Goal: Task Accomplishment & Management: Manage account settings

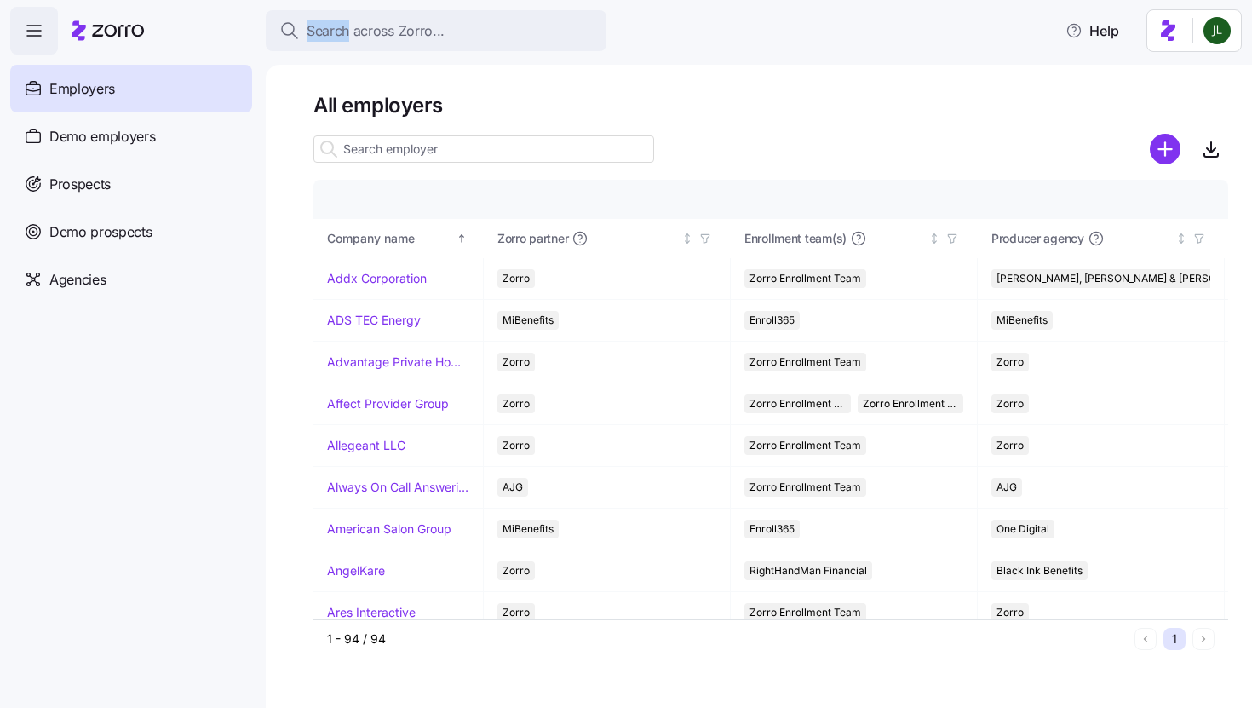
scroll to position [707, 0]
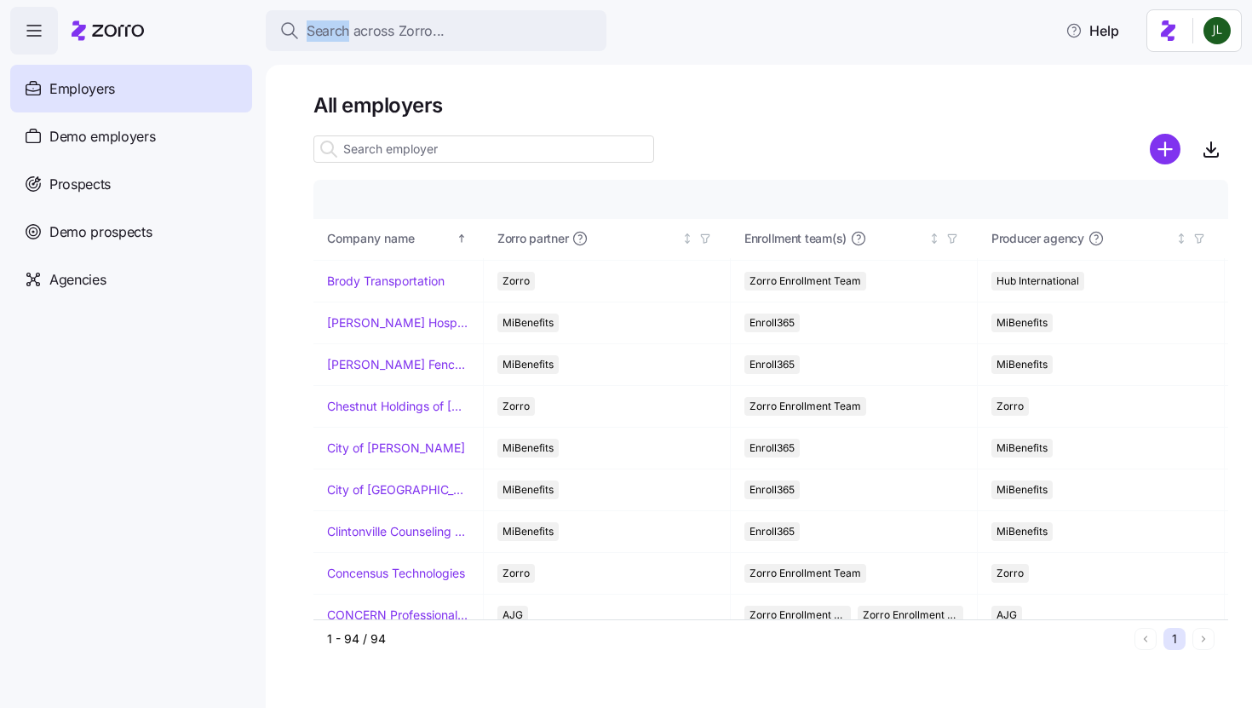
click at [106, 79] on span "Employers" at bounding box center [82, 88] width 66 height 21
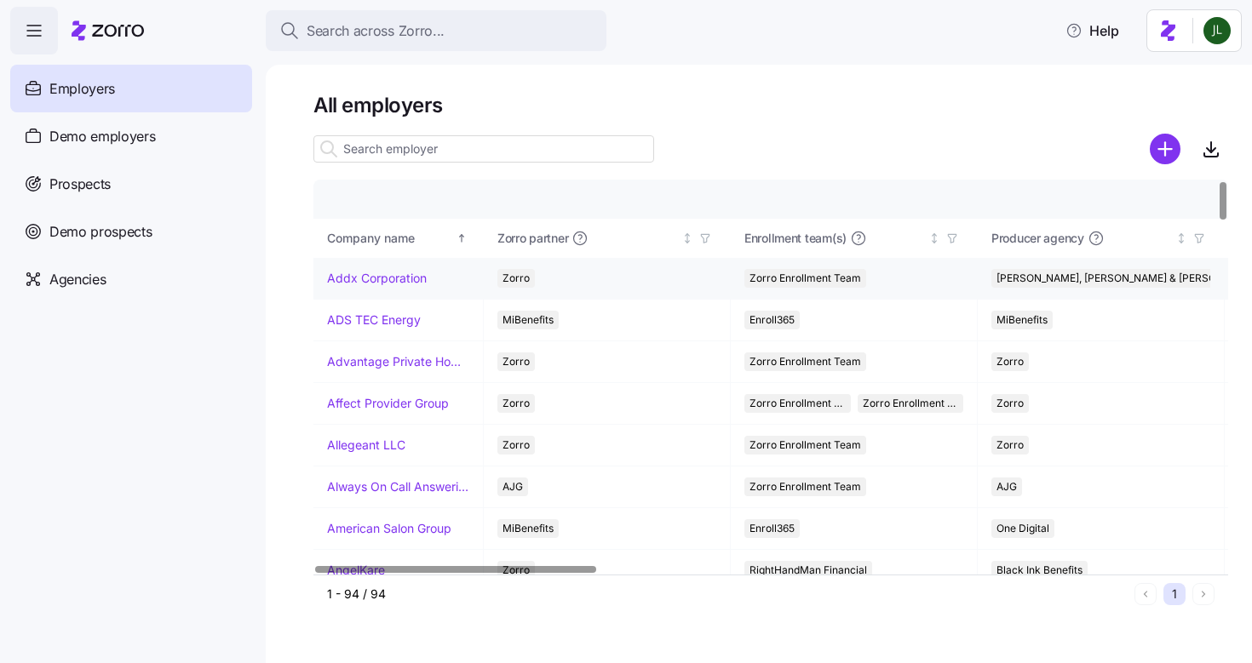
click at [411, 278] on link "Addx Corporation" at bounding box center [377, 278] width 100 height 17
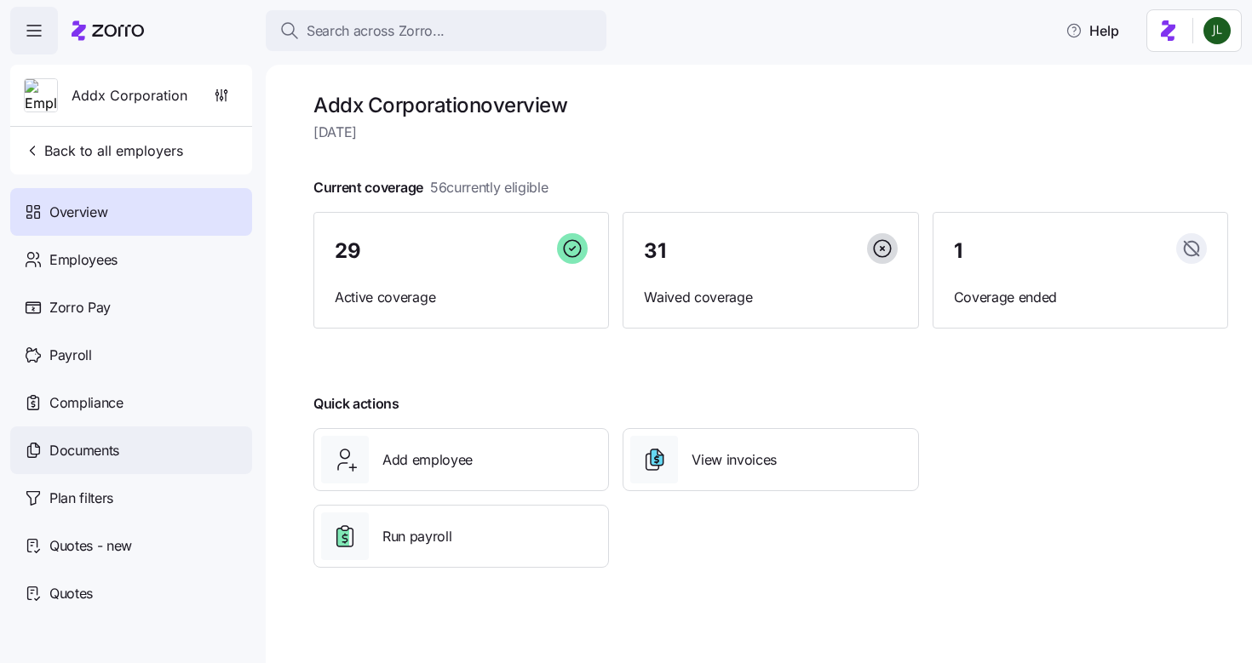
click at [136, 473] on div "Documents" at bounding box center [131, 451] width 242 height 48
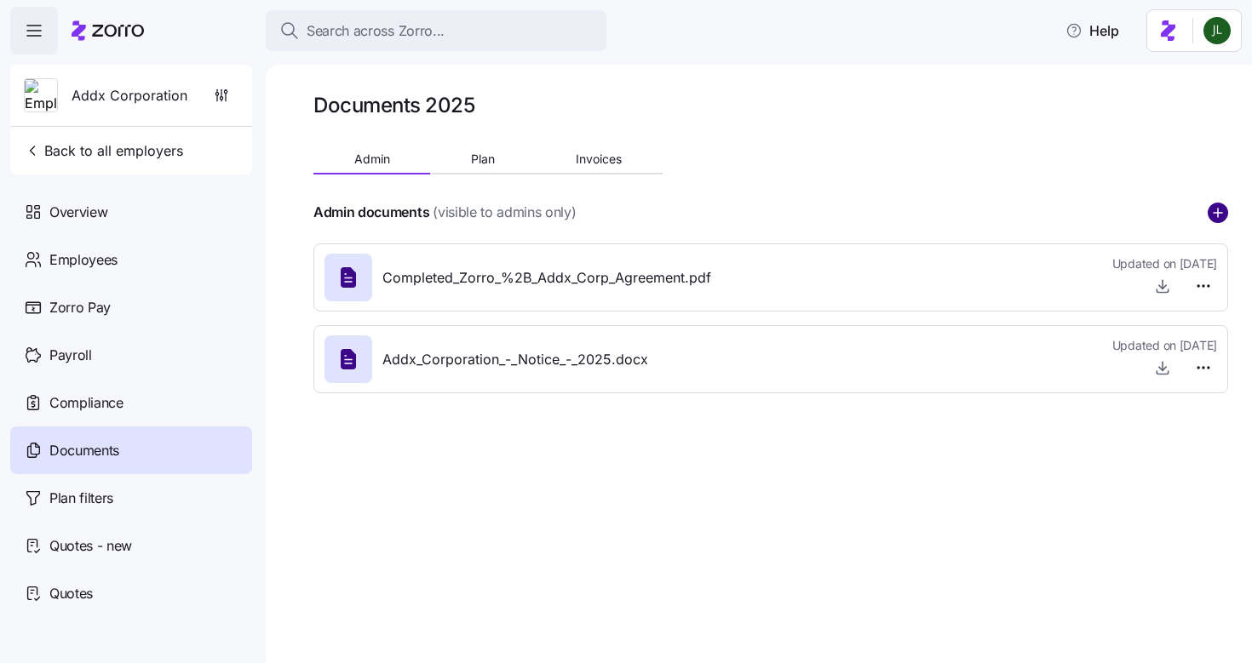
click at [1222, 211] on circle "add icon" at bounding box center [1217, 213] width 19 height 19
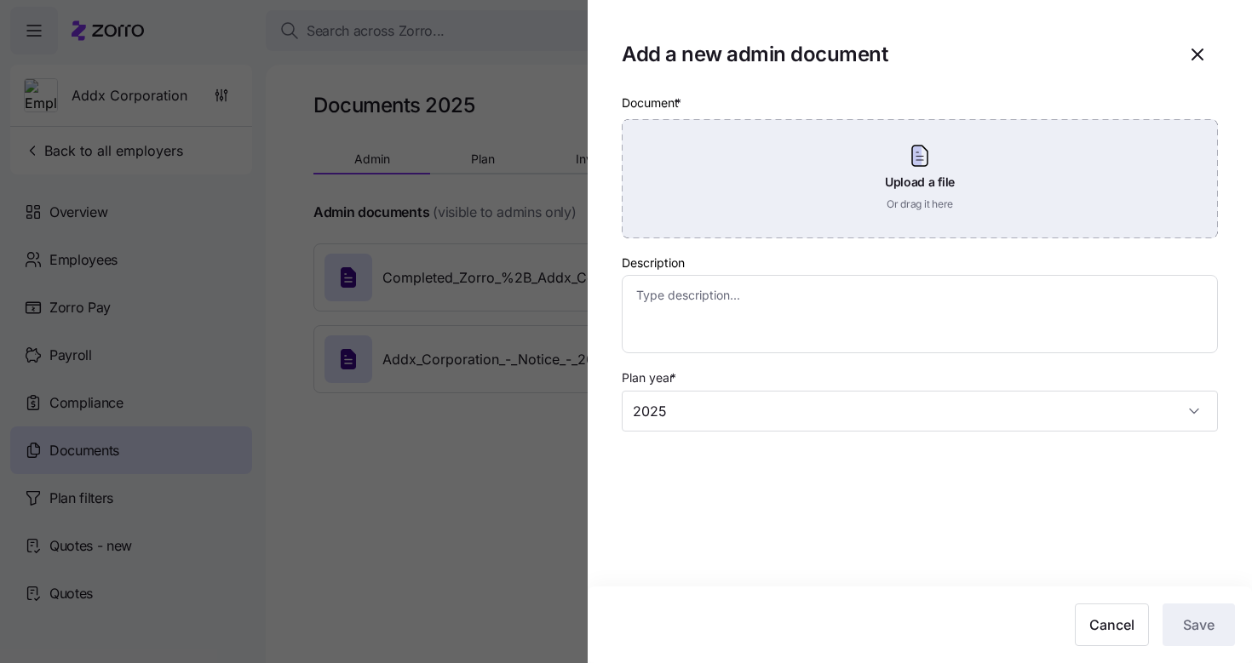
click at [903, 163] on div "Upload a file Or drag it here" at bounding box center [920, 178] width 596 height 119
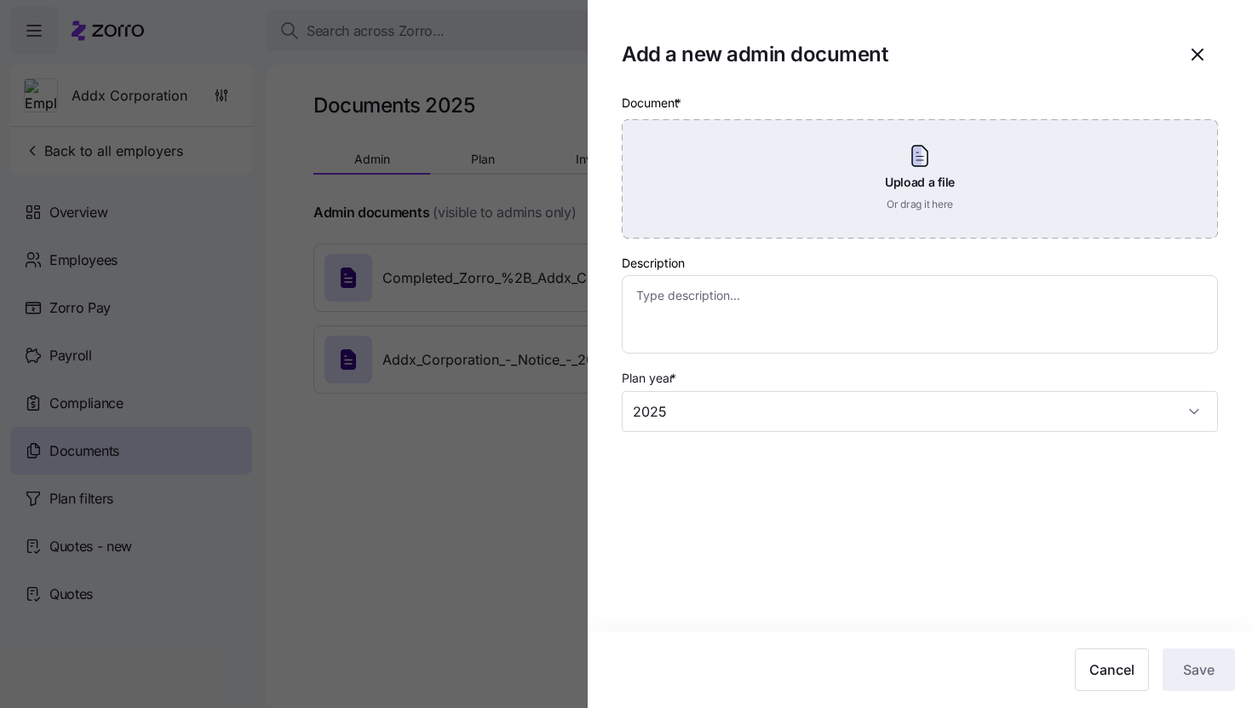
click at [940, 171] on div "Upload a file Or drag it here" at bounding box center [920, 178] width 596 height 119
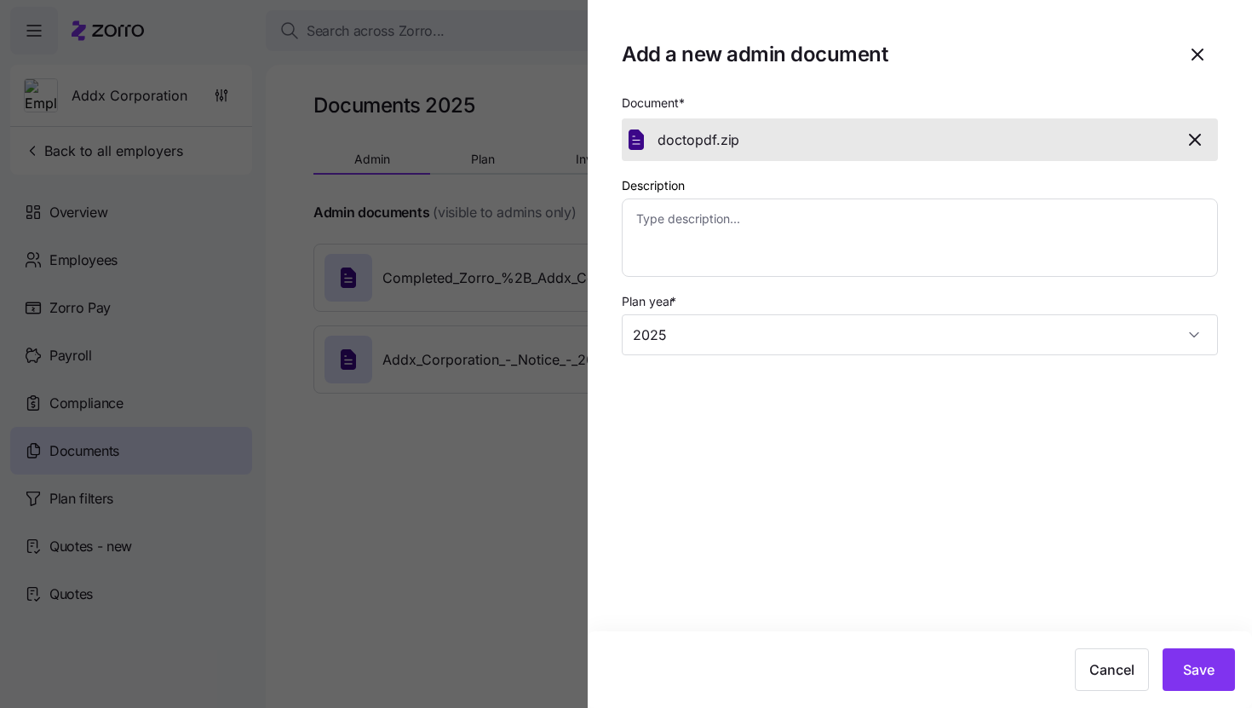
click at [1200, 135] on icon "button" at bounding box center [1195, 140] width 10 height 10
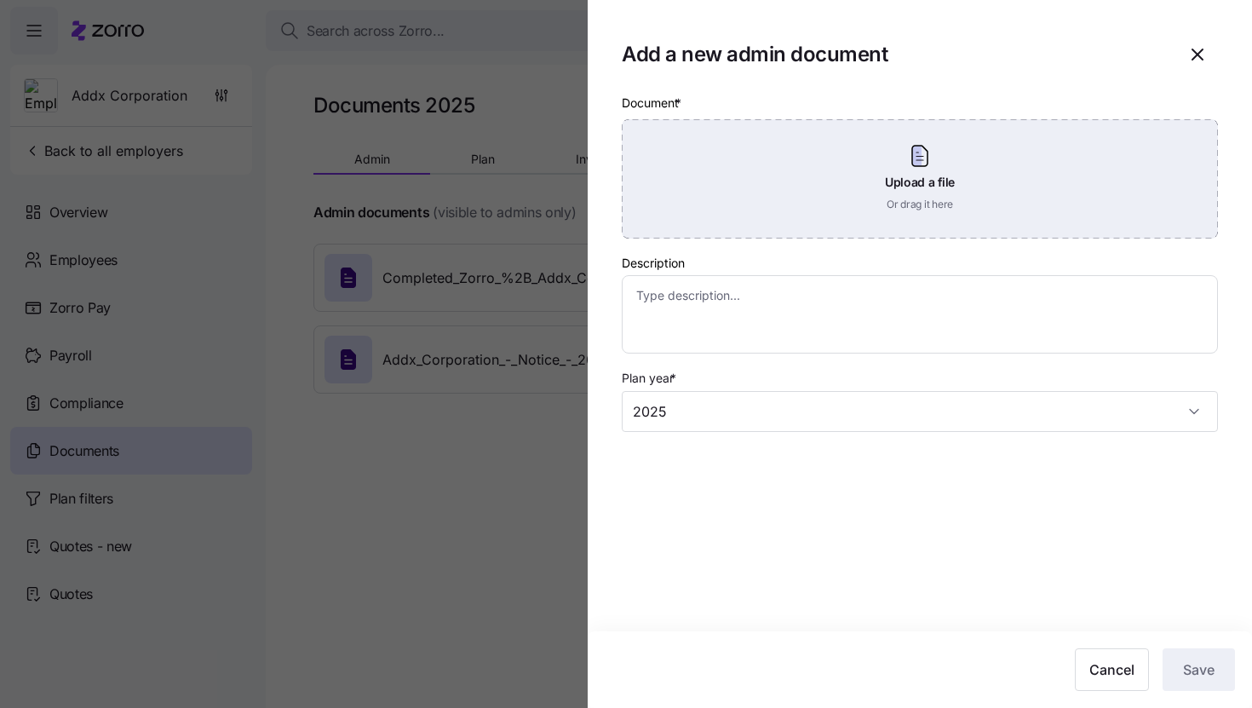
click at [831, 183] on div "Upload a file Or drag it here" at bounding box center [920, 178] width 596 height 119
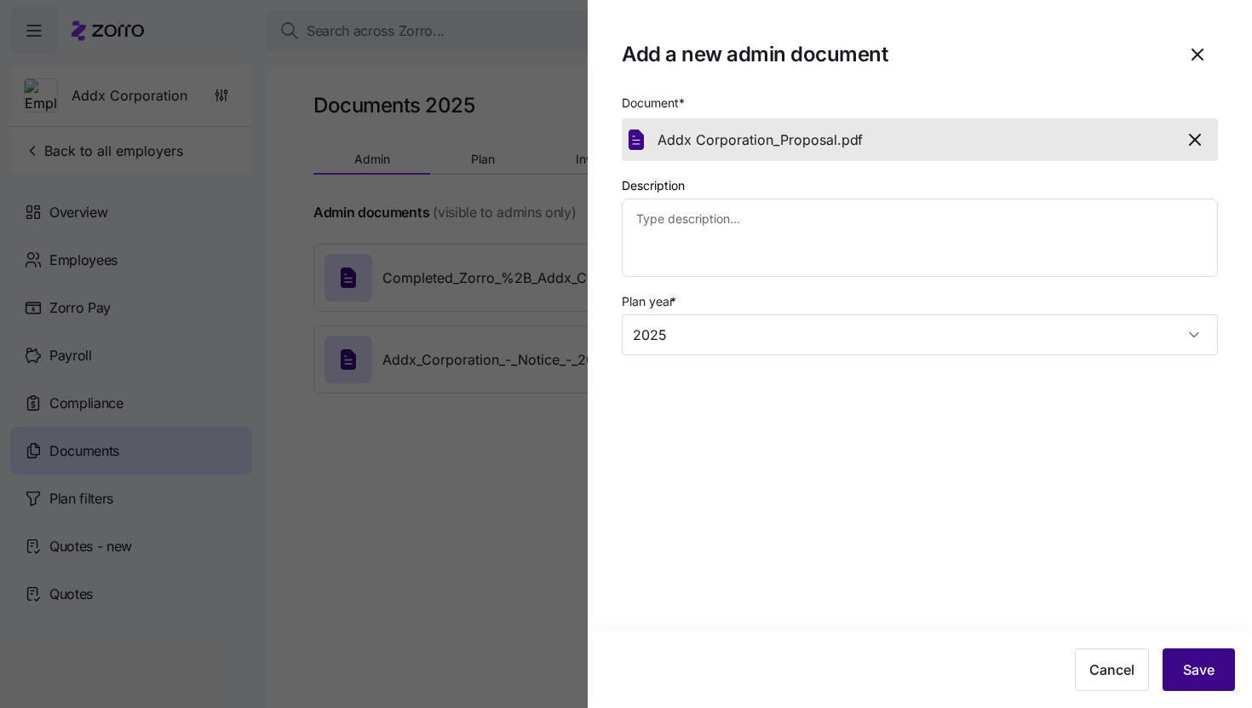
click at [1193, 671] on span "Save" at bounding box center [1199, 669] width 32 height 20
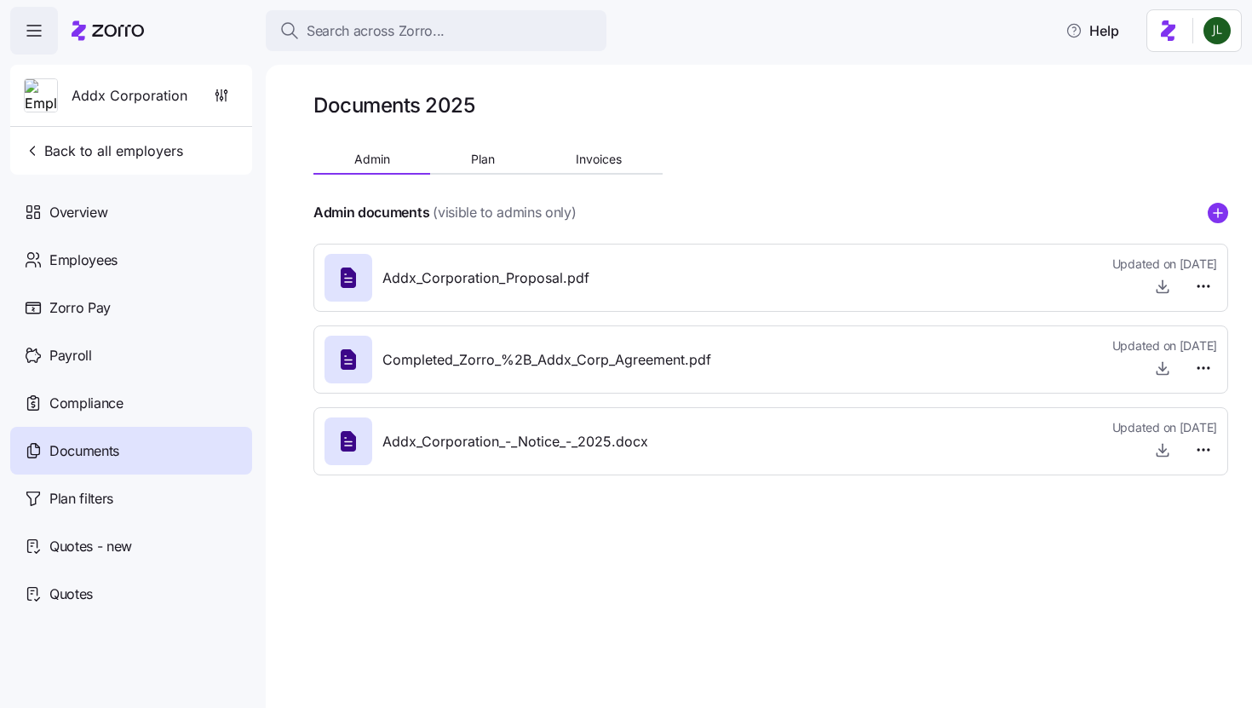
click at [145, 438] on div "Documents" at bounding box center [131, 451] width 242 height 48
click at [47, 25] on span "button" at bounding box center [34, 31] width 46 height 46
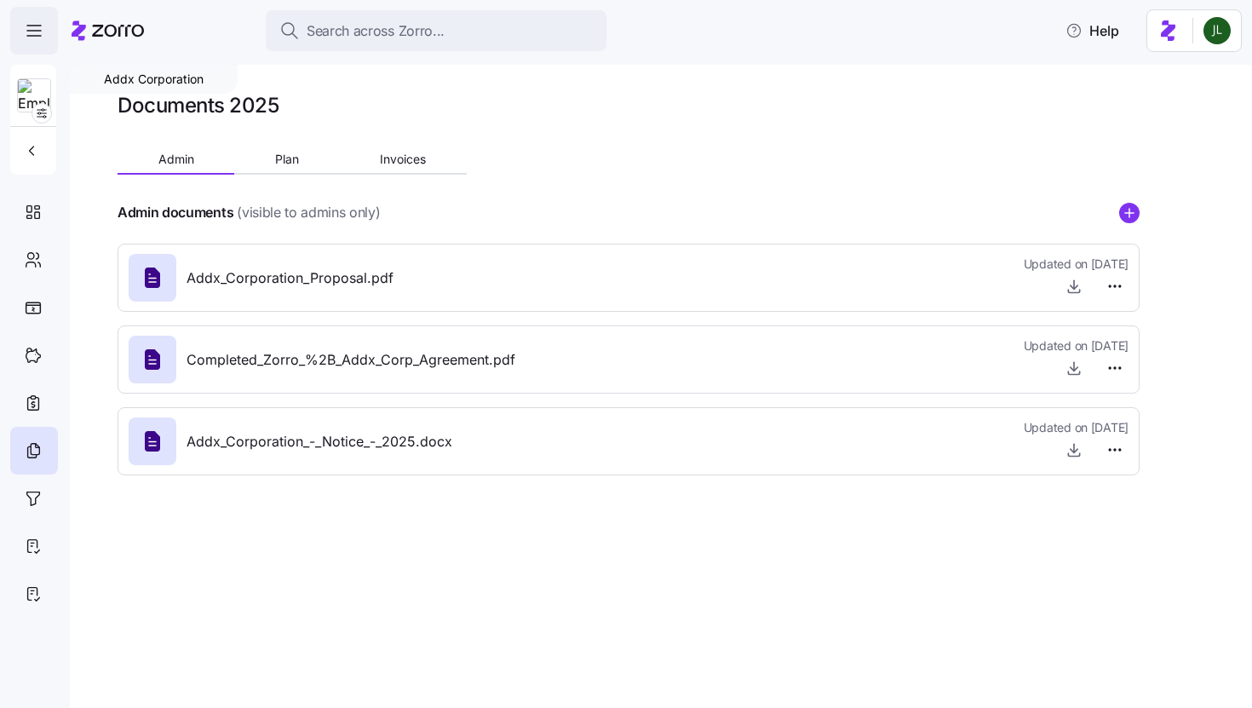
click at [47, 25] on span "button" at bounding box center [34, 31] width 46 height 46
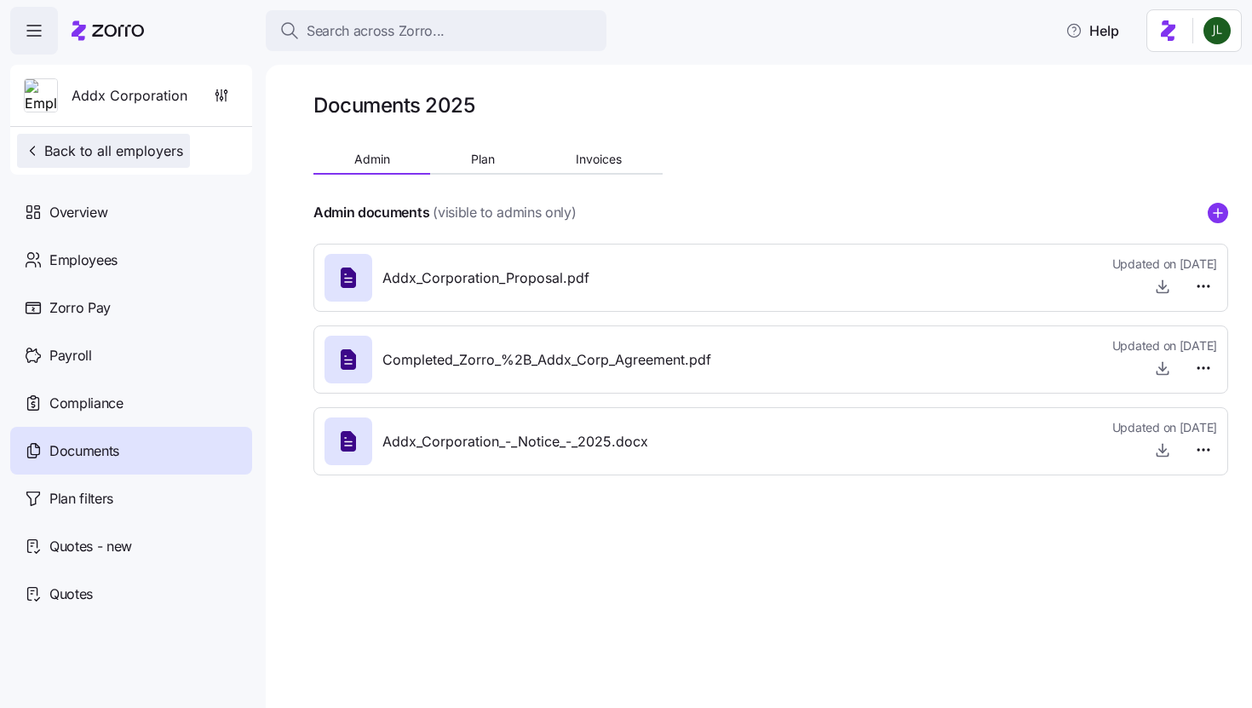
click at [66, 144] on span "Back to all employers" at bounding box center [103, 151] width 159 height 20
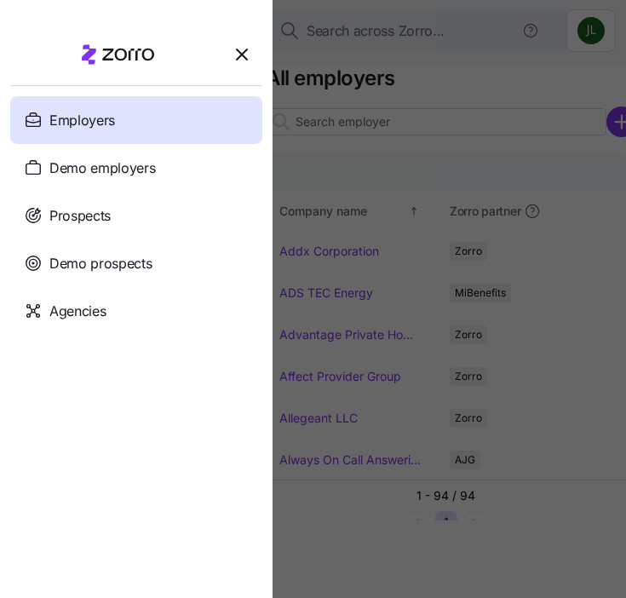
click at [445, 84] on div at bounding box center [313, 299] width 626 height 598
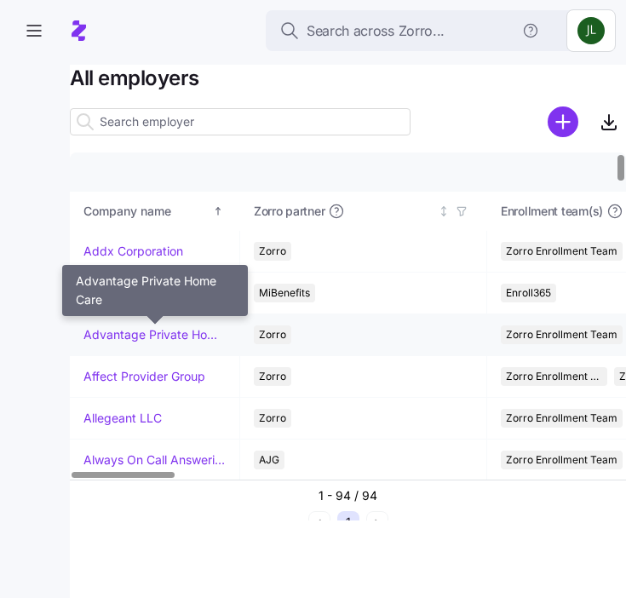
click at [161, 334] on link "Advantage Private Home Care" at bounding box center [154, 334] width 142 height 17
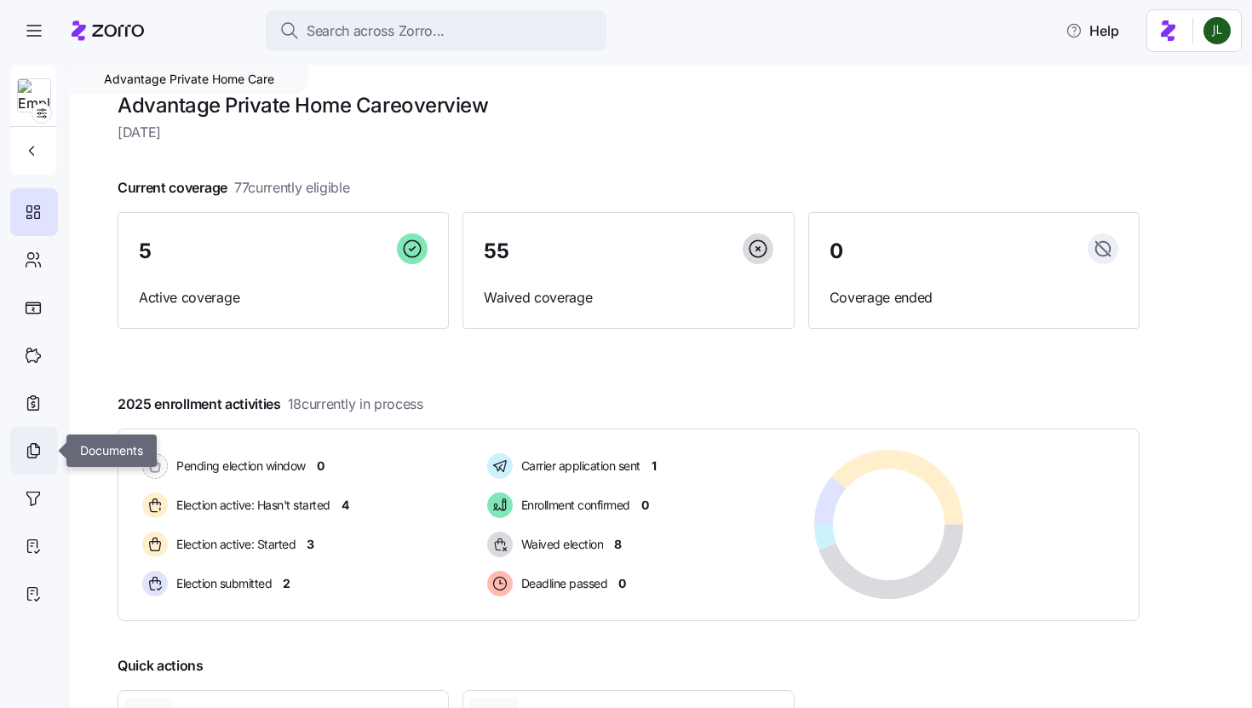
click at [36, 445] on icon at bounding box center [38, 446] width 4 height 4
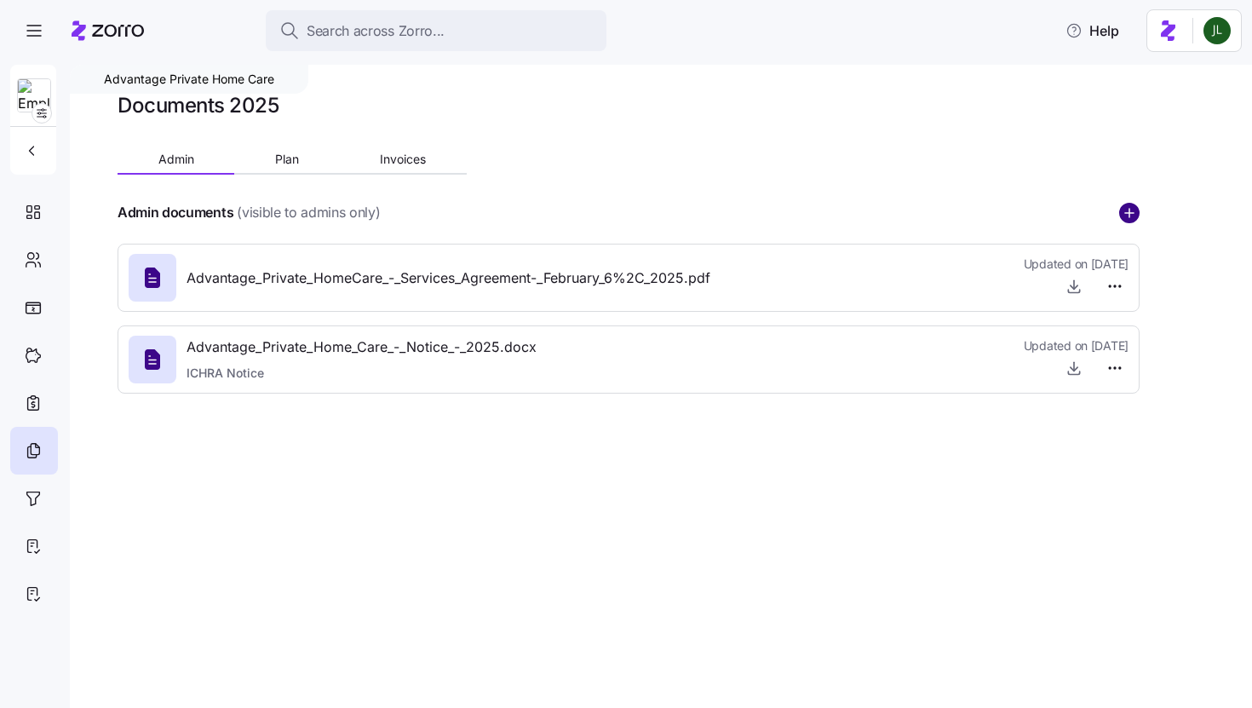
click at [1124, 214] on circle "add icon" at bounding box center [1129, 213] width 19 height 19
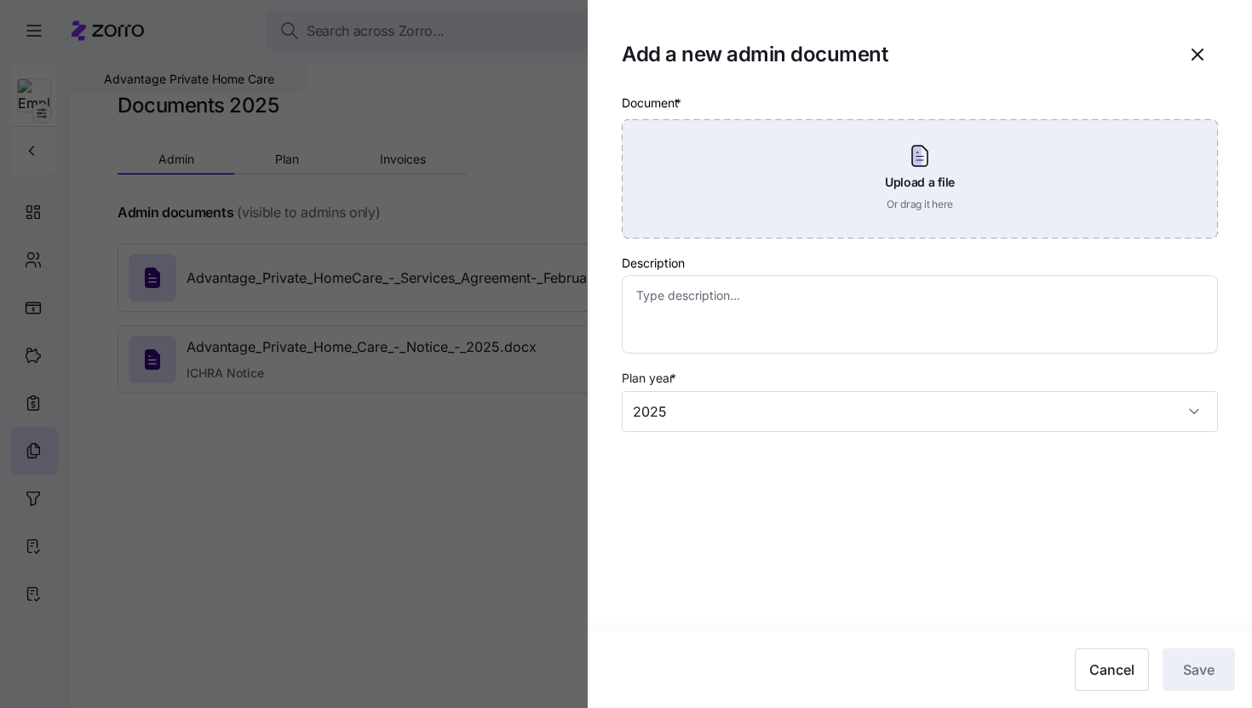
click at [913, 163] on div "Upload a file Or drag it here" at bounding box center [920, 178] width 596 height 119
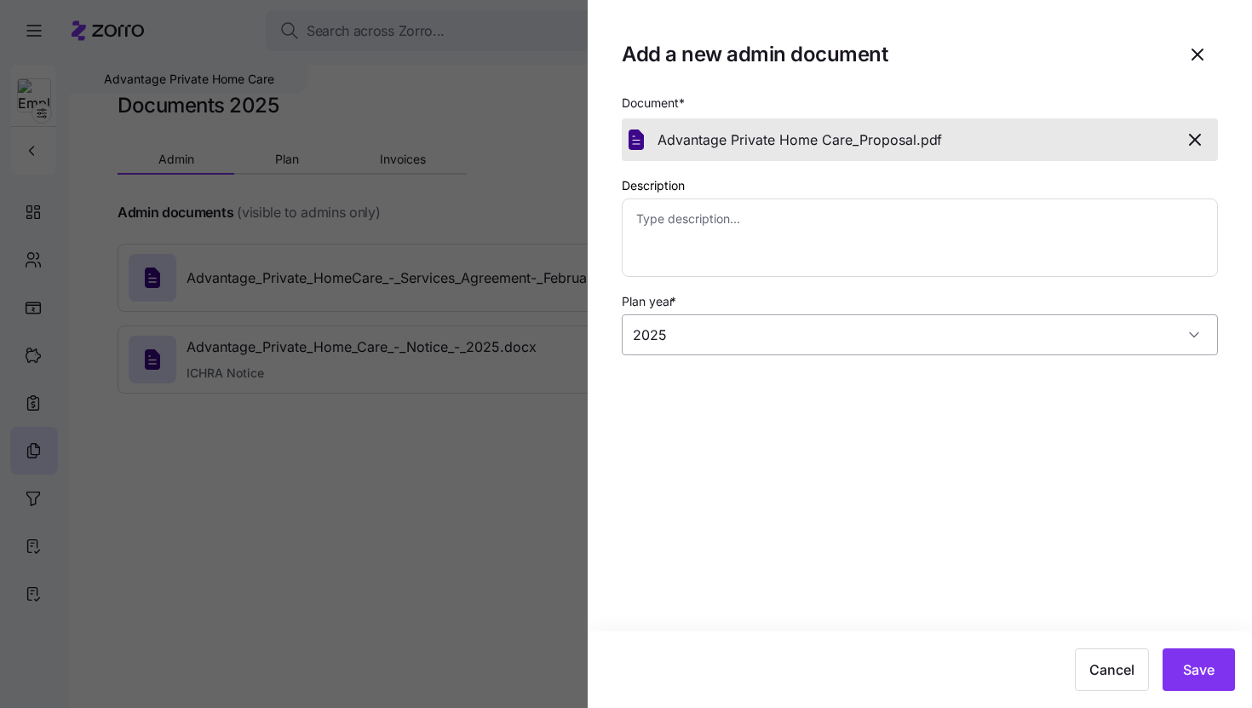
click at [854, 332] on input "2025" at bounding box center [920, 334] width 596 height 41
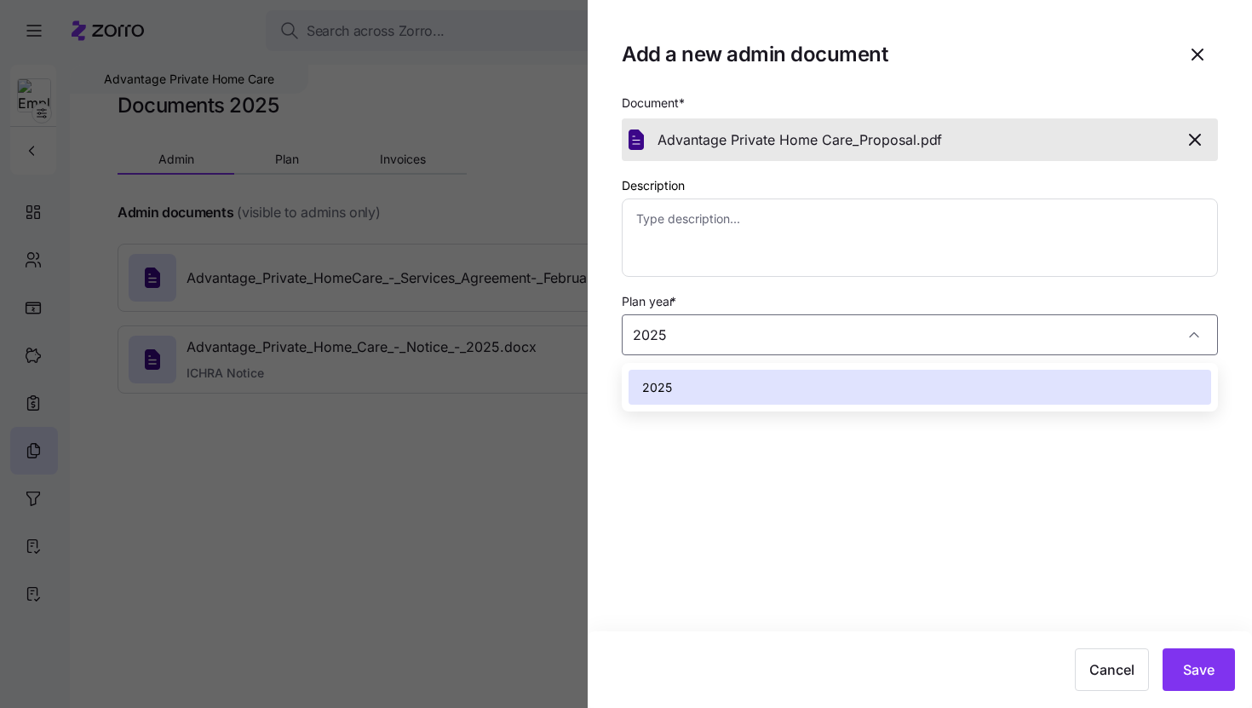
click at [790, 387] on div "2025" at bounding box center [919, 388] width 582 height 36
type textarea "x"
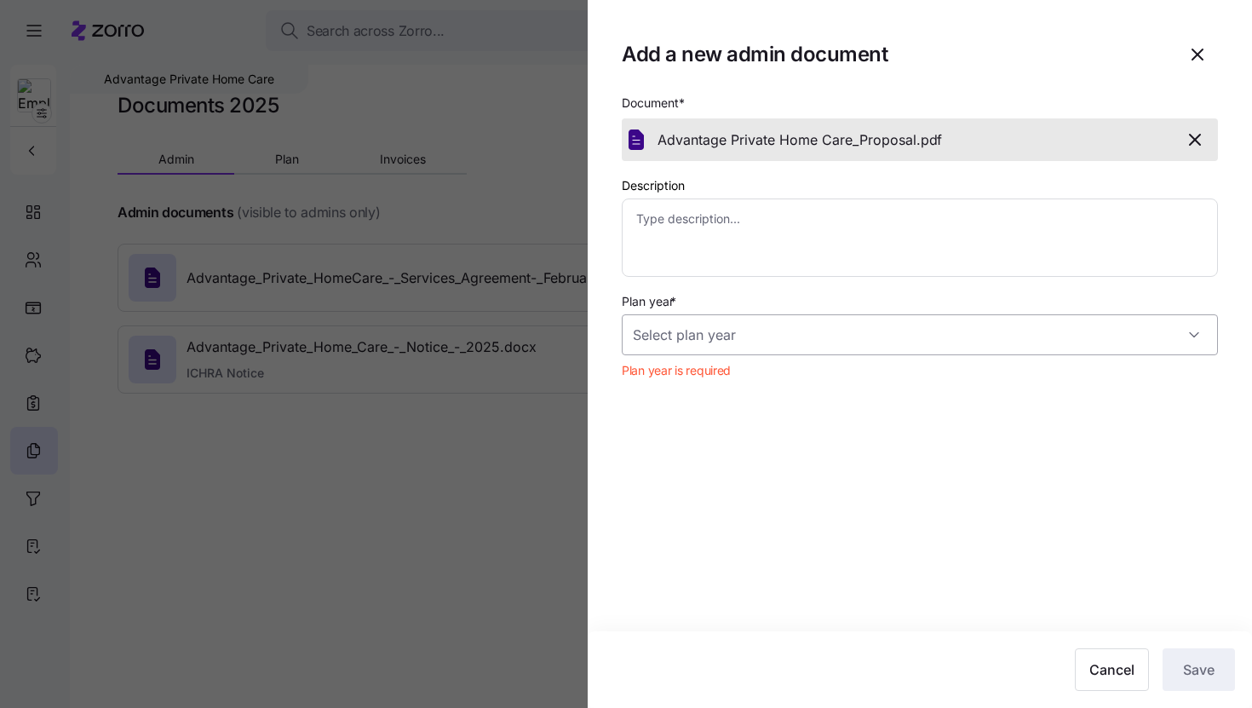
click at [757, 334] on input "Plan year *" at bounding box center [920, 334] width 596 height 41
click at [698, 379] on div "2025" at bounding box center [919, 388] width 582 height 36
type textarea "x"
type input "2025"
click at [1203, 663] on span "Save" at bounding box center [1199, 669] width 32 height 20
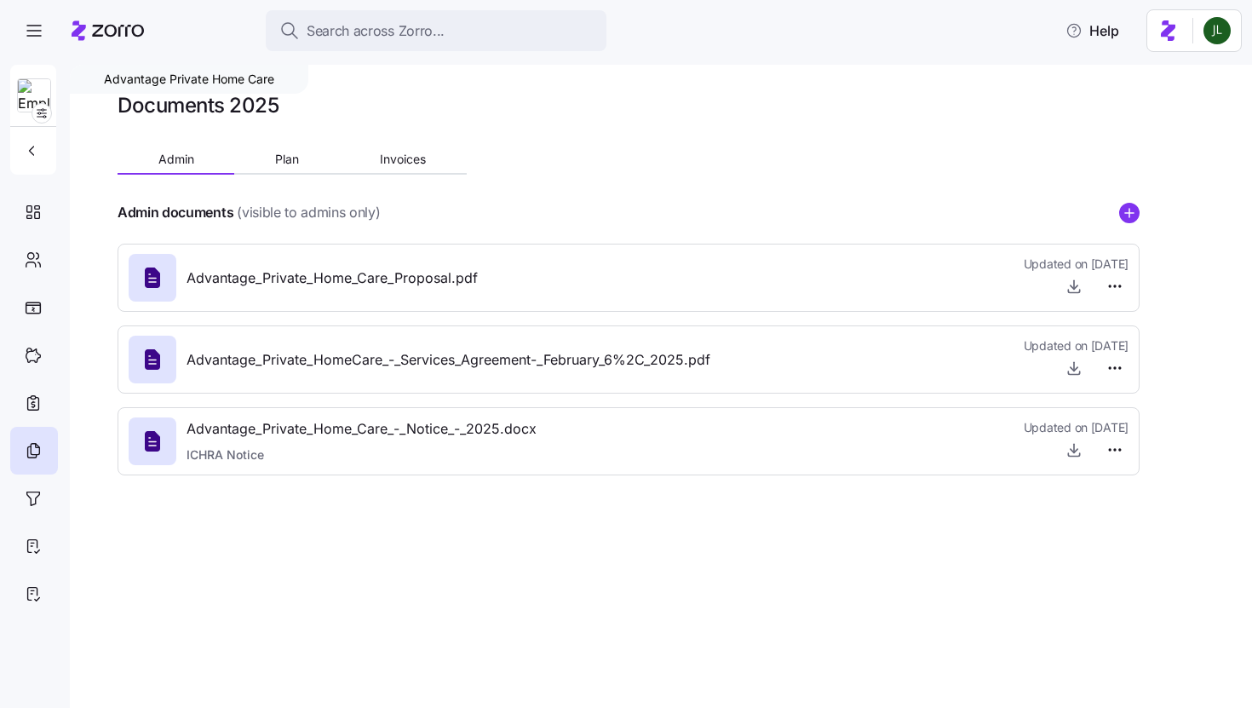
click at [739, 226] on div at bounding box center [629, 233] width 1022 height 20
click at [348, 272] on span "Advantage_Private_Home_Care_Proposal.pdf" at bounding box center [331, 277] width 291 height 21
click at [1119, 288] on html "Search across Zorro... Help Advantage Private Home Care Documents 2025 Admin Pl…" at bounding box center [626, 348] width 1252 height 697
click at [1108, 349] on div "Delete" at bounding box center [1086, 351] width 72 height 27
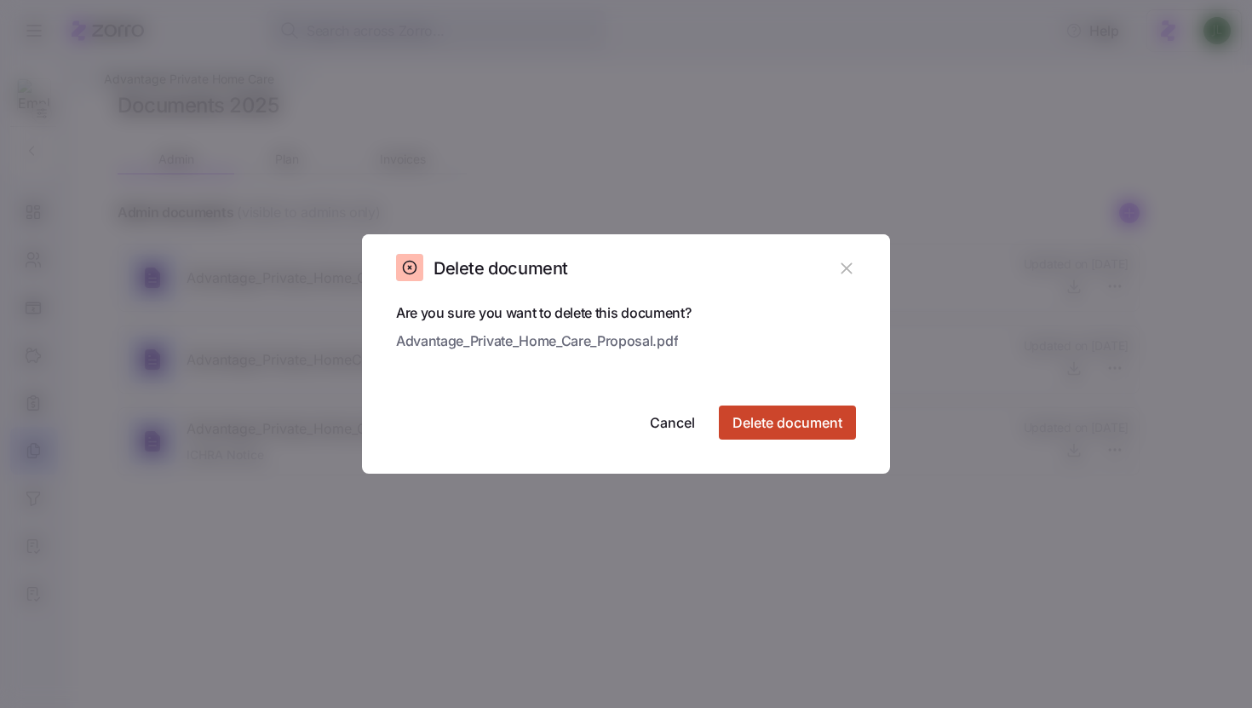
click at [773, 423] on span "Delete document" at bounding box center [787, 422] width 110 height 20
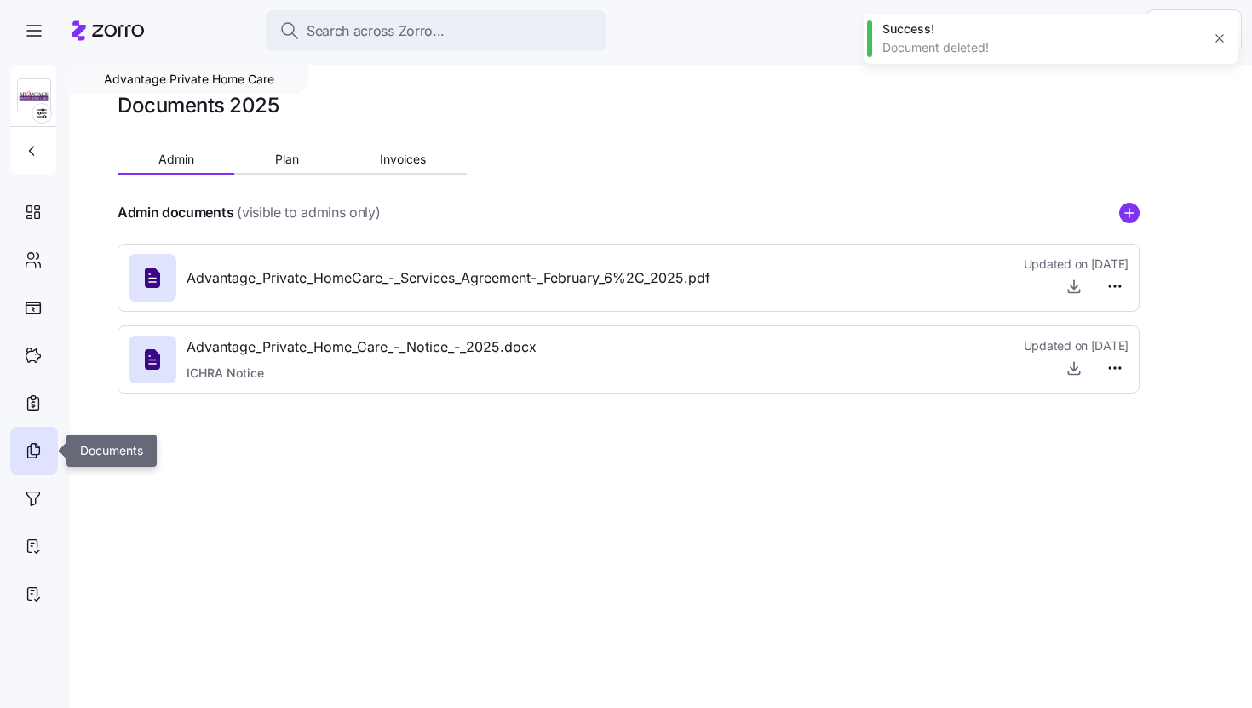
click at [39, 450] on icon at bounding box center [35, 449] width 9 height 11
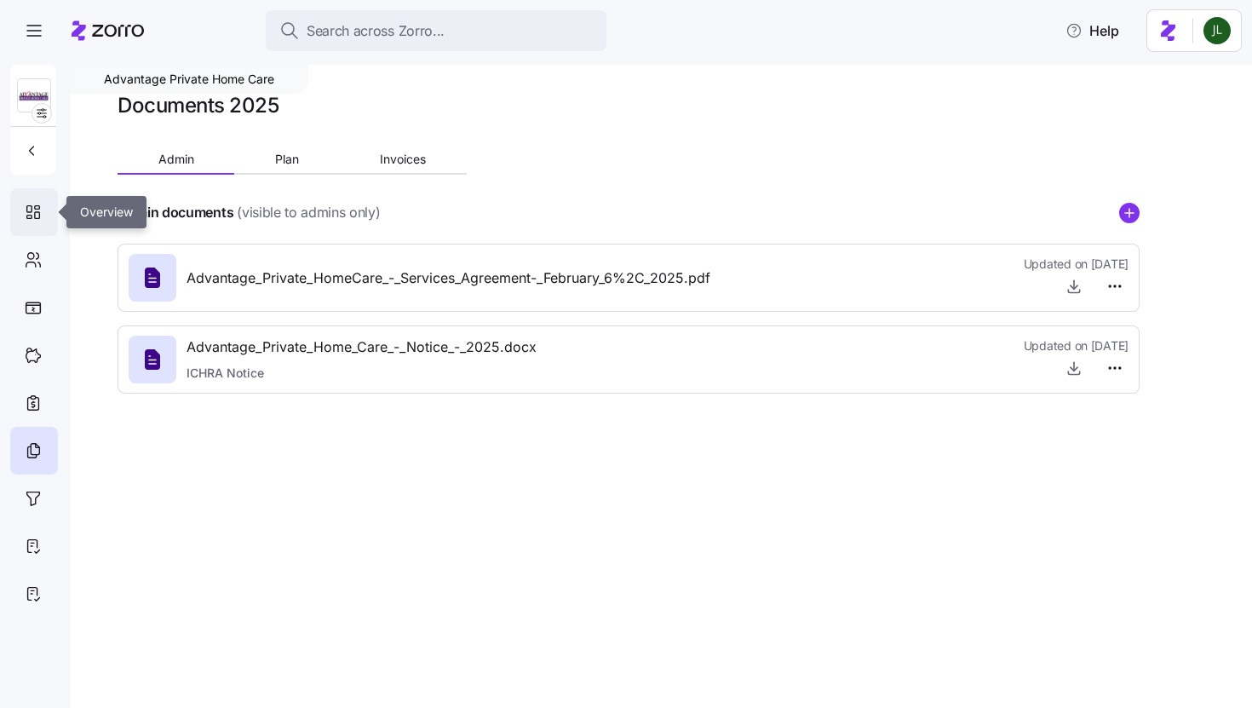
click at [34, 211] on icon at bounding box center [33, 212] width 19 height 20
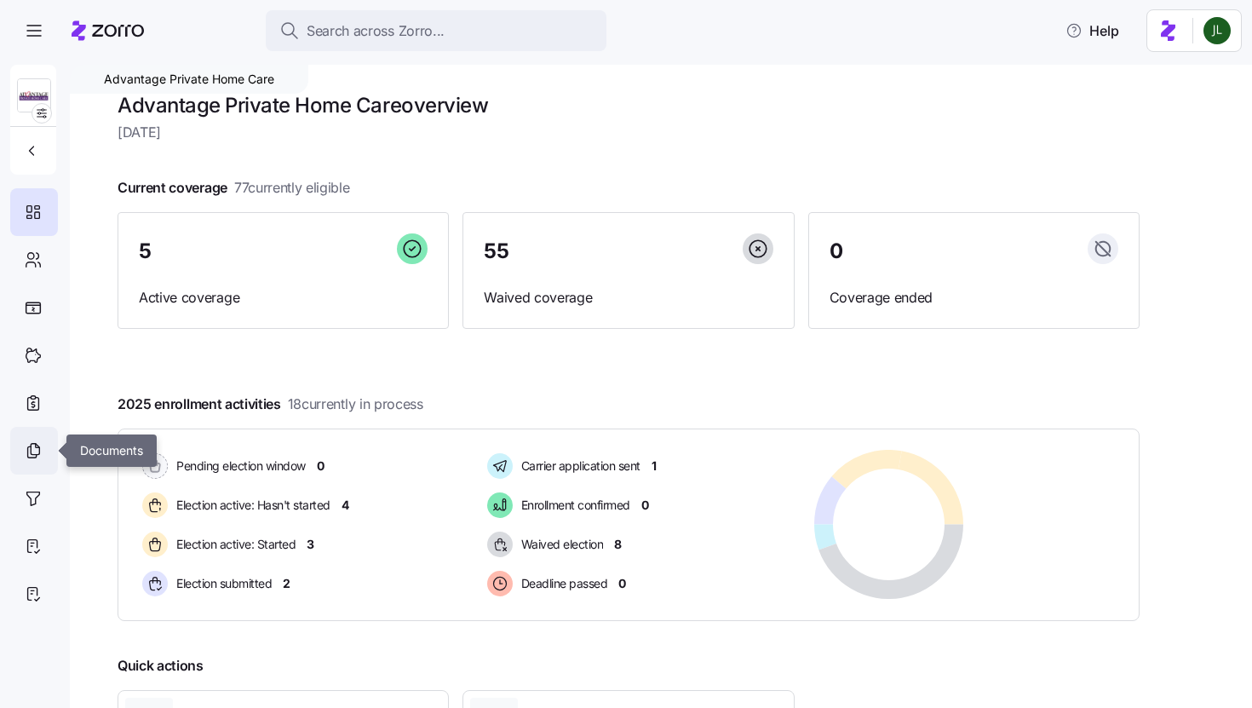
click at [43, 450] on div at bounding box center [34, 451] width 48 height 48
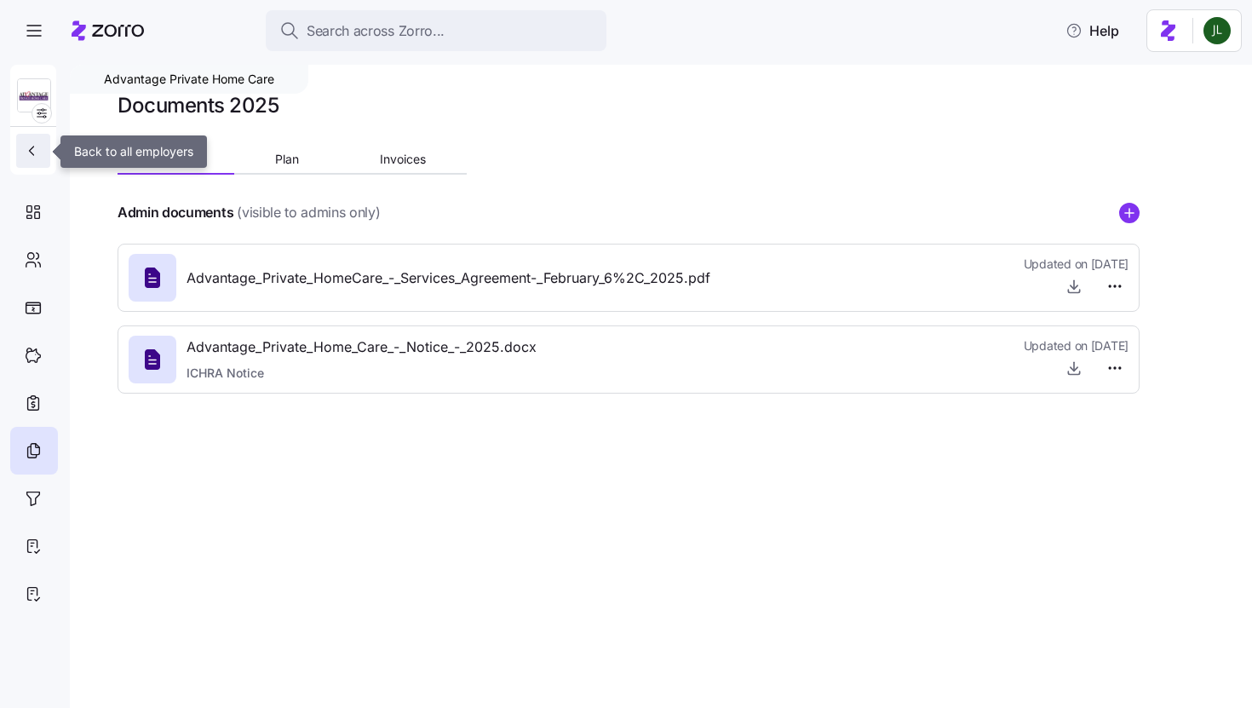
click at [25, 146] on icon "button" at bounding box center [31, 150] width 17 height 17
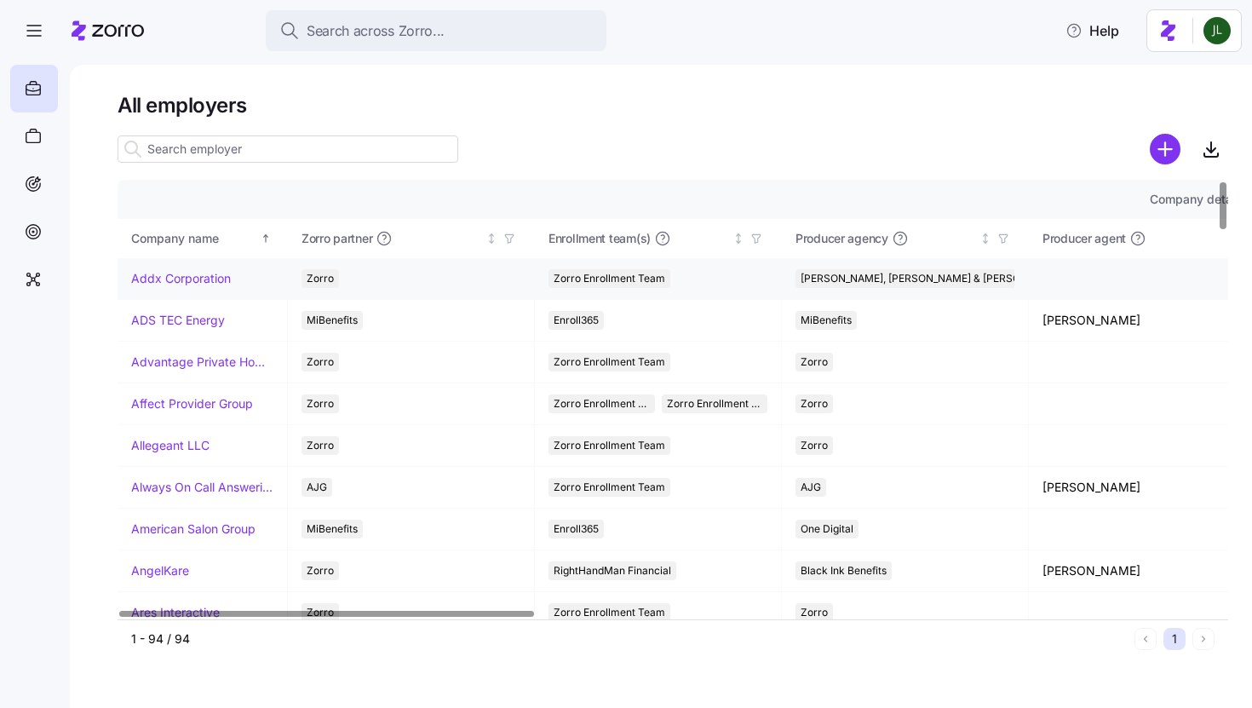
click at [184, 282] on link "Addx Corporation" at bounding box center [181, 278] width 100 height 17
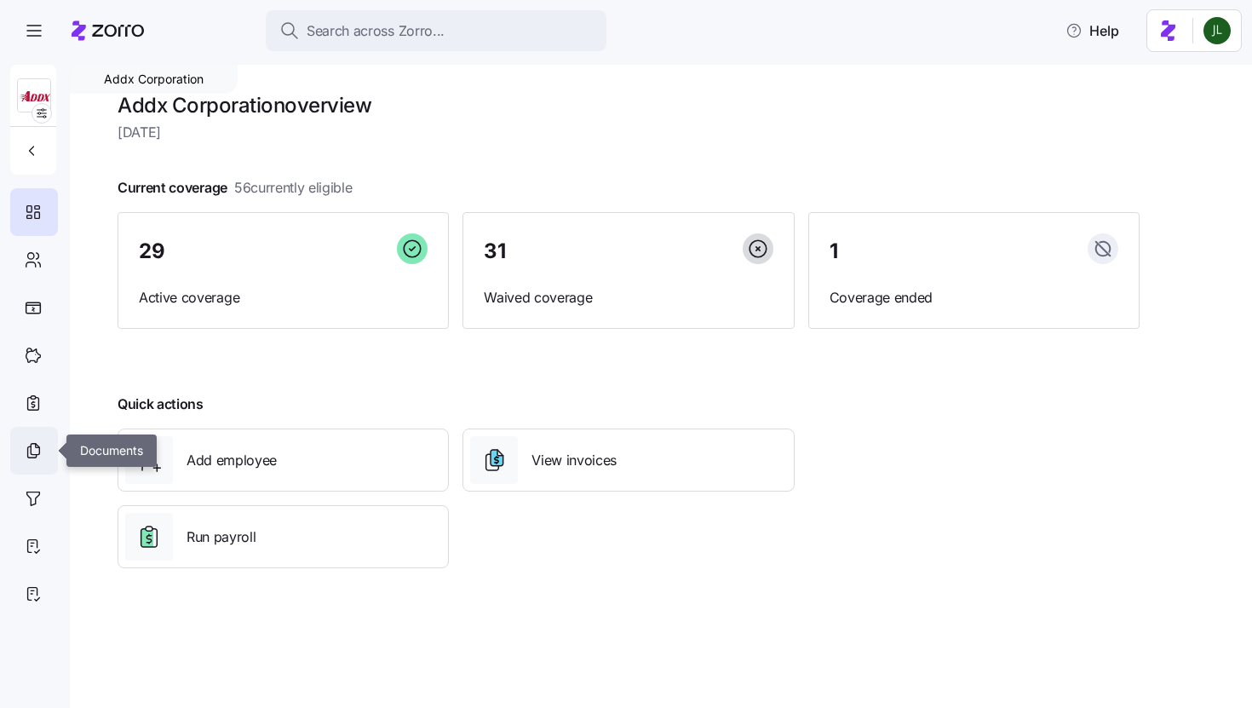
click at [38, 463] on div at bounding box center [34, 451] width 48 height 48
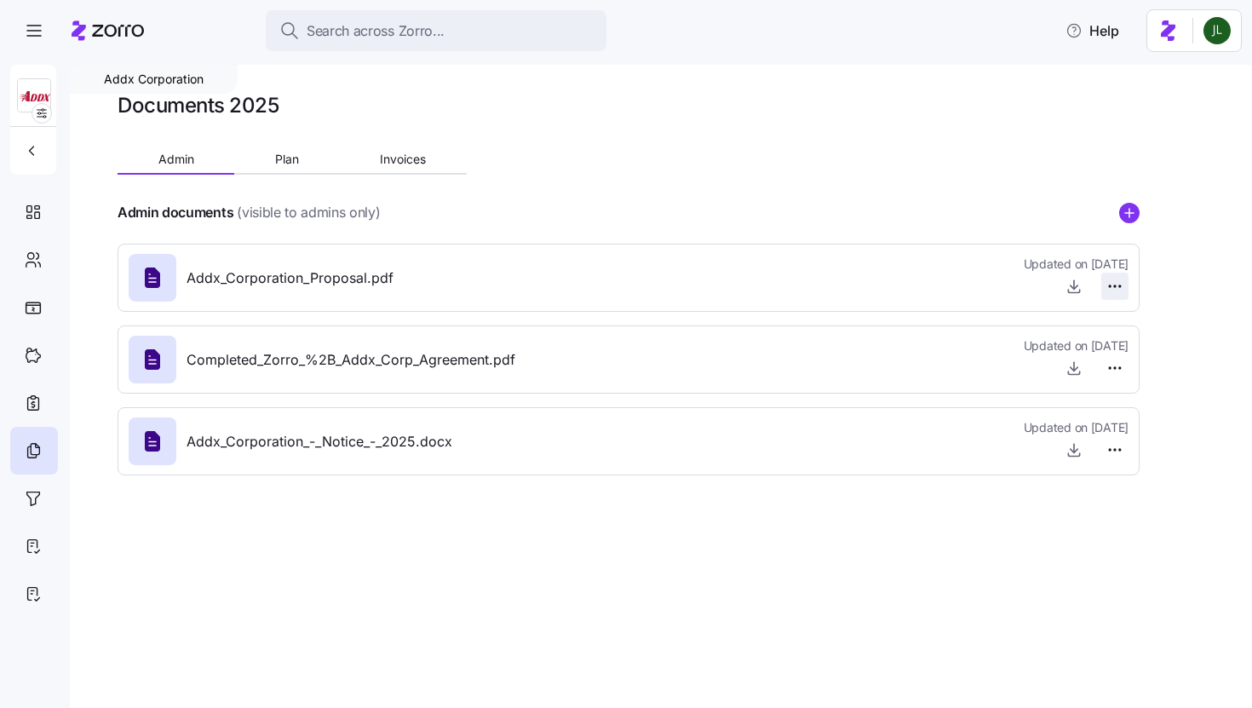
click at [1121, 289] on html "Search across Zorro... Help Addx Corporation Documents 2025 Admin Plan Invoices…" at bounding box center [626, 348] width 1252 height 697
click at [1029, 330] on span "Delete" at bounding box center [1026, 324] width 34 height 17
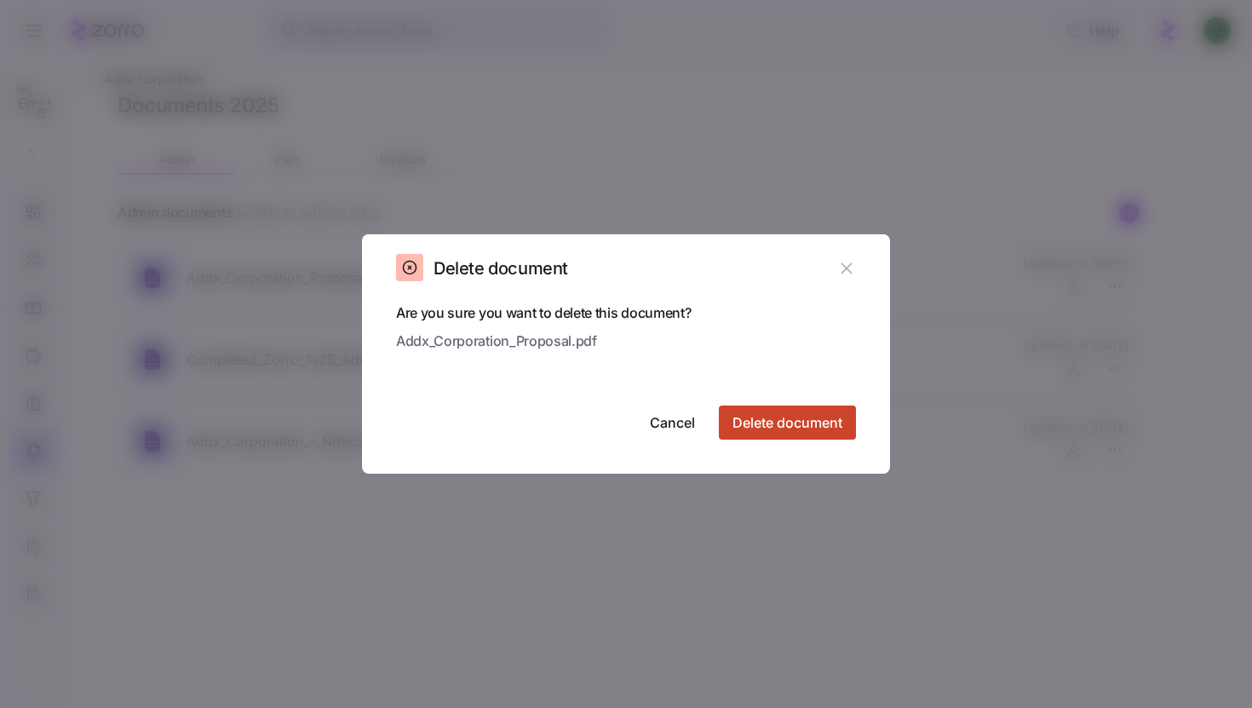
click at [783, 413] on span "Delete document" at bounding box center [787, 422] width 110 height 20
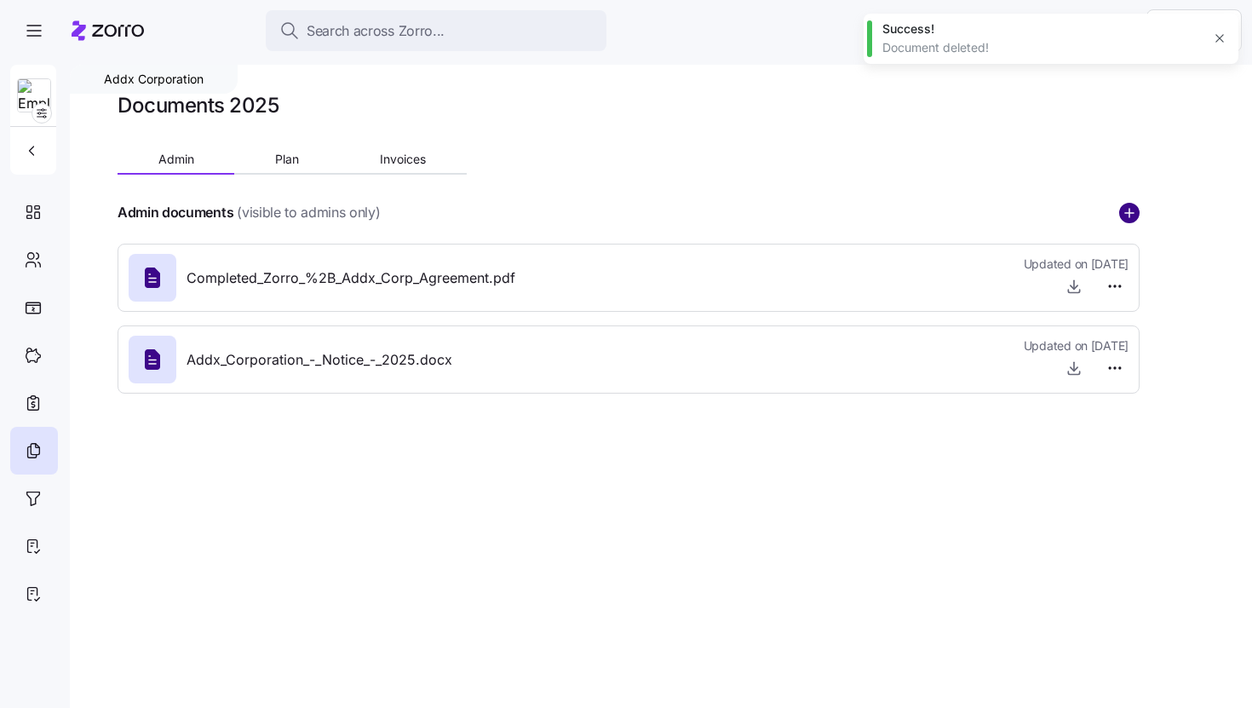
click at [1136, 217] on circle "add icon" at bounding box center [1129, 213] width 19 height 19
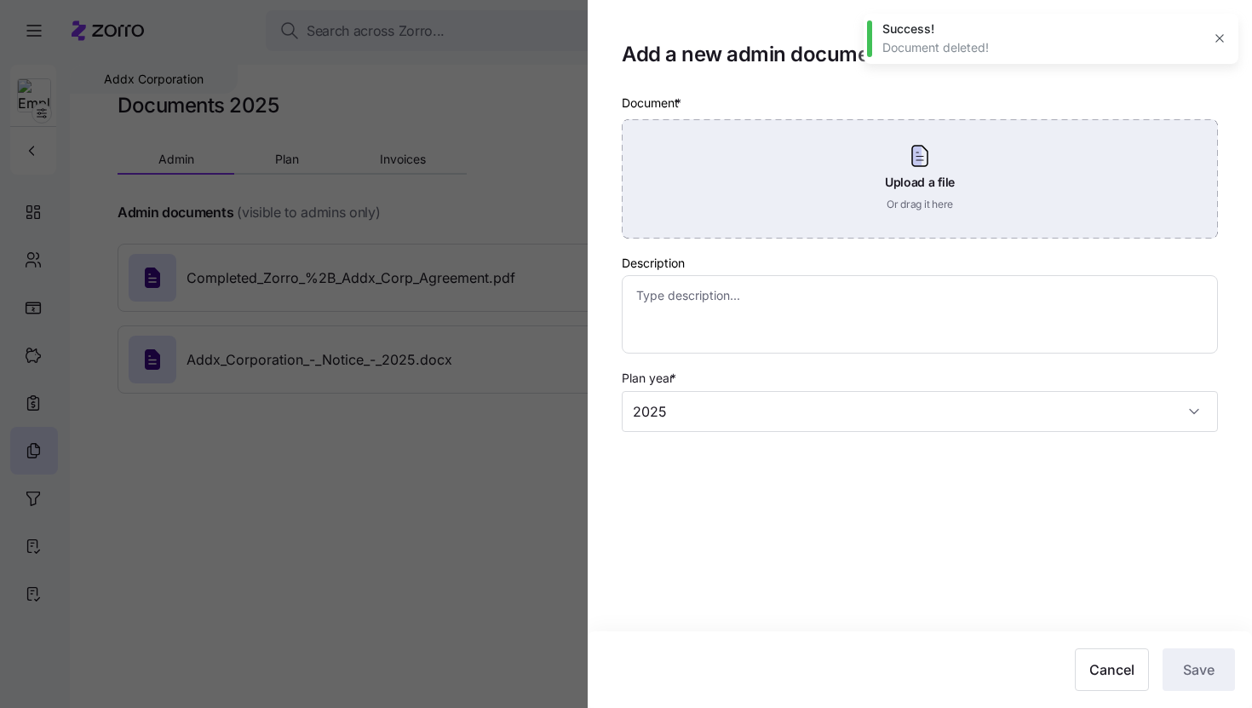
click at [915, 151] on div "Upload a file Or drag it here" at bounding box center [920, 178] width 596 height 119
click at [954, 153] on div "Upload a file Or drag it here" at bounding box center [920, 178] width 596 height 119
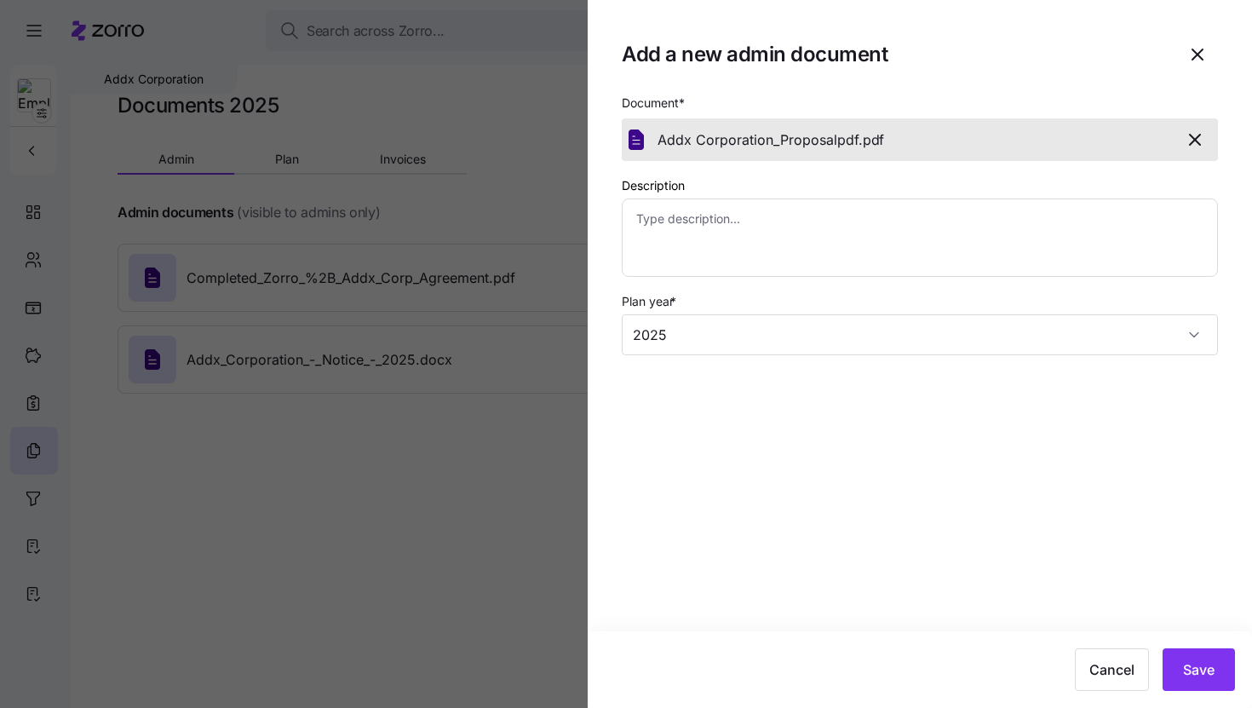
click at [1198, 141] on icon "button" at bounding box center [1195, 139] width 20 height 20
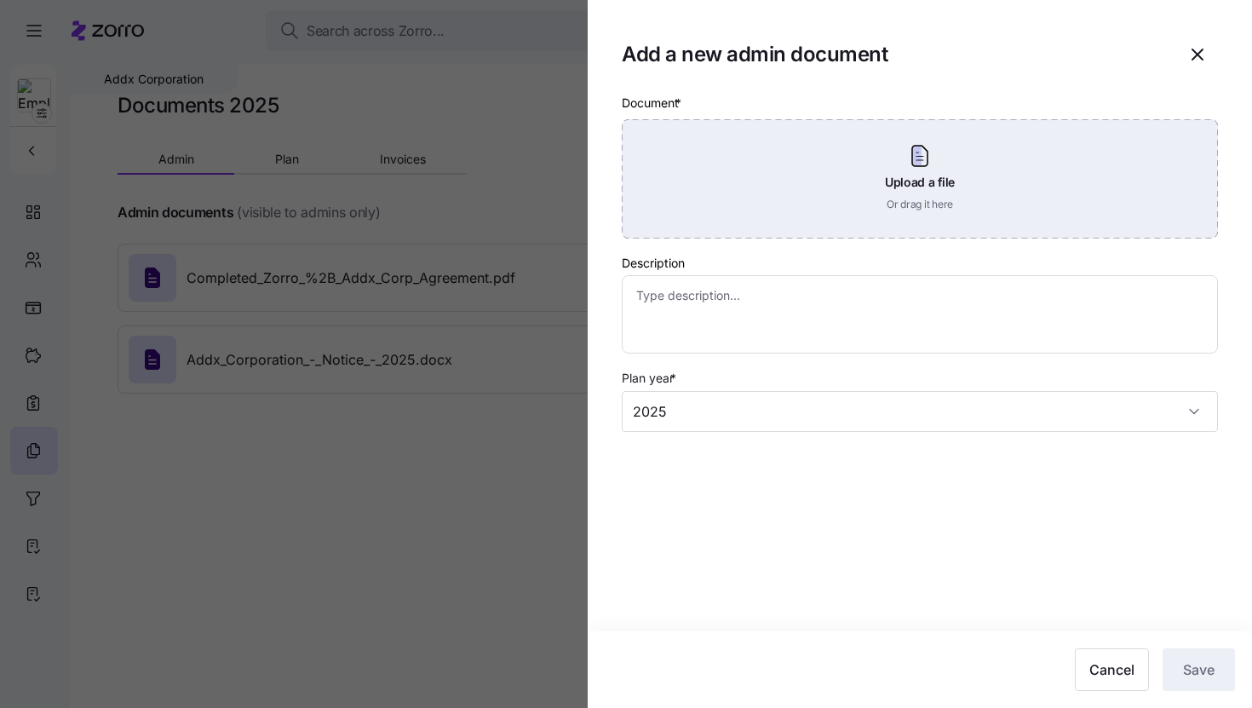
click at [845, 171] on div "Upload a file Or drag it here" at bounding box center [920, 178] width 596 height 119
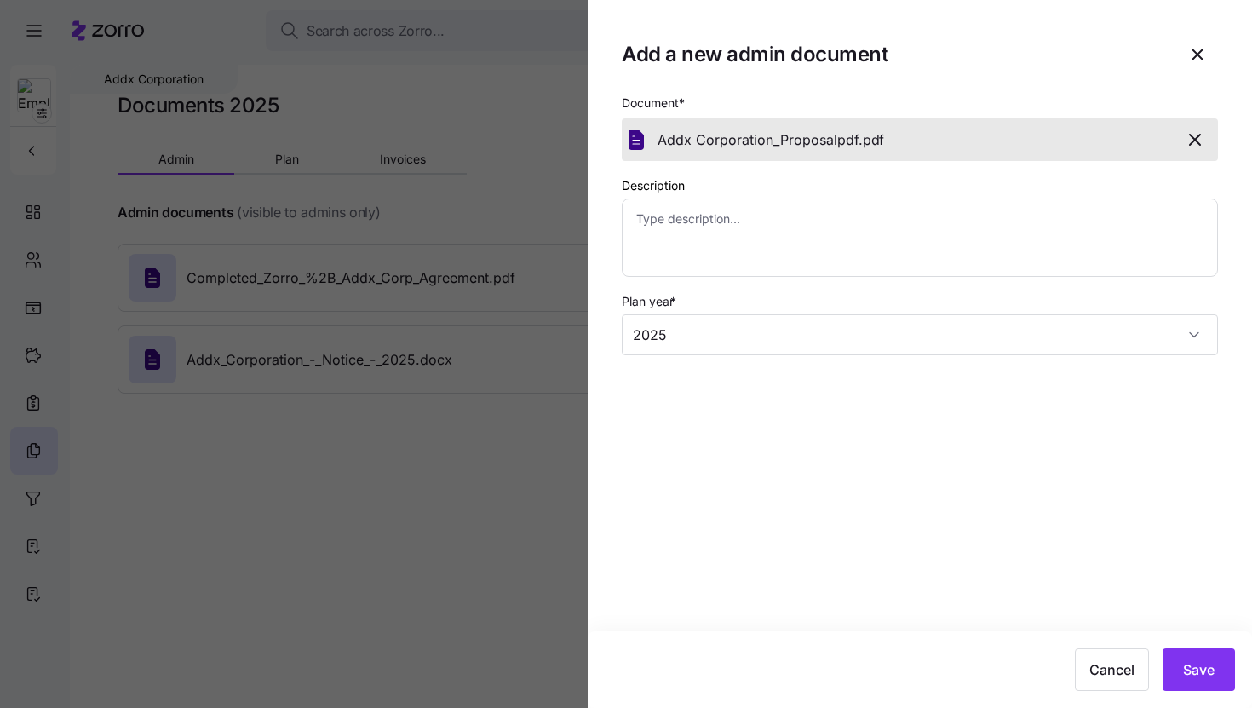
click at [1196, 146] on icon "button" at bounding box center [1195, 139] width 20 height 20
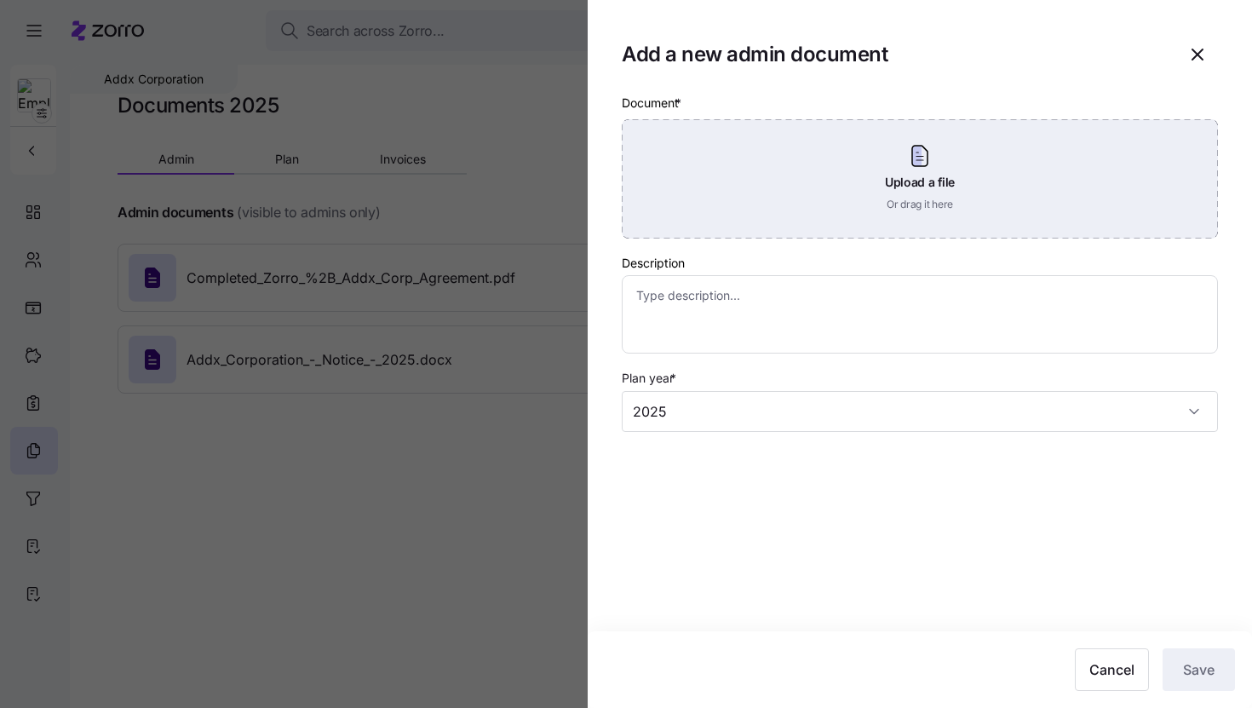
click at [740, 188] on div "Upload a file Or drag it here" at bounding box center [920, 178] width 596 height 119
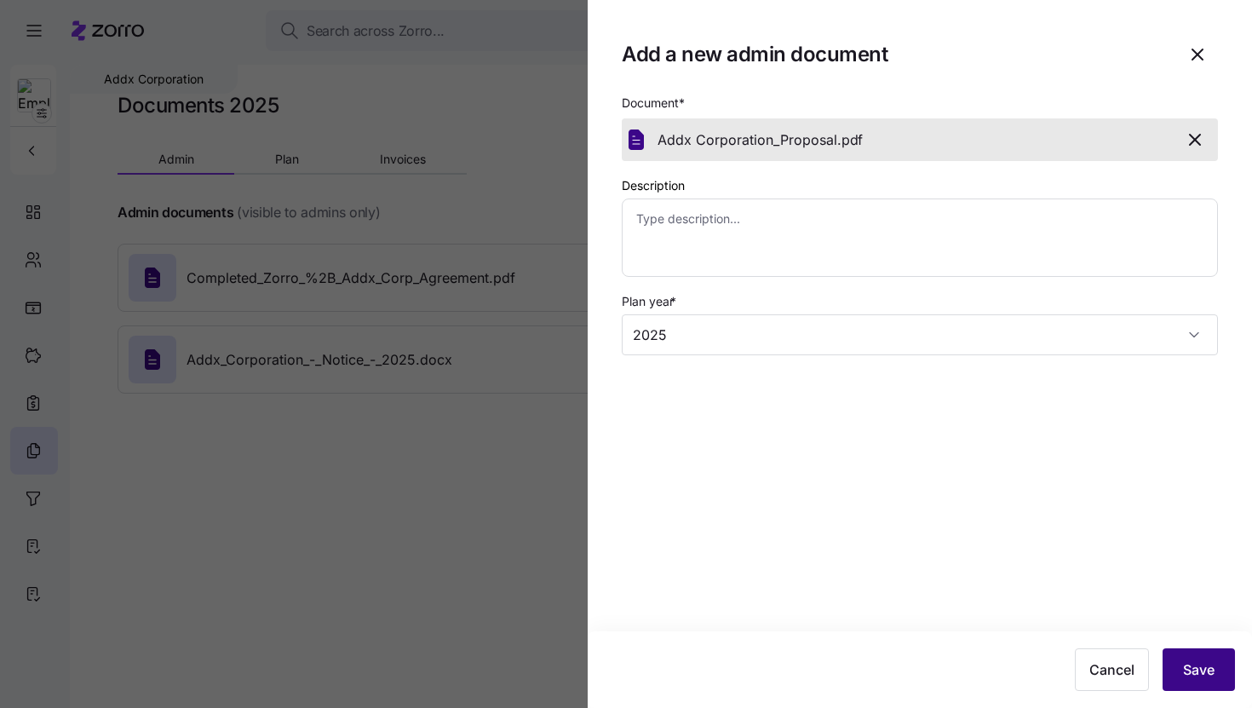
click at [1191, 653] on button "Save" at bounding box center [1198, 669] width 72 height 43
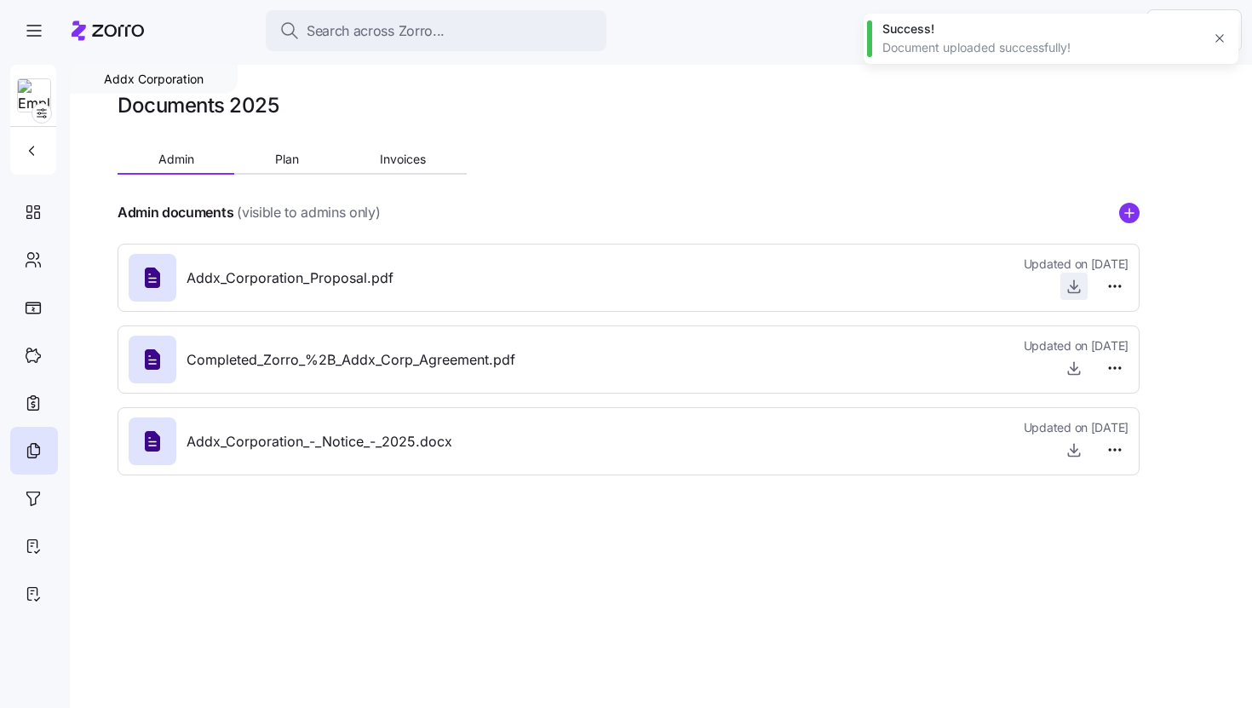
click at [1065, 284] on icon "button" at bounding box center [1073, 286] width 17 height 17
click at [14, 37] on span "button" at bounding box center [34, 31] width 46 height 46
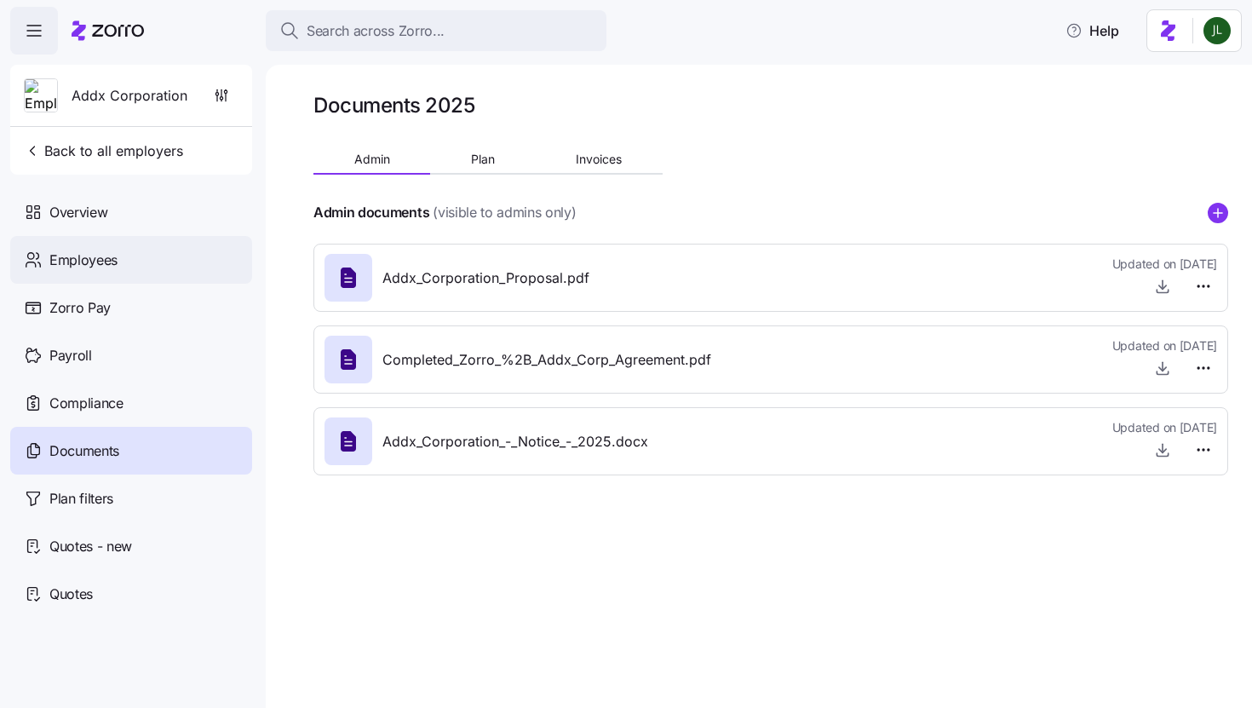
click at [106, 256] on span "Employees" at bounding box center [83, 260] width 68 height 21
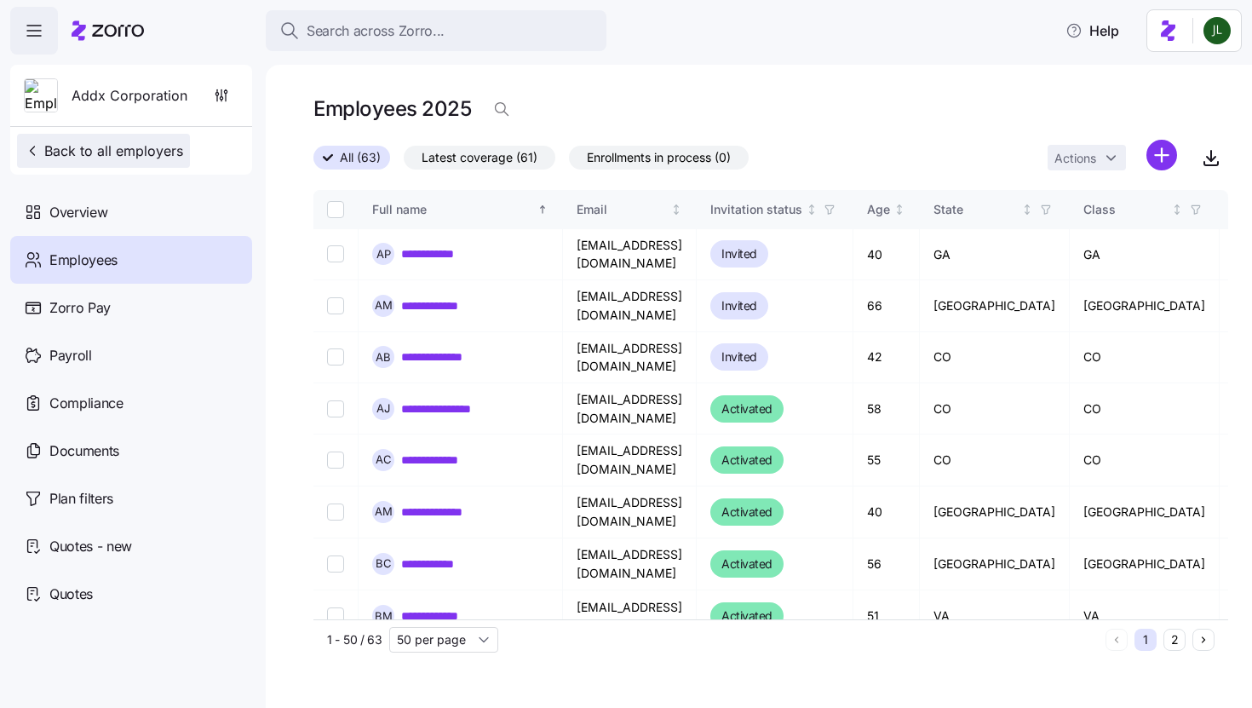
click at [33, 141] on span "Back to all employers" at bounding box center [103, 151] width 159 height 20
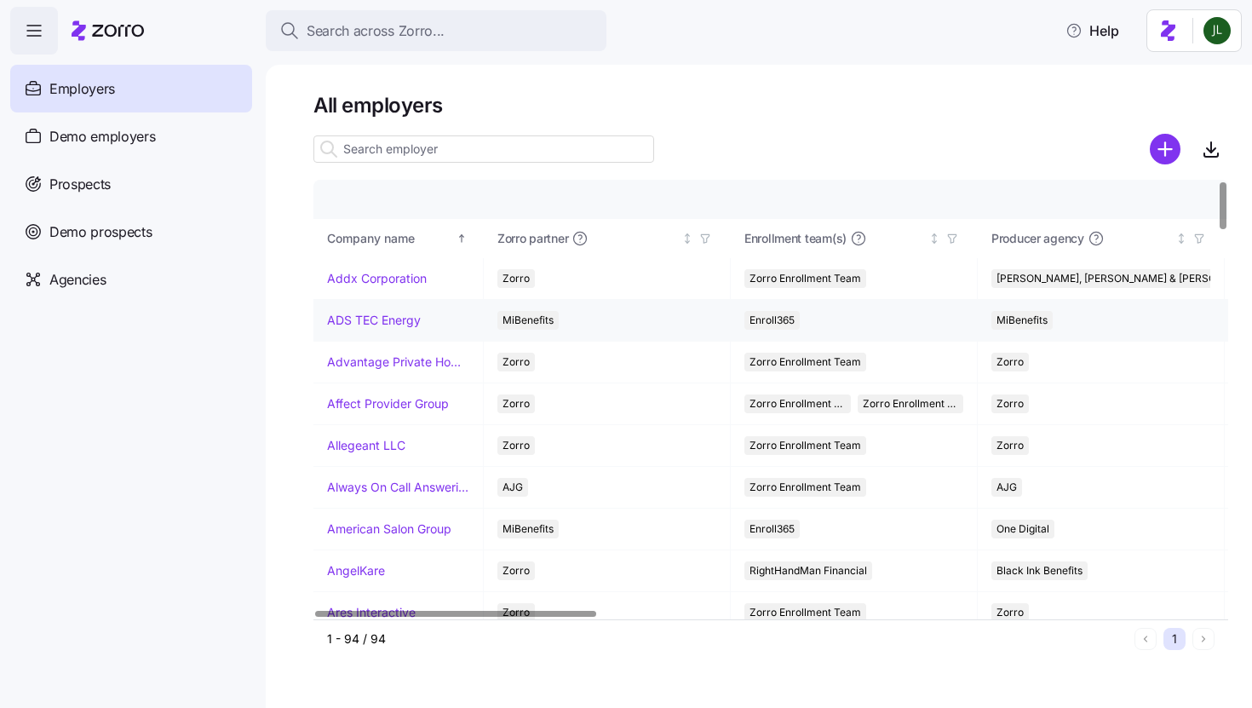
click at [367, 321] on link "ADS TEC Energy" at bounding box center [374, 320] width 94 height 17
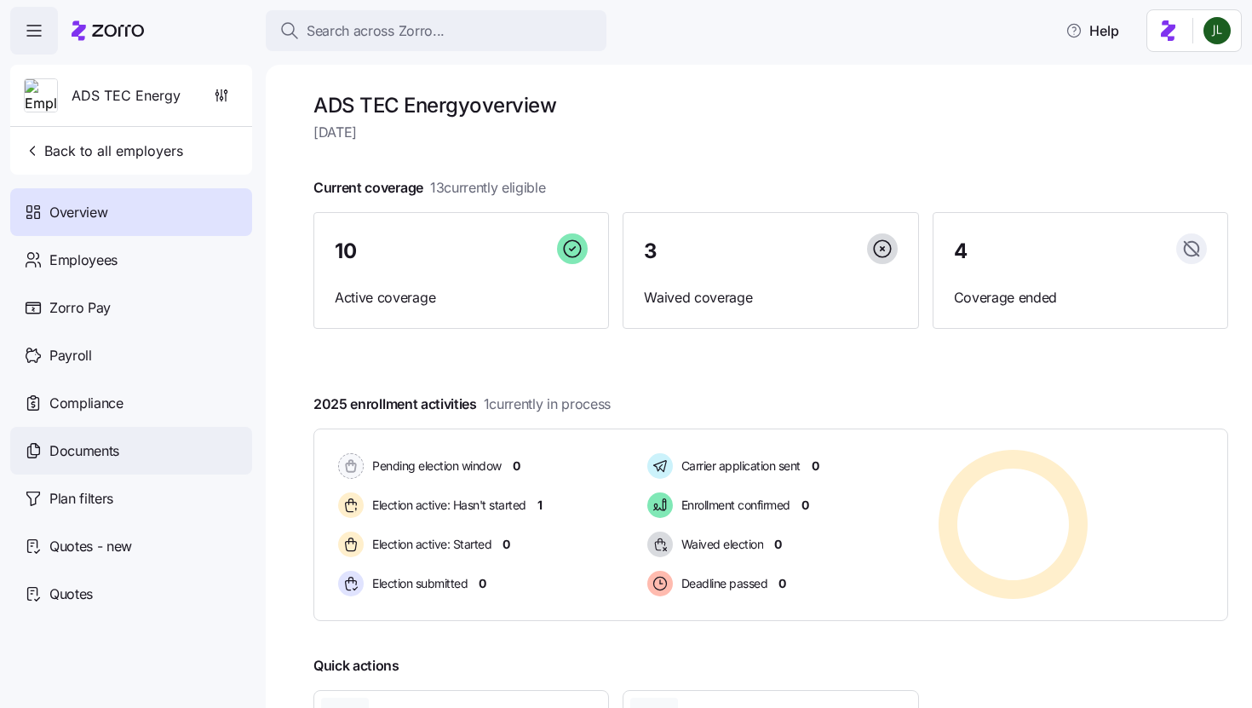
click at [56, 454] on span "Documents" at bounding box center [84, 450] width 70 height 21
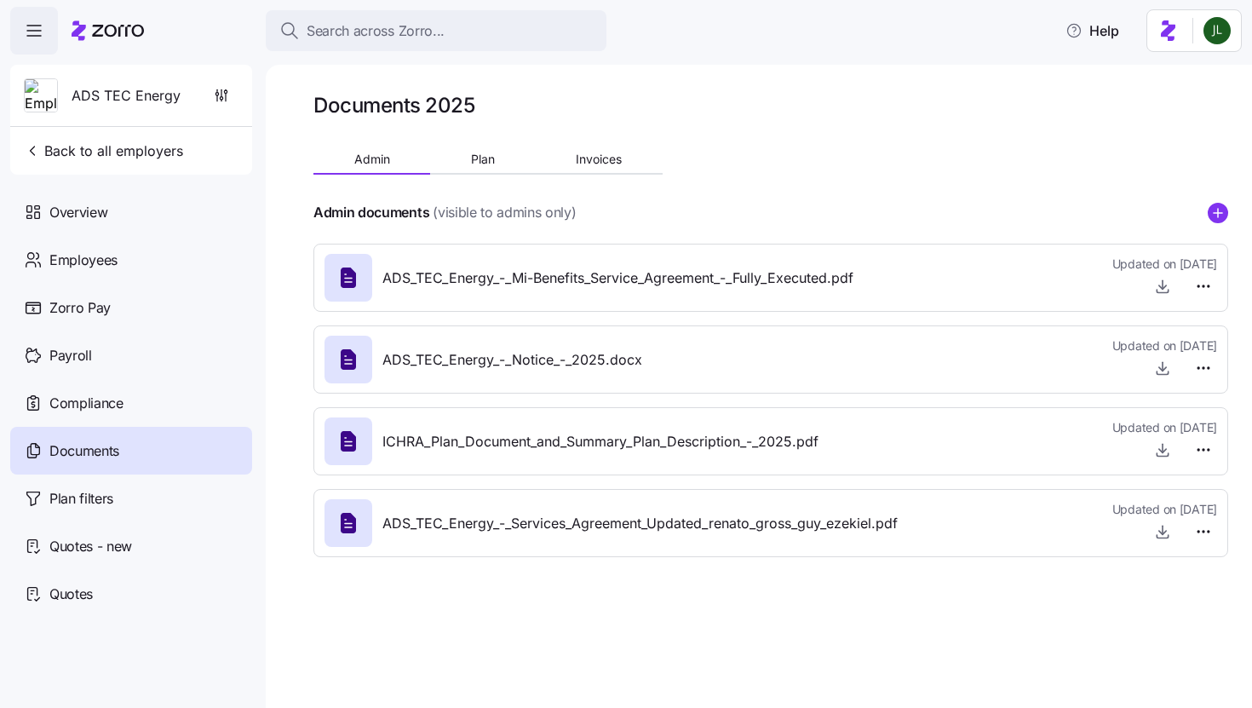
click at [1218, 209] on icon "add icon" at bounding box center [1218, 212] width 0 height 9
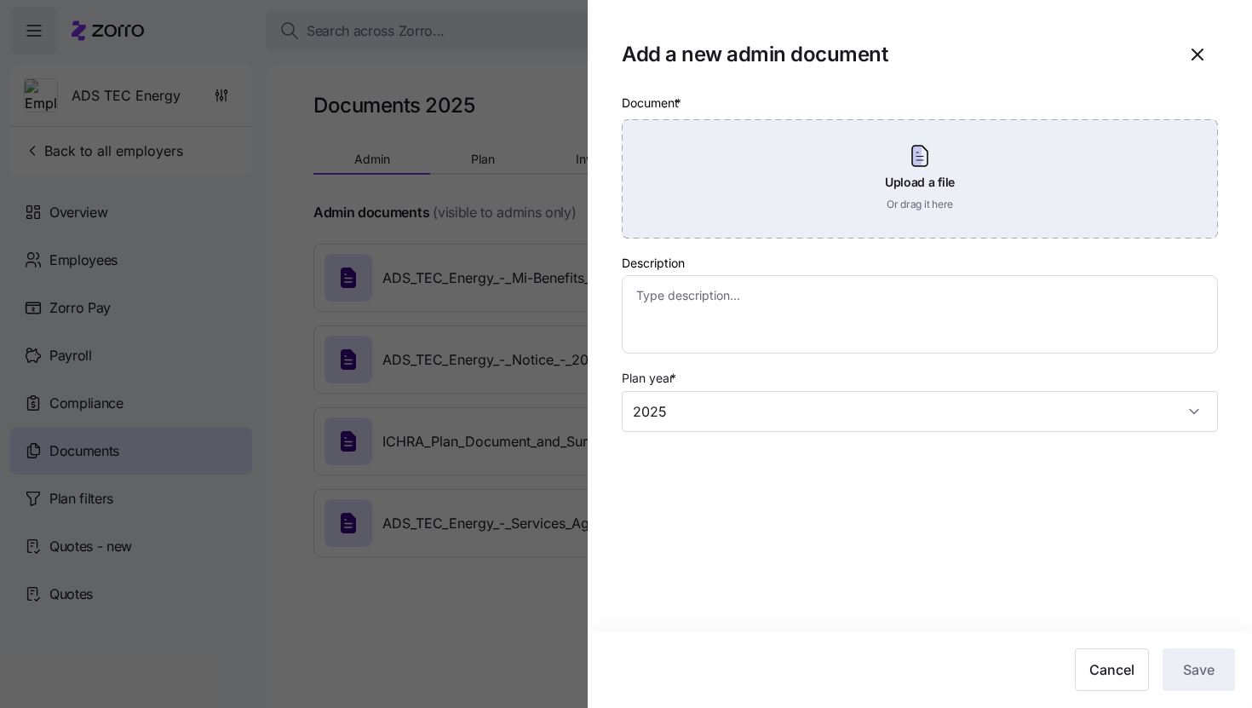
click at [864, 198] on div "Upload a file Or drag it here" at bounding box center [920, 178] width 596 height 119
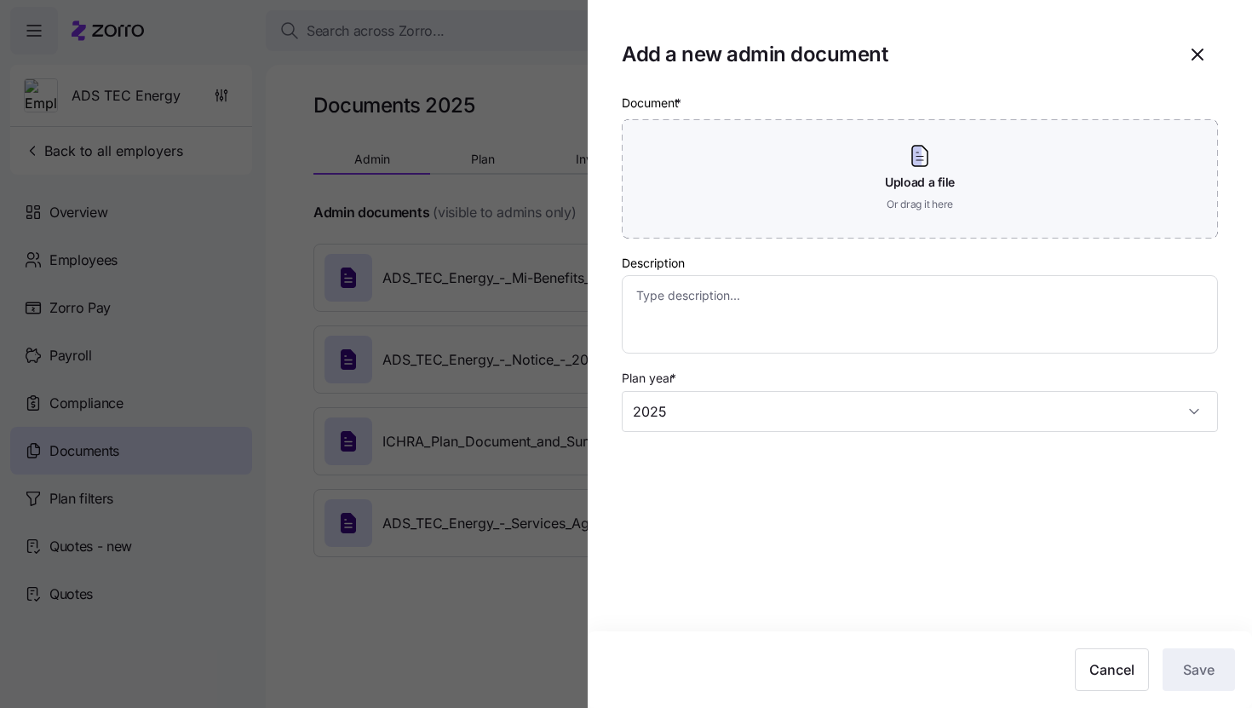
click at [208, 92] on div at bounding box center [626, 354] width 1252 height 708
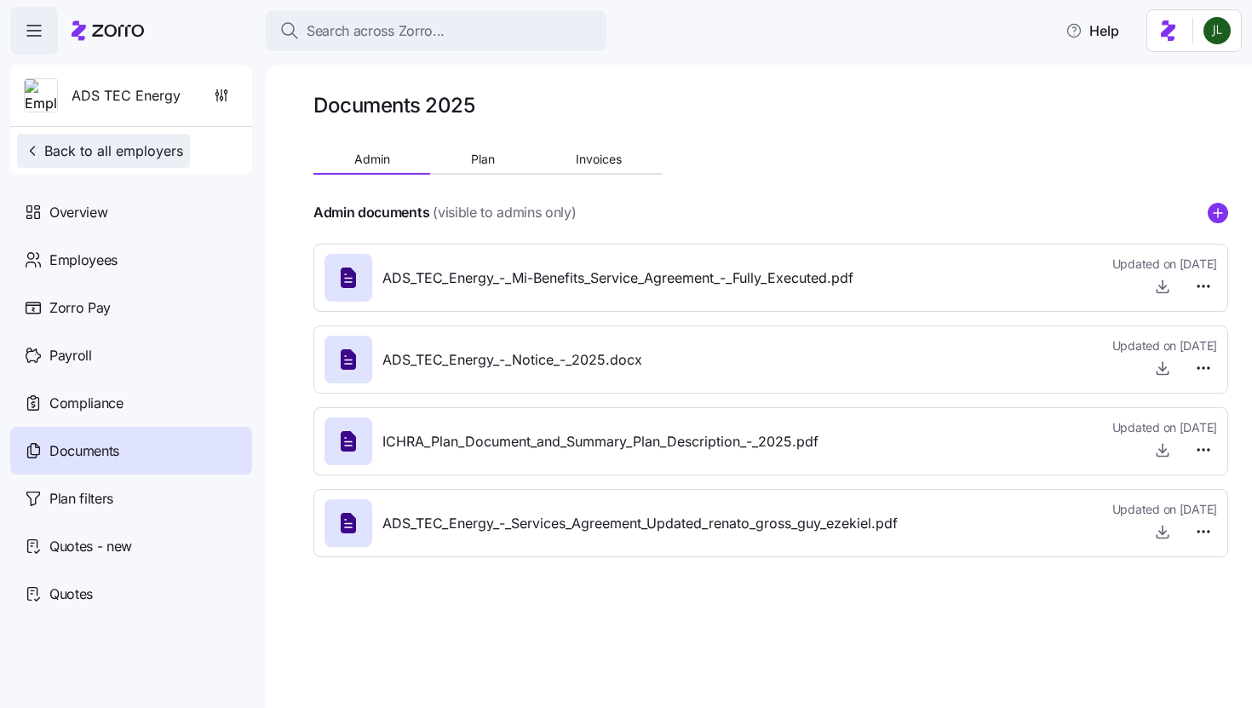
click at [59, 151] on span "Back to all employers" at bounding box center [103, 151] width 159 height 20
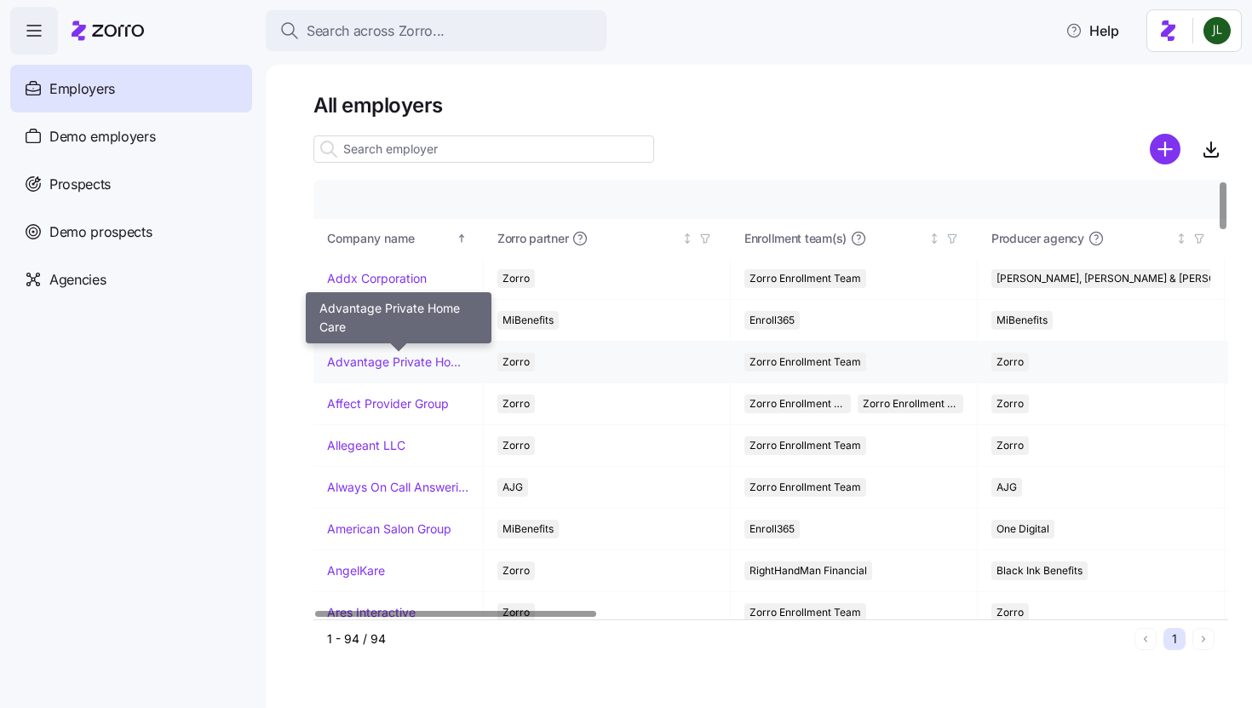
click at [385, 362] on link "Advantage Private Home Care" at bounding box center [398, 361] width 142 height 17
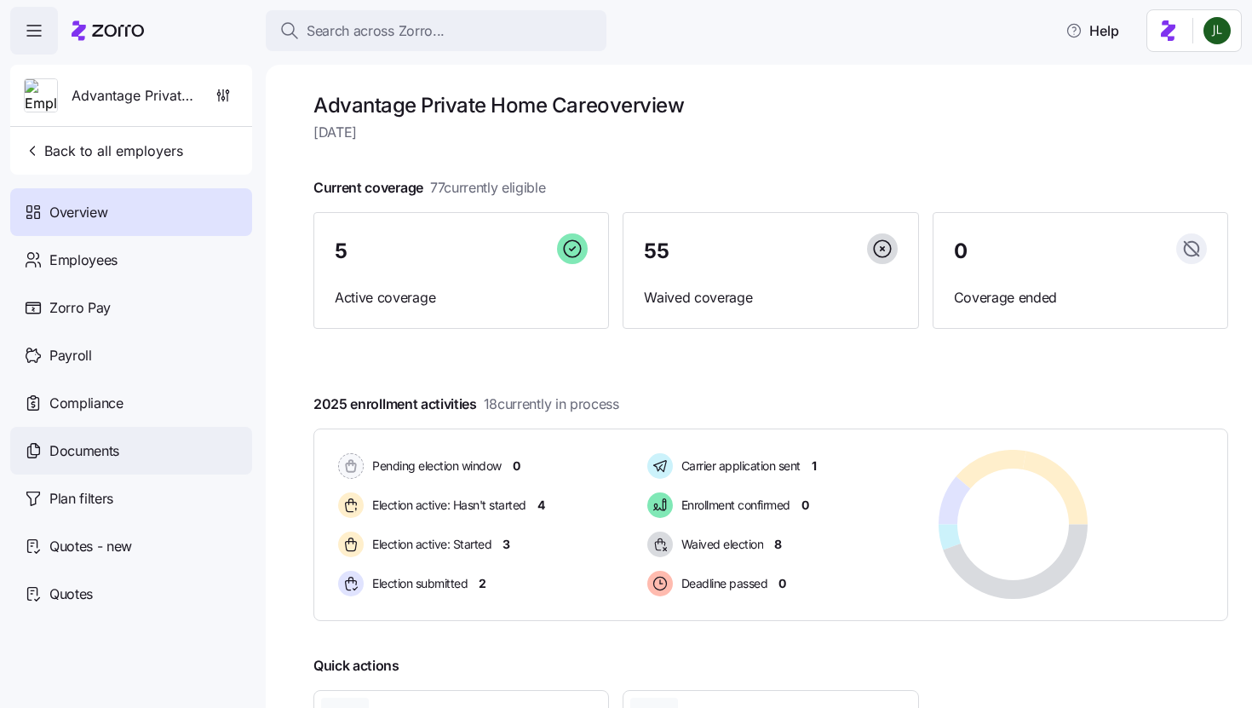
click at [95, 450] on span "Documents" at bounding box center [84, 450] width 70 height 21
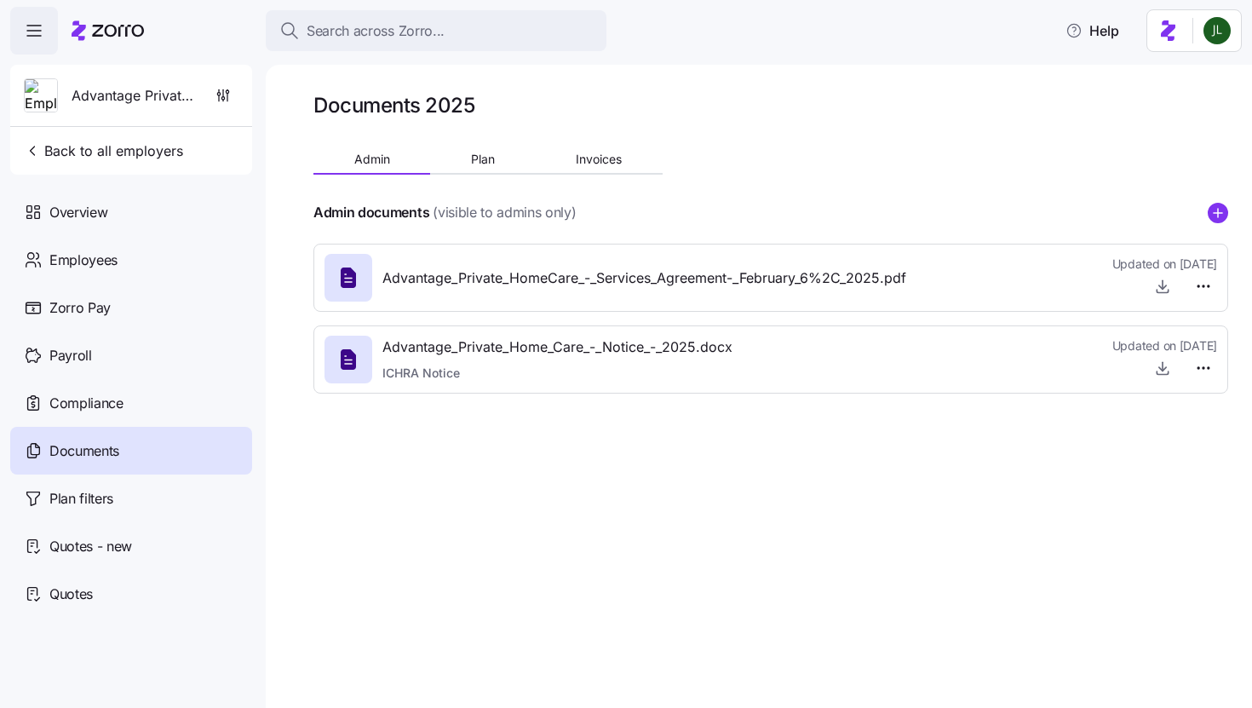
click at [1218, 216] on icon "add icon" at bounding box center [1218, 212] width 0 height 9
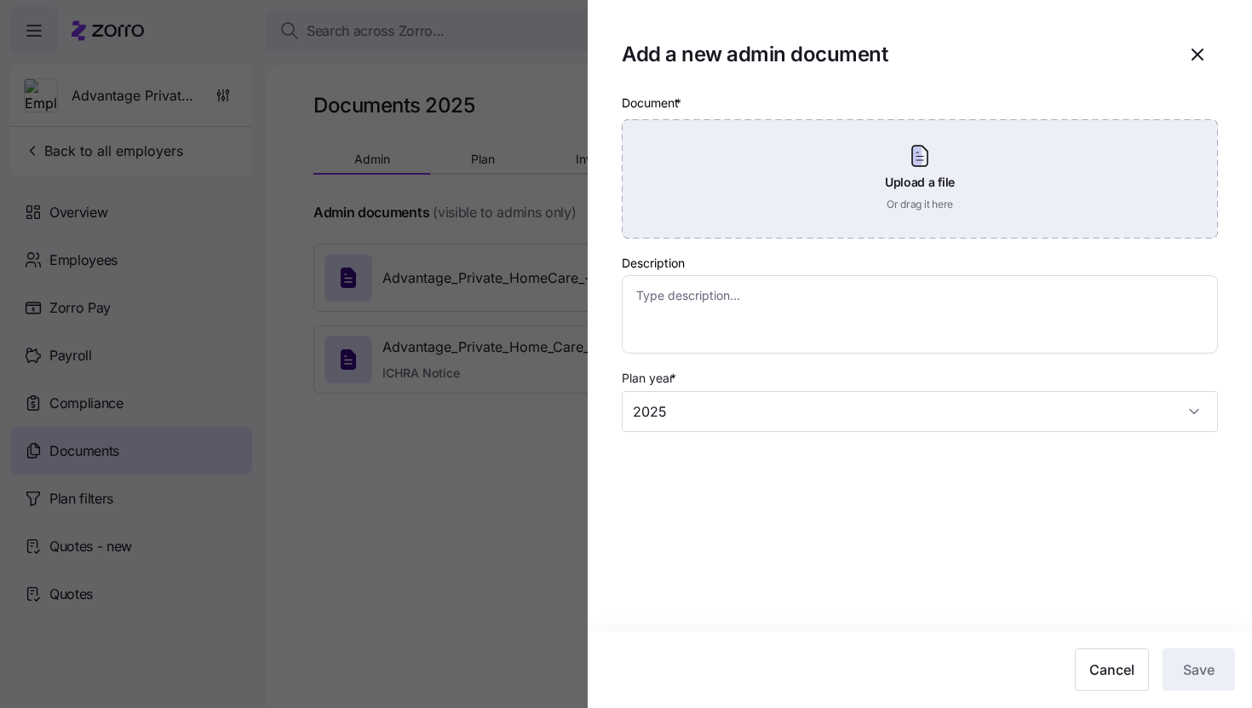
click at [937, 134] on div "Upload a file Or drag it here" at bounding box center [920, 178] width 596 height 119
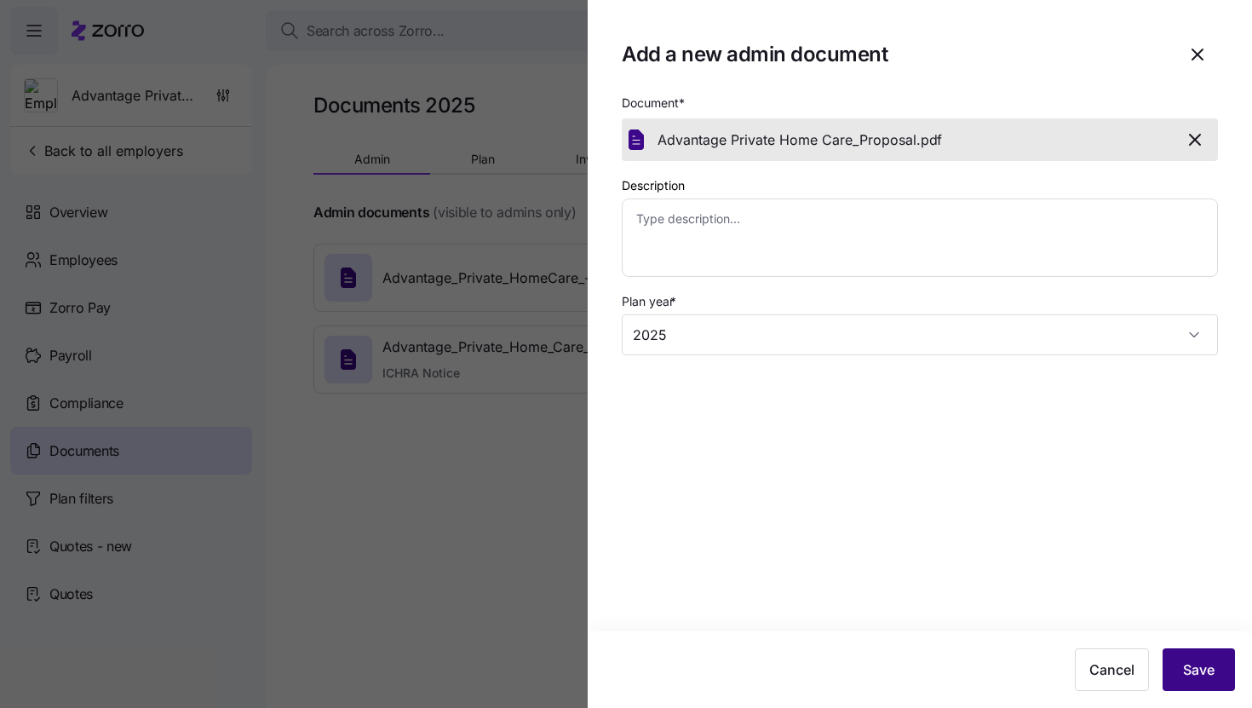
click at [1204, 666] on span "Save" at bounding box center [1199, 669] width 32 height 20
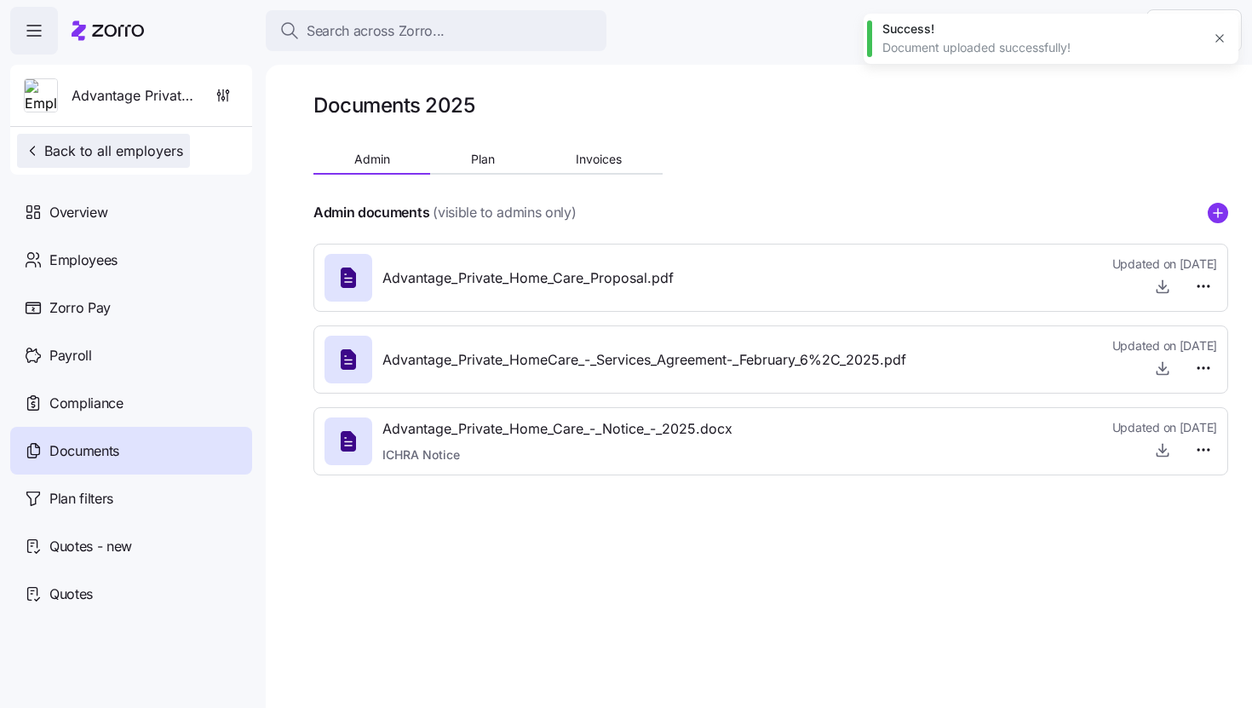
click at [101, 142] on span "Back to all employers" at bounding box center [103, 151] width 159 height 20
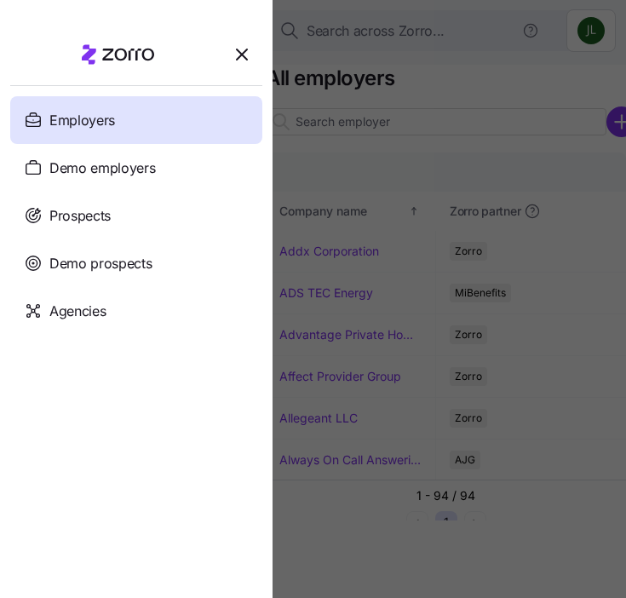
click at [443, 141] on div at bounding box center [313, 299] width 626 height 598
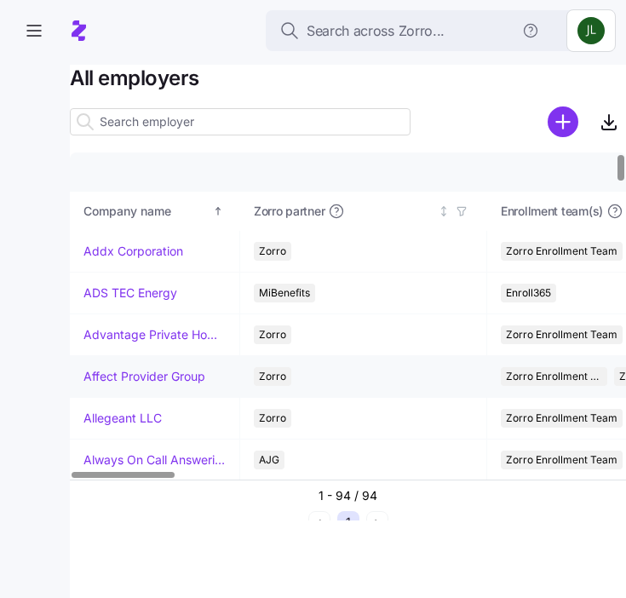
click at [123, 371] on link "Affect Provider Group" at bounding box center [144, 376] width 122 height 17
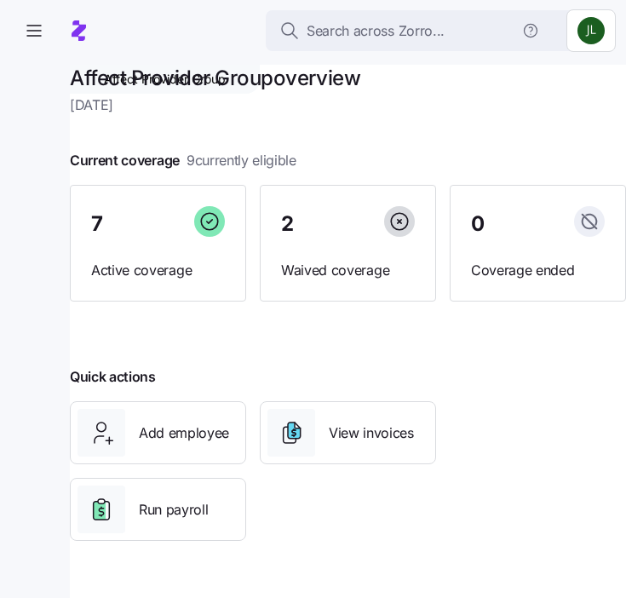
click at [232, 336] on div at bounding box center [348, 349] width 556 height 27
click at [32, 35] on icon "button" at bounding box center [34, 30] width 20 height 20
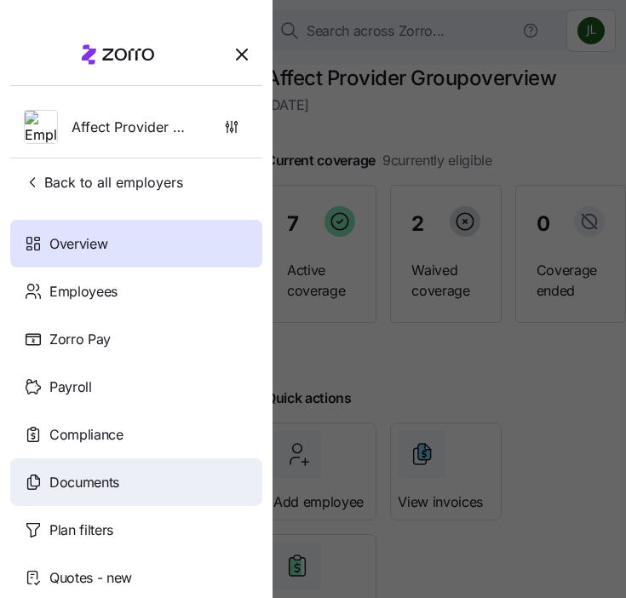
click at [112, 479] on span "Documents" at bounding box center [84, 482] width 70 height 21
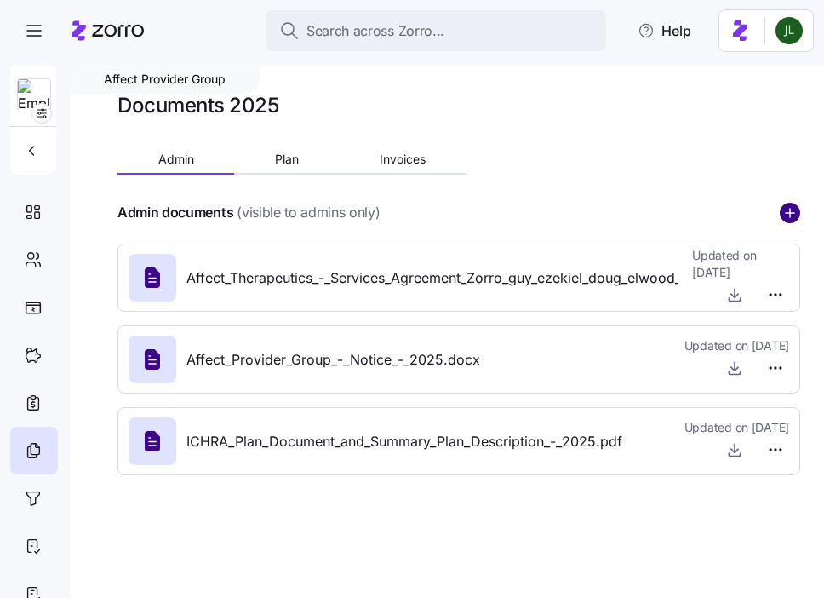
click at [792, 216] on circle "add icon" at bounding box center [790, 213] width 19 height 19
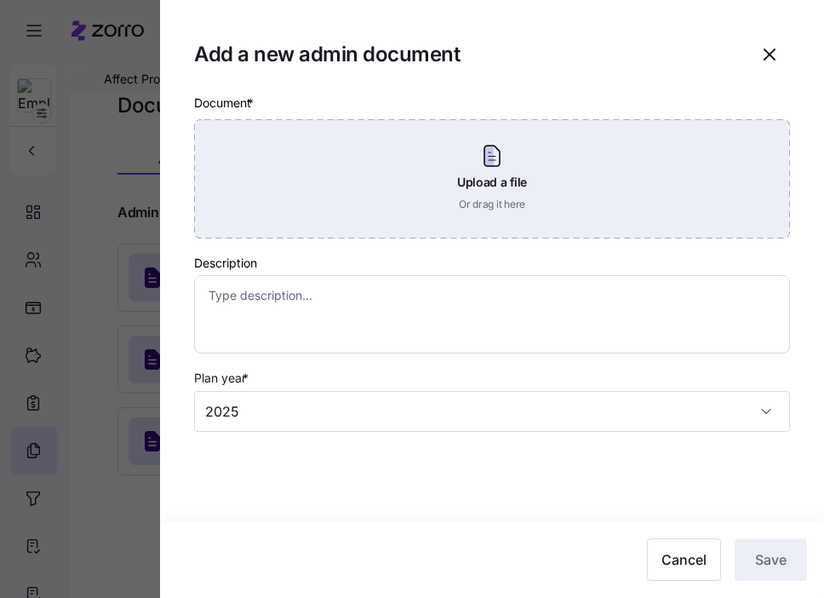
click at [473, 206] on div "Upload a file Or drag it here" at bounding box center [492, 178] width 596 height 119
click at [512, 174] on div "Upload a file Or drag it here" at bounding box center [492, 178] width 596 height 119
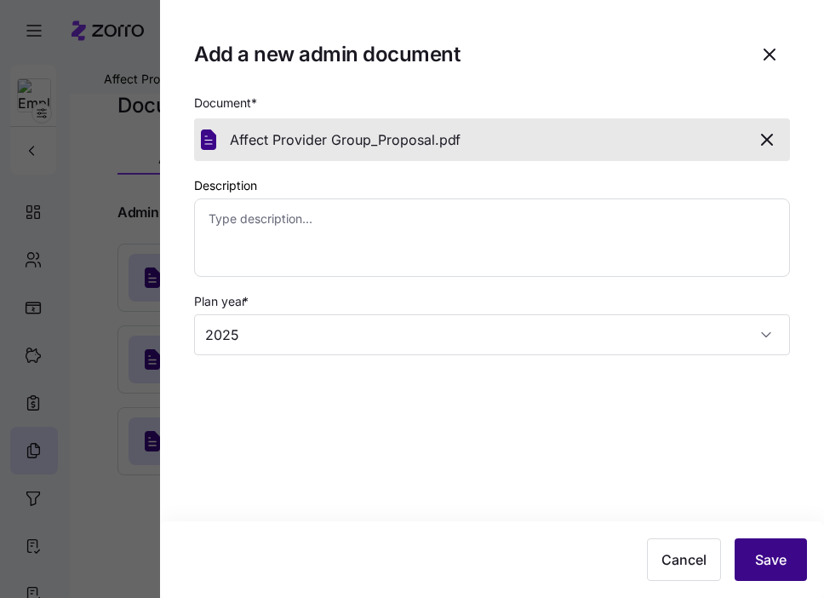
click at [767, 547] on button "Save" at bounding box center [771, 559] width 72 height 43
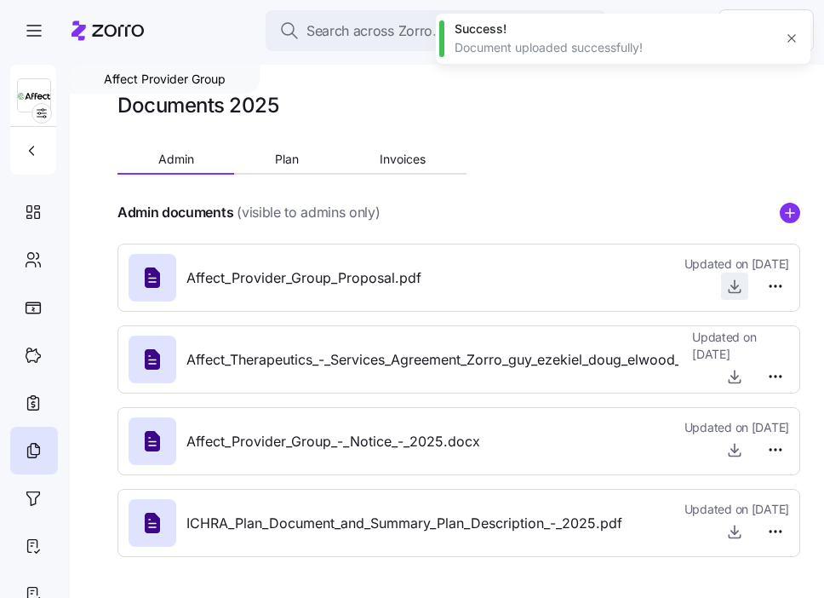
click at [737, 280] on icon "button" at bounding box center [734, 286] width 17 height 17
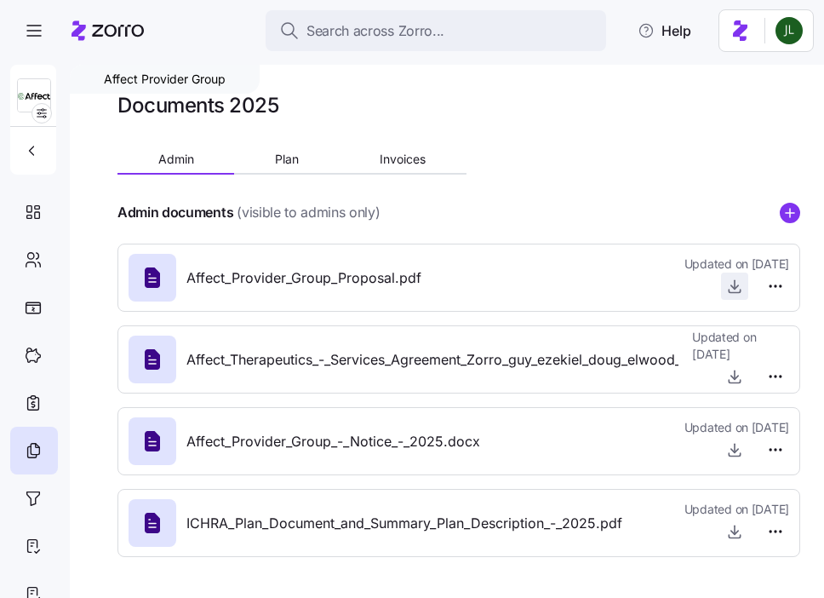
click at [740, 290] on icon "button" at bounding box center [734, 291] width 11 height 3
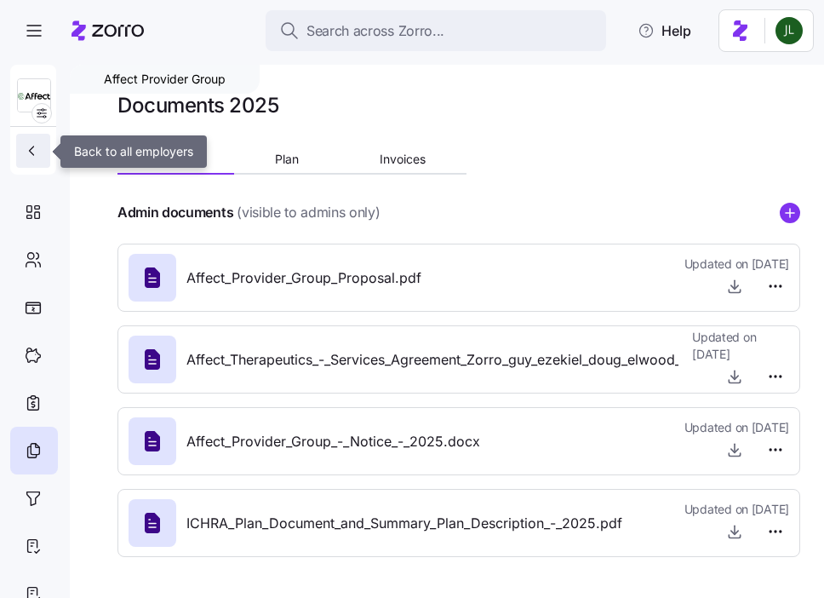
click at [32, 152] on icon "button" at bounding box center [31, 150] width 17 height 17
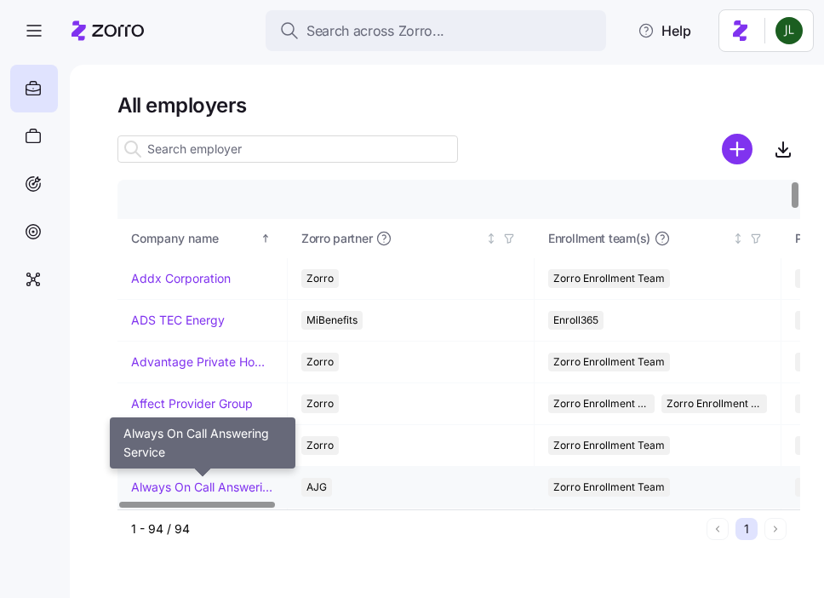
click at [233, 486] on link "Always On Call Answering Service" at bounding box center [202, 487] width 142 height 17
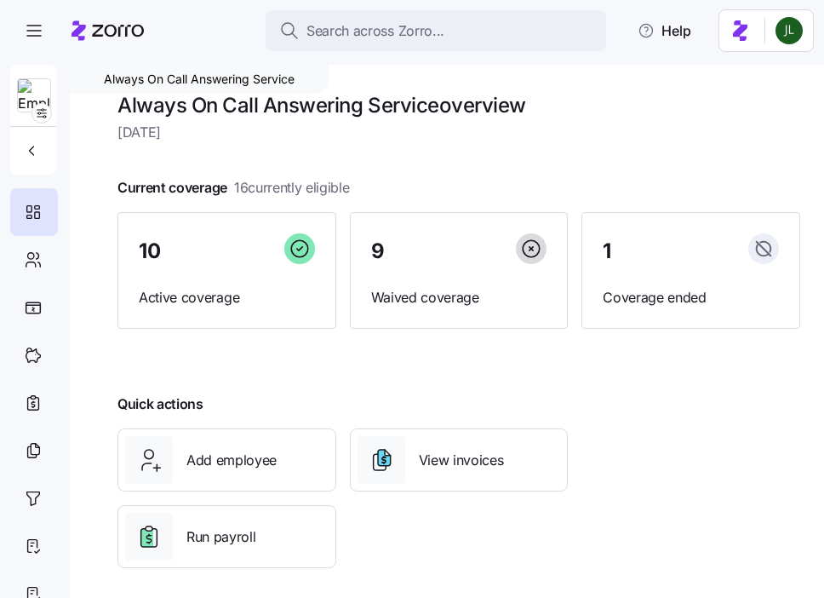
scroll to position [11, 0]
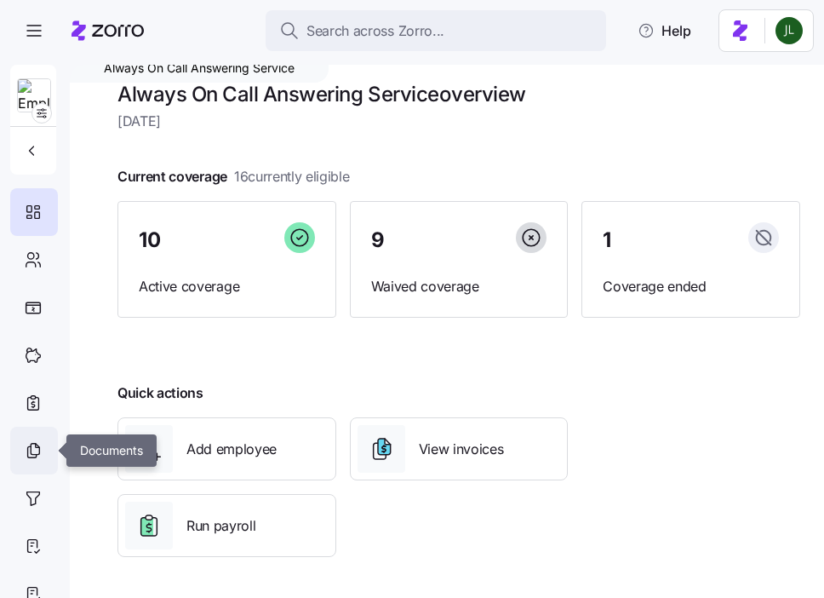
click at [41, 442] on icon at bounding box center [33, 450] width 19 height 20
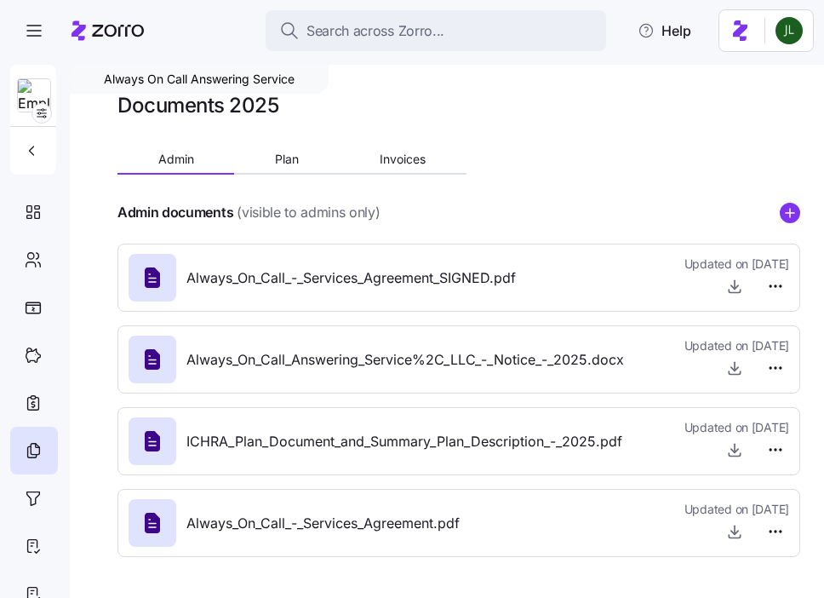
click at [779, 210] on div "Admin documents (visible to admins only)" at bounding box center [459, 212] width 683 height 21
click at [786, 210] on circle "add icon" at bounding box center [790, 213] width 19 height 19
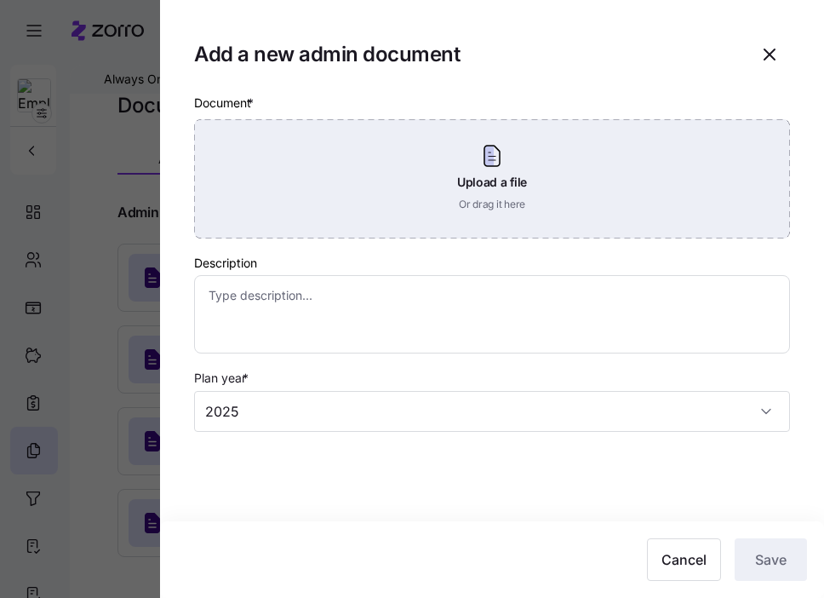
click at [582, 198] on div "Upload a file Or drag it here" at bounding box center [492, 178] width 596 height 119
click at [509, 141] on div "Upload a file Or drag it here" at bounding box center [492, 178] width 596 height 119
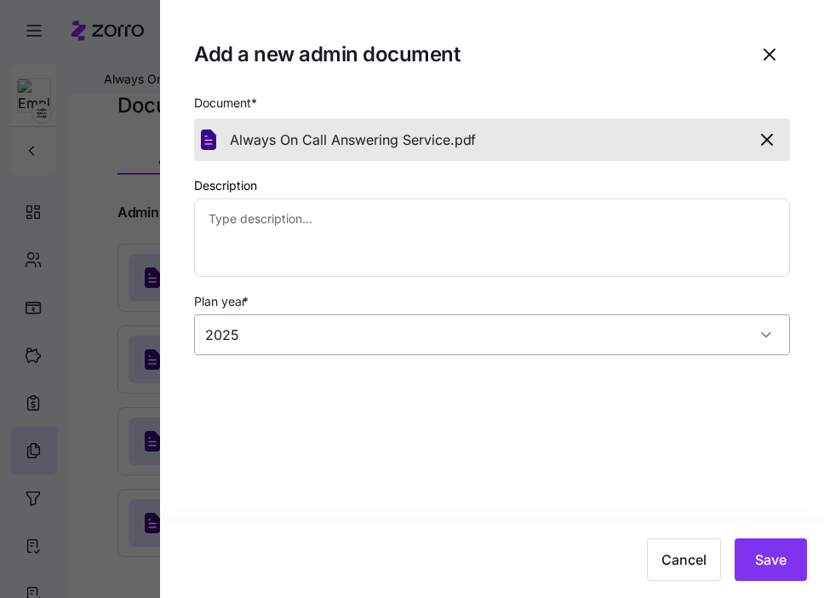
click at [716, 350] on input "2025" at bounding box center [492, 334] width 596 height 41
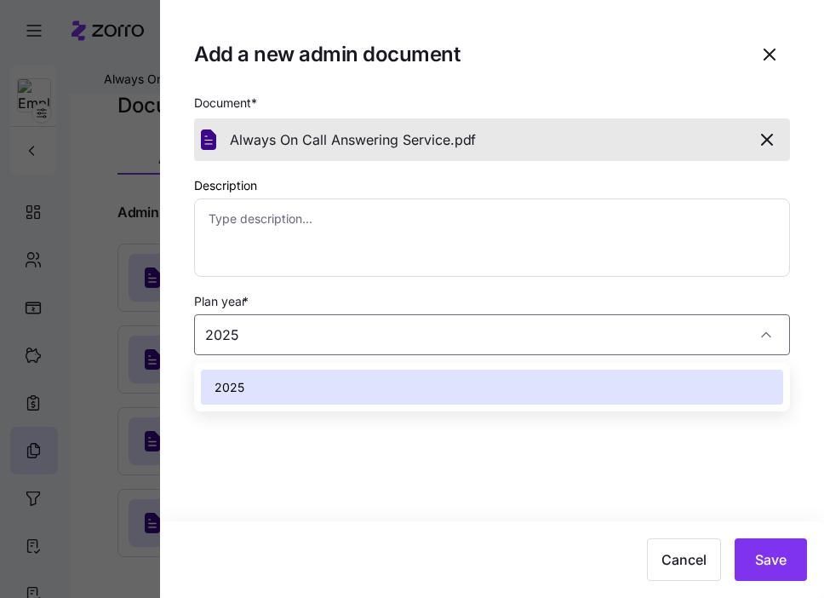
click at [717, 383] on div "2025" at bounding box center [492, 388] width 582 height 36
type textarea "x"
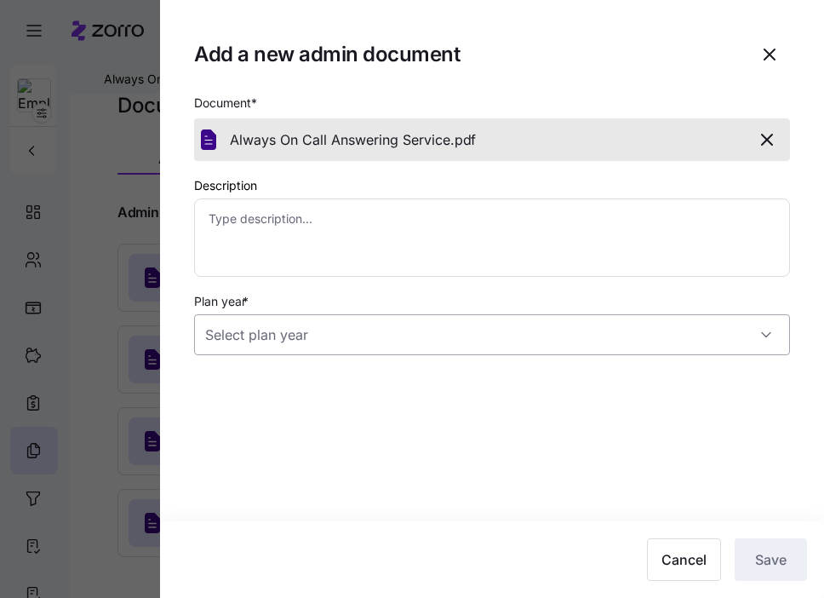
click at [686, 342] on input "Plan year *" at bounding box center [492, 334] width 596 height 41
click at [586, 381] on div "2025" at bounding box center [492, 388] width 582 height 36
type textarea "x"
type input "2025"
click at [773, 556] on span "Save" at bounding box center [771, 559] width 32 height 20
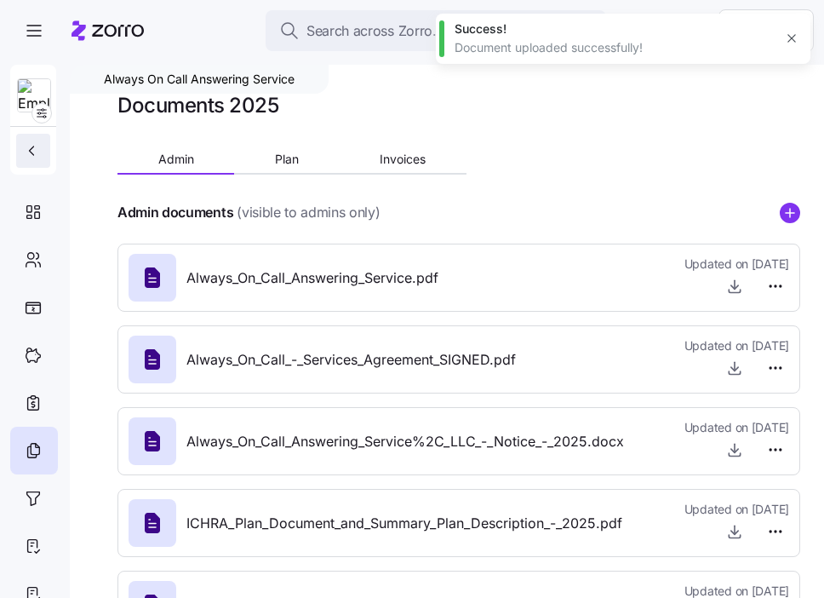
click at [43, 163] on button "button" at bounding box center [33, 151] width 34 height 34
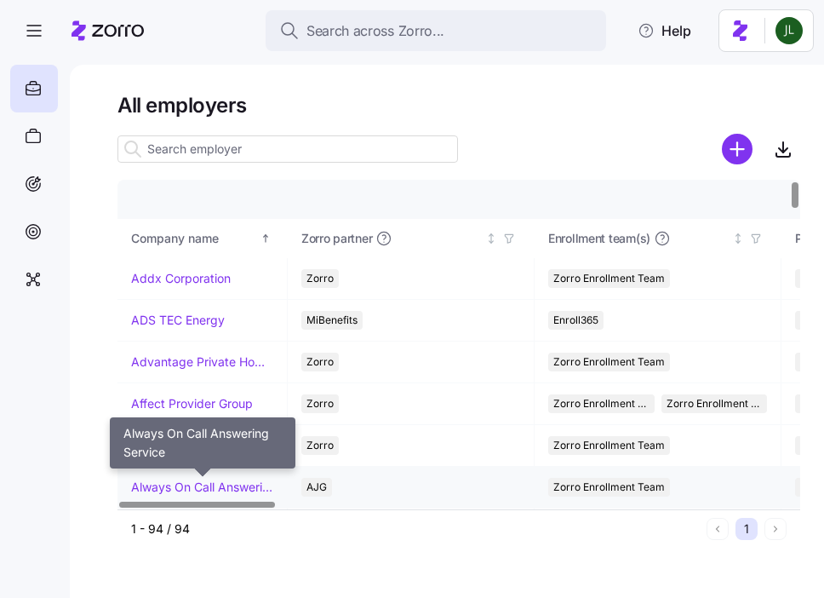
click at [187, 489] on link "Always On Call Answering Service" at bounding box center [202, 487] width 142 height 17
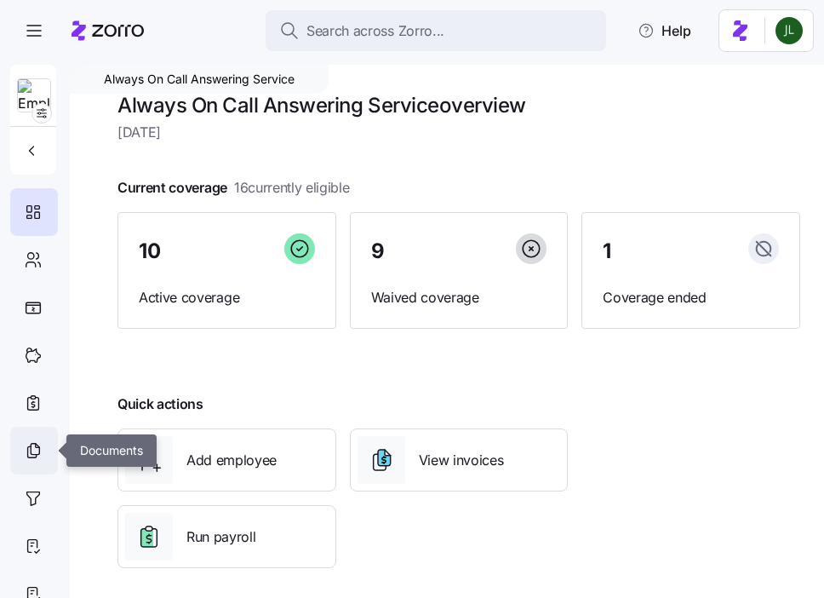
click at [34, 463] on div at bounding box center [34, 451] width 48 height 48
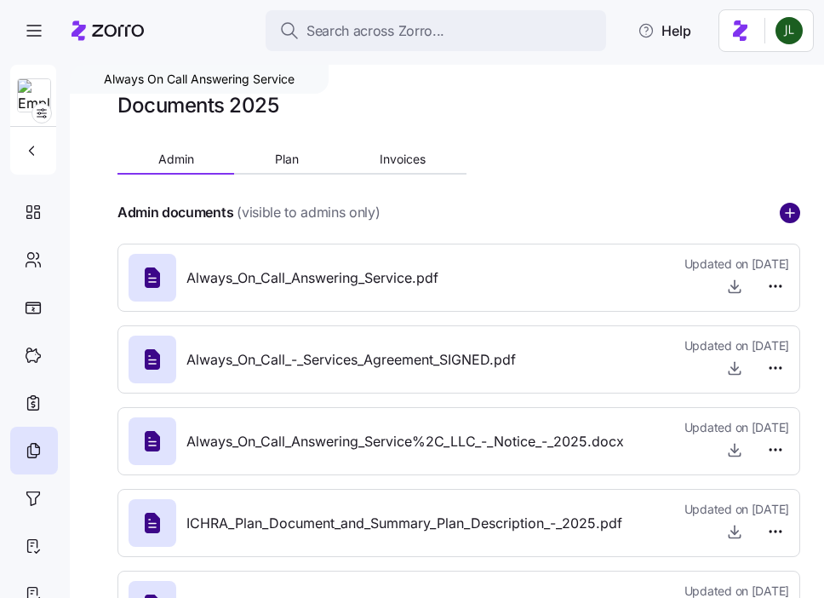
click at [786, 216] on circle "add icon" at bounding box center [790, 213] width 19 height 19
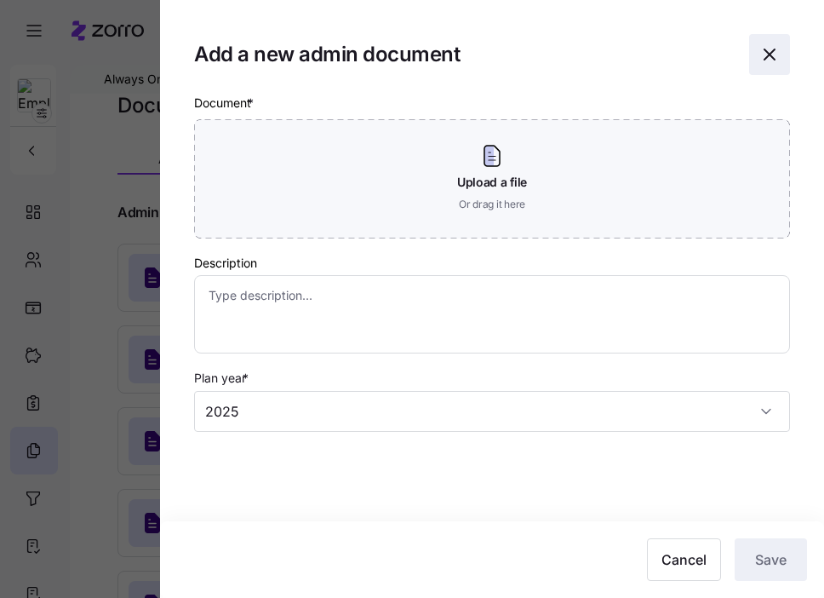
click at [759, 64] on span "button" at bounding box center [769, 54] width 39 height 39
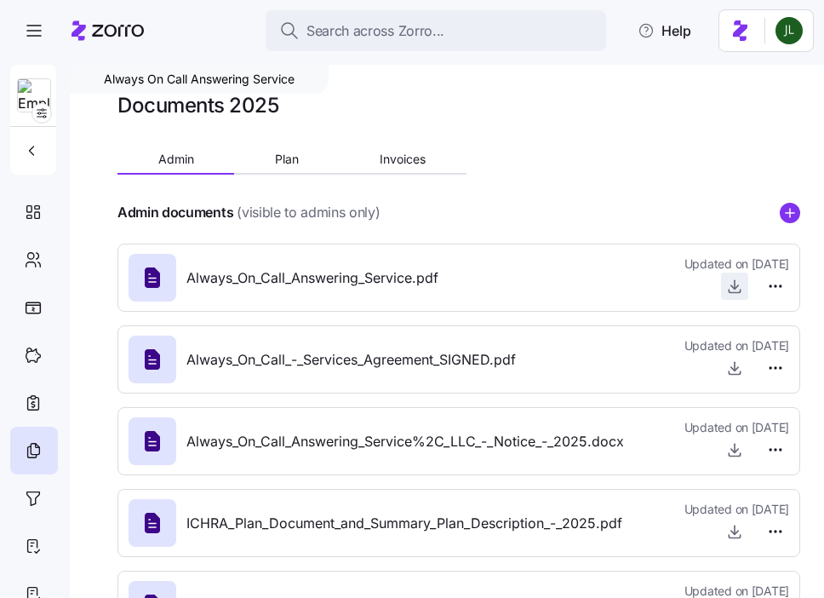
click at [742, 288] on icon "button" at bounding box center [734, 286] width 17 height 17
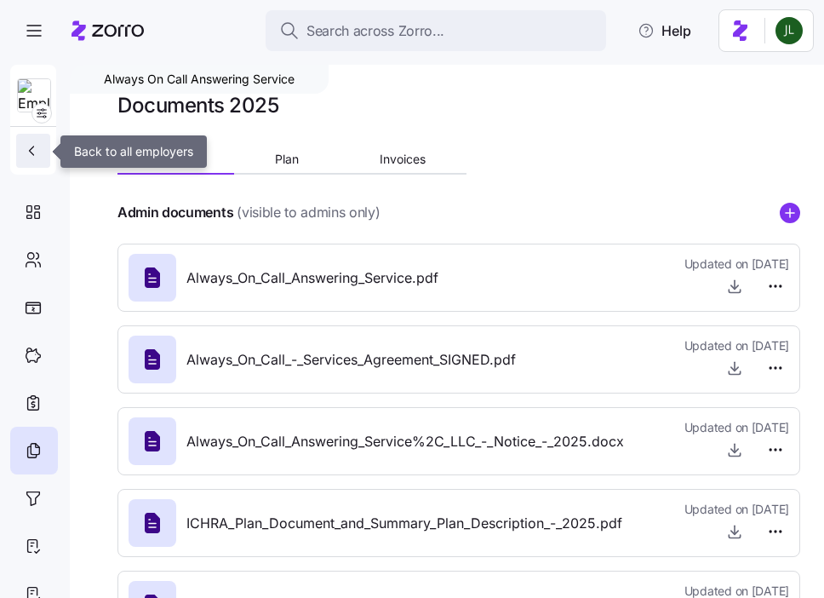
click at [33, 145] on icon "button" at bounding box center [31, 150] width 17 height 17
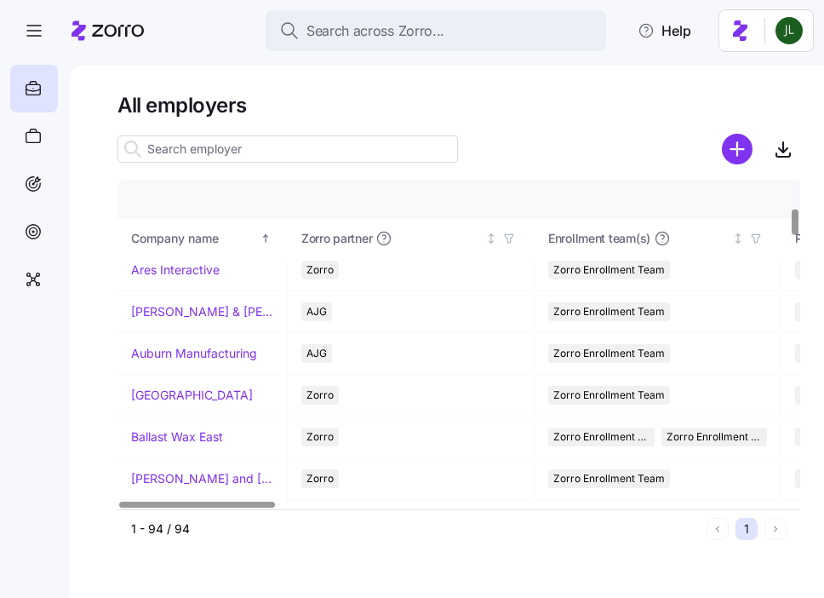
scroll to position [341, 0]
click at [169, 316] on link "[PERSON_NAME] & [PERSON_NAME]'s" at bounding box center [202, 312] width 142 height 17
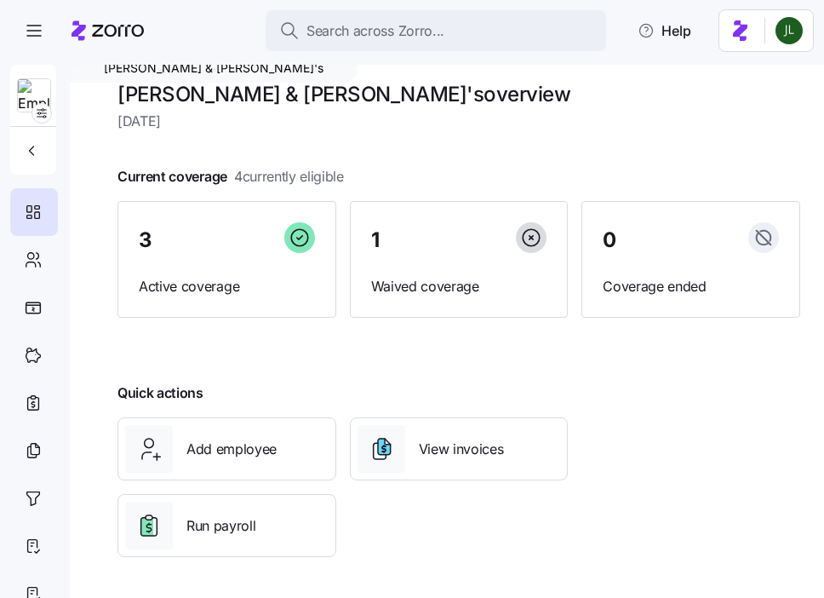
scroll to position [9, 0]
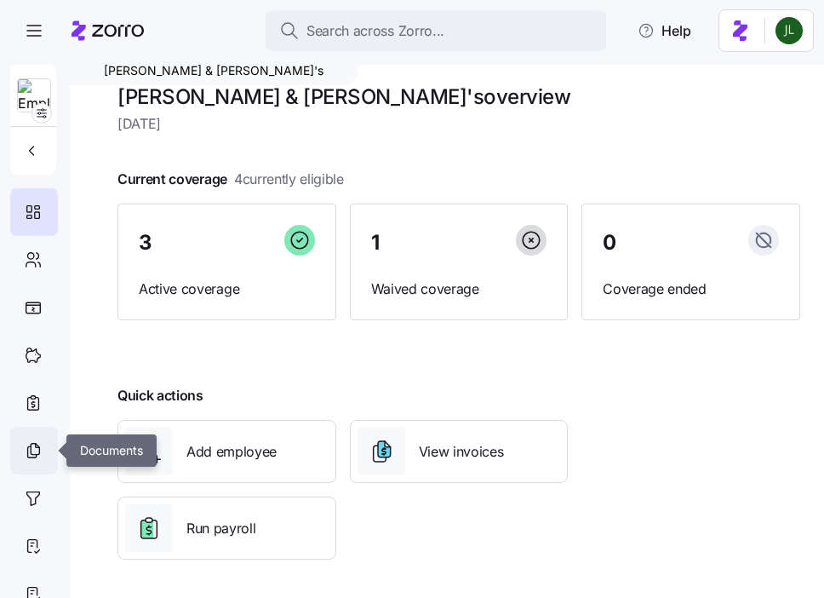
click at [36, 463] on div at bounding box center [34, 451] width 48 height 48
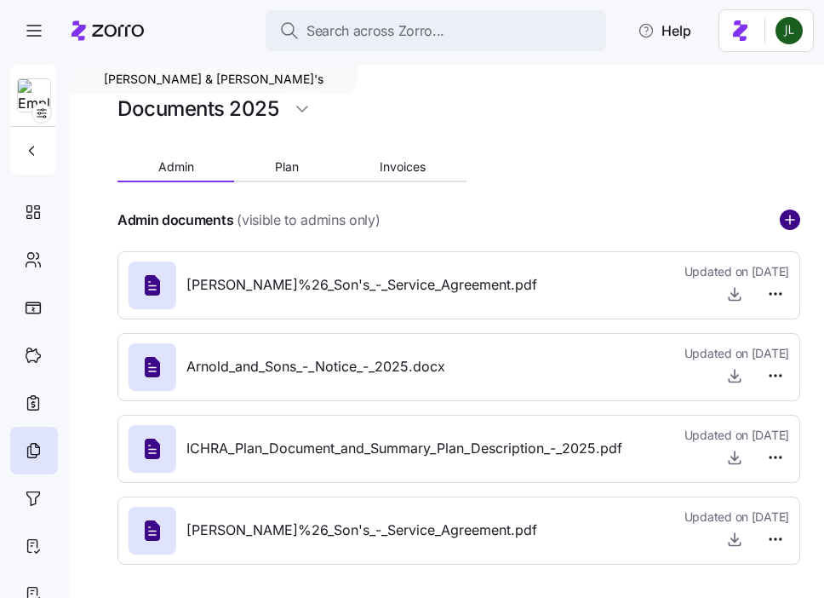
click at [796, 217] on circle "add icon" at bounding box center [790, 219] width 19 height 19
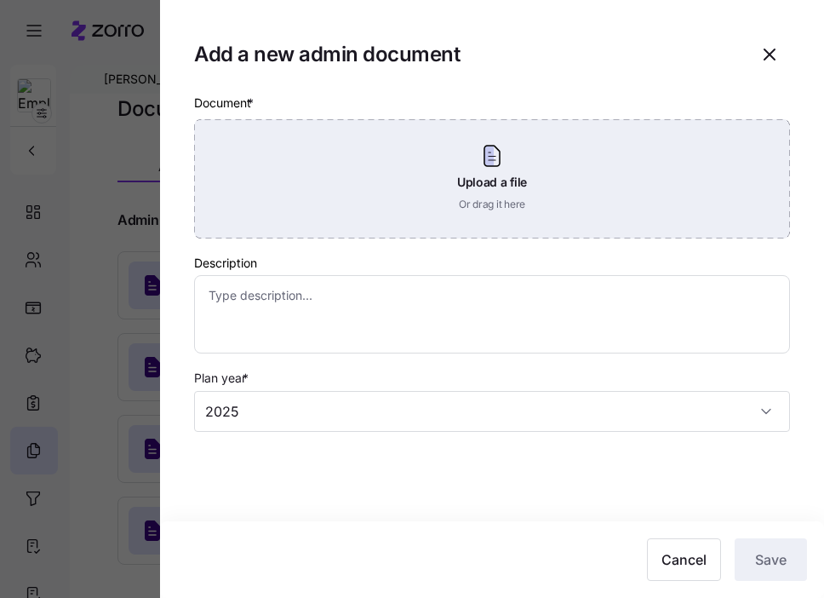
click at [492, 181] on div "Upload a file Or drag it here" at bounding box center [492, 178] width 596 height 119
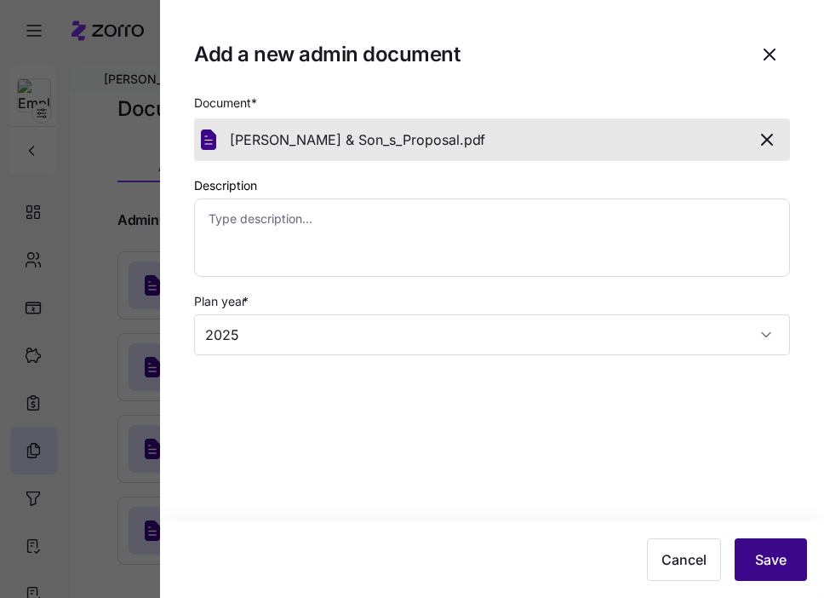
click at [776, 550] on span "Save" at bounding box center [771, 559] width 32 height 20
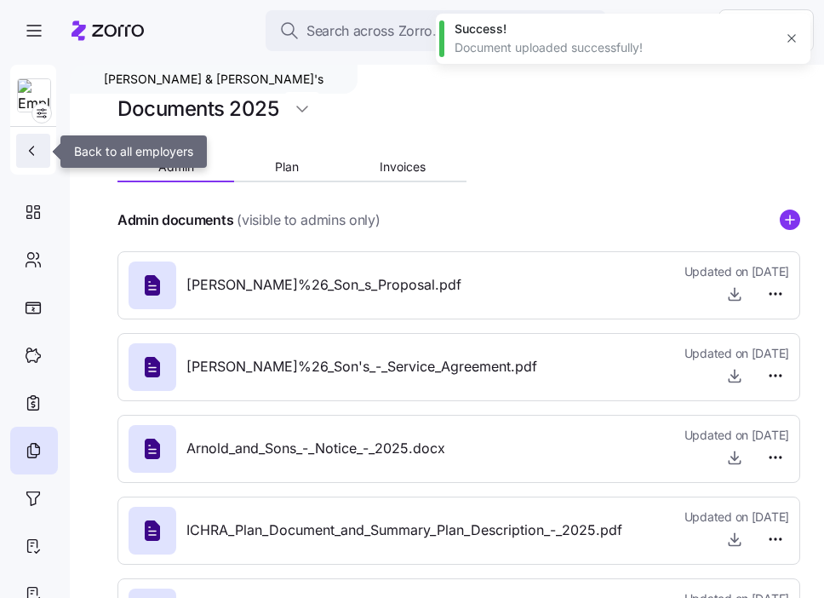
click at [27, 147] on icon "button" at bounding box center [31, 150] width 17 height 17
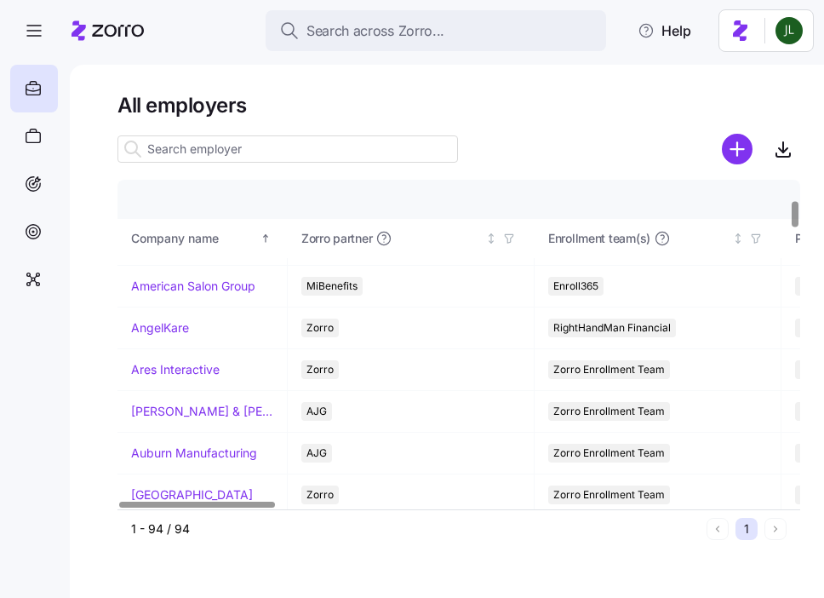
scroll to position [241, 0]
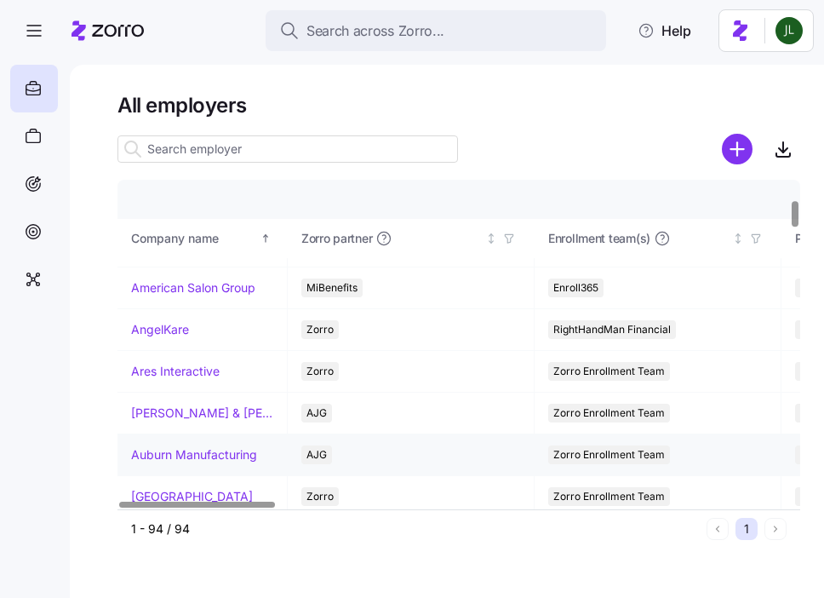
click at [228, 453] on link "Auburn Manufacturing" at bounding box center [194, 454] width 126 height 17
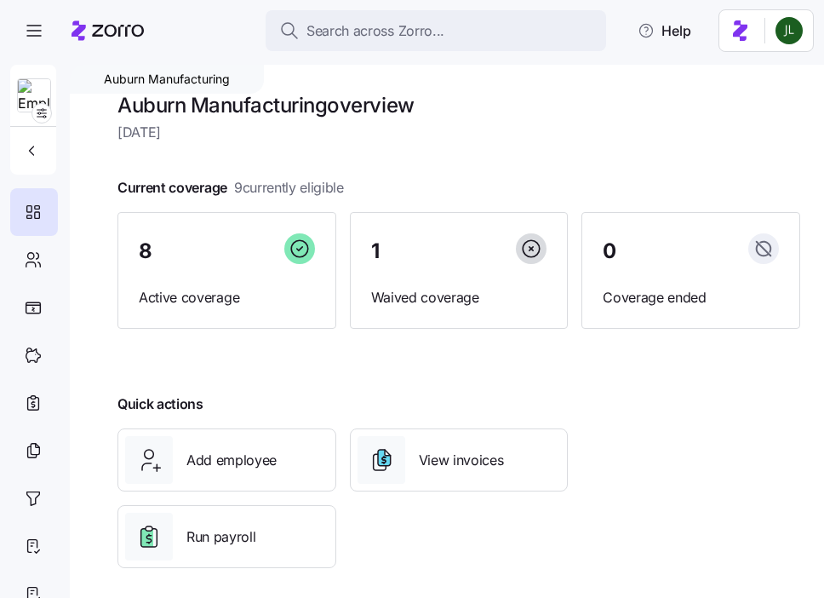
scroll to position [11, 0]
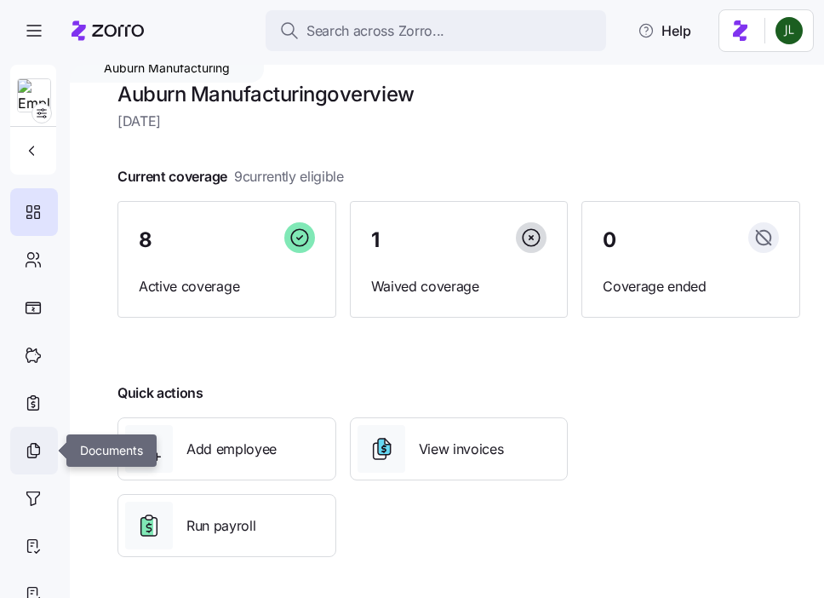
click at [41, 441] on icon at bounding box center [33, 450] width 19 height 20
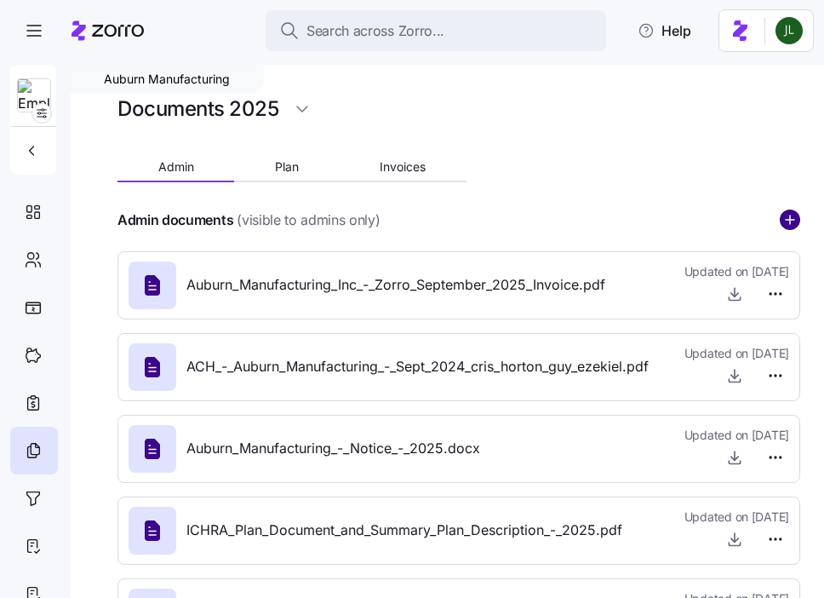
click at [782, 217] on circle "add icon" at bounding box center [790, 219] width 19 height 19
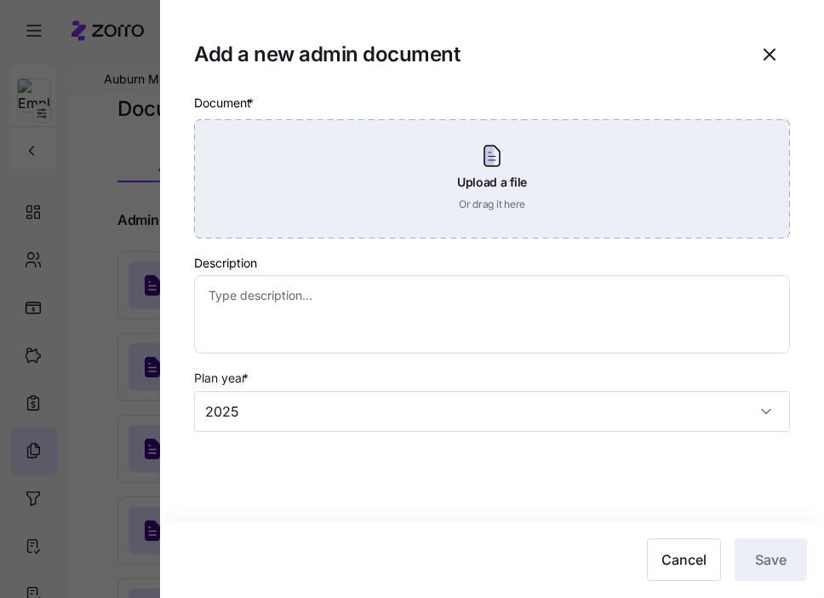
click at [477, 174] on div "Upload a file Or drag it here" at bounding box center [492, 178] width 596 height 119
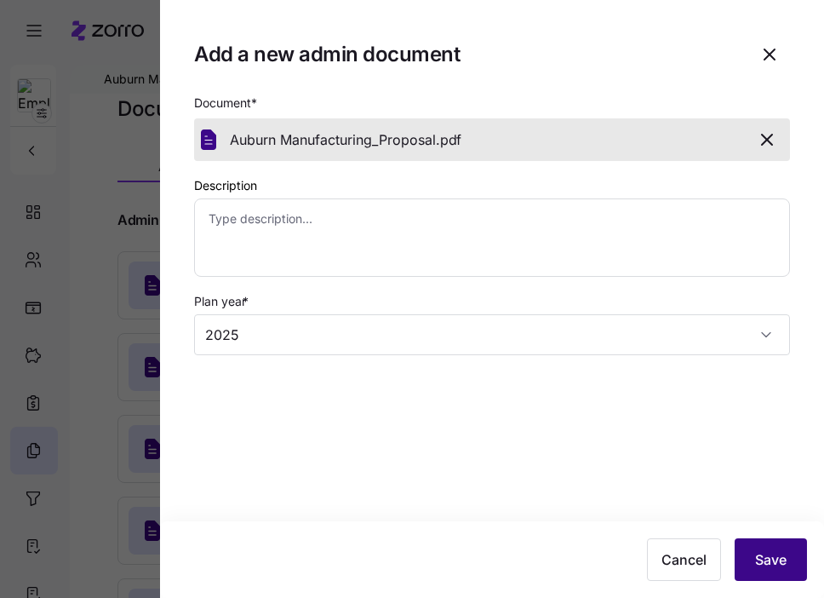
click at [786, 550] on span "Save" at bounding box center [771, 559] width 32 height 20
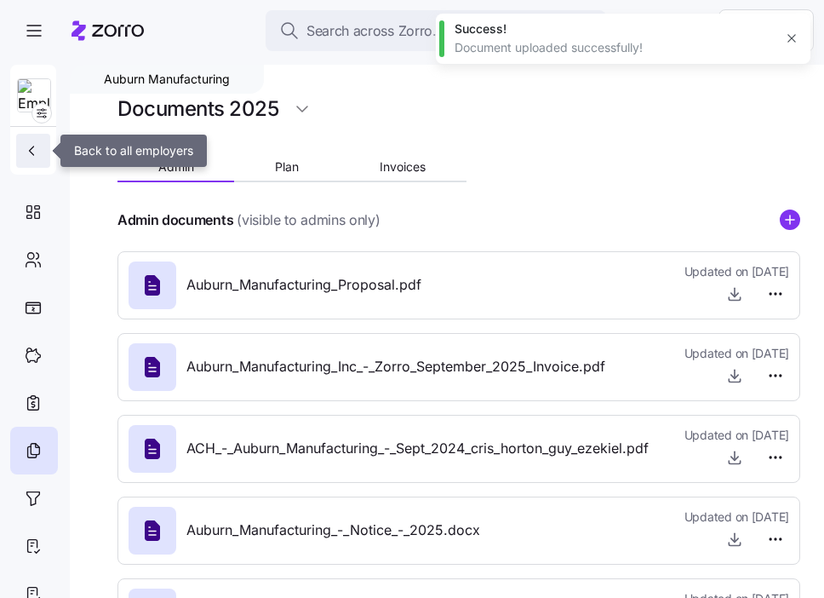
click at [37, 144] on icon "button" at bounding box center [31, 150] width 17 height 17
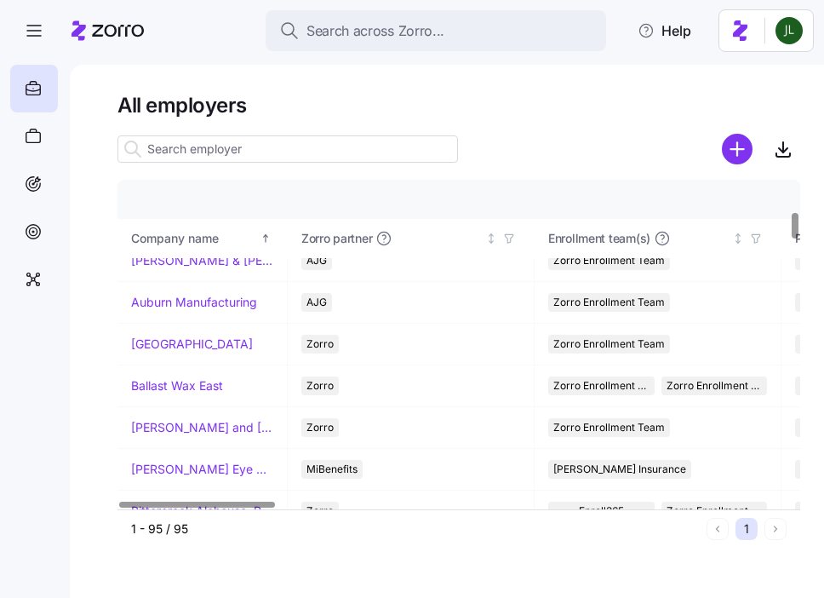
scroll to position [392, 0]
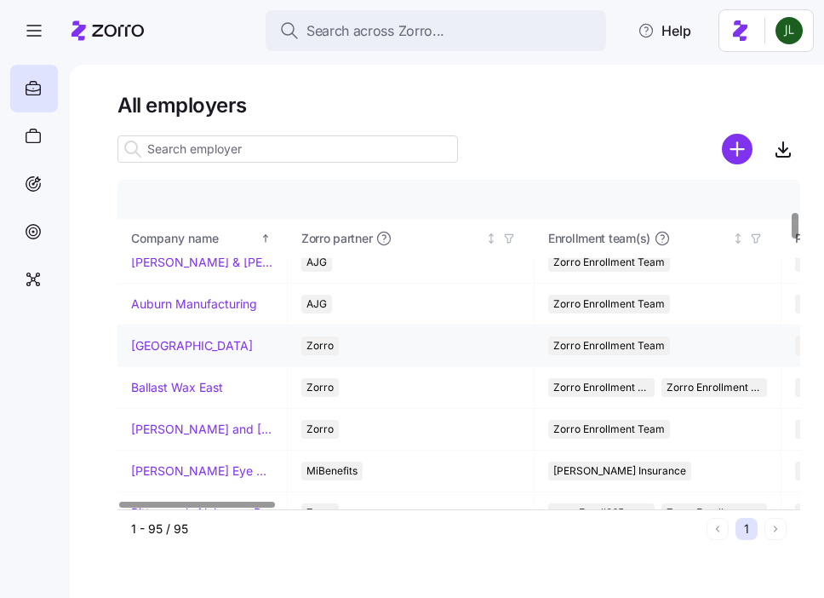
click at [182, 347] on link "[GEOGRAPHIC_DATA]" at bounding box center [192, 345] width 122 height 17
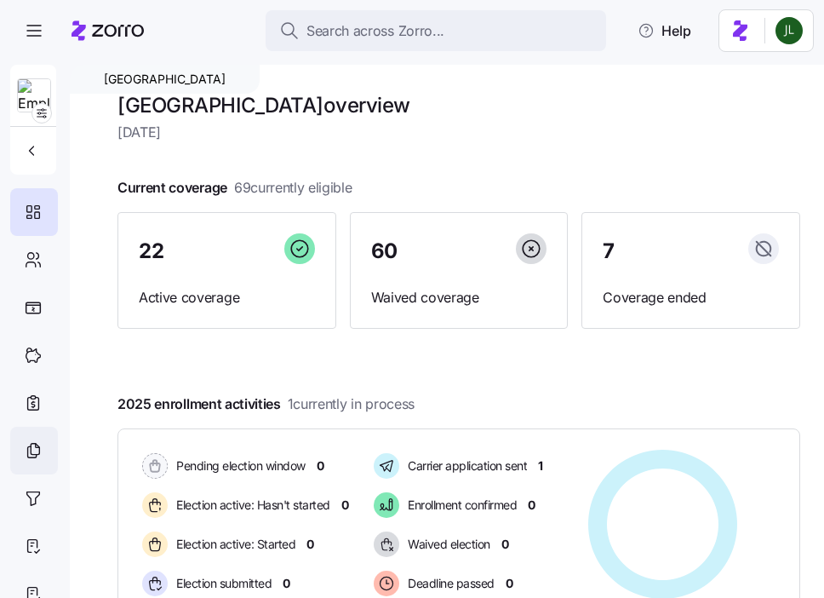
click at [24, 454] on icon at bounding box center [33, 450] width 19 height 20
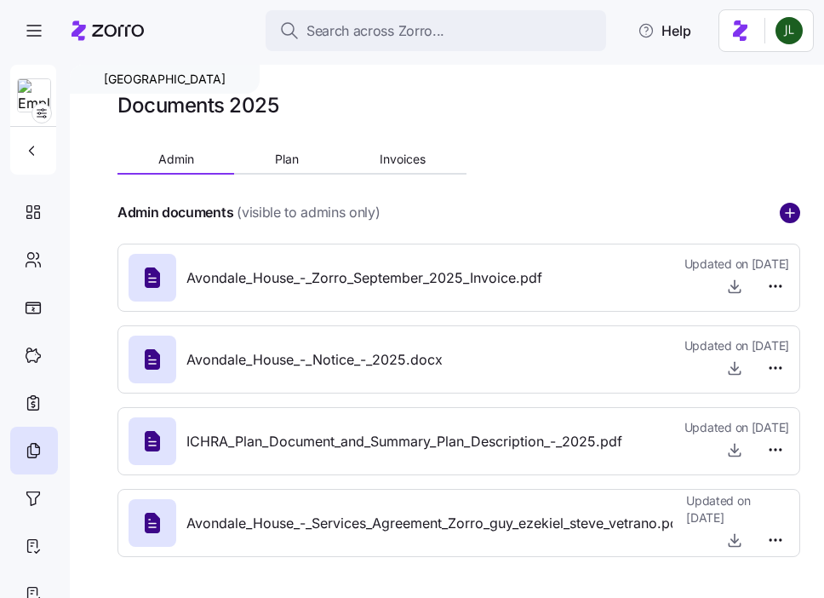
click at [792, 214] on circle "add icon" at bounding box center [790, 213] width 19 height 19
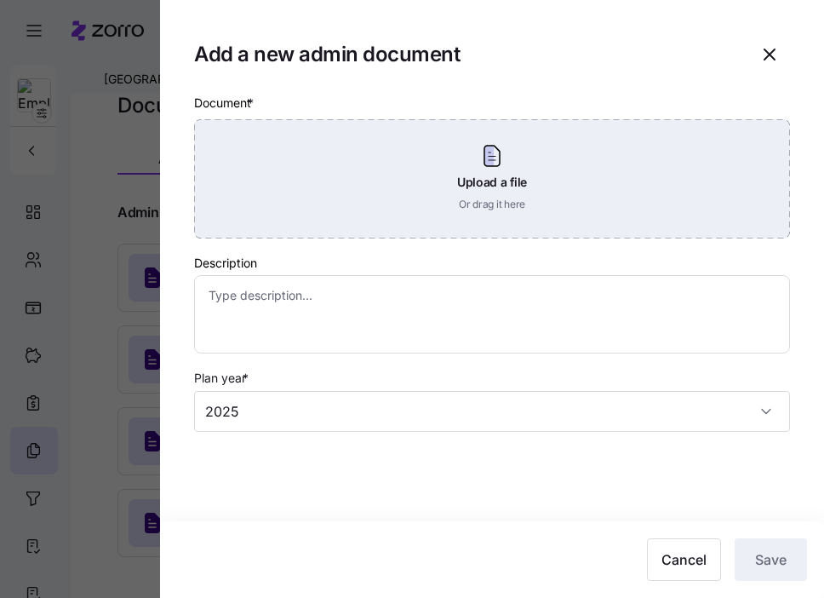
click at [501, 170] on div "Upload a file Or drag it here" at bounding box center [492, 178] width 596 height 119
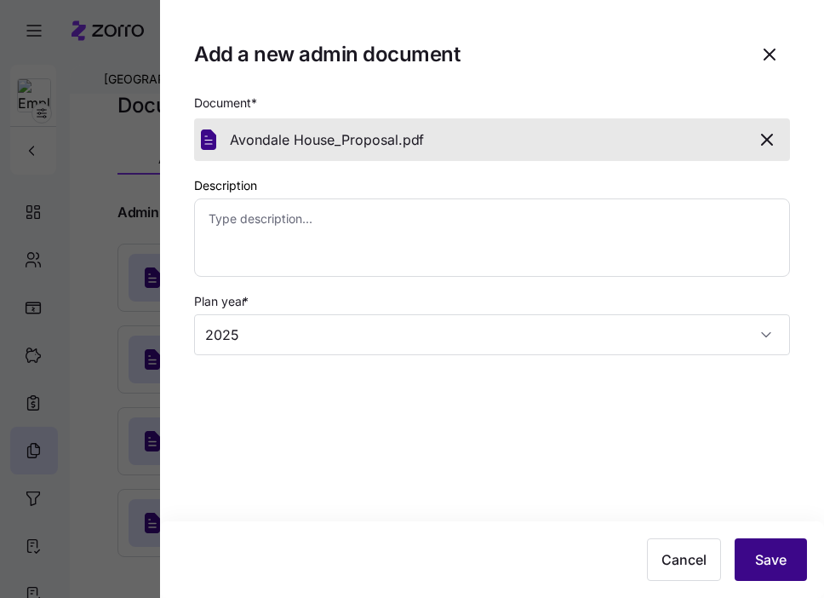
click at [752, 545] on button "Save" at bounding box center [771, 559] width 72 height 43
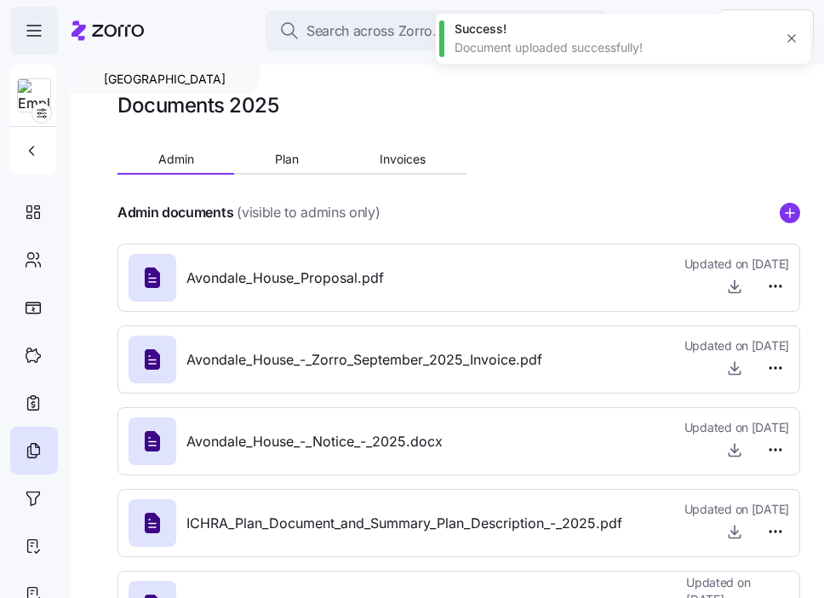
click at [33, 16] on span "button" at bounding box center [34, 31] width 46 height 46
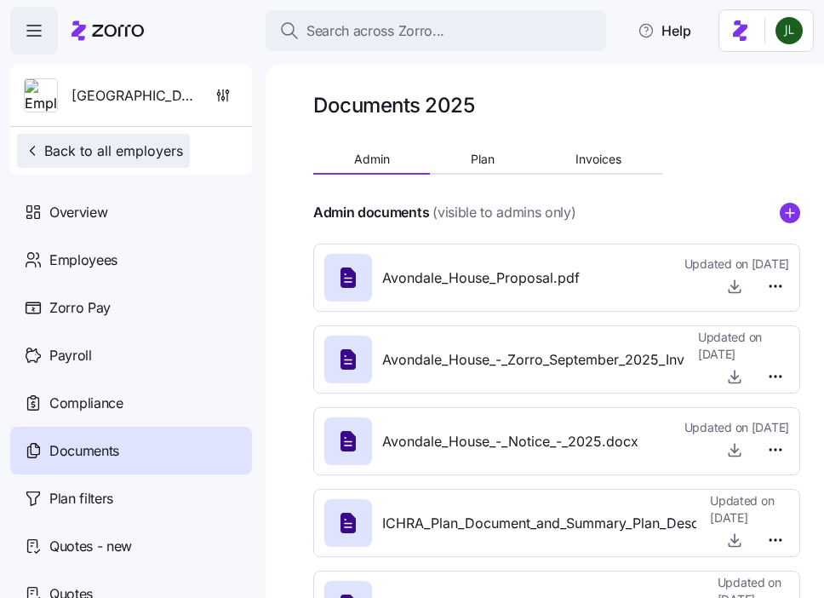
click at [76, 138] on button "Back to all employers" at bounding box center [103, 151] width 173 height 34
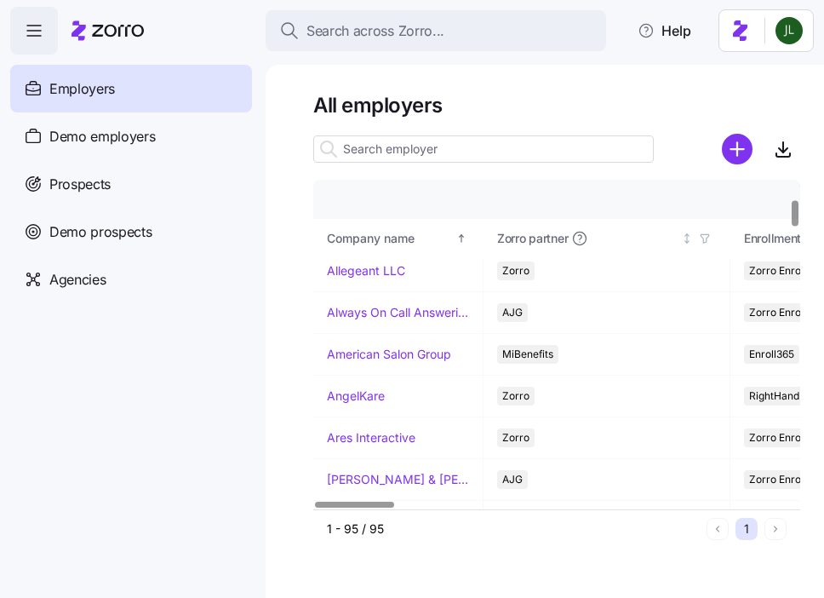
scroll to position [416, 0]
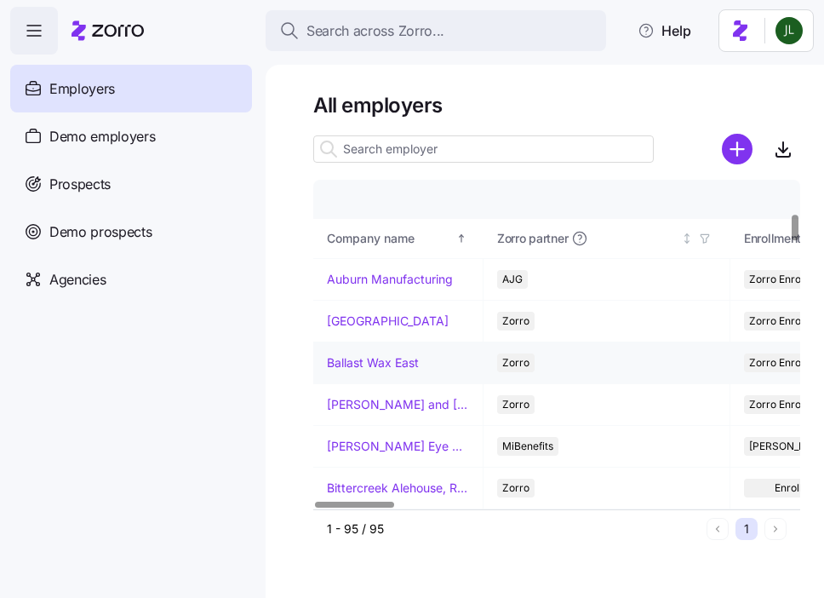
click at [393, 368] on link "Ballast Wax East" at bounding box center [373, 362] width 92 height 17
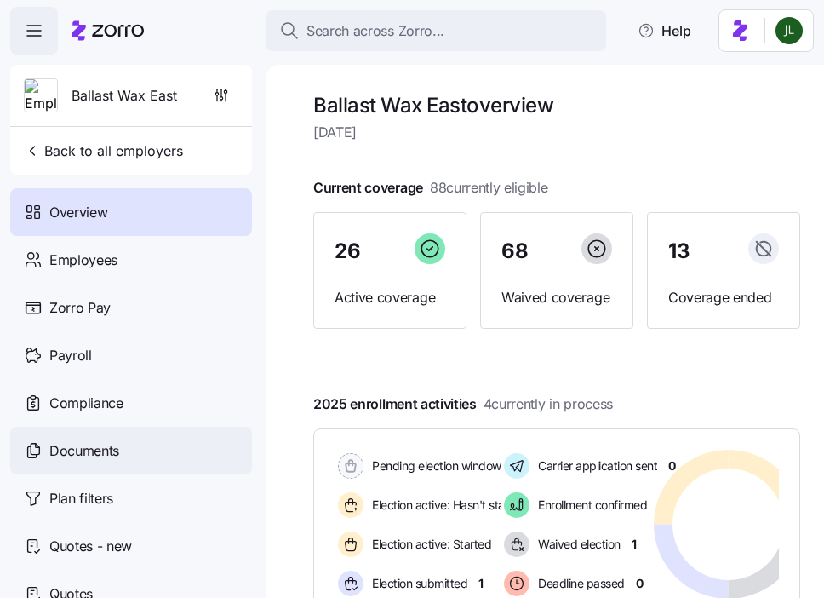
click at [113, 449] on span "Documents" at bounding box center [84, 450] width 70 height 21
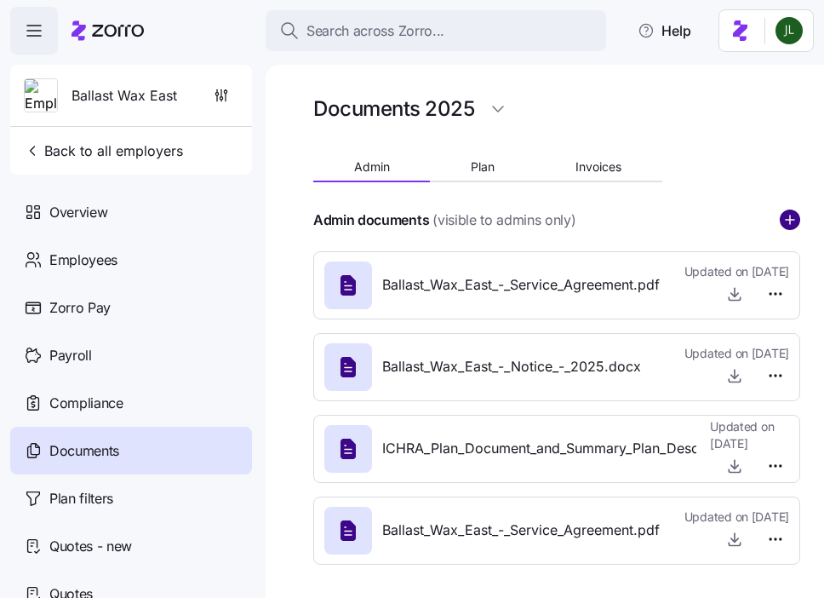
click at [792, 215] on circle "add icon" at bounding box center [790, 219] width 19 height 19
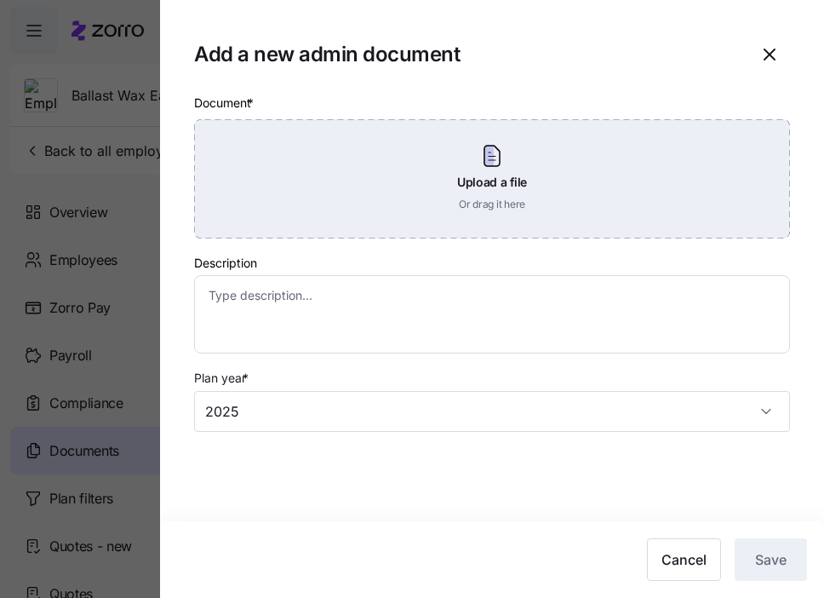
click at [531, 198] on div "Upload a file Or drag it here" at bounding box center [492, 178] width 596 height 119
click at [531, 192] on div "Upload a file Or drag it here" at bounding box center [492, 178] width 596 height 119
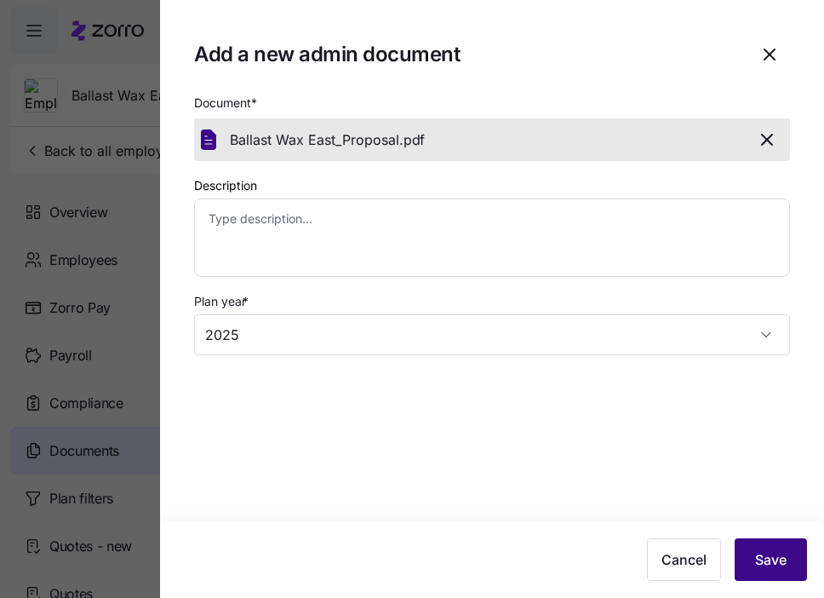
click at [787, 548] on button "Save" at bounding box center [771, 559] width 72 height 43
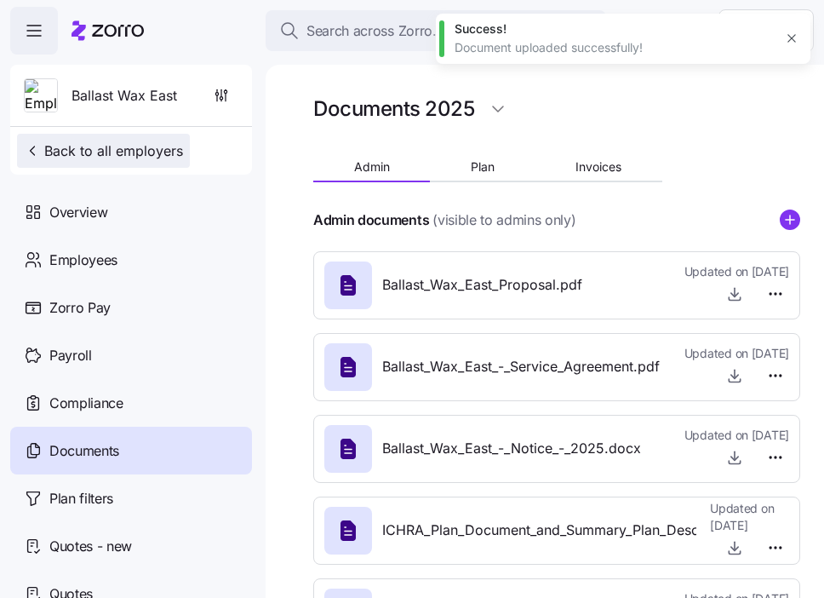
click at [132, 152] on span "Back to all employers" at bounding box center [103, 151] width 159 height 20
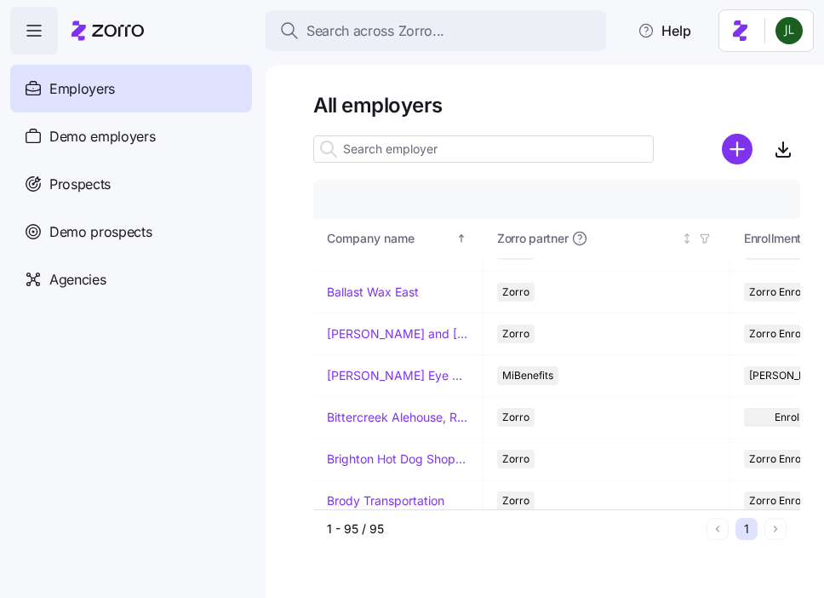
scroll to position [492, 0]
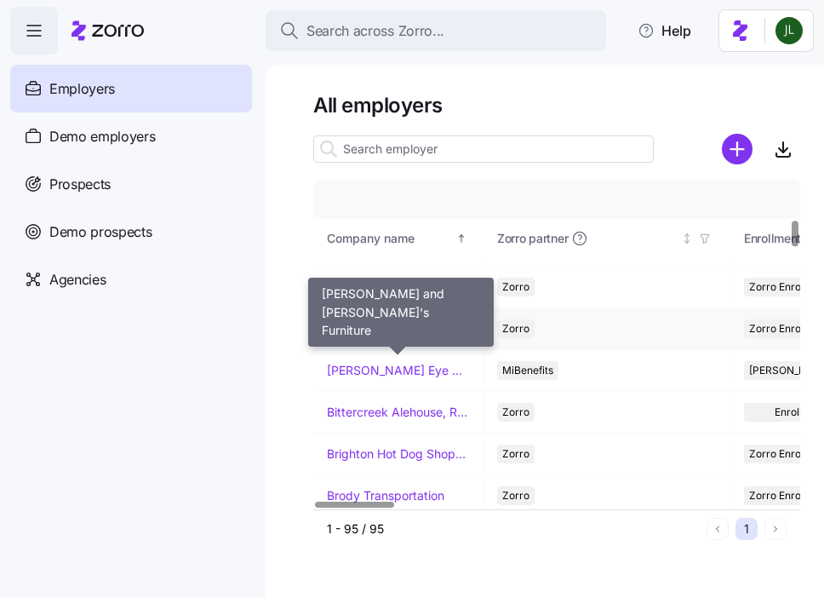
click at [373, 324] on link "[PERSON_NAME] and [PERSON_NAME]'s Furniture" at bounding box center [398, 328] width 142 height 17
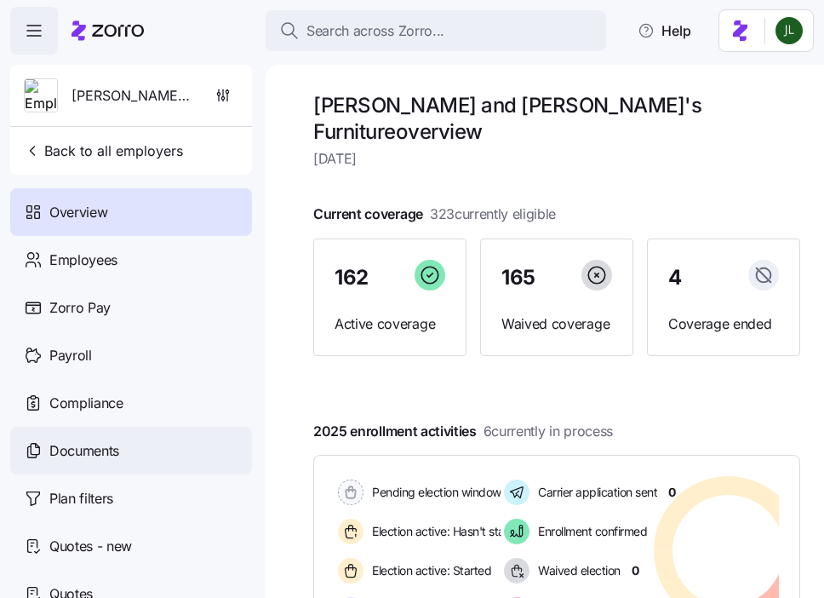
click at [97, 465] on div "Documents" at bounding box center [131, 451] width 242 height 48
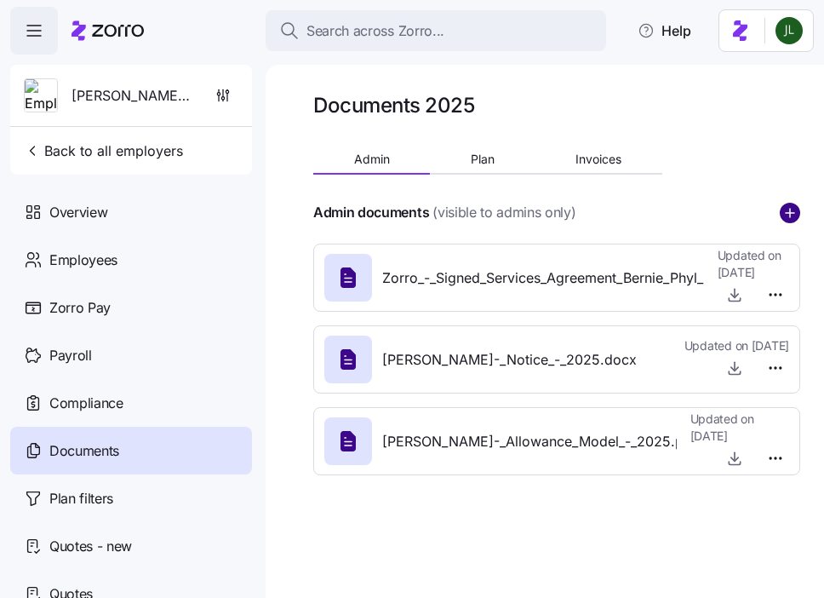
click at [786, 204] on circle "add icon" at bounding box center [790, 213] width 19 height 19
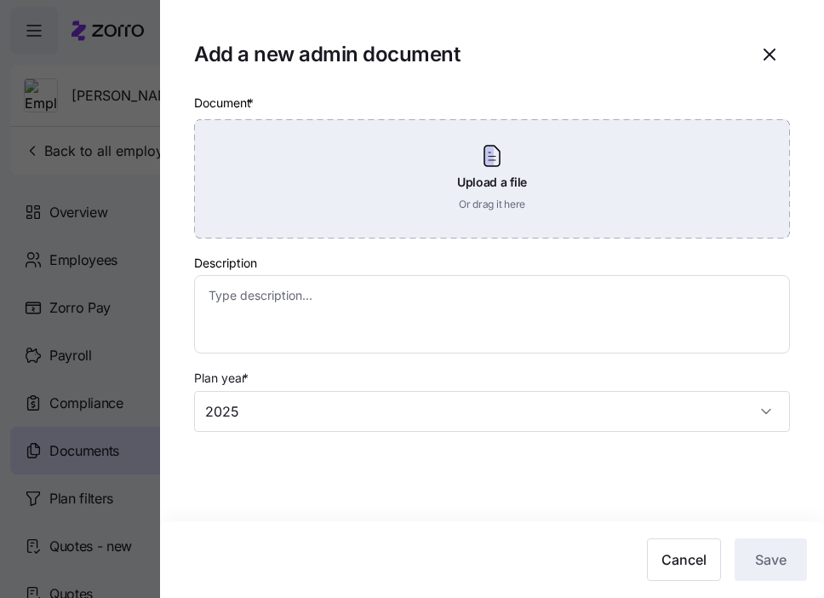
click at [463, 167] on div "Upload a file Or drag it here" at bounding box center [492, 178] width 596 height 119
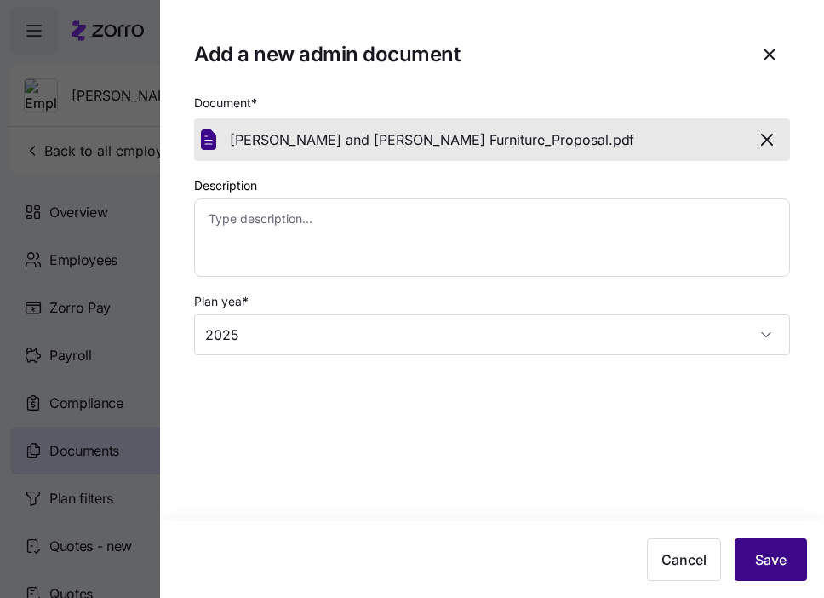
click at [766, 547] on button "Save" at bounding box center [771, 559] width 72 height 43
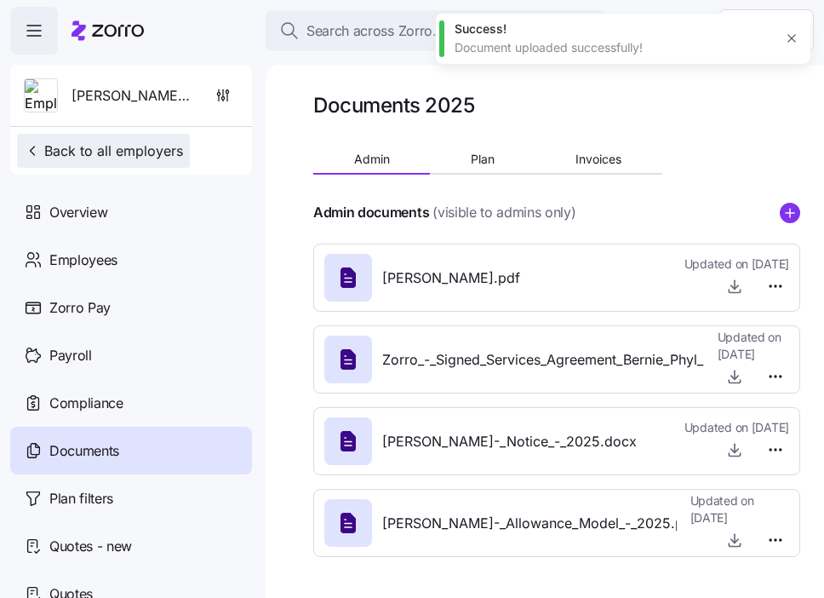
click at [71, 143] on span "Back to all employers" at bounding box center [103, 151] width 159 height 20
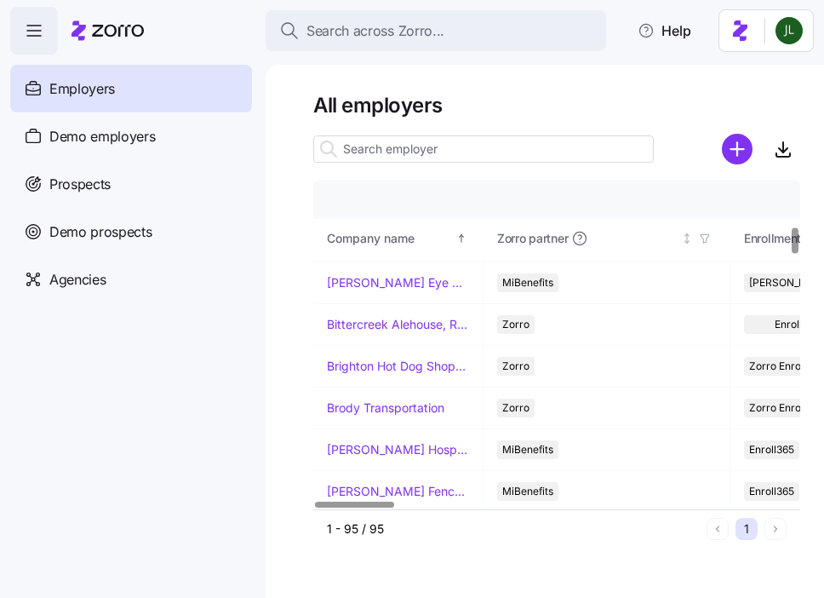
scroll to position [582, 0]
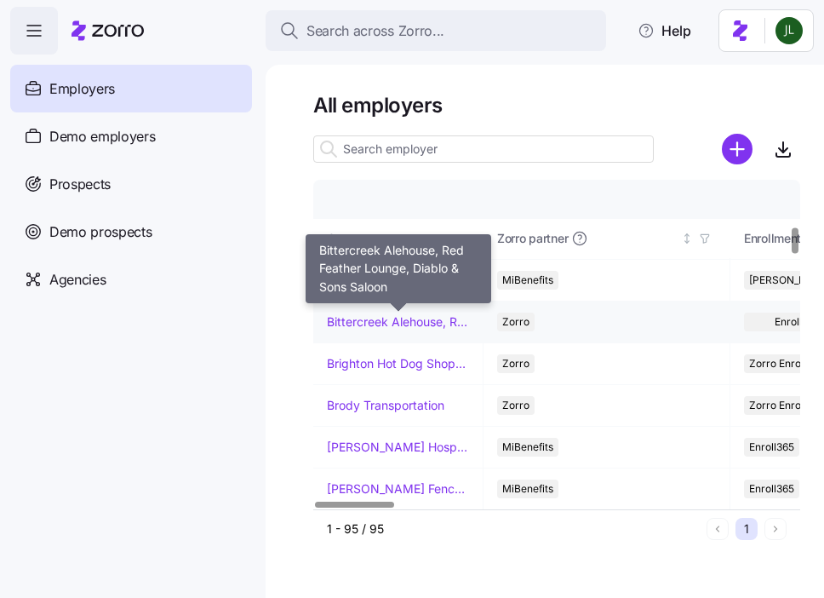
click at [398, 322] on link "Bittercreek Alehouse, Red Feather Lounge, Diablo & Sons Saloon" at bounding box center [398, 321] width 142 height 17
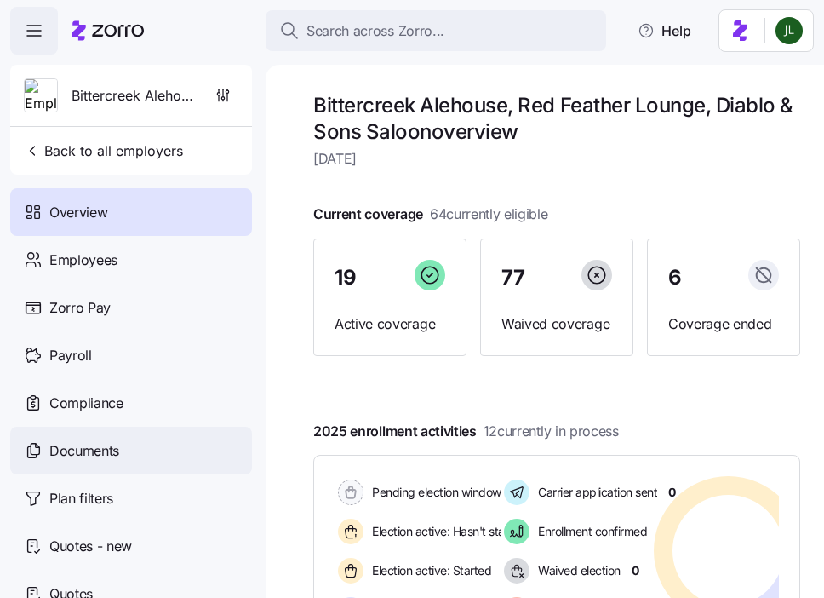
click at [106, 438] on div "Documents" at bounding box center [131, 451] width 242 height 48
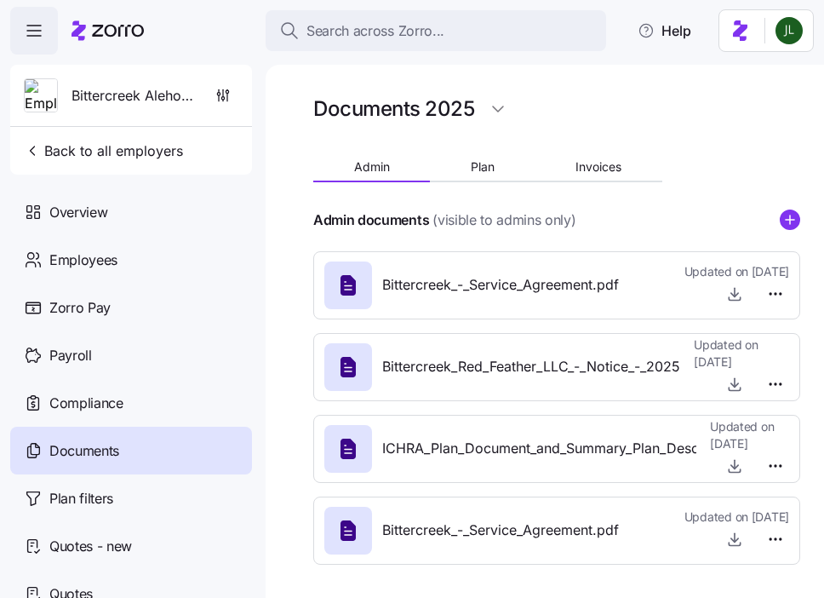
scroll to position [1, 0]
click at [789, 217] on circle "add icon" at bounding box center [790, 218] width 19 height 19
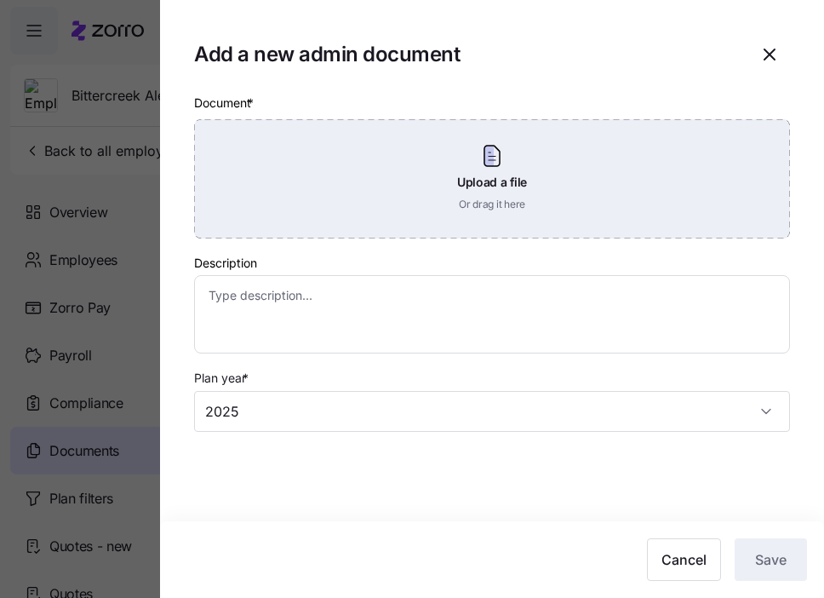
click at [557, 208] on div "Upload a file Or drag it here" at bounding box center [492, 178] width 596 height 119
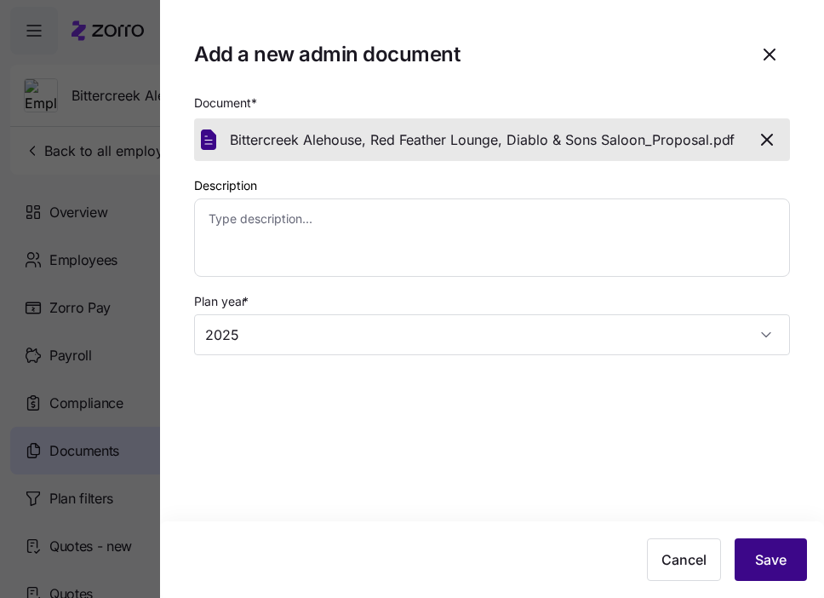
click at [755, 552] on span "Save" at bounding box center [771, 559] width 32 height 20
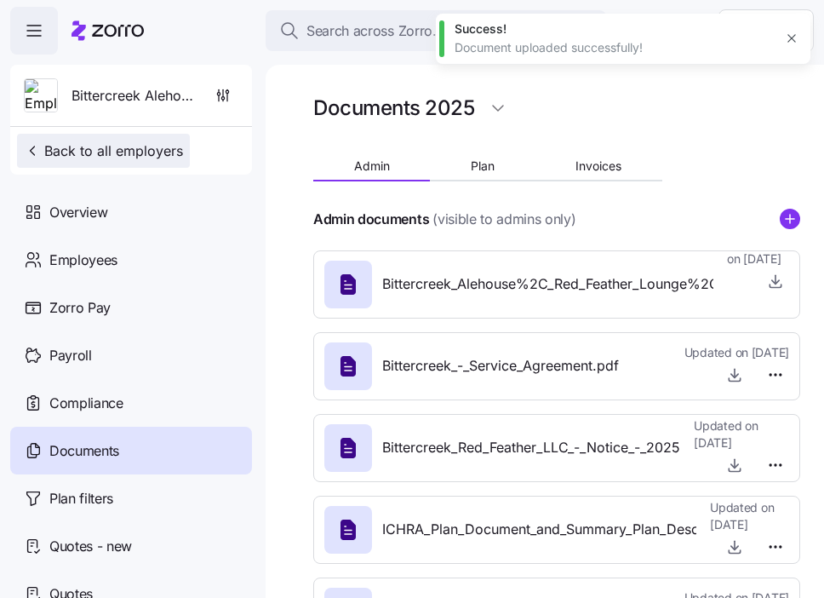
click at [28, 147] on icon "button" at bounding box center [32, 150] width 17 height 17
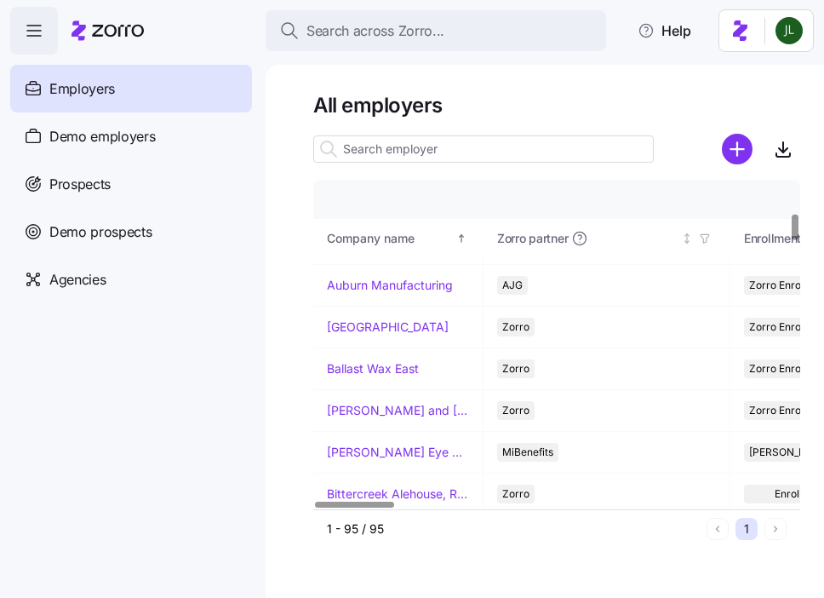
scroll to position [525, 0]
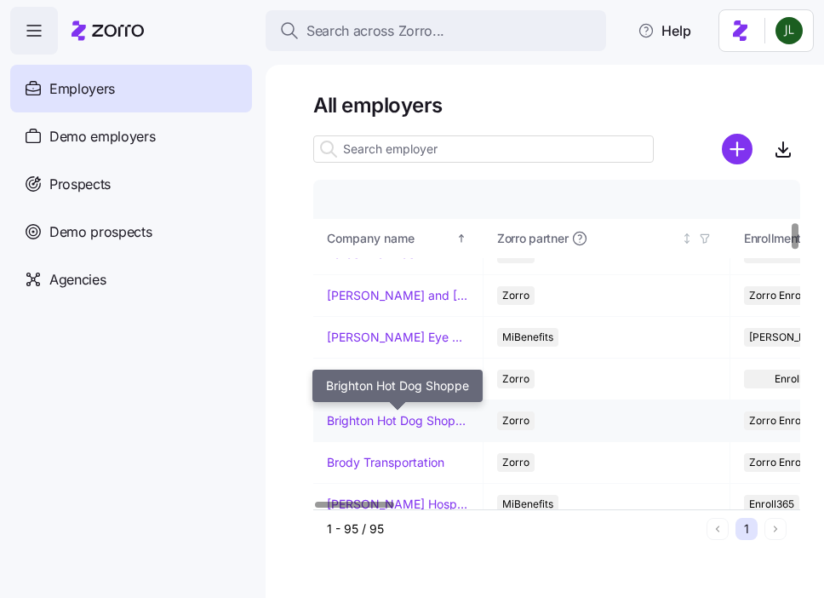
click at [367, 420] on link "Brighton Hot Dog Shoppe" at bounding box center [398, 420] width 142 height 17
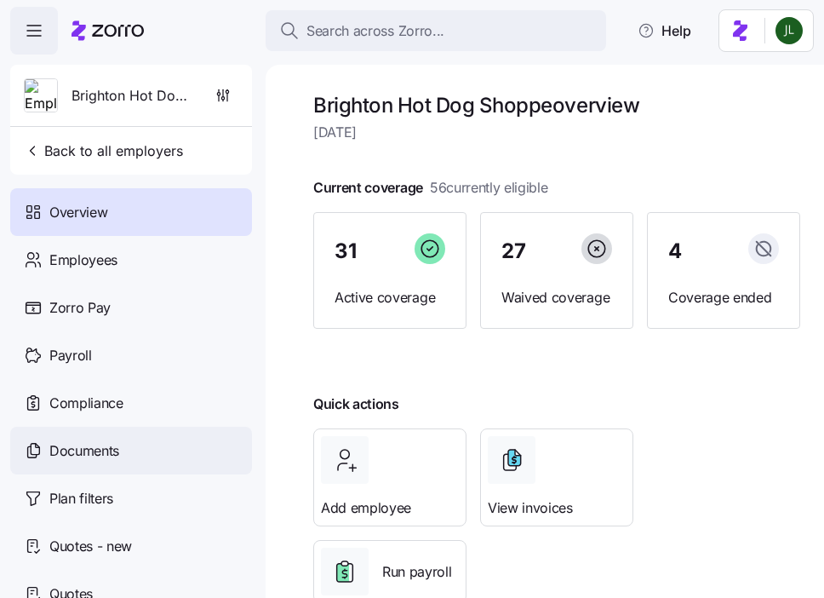
click at [89, 439] on div "Documents" at bounding box center [131, 451] width 242 height 48
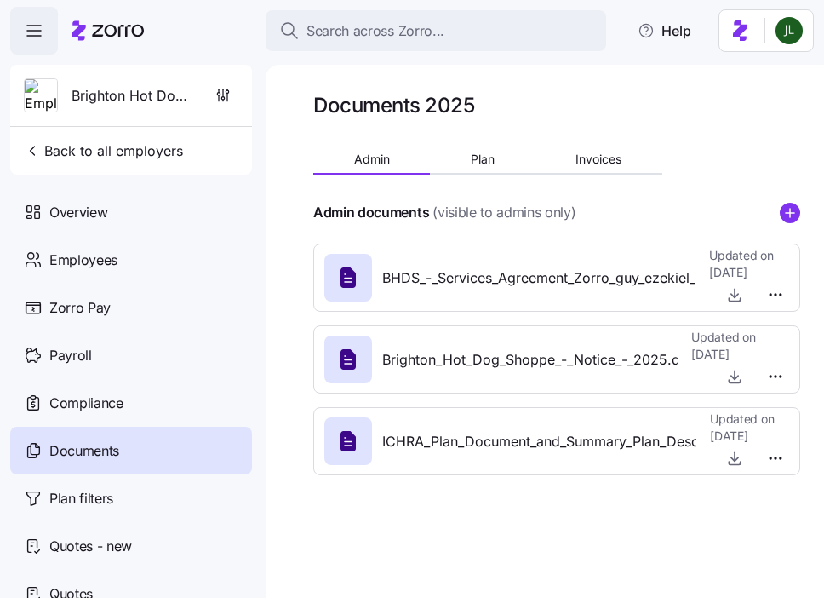
click at [785, 212] on icon "add icon" at bounding box center [790, 213] width 20 height 20
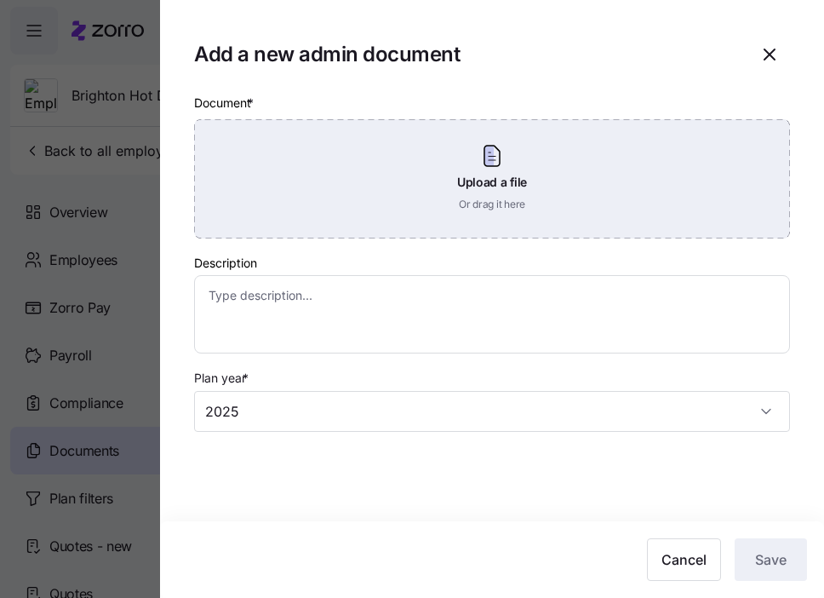
click at [527, 168] on div "Upload a file Or drag it here" at bounding box center [492, 178] width 596 height 119
click at [482, 160] on div "Upload a file Or drag it here" at bounding box center [492, 178] width 596 height 119
click at [560, 192] on div "Upload a file Or drag it here" at bounding box center [492, 178] width 596 height 119
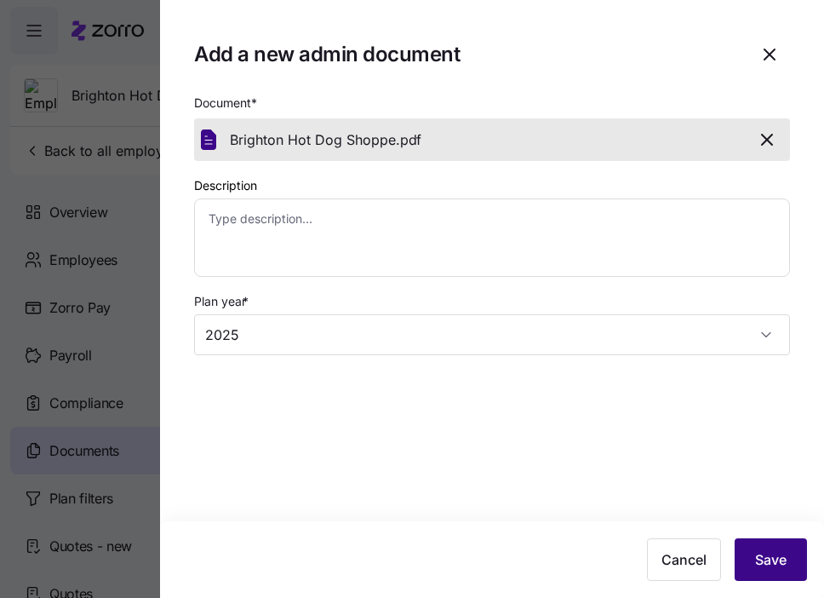
click at [760, 554] on span "Save" at bounding box center [771, 559] width 32 height 20
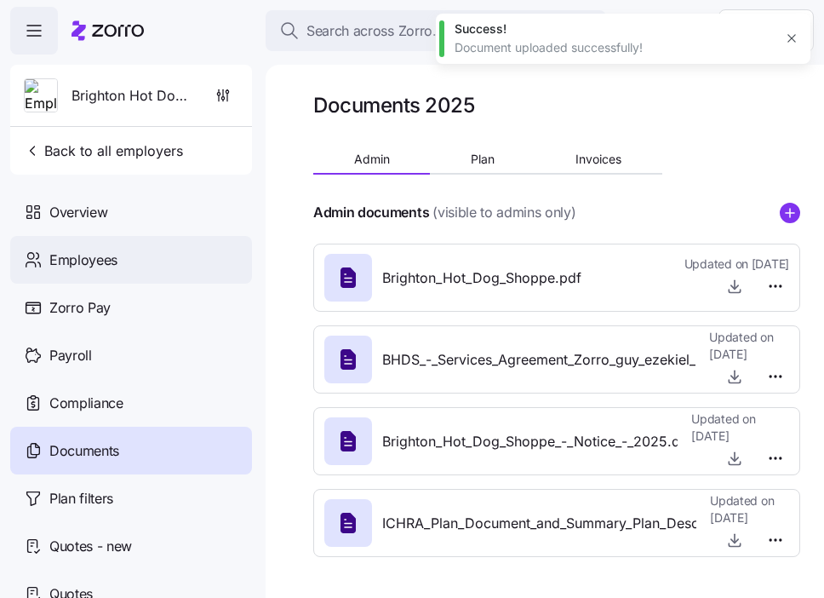
click at [138, 268] on div "Employees" at bounding box center [131, 260] width 242 height 48
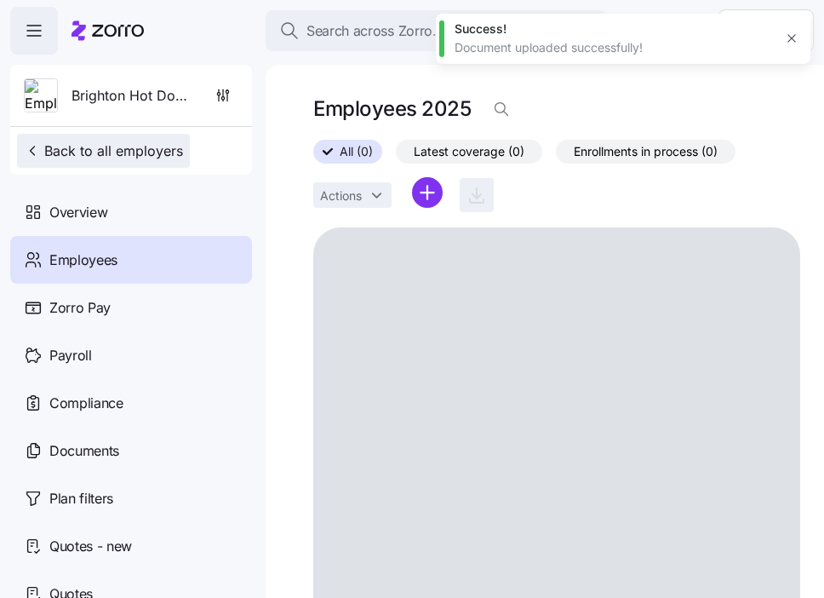
click at [48, 150] on span "Back to all employers" at bounding box center [103, 151] width 159 height 20
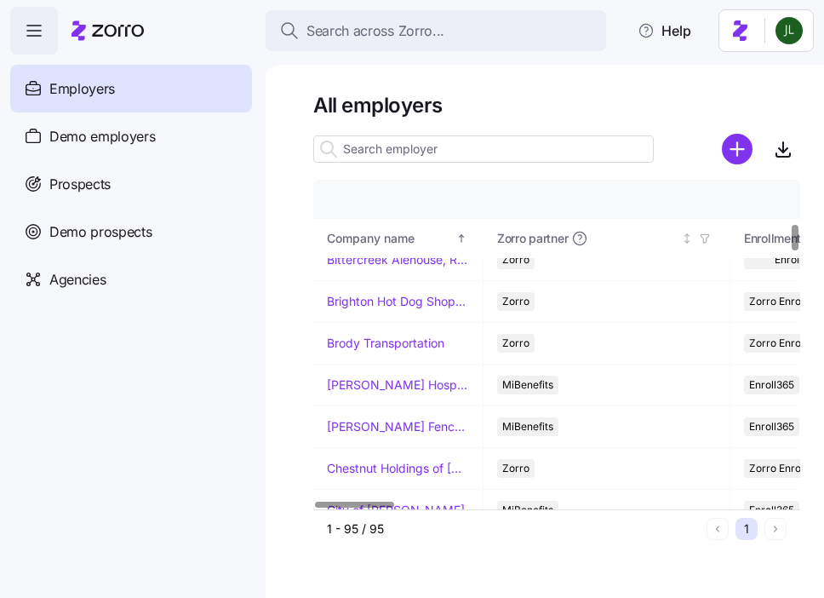
scroll to position [645, 0]
click at [410, 353] on td "Brody Transportation" at bounding box center [398, 343] width 170 height 42
click at [390, 339] on link "Brody Transportation" at bounding box center [386, 342] width 118 height 17
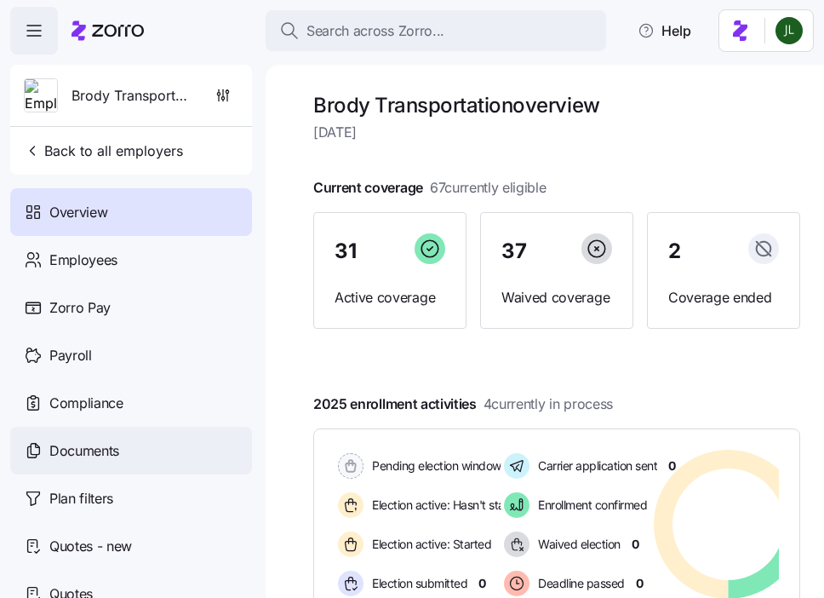
click at [118, 460] on span "Documents" at bounding box center [84, 450] width 70 height 21
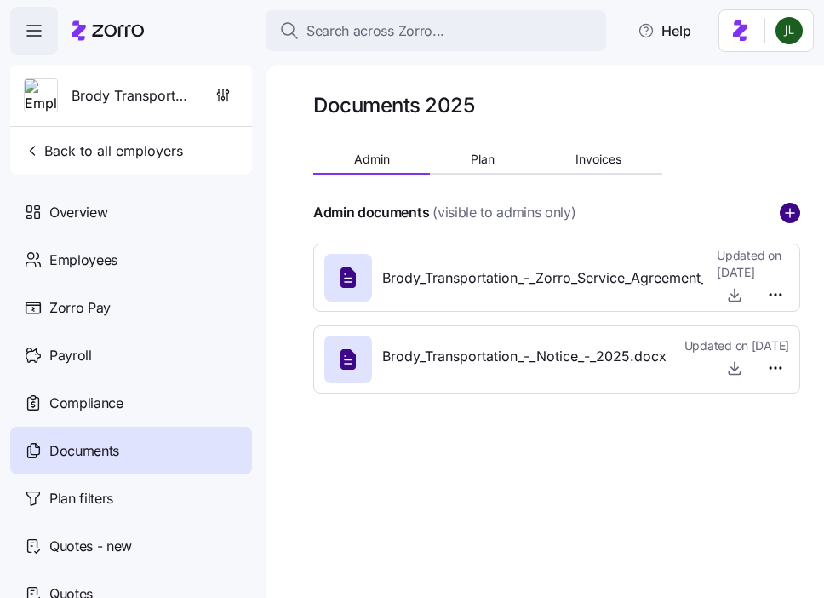
click at [790, 220] on circle "add icon" at bounding box center [790, 213] width 19 height 19
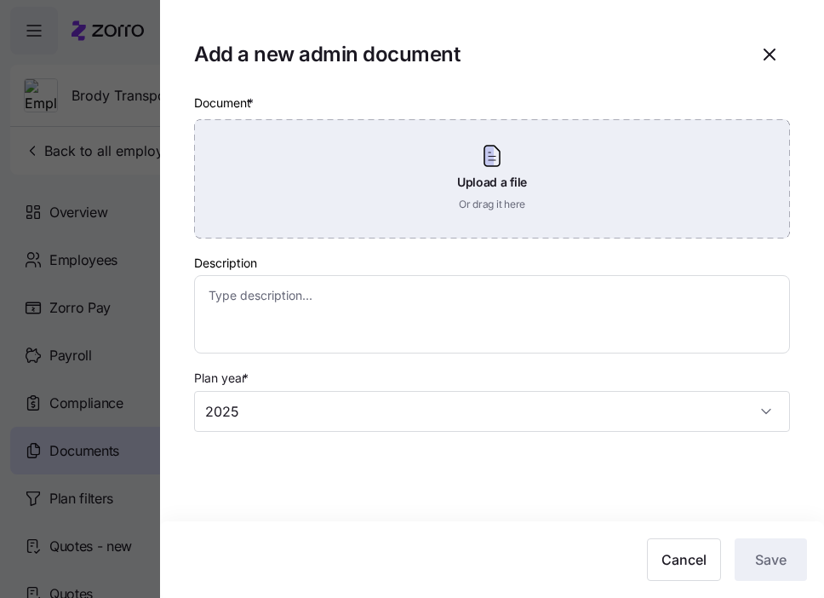
click at [515, 170] on div "Upload a file Or drag it here" at bounding box center [492, 178] width 596 height 119
click at [515, 140] on div "Upload a file Or drag it here" at bounding box center [492, 178] width 596 height 119
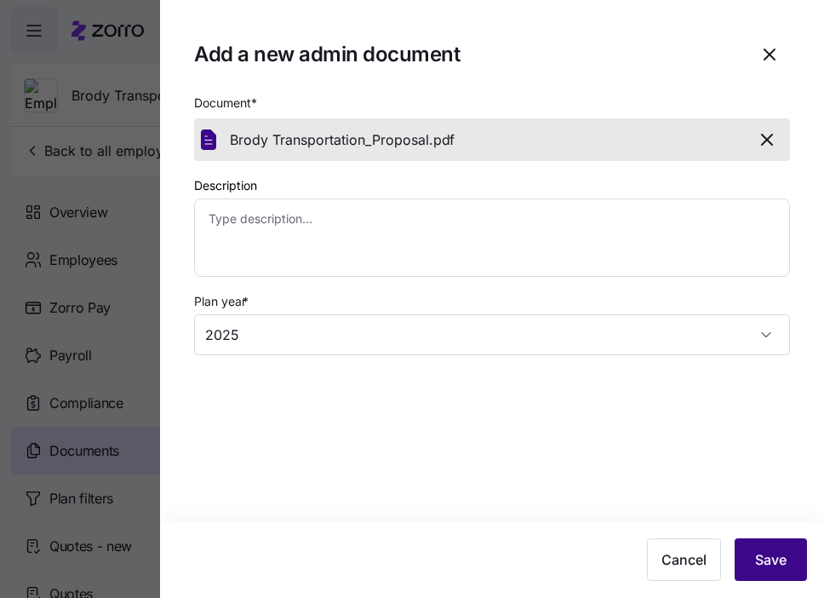
click at [740, 556] on button "Save" at bounding box center [771, 559] width 72 height 43
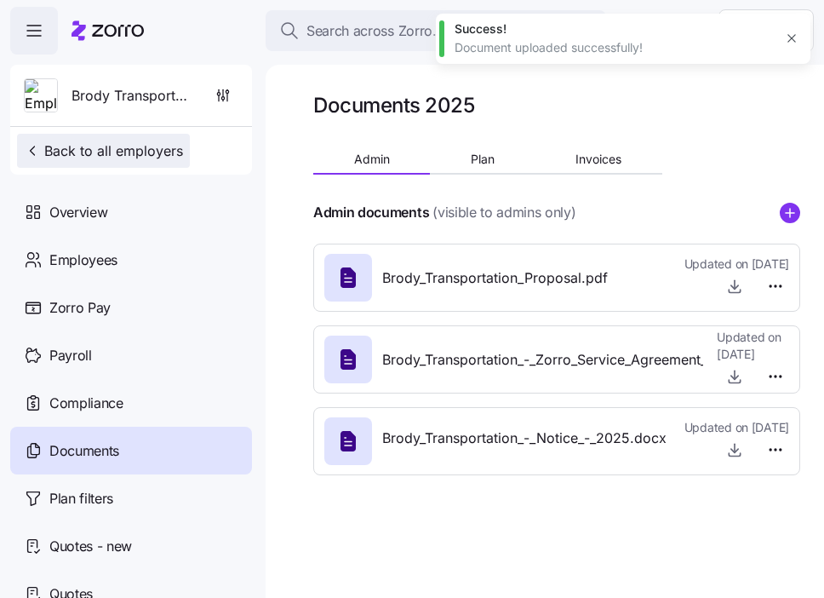
click at [73, 157] on span "Back to all employers" at bounding box center [103, 151] width 159 height 20
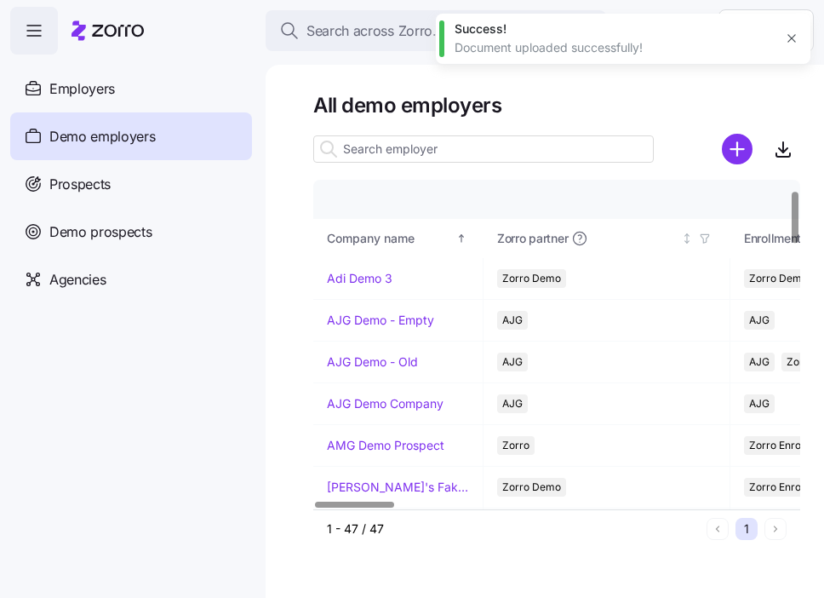
scroll to position [154, 0]
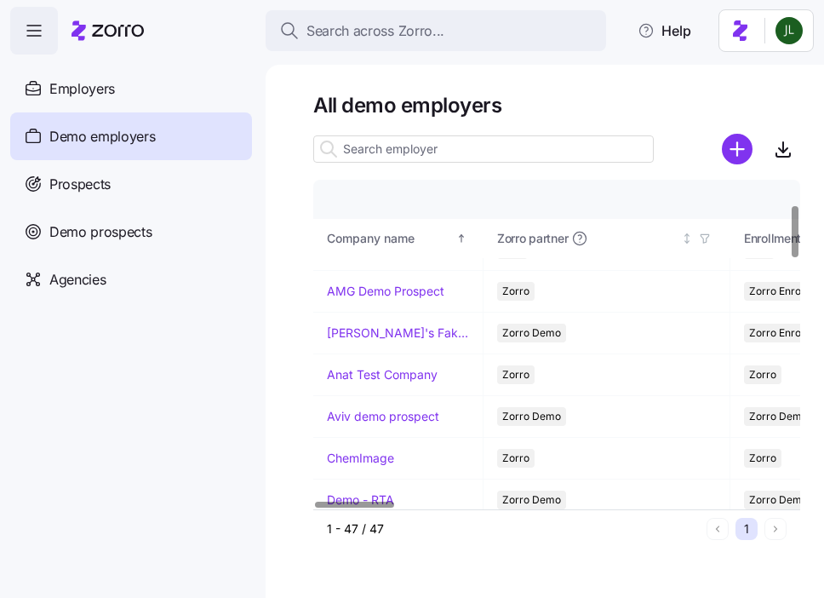
click at [88, 120] on div "Demo employers" at bounding box center [131, 136] width 242 height 48
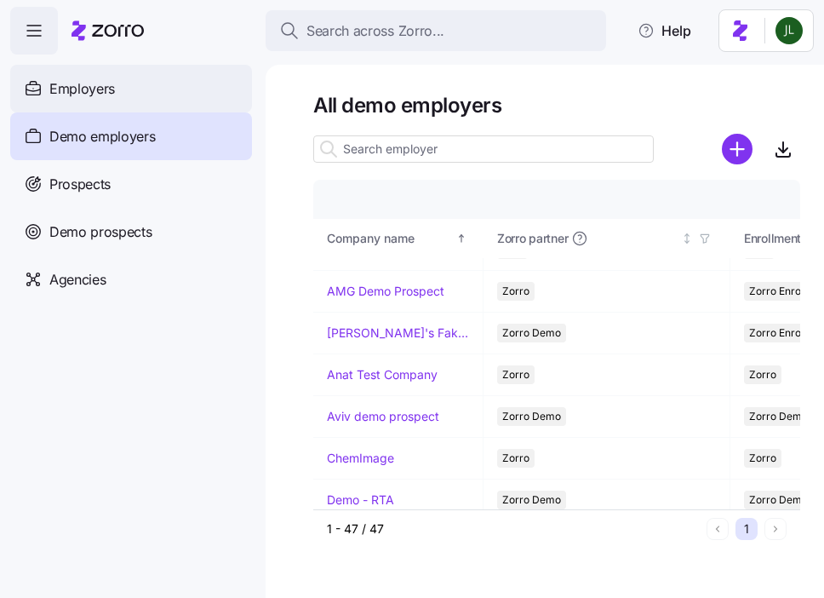
click at [81, 101] on div "Employers" at bounding box center [131, 89] width 242 height 48
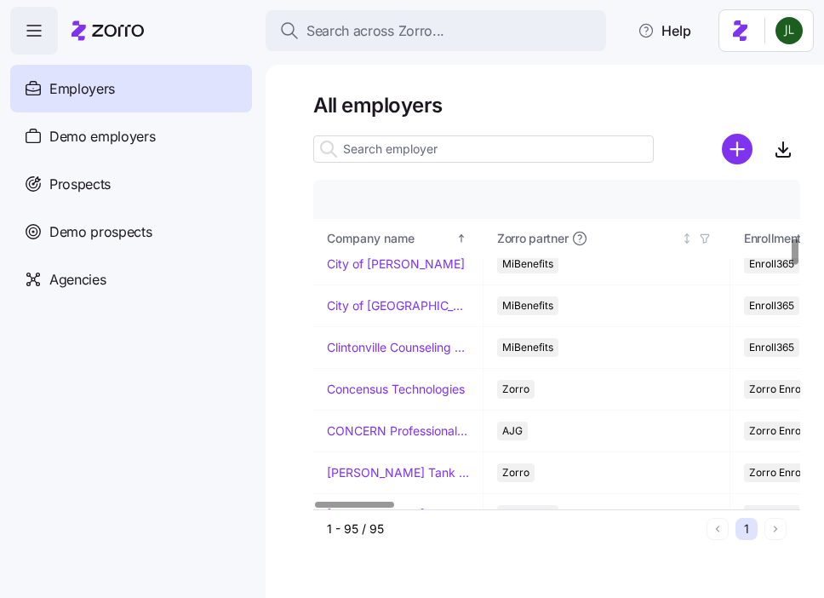
scroll to position [892, 0]
click at [367, 389] on link "Concensus Technologies" at bounding box center [396, 388] width 138 height 17
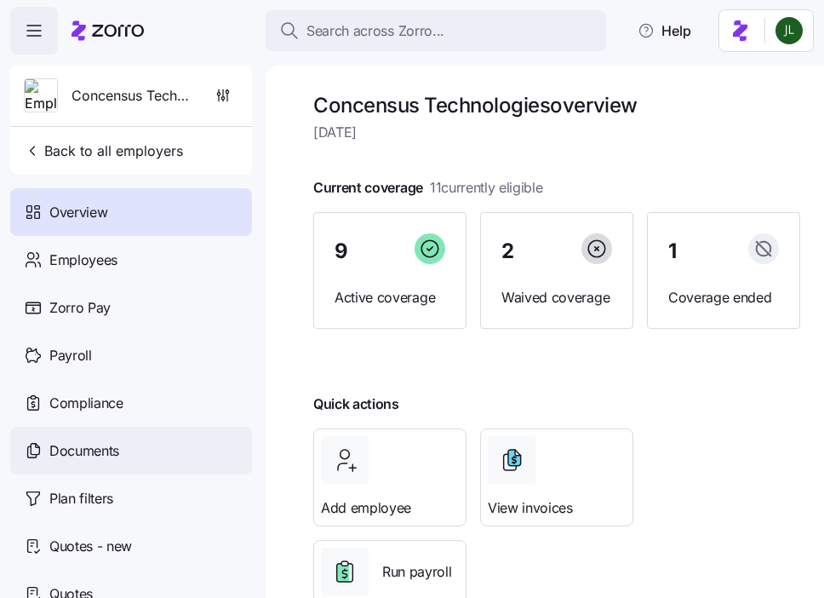
click at [97, 456] on span "Documents" at bounding box center [84, 450] width 70 height 21
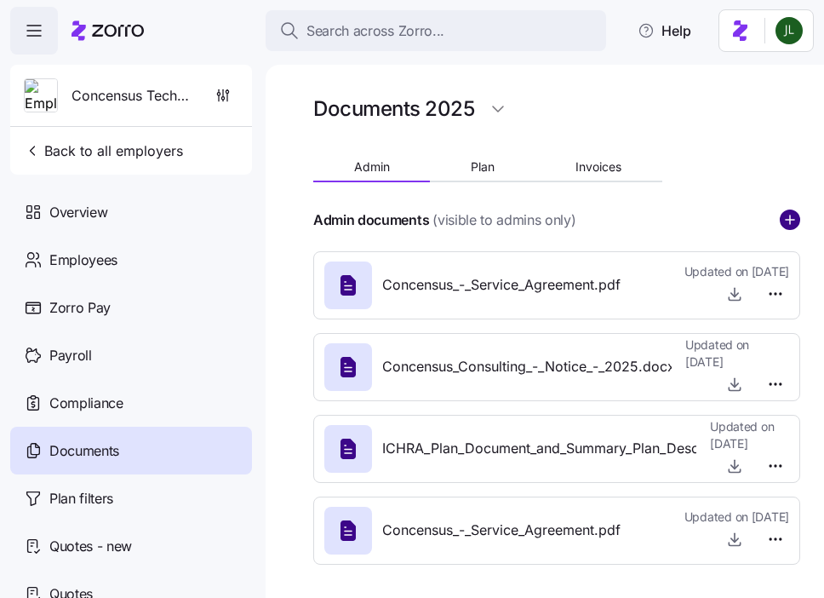
click at [793, 217] on circle "add icon" at bounding box center [790, 219] width 19 height 19
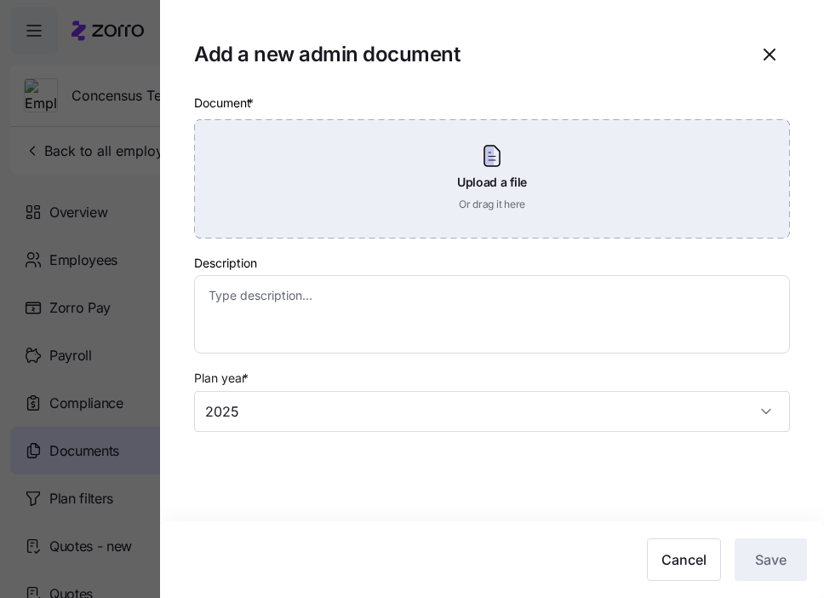
click at [481, 163] on div "Upload a file Or drag it here" at bounding box center [492, 178] width 596 height 119
click at [548, 215] on div "Upload a file Or drag it here" at bounding box center [492, 178] width 596 height 119
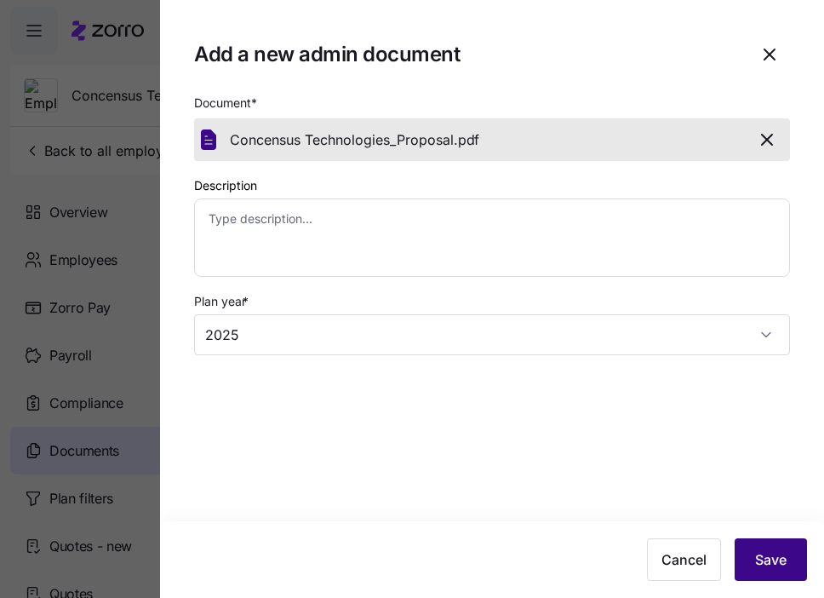
click at [792, 577] on button "Save" at bounding box center [771, 559] width 72 height 43
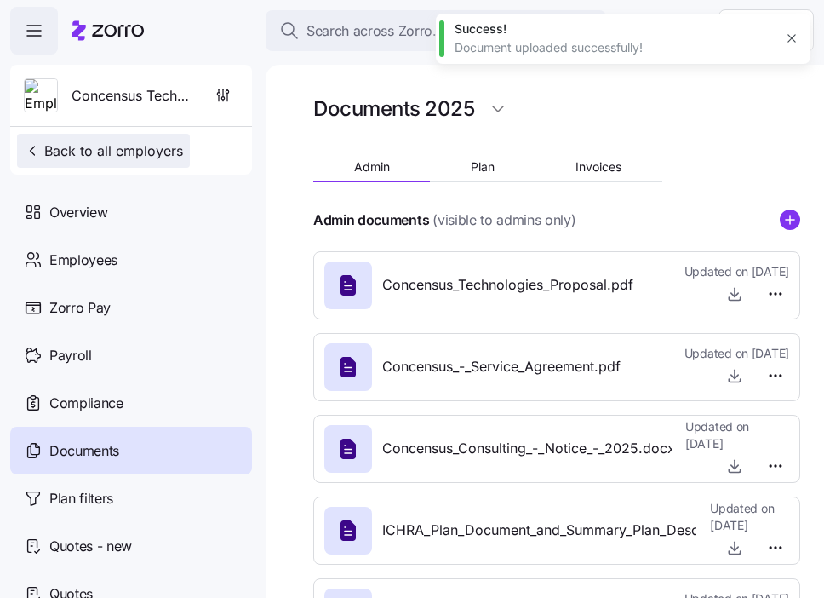
click at [75, 137] on button "Back to all employers" at bounding box center [103, 151] width 173 height 34
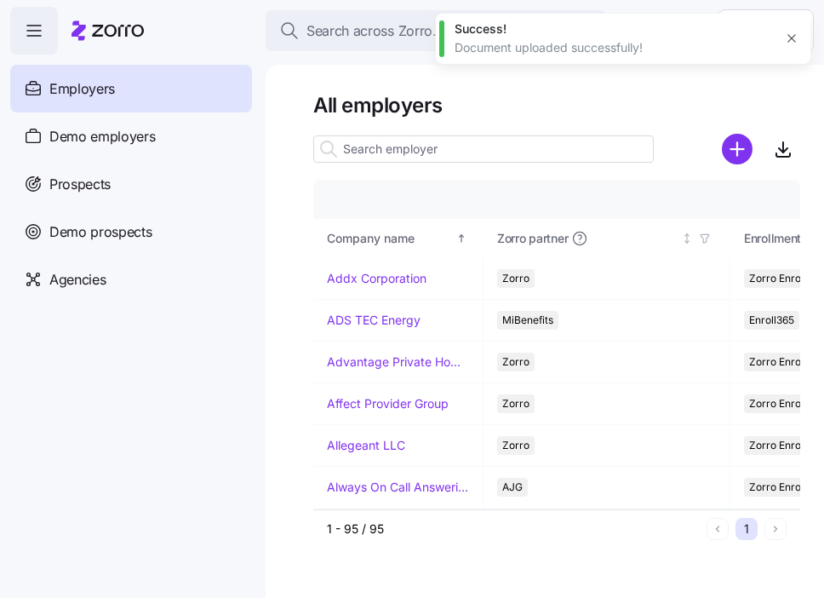
click at [75, 146] on span "Demo employers" at bounding box center [102, 136] width 106 height 21
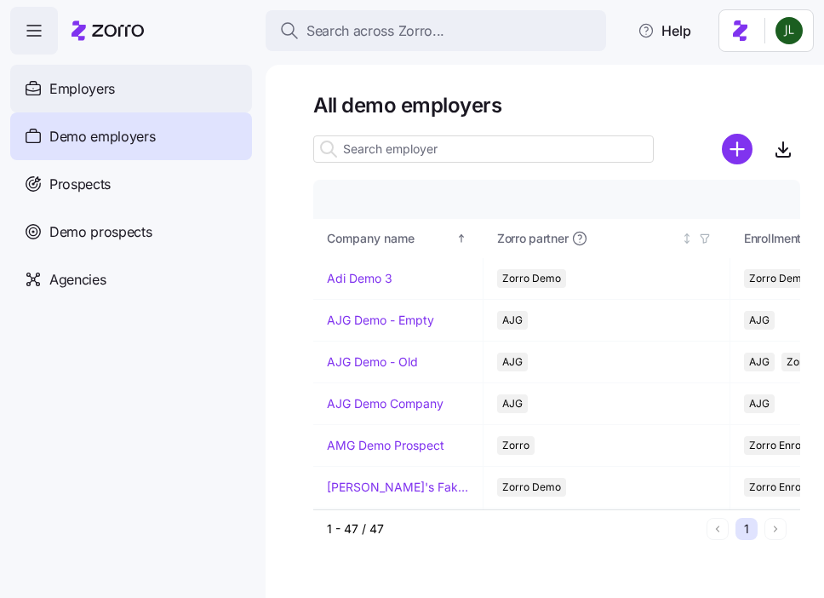
click at [70, 97] on span "Employers" at bounding box center [82, 88] width 66 height 21
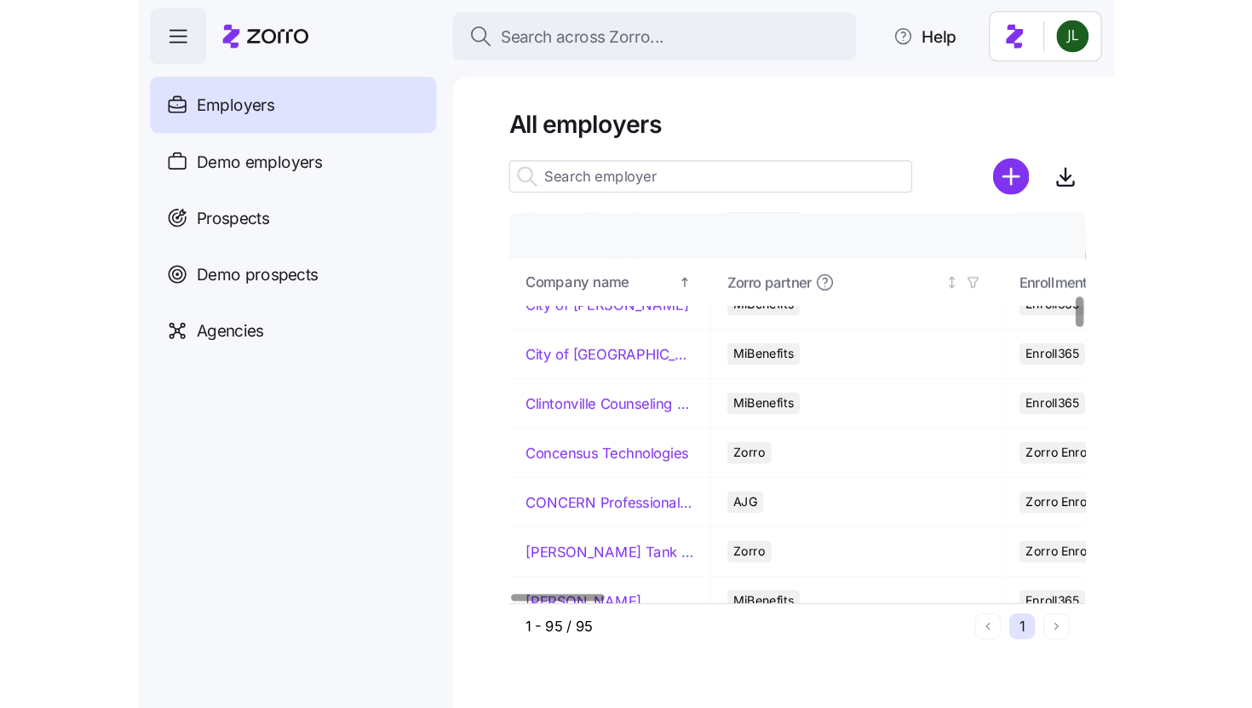
scroll to position [937, 0]
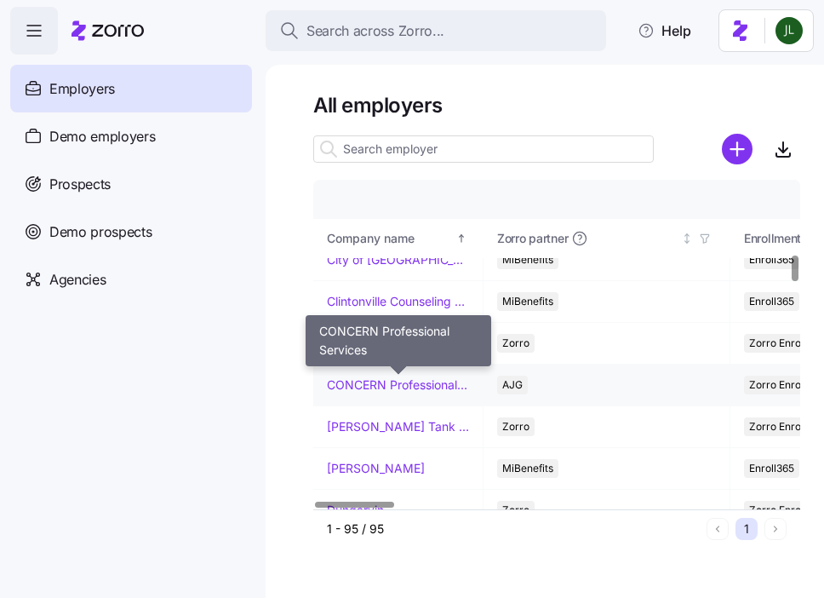
click at [393, 390] on link "CONCERN Professional Services" at bounding box center [398, 384] width 142 height 17
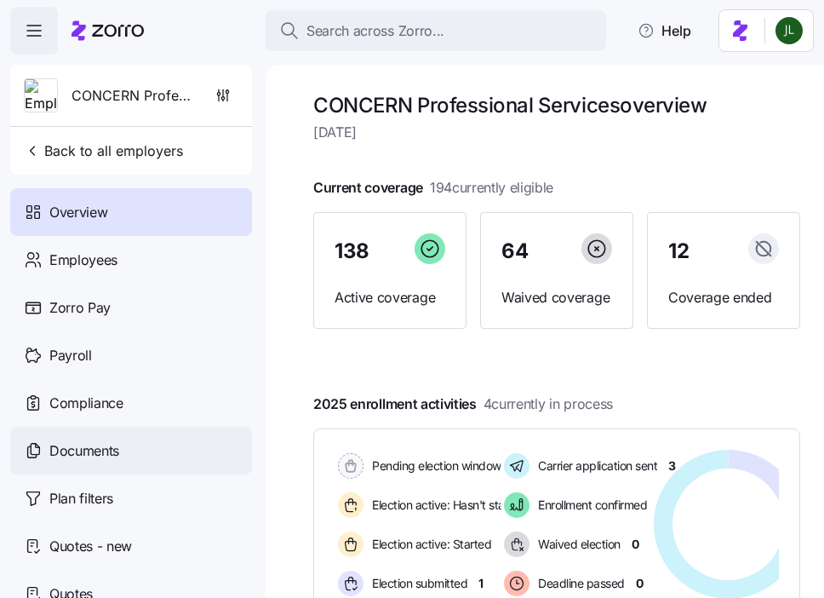
click at [88, 457] on span "Documents" at bounding box center [84, 450] width 70 height 21
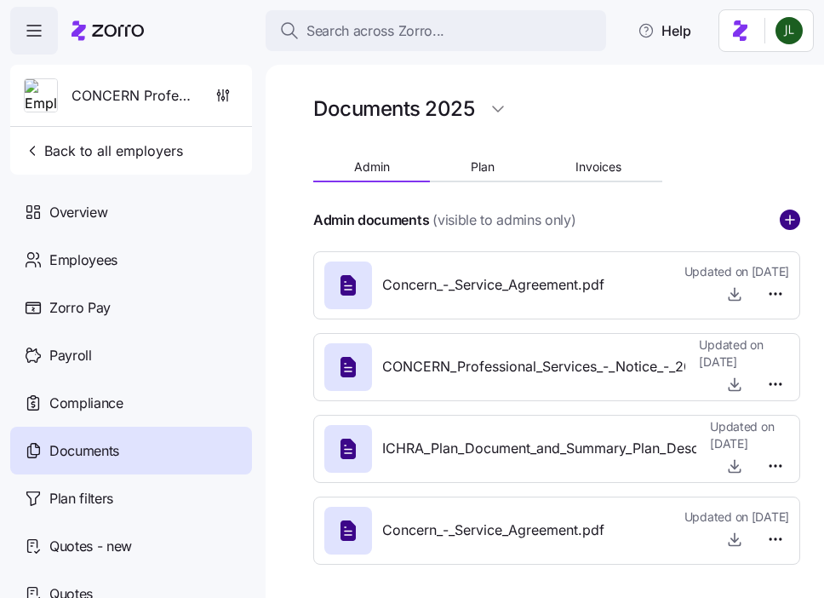
click at [789, 211] on circle "add icon" at bounding box center [790, 219] width 19 height 19
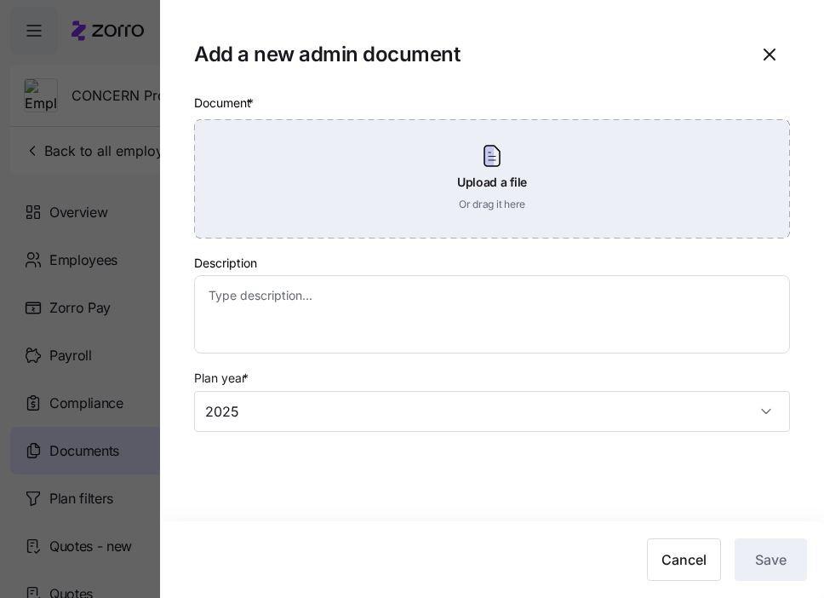
click at [472, 186] on div "Upload a file Or drag it here" at bounding box center [492, 178] width 596 height 119
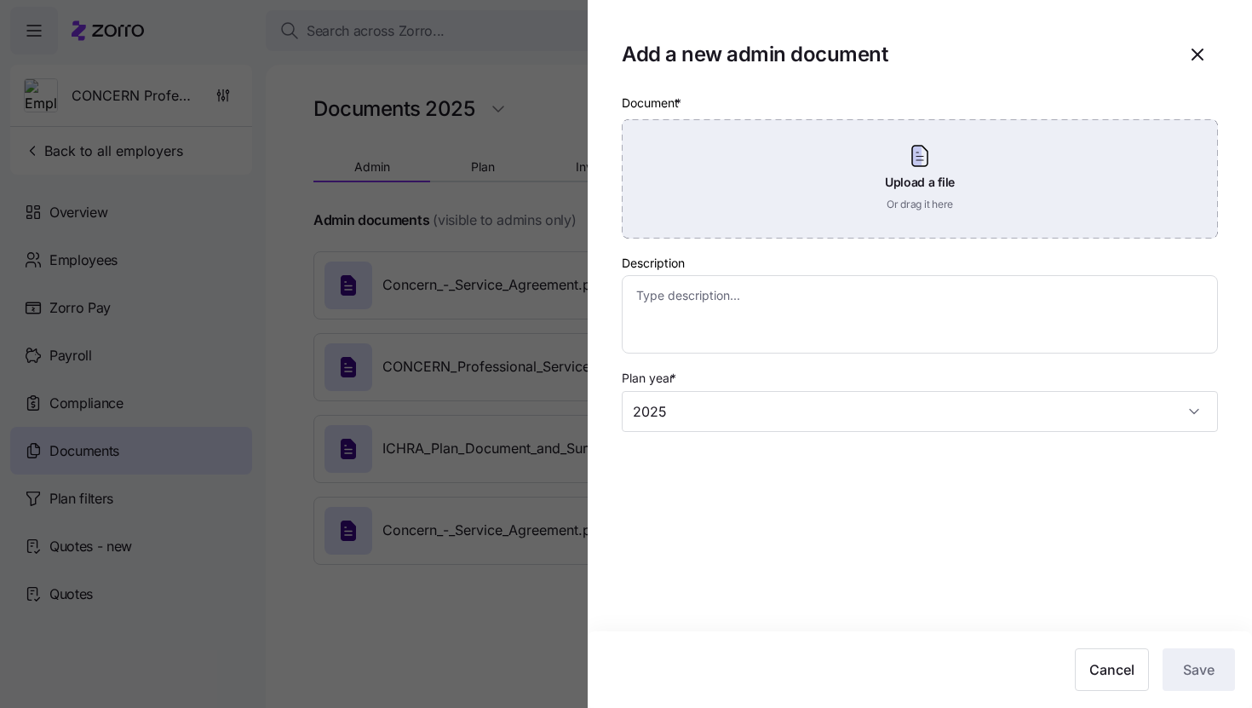
click at [881, 146] on div "Upload a file Or drag it here" at bounding box center [920, 178] width 596 height 119
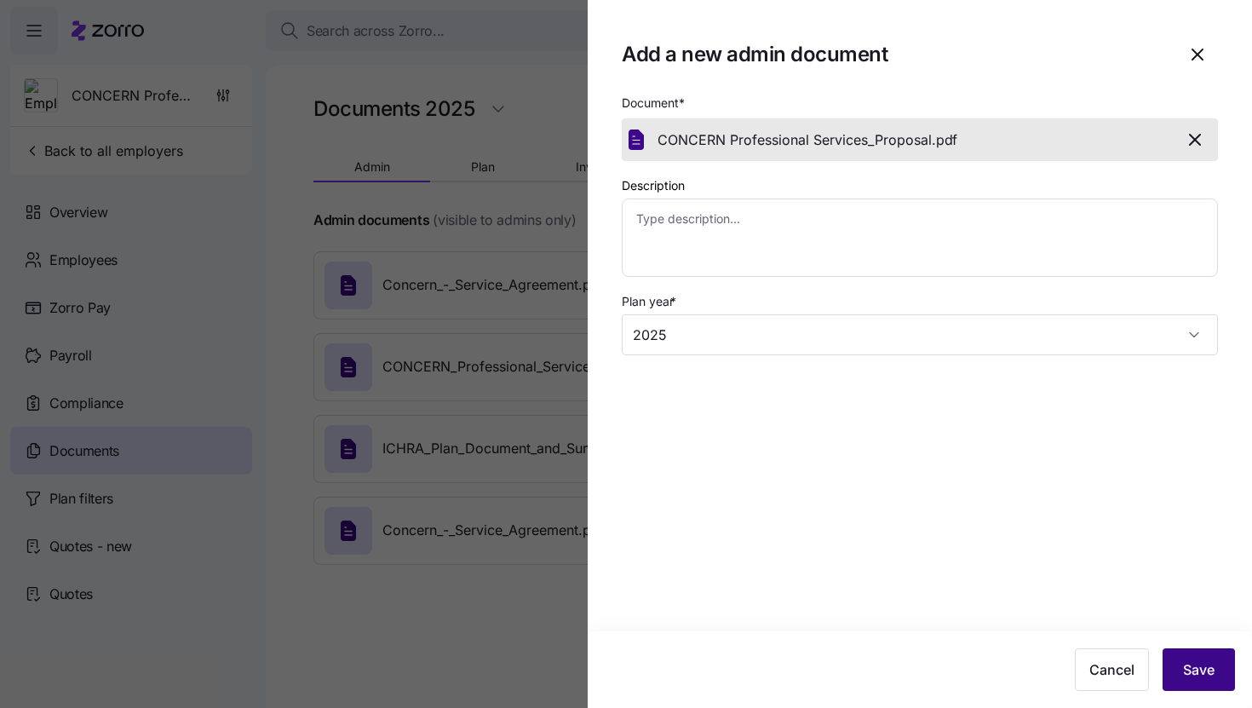
click at [1179, 651] on button "Save" at bounding box center [1198, 669] width 72 height 43
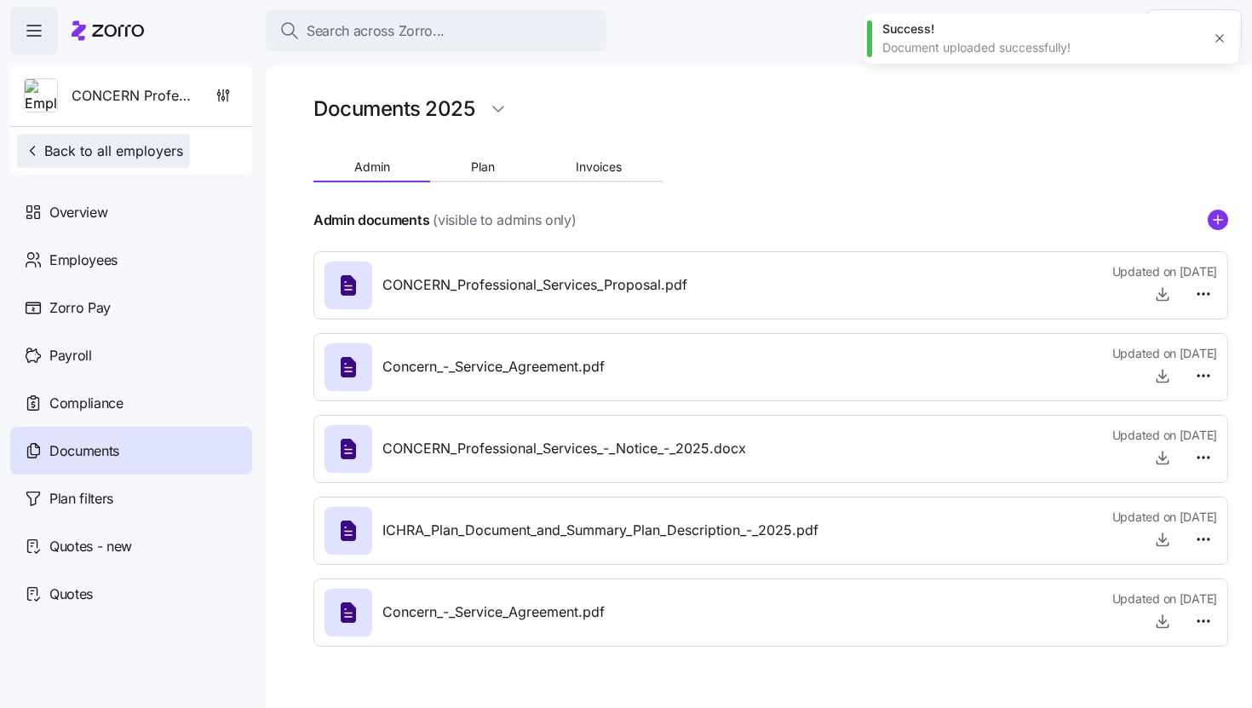
click at [155, 158] on span "Back to all employers" at bounding box center [103, 151] width 159 height 20
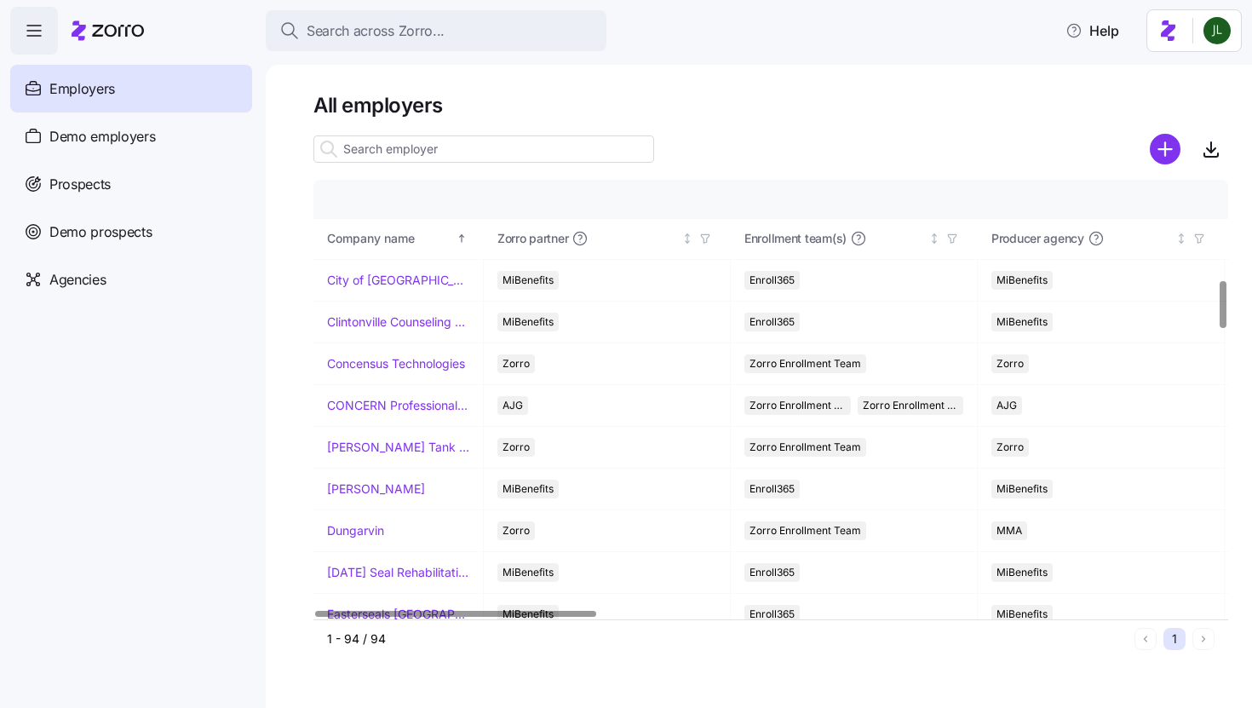
scroll to position [926, 0]
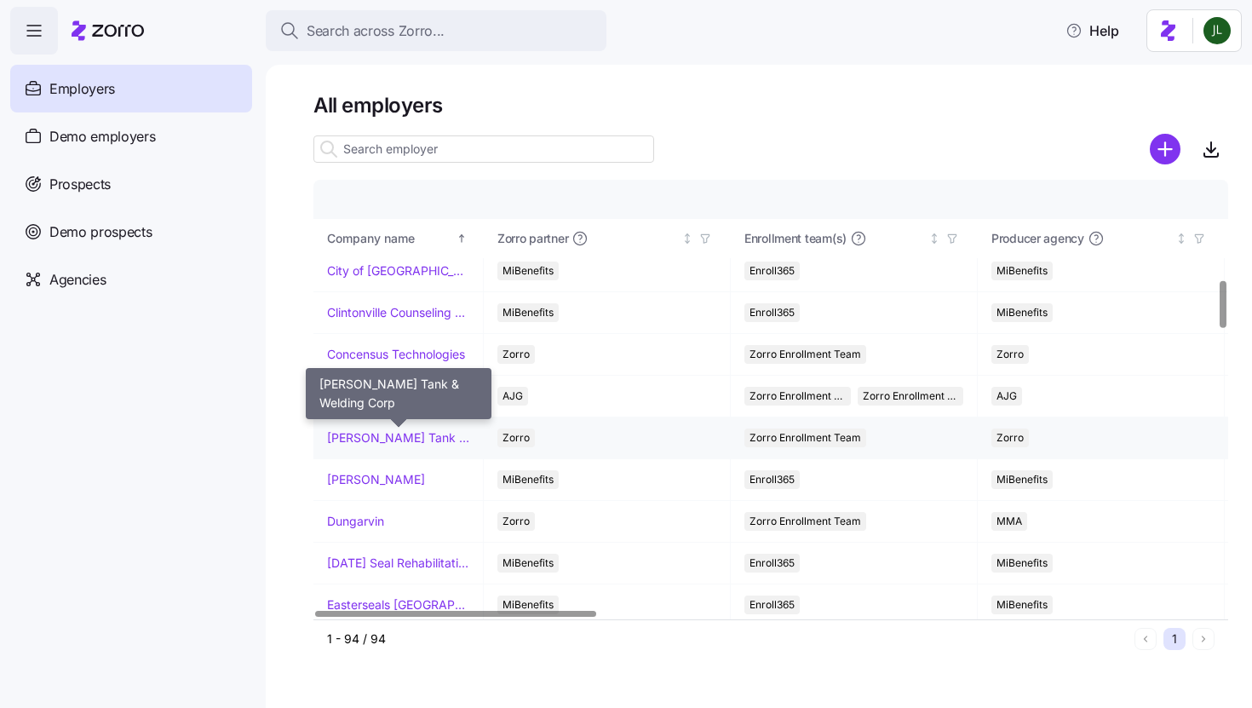
click at [399, 445] on link "[PERSON_NAME] Tank & Welding Corp" at bounding box center [398, 437] width 142 height 17
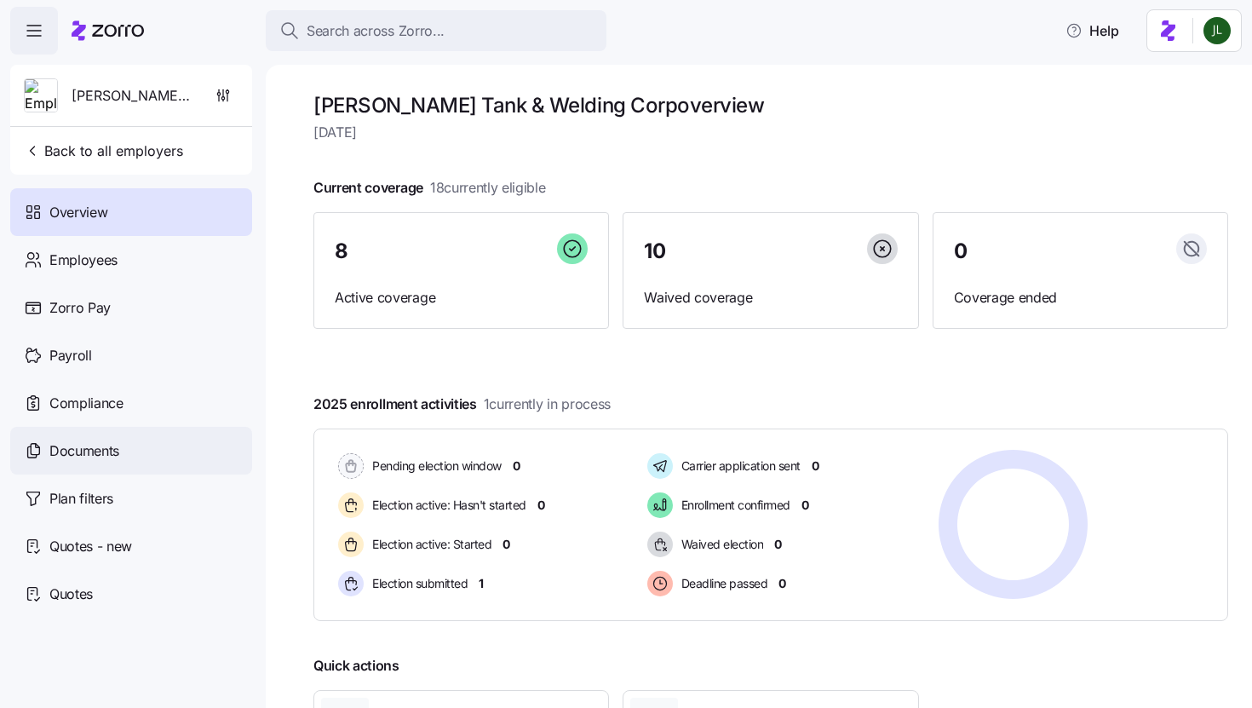
click at [81, 442] on span "Documents" at bounding box center [84, 450] width 70 height 21
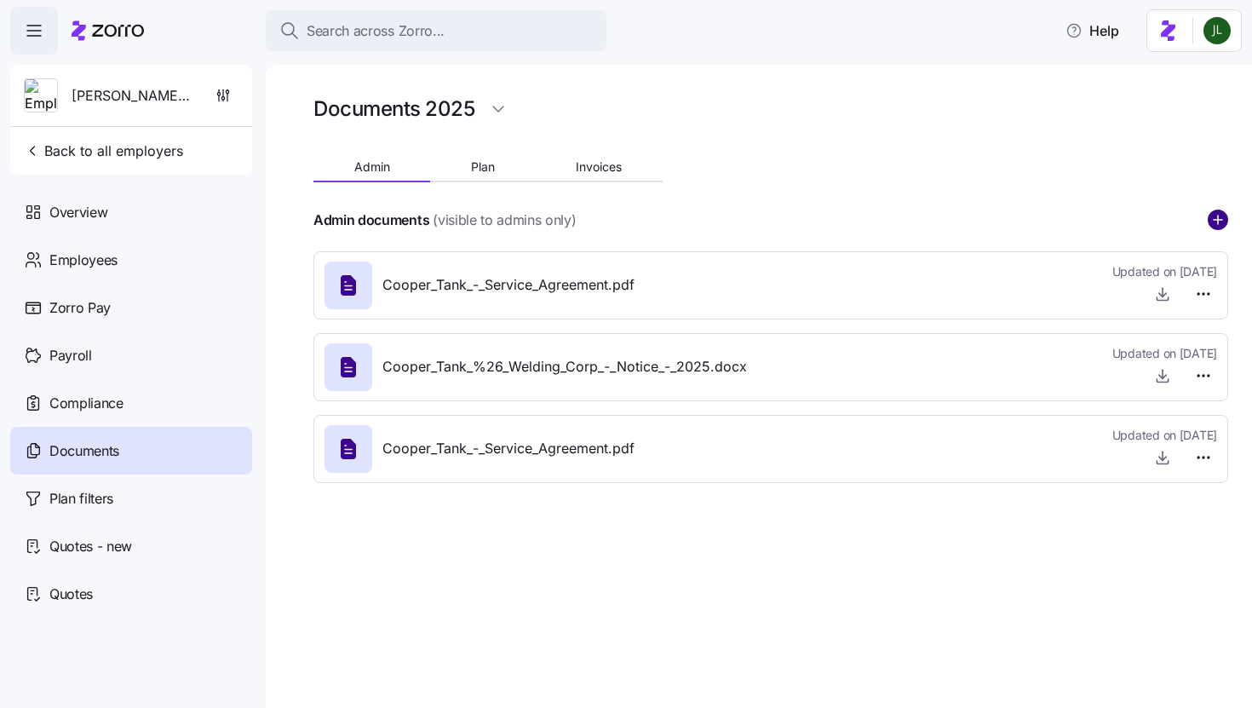
click at [1209, 219] on circle "add icon" at bounding box center [1217, 219] width 19 height 19
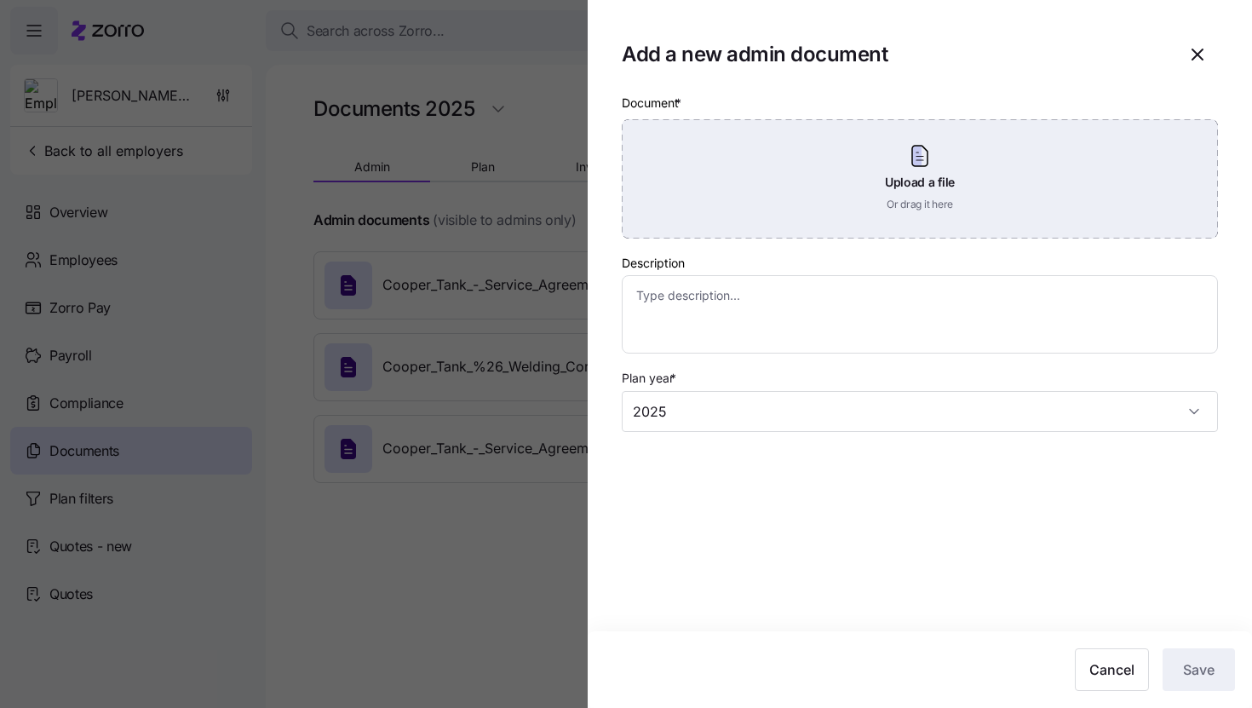
click at [811, 181] on div "Upload a file Or drag it here" at bounding box center [920, 178] width 596 height 119
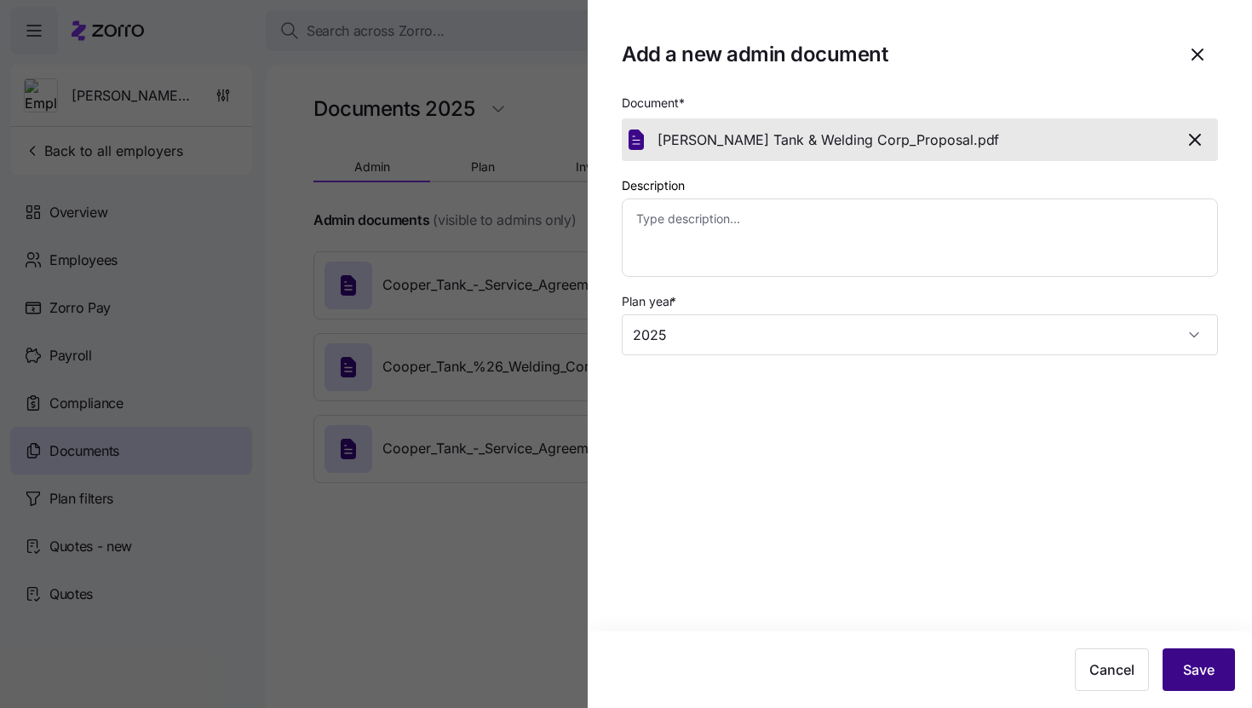
click at [1193, 653] on button "Save" at bounding box center [1198, 669] width 72 height 43
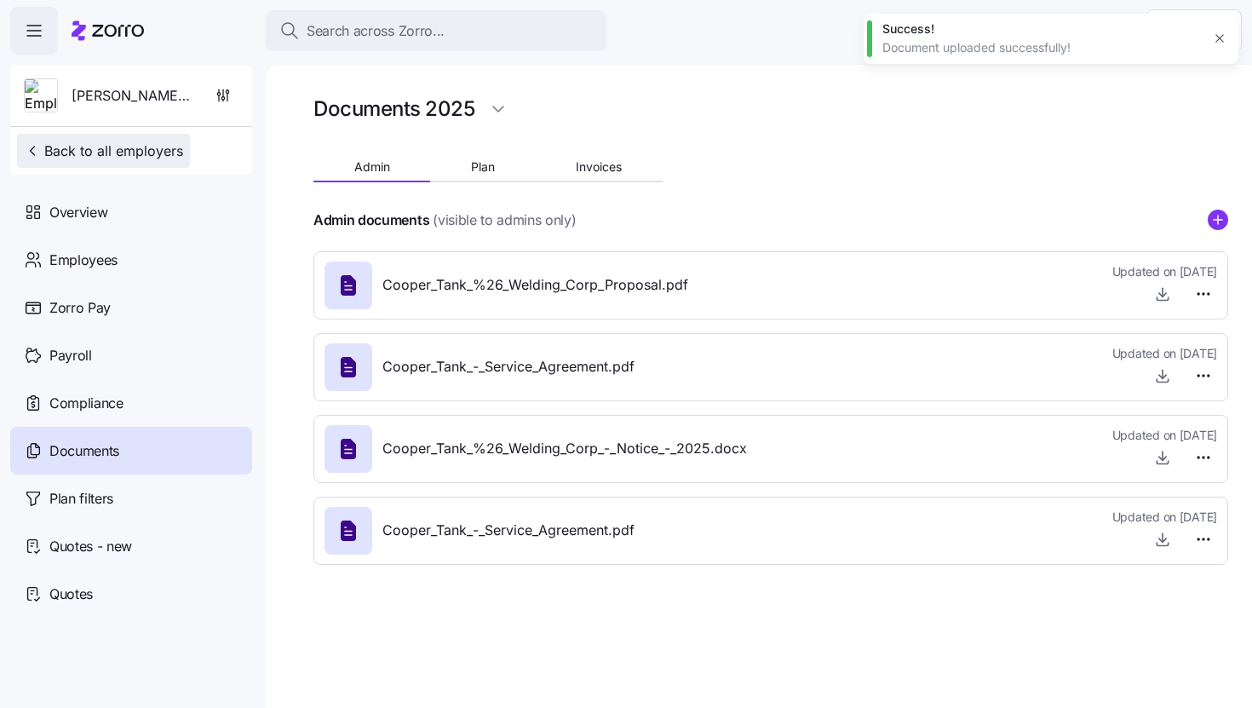
click at [119, 137] on button "Back to all employers" at bounding box center [103, 151] width 173 height 34
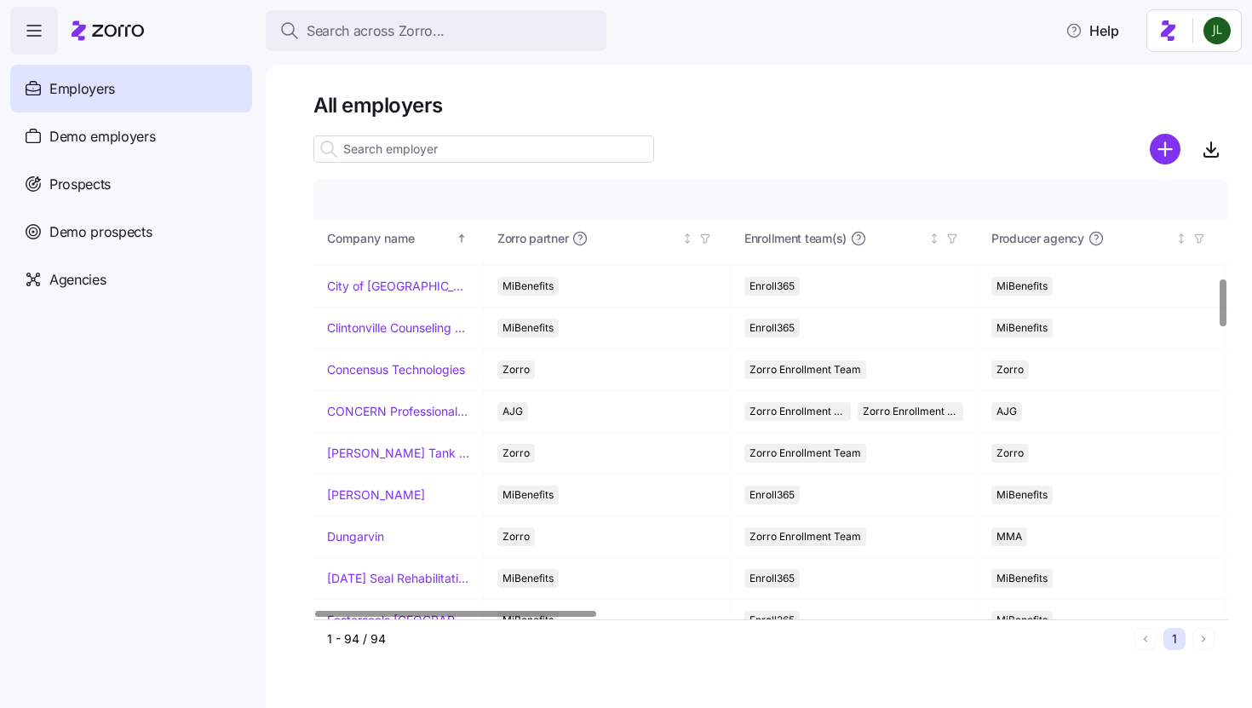
scroll to position [911, 0]
click at [366, 534] on link "Dungarvin" at bounding box center [355, 535] width 57 height 17
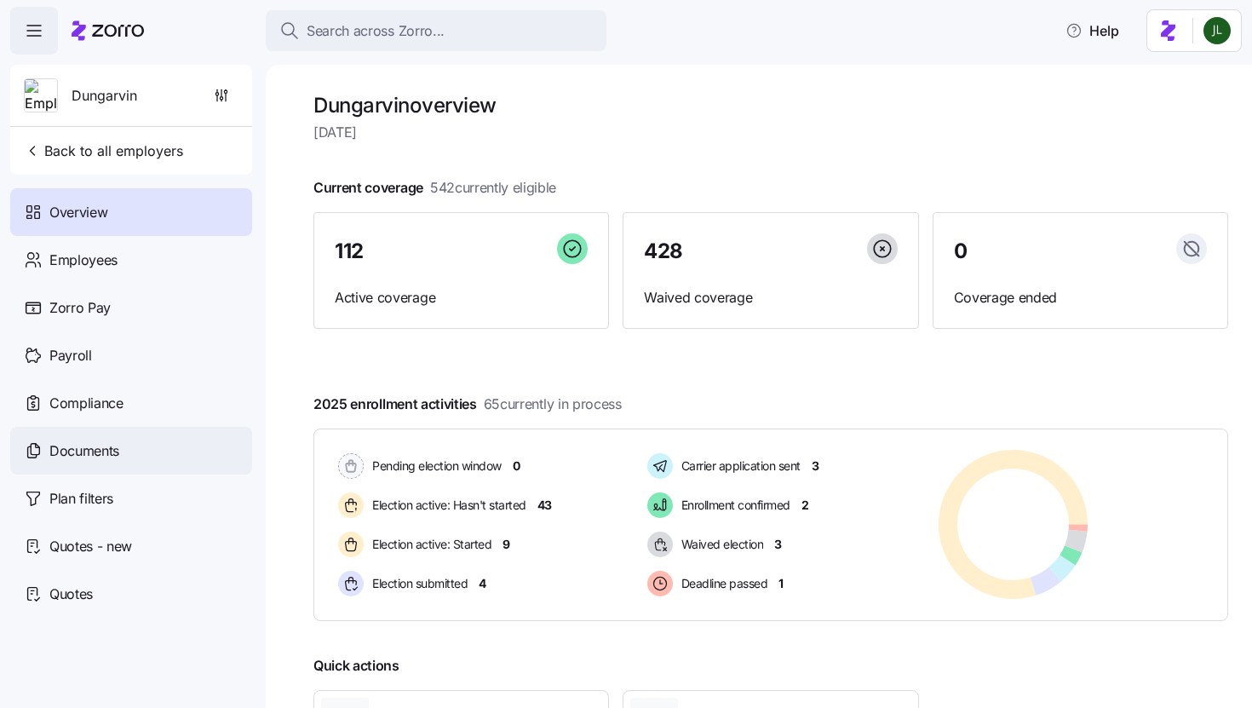
click at [89, 450] on span "Documents" at bounding box center [84, 450] width 70 height 21
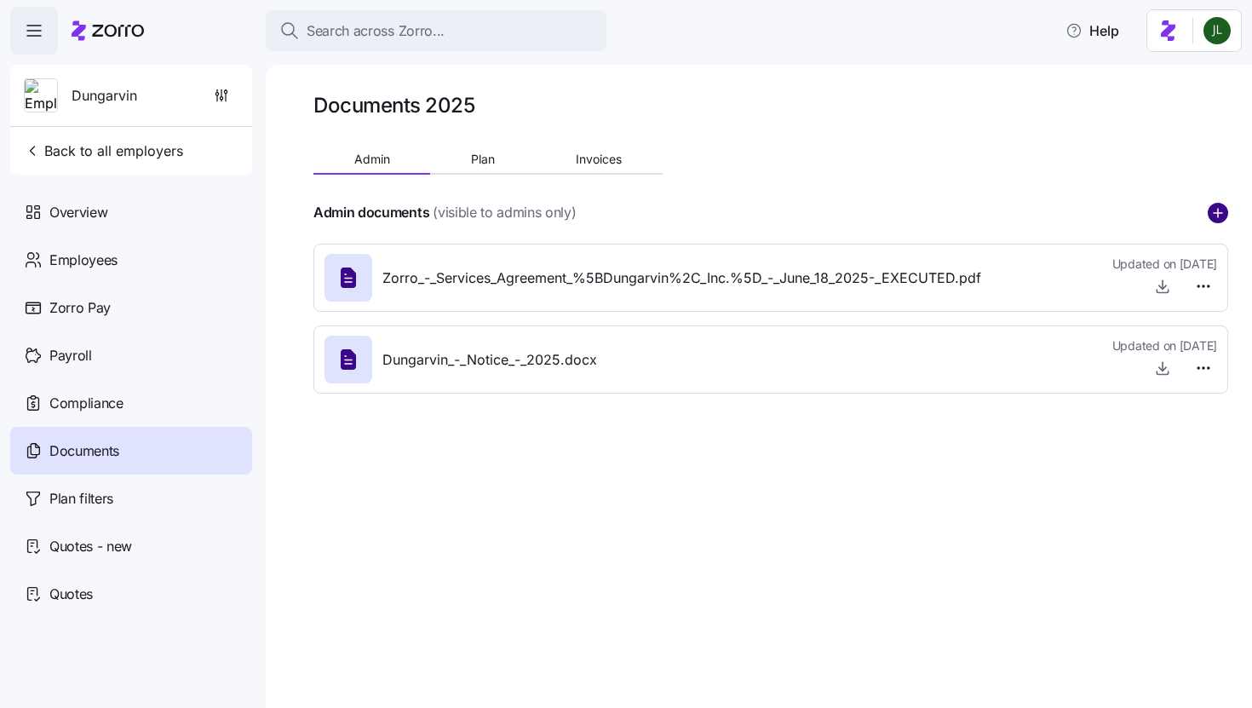
click at [1219, 215] on circle "add icon" at bounding box center [1217, 213] width 19 height 19
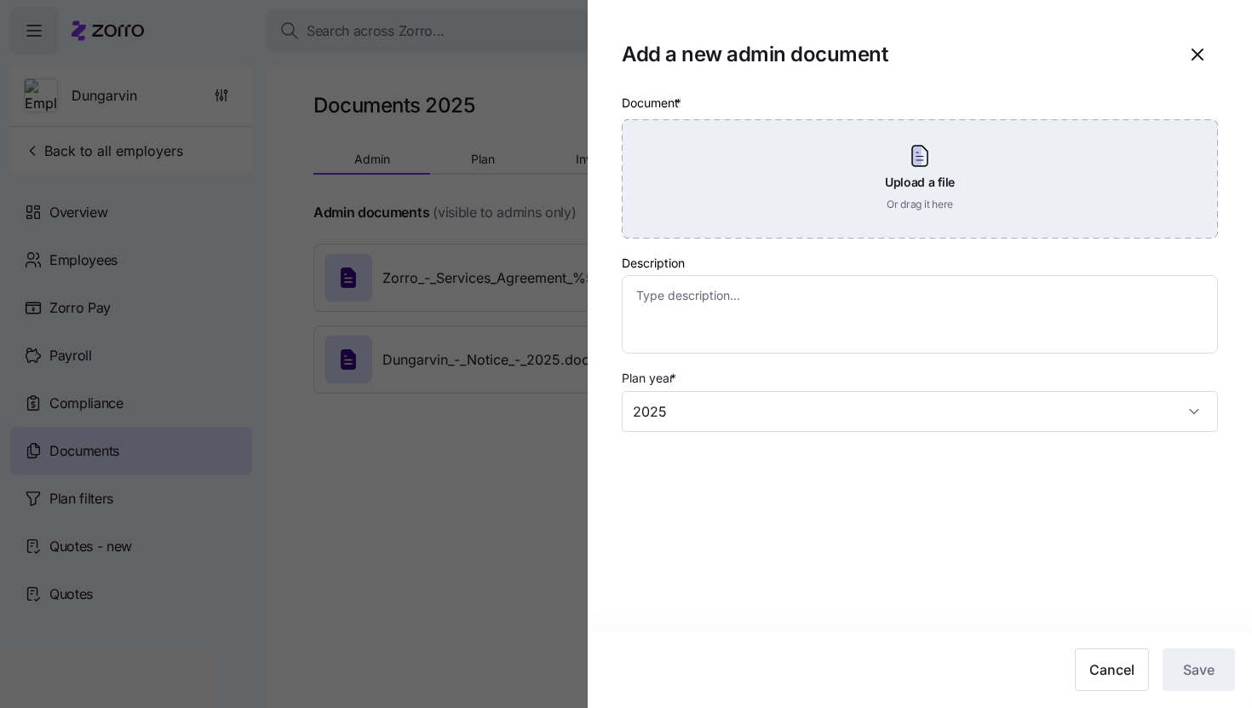
click at [936, 121] on div "Upload a file Or drag it here" at bounding box center [920, 178] width 596 height 119
click at [875, 215] on div "Upload a file Or drag it here" at bounding box center [920, 178] width 596 height 119
click at [912, 163] on div "Upload a file Or drag it here" at bounding box center [920, 178] width 596 height 119
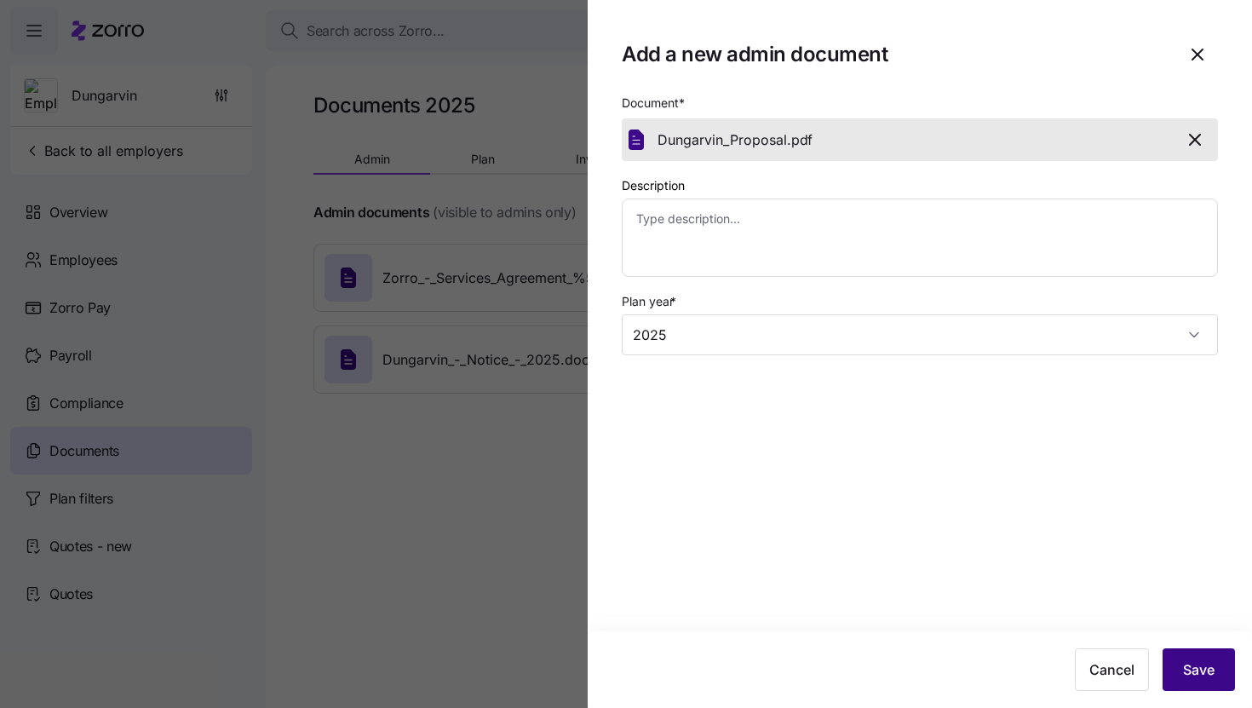
click at [1198, 666] on span "Save" at bounding box center [1199, 669] width 32 height 20
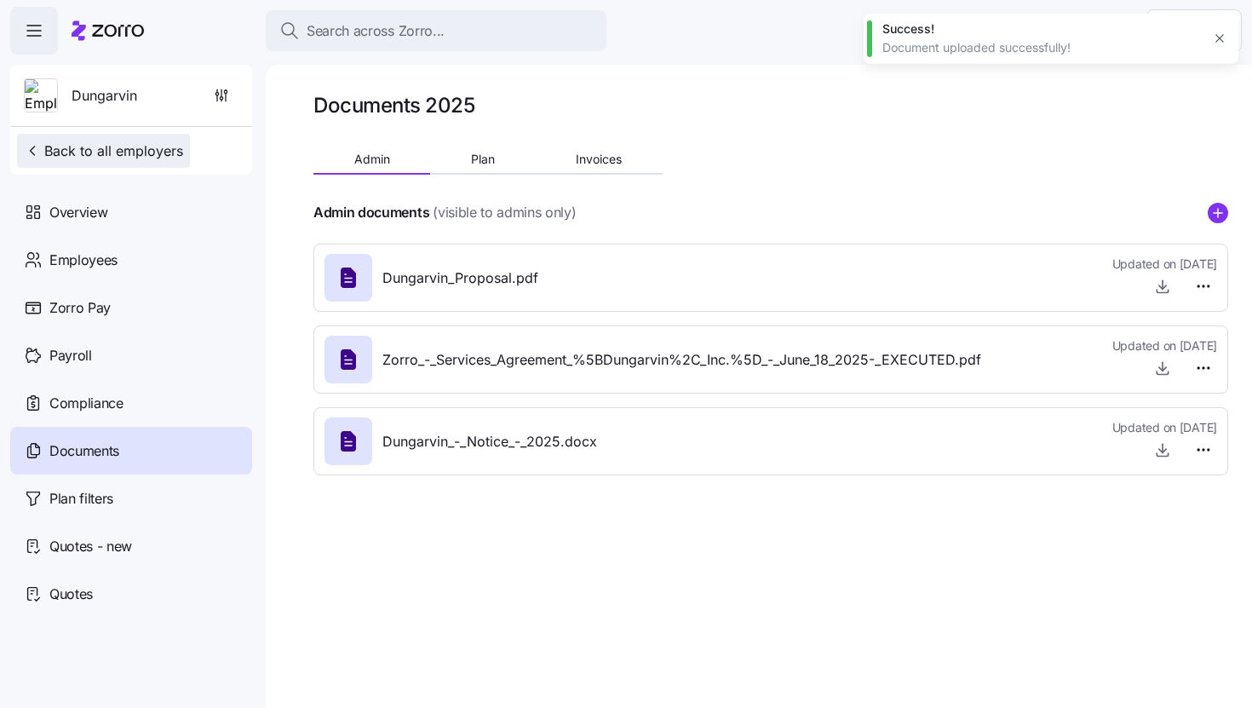
click at [53, 149] on span "Back to all employers" at bounding box center [103, 151] width 159 height 20
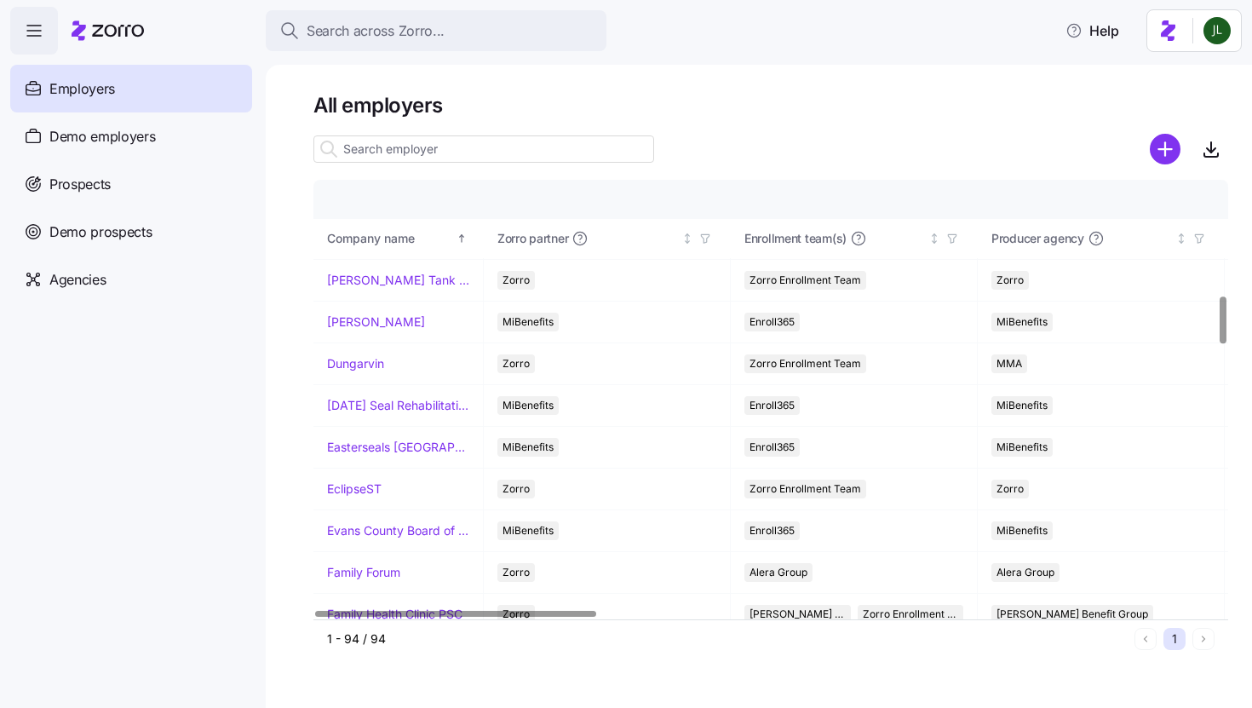
scroll to position [1084, 0]
click at [364, 482] on link "EclipseST" at bounding box center [354, 487] width 54 height 17
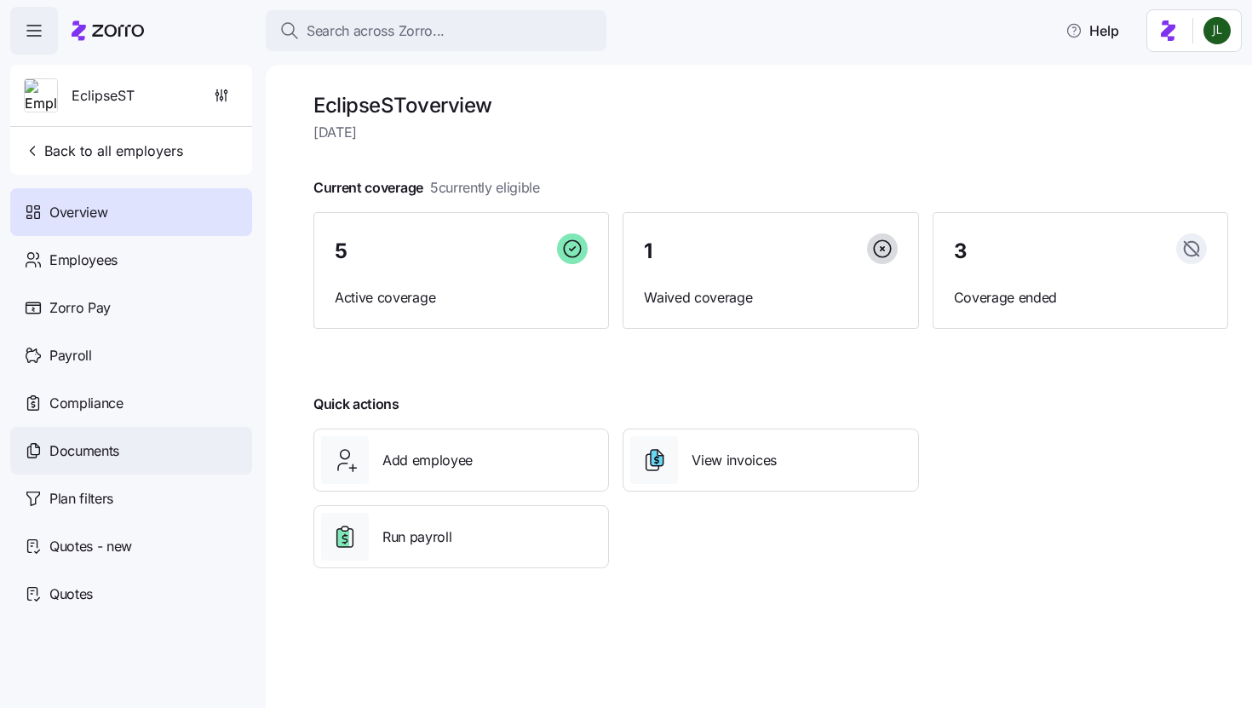
click at [90, 458] on span "Documents" at bounding box center [84, 450] width 70 height 21
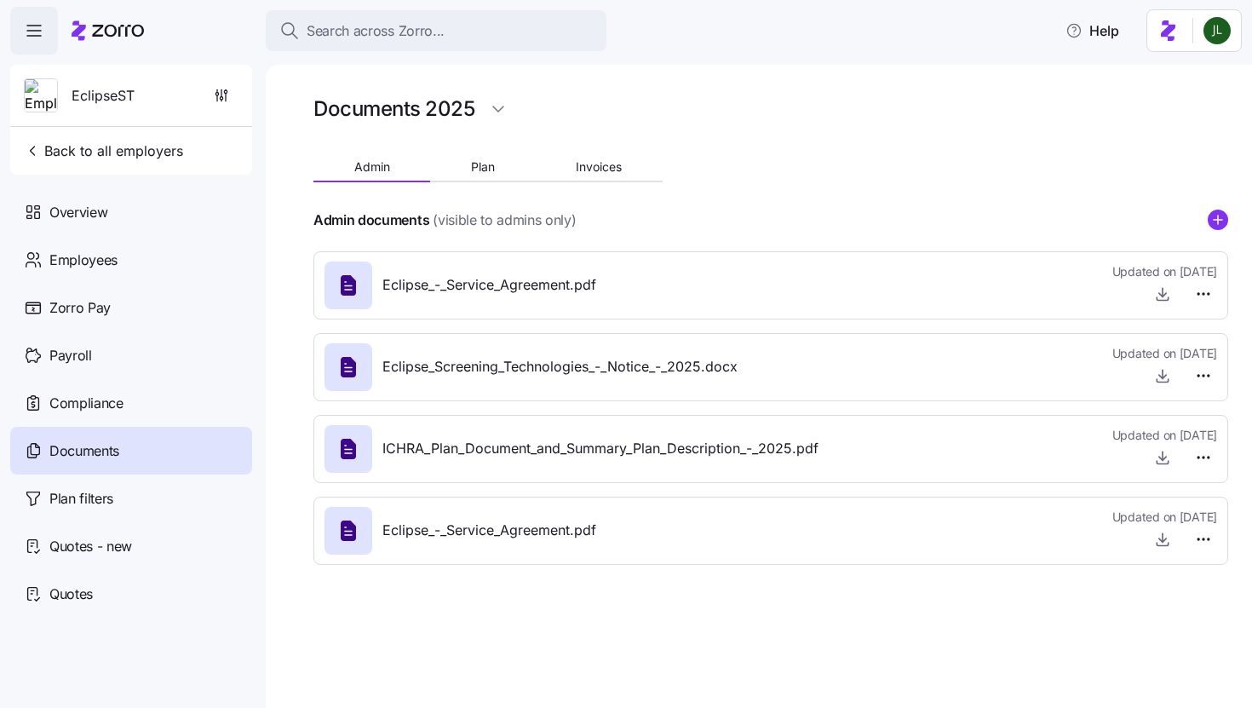
click at [1217, 219] on g "add icon" at bounding box center [1217, 219] width 9 height 9
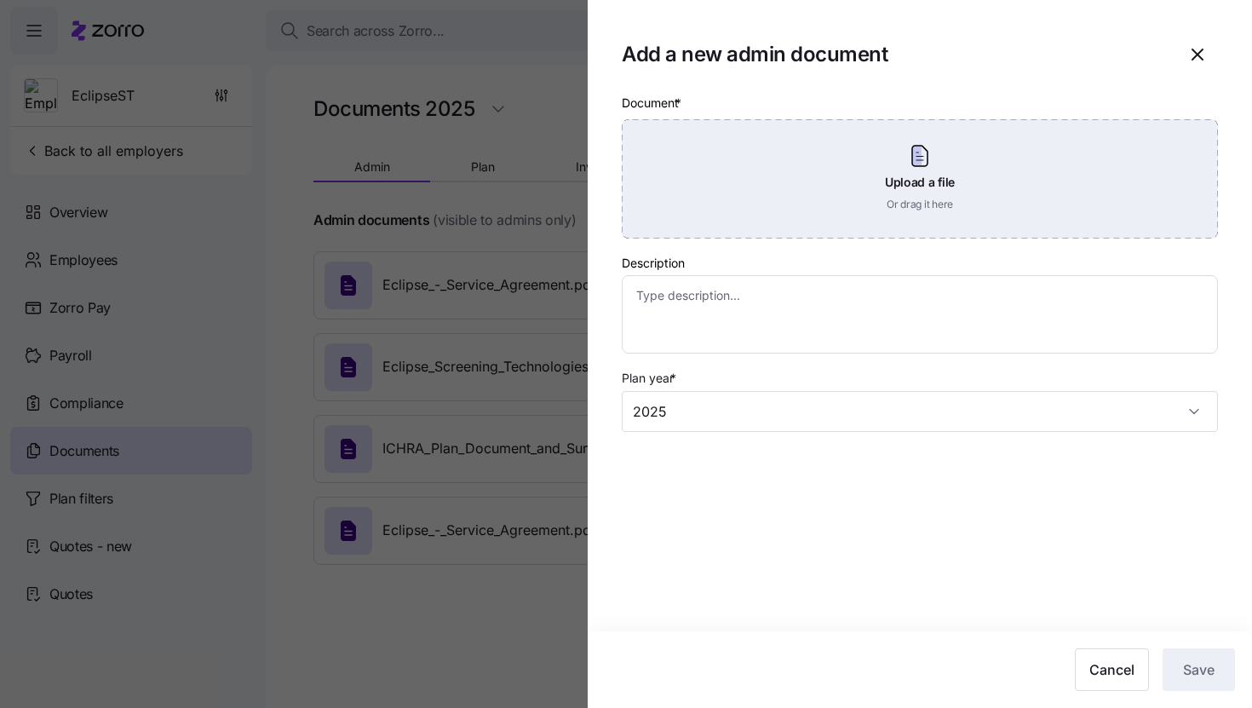
click at [864, 178] on div "Upload a file Or drag it here" at bounding box center [920, 178] width 596 height 119
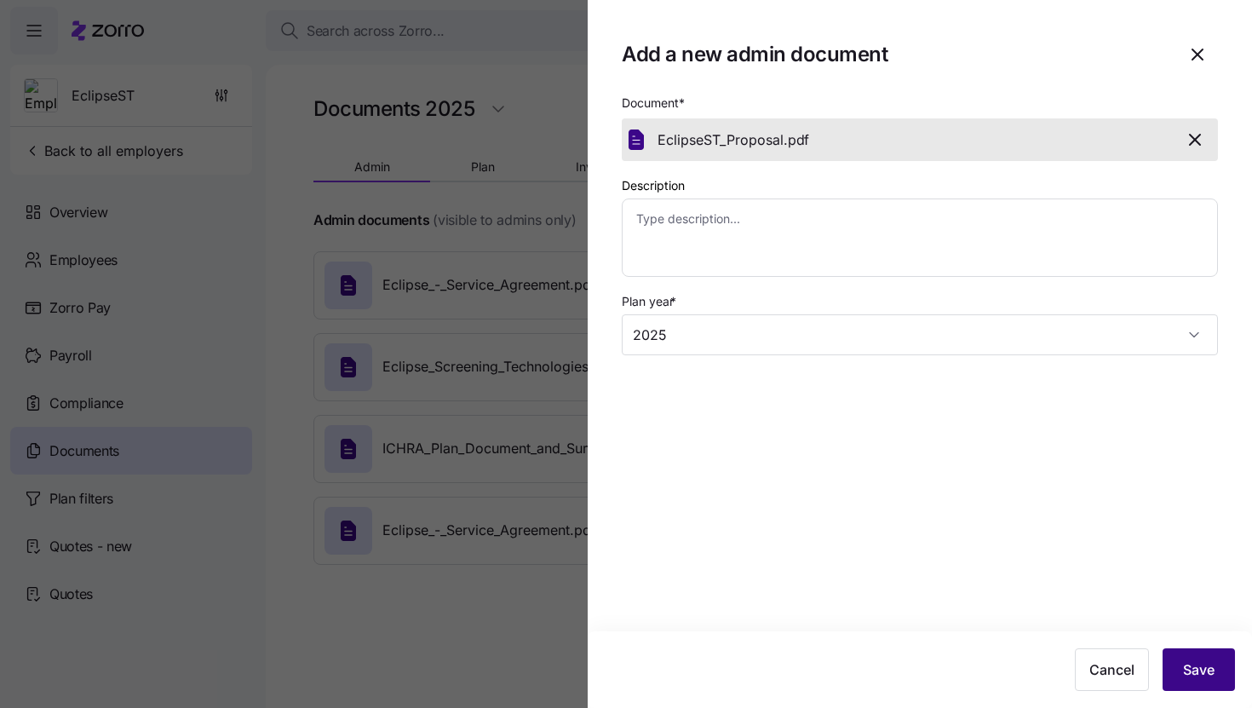
click at [1196, 656] on button "Save" at bounding box center [1198, 669] width 72 height 43
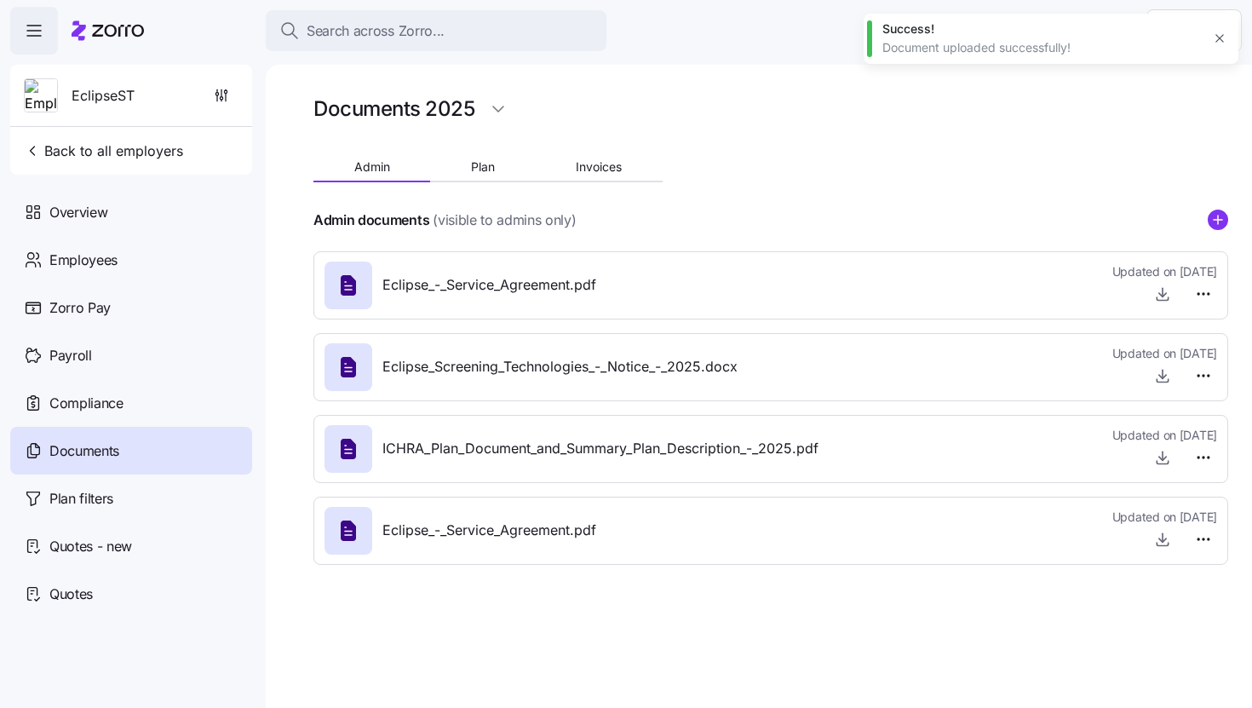
type textarea "x"
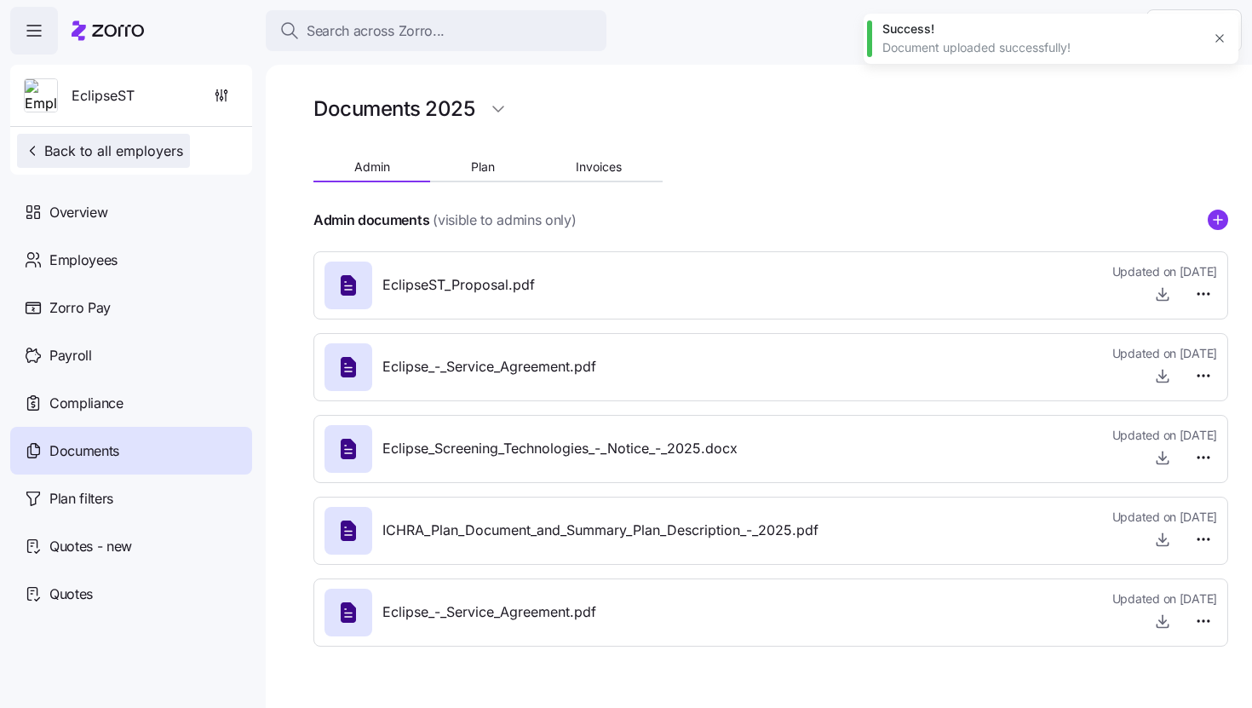
click at [76, 155] on span "Back to all employers" at bounding box center [103, 151] width 159 height 20
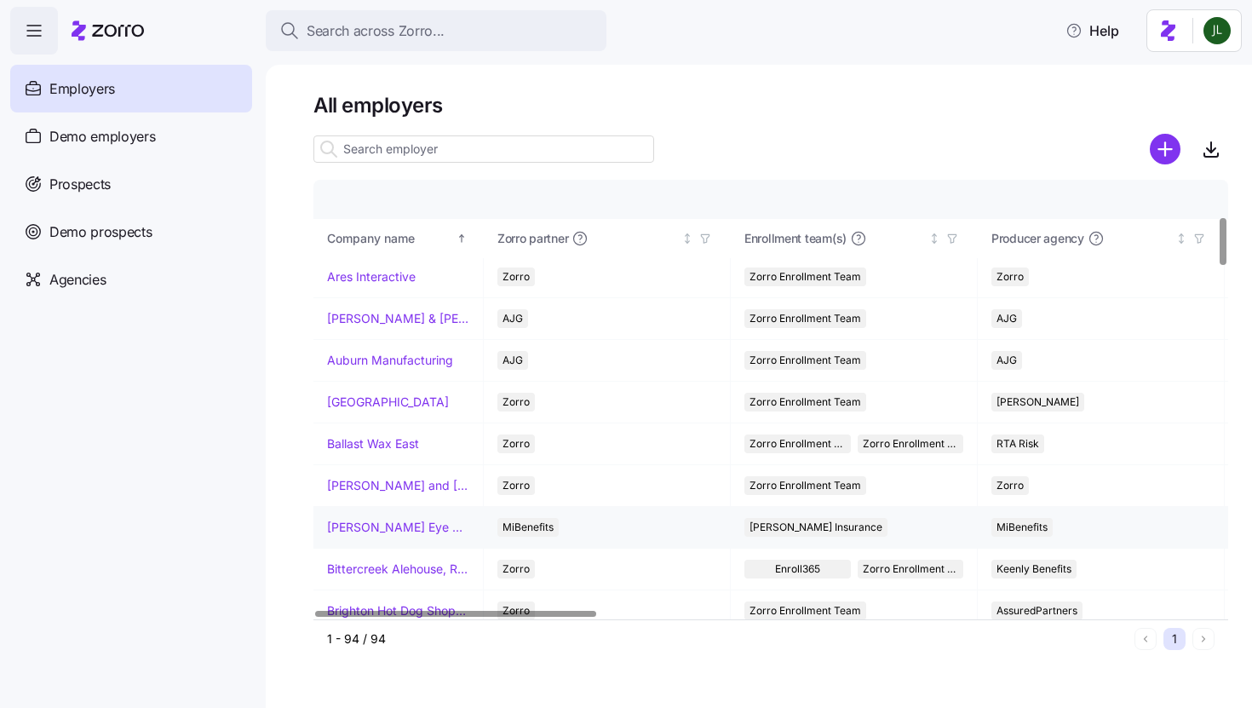
scroll to position [347, 0]
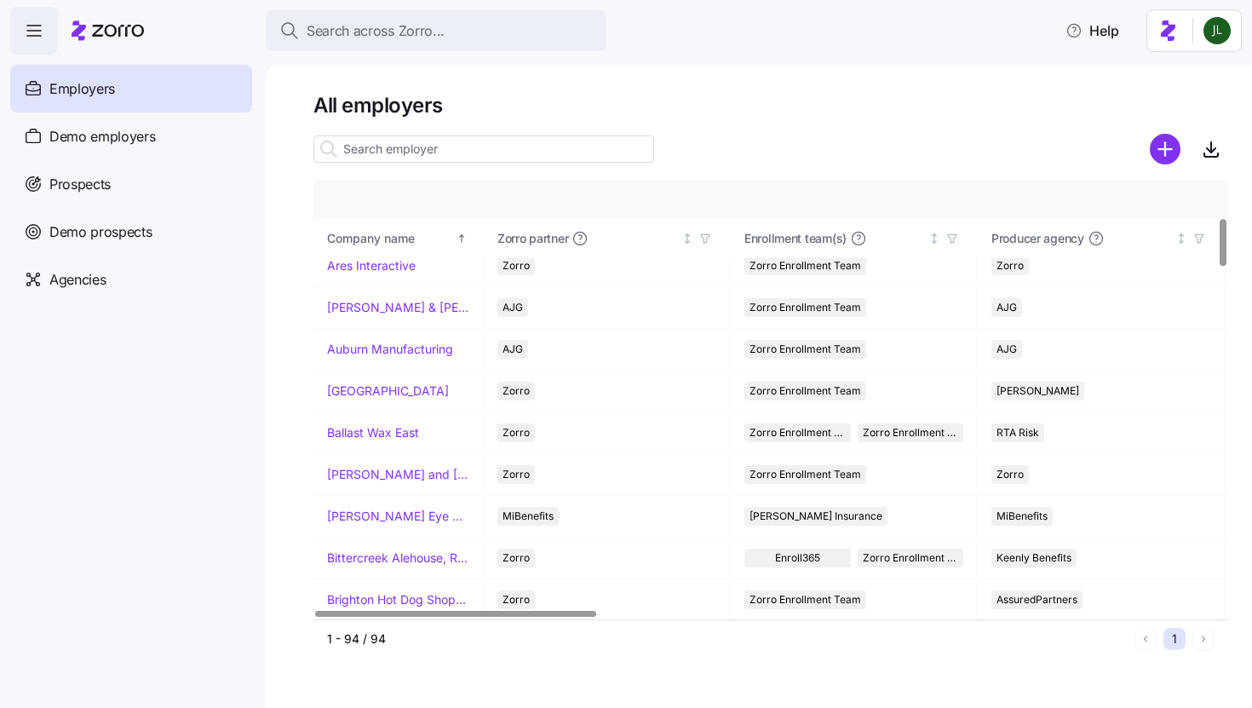
click at [406, 150] on input at bounding box center [483, 148] width 341 height 27
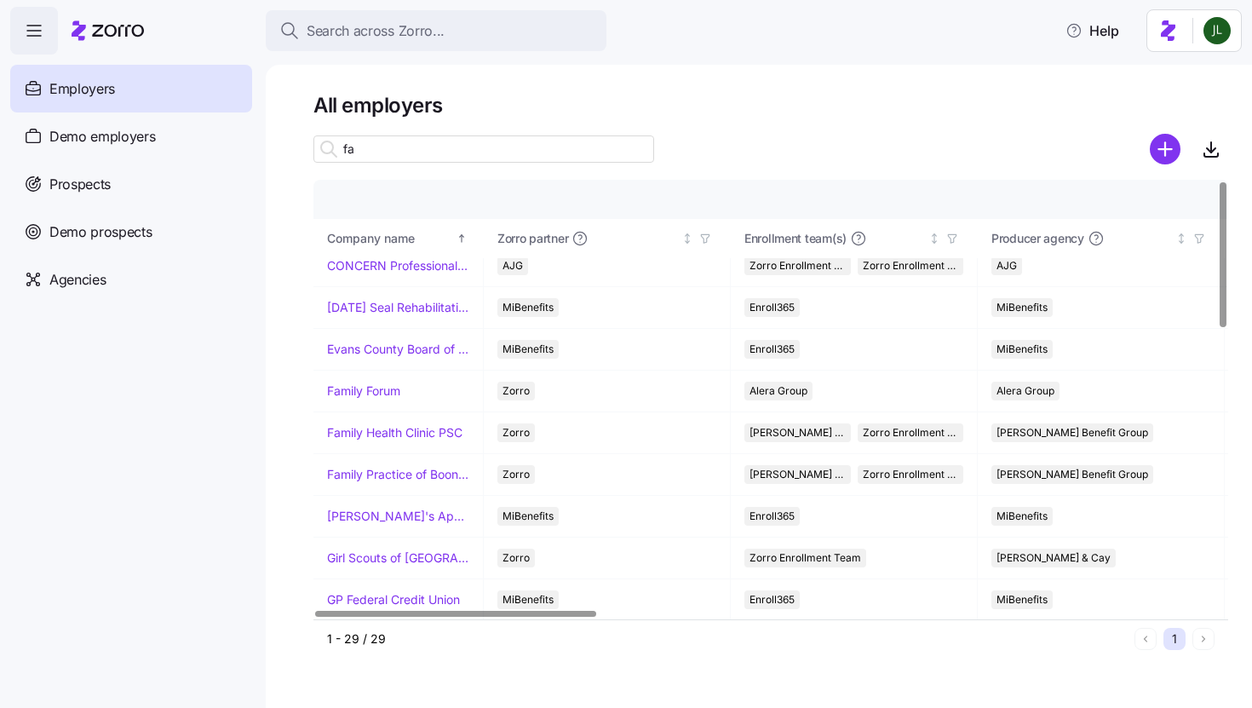
scroll to position [0, 0]
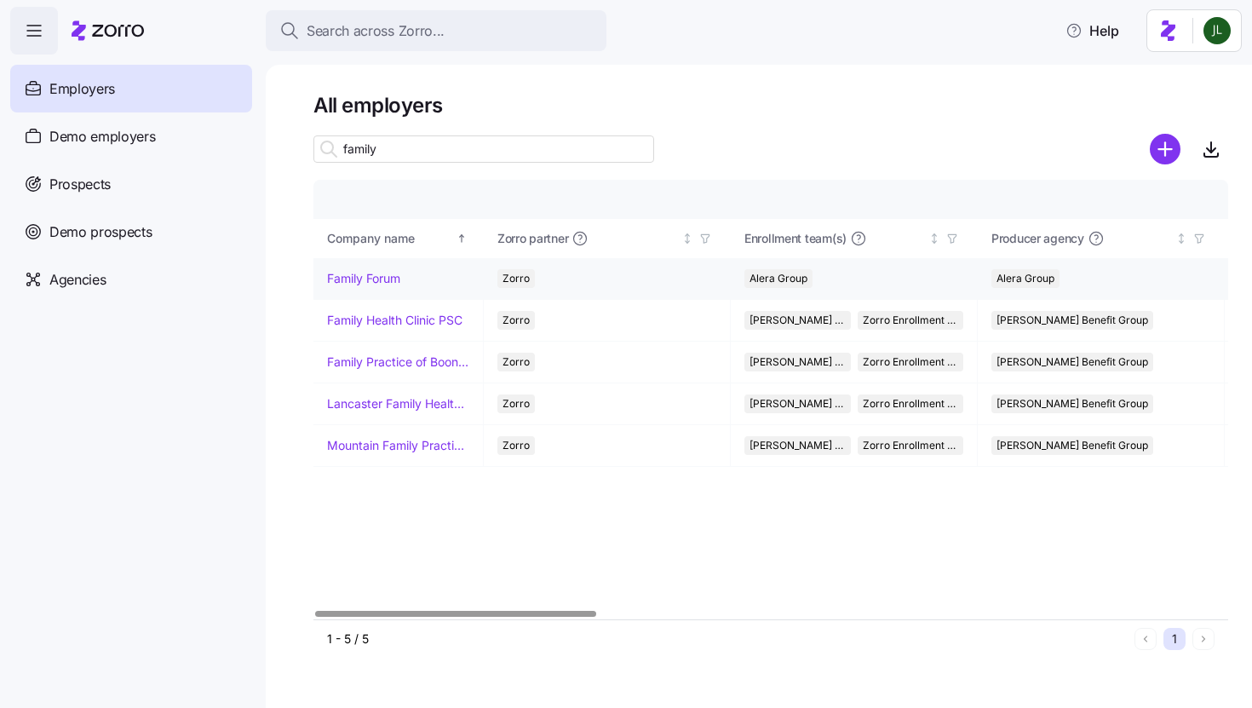
type input "family"
click at [399, 278] on link "Family Forum" at bounding box center [363, 278] width 73 height 17
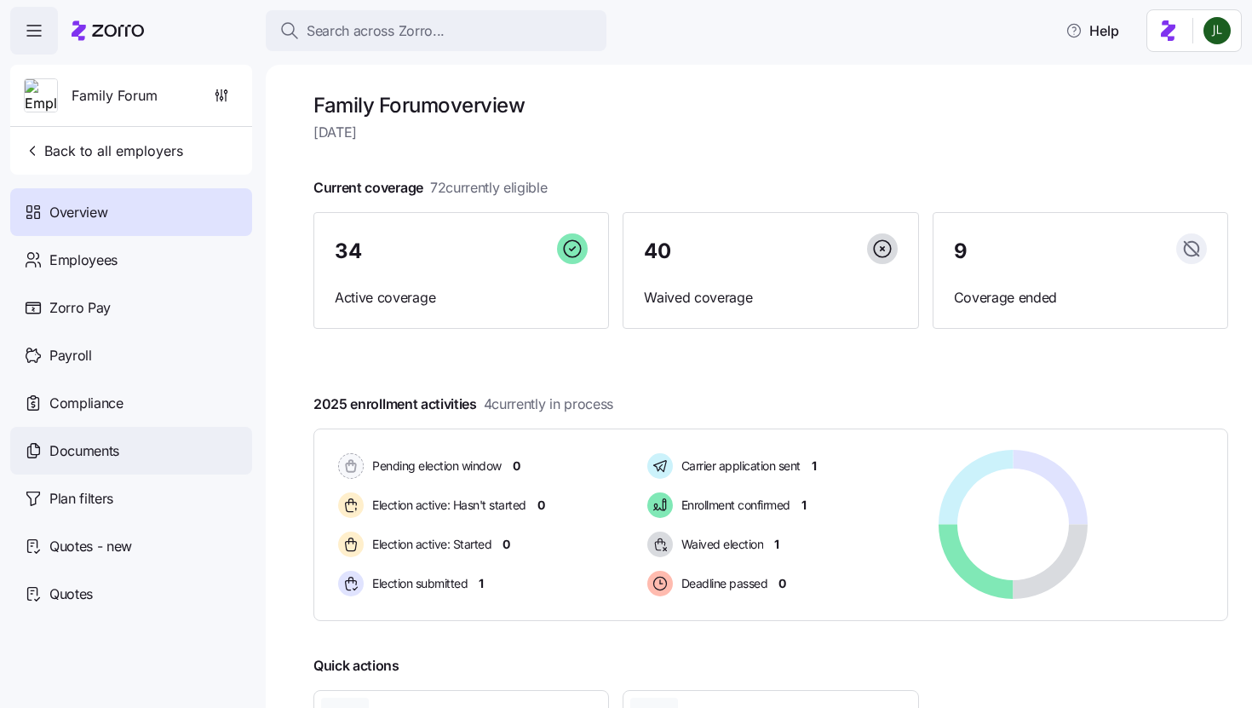
click at [126, 444] on div "Documents" at bounding box center [131, 451] width 242 height 48
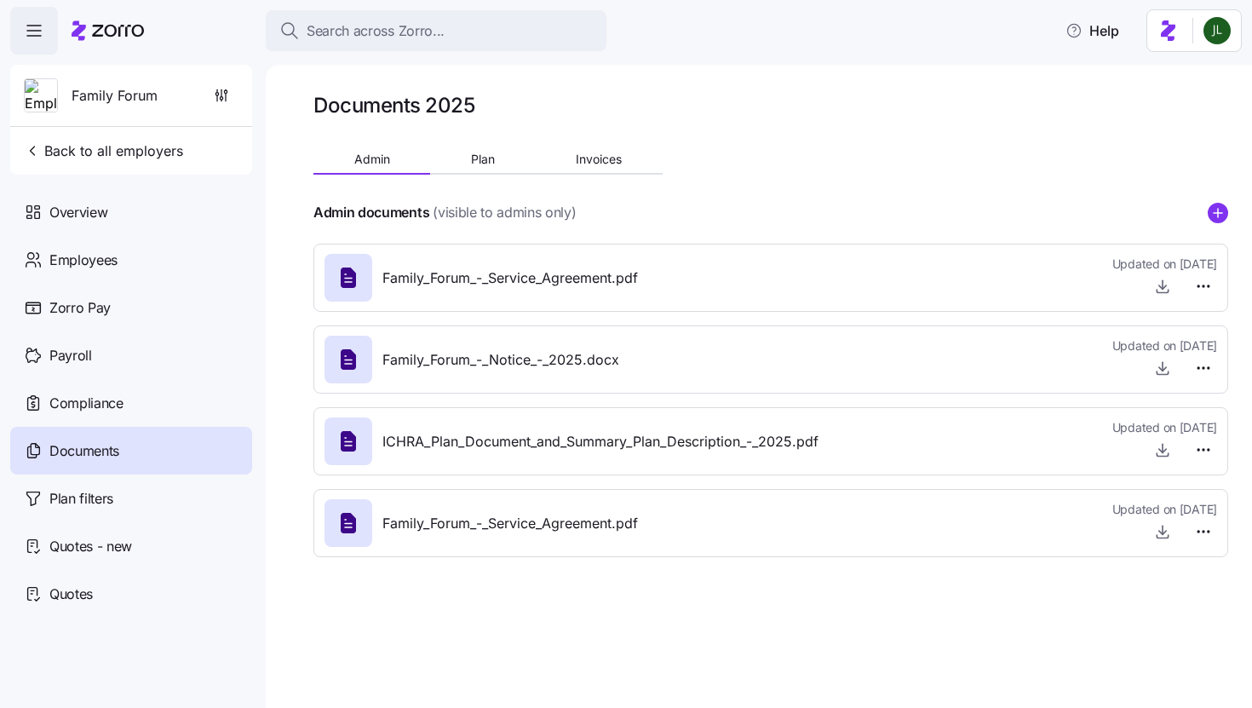
click at [1225, 205] on icon "add icon" at bounding box center [1218, 213] width 20 height 20
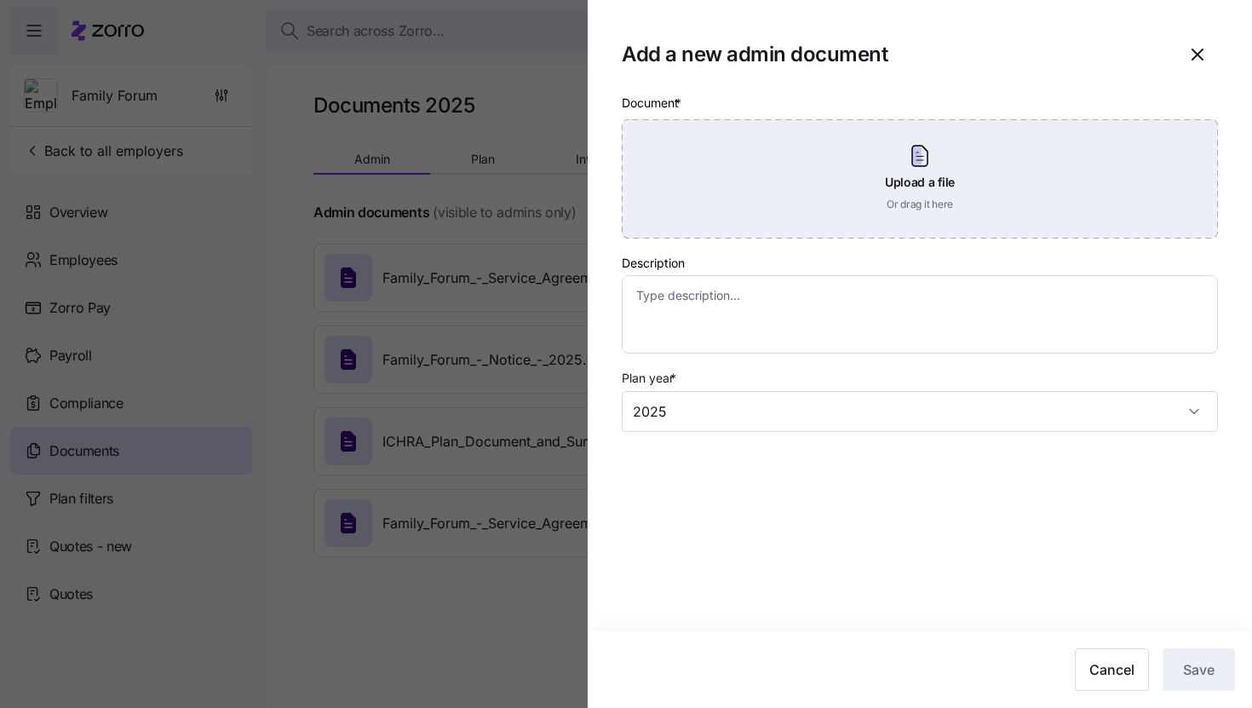
click at [829, 190] on div "Upload a file Or drag it here" at bounding box center [920, 178] width 596 height 119
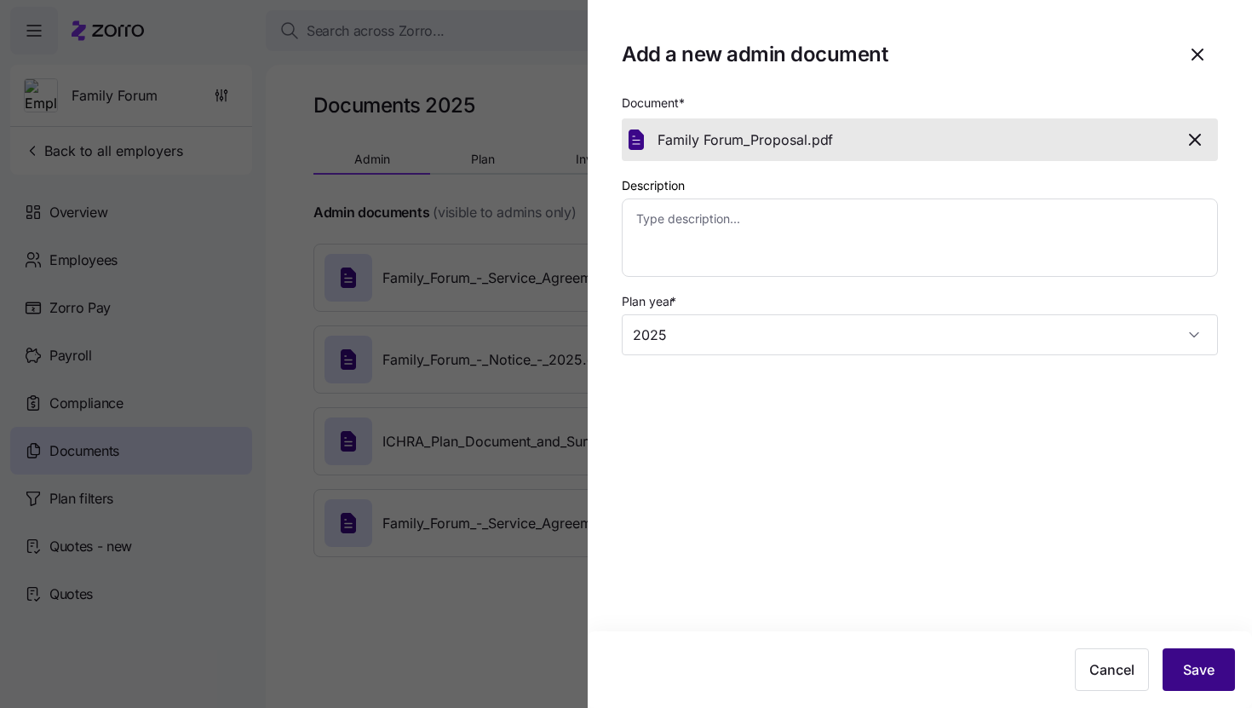
click at [1193, 671] on span "Save" at bounding box center [1199, 669] width 32 height 20
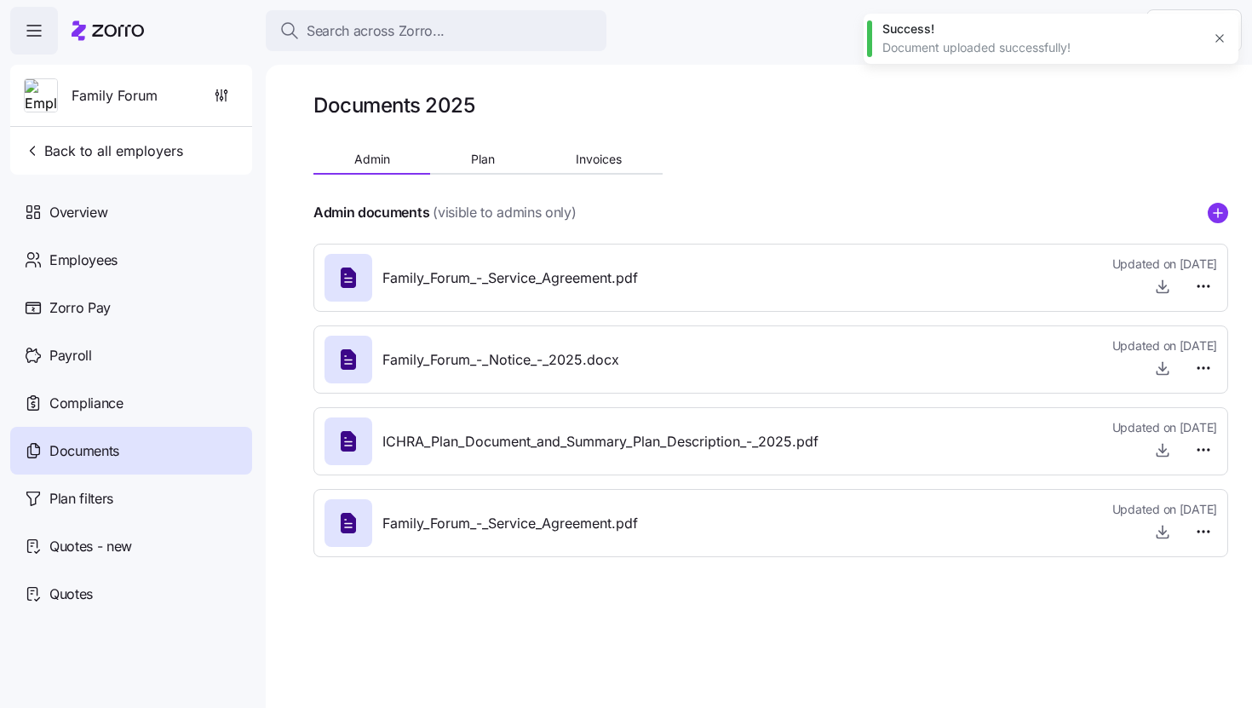
type textarea "x"
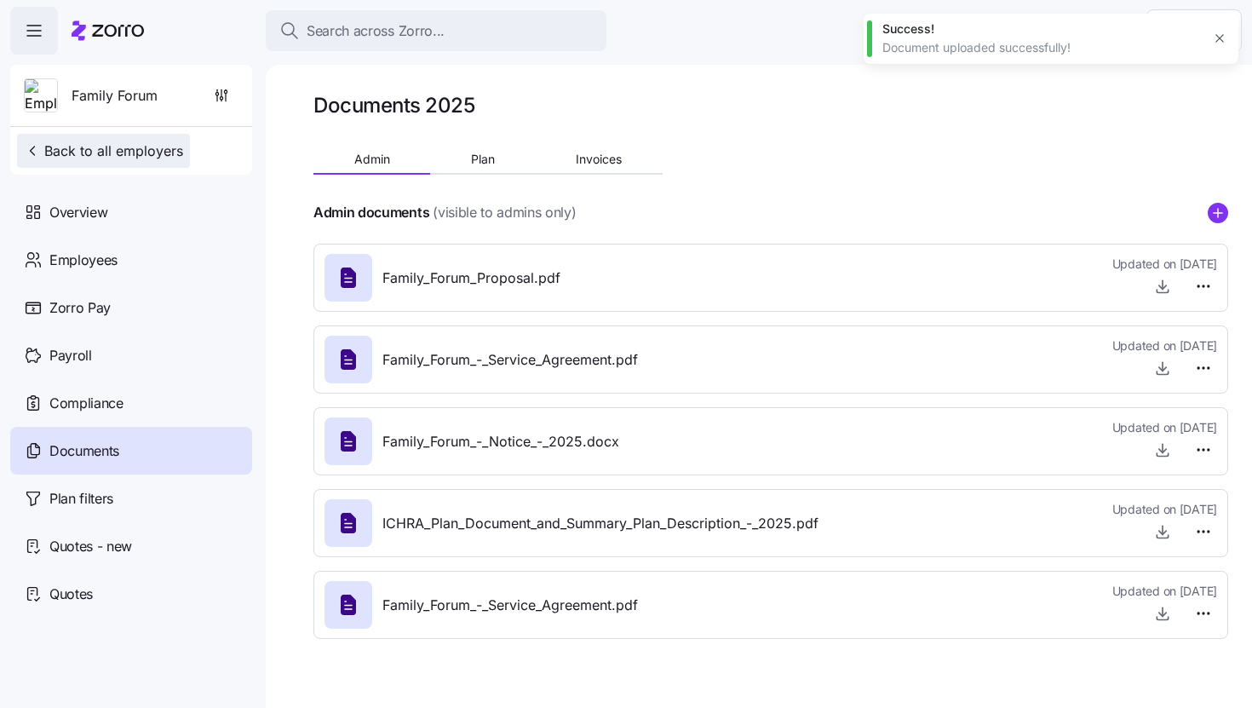
click at [151, 150] on span "Back to all employers" at bounding box center [103, 151] width 159 height 20
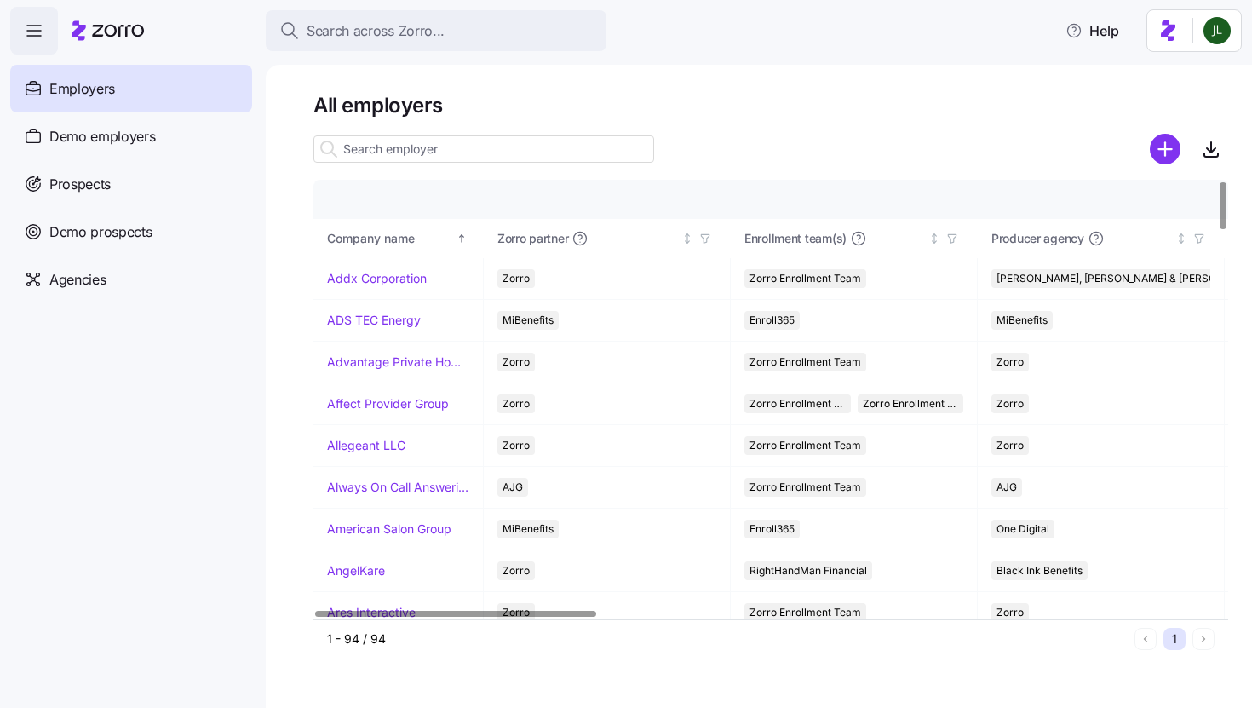
click at [389, 150] on input at bounding box center [483, 148] width 341 height 27
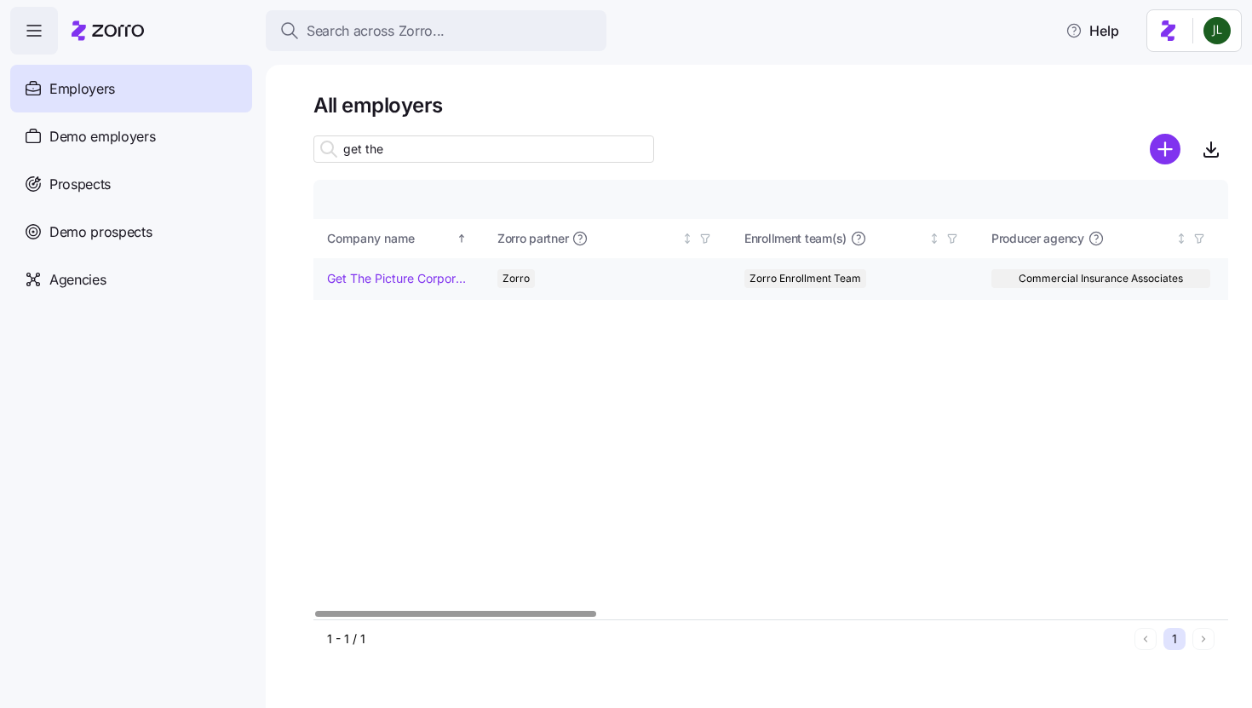
type input "get the"
click at [364, 293] on td "Get The Picture Corporation" at bounding box center [398, 279] width 170 height 42
click at [354, 280] on link "Get The Picture Corporation" at bounding box center [398, 278] width 142 height 17
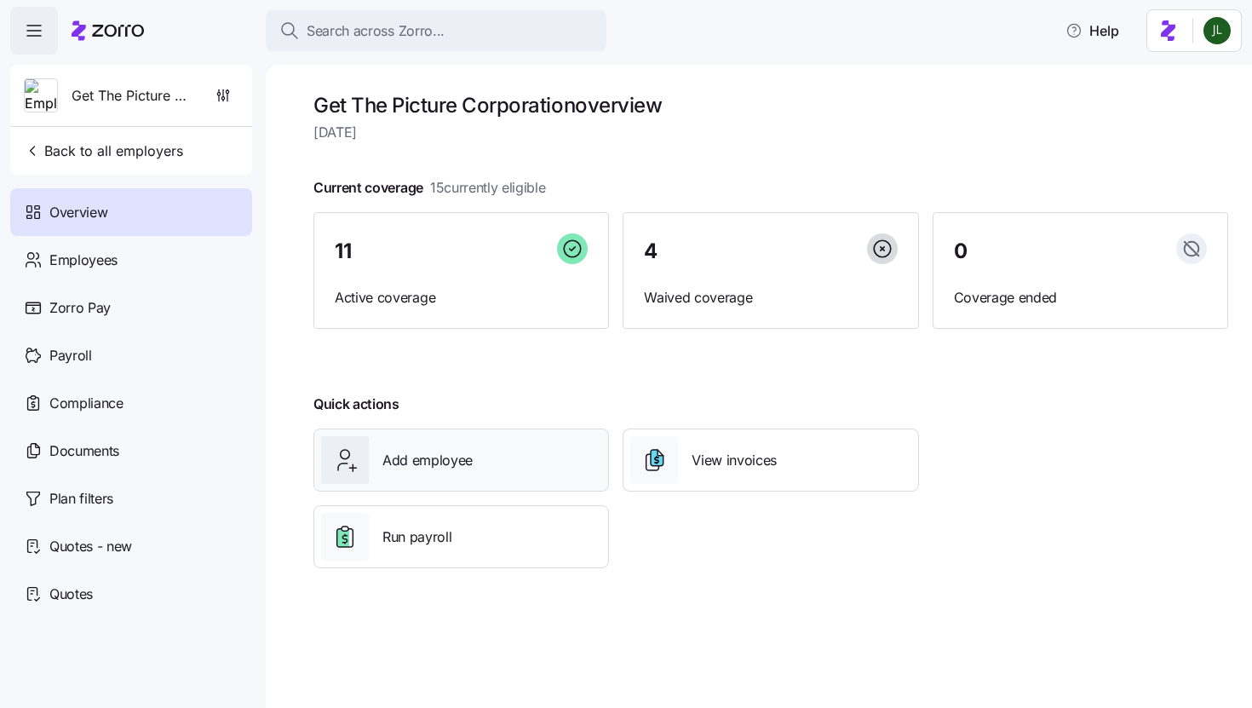
click at [476, 472] on div "Add employee" at bounding box center [461, 460] width 280 height 48
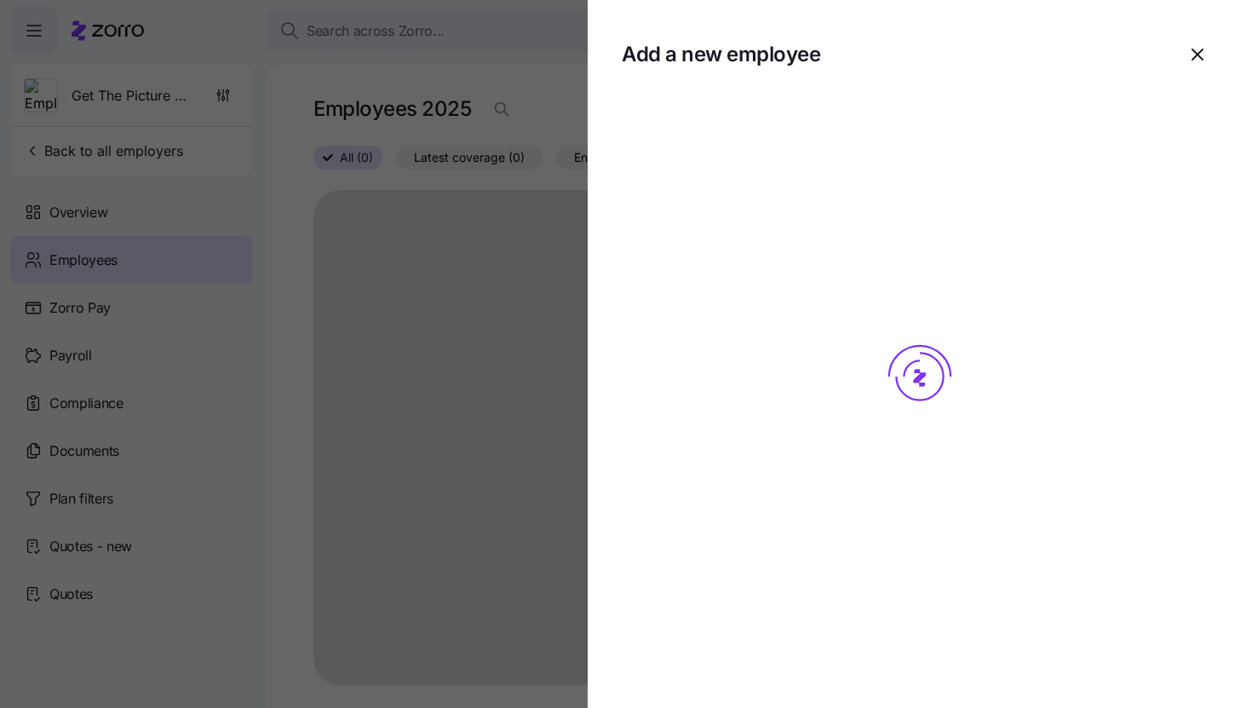
click at [117, 457] on div at bounding box center [626, 354] width 1252 height 708
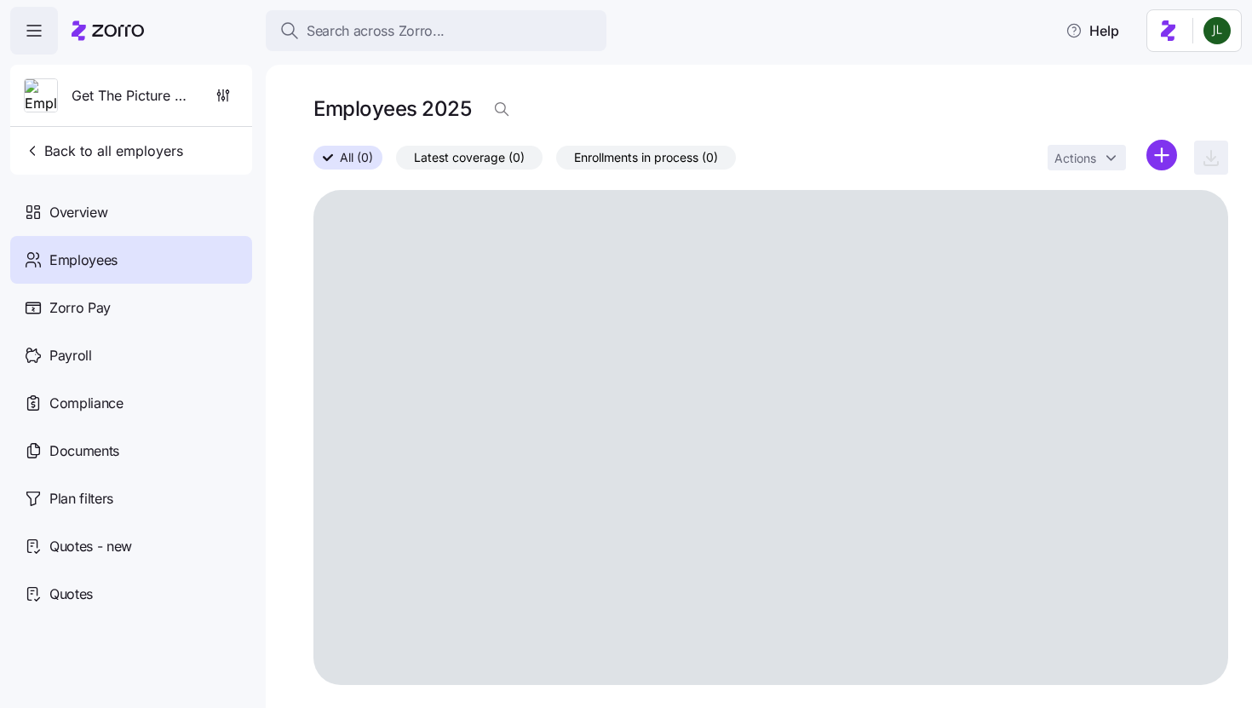
click at [117, 457] on span "Documents" at bounding box center [84, 450] width 70 height 21
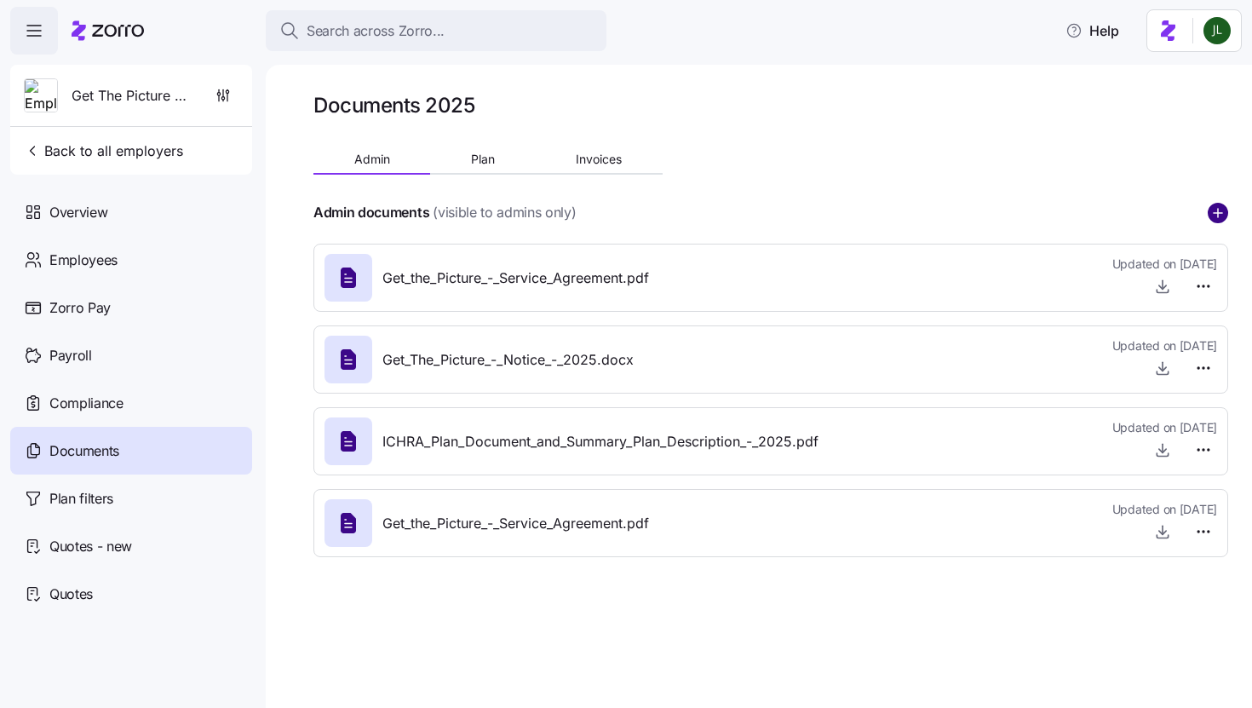
click at [1222, 209] on circle "add icon" at bounding box center [1217, 213] width 19 height 19
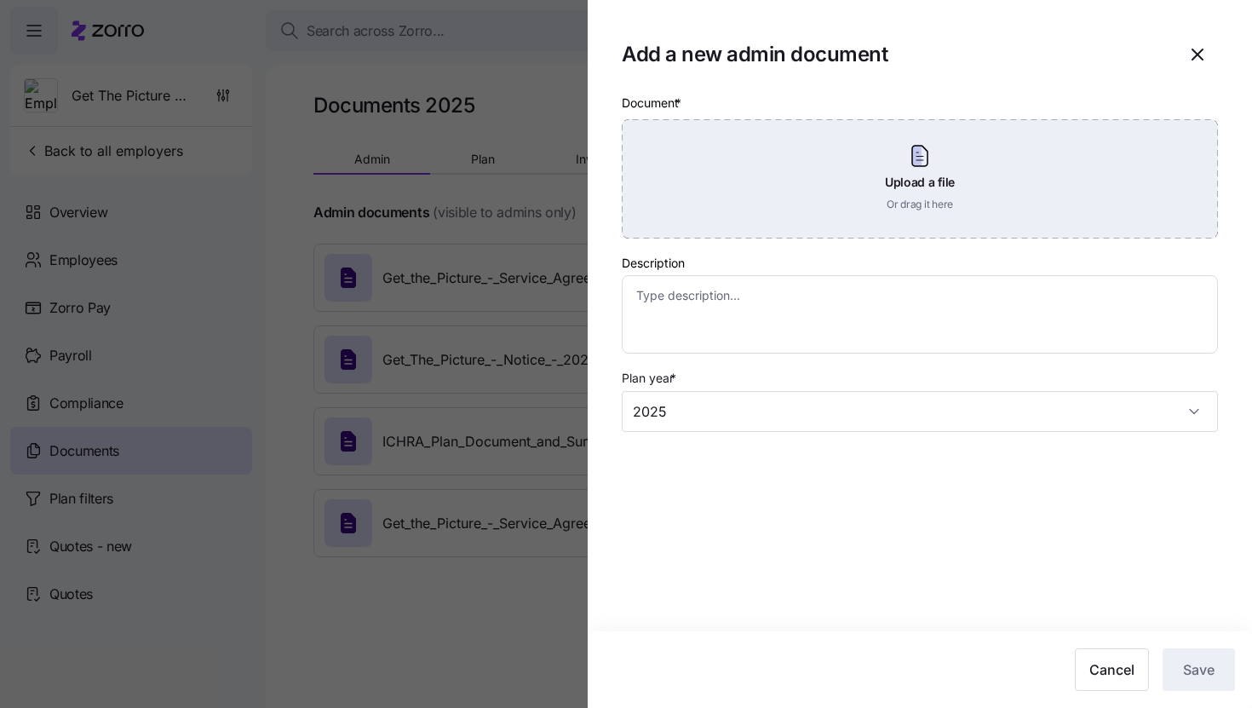
click at [940, 198] on div "Upload a file Or drag it here" at bounding box center [920, 178] width 596 height 119
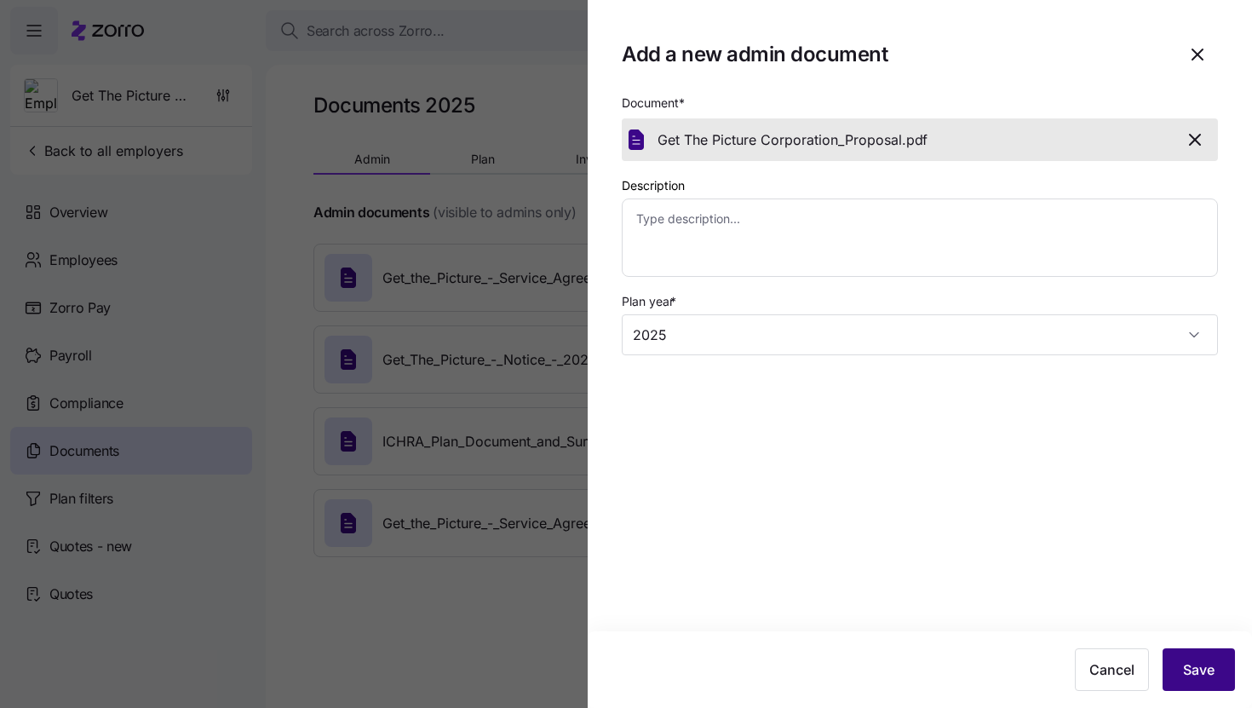
click at [1181, 659] on button "Save" at bounding box center [1198, 669] width 72 height 43
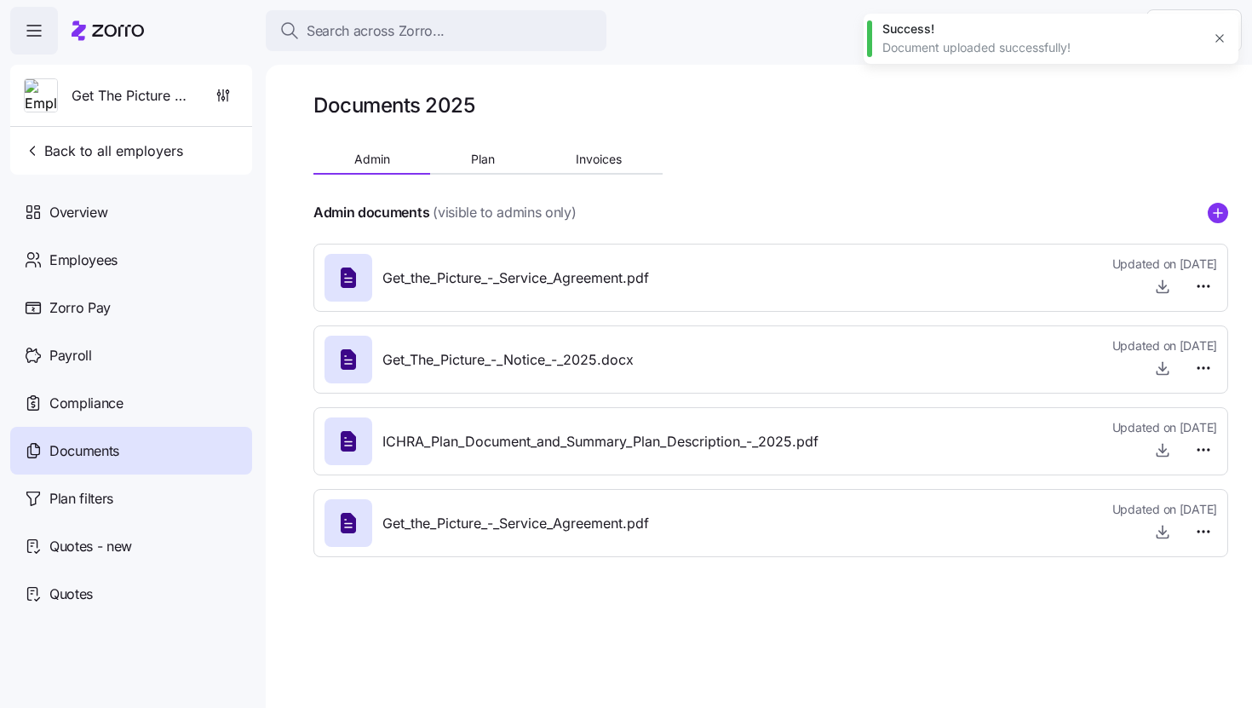
type textarea "x"
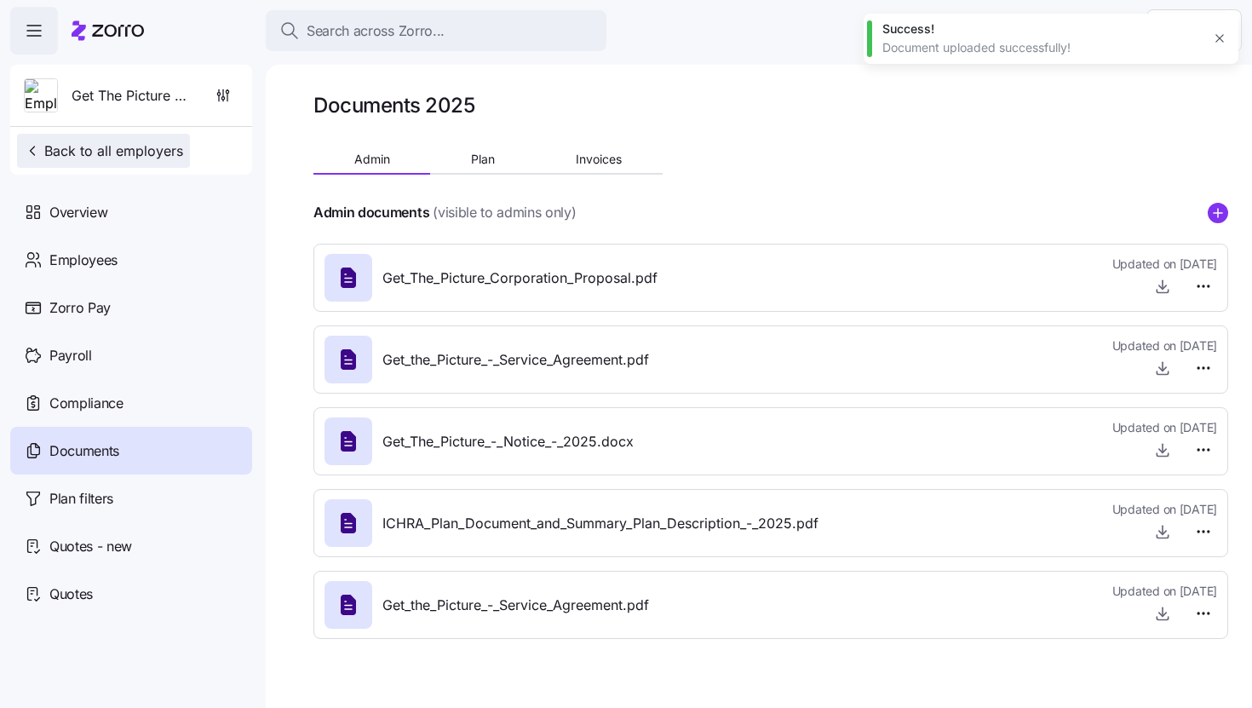
click at [66, 139] on button "Back to all employers" at bounding box center [103, 151] width 173 height 34
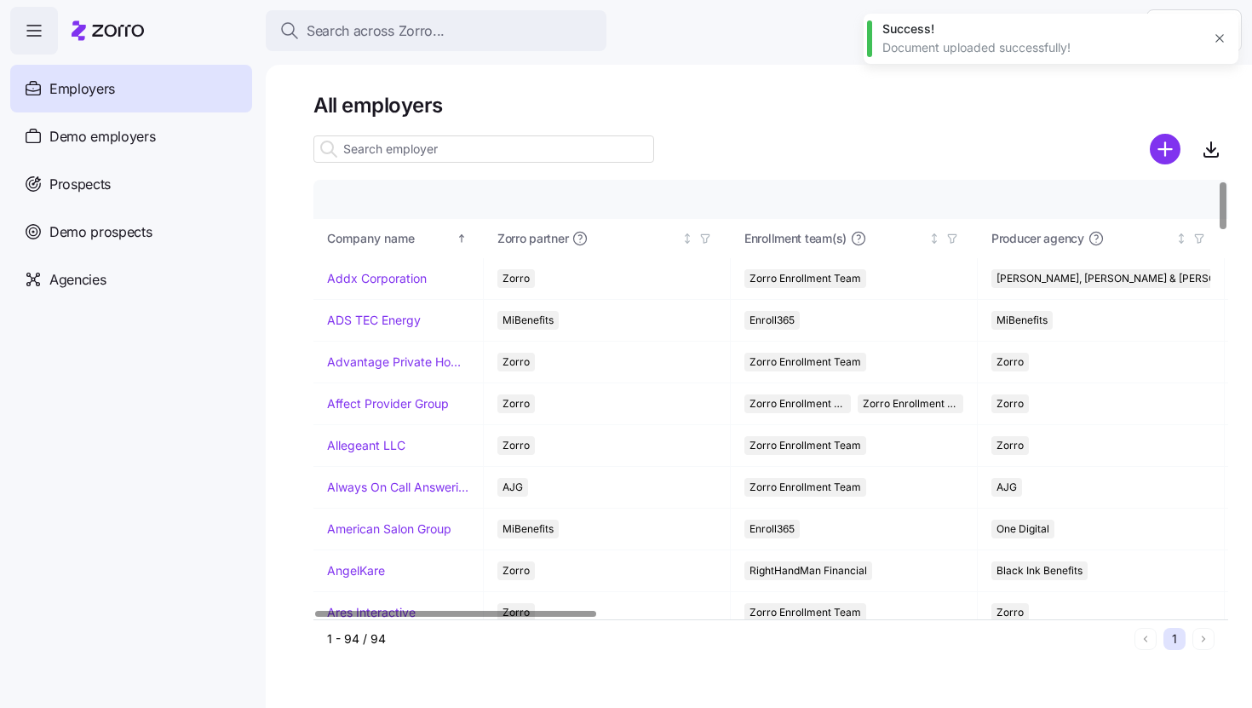
click at [358, 152] on input at bounding box center [483, 148] width 341 height 27
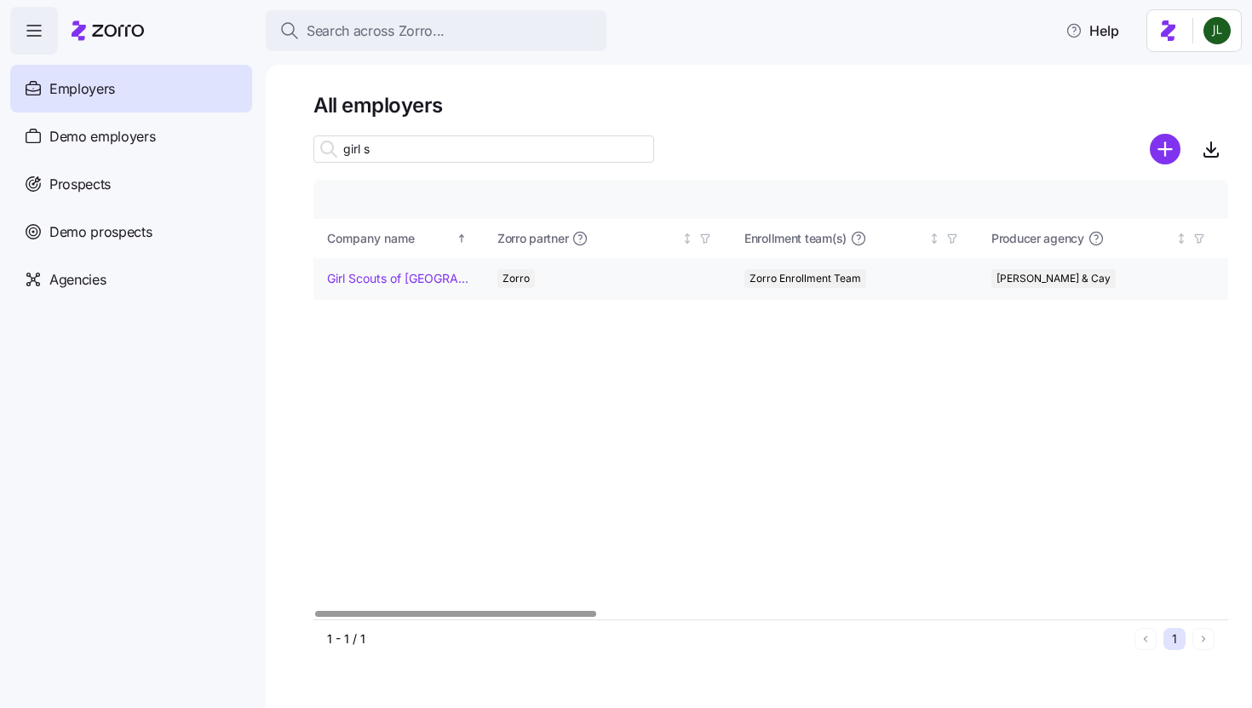
type input "girl s"
click at [378, 270] on link "Girl Scouts of [GEOGRAPHIC_DATA][US_STATE]" at bounding box center [398, 278] width 142 height 17
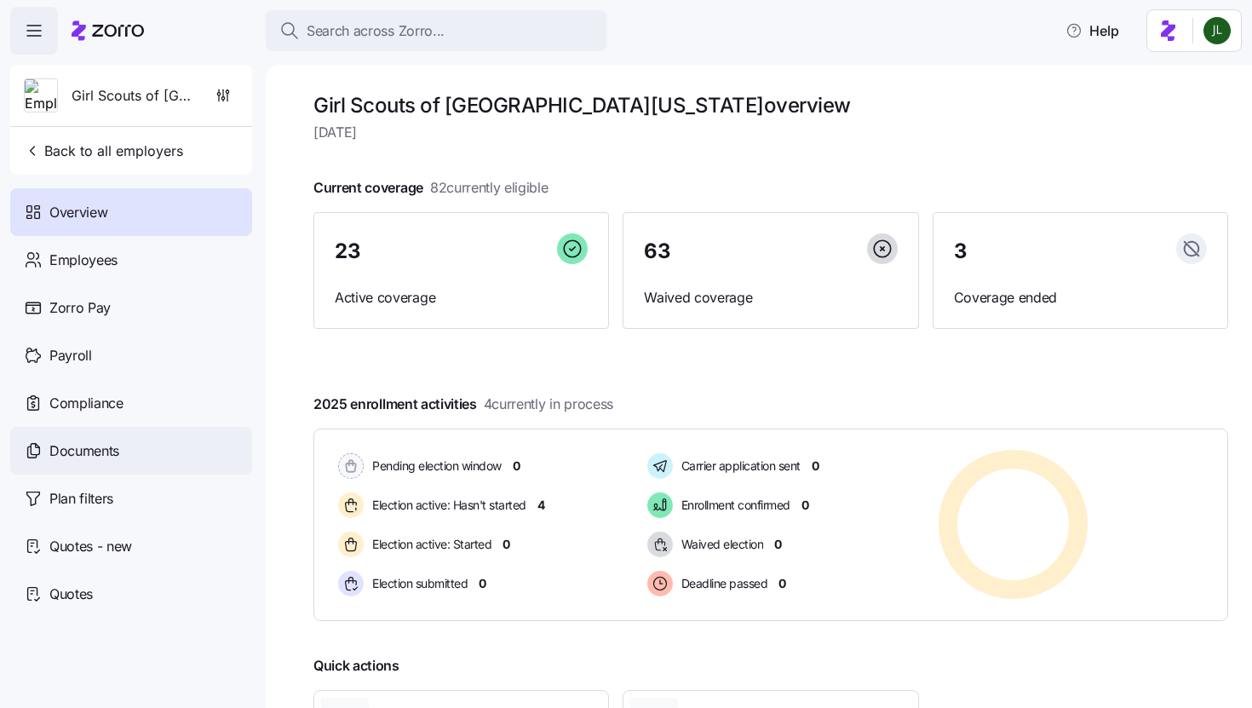
click at [93, 452] on span "Documents" at bounding box center [84, 450] width 70 height 21
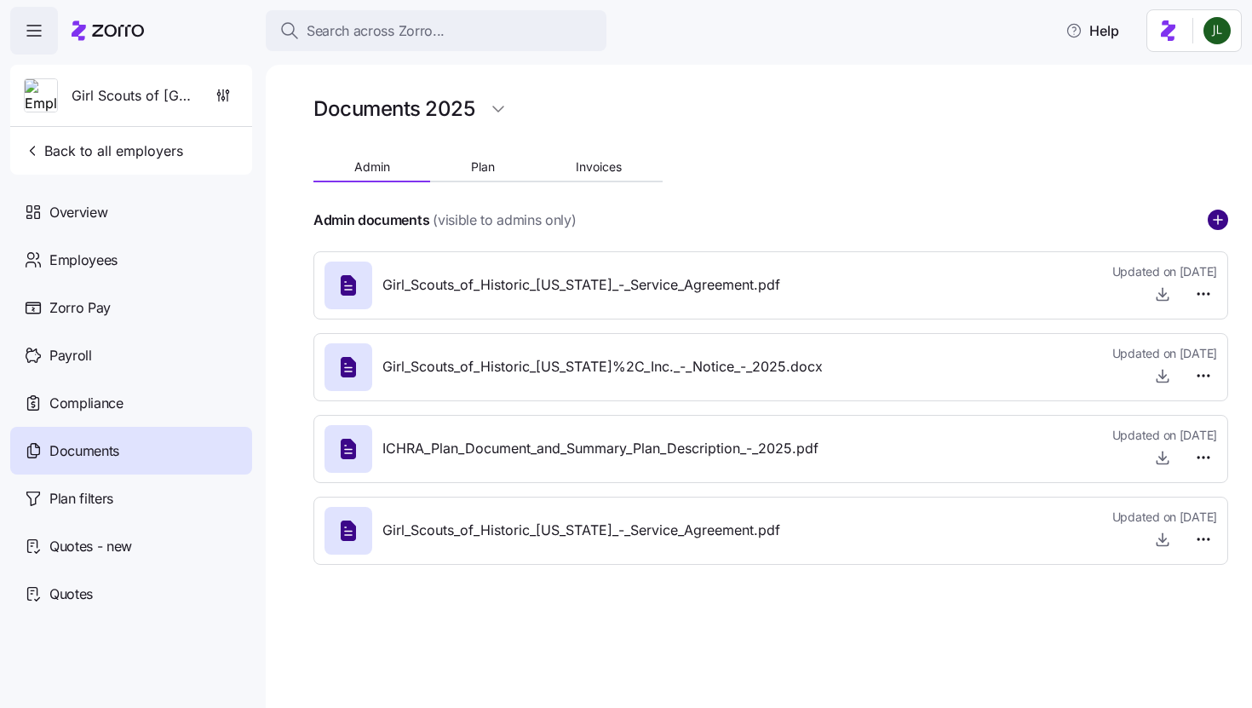
click at [1220, 223] on circle "add icon" at bounding box center [1217, 219] width 19 height 19
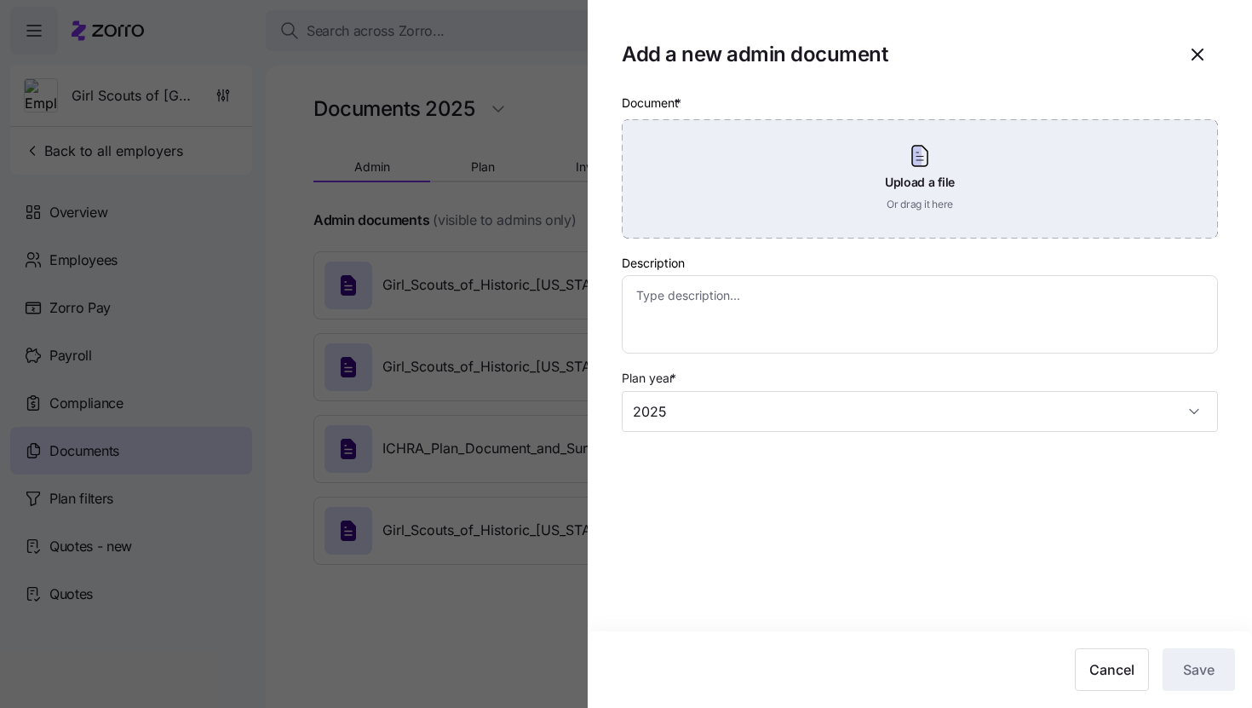
click at [910, 195] on div "Upload a file Or drag it here" at bounding box center [920, 178] width 596 height 119
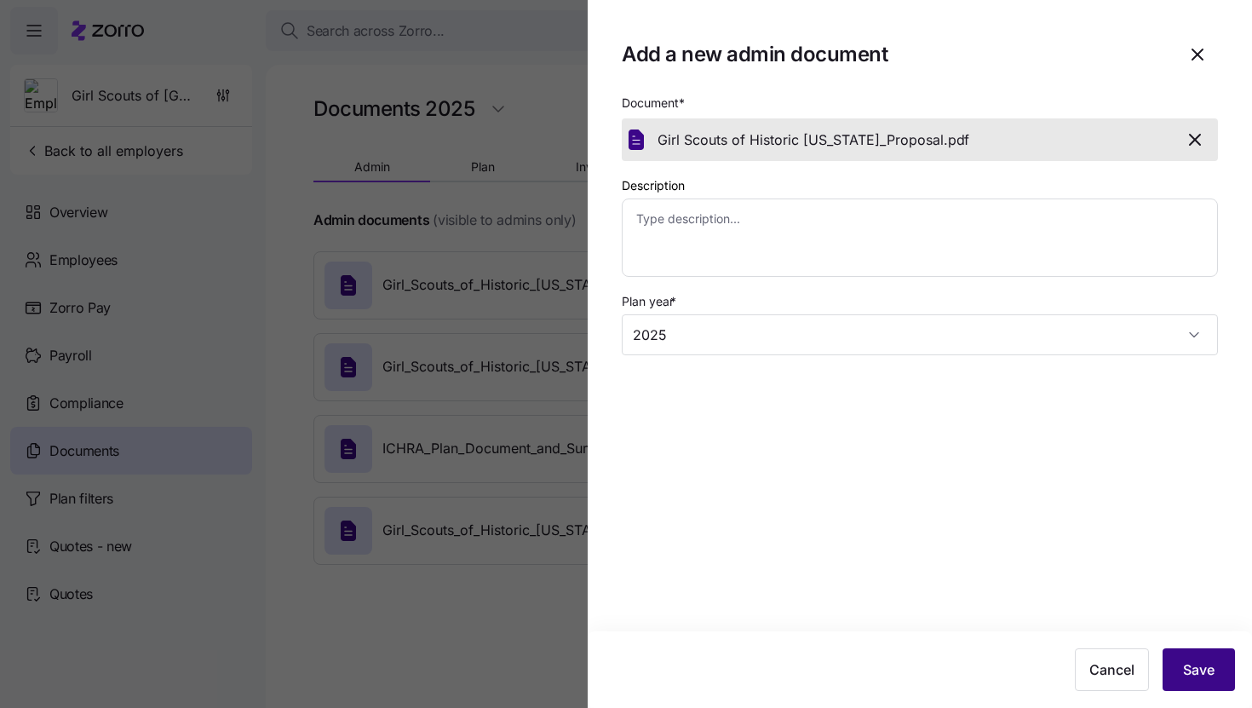
click at [1197, 654] on button "Save" at bounding box center [1198, 669] width 72 height 43
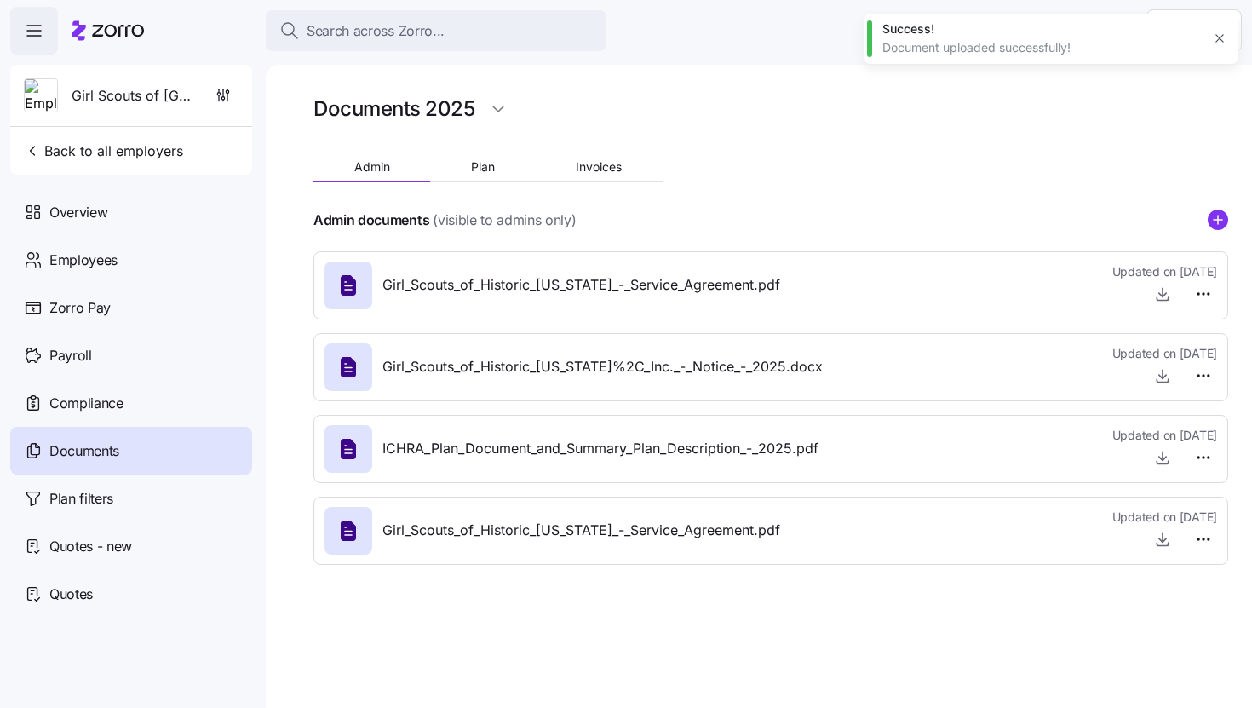
type textarea "x"
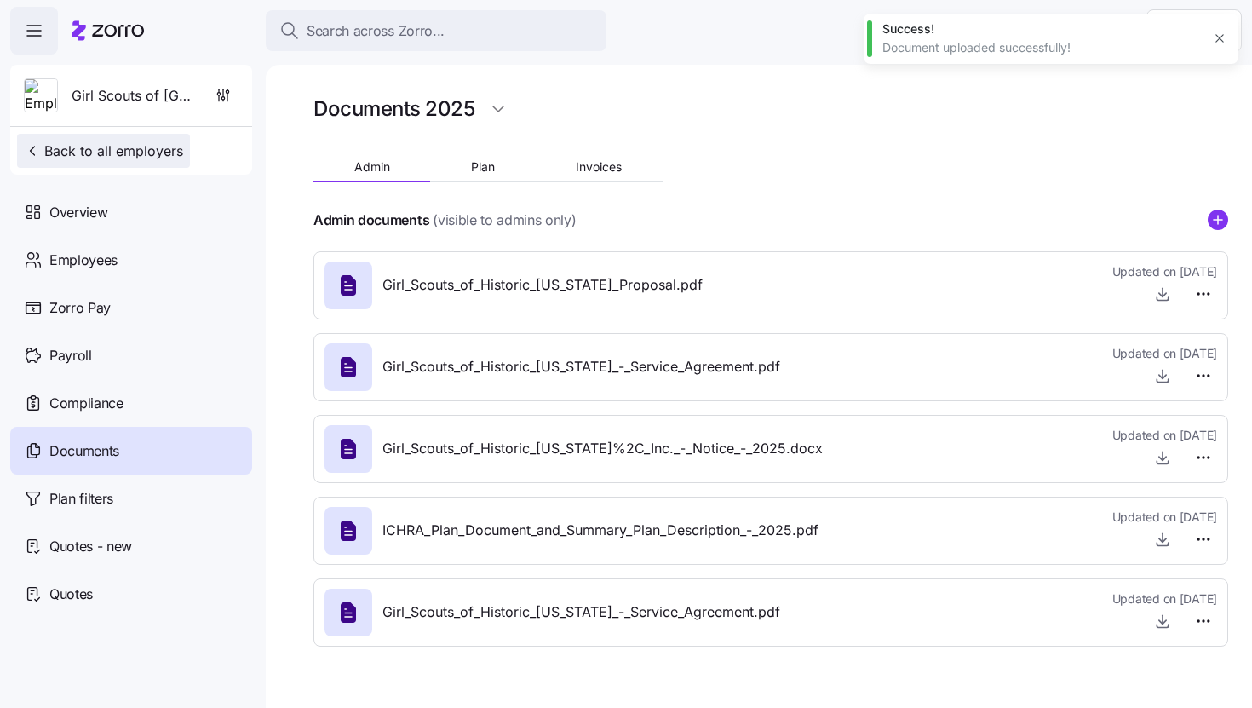
click at [131, 152] on span "Back to all employers" at bounding box center [103, 151] width 159 height 20
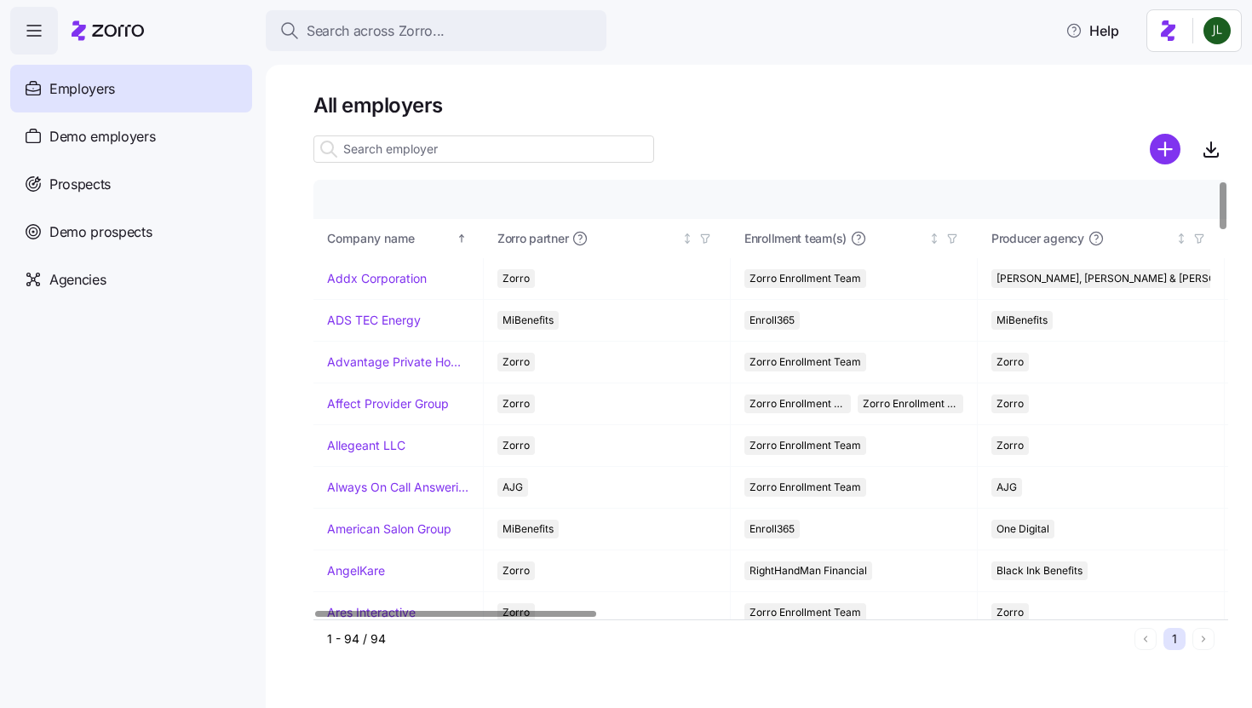
click at [393, 158] on input at bounding box center [483, 148] width 341 height 27
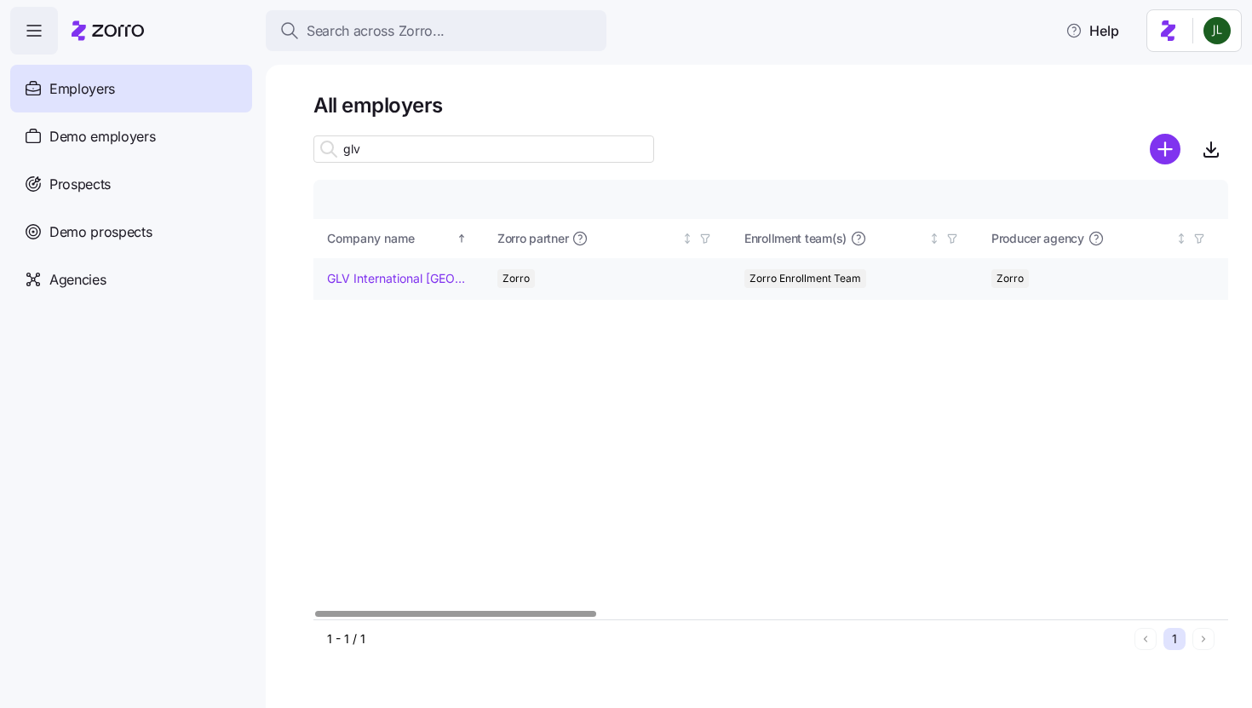
type input "glv"
click at [419, 271] on link "GLV International [GEOGRAPHIC_DATA]" at bounding box center [398, 278] width 142 height 17
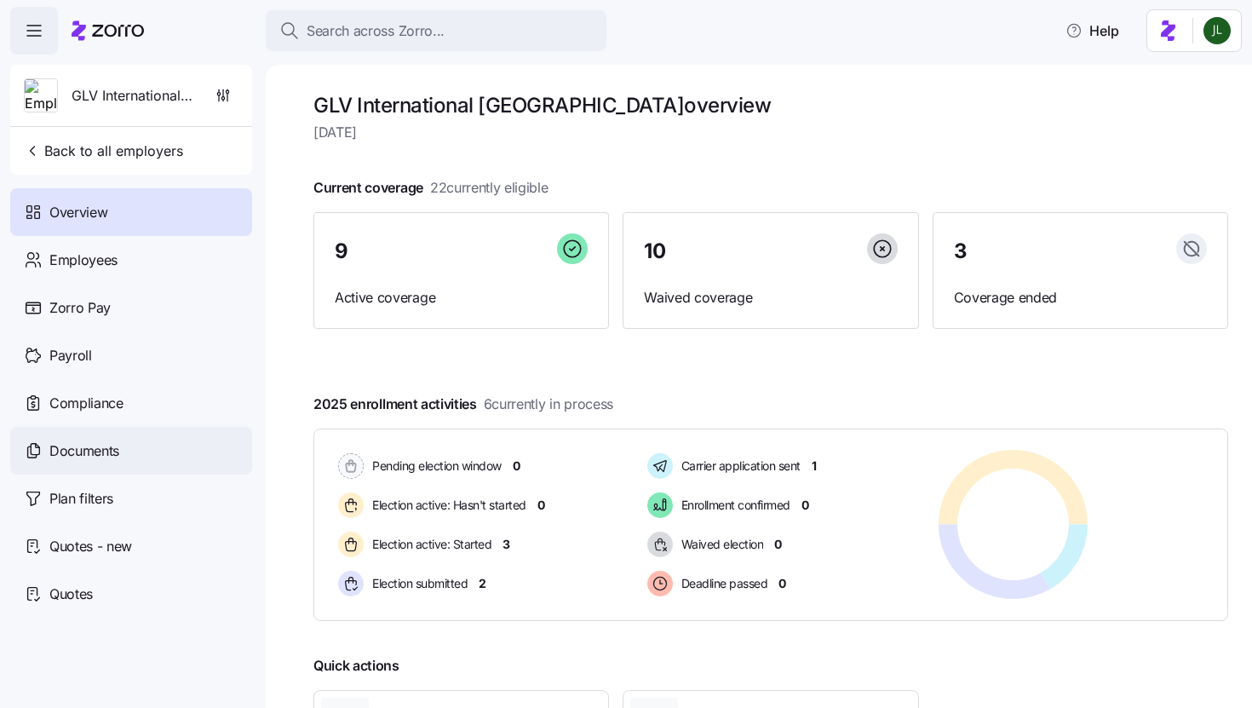
click at [124, 450] on div "Documents" at bounding box center [131, 451] width 242 height 48
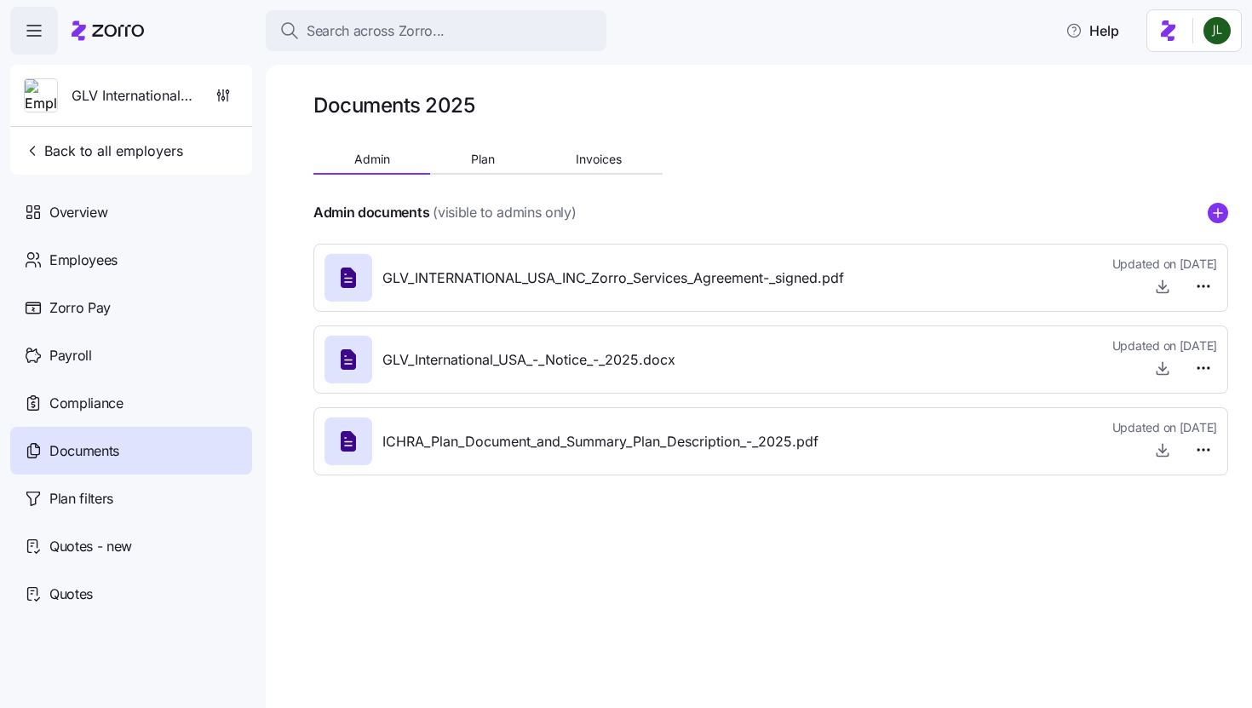
click at [1213, 225] on div at bounding box center [770, 233] width 915 height 20
click at [1219, 214] on circle "add icon" at bounding box center [1217, 213] width 19 height 19
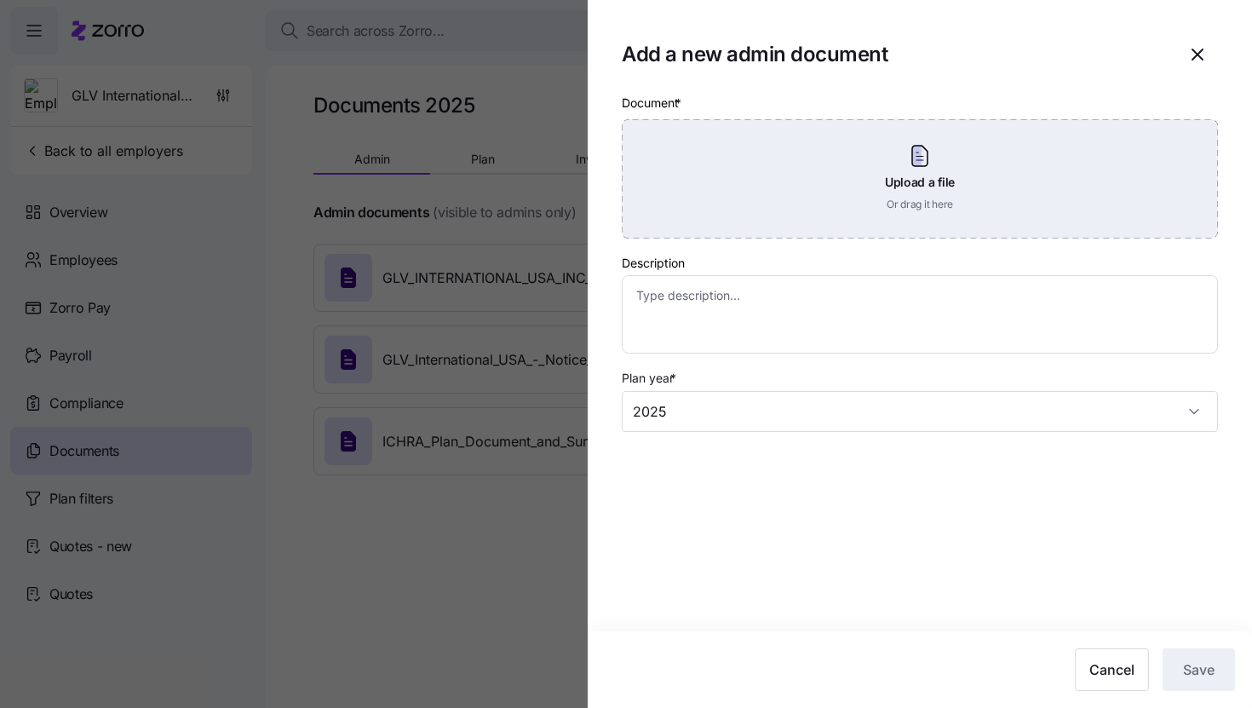
click at [872, 180] on div "Upload a file Or drag it here" at bounding box center [920, 178] width 596 height 119
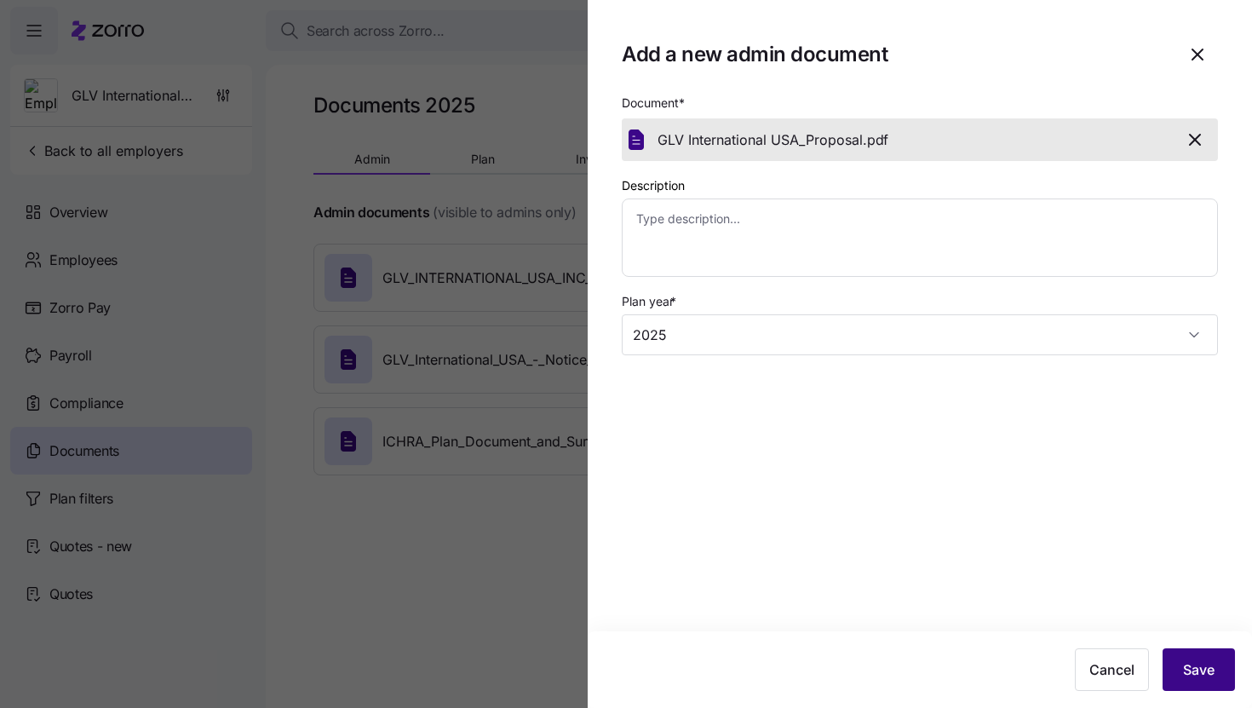
click at [1187, 666] on span "Save" at bounding box center [1199, 669] width 32 height 20
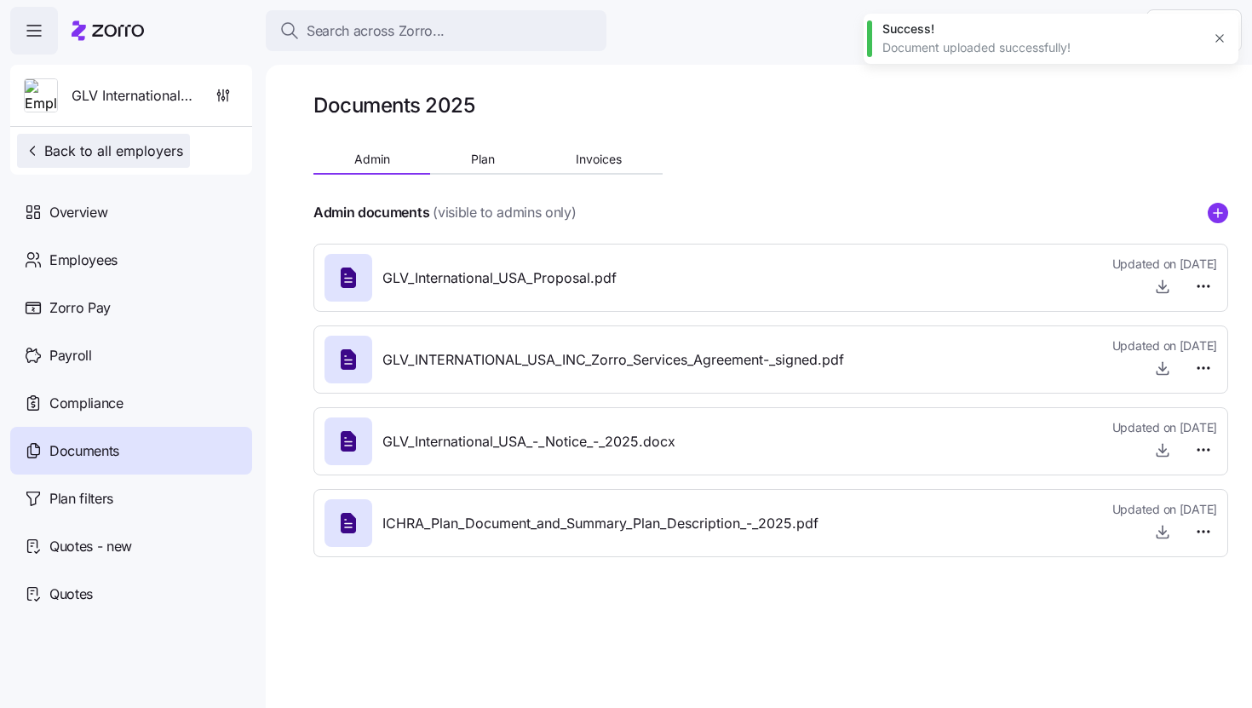
click at [106, 163] on button "Back to all employers" at bounding box center [103, 151] width 173 height 34
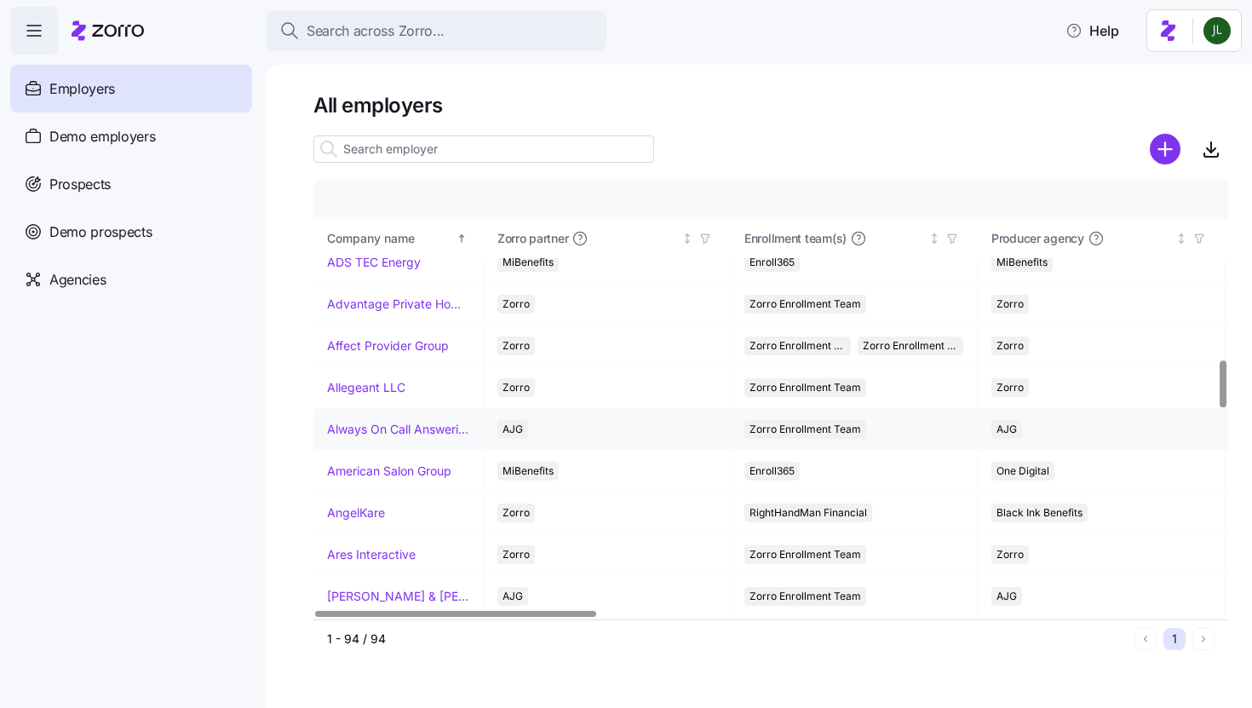
scroll to position [1673, 0]
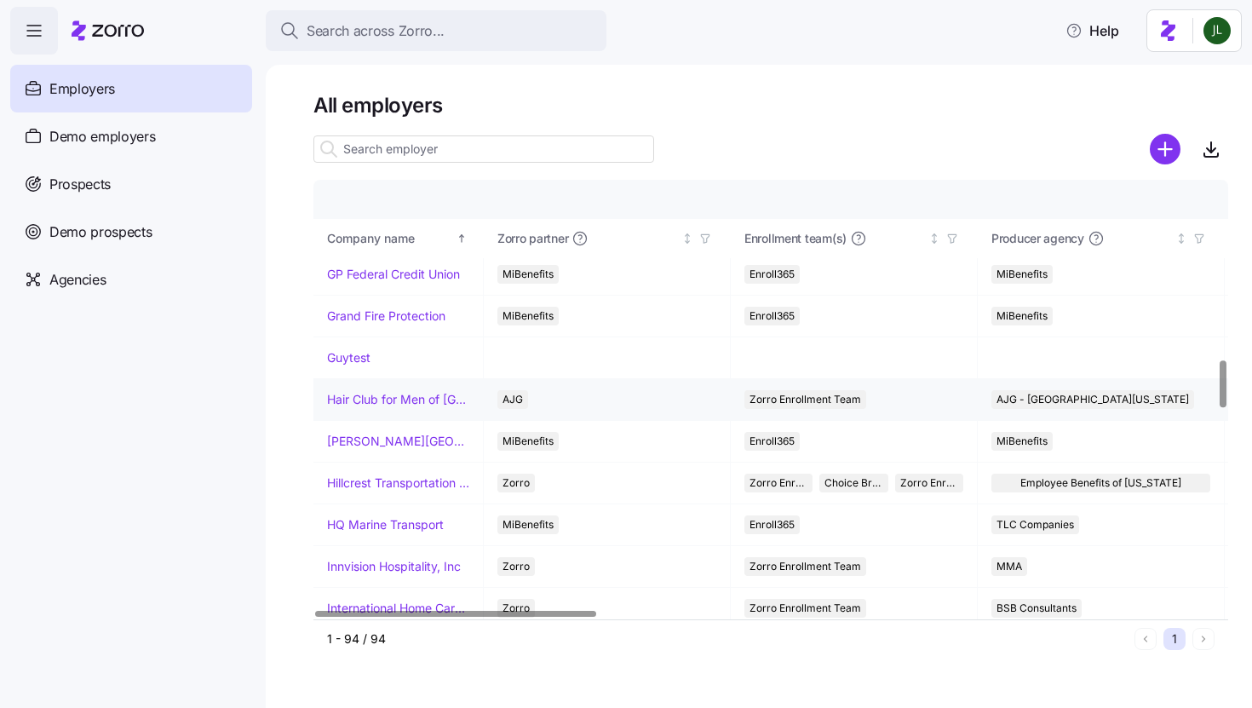
click at [404, 401] on link "Hair Club for Men of [GEOGRAPHIC_DATA]" at bounding box center [398, 399] width 142 height 17
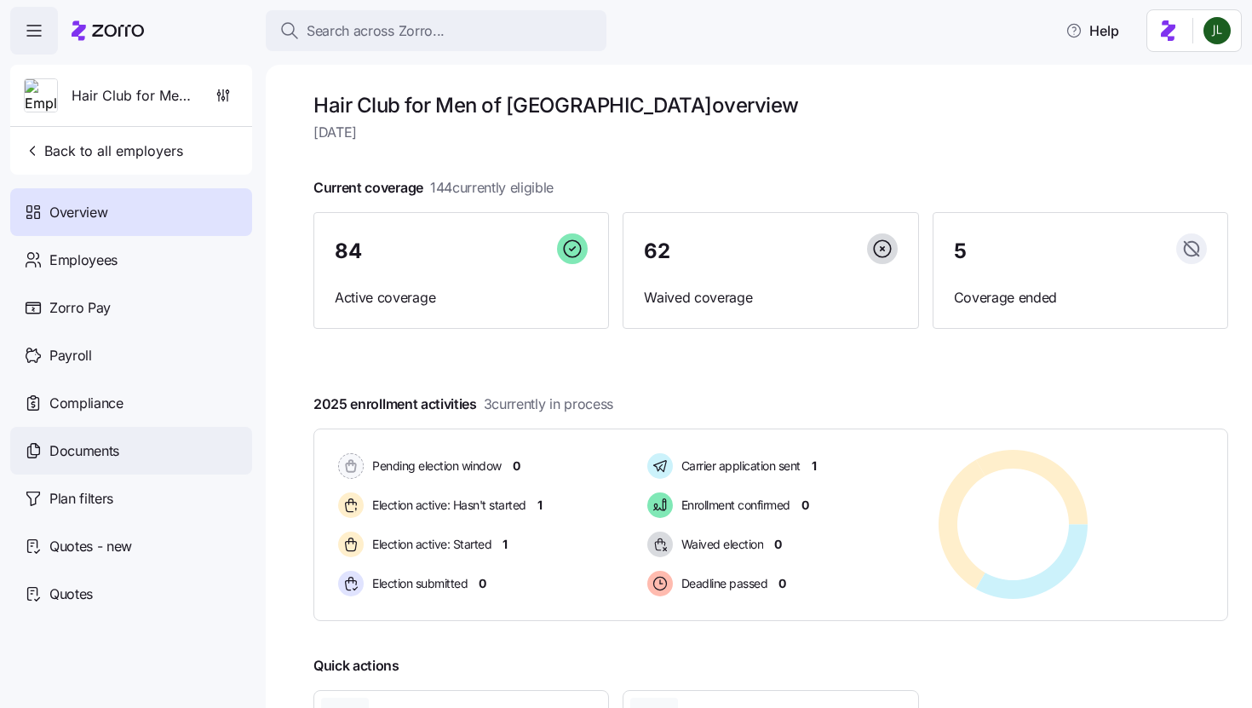
click at [97, 442] on span "Documents" at bounding box center [84, 450] width 70 height 21
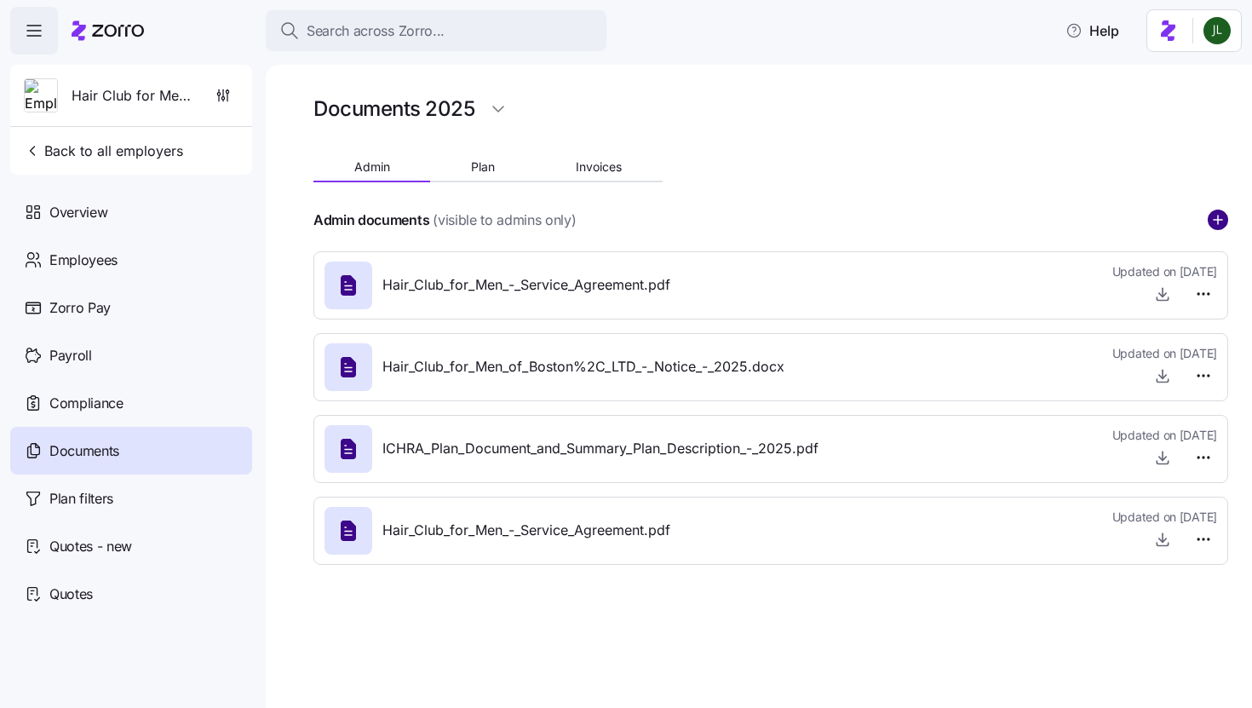
click at [1211, 213] on circle "add icon" at bounding box center [1217, 219] width 19 height 19
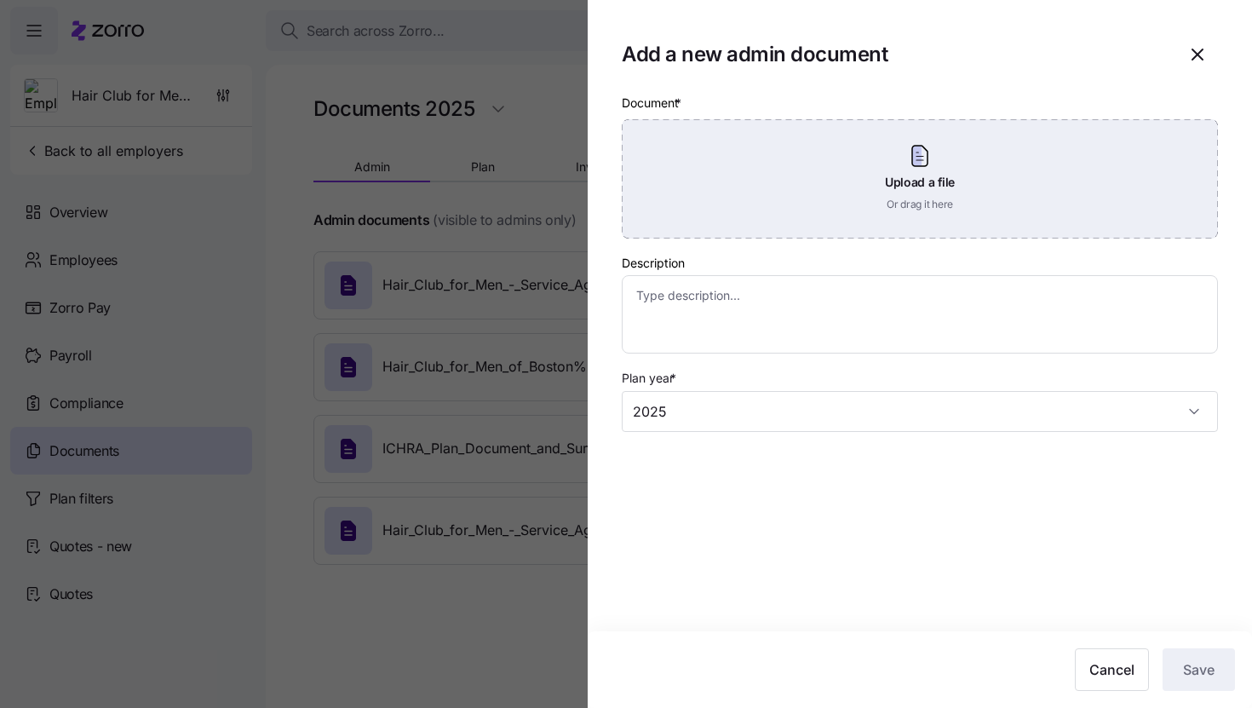
click at [863, 158] on div "Upload a file Or drag it here" at bounding box center [920, 178] width 596 height 119
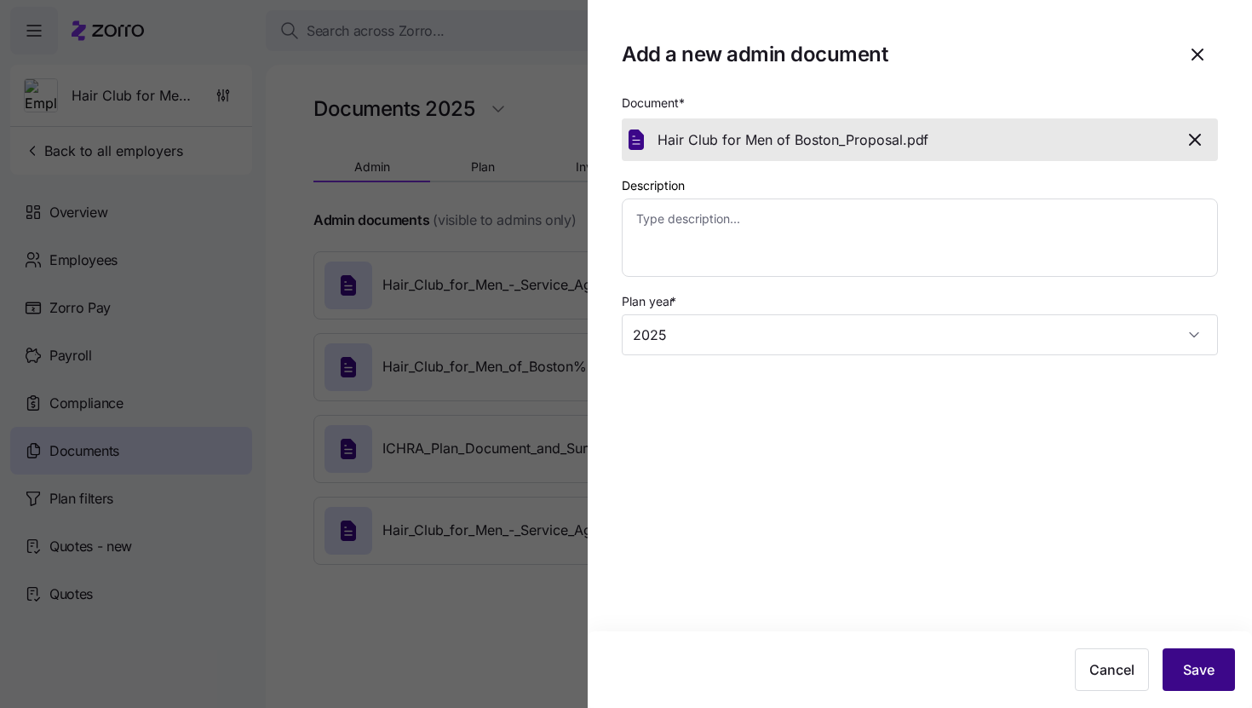
click at [1190, 668] on span "Save" at bounding box center [1199, 669] width 32 height 20
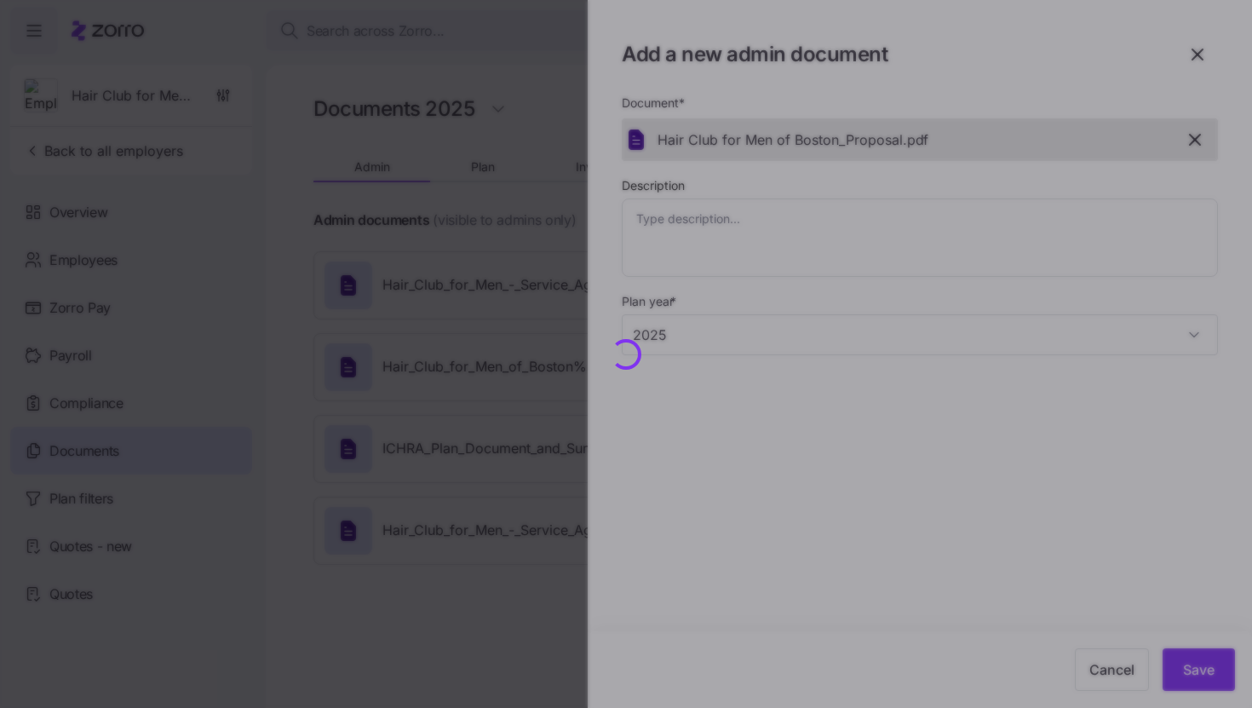
type textarea "x"
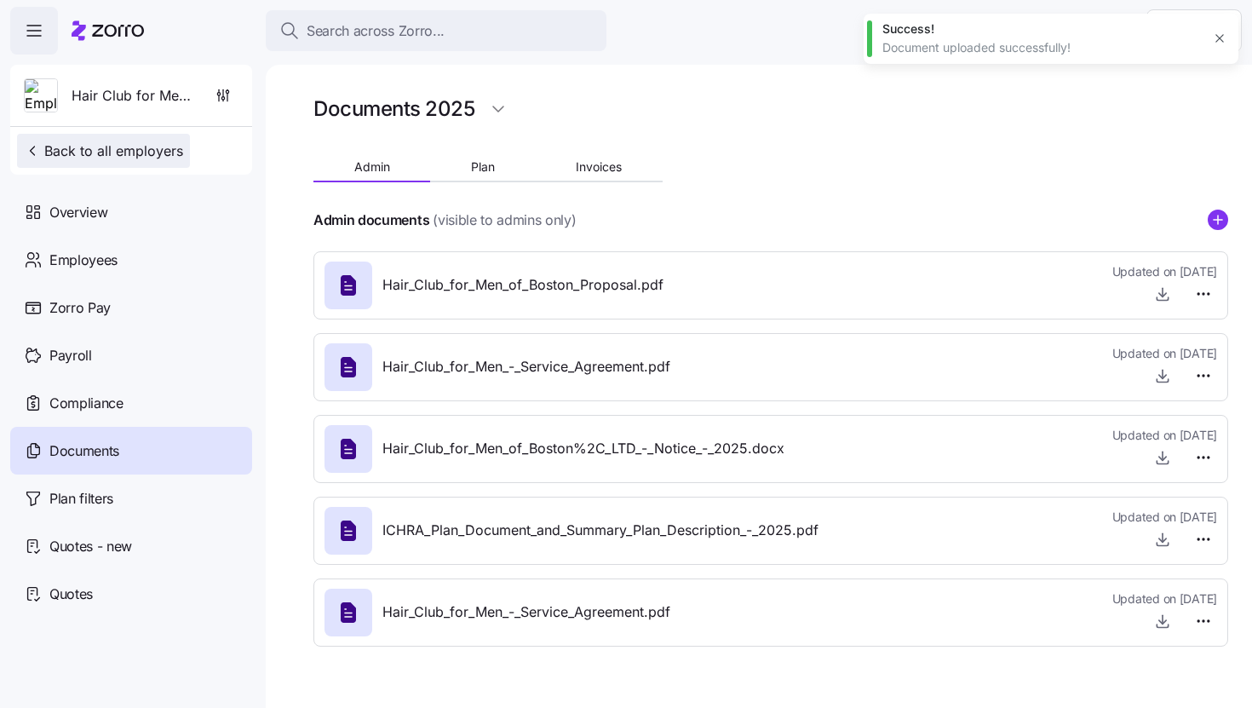
click at [89, 139] on button "Back to all employers" at bounding box center [103, 151] width 173 height 34
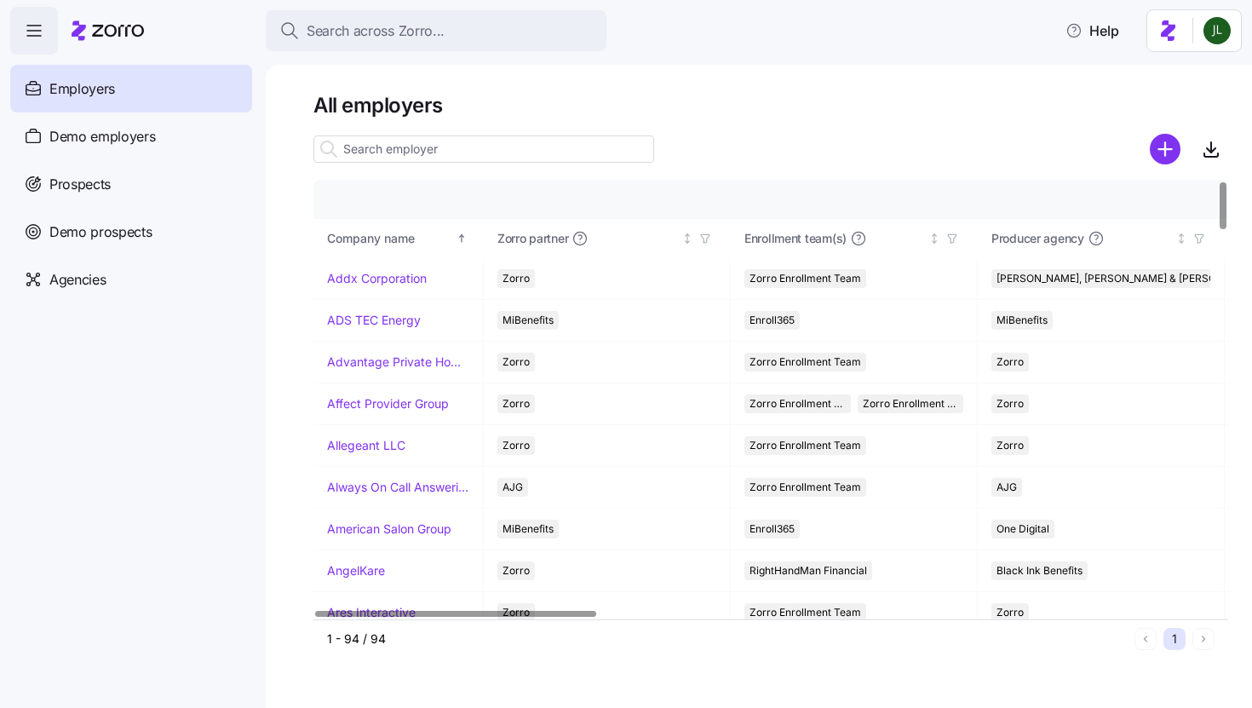
click at [437, 131] on div at bounding box center [770, 125] width 915 height 14
click at [426, 152] on input at bounding box center [483, 148] width 341 height 27
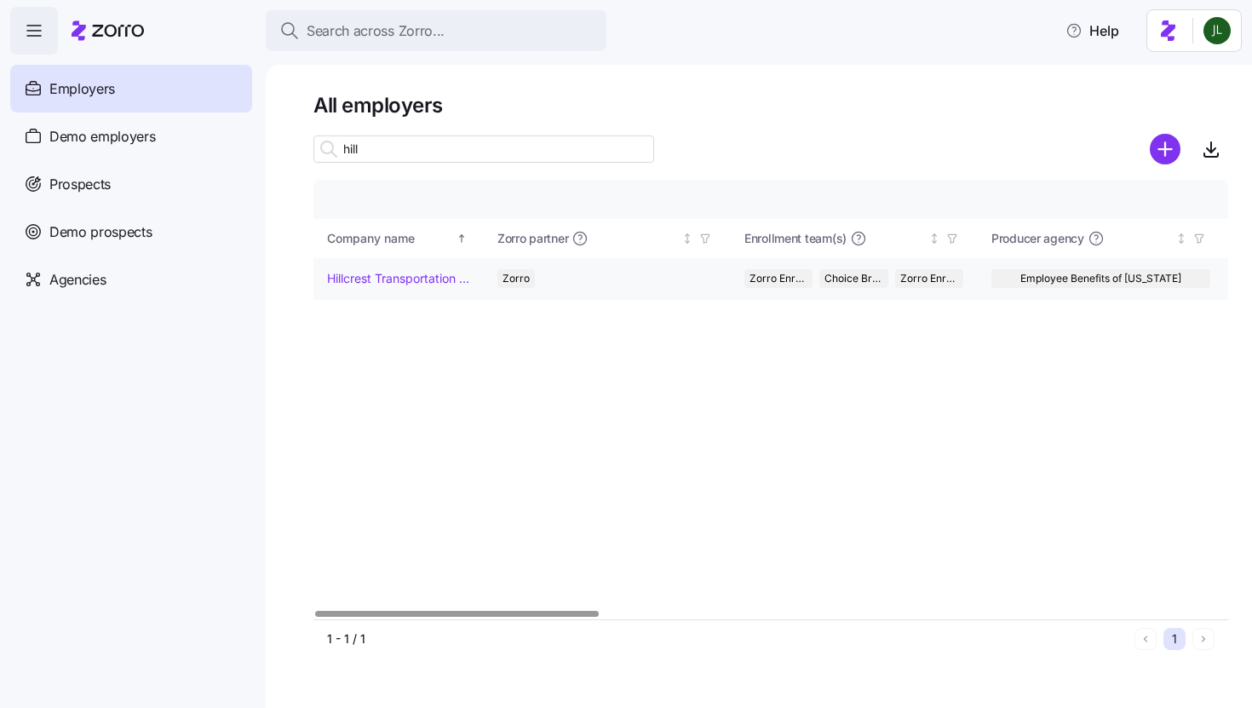
type input "hill"
click at [399, 278] on link "Hillcrest Transportation Inc." at bounding box center [398, 278] width 142 height 17
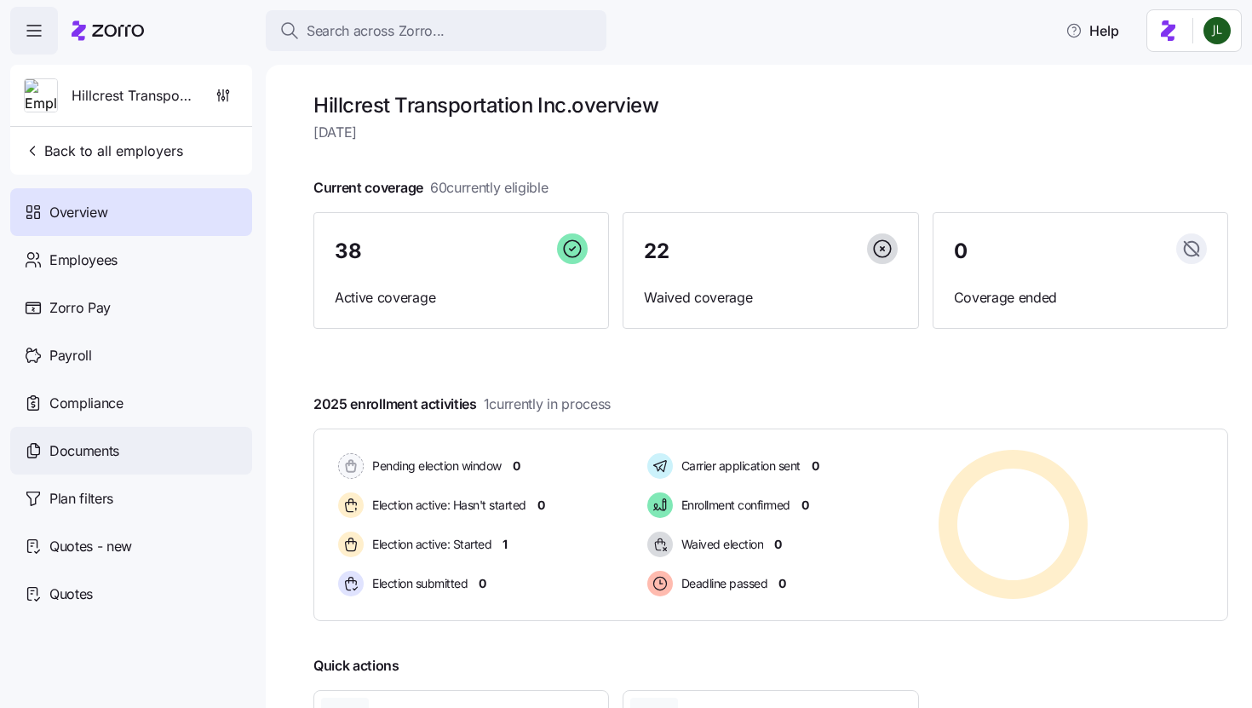
click at [124, 433] on div "Documents" at bounding box center [131, 451] width 242 height 48
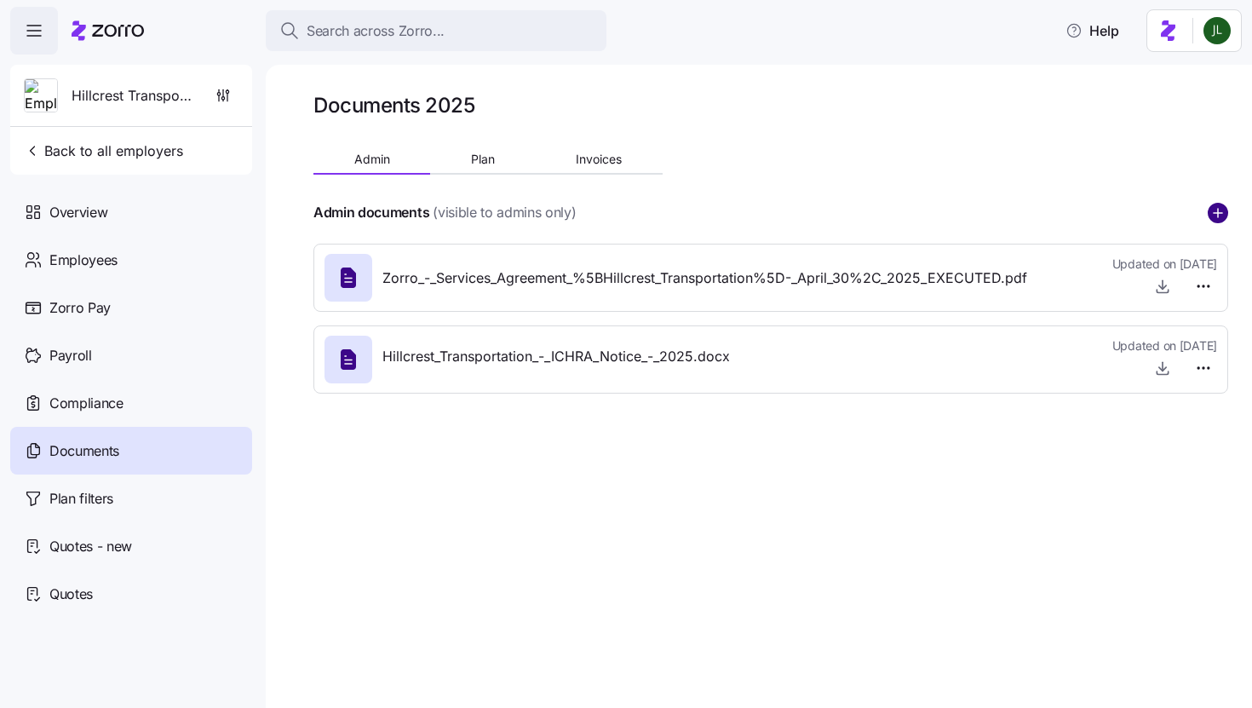
click at [1223, 212] on circle "add icon" at bounding box center [1217, 213] width 19 height 19
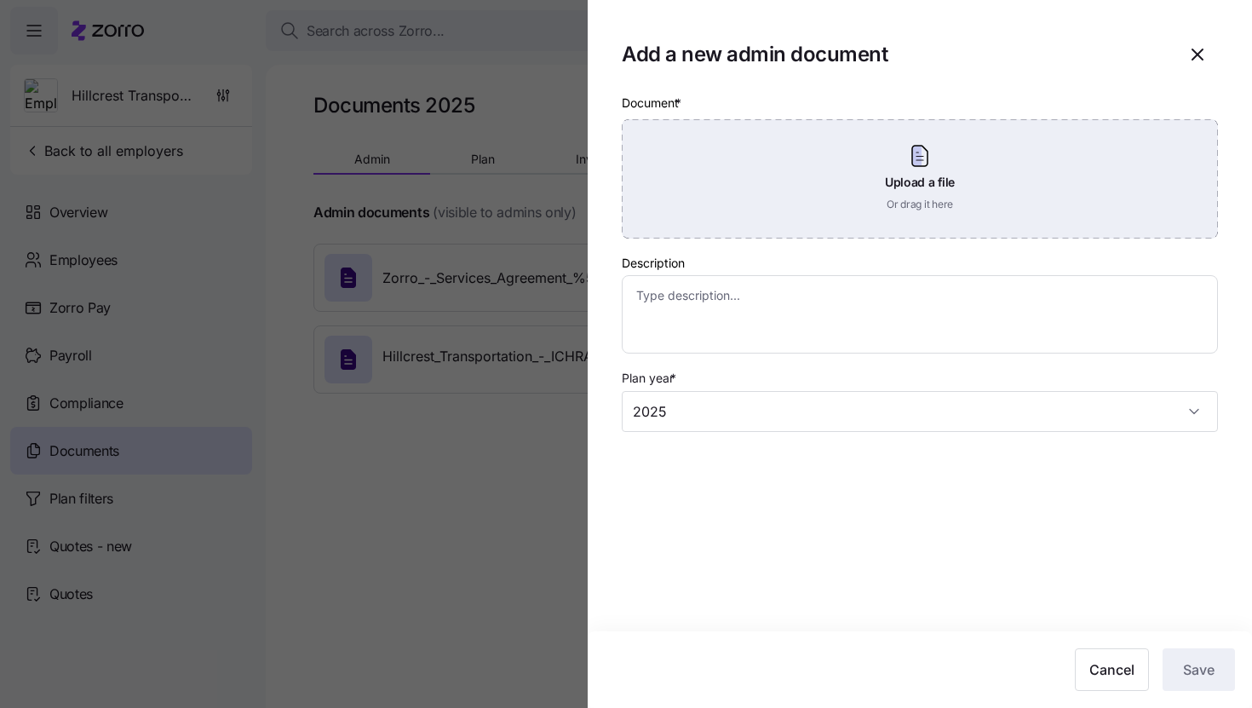
click at [909, 158] on div "Upload a file Or drag it here" at bounding box center [920, 178] width 596 height 119
click at [1001, 195] on div "Upload a file Or drag it here" at bounding box center [920, 178] width 596 height 119
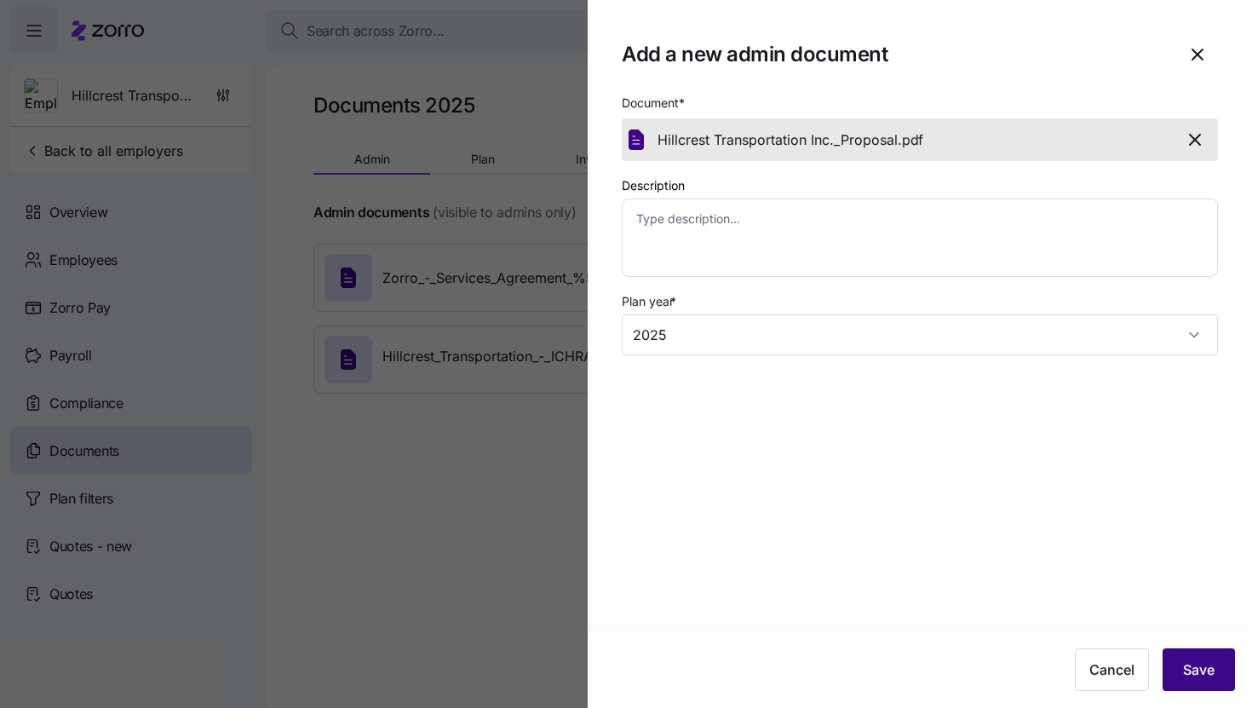
click at [1185, 660] on span "Save" at bounding box center [1199, 669] width 32 height 20
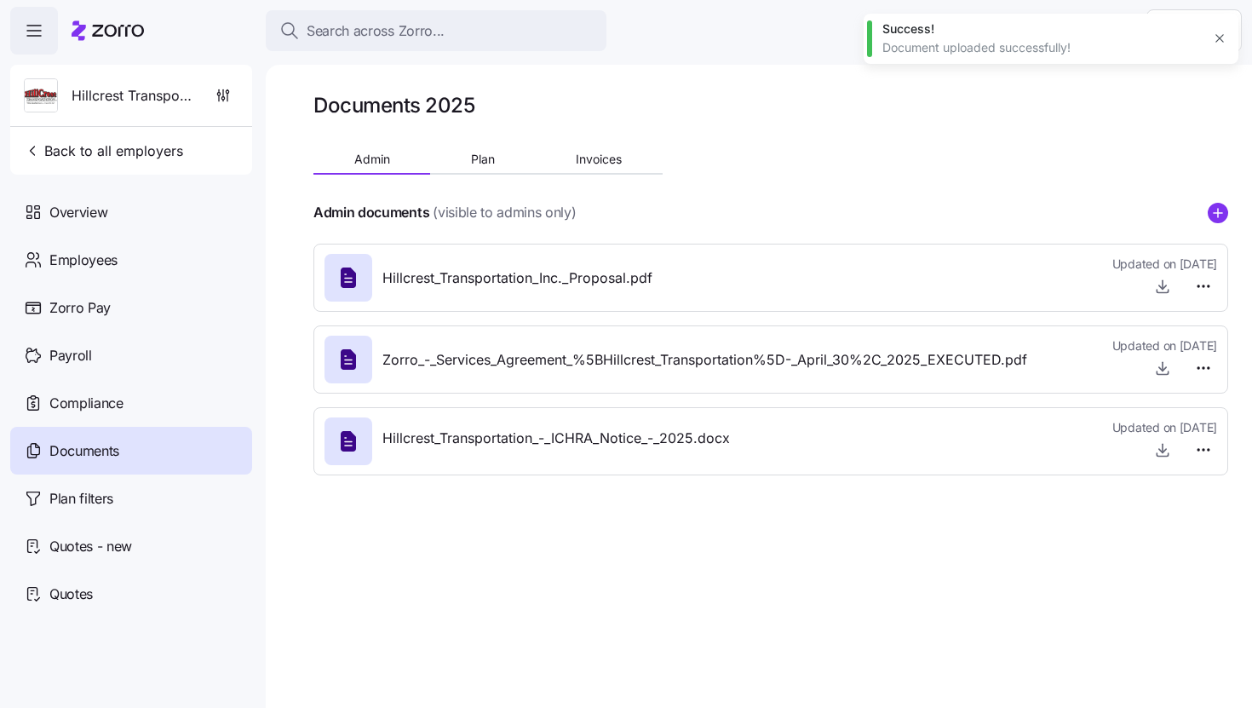
type textarea "x"
click at [118, 136] on button "Back to all employers" at bounding box center [103, 151] width 173 height 34
click at [118, 143] on span "Back to all employers" at bounding box center [103, 151] width 159 height 20
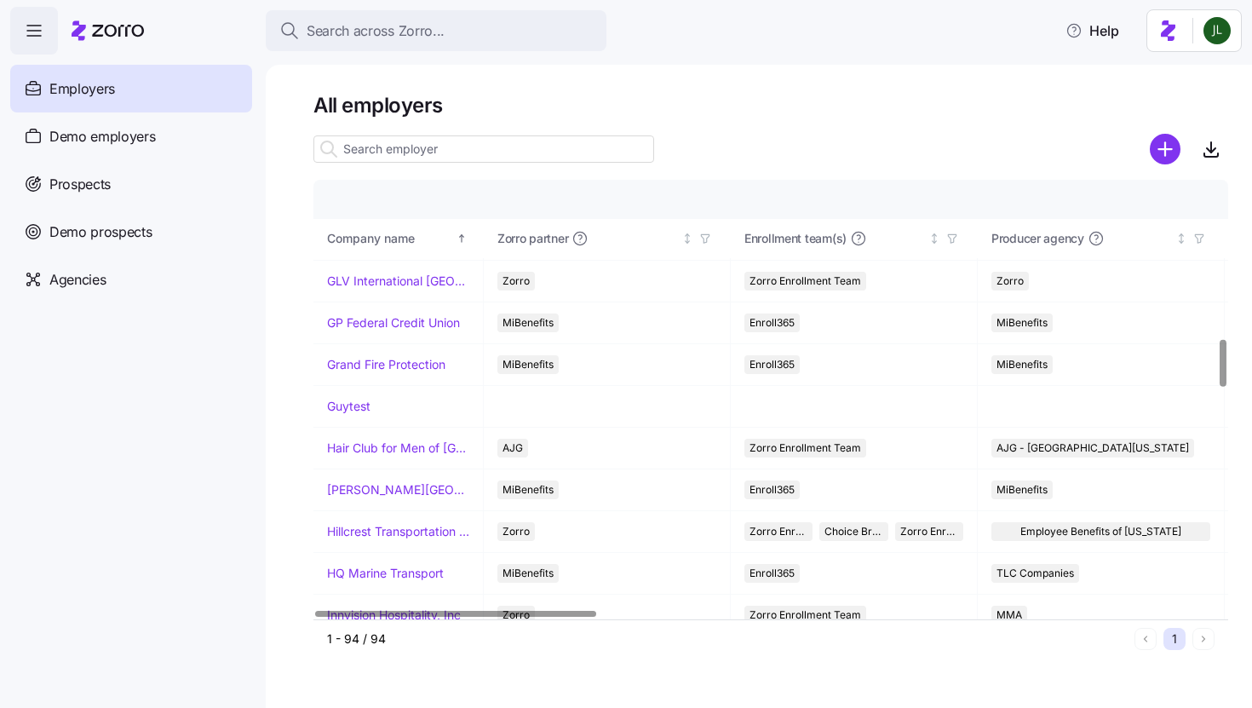
scroll to position [1658, 0]
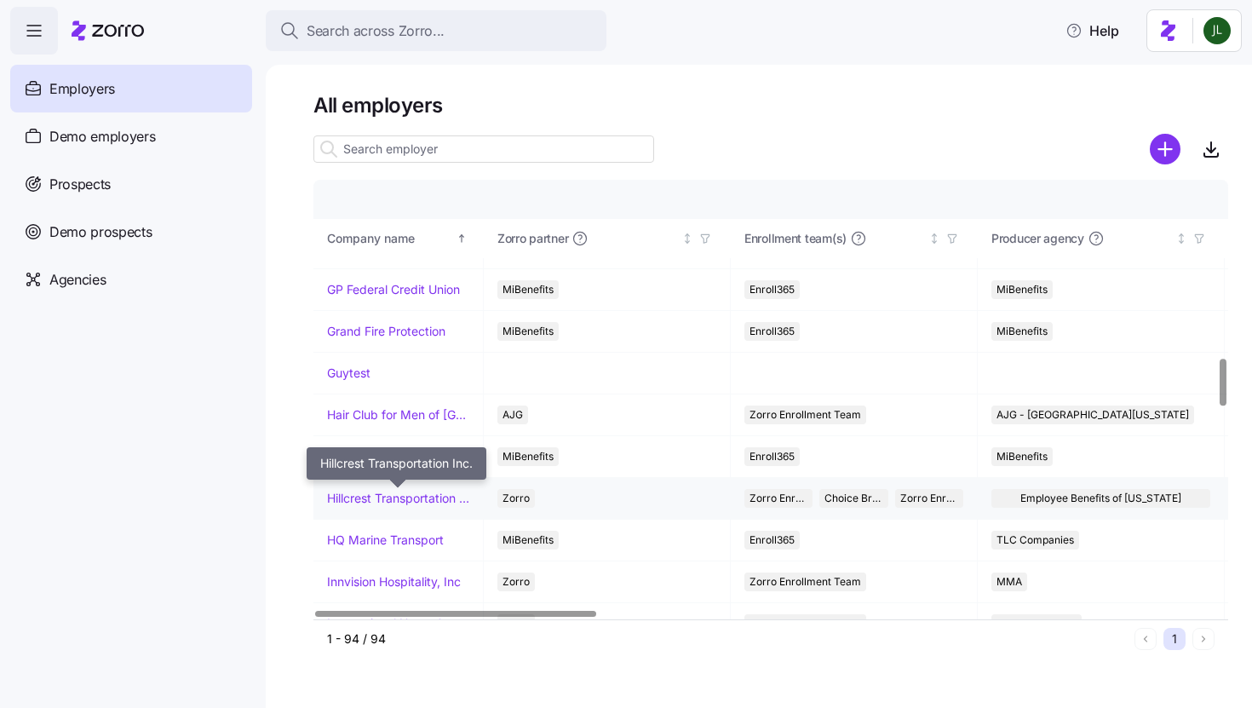
click at [387, 503] on link "Hillcrest Transportation Inc." at bounding box center [398, 498] width 142 height 17
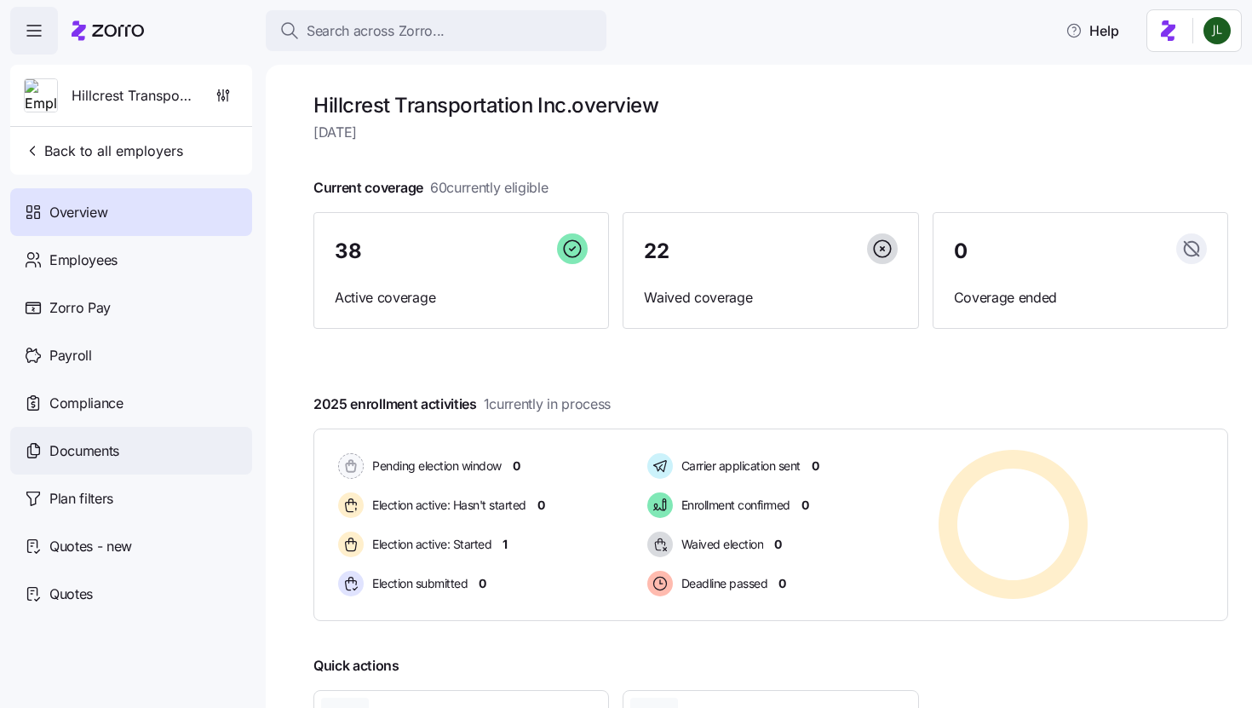
click at [100, 461] on span "Documents" at bounding box center [84, 450] width 70 height 21
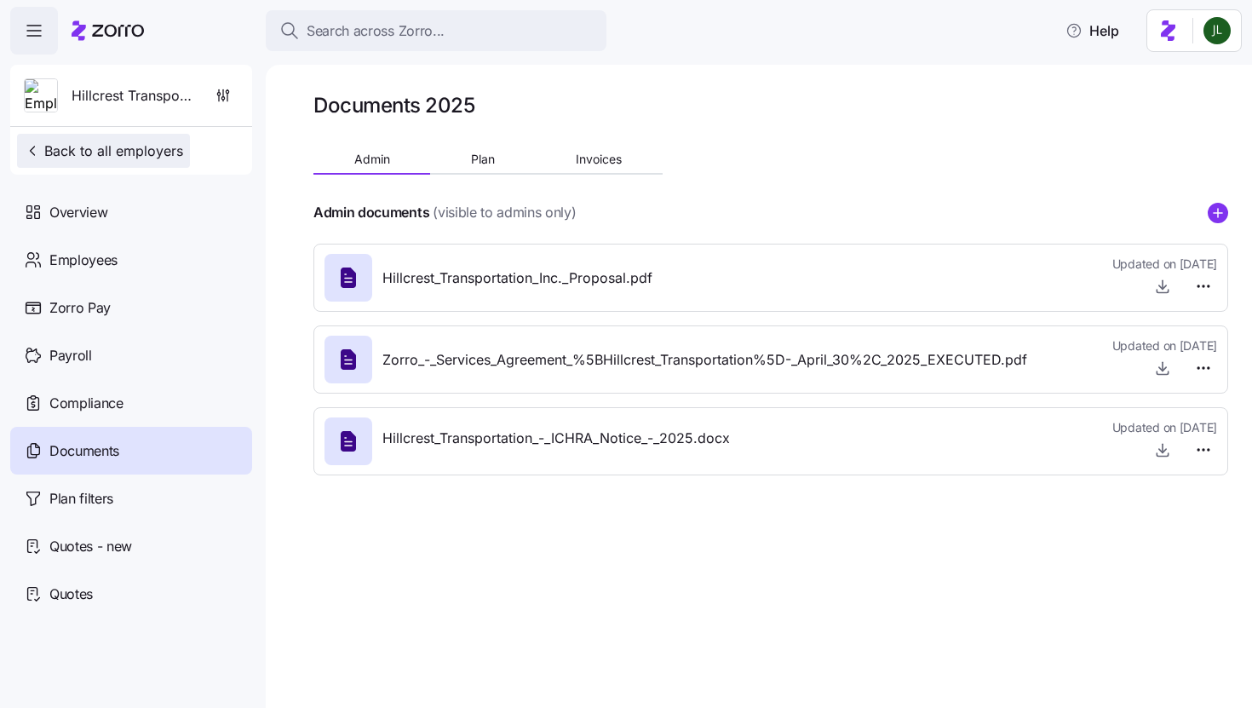
click at [152, 152] on span "Back to all employers" at bounding box center [103, 151] width 159 height 20
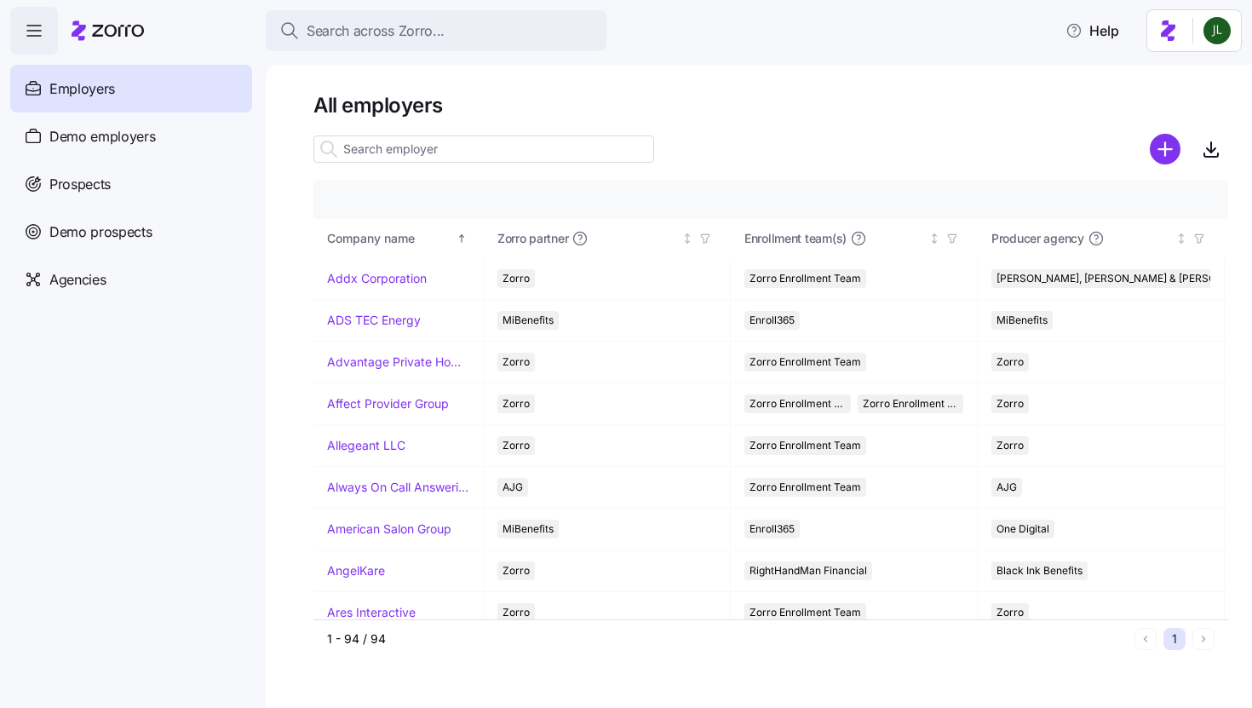
click at [406, 138] on input at bounding box center [483, 148] width 341 height 27
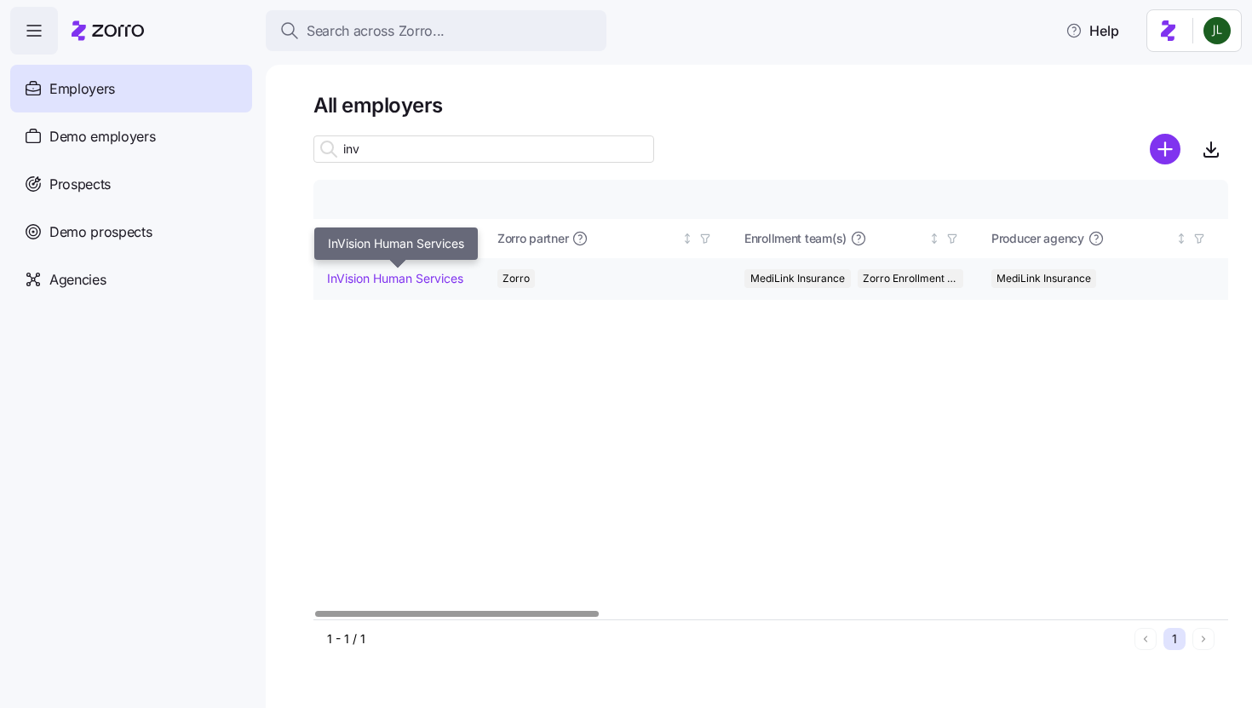
type input "inv"
click at [422, 272] on link "InVision Human Services" at bounding box center [395, 278] width 136 height 17
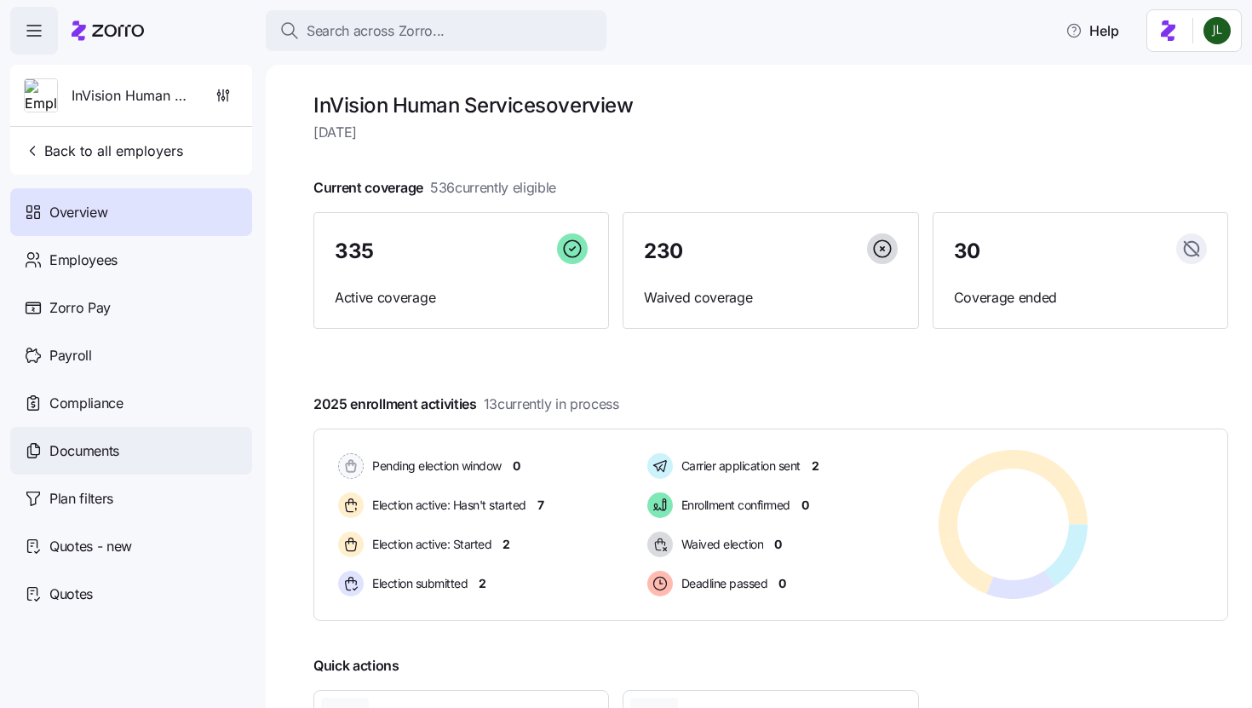
click at [129, 456] on div "Documents" at bounding box center [131, 451] width 242 height 48
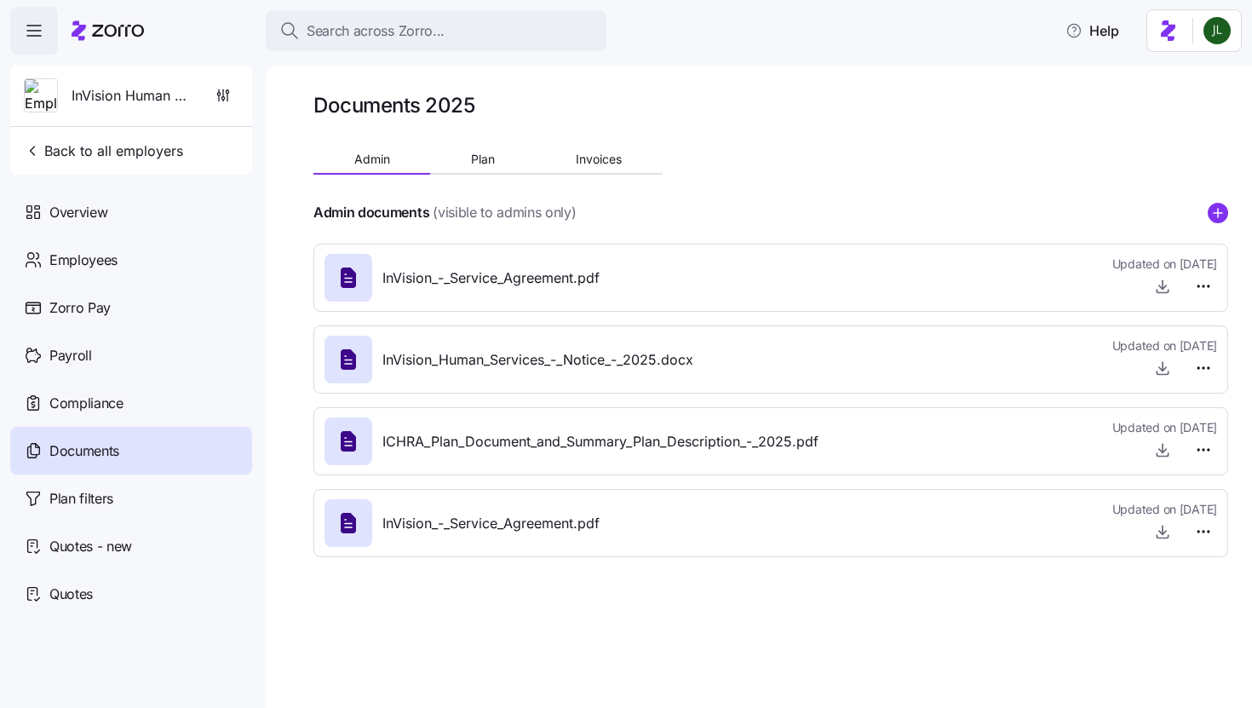
click at [1218, 211] on icon "add icon" at bounding box center [1218, 212] width 0 height 9
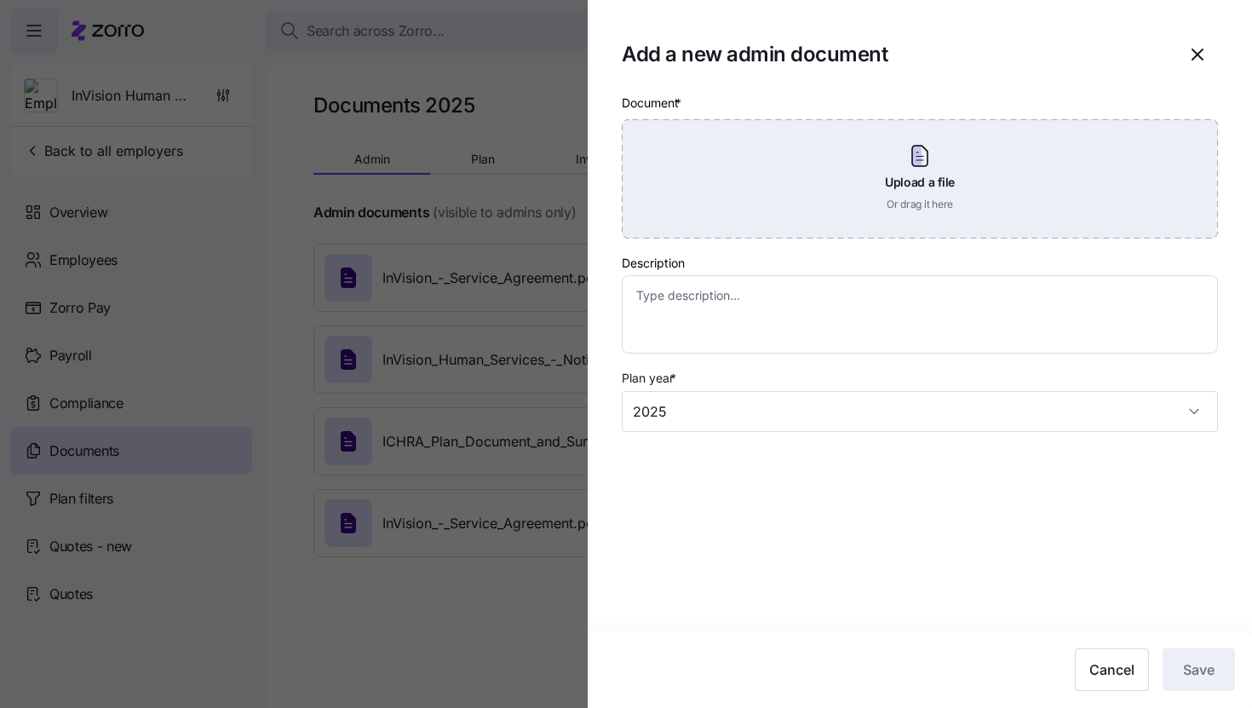
click at [867, 190] on div "Upload a file Or drag it here" at bounding box center [920, 178] width 596 height 119
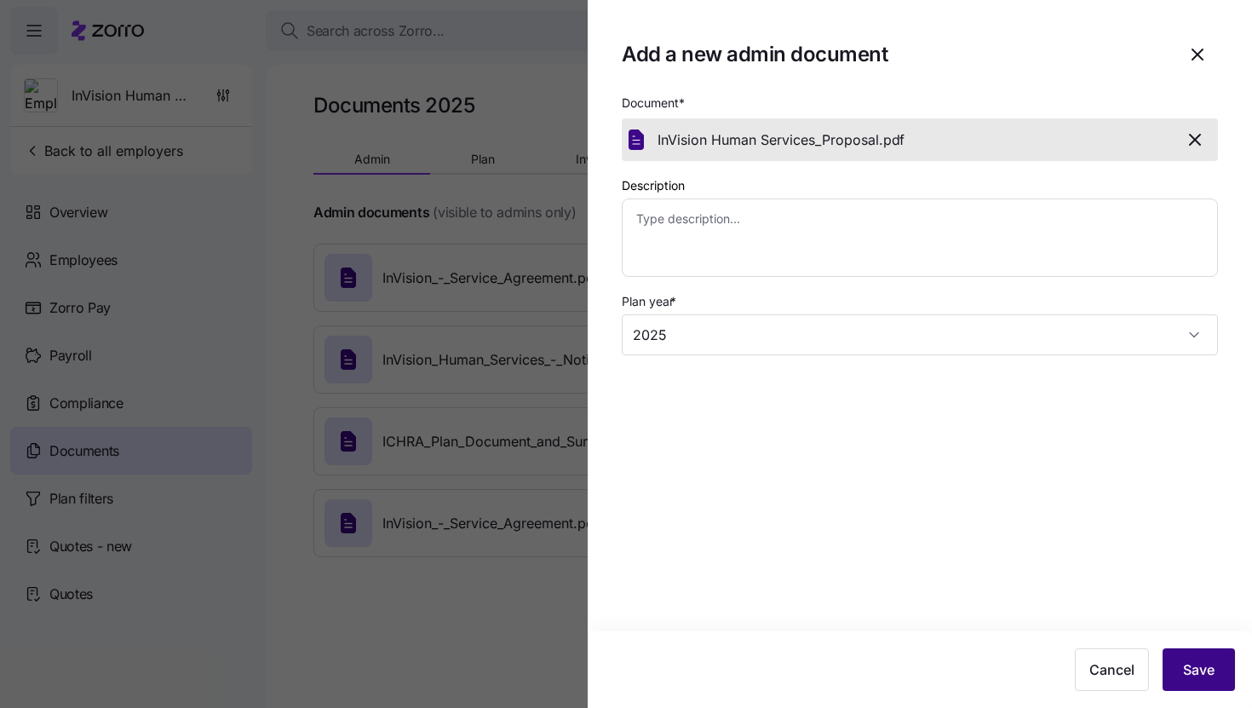
click at [1193, 660] on span "Save" at bounding box center [1199, 669] width 32 height 20
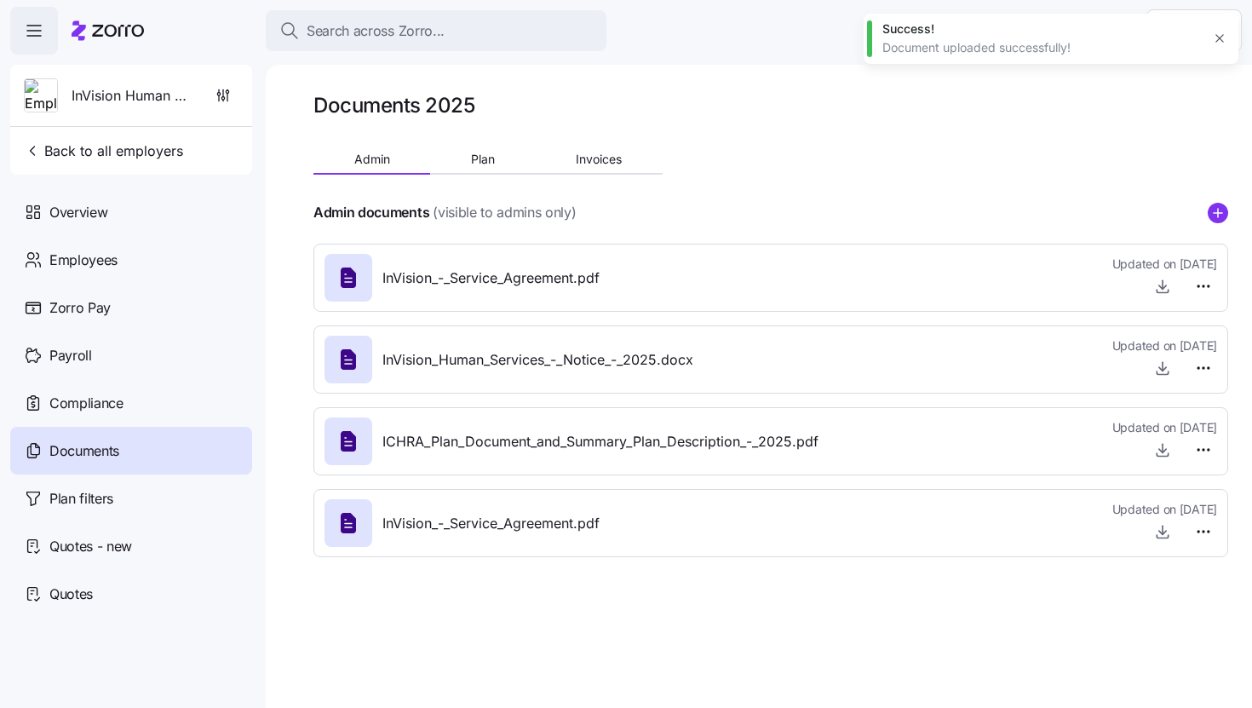
type textarea "x"
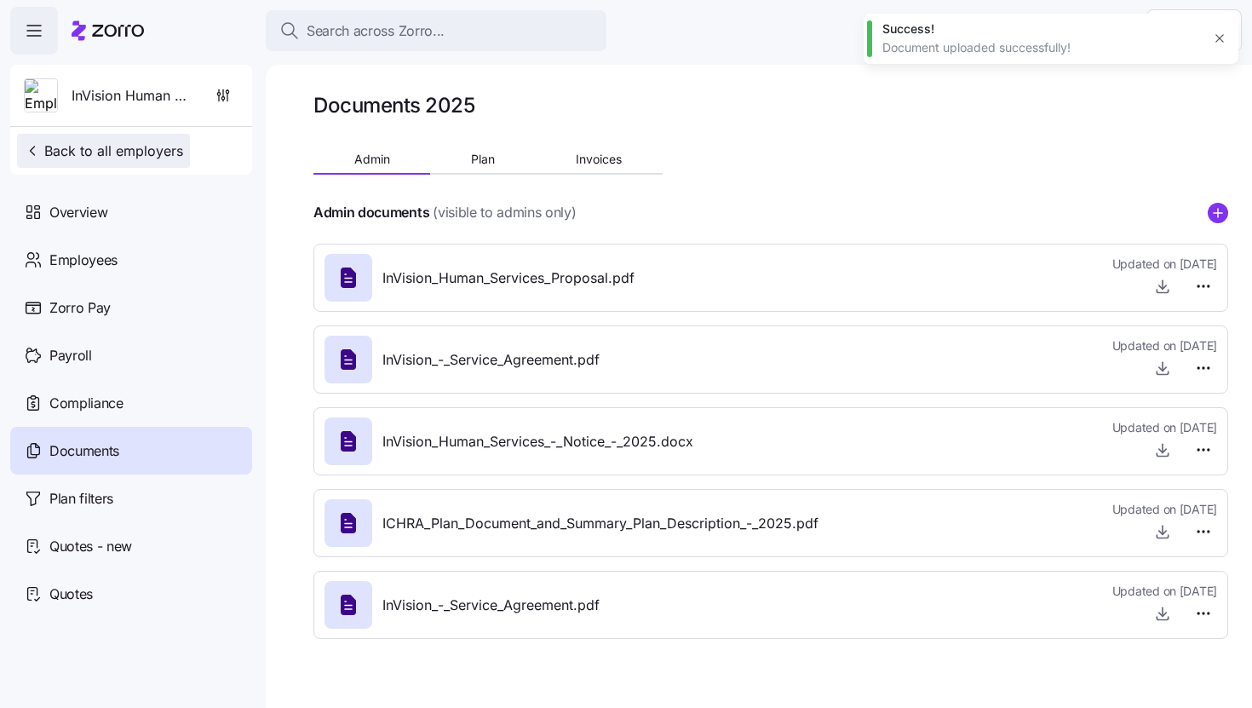
click at [173, 139] on button "Back to all employers" at bounding box center [103, 151] width 173 height 34
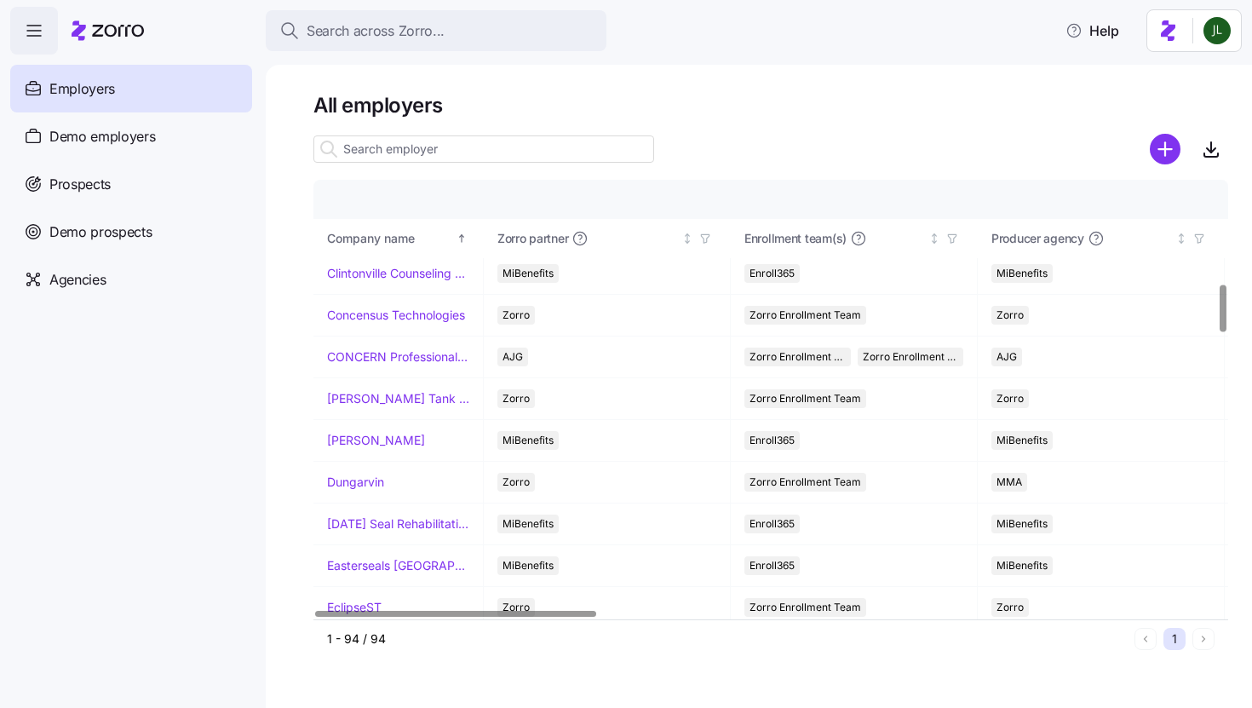
scroll to position [964, 0]
click at [413, 134] on div at bounding box center [483, 149] width 341 height 34
click at [406, 151] on input at bounding box center [483, 148] width 341 height 27
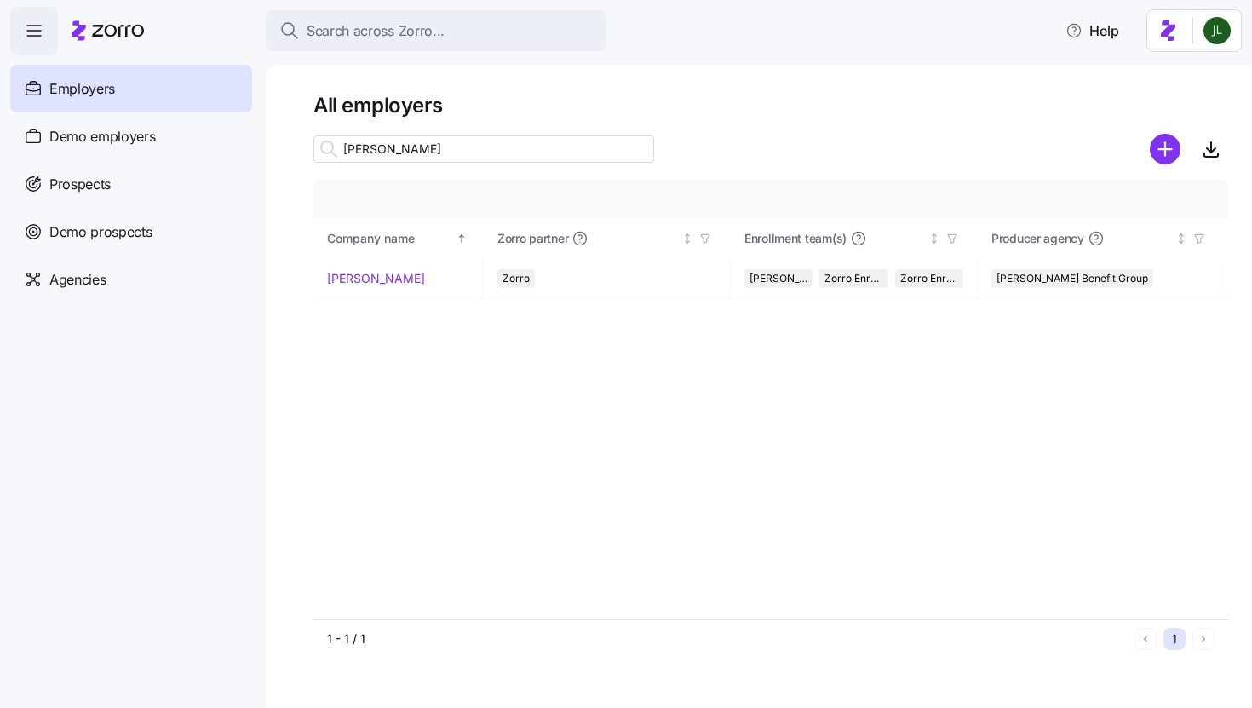
scroll to position [0, 0]
type input "[PERSON_NAME]"
click at [394, 280] on div "[PERSON_NAME]" at bounding box center [398, 278] width 142 height 17
click at [376, 277] on div "[PERSON_NAME]" at bounding box center [398, 278] width 142 height 17
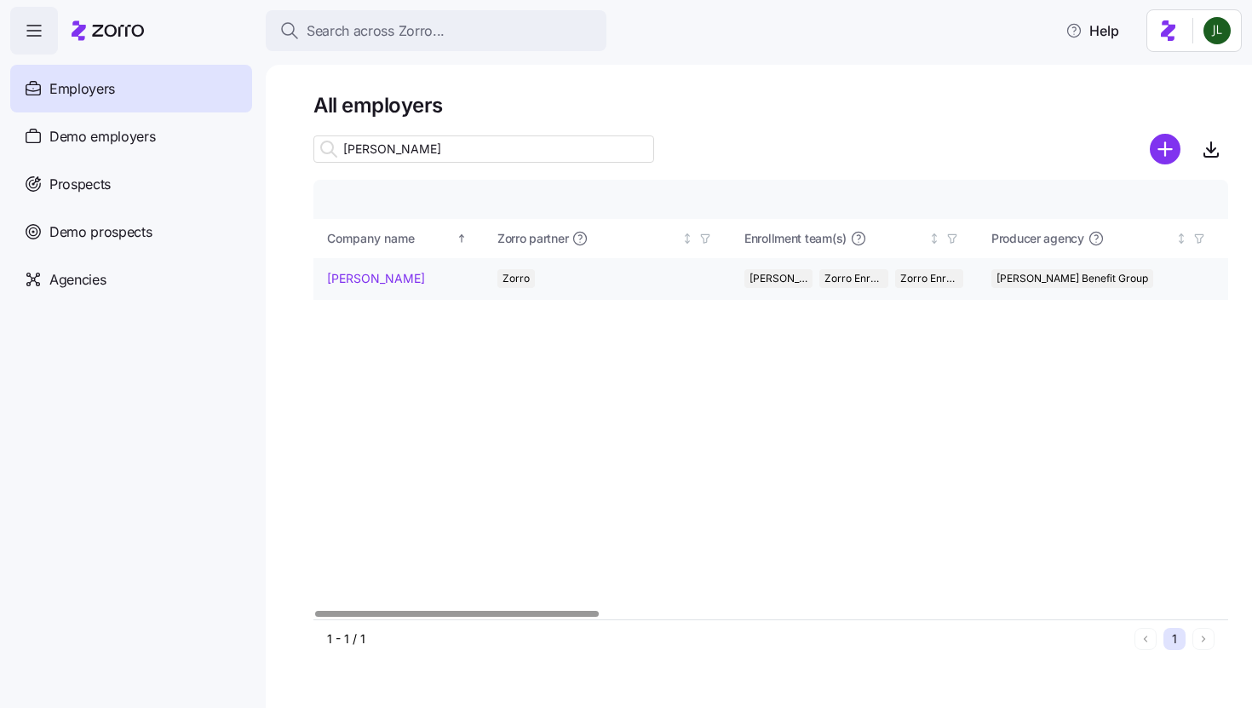
click at [353, 276] on link "[PERSON_NAME]" at bounding box center [376, 278] width 98 height 17
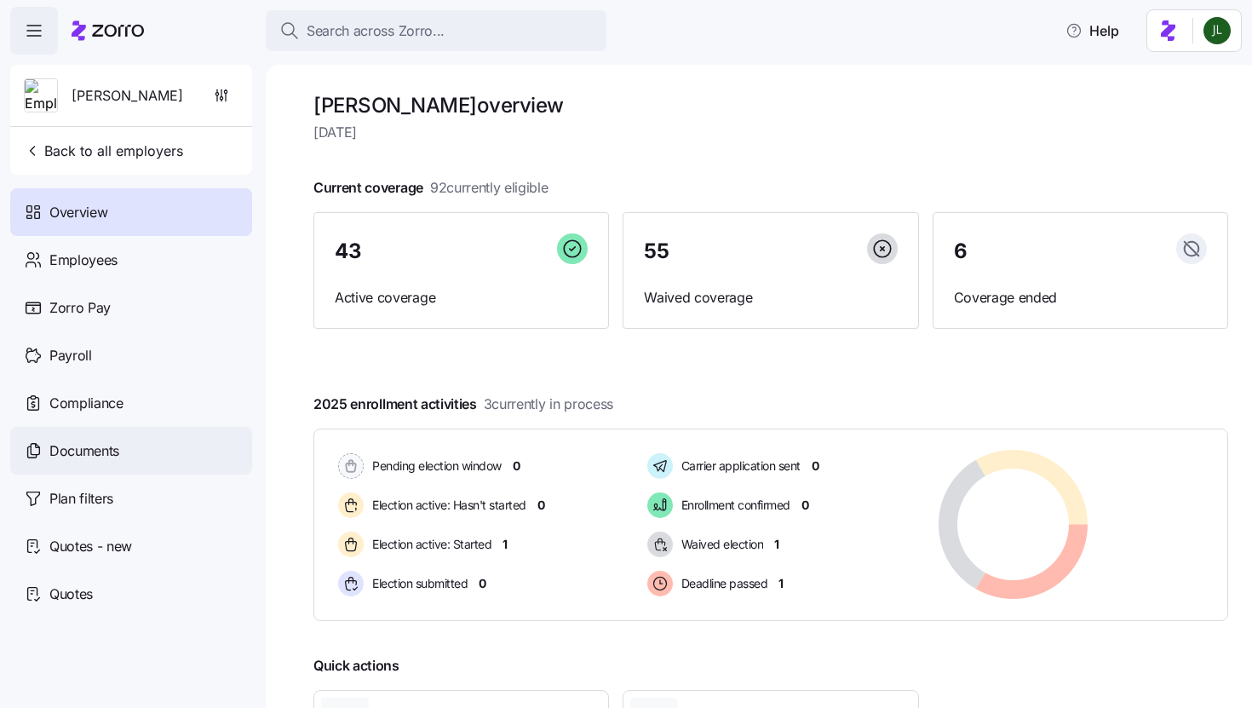
click at [146, 433] on div "Documents" at bounding box center [131, 451] width 242 height 48
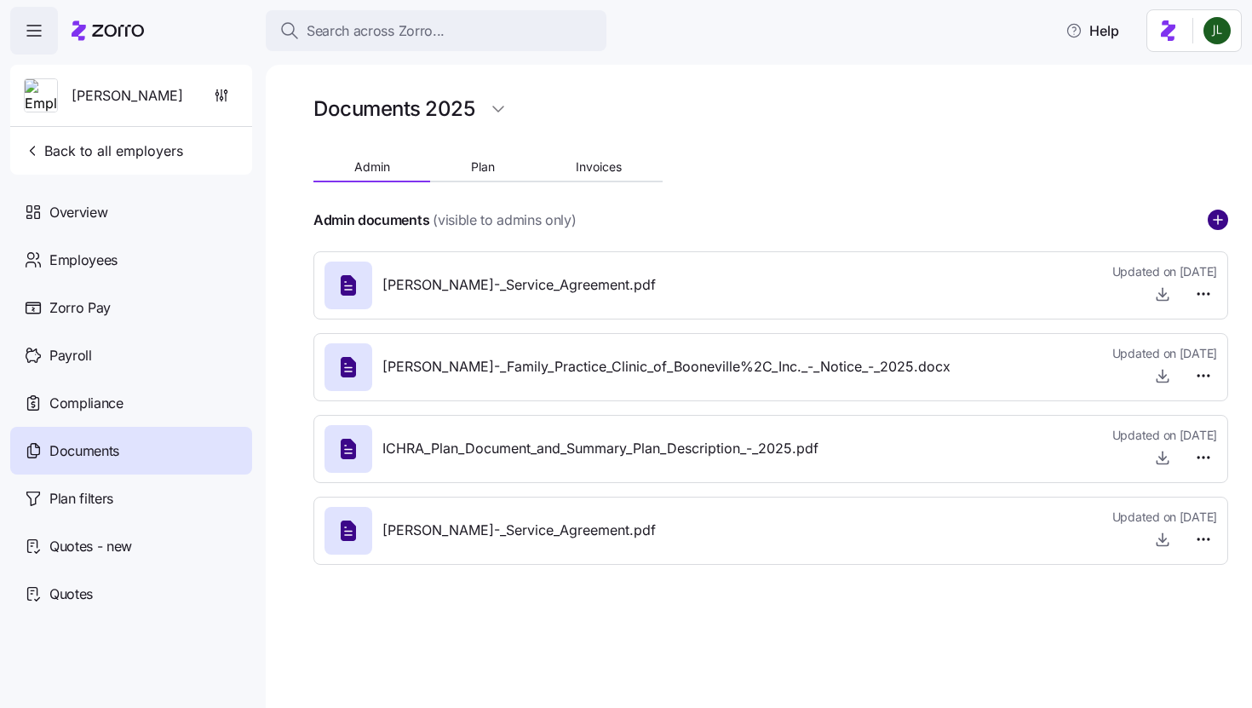
click at [1219, 215] on circle "add icon" at bounding box center [1217, 219] width 19 height 19
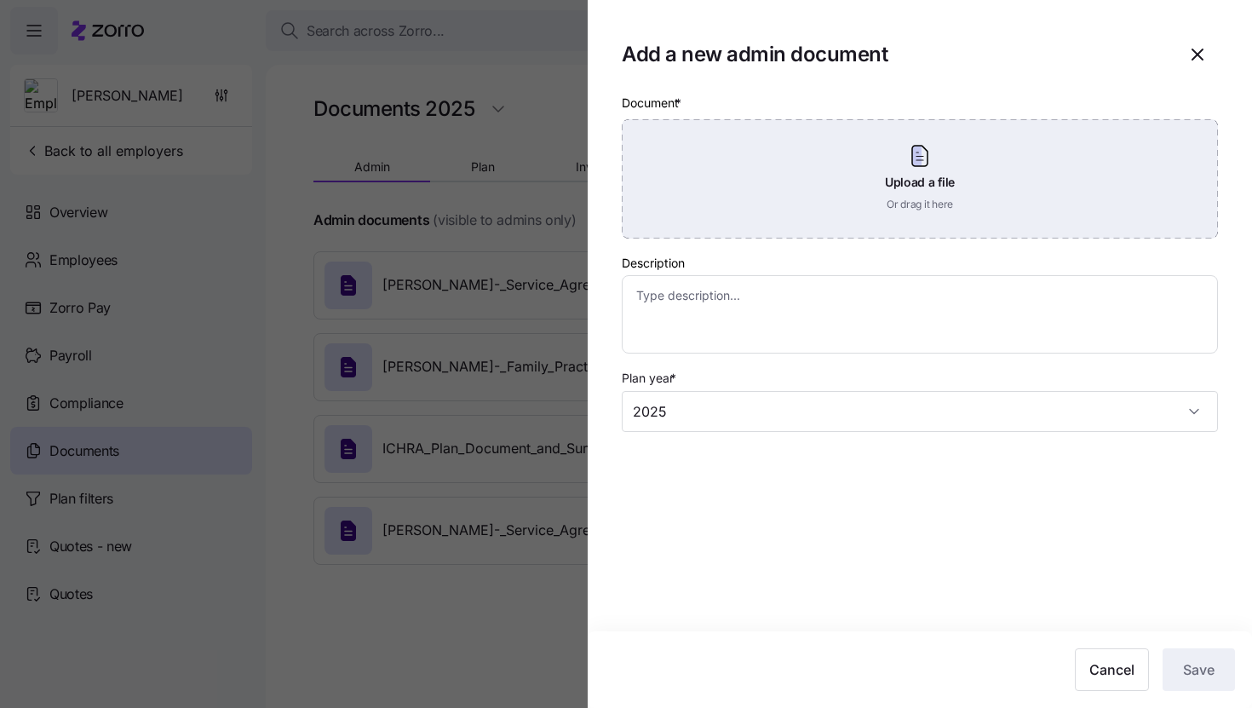
click at [897, 192] on div "Upload a file Or drag it here" at bounding box center [920, 178] width 596 height 119
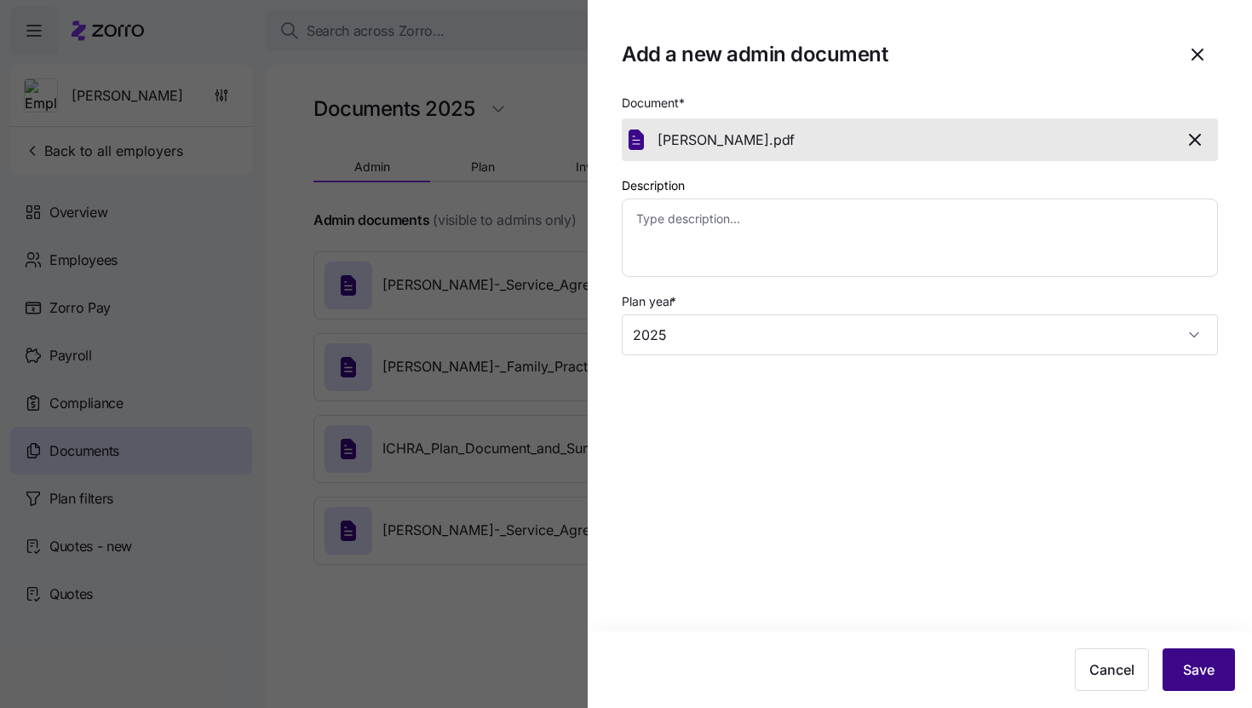
click at [1195, 665] on span "Save" at bounding box center [1199, 669] width 32 height 20
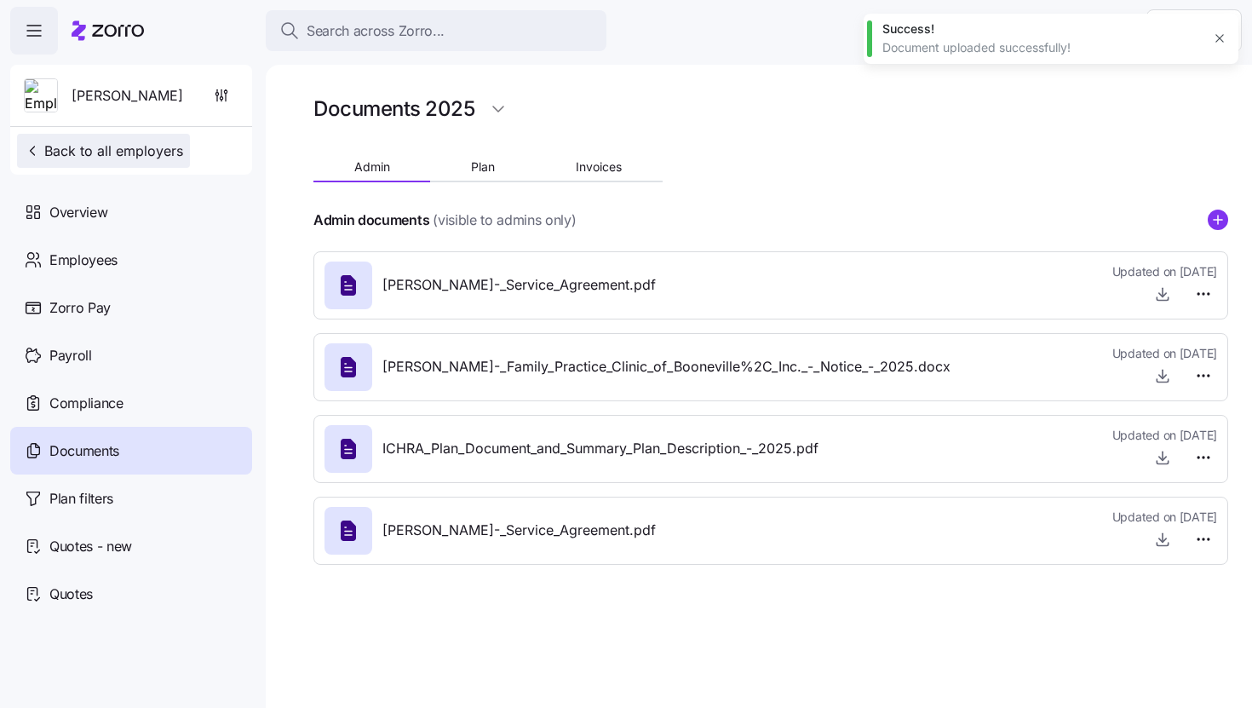
type textarea "x"
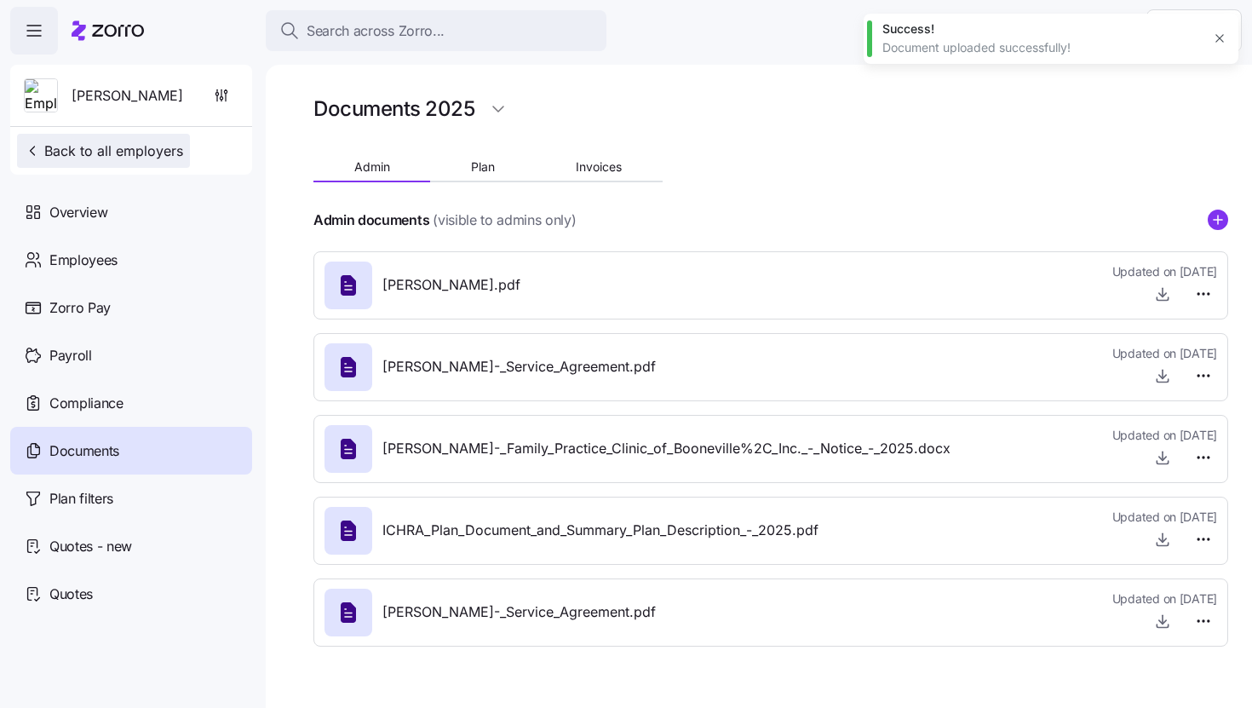
click at [86, 153] on span "Back to all employers" at bounding box center [103, 151] width 159 height 20
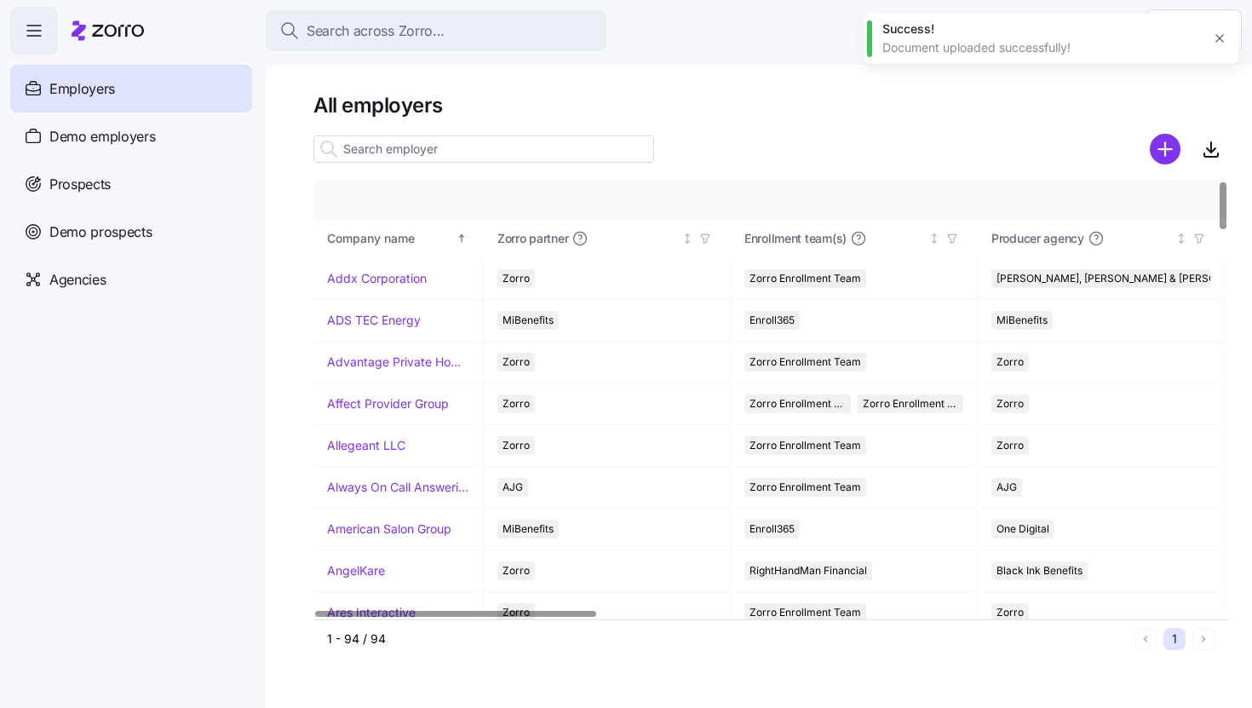
click at [416, 127] on div at bounding box center [770, 125] width 915 height 14
click at [410, 143] on input at bounding box center [483, 148] width 341 height 27
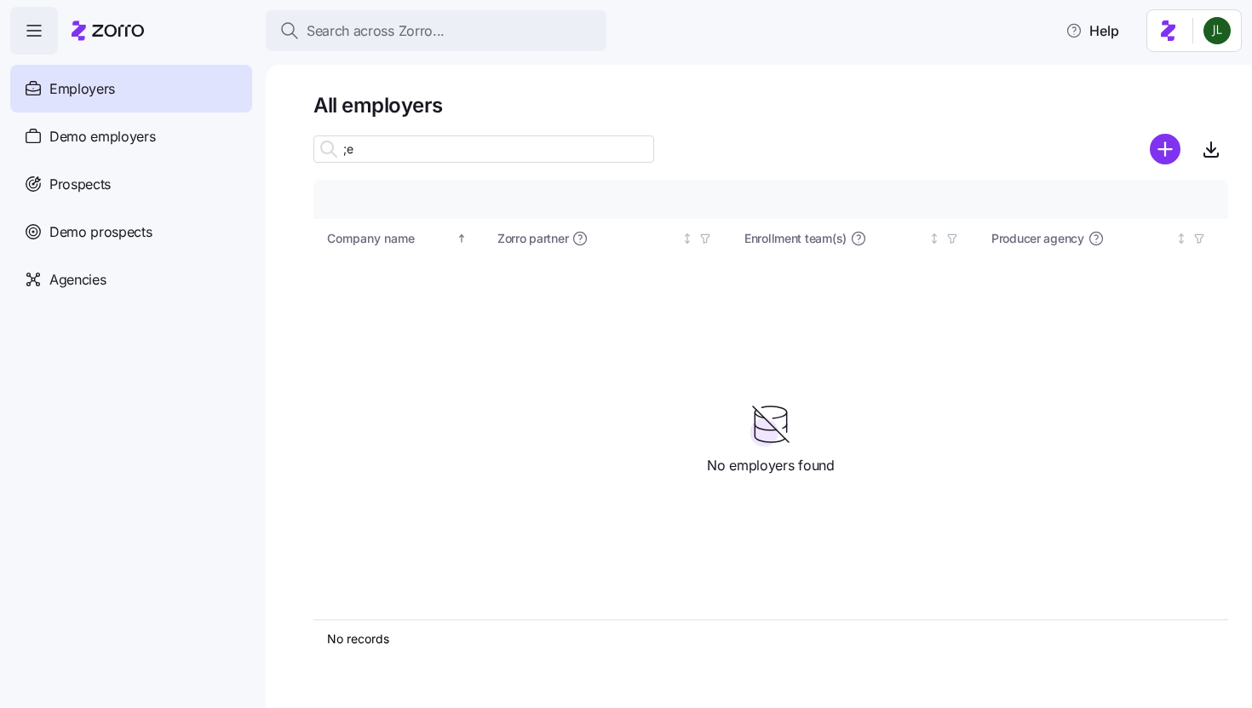
type input ";"
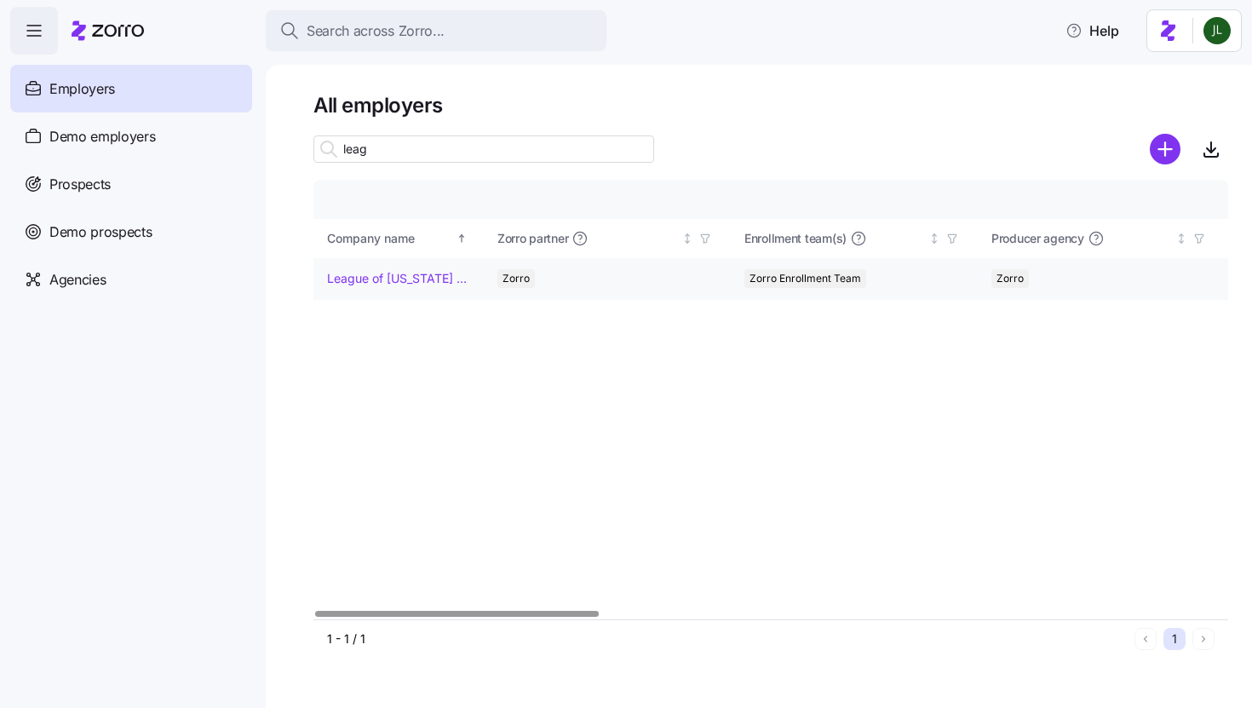
type input "leag"
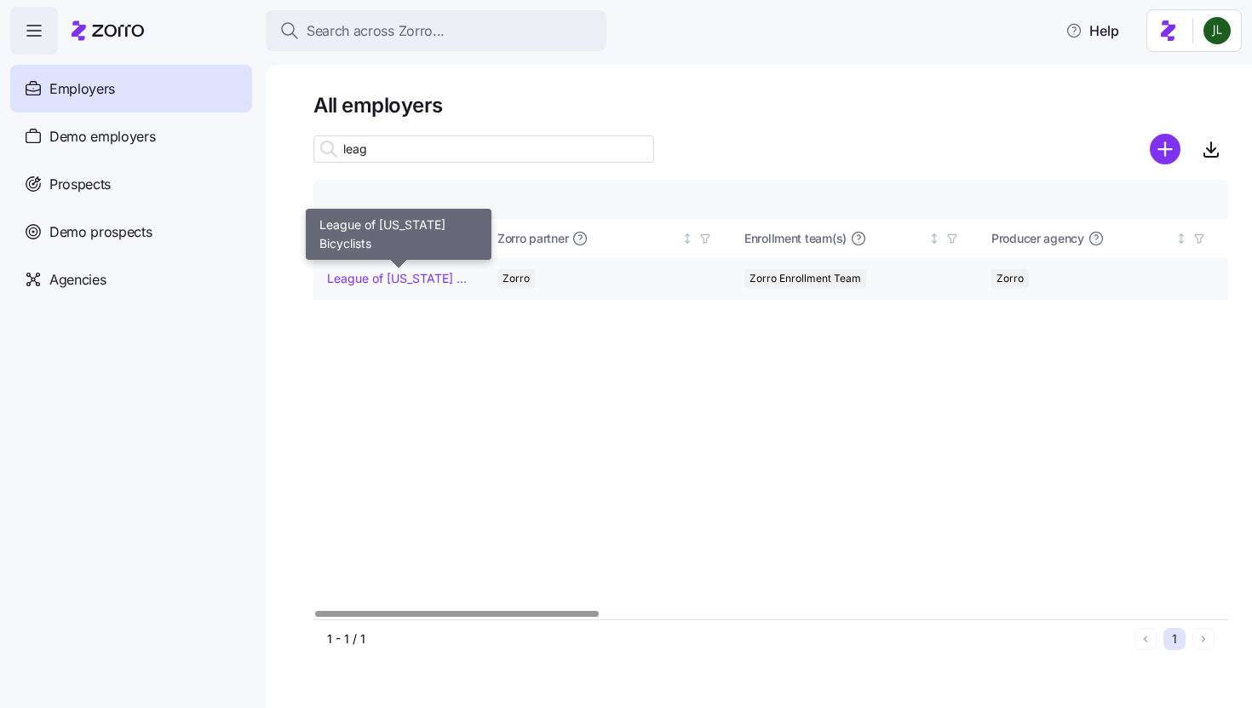
click at [407, 280] on link "League of [US_STATE] Bicyclists" at bounding box center [398, 278] width 142 height 17
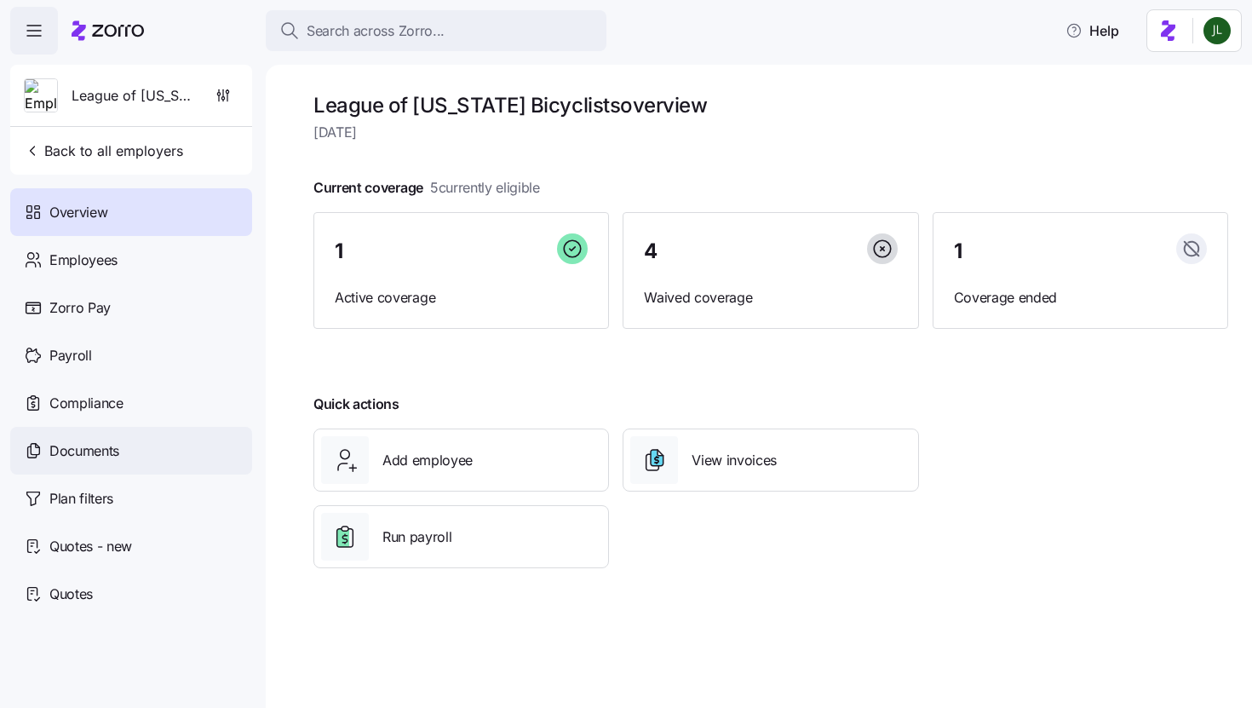
click at [148, 450] on div "Documents" at bounding box center [131, 451] width 242 height 48
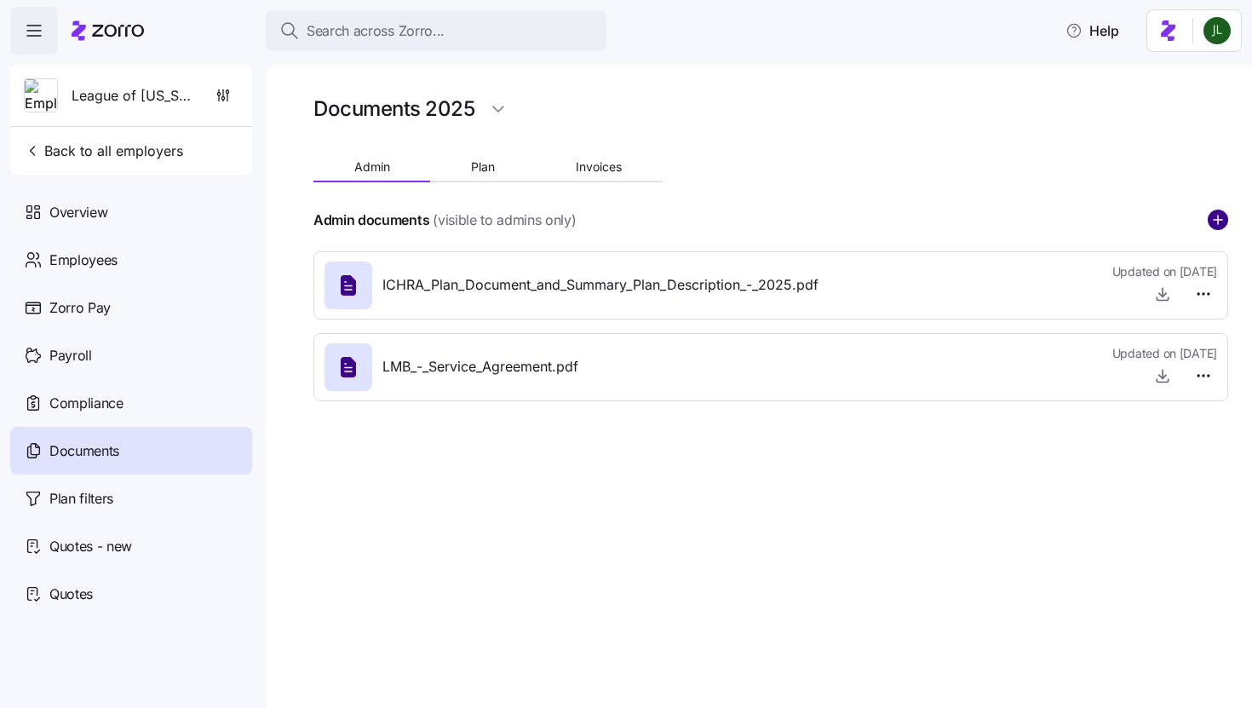
click at [1214, 221] on circle "add icon" at bounding box center [1217, 219] width 19 height 19
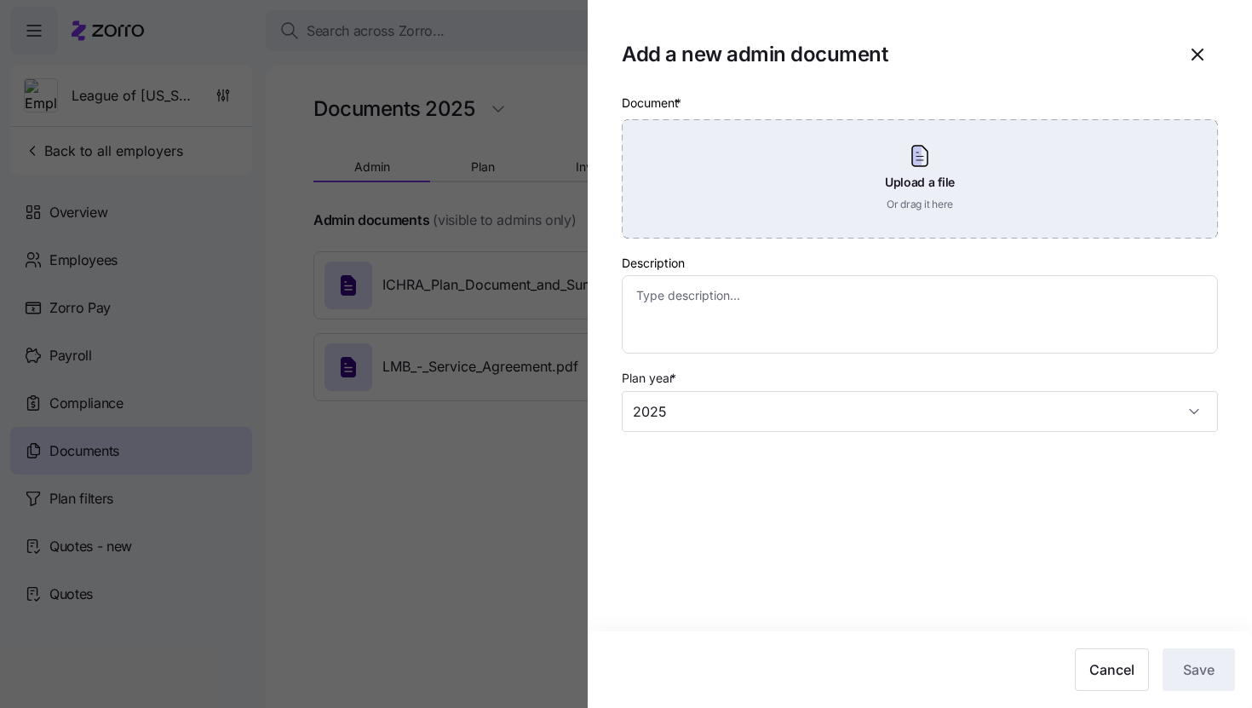
click at [937, 200] on div "Upload a file Or drag it here" at bounding box center [920, 178] width 596 height 119
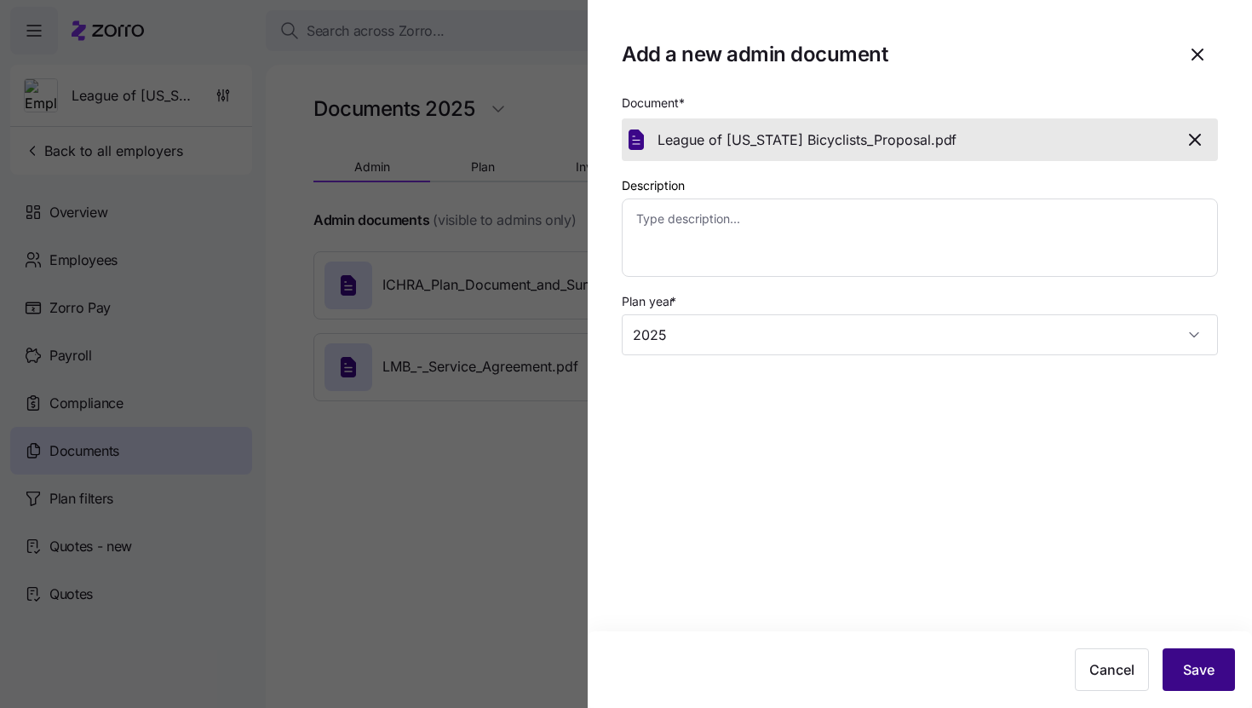
click at [1181, 673] on button "Save" at bounding box center [1198, 669] width 72 height 43
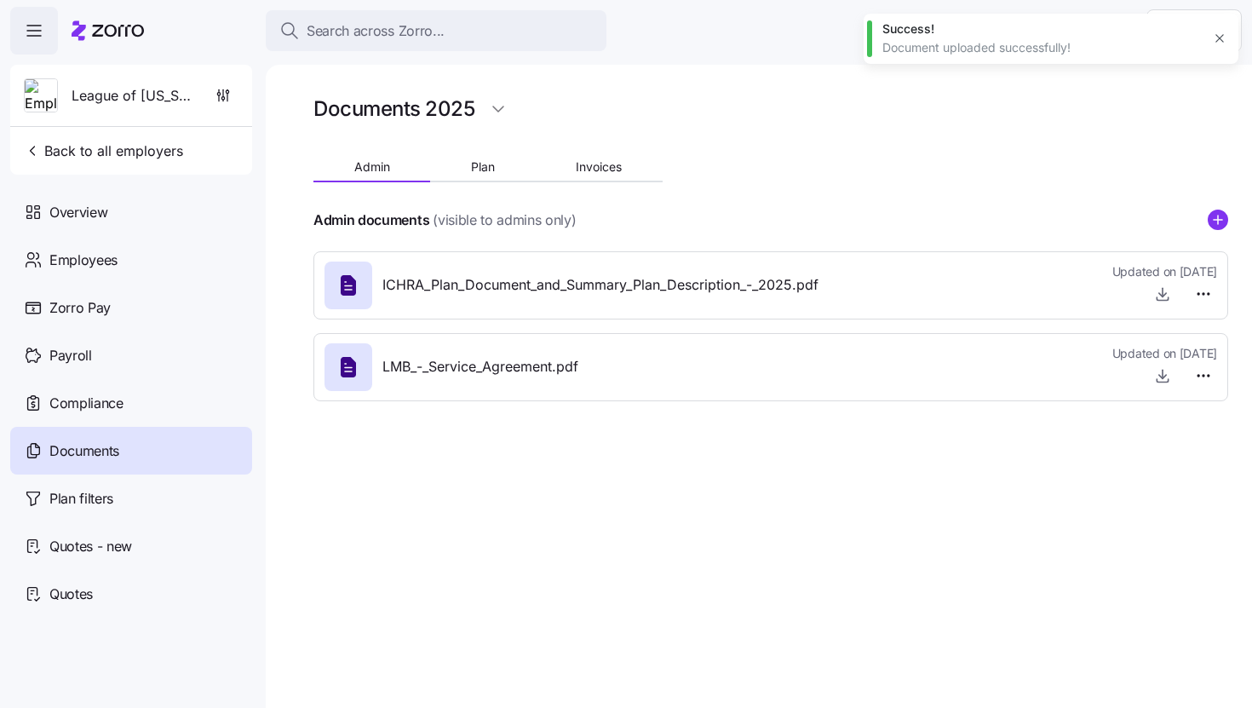
type textarea "x"
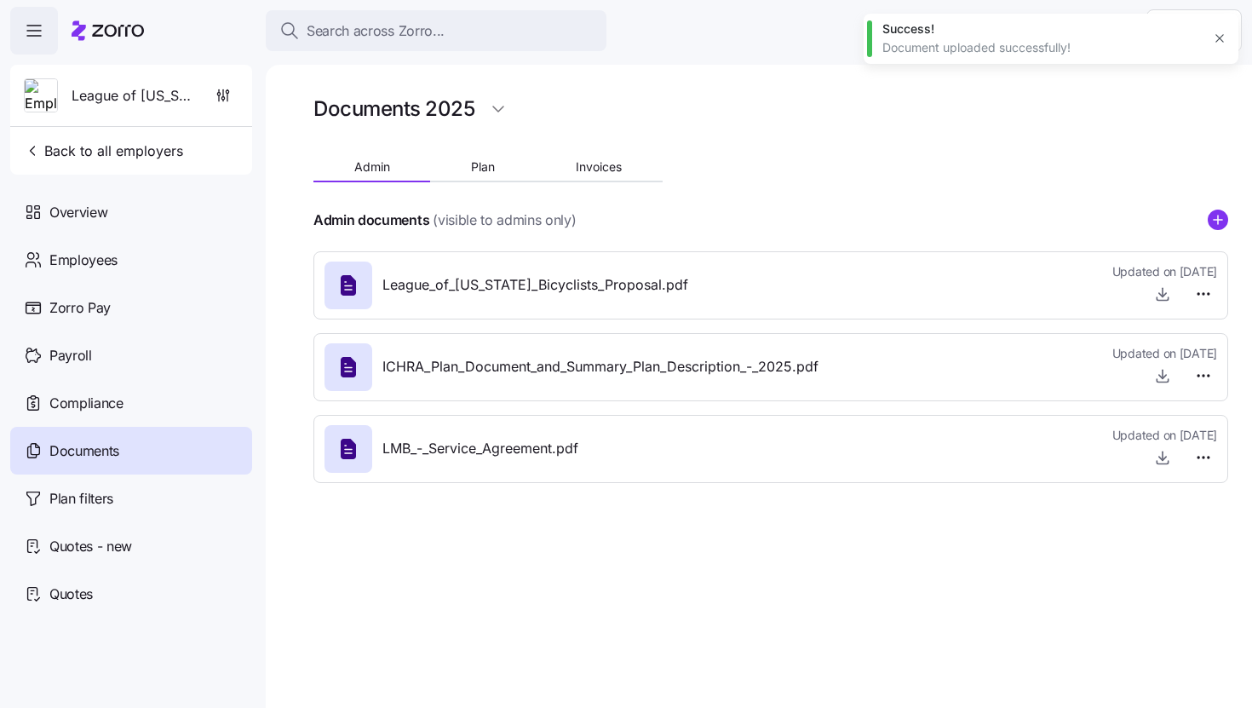
click at [152, 444] on div "Documents" at bounding box center [131, 451] width 242 height 48
click at [77, 150] on span "Back to all employers" at bounding box center [103, 151] width 159 height 20
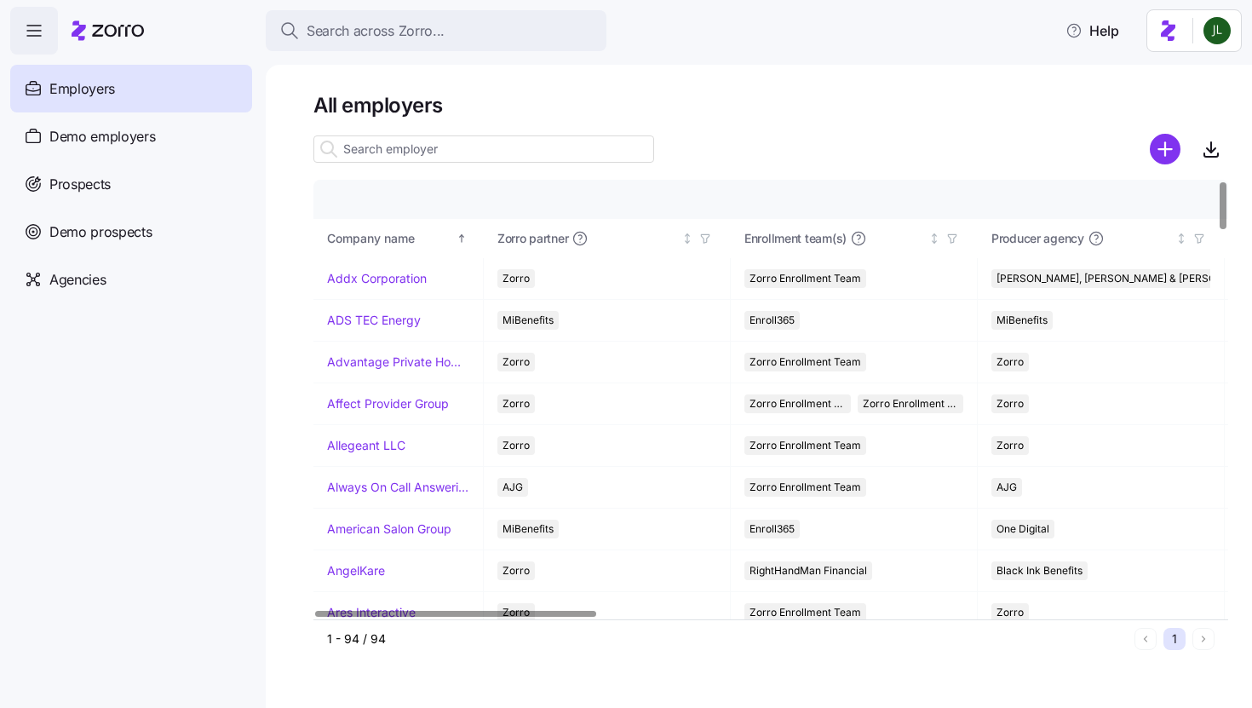
click at [387, 145] on input at bounding box center [483, 148] width 341 height 27
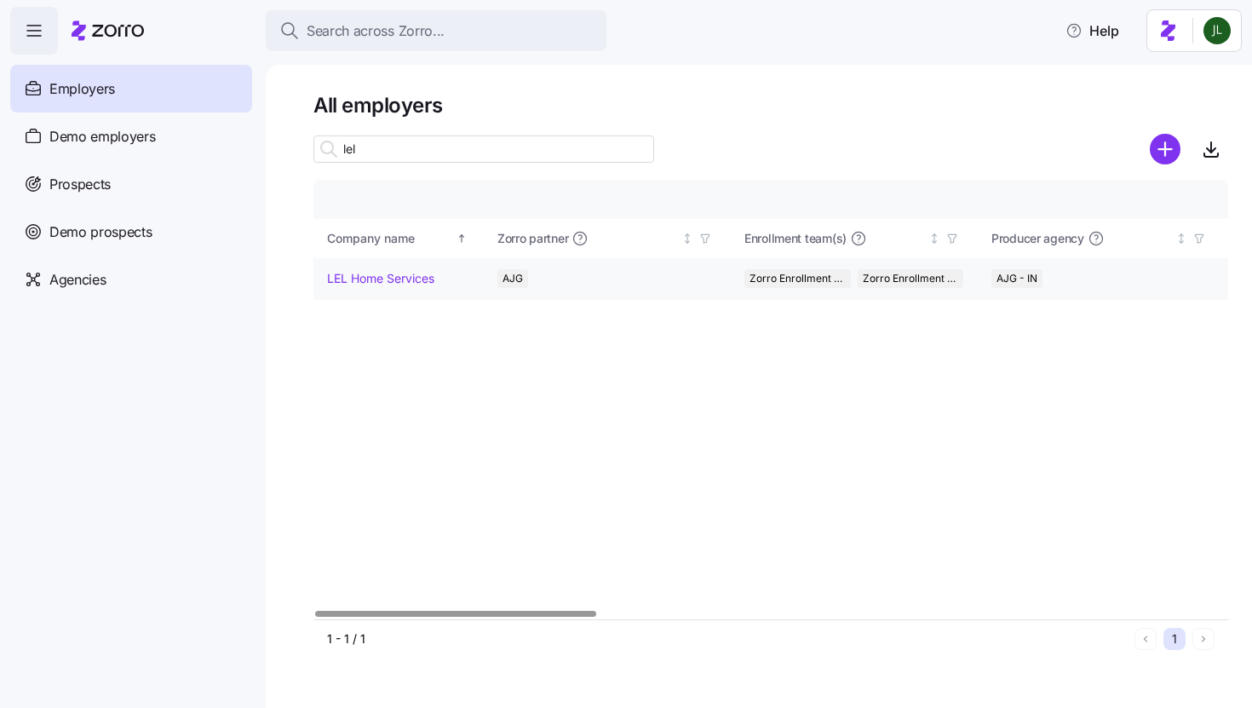
type input "lel"
click at [360, 290] on td "LEL Home Services" at bounding box center [398, 279] width 170 height 42
click at [396, 276] on link "LEL Home Services" at bounding box center [380, 278] width 107 height 17
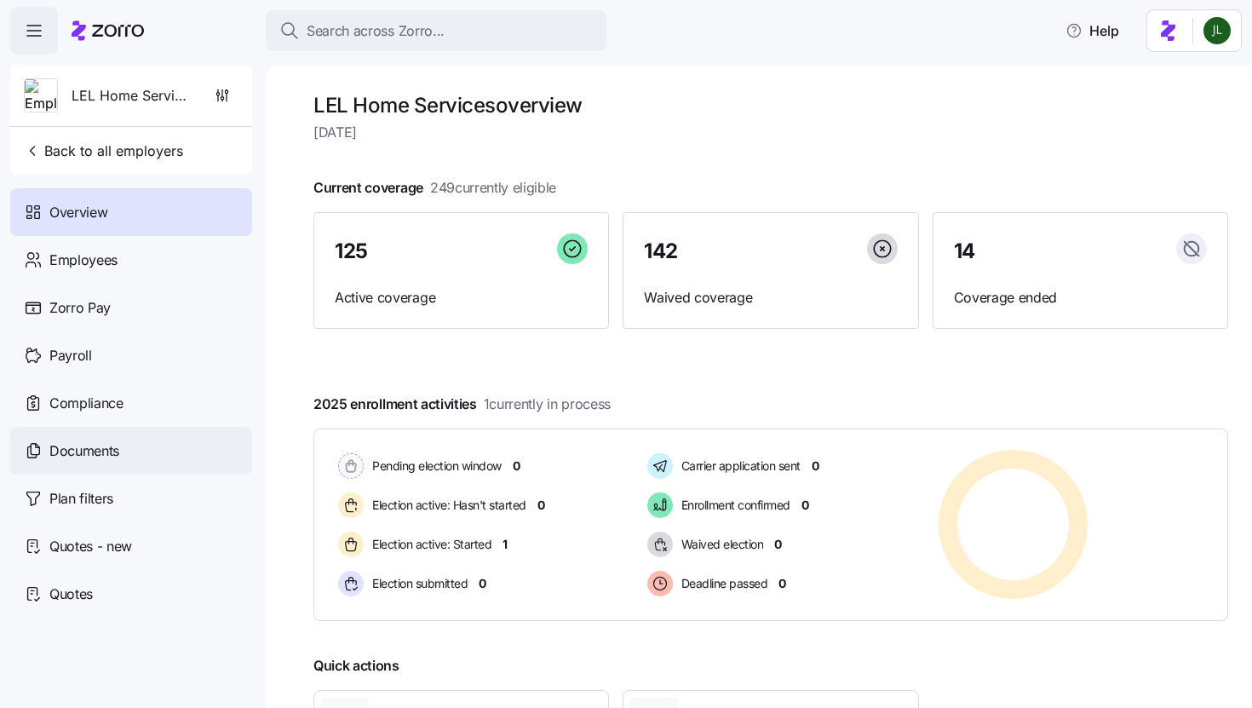
click at [104, 445] on span "Documents" at bounding box center [84, 450] width 70 height 21
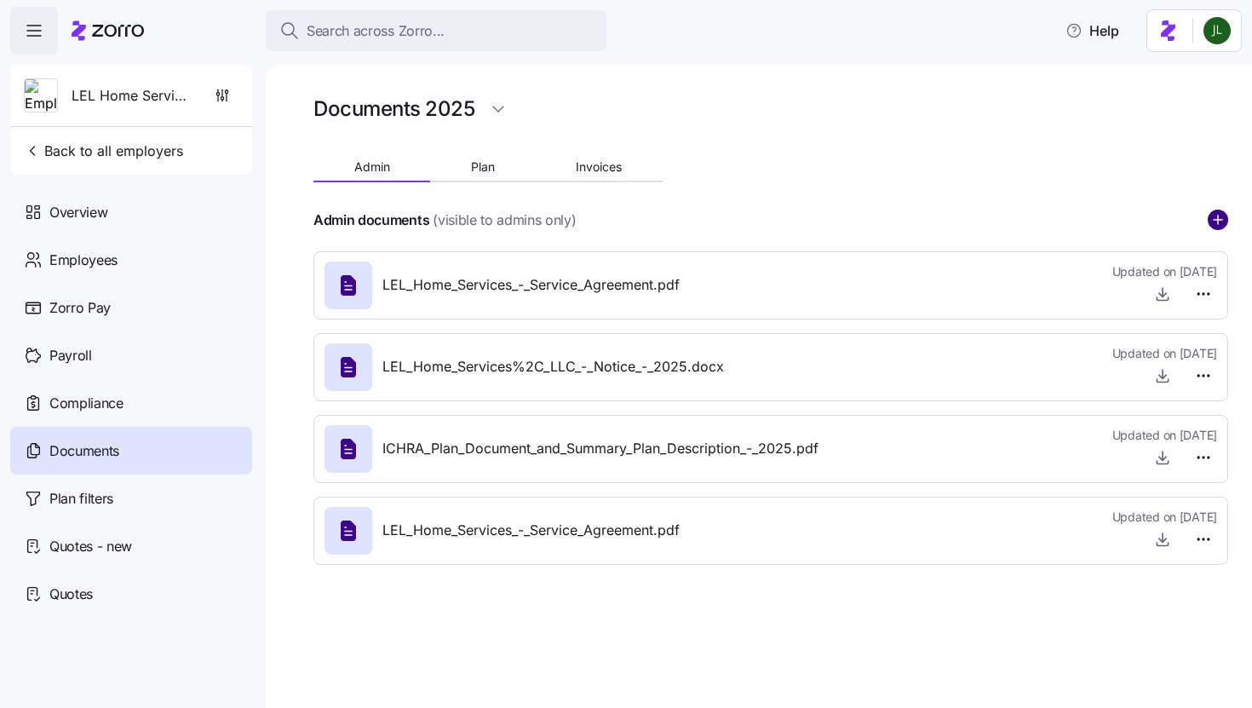
click at [1219, 217] on circle "add icon" at bounding box center [1217, 219] width 19 height 19
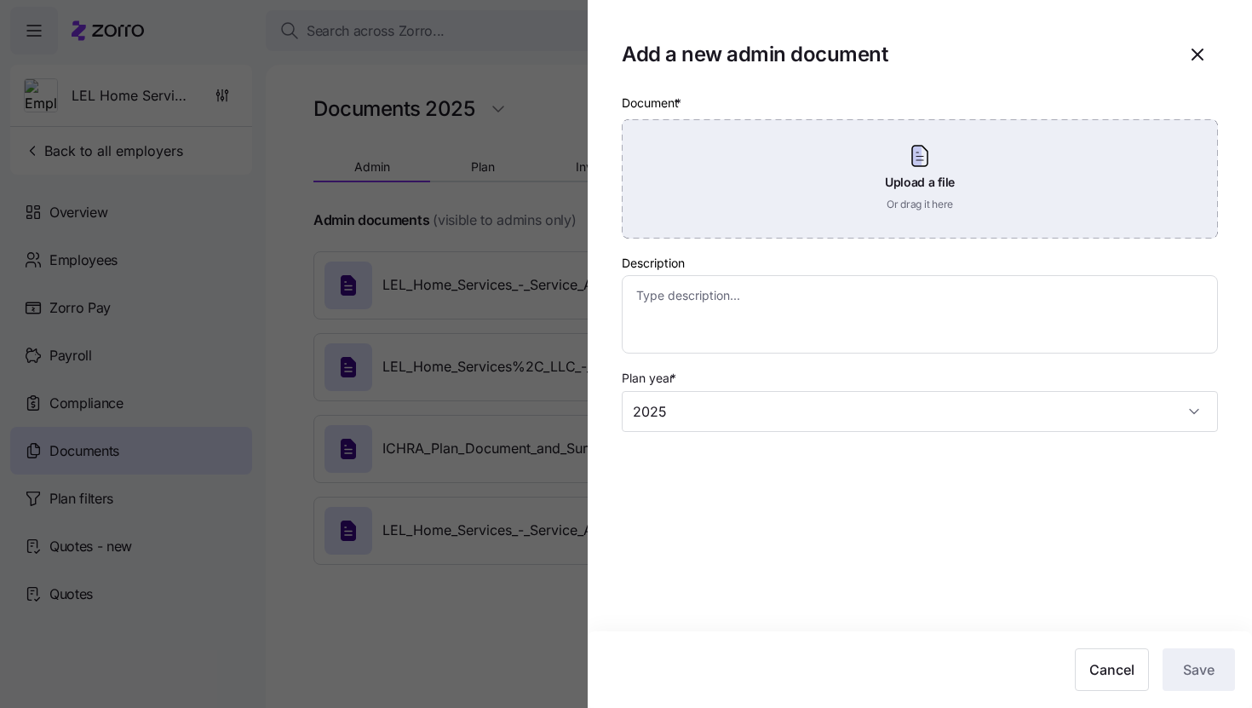
click at [885, 200] on div "Upload a file Or drag it here" at bounding box center [920, 178] width 596 height 119
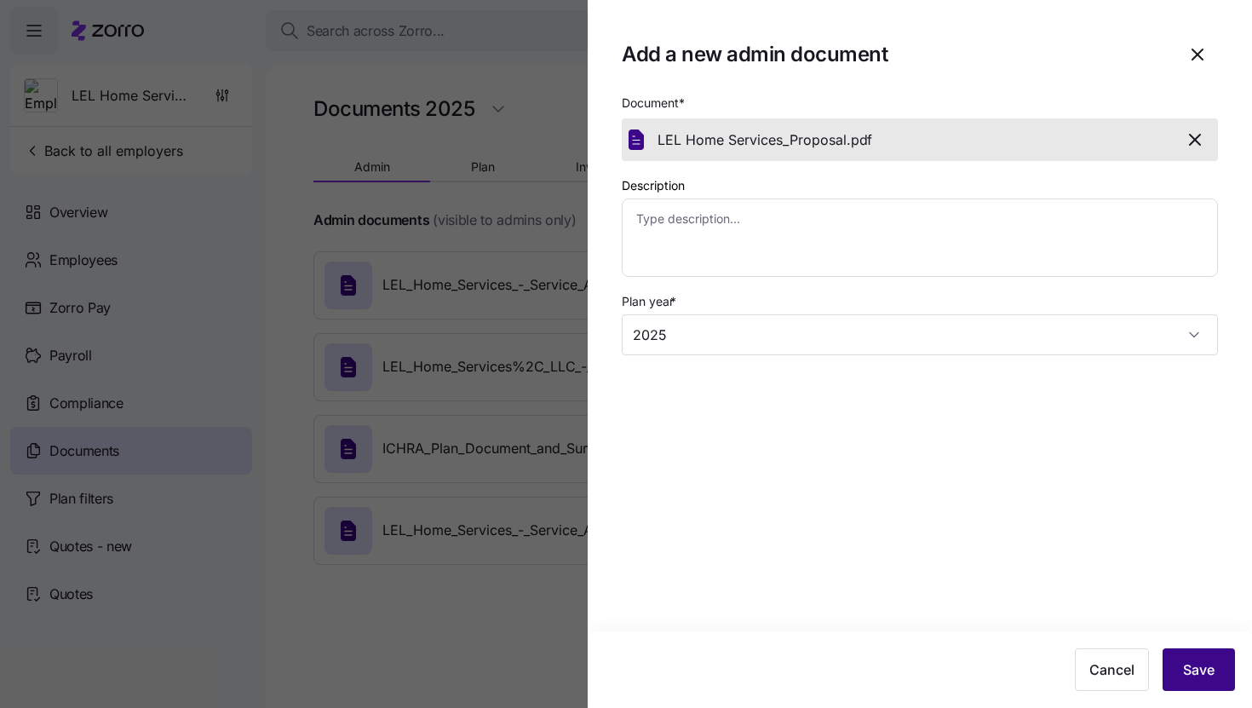
click at [1203, 651] on button "Save" at bounding box center [1198, 669] width 72 height 43
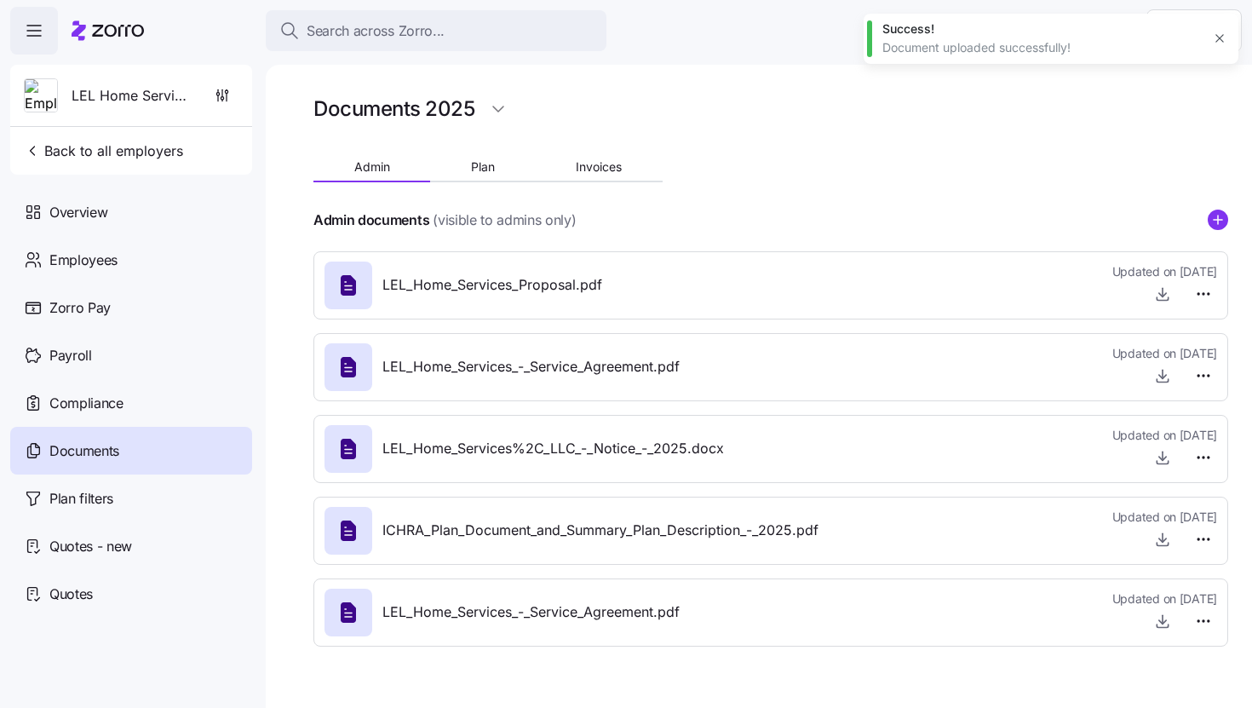
type textarea "x"
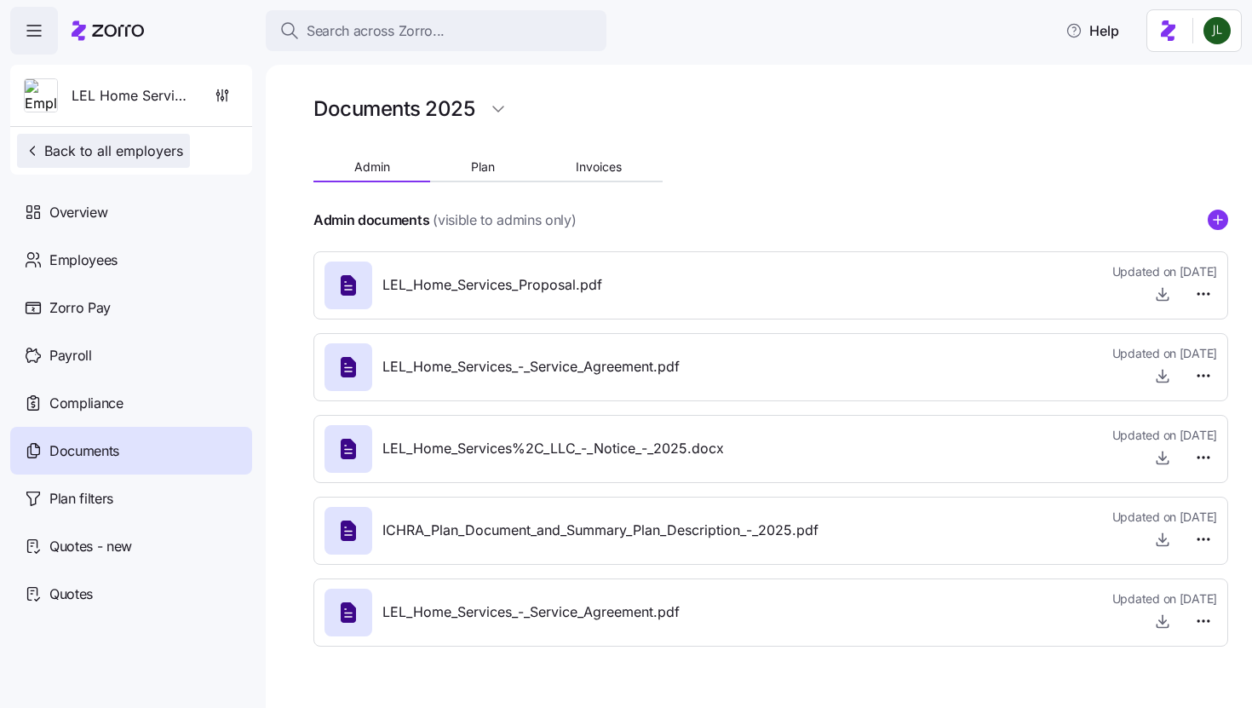
click at [117, 147] on span "Back to all employers" at bounding box center [103, 151] width 159 height 20
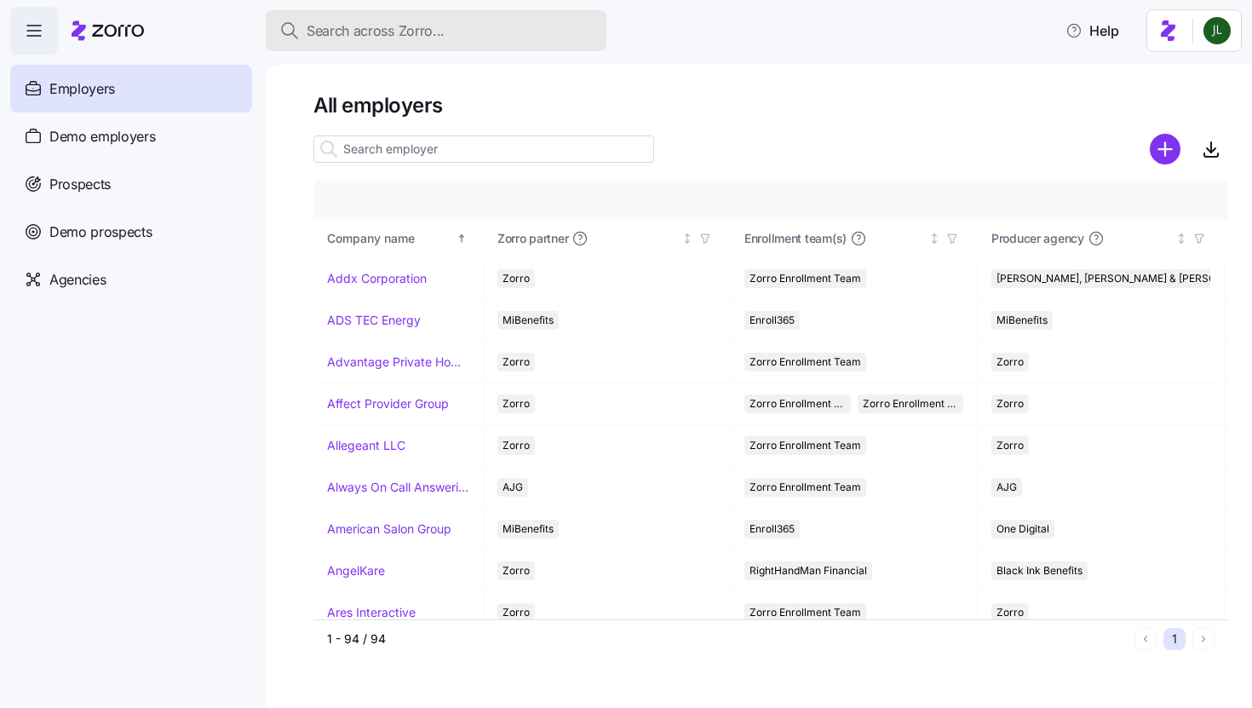
click at [320, 23] on span "Search across Zorro..." at bounding box center [376, 30] width 138 height 21
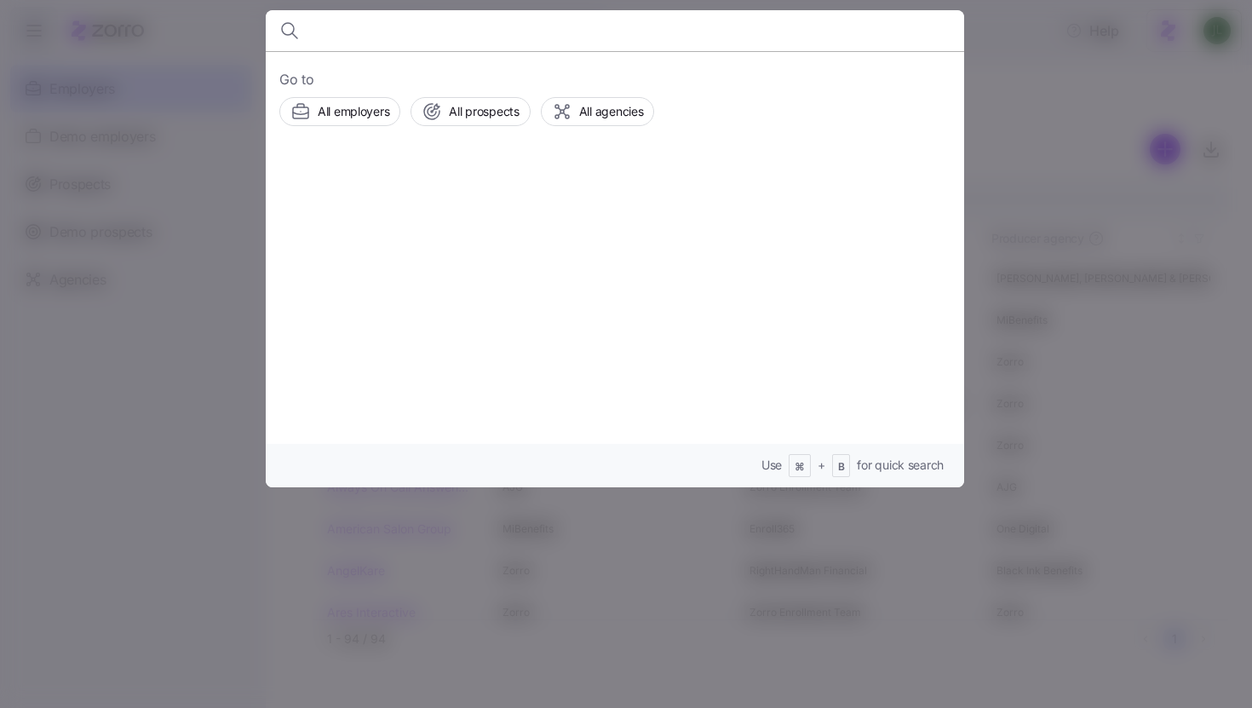
click at [270, 364] on div "Go to All employers All prospects All agencies Use ⌘ + B for quick search" at bounding box center [615, 269] width 698 height 436
click at [210, 352] on div at bounding box center [626, 354] width 1252 height 708
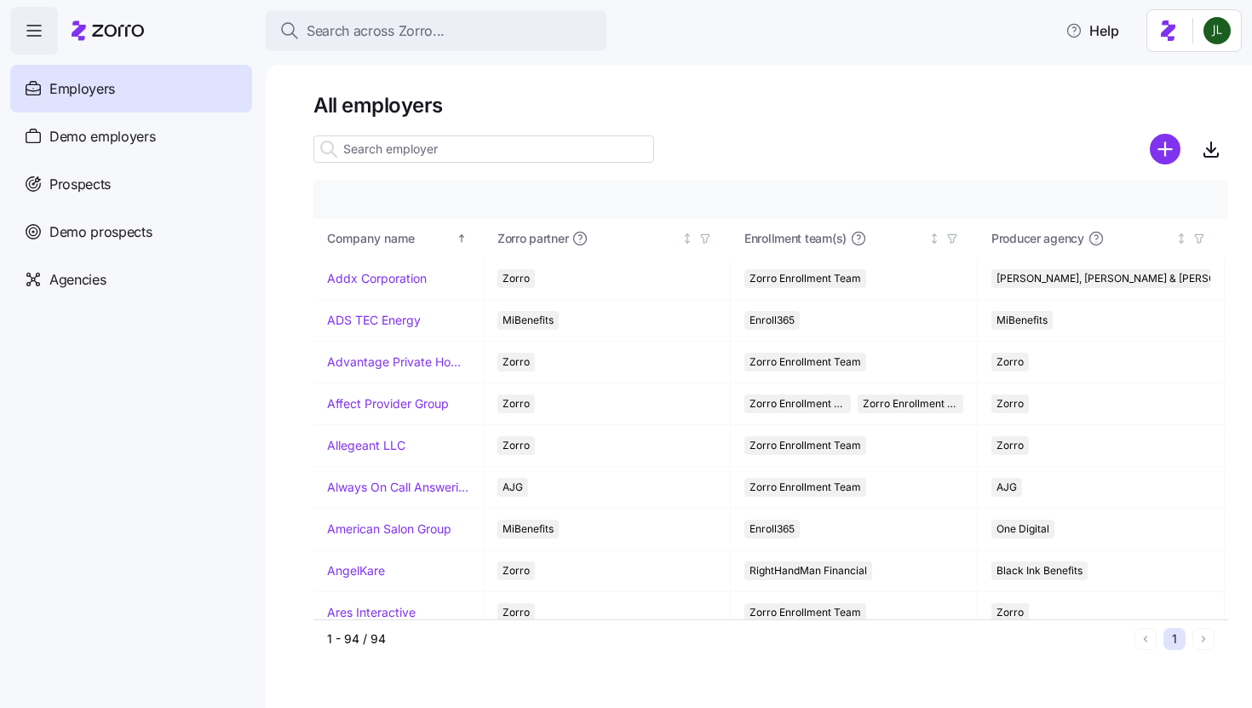
click at [400, 151] on input at bounding box center [483, 148] width 341 height 27
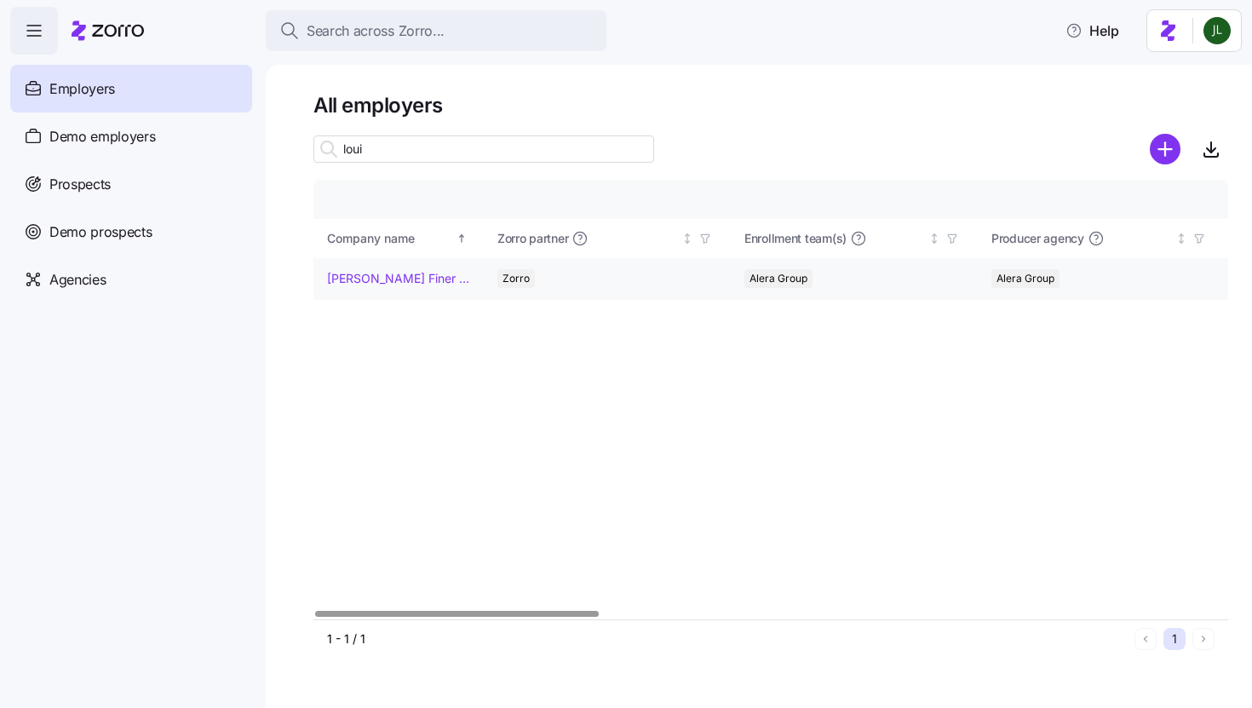
type input "loui"
click at [400, 272] on link "[PERSON_NAME] Finer Meats" at bounding box center [398, 278] width 142 height 17
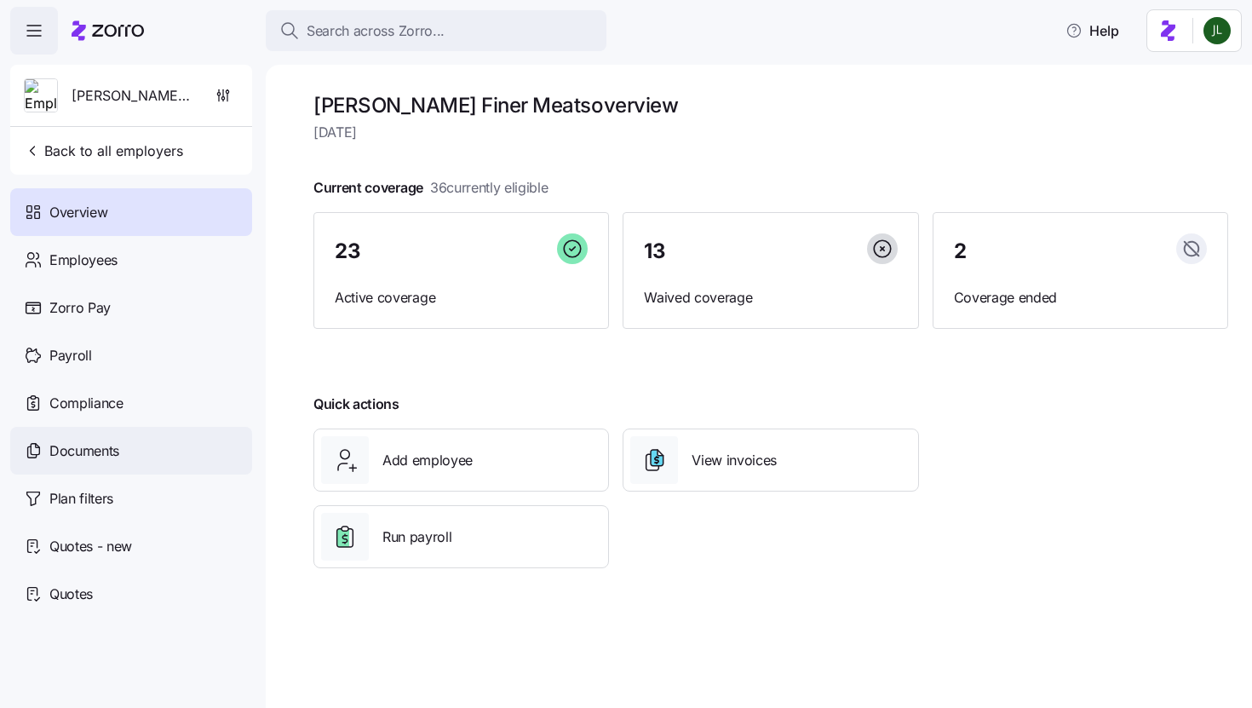
click at [120, 455] on div "Documents" at bounding box center [131, 451] width 242 height 48
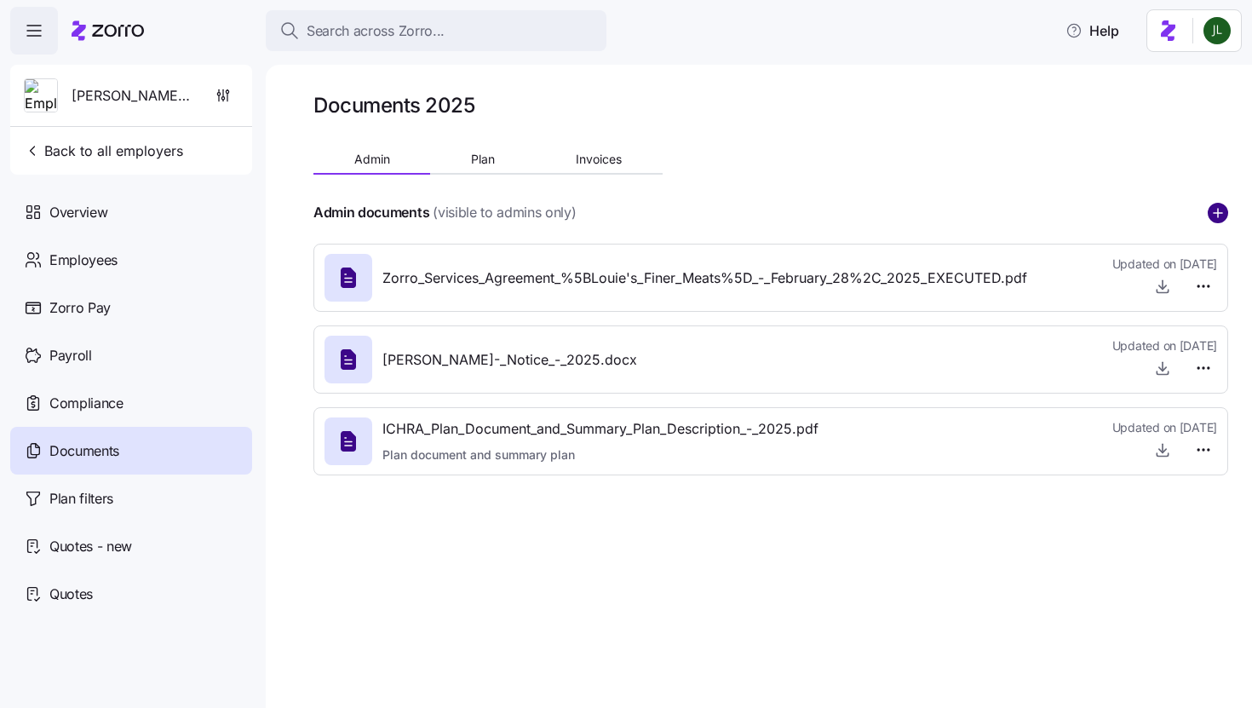
click at [1219, 216] on circle "add icon" at bounding box center [1217, 213] width 19 height 19
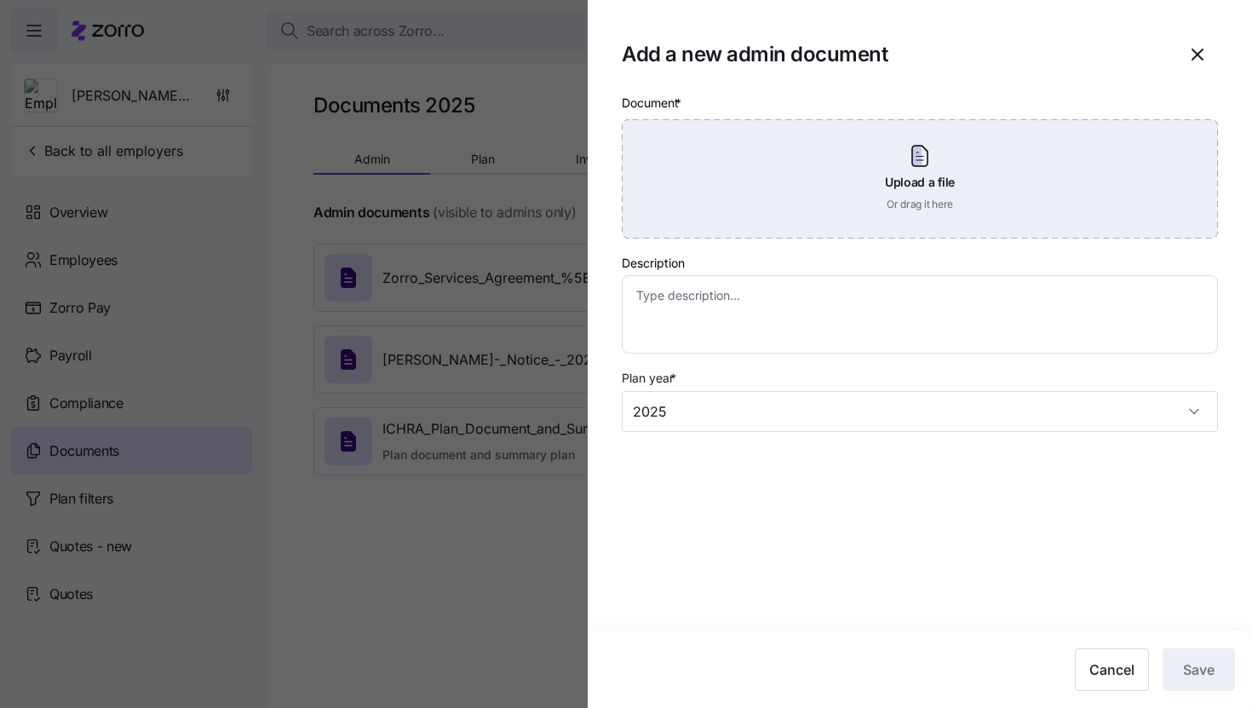
click at [881, 163] on div "Upload a file Or drag it here" at bounding box center [920, 178] width 596 height 119
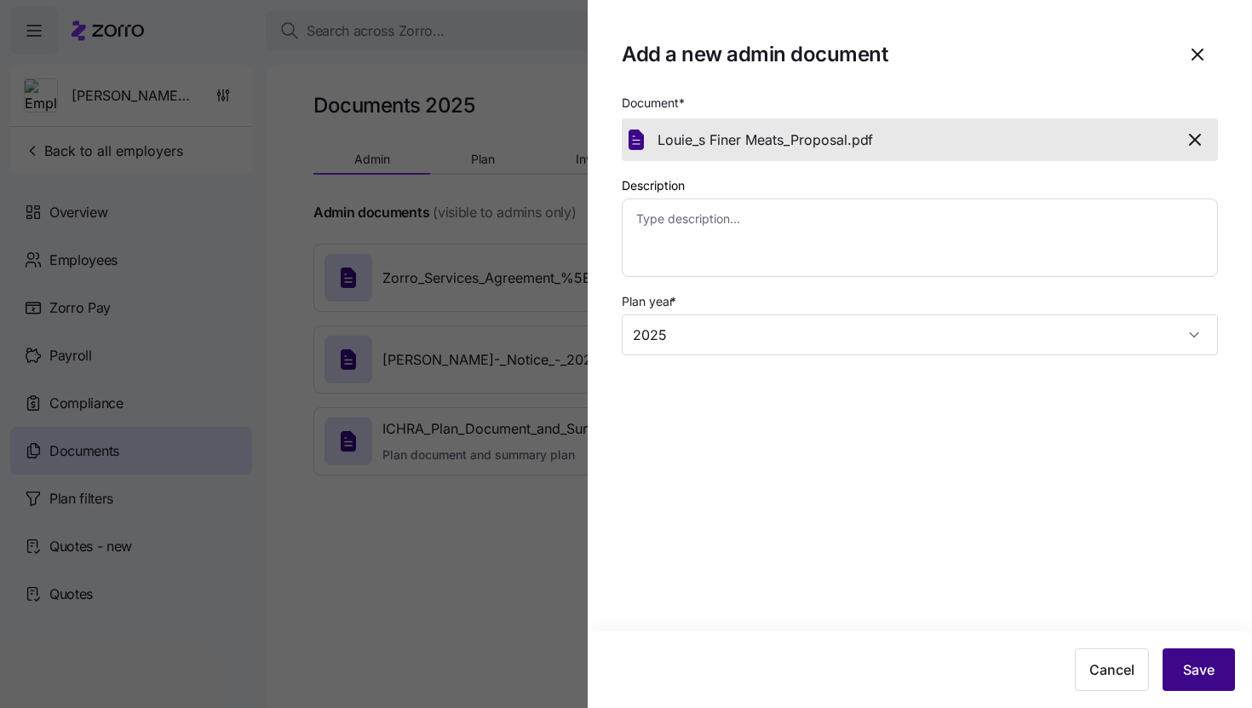
click at [1219, 671] on button "Save" at bounding box center [1198, 669] width 72 height 43
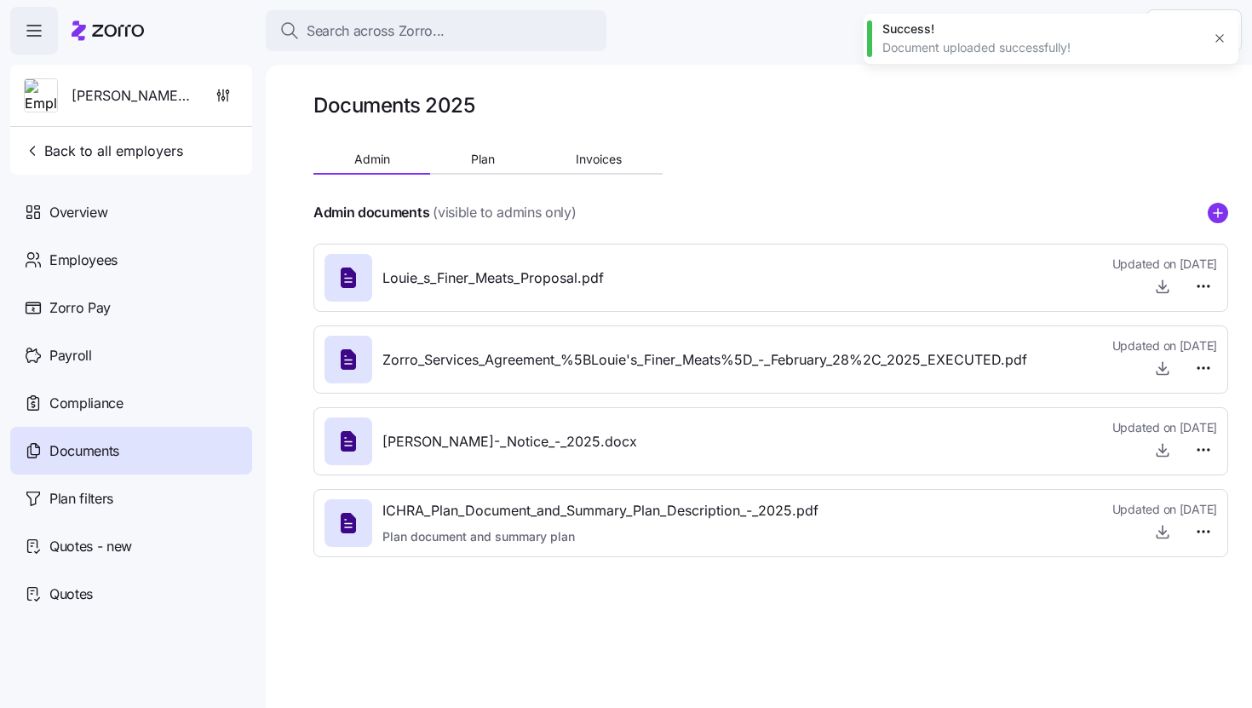
type textarea "x"
click at [76, 141] on span "Back to all employers" at bounding box center [103, 151] width 159 height 20
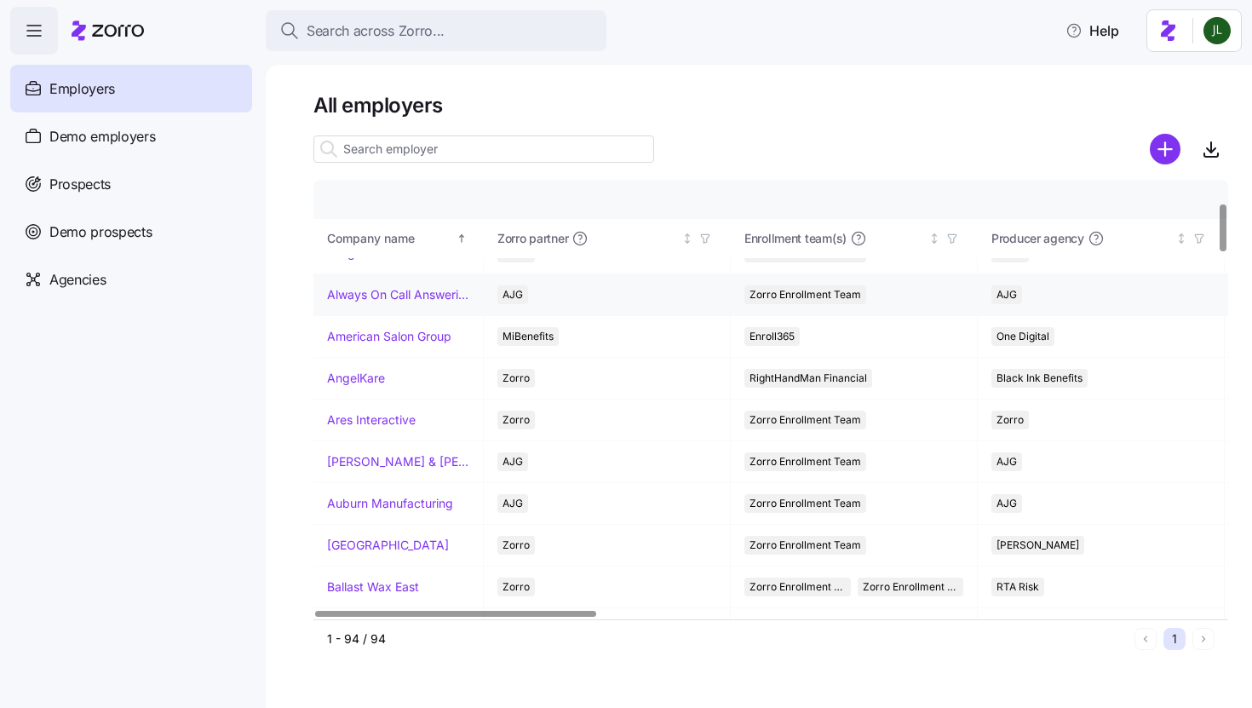
scroll to position [209, 0]
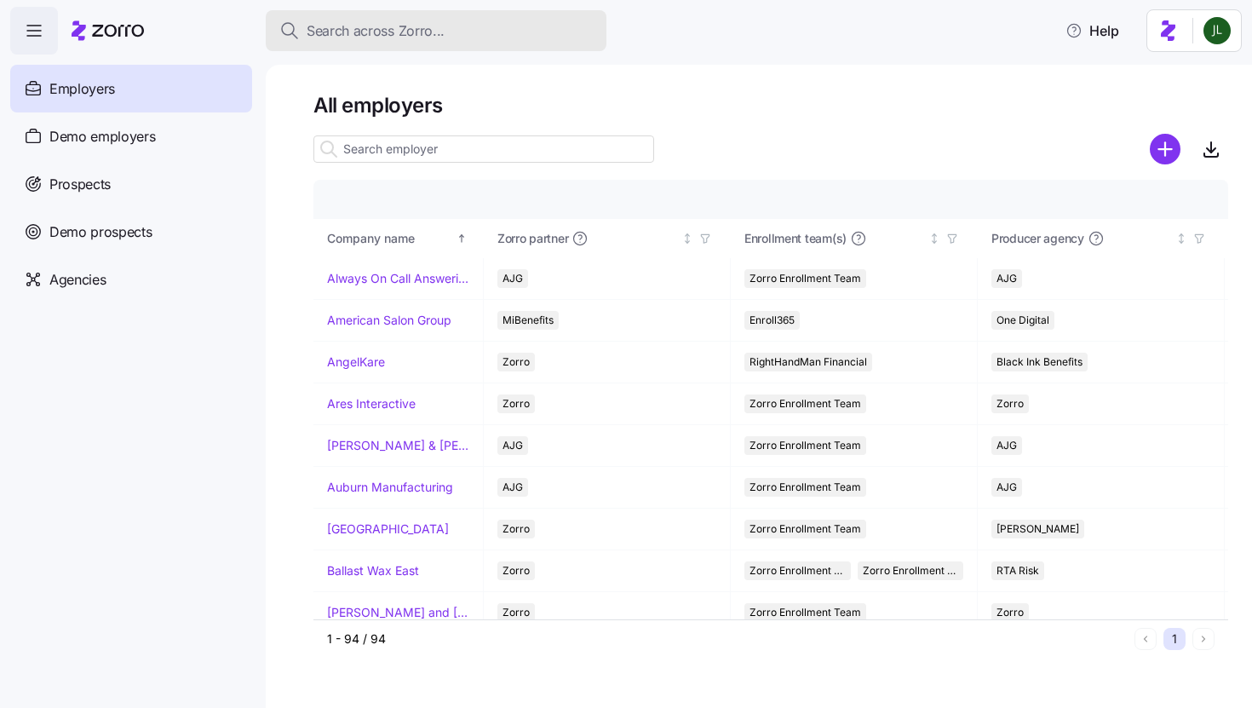
click at [331, 11] on button "Search across Zorro..." at bounding box center [436, 30] width 341 height 41
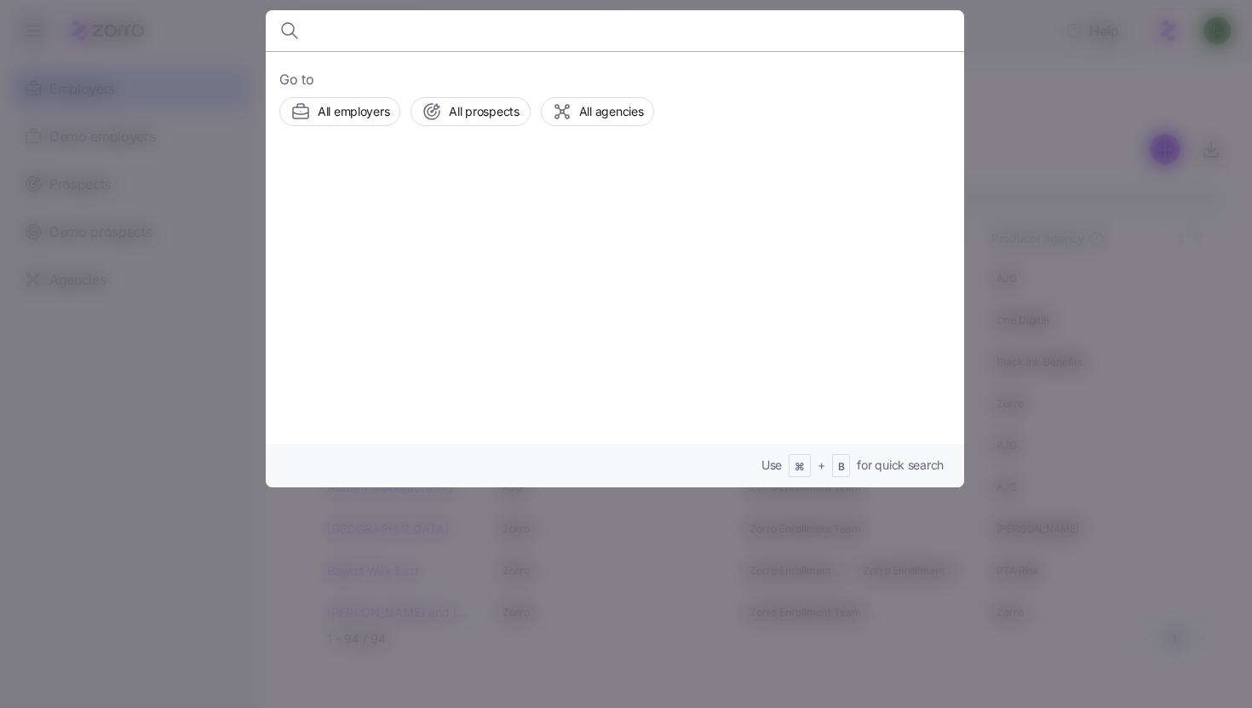
click at [233, 231] on div at bounding box center [626, 354] width 1252 height 708
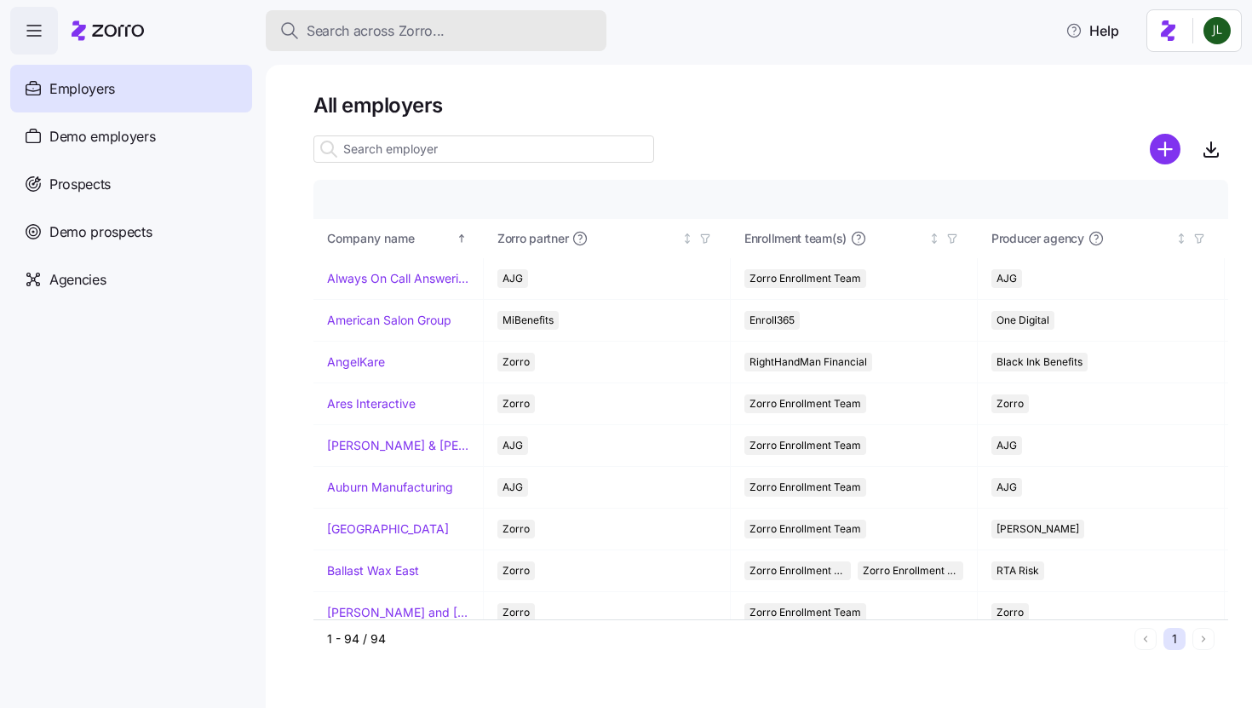
click at [347, 26] on span "Search across Zorro..." at bounding box center [376, 30] width 138 height 21
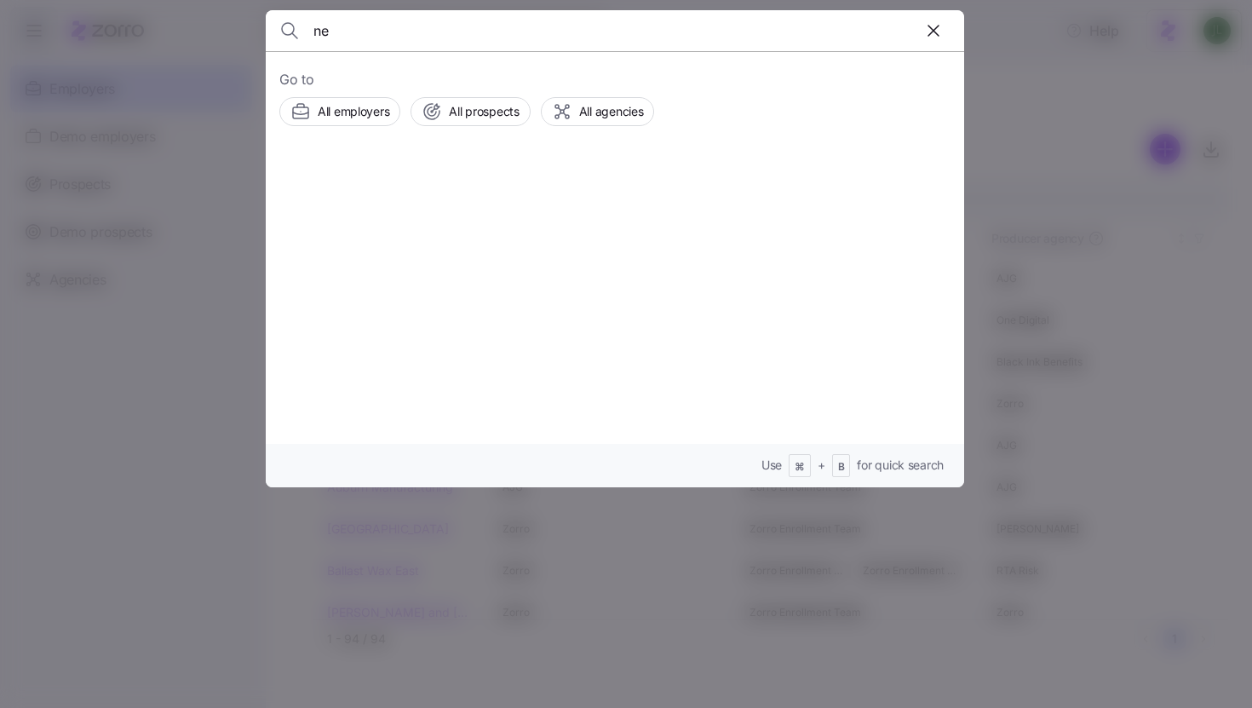
type input "n"
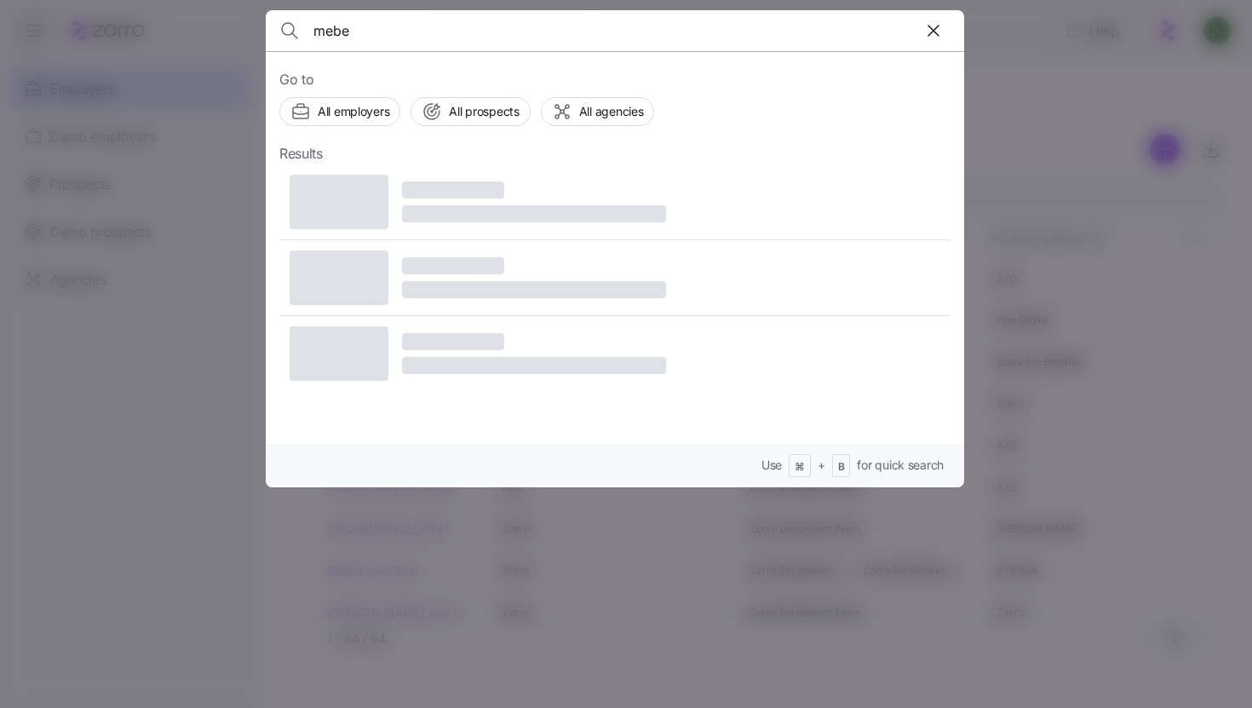
type input "mebe"
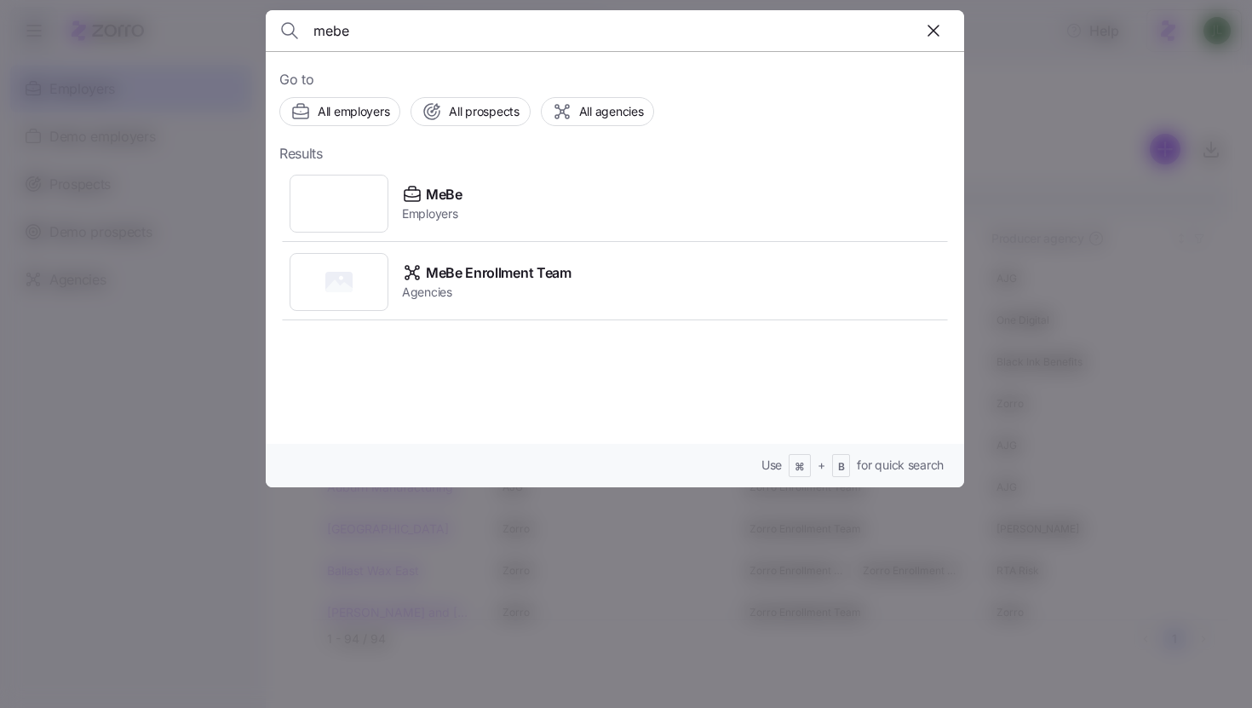
click at [232, 270] on div at bounding box center [626, 354] width 1252 height 708
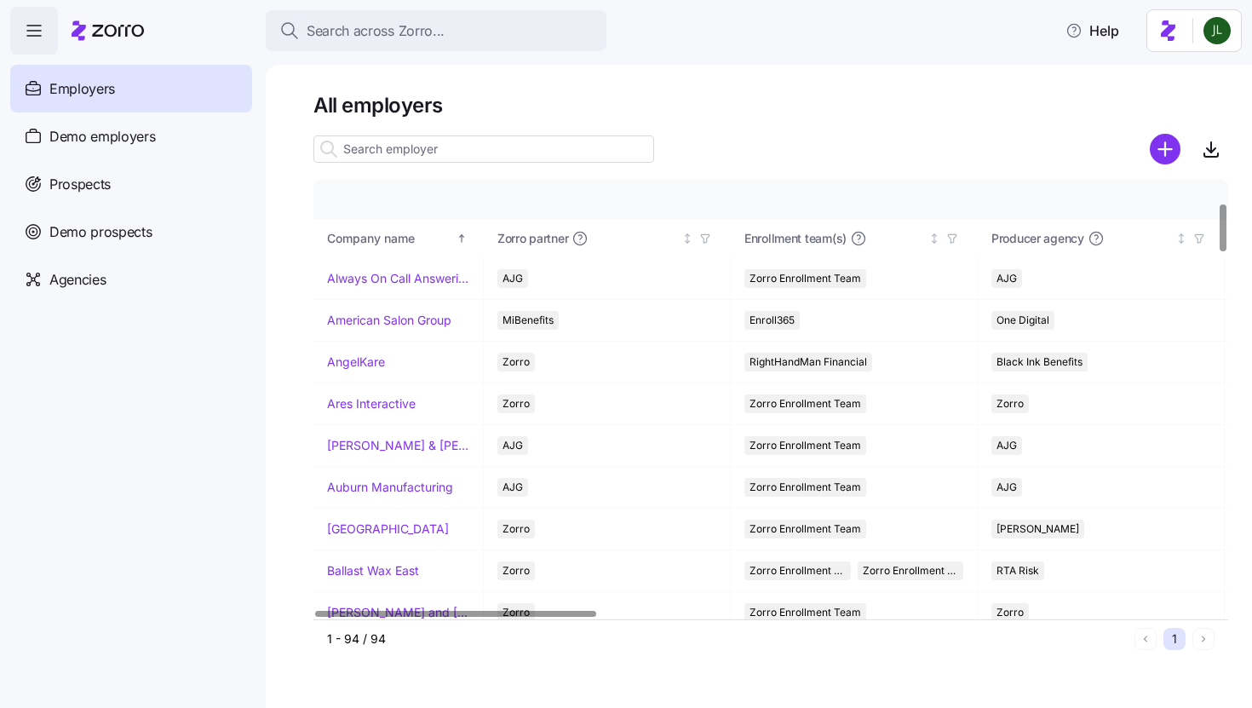
click at [348, 161] on input at bounding box center [483, 148] width 341 height 27
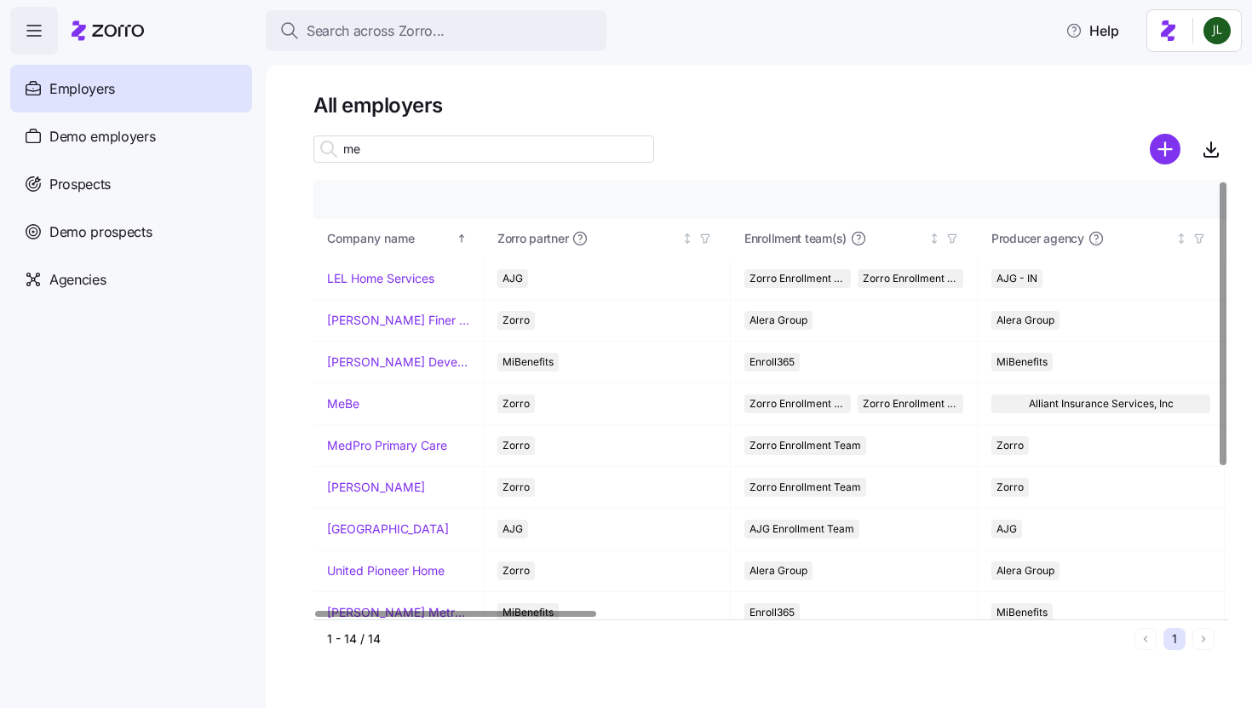
scroll to position [0, 0]
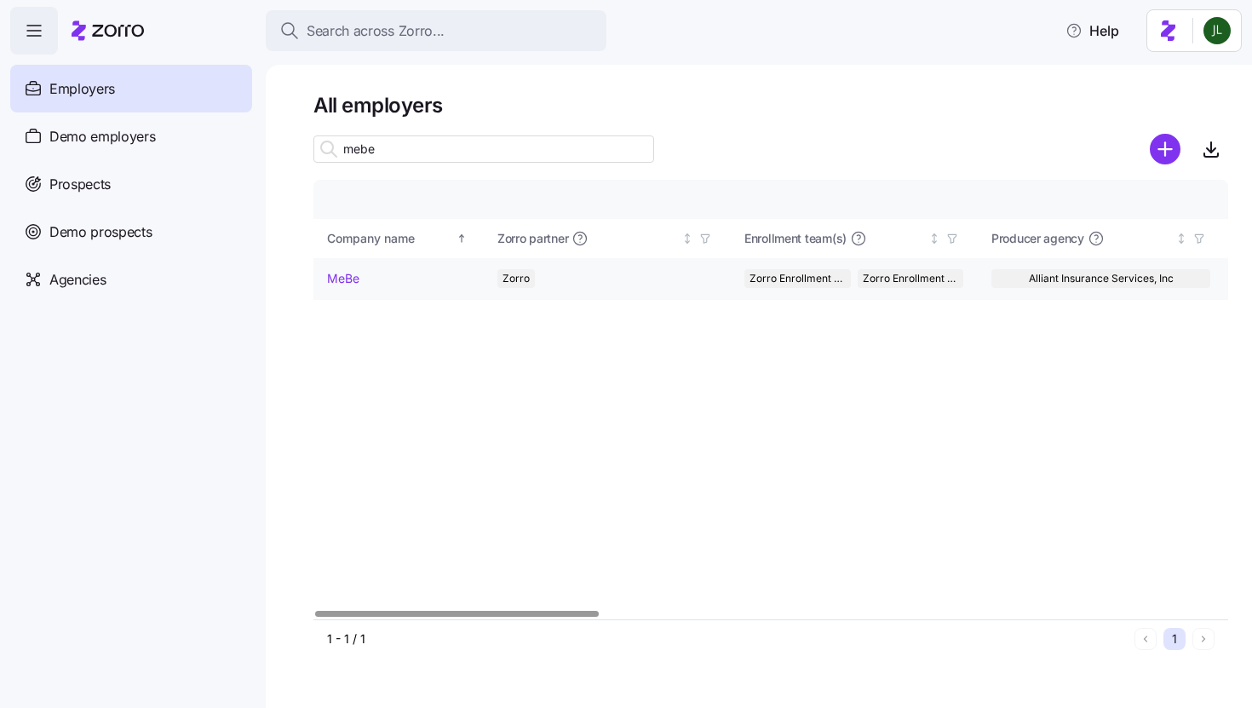
type input "mebe"
click at [362, 268] on td "MeBe" at bounding box center [398, 279] width 170 height 42
click at [347, 284] on link "MeBe" at bounding box center [343, 278] width 32 height 17
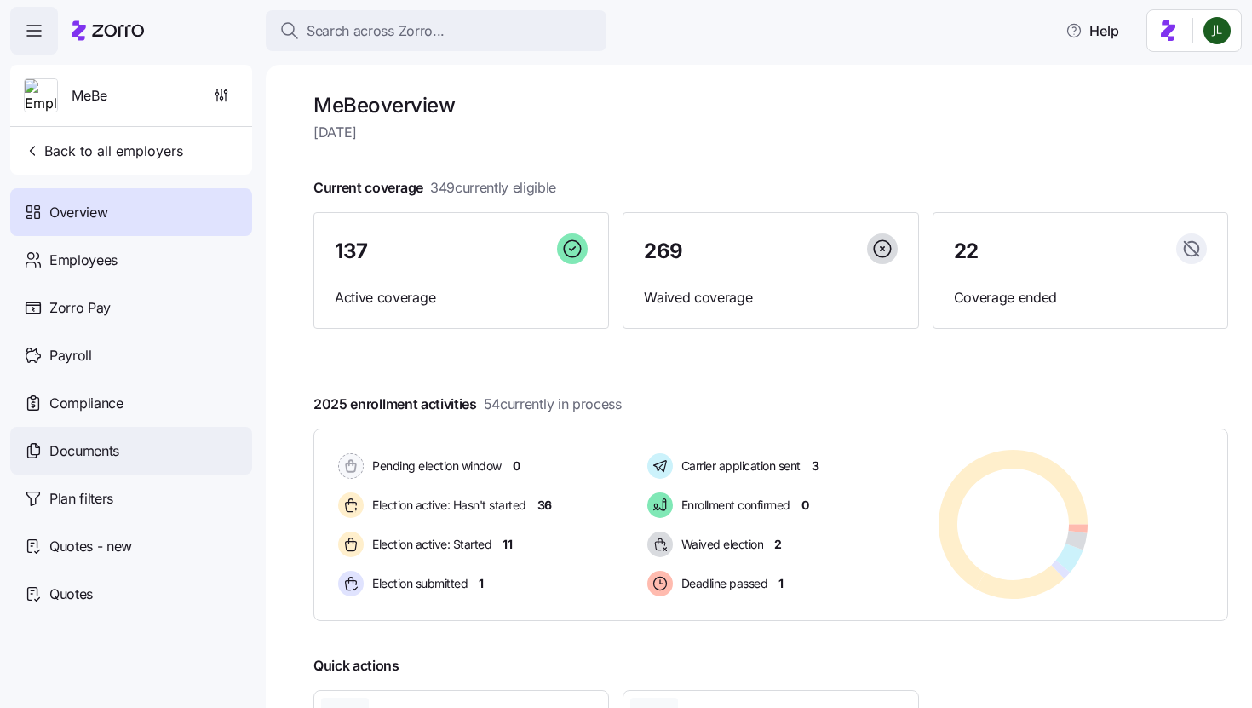
click at [100, 460] on span "Documents" at bounding box center [84, 450] width 70 height 21
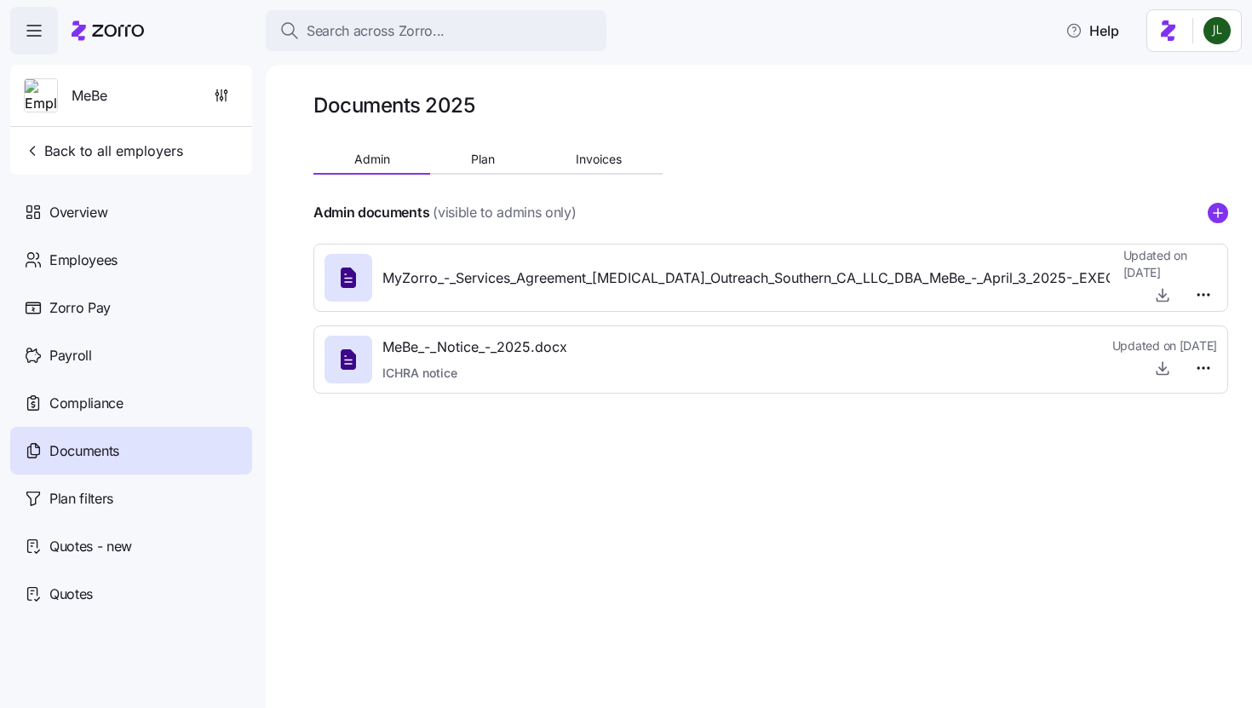
click at [1206, 217] on div "Admin documents (visible to admins only)" at bounding box center [770, 212] width 915 height 21
click at [1218, 212] on g "add icon" at bounding box center [1217, 212] width 9 height 9
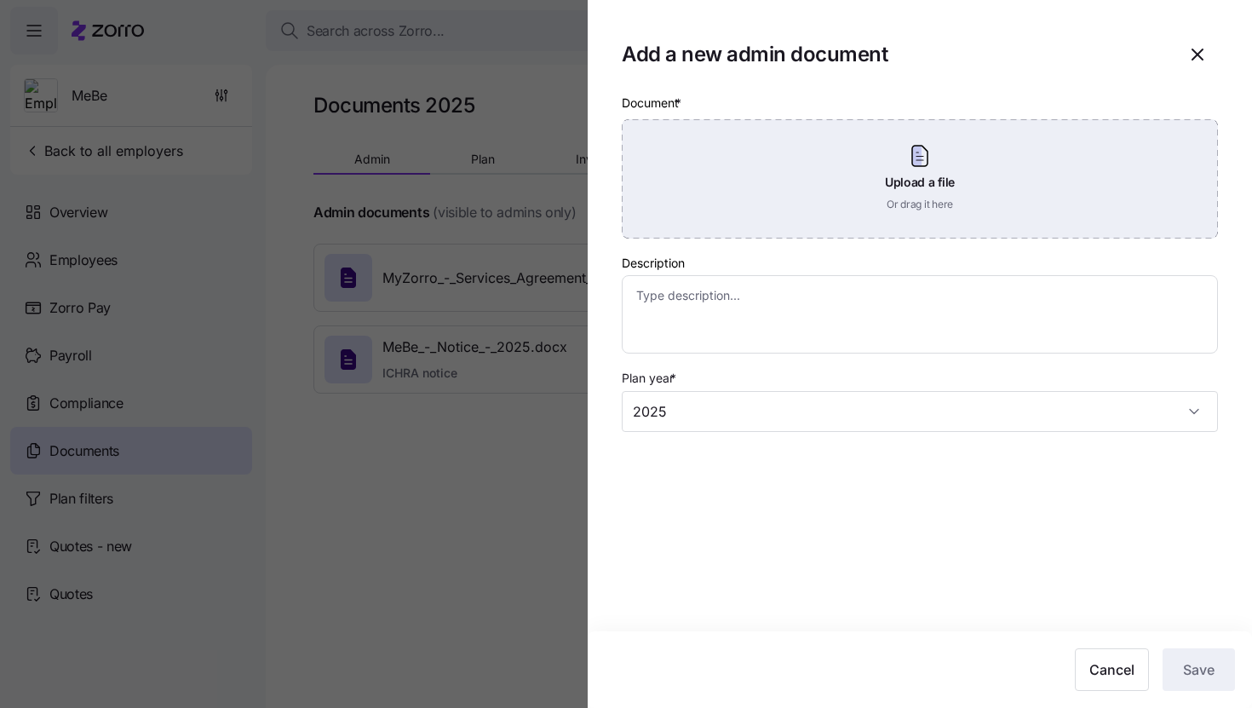
click at [814, 198] on div "Upload a file Or drag it here" at bounding box center [920, 178] width 596 height 119
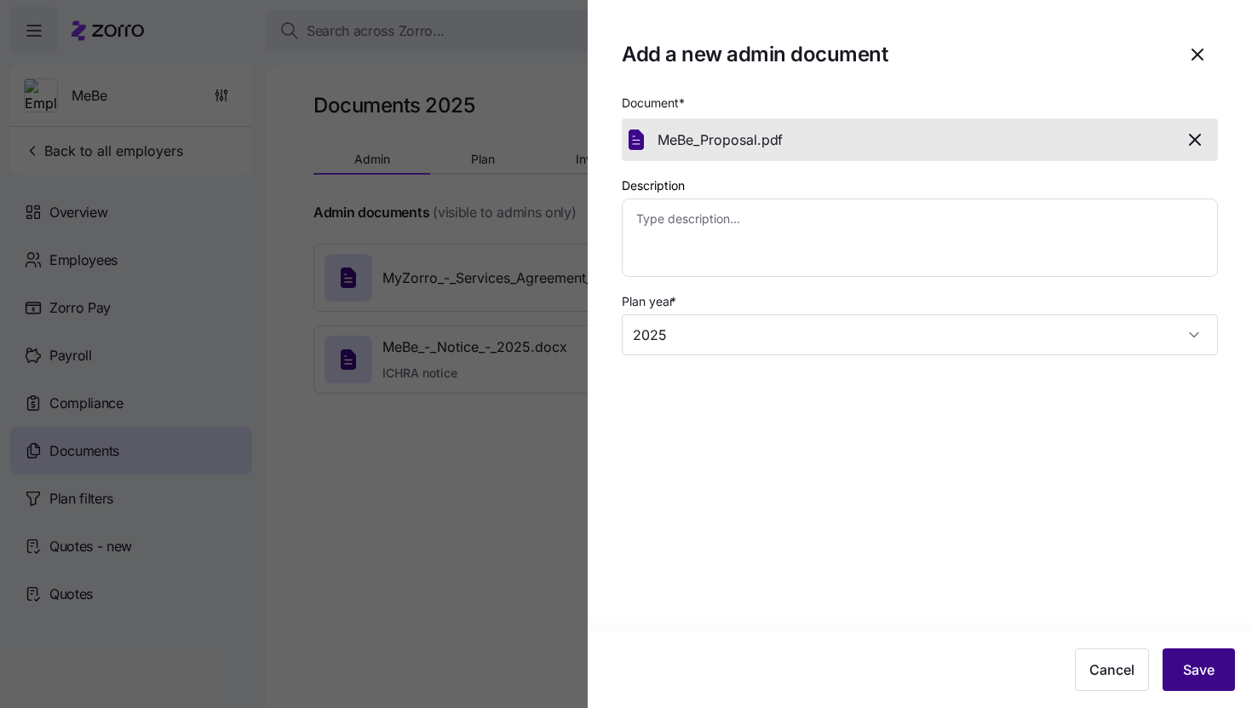
click at [1220, 670] on button "Save" at bounding box center [1198, 669] width 72 height 43
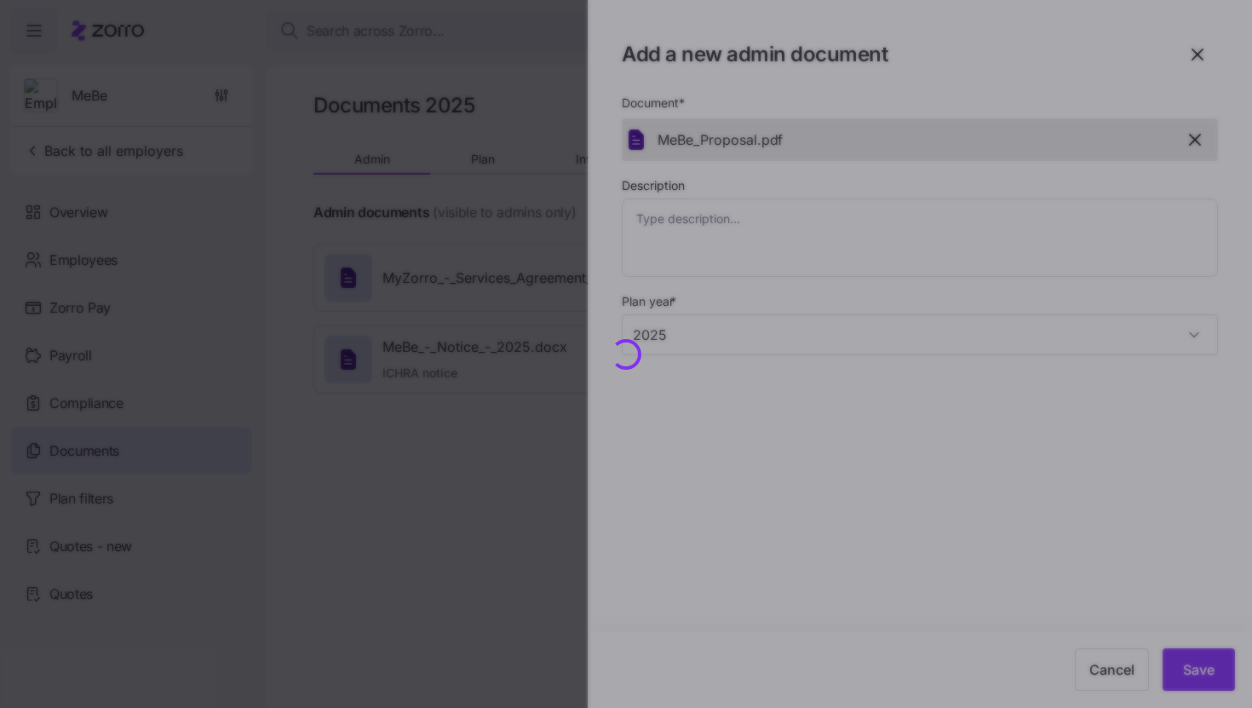
type textarea "x"
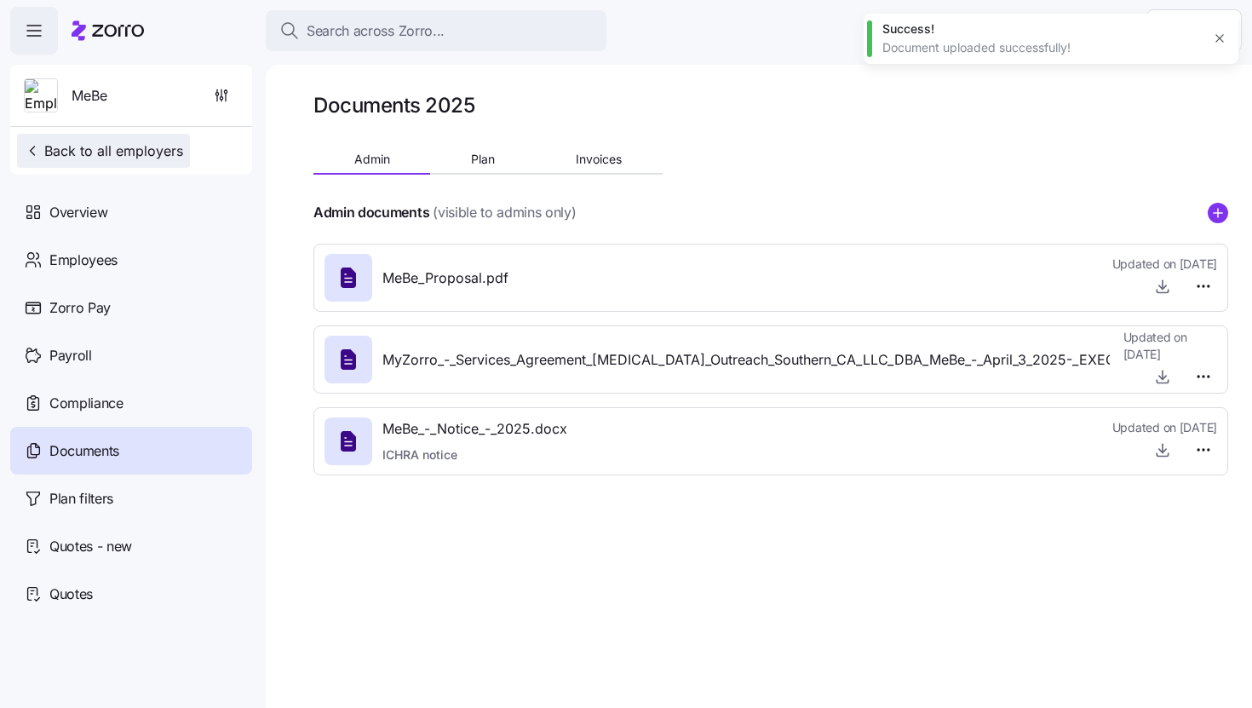
click at [83, 150] on span "Back to all employers" at bounding box center [103, 151] width 159 height 20
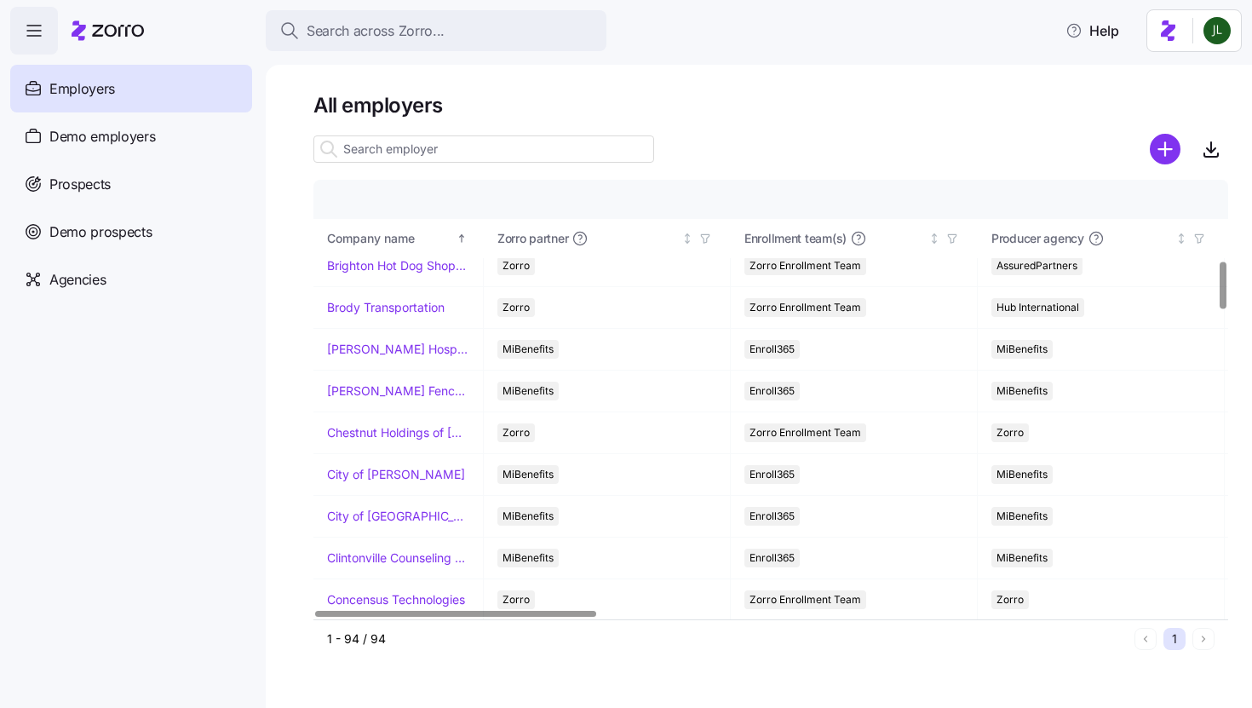
scroll to position [748, 0]
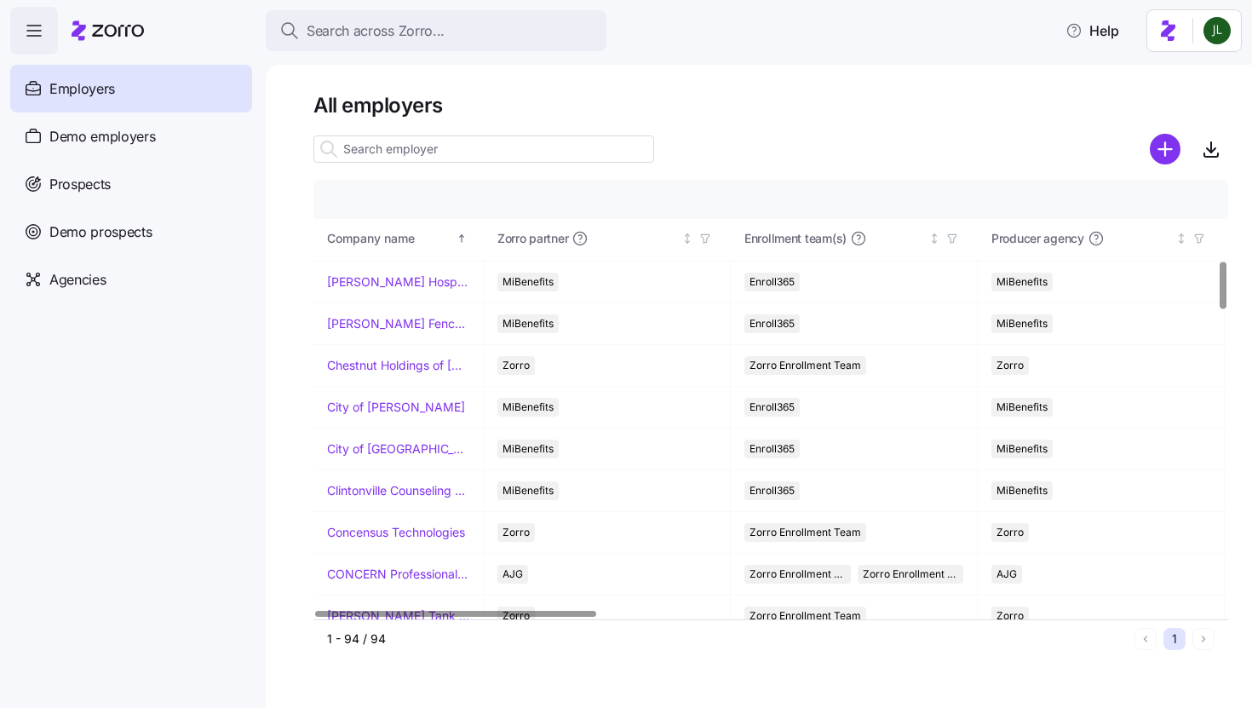
click at [390, 154] on input at bounding box center [483, 148] width 341 height 27
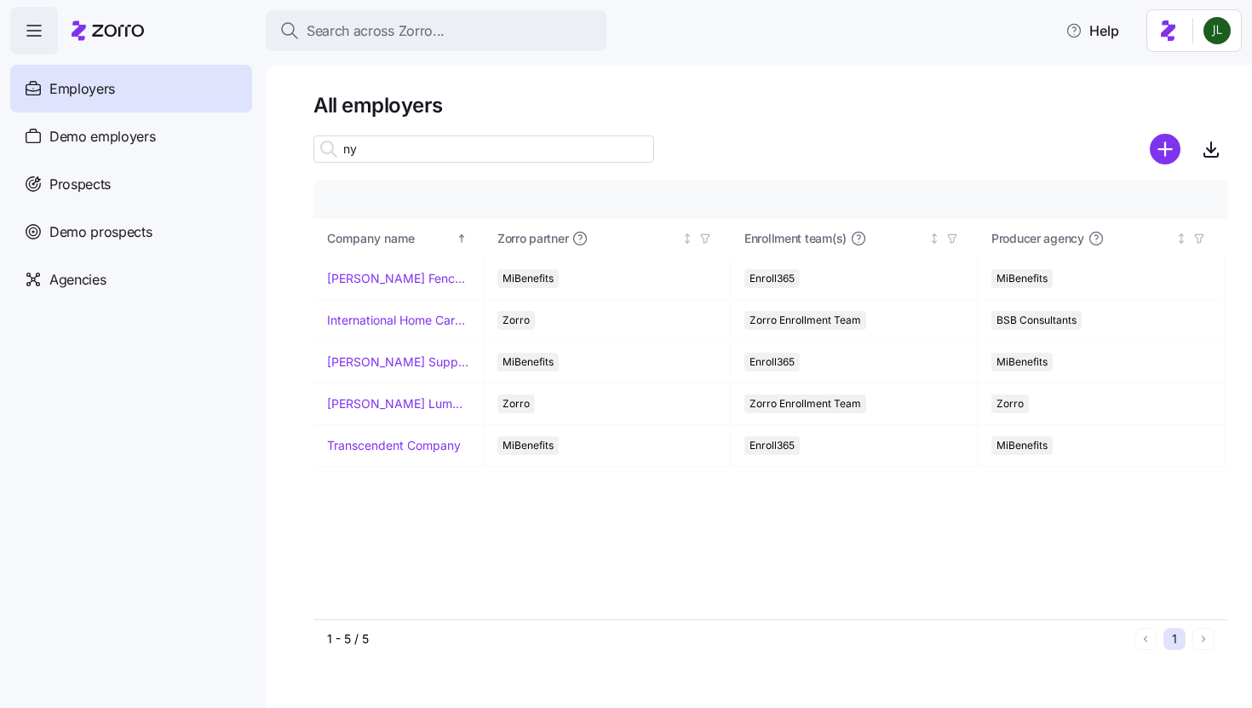
type input "n"
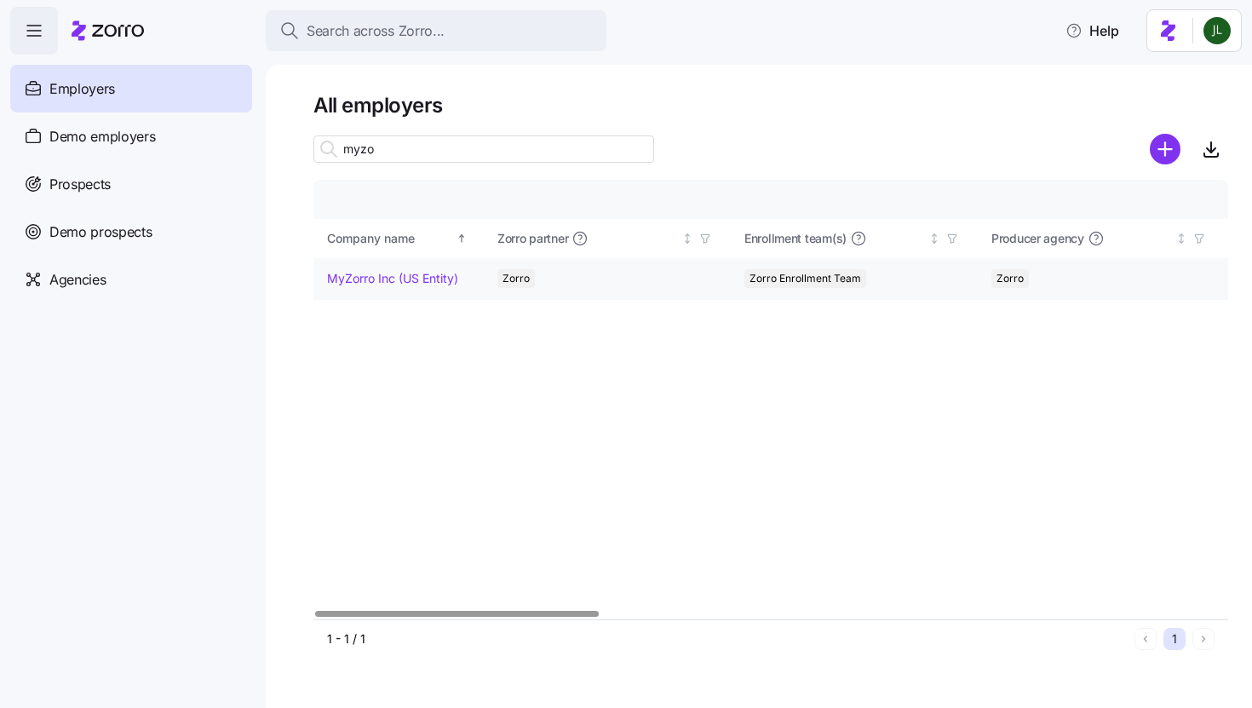
type input "myzo"
click at [418, 272] on link "MyZorro Inc (US Entity)" at bounding box center [392, 278] width 131 height 17
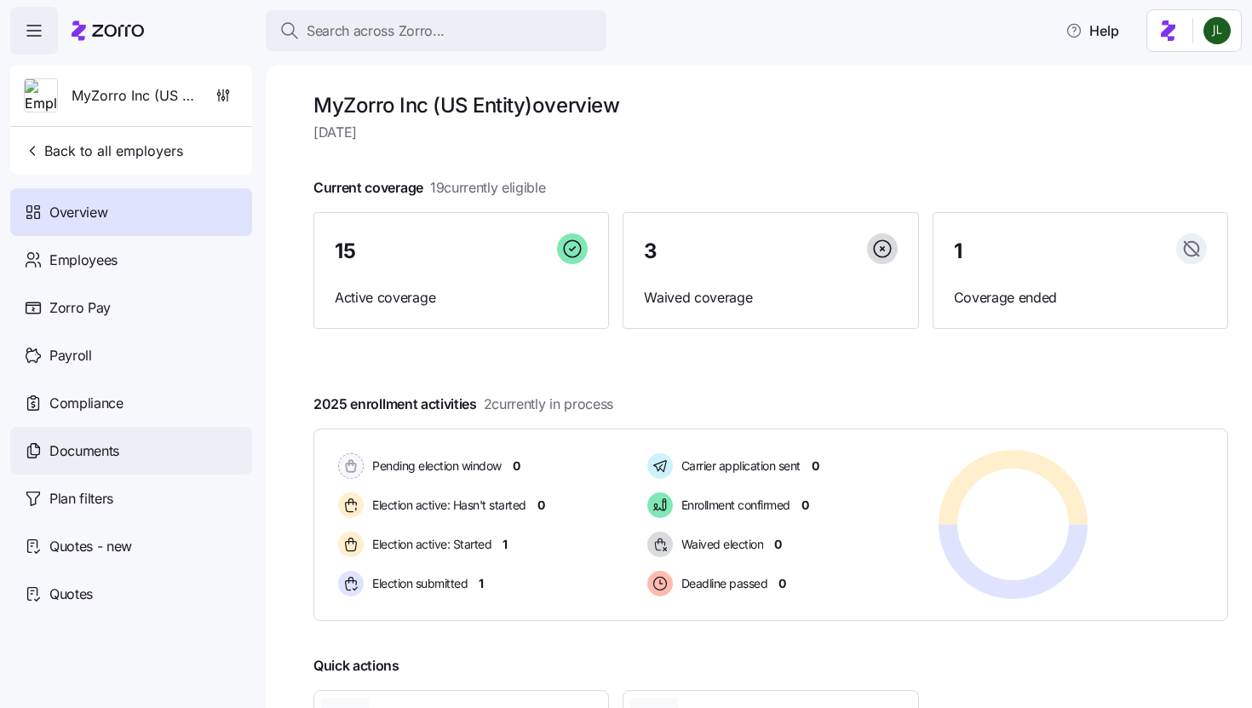
click at [140, 433] on div "Documents" at bounding box center [131, 451] width 242 height 48
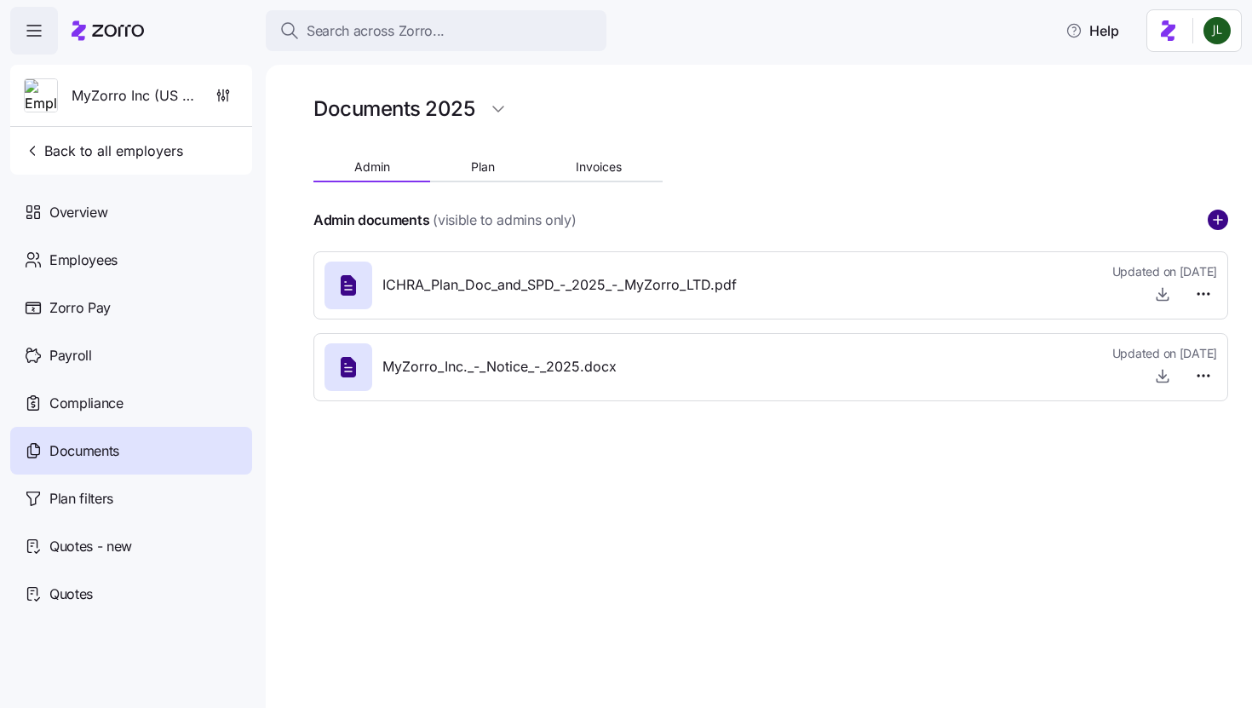
click at [1214, 222] on circle "add icon" at bounding box center [1217, 219] width 19 height 19
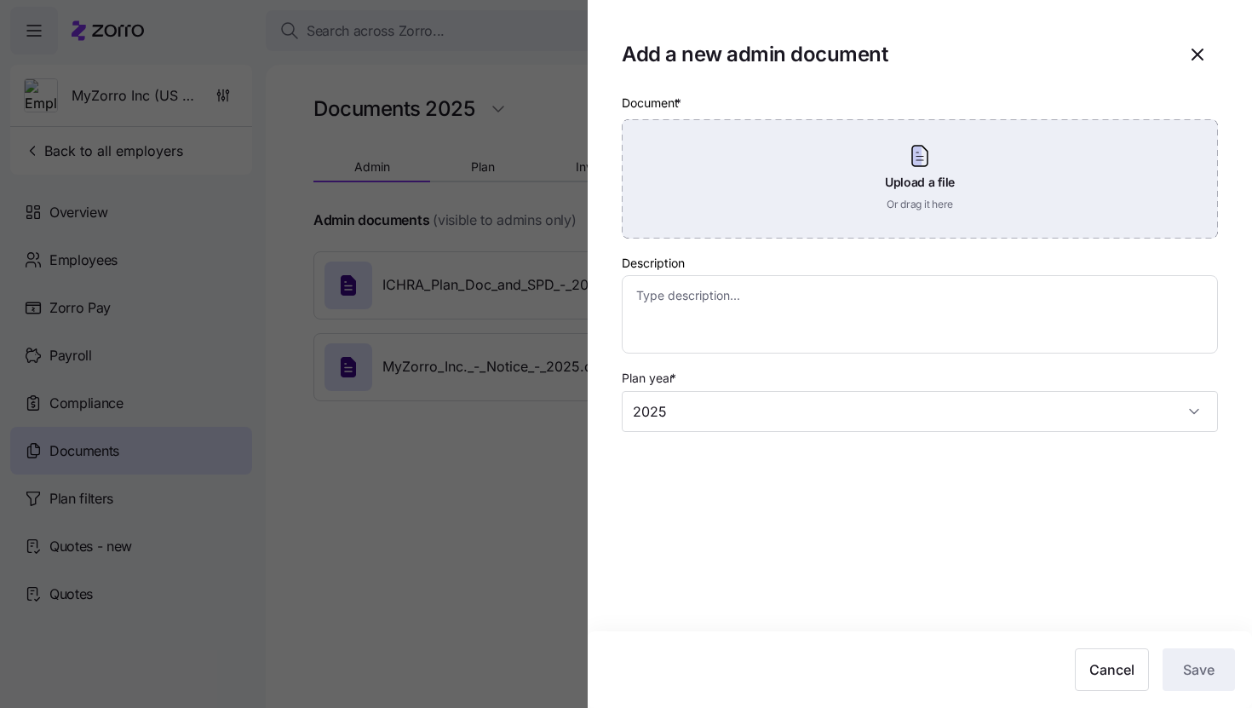
click at [915, 200] on div "Upload a file Or drag it here" at bounding box center [920, 178] width 596 height 119
click at [819, 174] on div "Upload a file Or drag it here" at bounding box center [920, 178] width 596 height 119
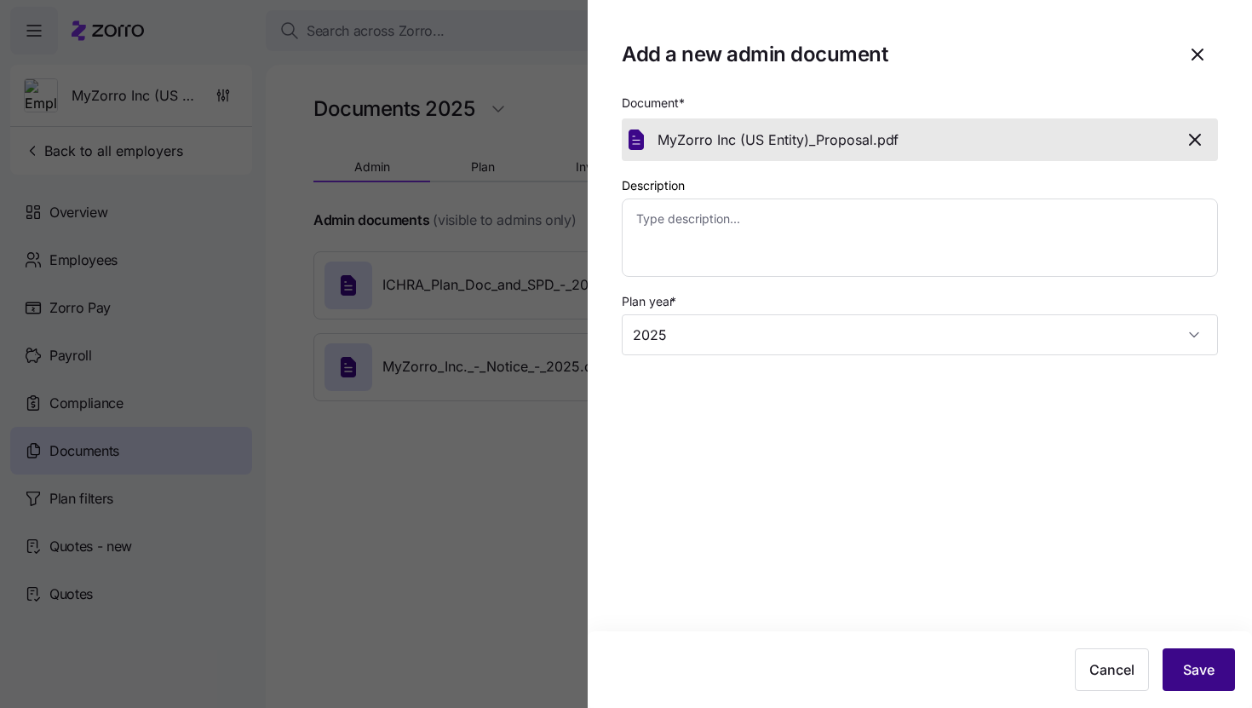
click at [1194, 658] on button "Save" at bounding box center [1198, 669] width 72 height 43
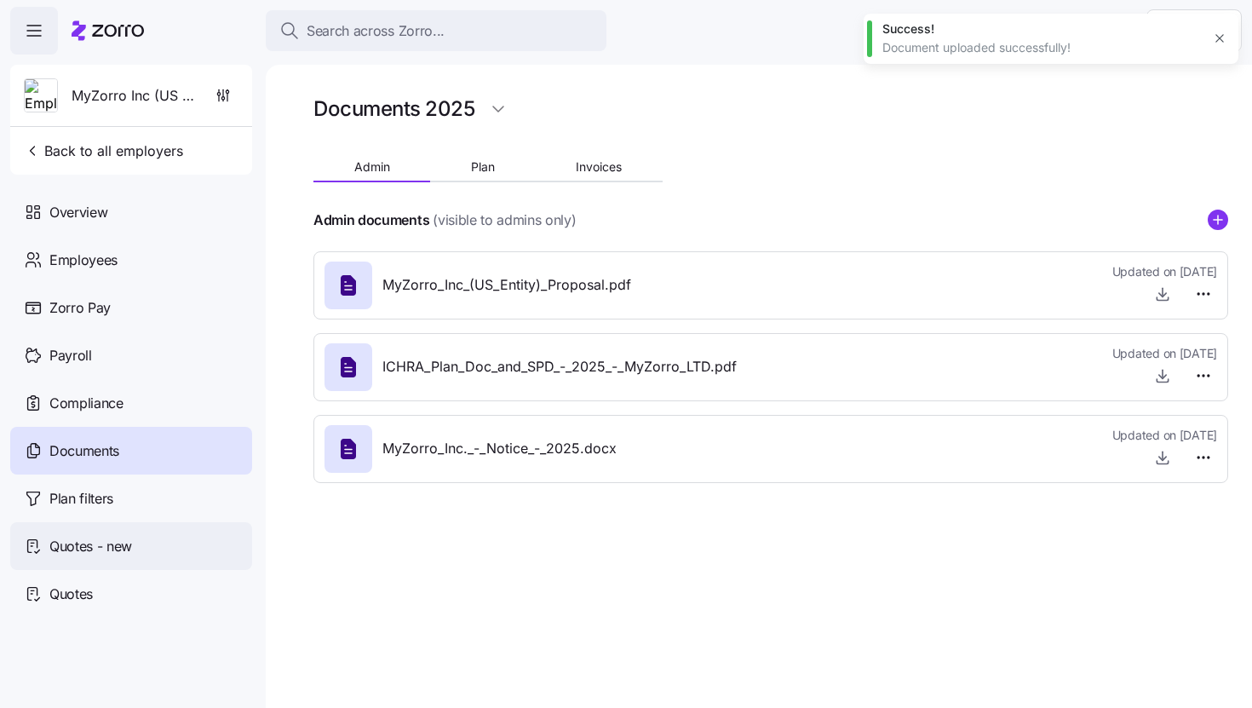
type textarea "x"
click at [136, 442] on div "Documents" at bounding box center [131, 451] width 242 height 48
click at [89, 182] on div "MyZorro Inc (US Entity) Back to all employers Overview Employees Zorro Pay Payr…" at bounding box center [131, 341] width 242 height 553
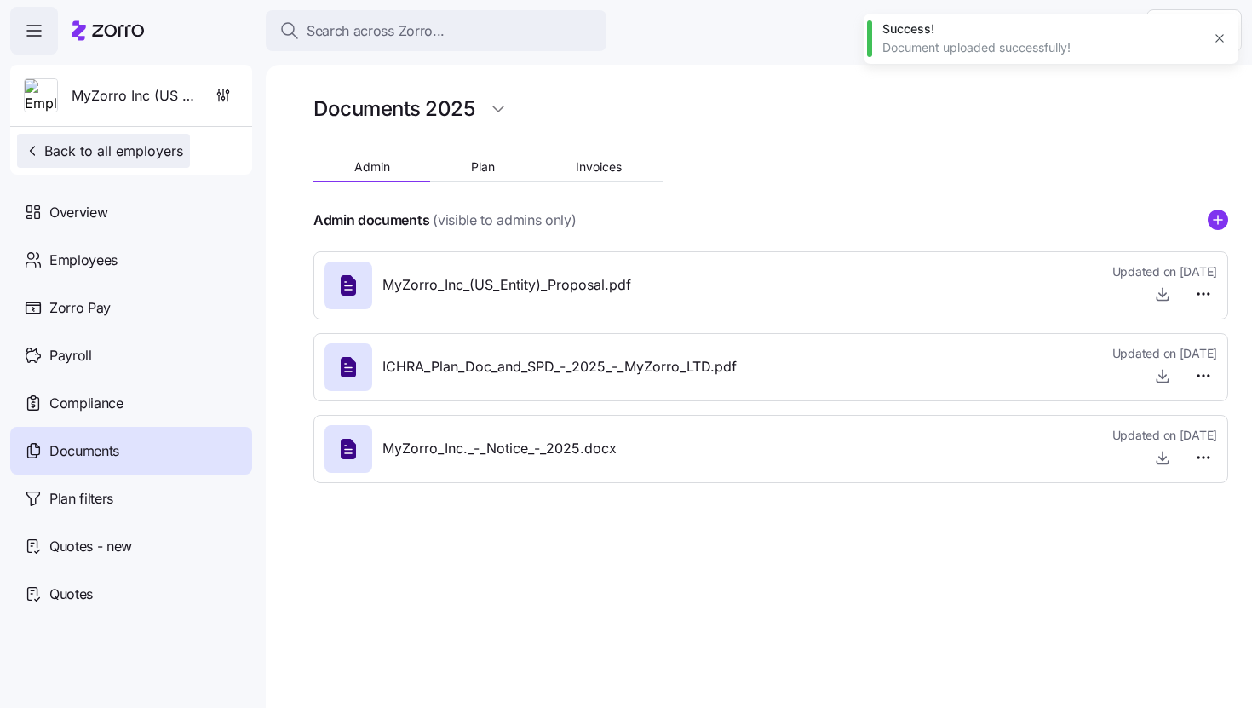
click at [74, 152] on span "Back to all employers" at bounding box center [103, 151] width 159 height 20
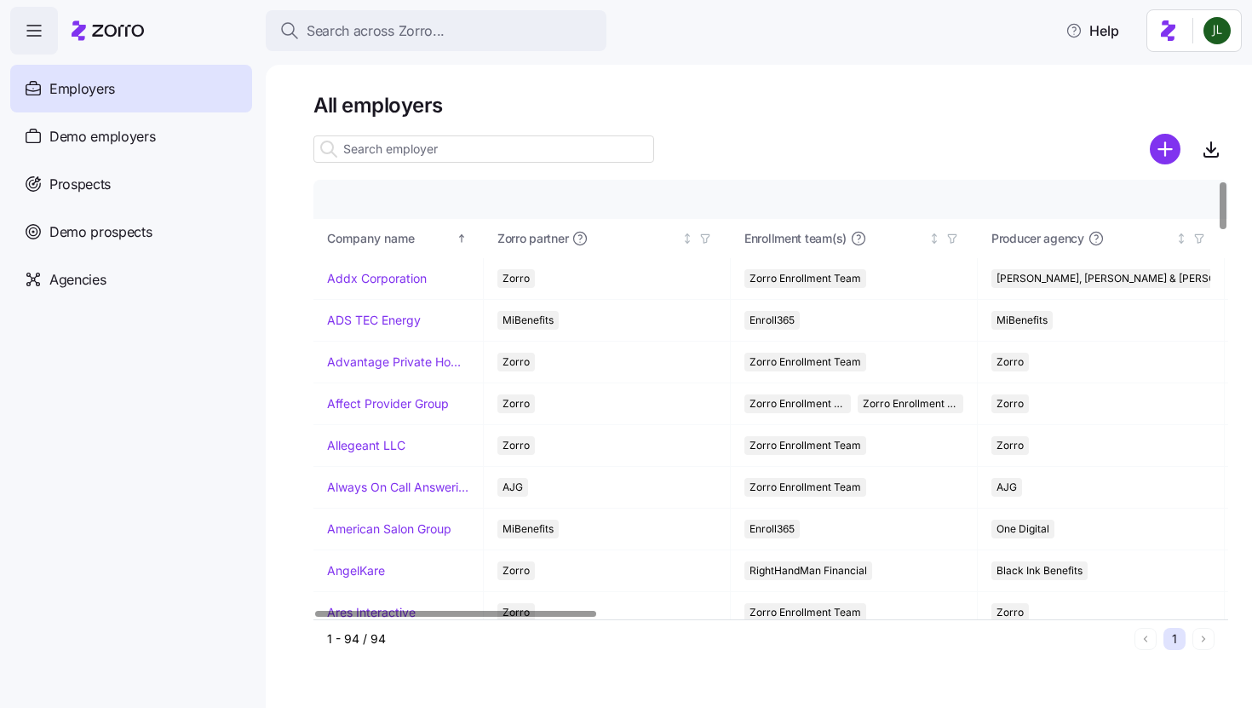
click at [393, 154] on input at bounding box center [483, 148] width 341 height 27
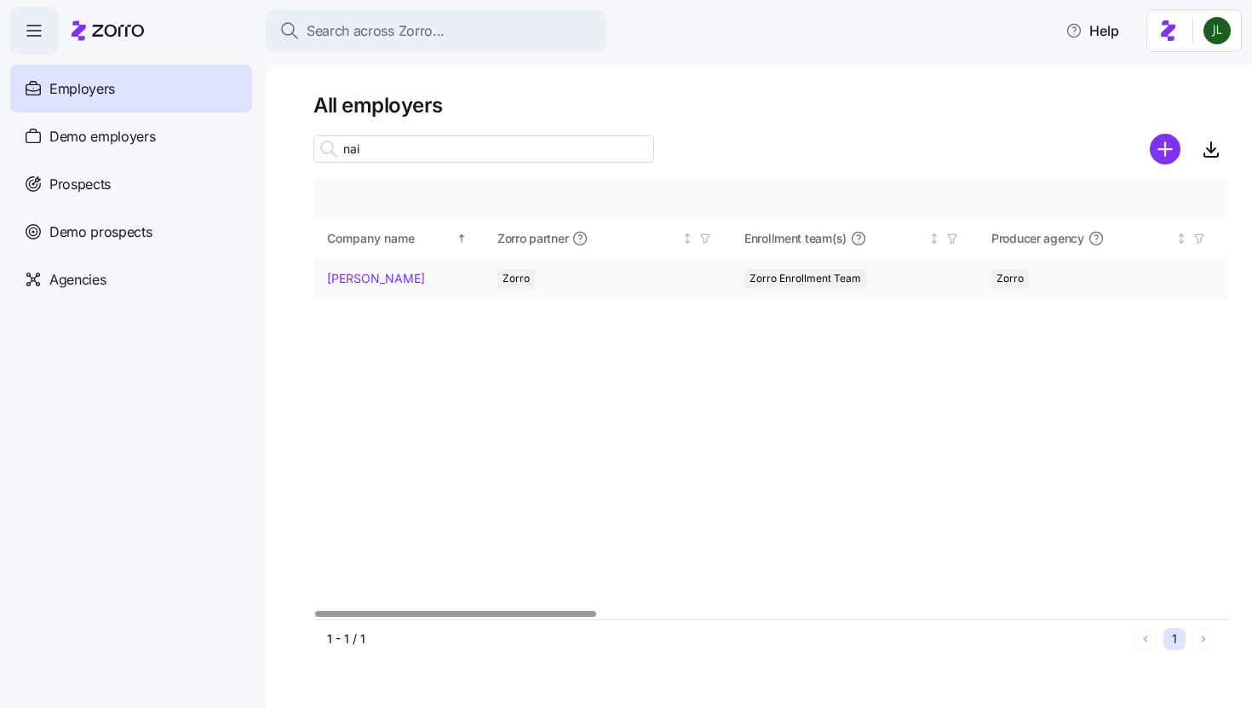
type input "nai"
click at [378, 281] on link "[PERSON_NAME]" at bounding box center [376, 278] width 98 height 17
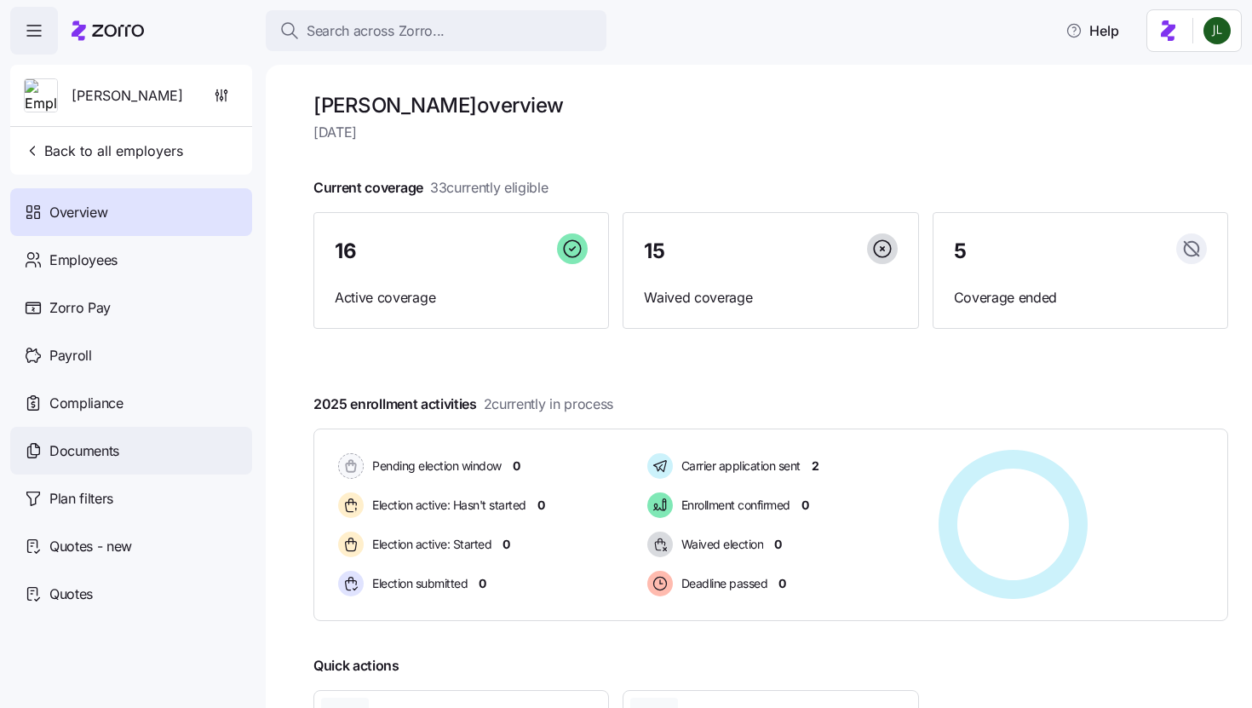
click at [112, 438] on div "Documents" at bounding box center [131, 451] width 242 height 48
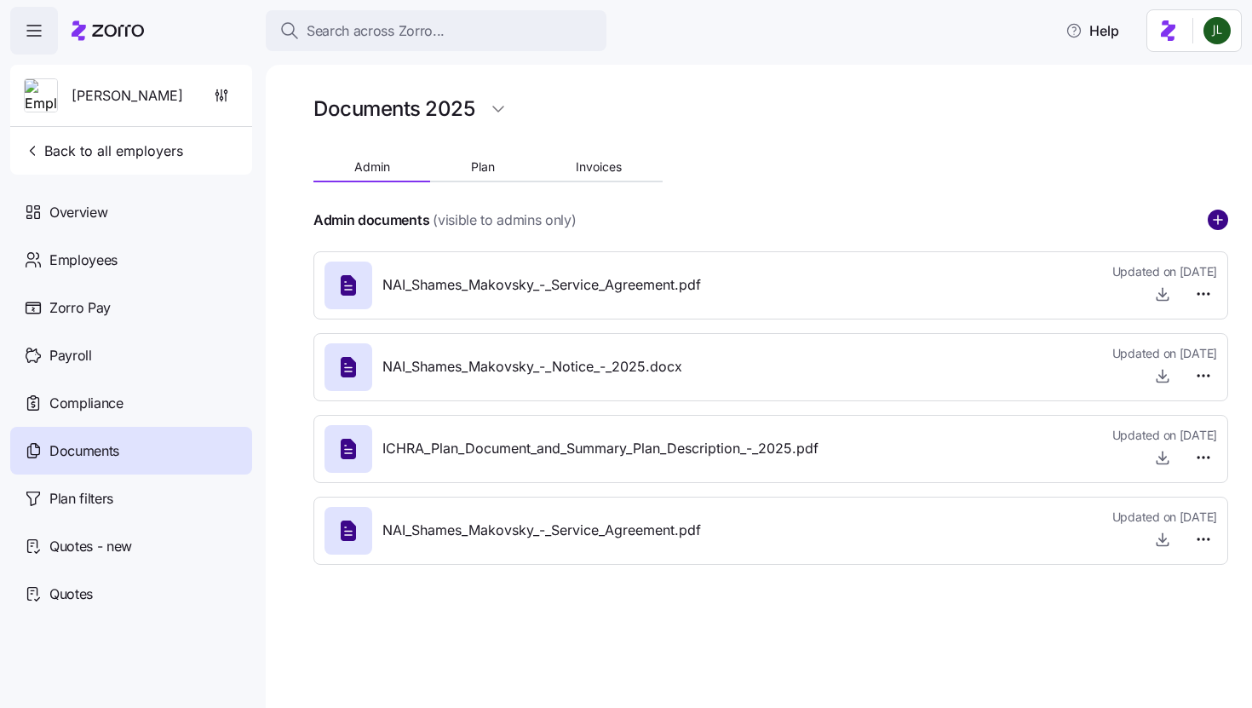
click at [1213, 224] on circle "add icon" at bounding box center [1217, 219] width 19 height 19
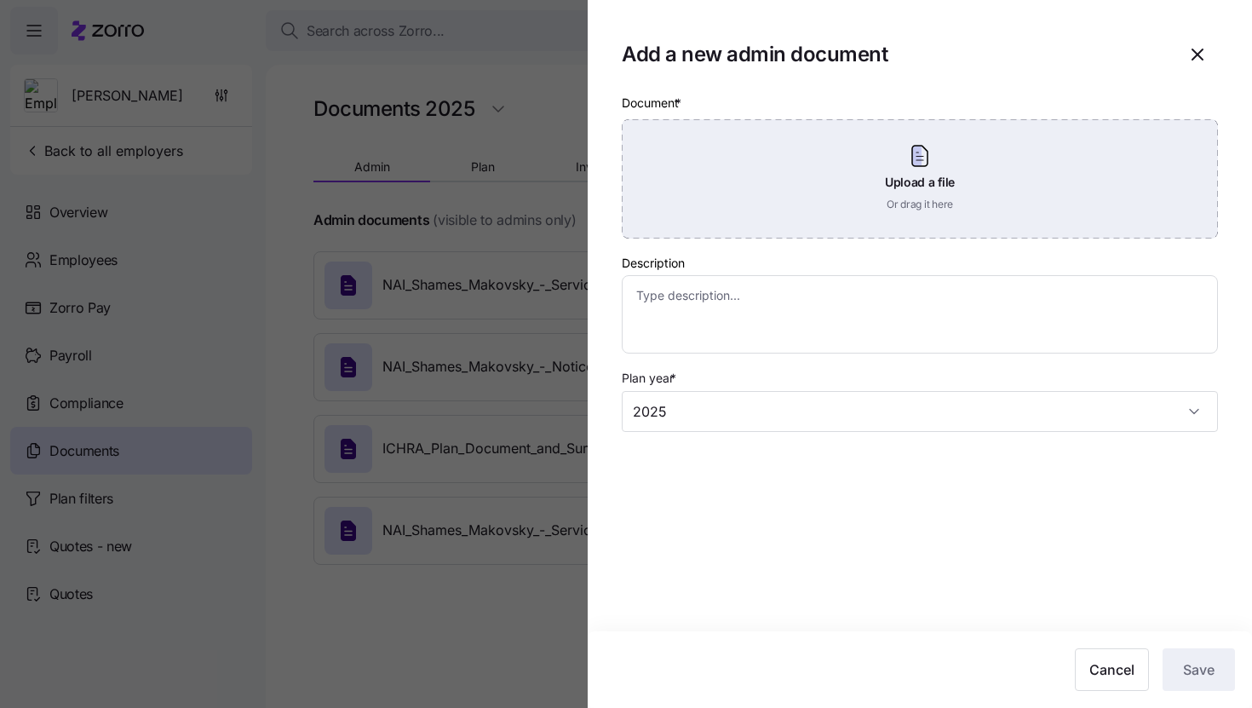
click at [850, 215] on div "Upload a file Or drag it here" at bounding box center [920, 178] width 596 height 119
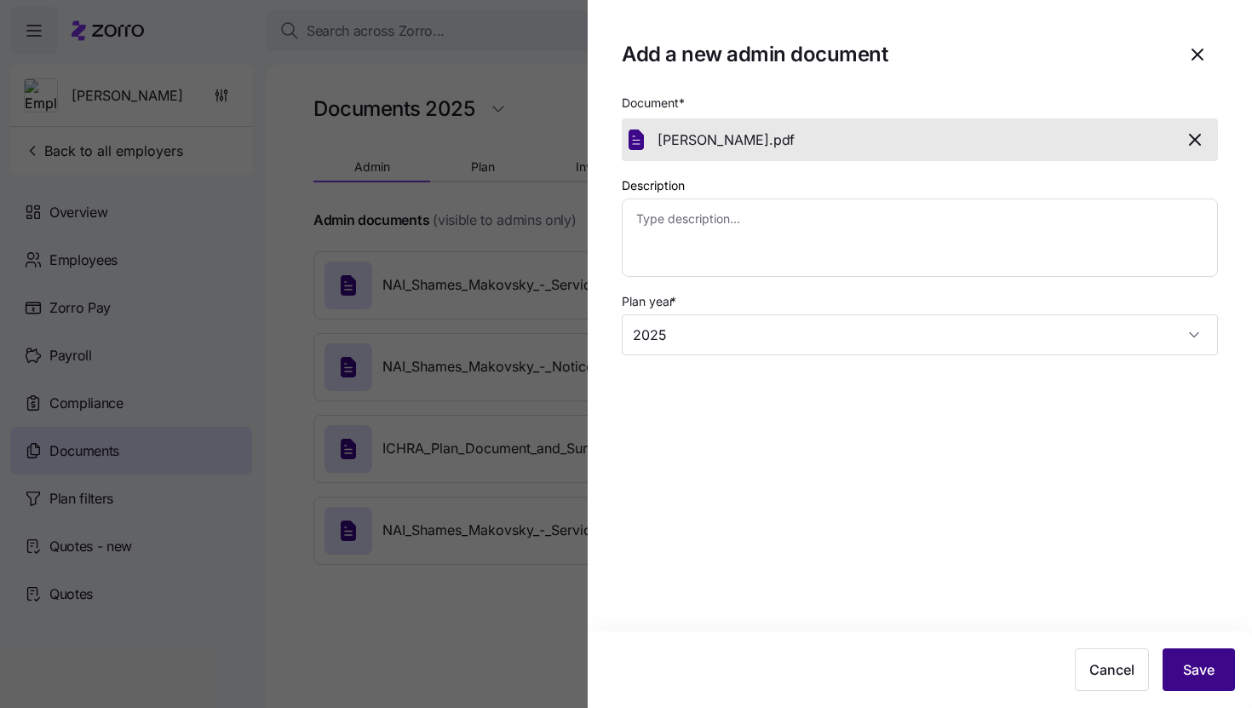
click at [1178, 663] on button "Save" at bounding box center [1198, 669] width 72 height 43
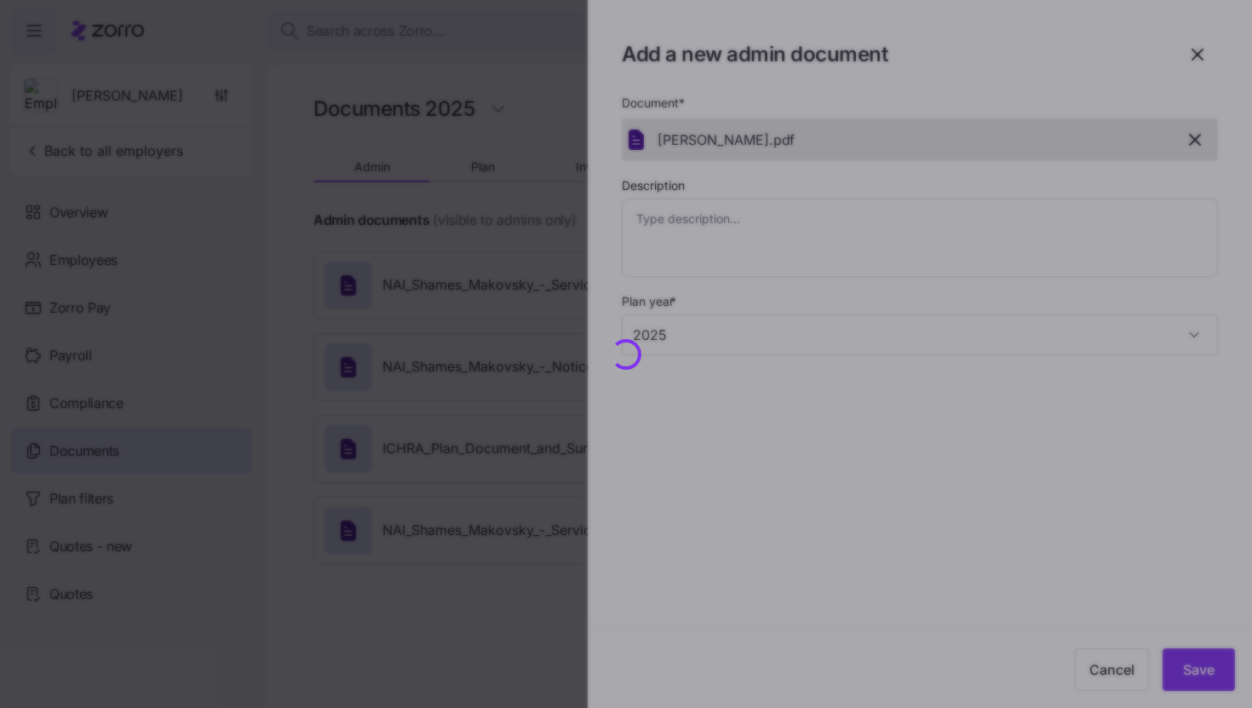
type textarea "x"
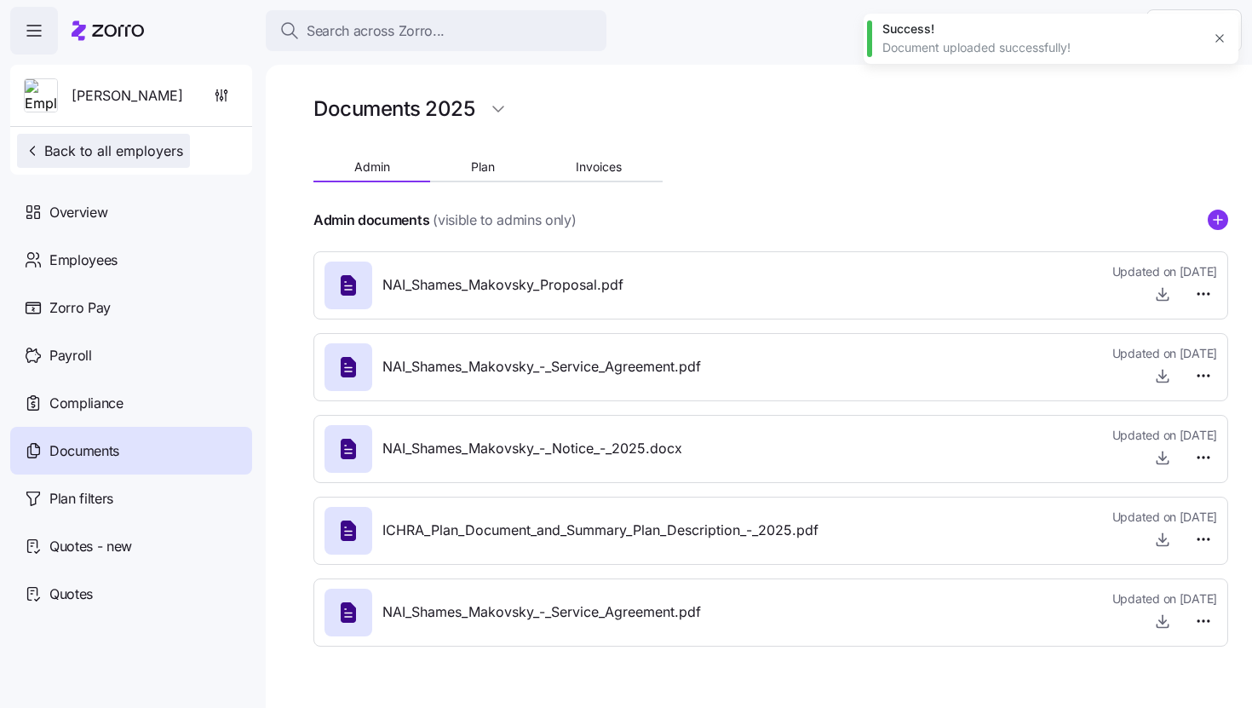
click at [69, 147] on span "Back to all employers" at bounding box center [103, 151] width 159 height 20
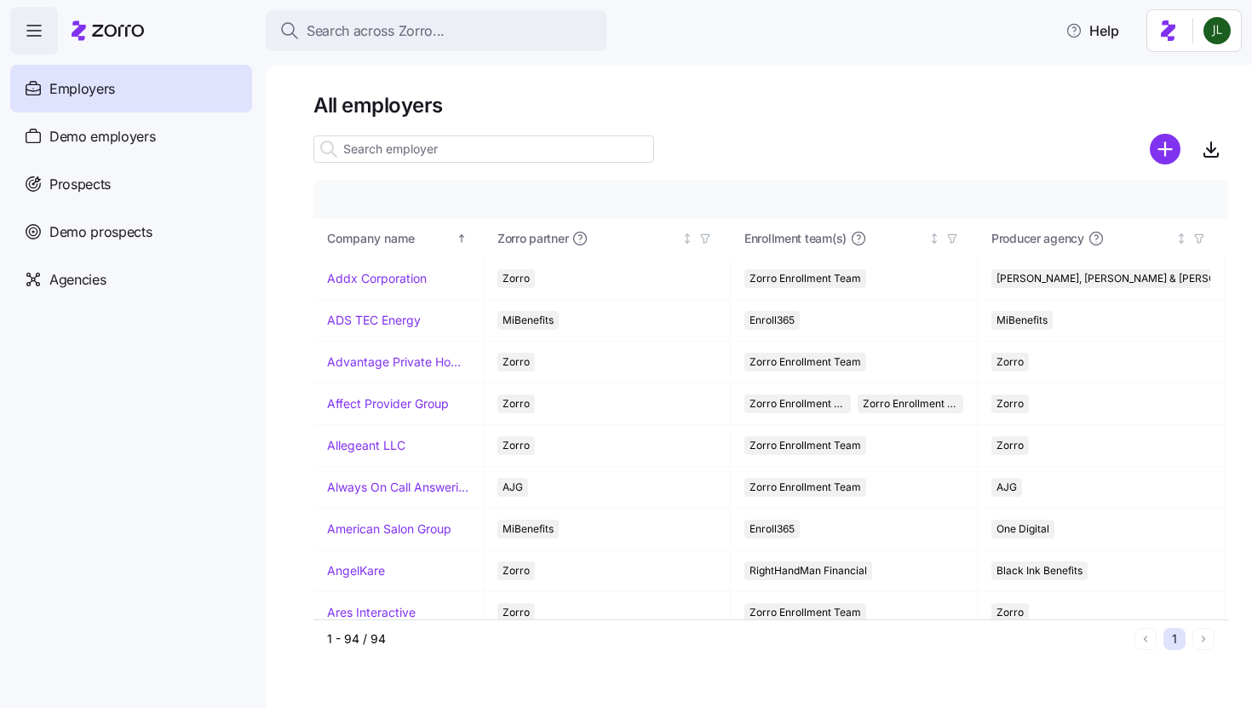
click at [386, 144] on input at bounding box center [483, 148] width 341 height 27
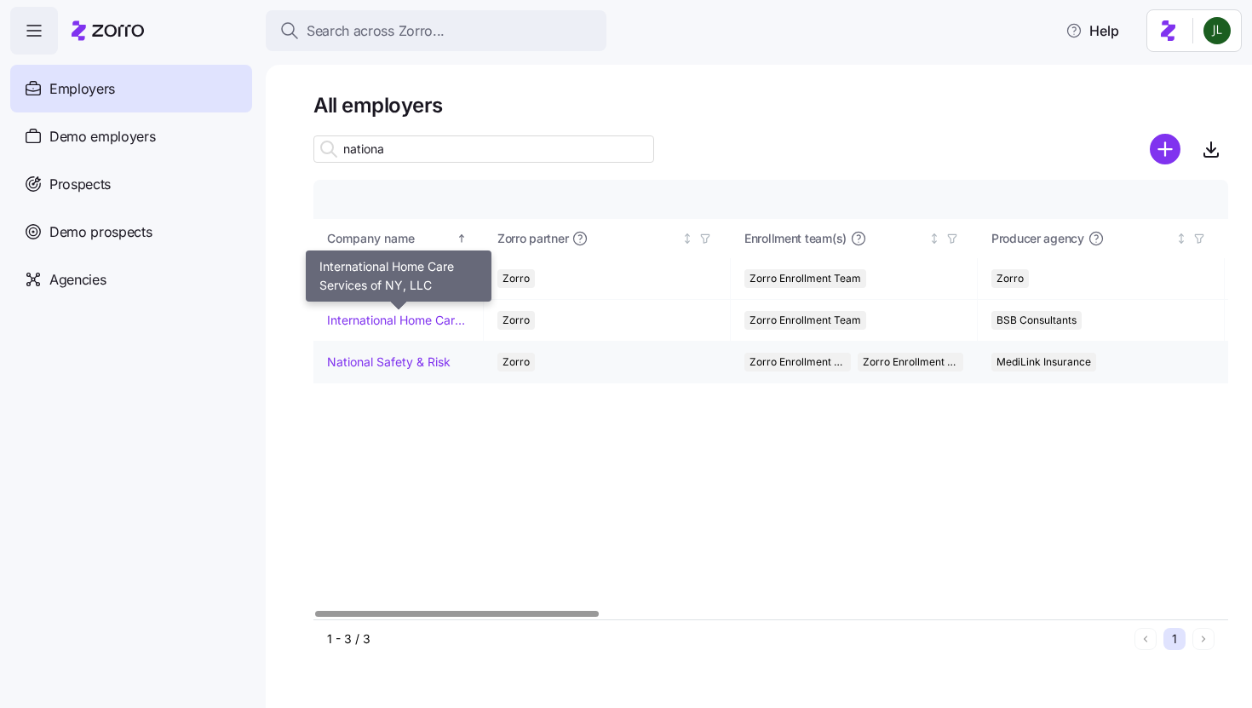
type input "nationa"
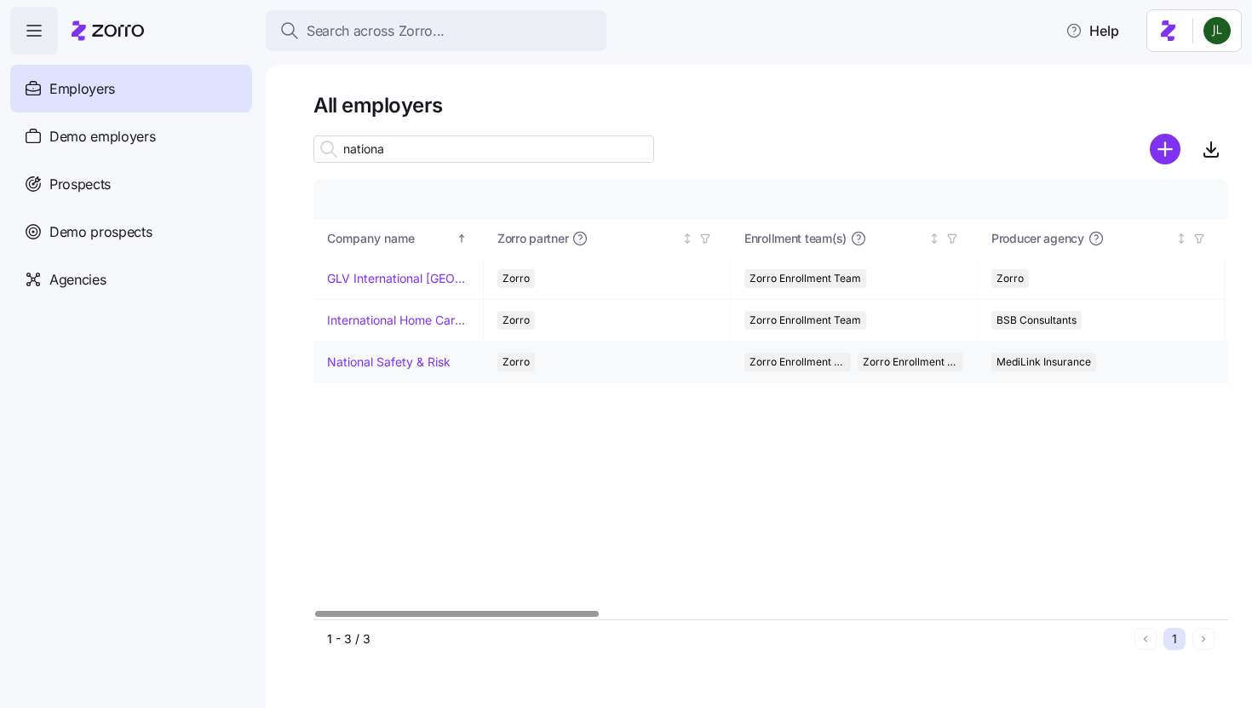
click at [412, 360] on link "National Safety & Risk" at bounding box center [388, 361] width 123 height 17
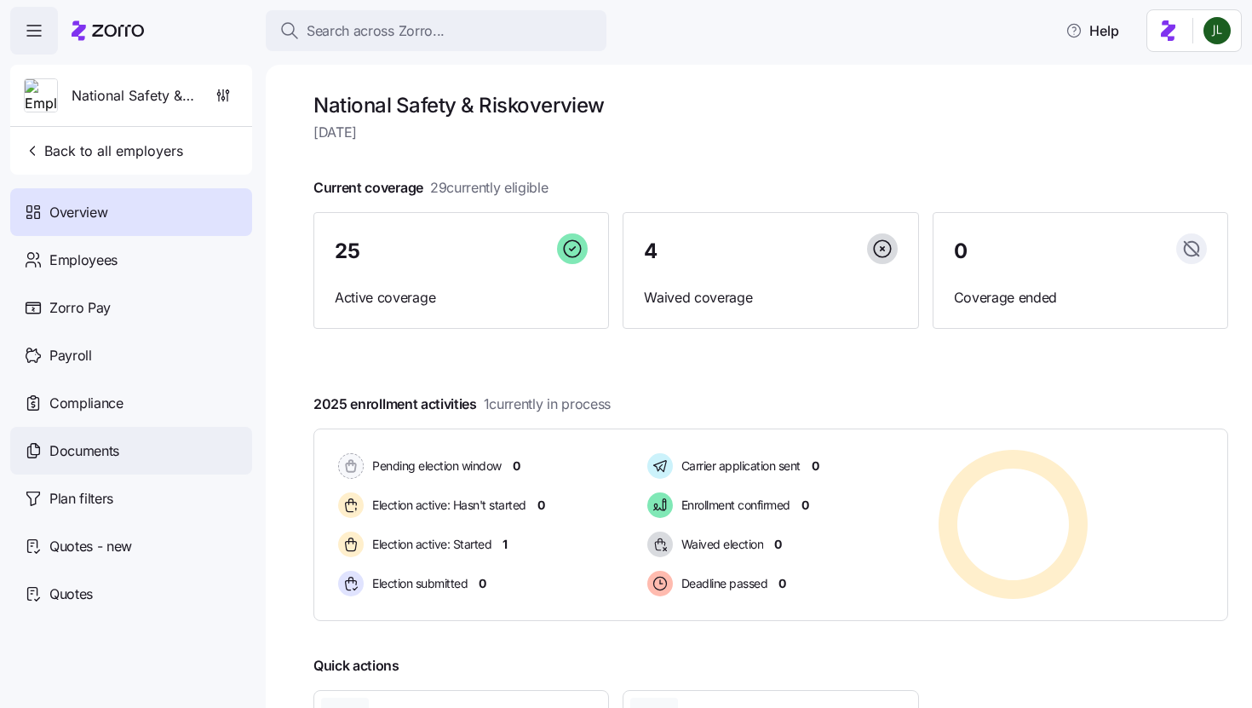
click at [158, 441] on div "Documents" at bounding box center [131, 451] width 242 height 48
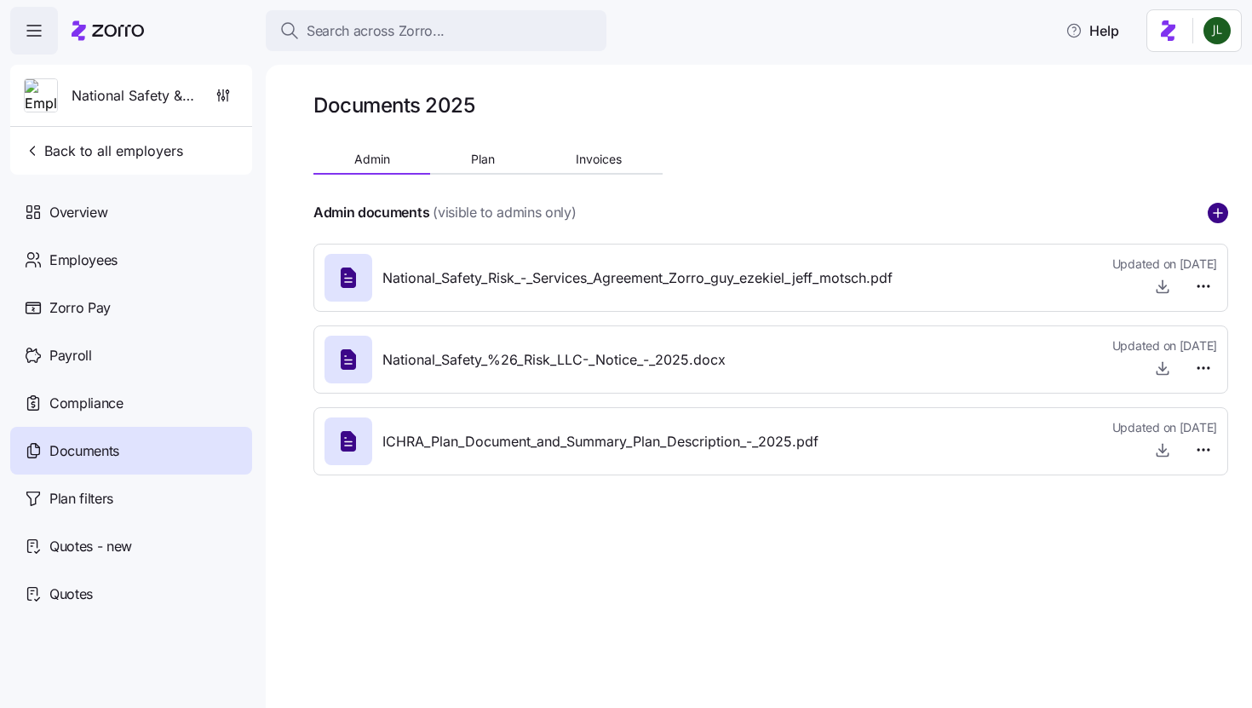
click at [1215, 208] on circle "add icon" at bounding box center [1217, 213] width 19 height 19
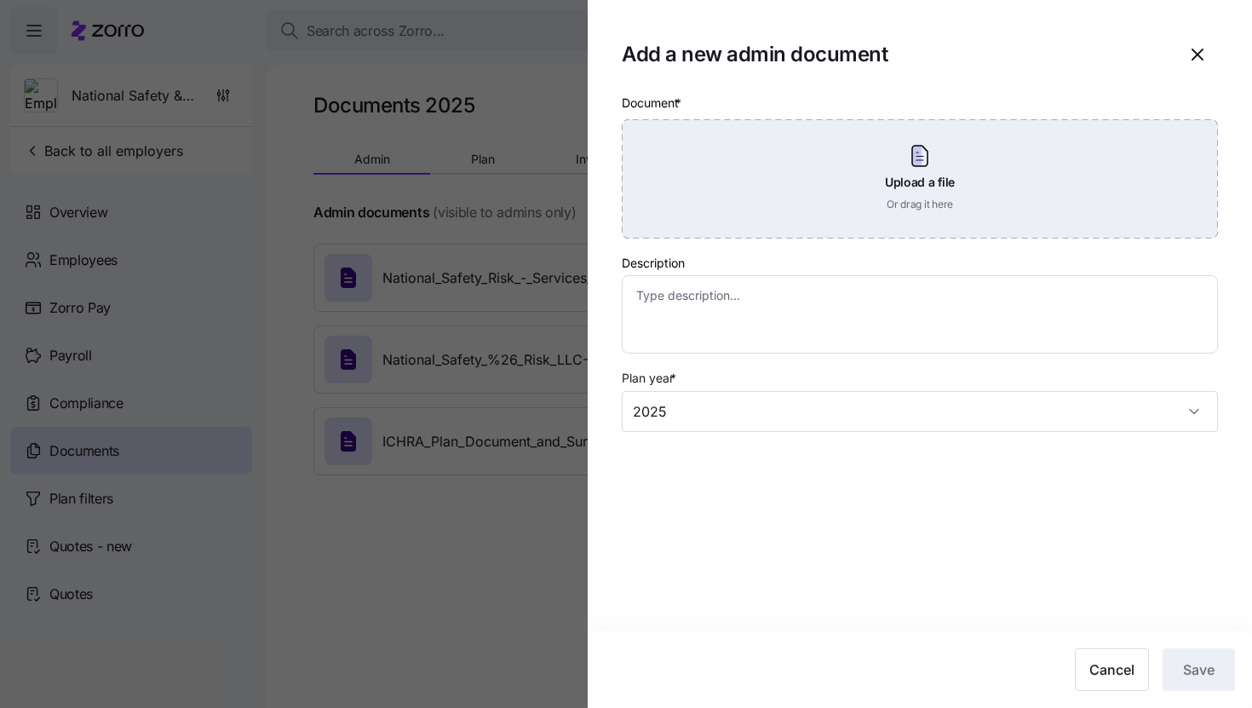
click at [915, 157] on div "Upload a file Or drag it here" at bounding box center [920, 178] width 596 height 119
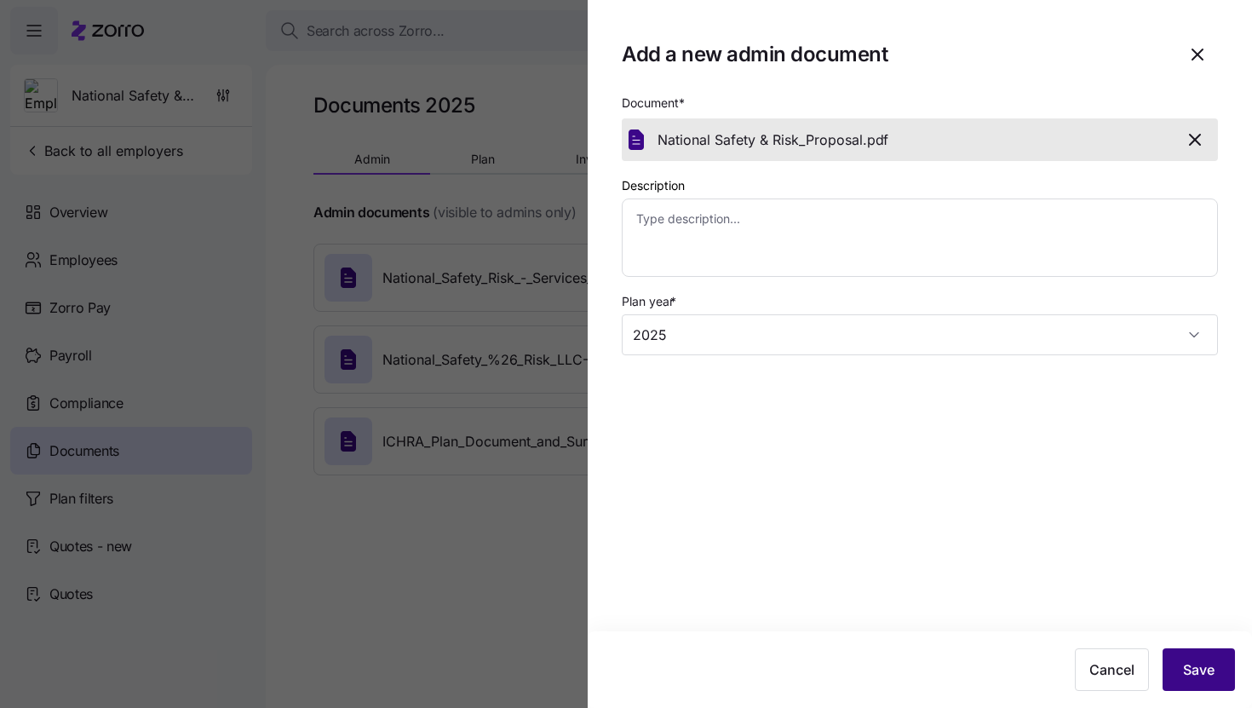
click at [1196, 669] on span "Save" at bounding box center [1199, 669] width 32 height 20
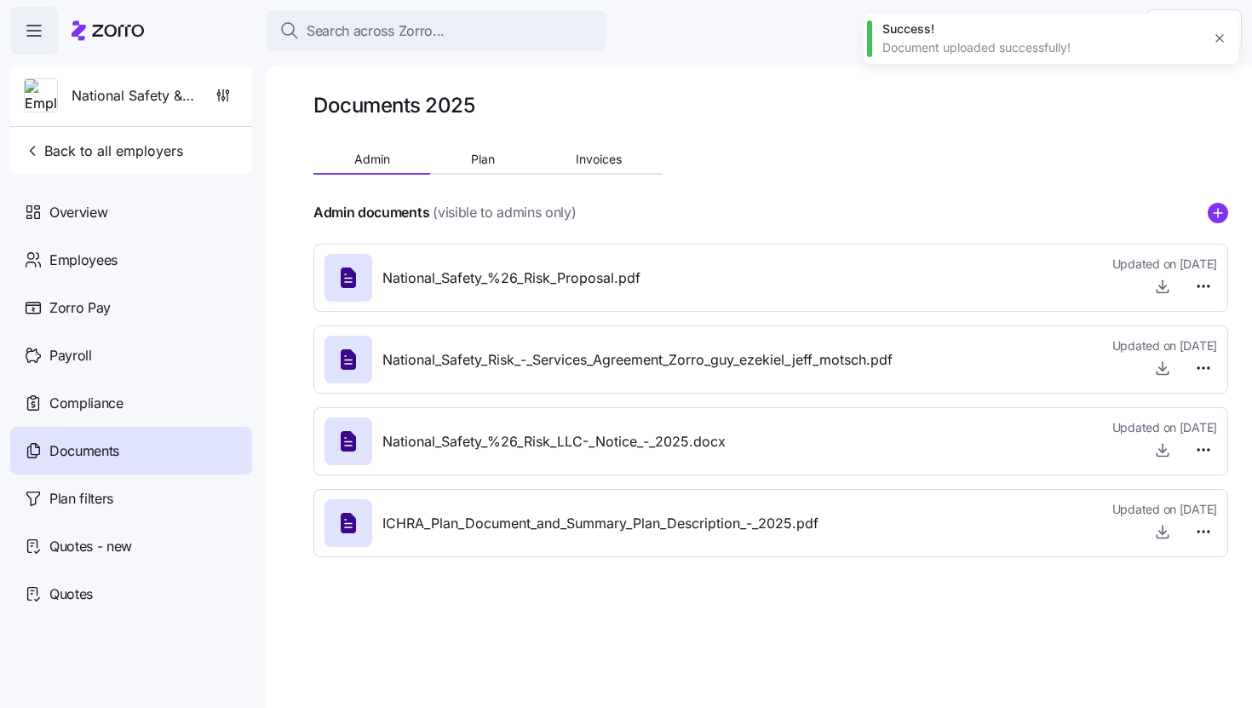
type textarea "x"
click at [69, 161] on button "Back to all employers" at bounding box center [103, 151] width 173 height 34
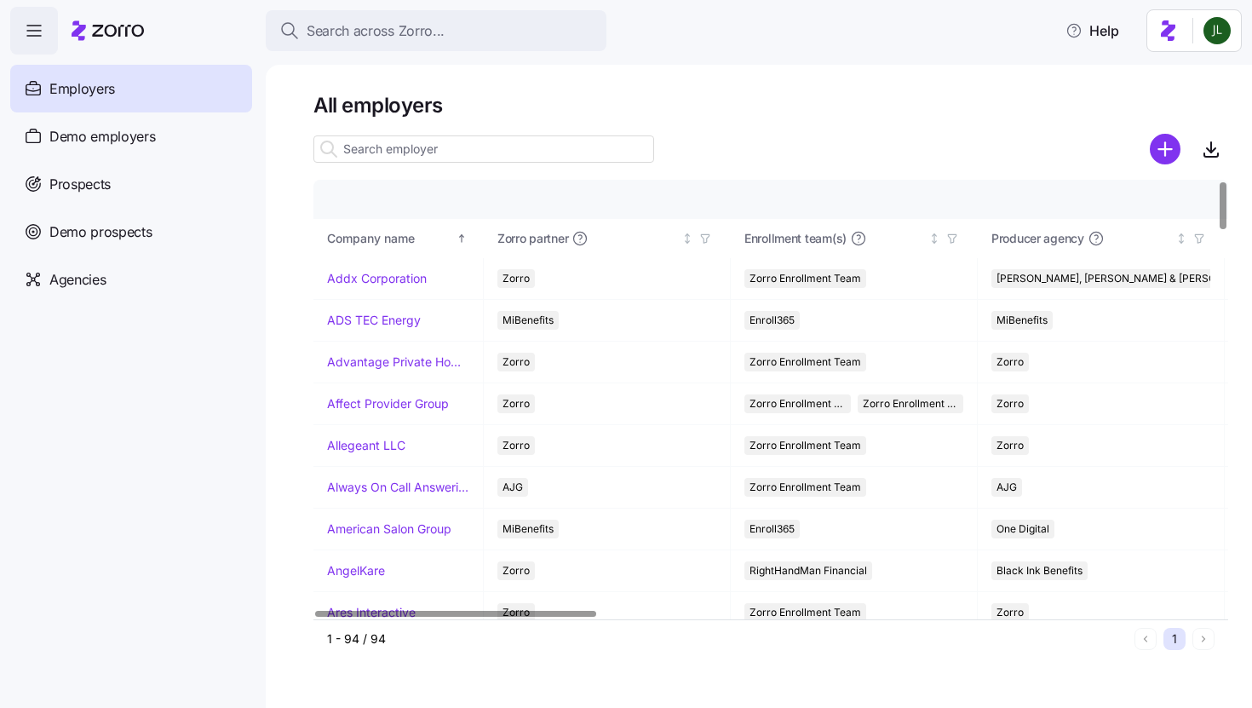
click at [404, 130] on div at bounding box center [770, 125] width 915 height 14
click at [401, 145] on input at bounding box center [483, 148] width 341 height 27
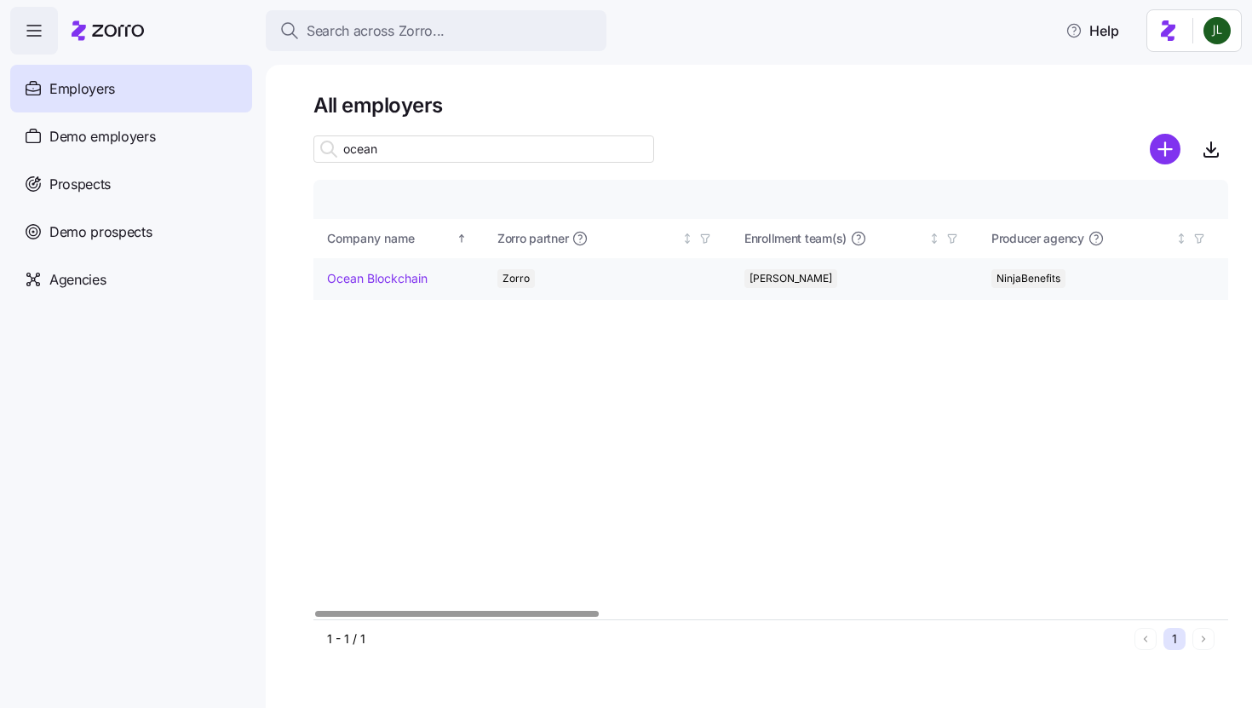
type input "ocean"
click at [387, 293] on td "Ocean Blockchain" at bounding box center [398, 279] width 170 height 42
click at [366, 278] on link "Ocean Blockchain" at bounding box center [377, 278] width 100 height 17
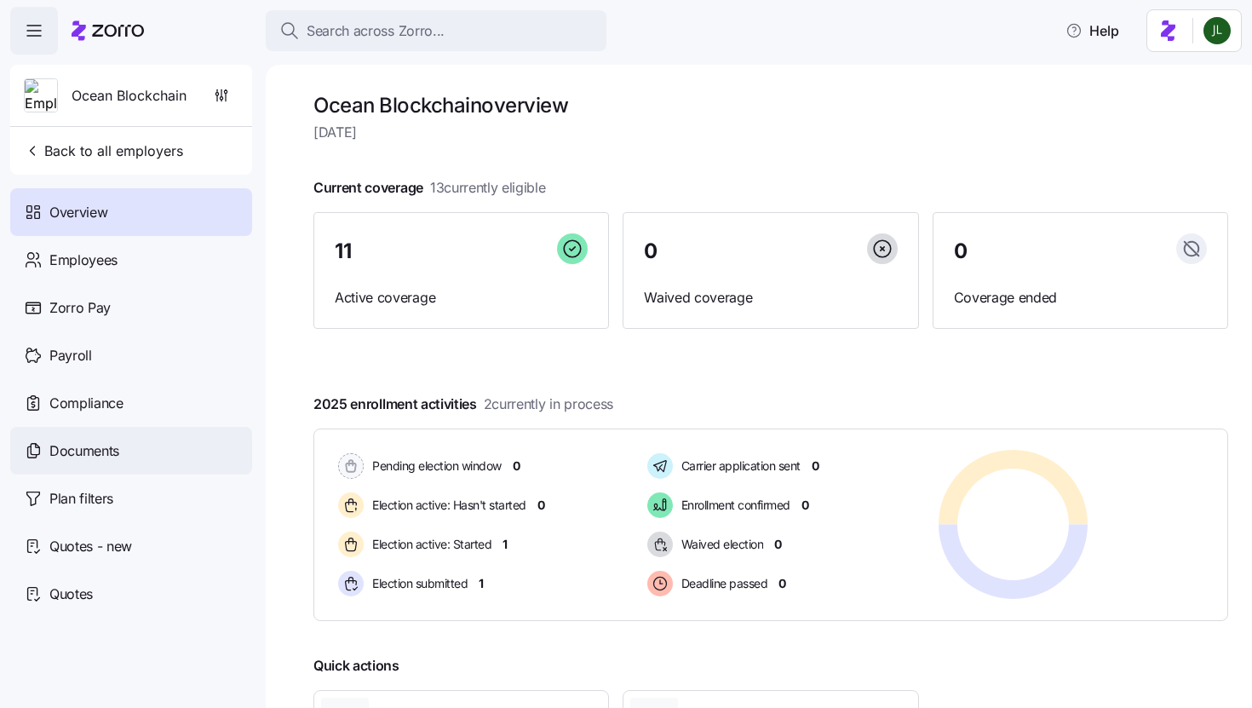
click at [113, 456] on span "Documents" at bounding box center [84, 450] width 70 height 21
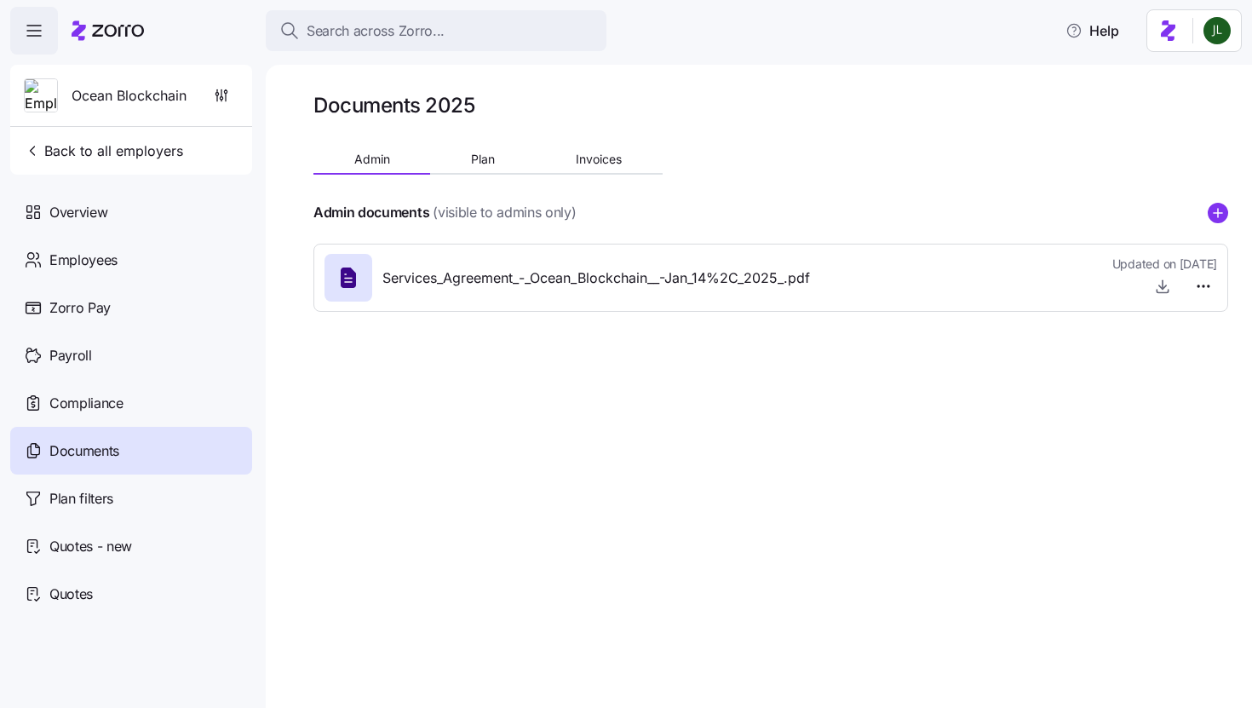
click at [1223, 204] on icon "add icon" at bounding box center [1218, 213] width 20 height 20
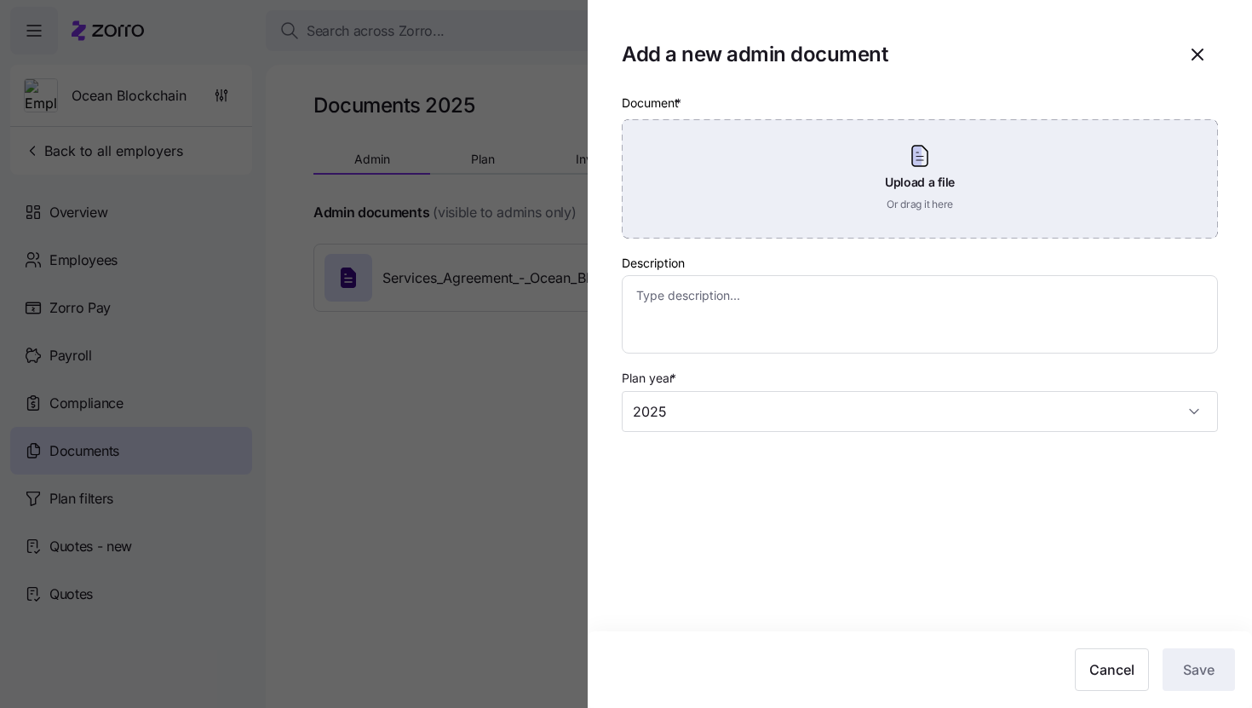
click at [896, 190] on div "Upload a file Or drag it here" at bounding box center [920, 178] width 596 height 119
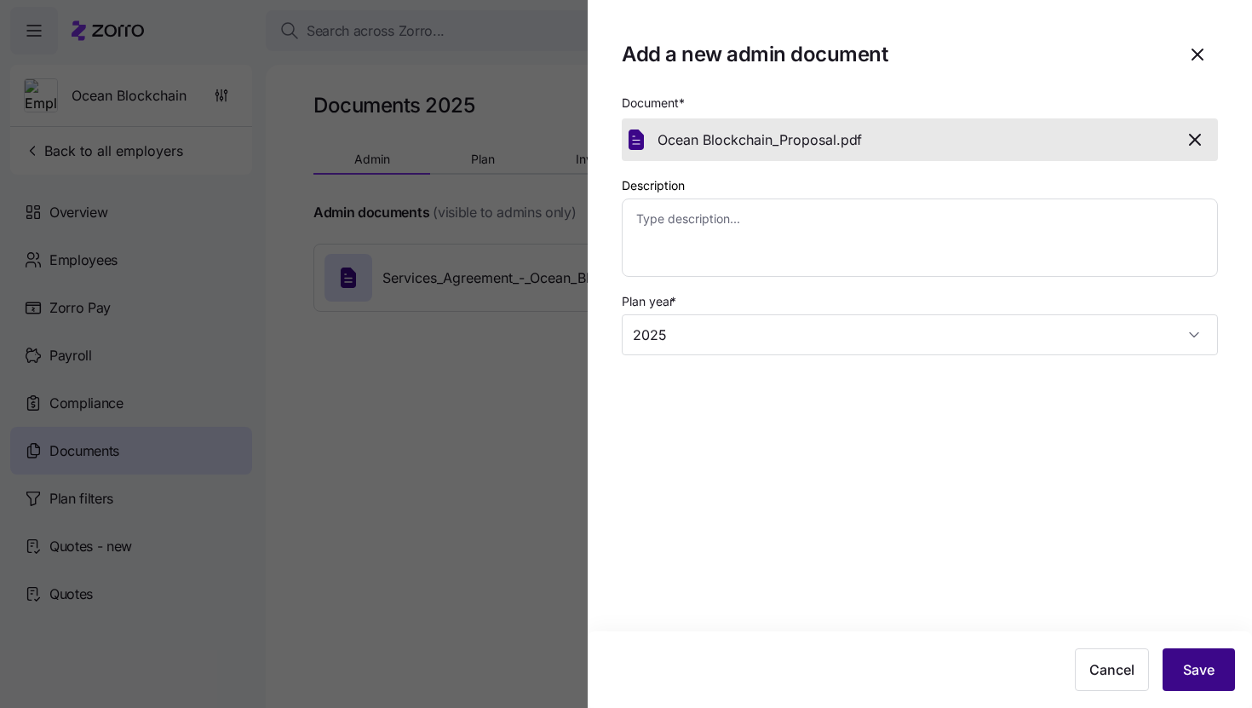
click at [1180, 661] on button "Save" at bounding box center [1198, 669] width 72 height 43
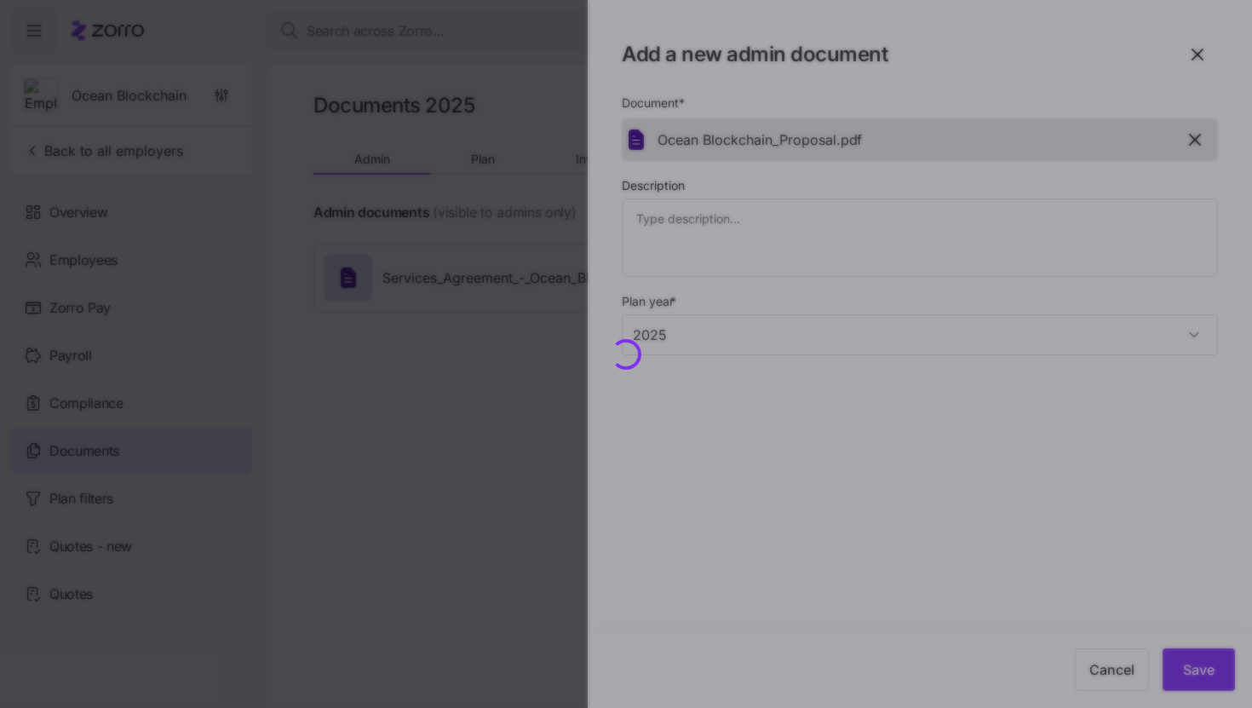
type textarea "x"
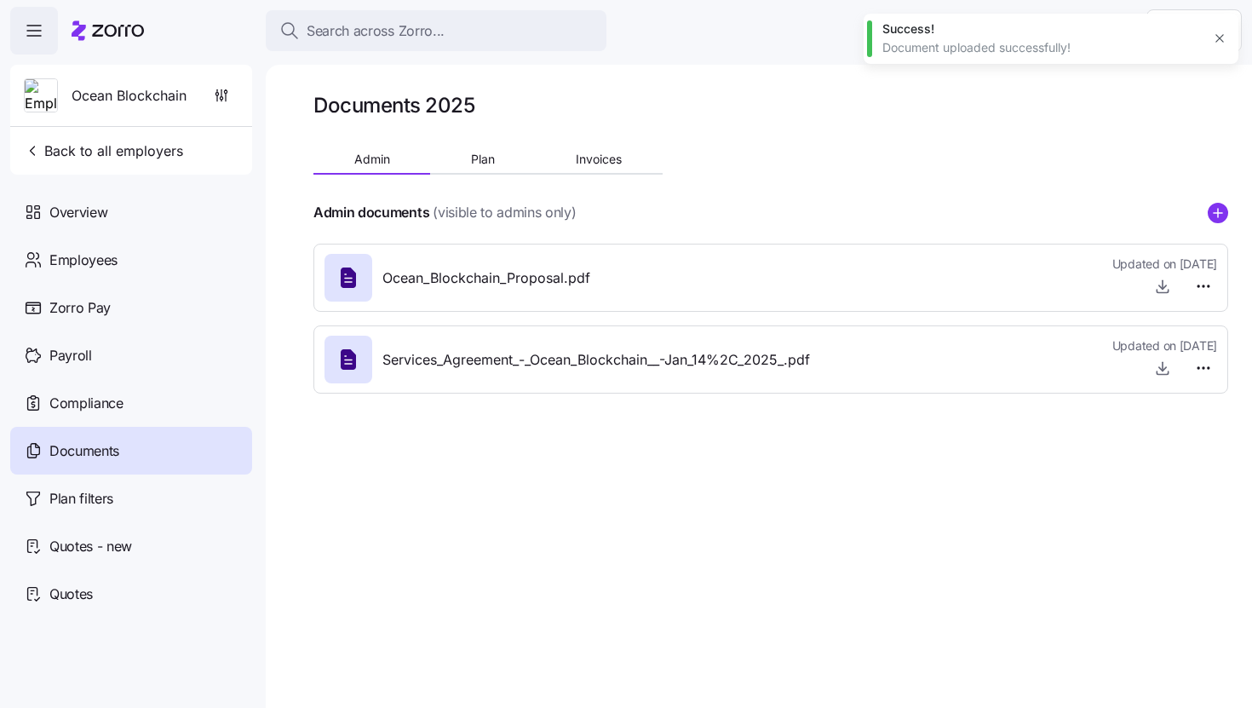
click at [71, 170] on div "Ocean Blockchain Back to all employers" at bounding box center [131, 120] width 242 height 110
click at [50, 135] on button "Back to all employers" at bounding box center [103, 151] width 173 height 34
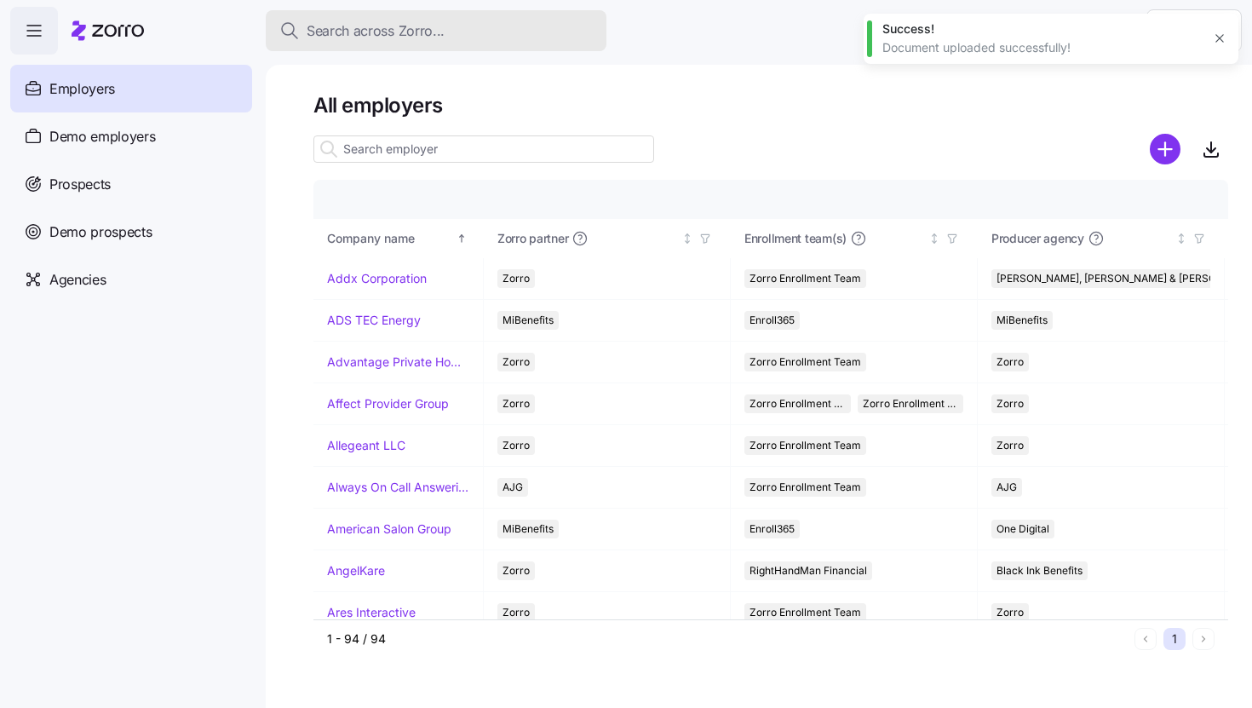
click at [383, 36] on span "Search across Zorro..." at bounding box center [376, 30] width 138 height 21
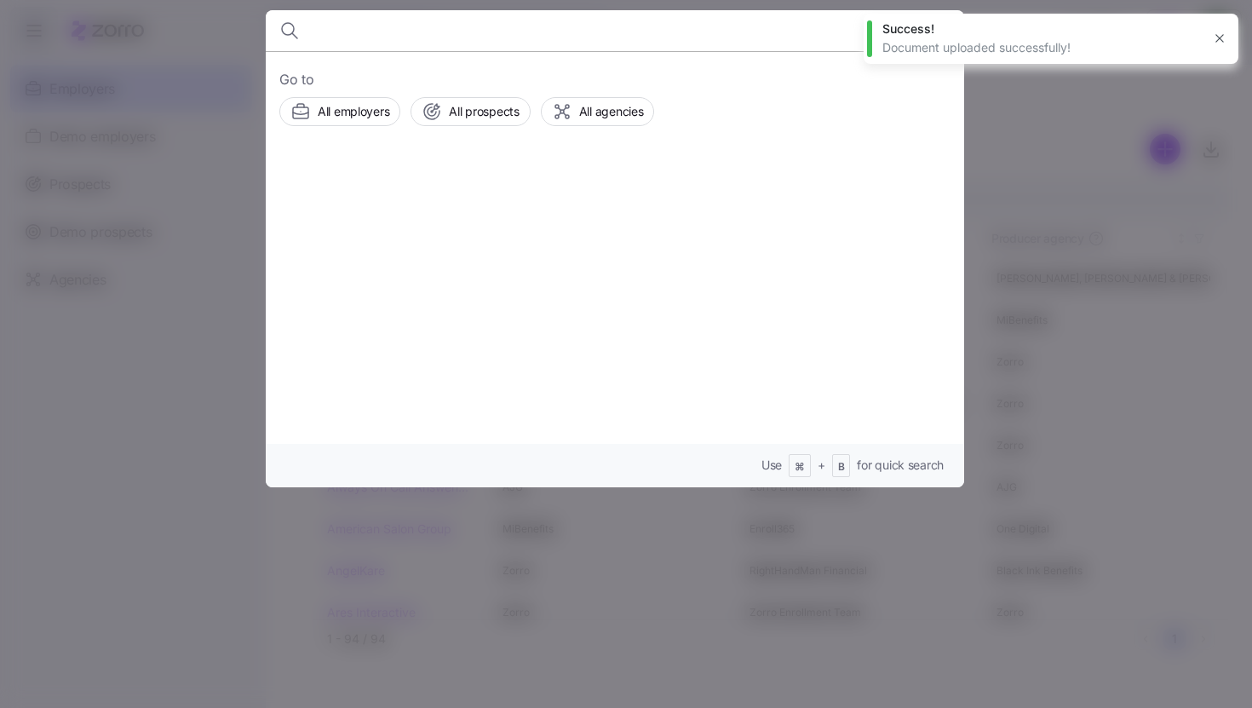
click at [1047, 281] on div at bounding box center [626, 354] width 1252 height 708
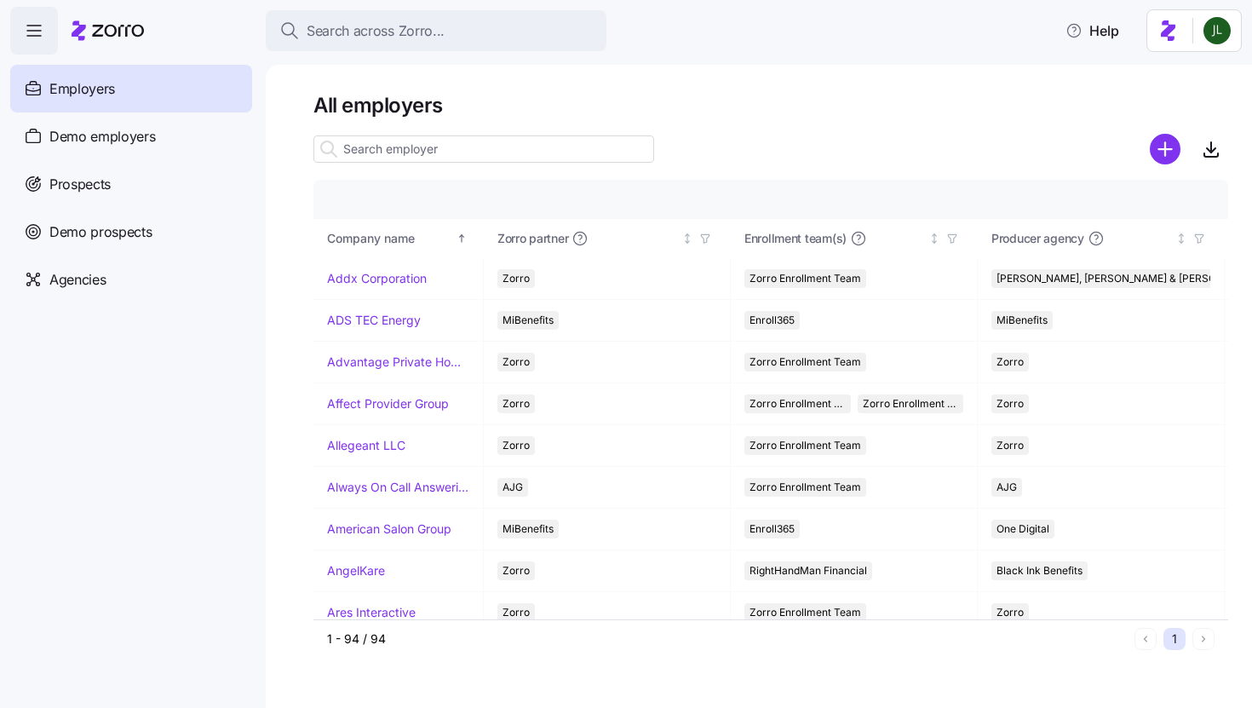
click at [453, 145] on input at bounding box center [483, 148] width 341 height 27
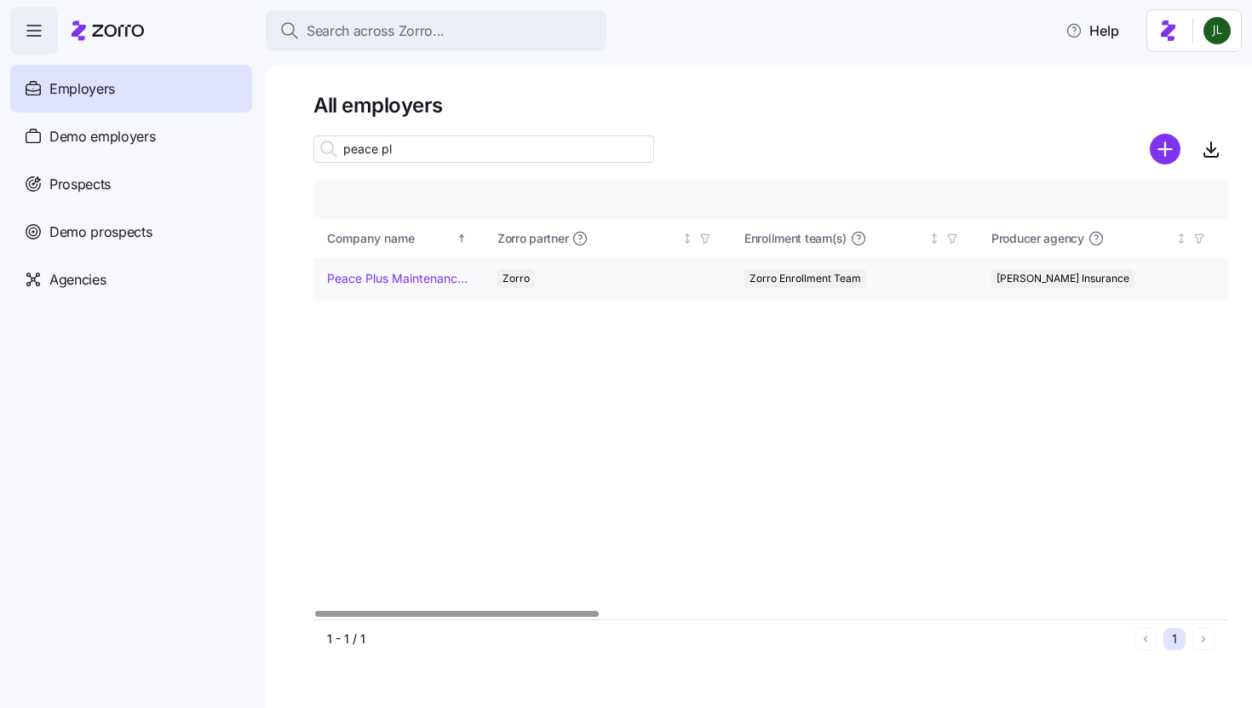
type input "peace pl"
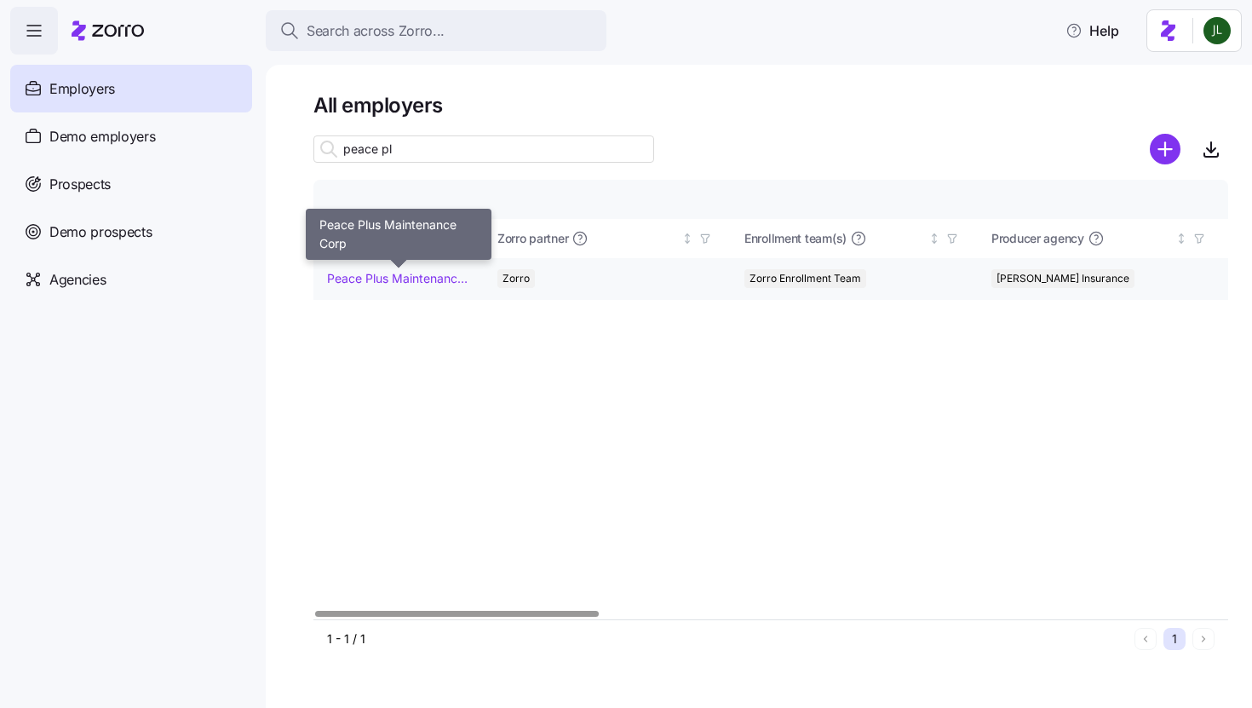
click at [439, 275] on link "Peace Plus Maintenance Corp" at bounding box center [398, 278] width 142 height 17
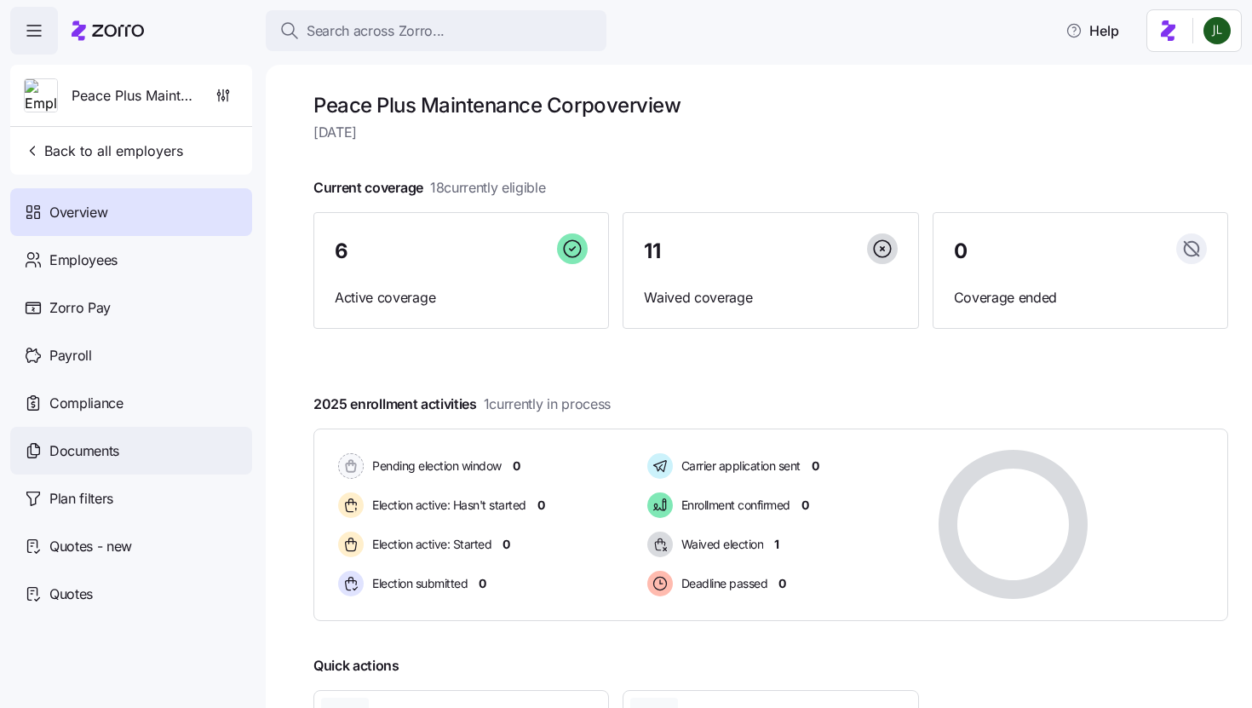
click at [119, 455] on span "Documents" at bounding box center [84, 450] width 70 height 21
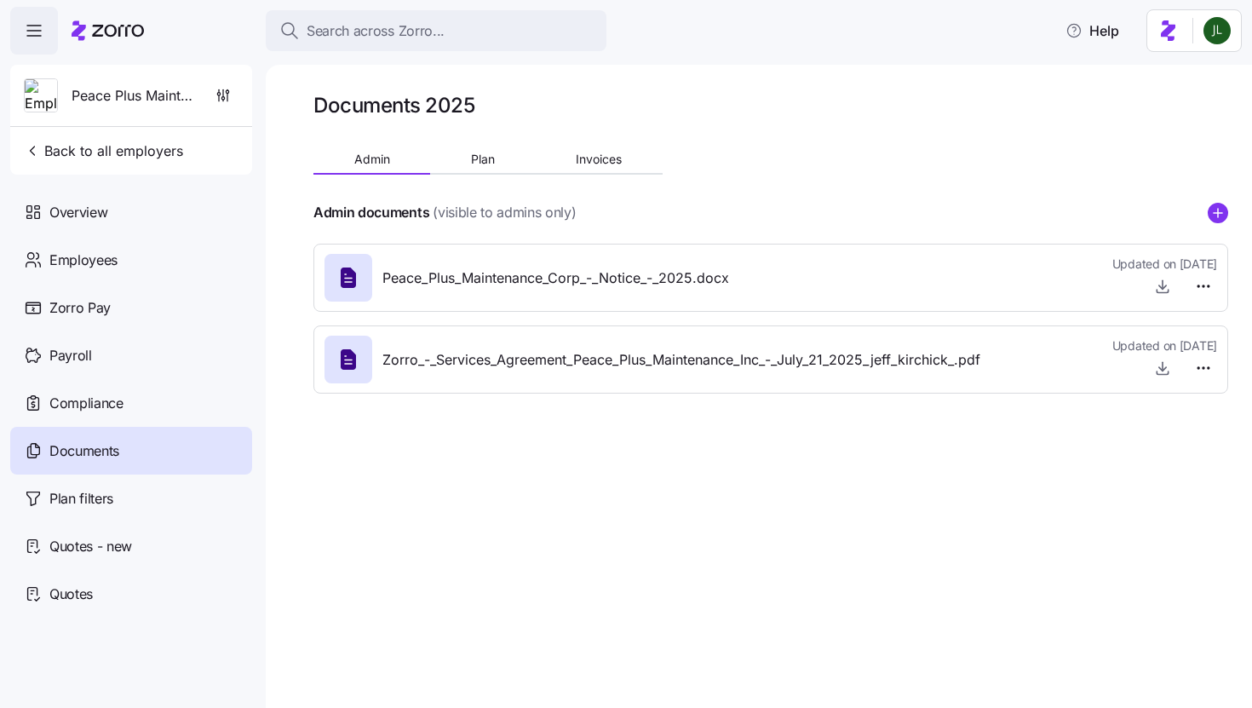
click at [1208, 203] on div "Admin documents (visible to admins only)" at bounding box center [770, 212] width 915 height 21
click at [1222, 209] on circle "add icon" at bounding box center [1217, 213] width 19 height 19
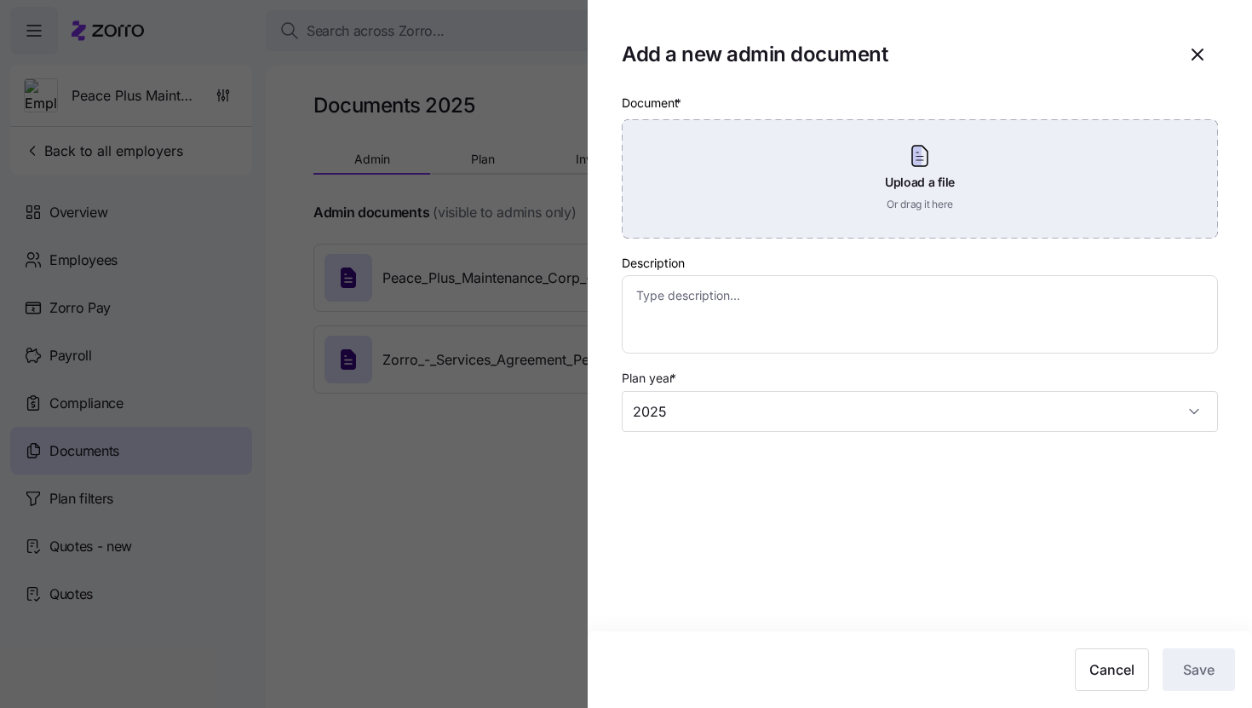
click at [903, 193] on div "Upload a file Or drag it here" at bounding box center [920, 178] width 596 height 119
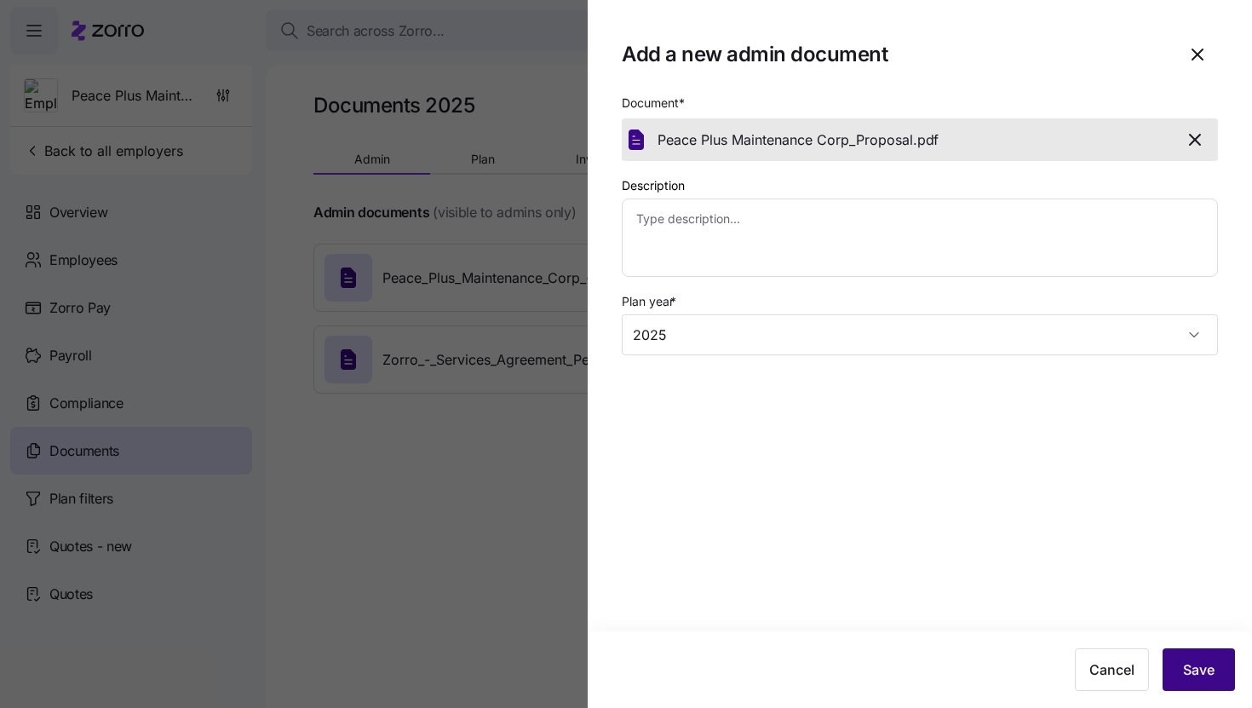
click at [1183, 676] on span "Save" at bounding box center [1199, 669] width 32 height 20
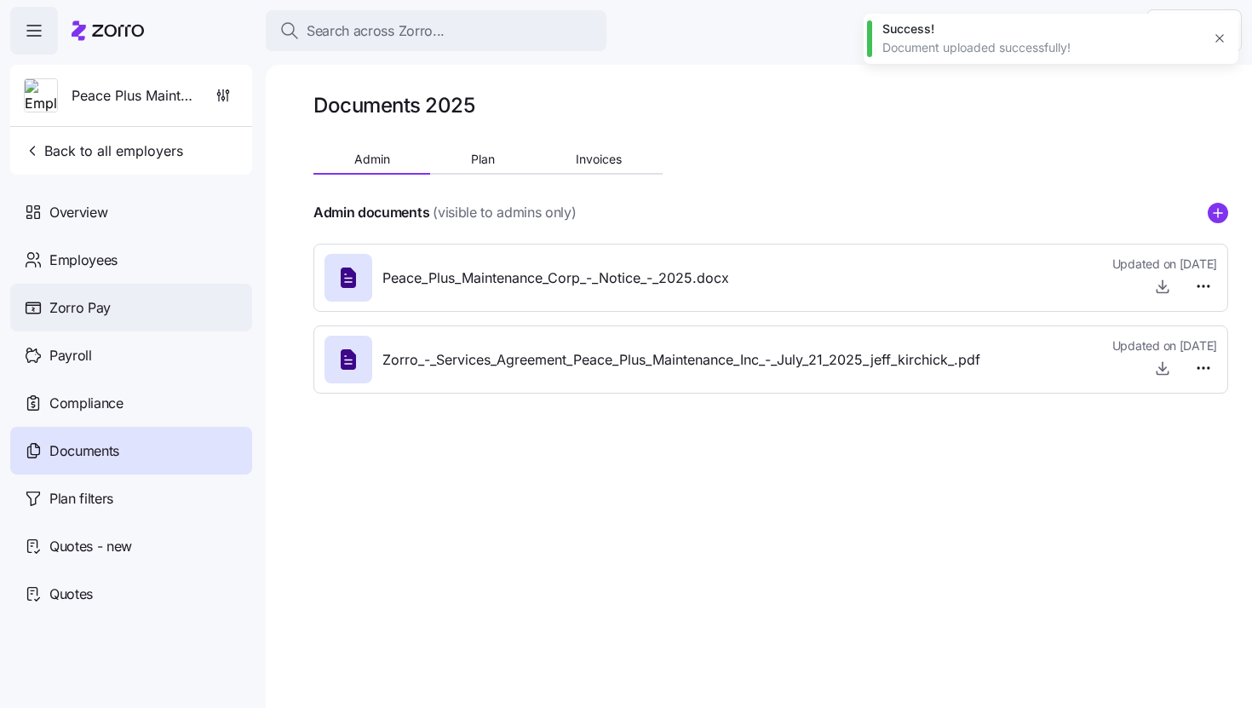
type textarea "x"
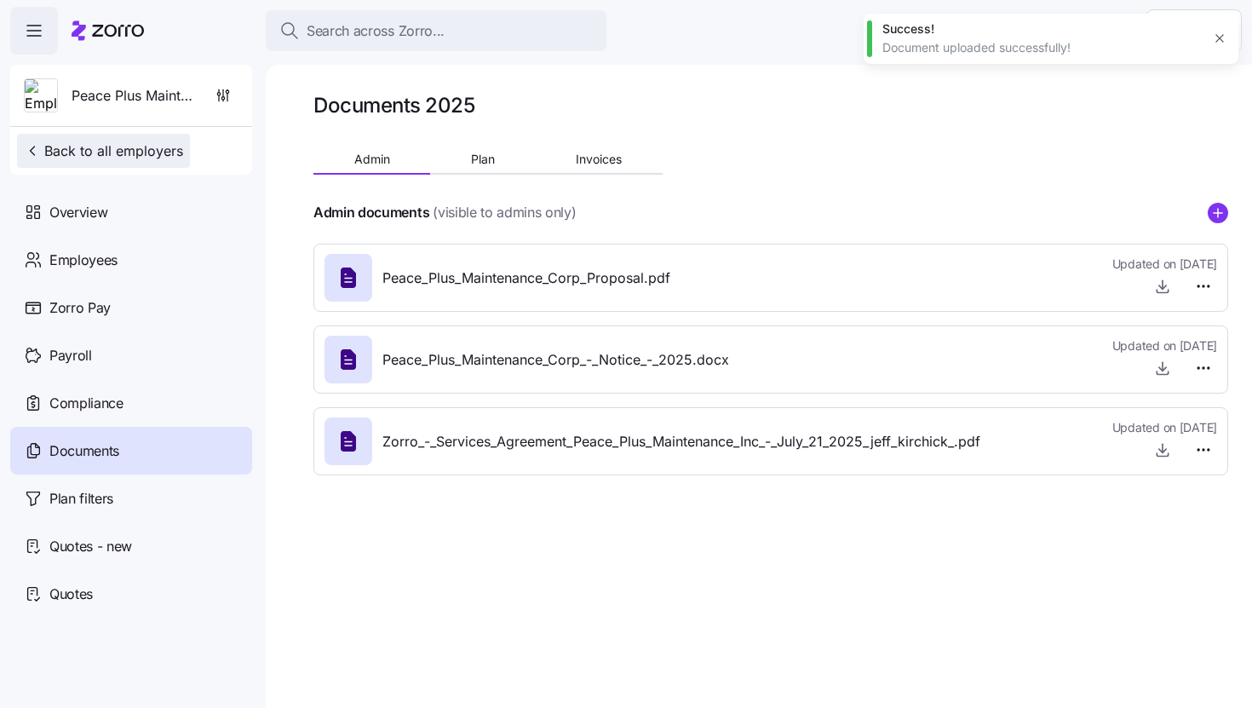
click at [154, 155] on span "Back to all employers" at bounding box center [103, 151] width 159 height 20
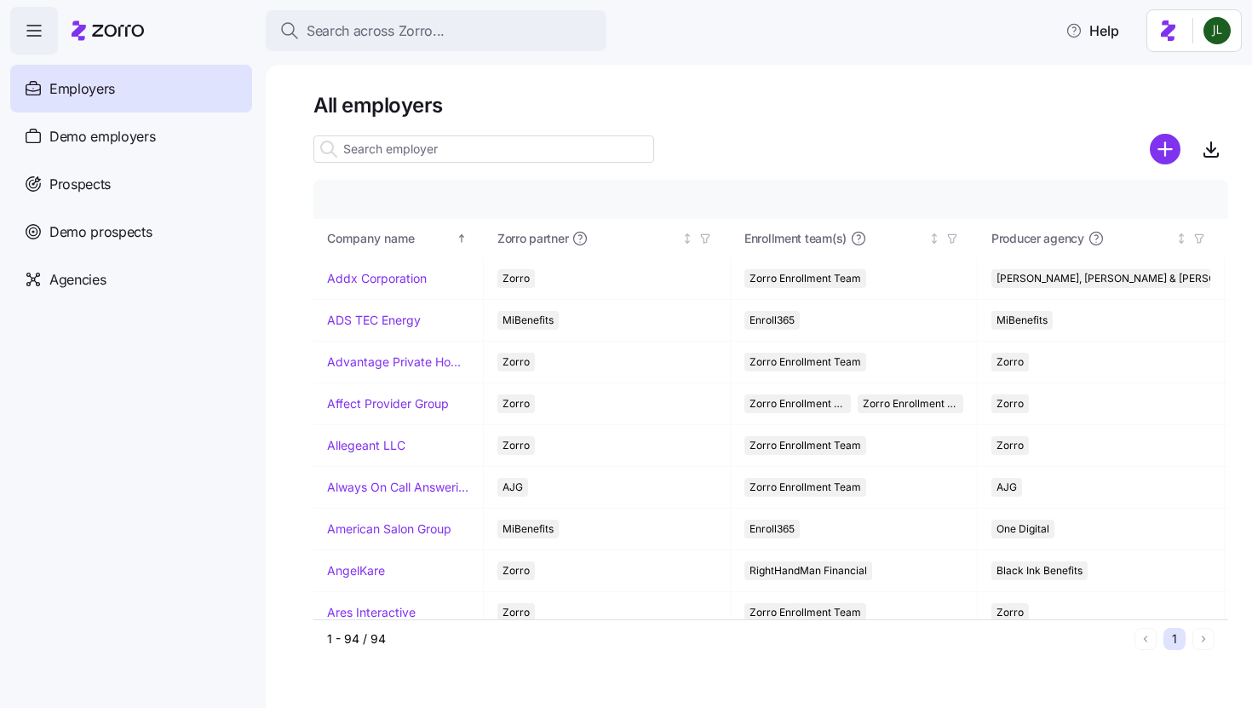
click at [399, 146] on input at bounding box center [483, 148] width 341 height 27
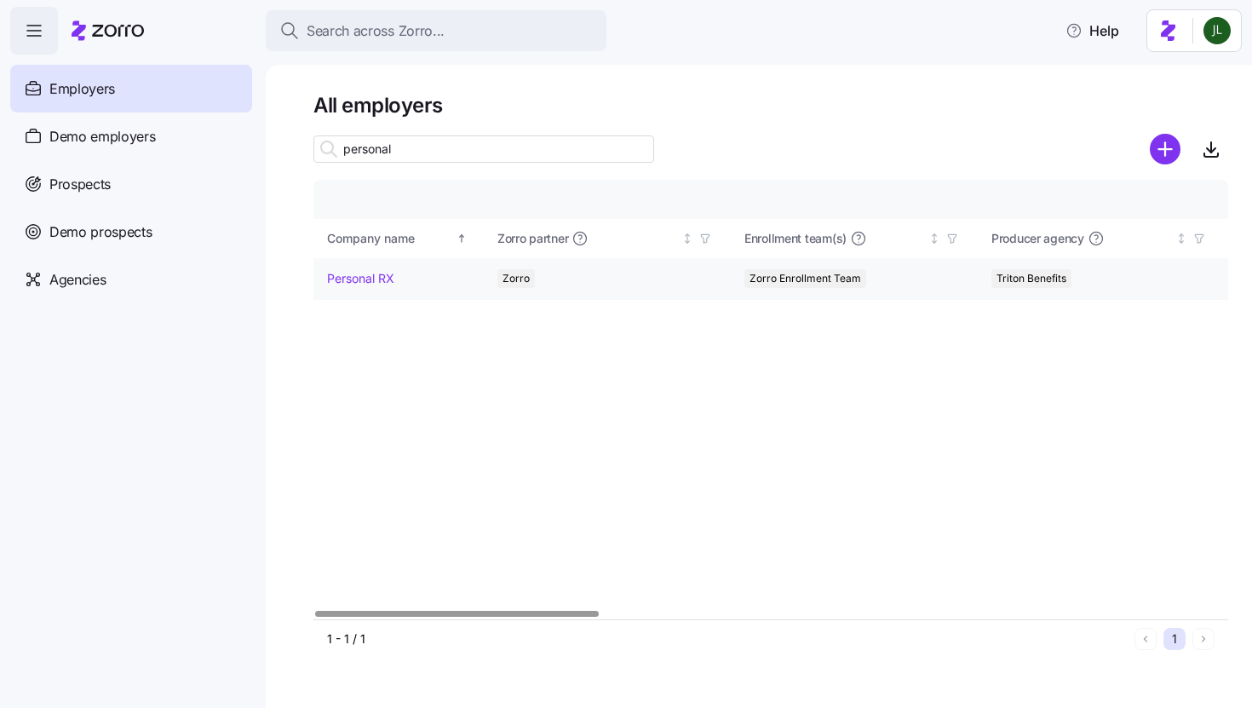
type input "personal"
click at [377, 279] on link "Personal RX" at bounding box center [360, 278] width 67 height 17
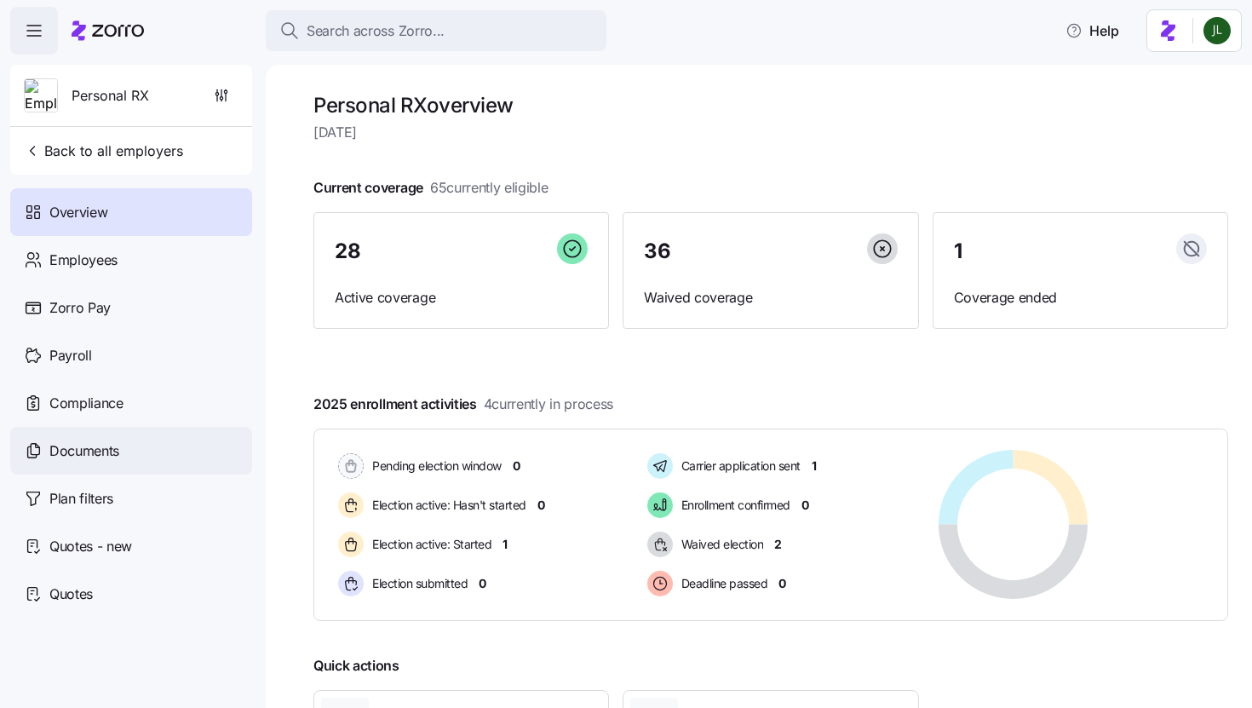
click at [78, 456] on span "Documents" at bounding box center [84, 450] width 70 height 21
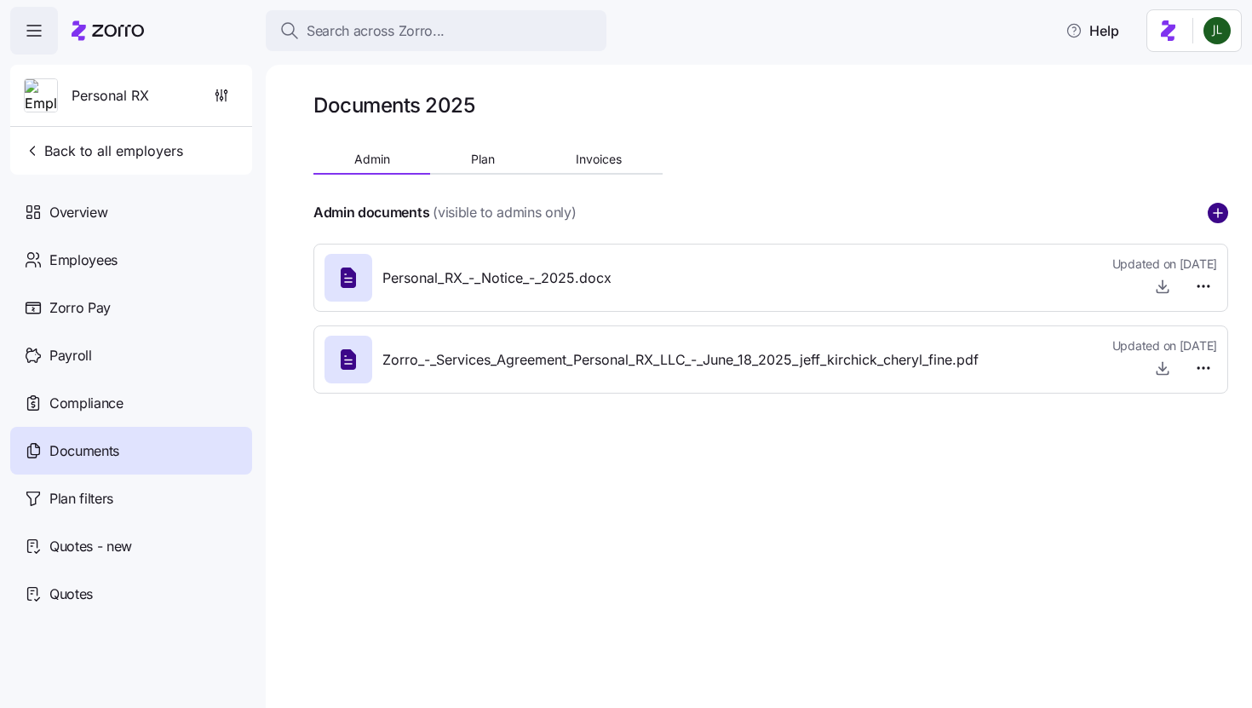
click at [1219, 212] on icon "add icon" at bounding box center [1218, 213] width 20 height 20
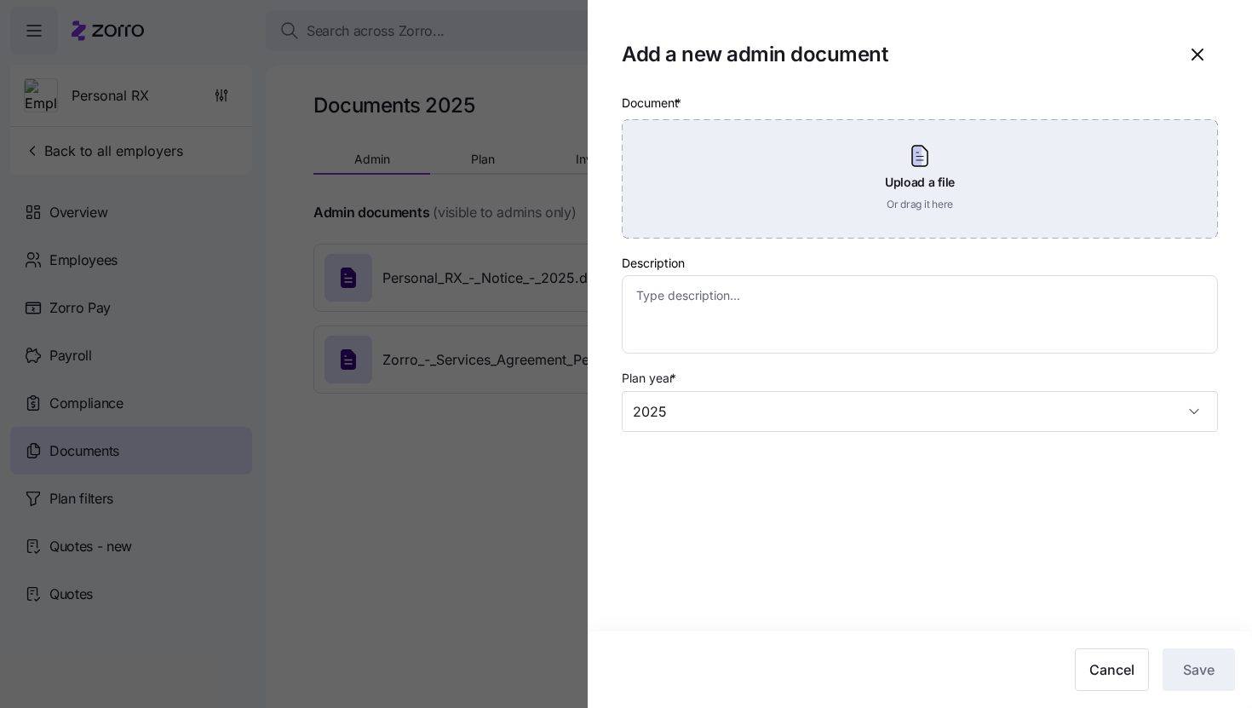
click at [859, 198] on div "Upload a file Or drag it here" at bounding box center [920, 178] width 596 height 119
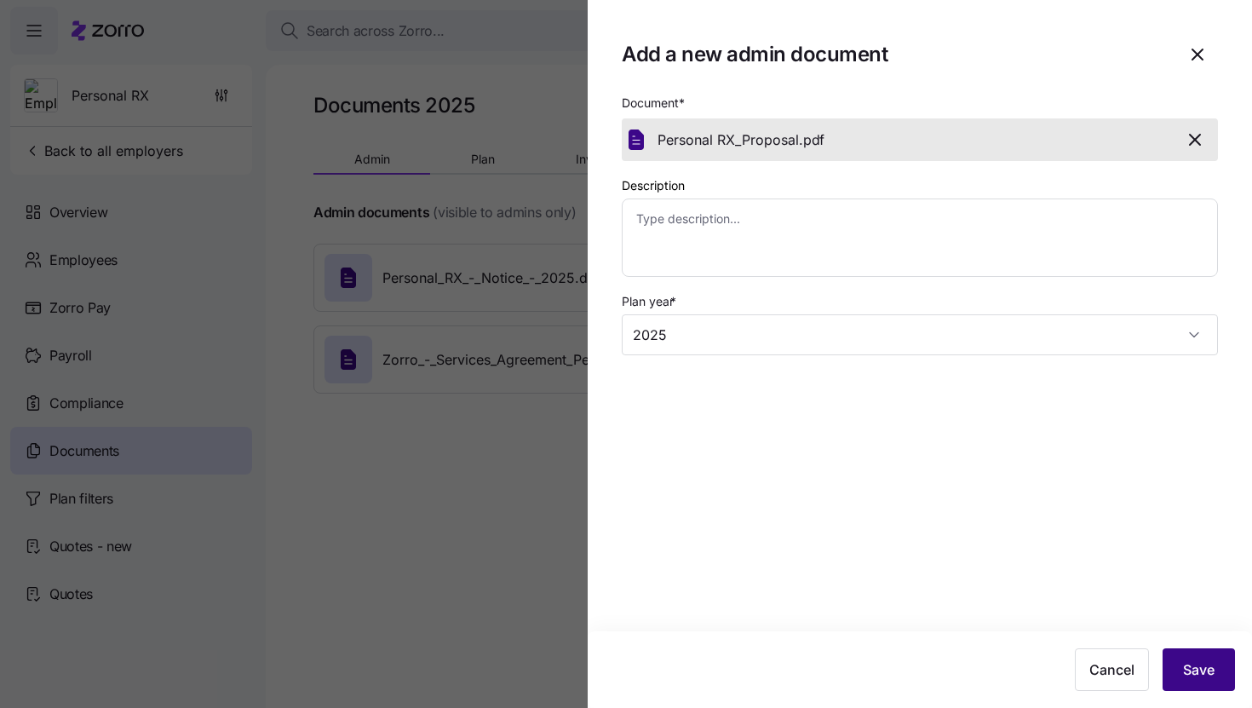
click at [1190, 651] on button "Save" at bounding box center [1198, 669] width 72 height 43
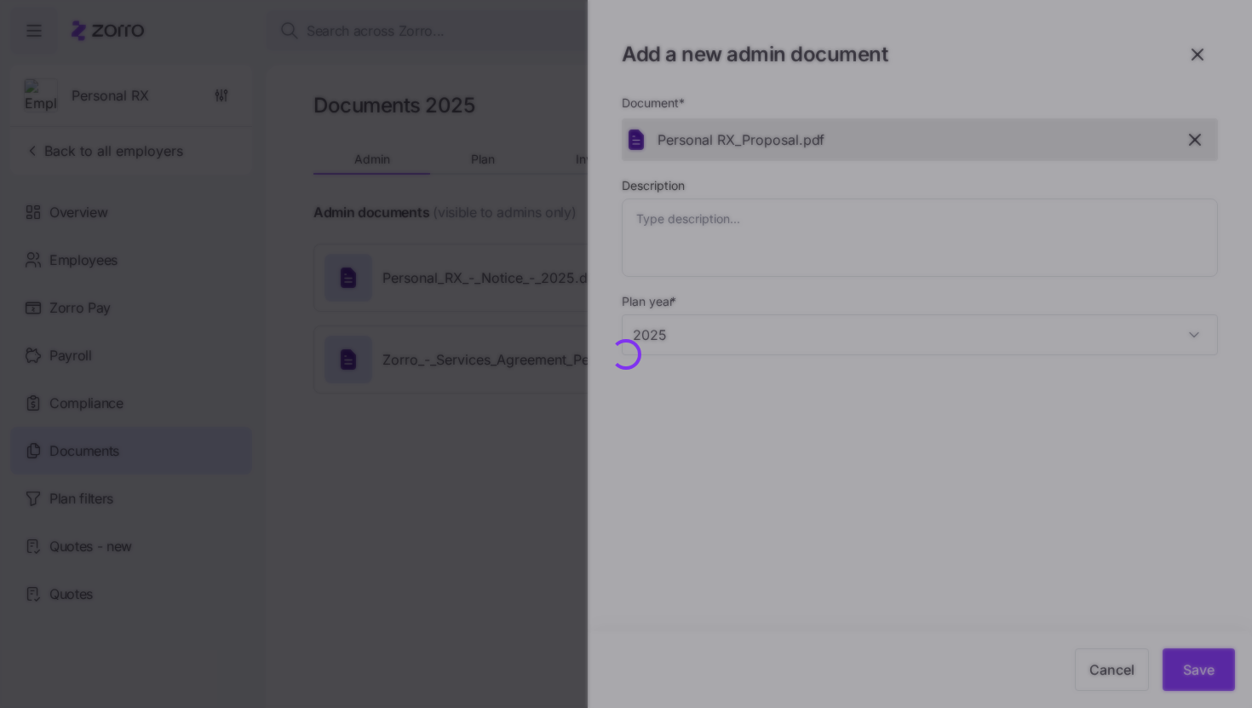
type textarea "x"
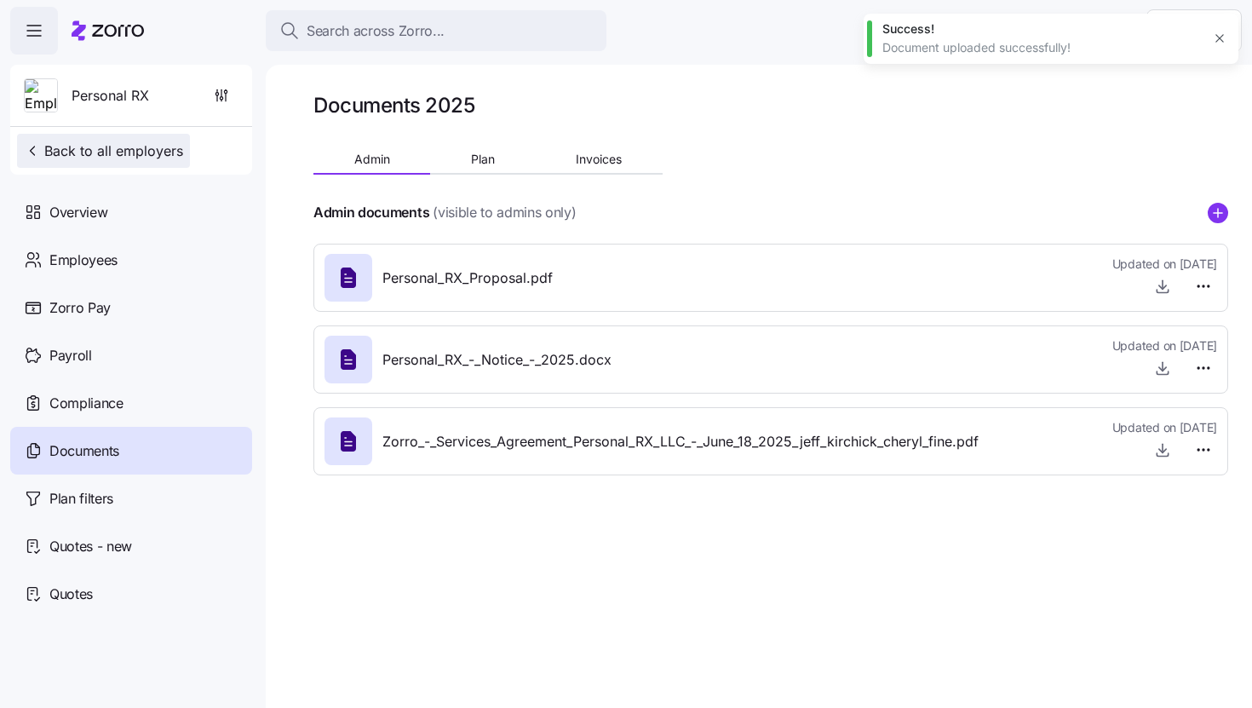
click at [107, 146] on span "Back to all employers" at bounding box center [103, 151] width 159 height 20
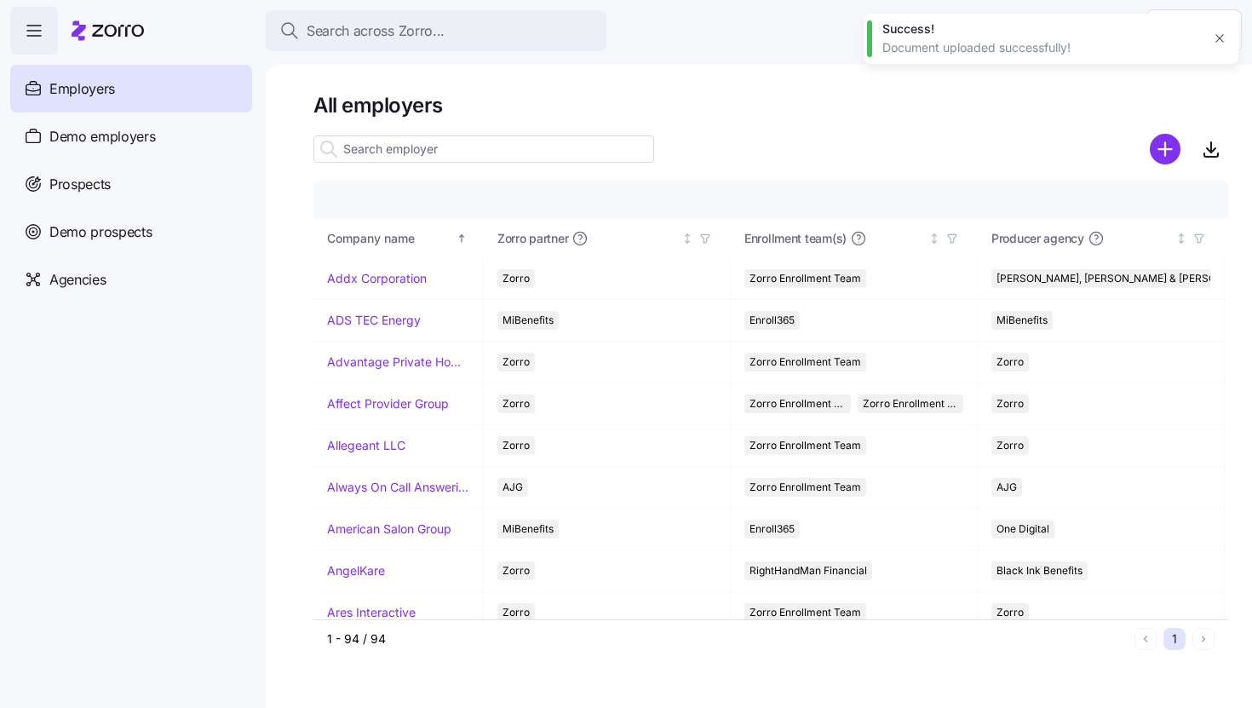
click at [357, 142] on input at bounding box center [483, 148] width 341 height 27
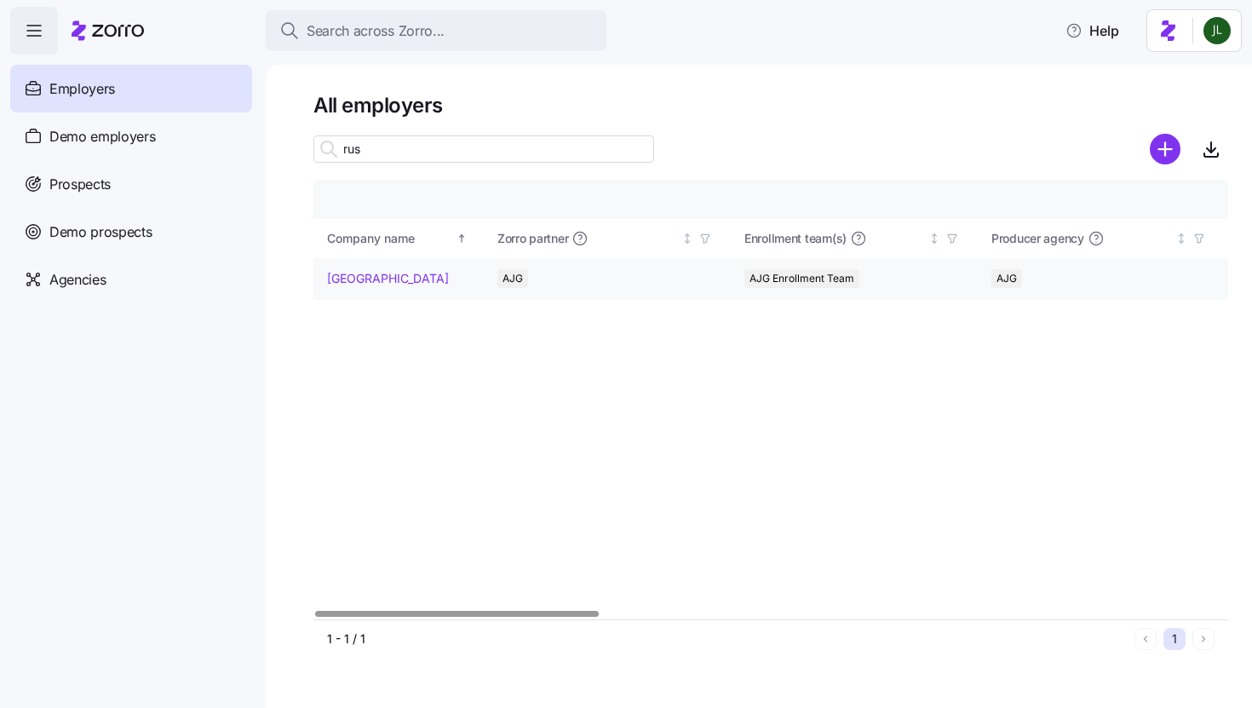
type input "rus"
click at [377, 267] on td "[GEOGRAPHIC_DATA]" at bounding box center [398, 279] width 170 height 42
click at [373, 276] on link "[GEOGRAPHIC_DATA]" at bounding box center [388, 278] width 122 height 17
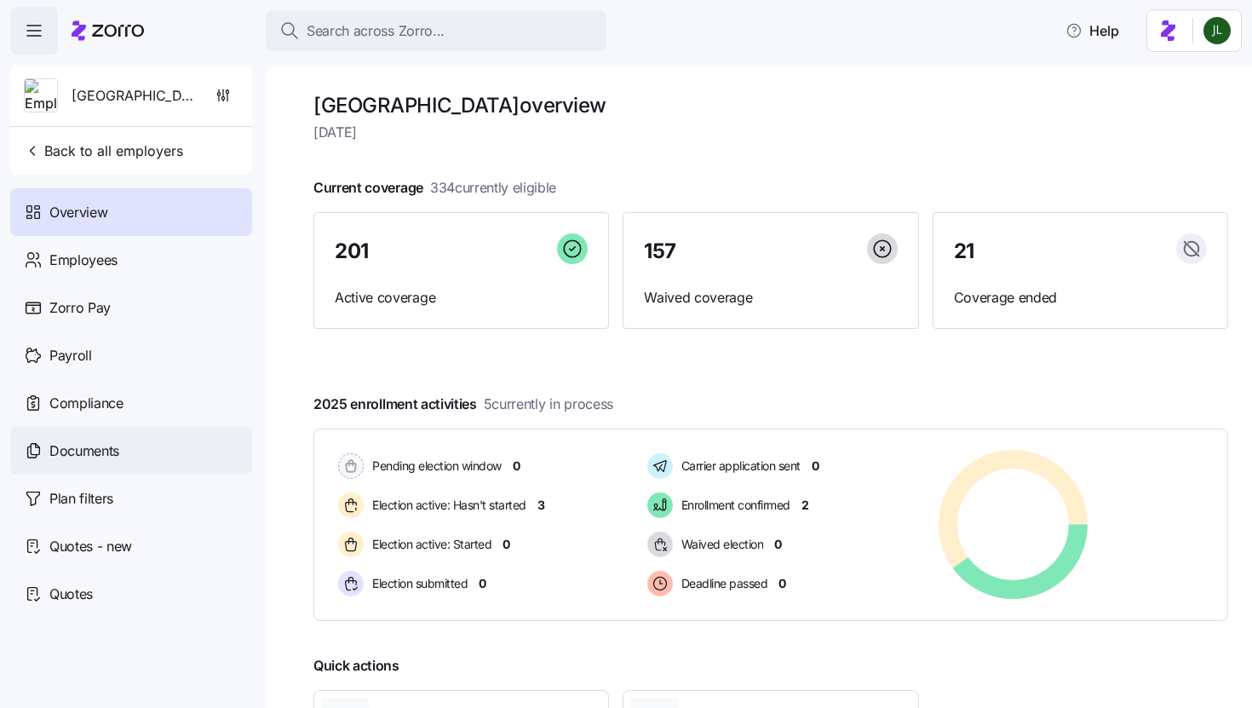
click at [123, 447] on div "Documents" at bounding box center [131, 451] width 242 height 48
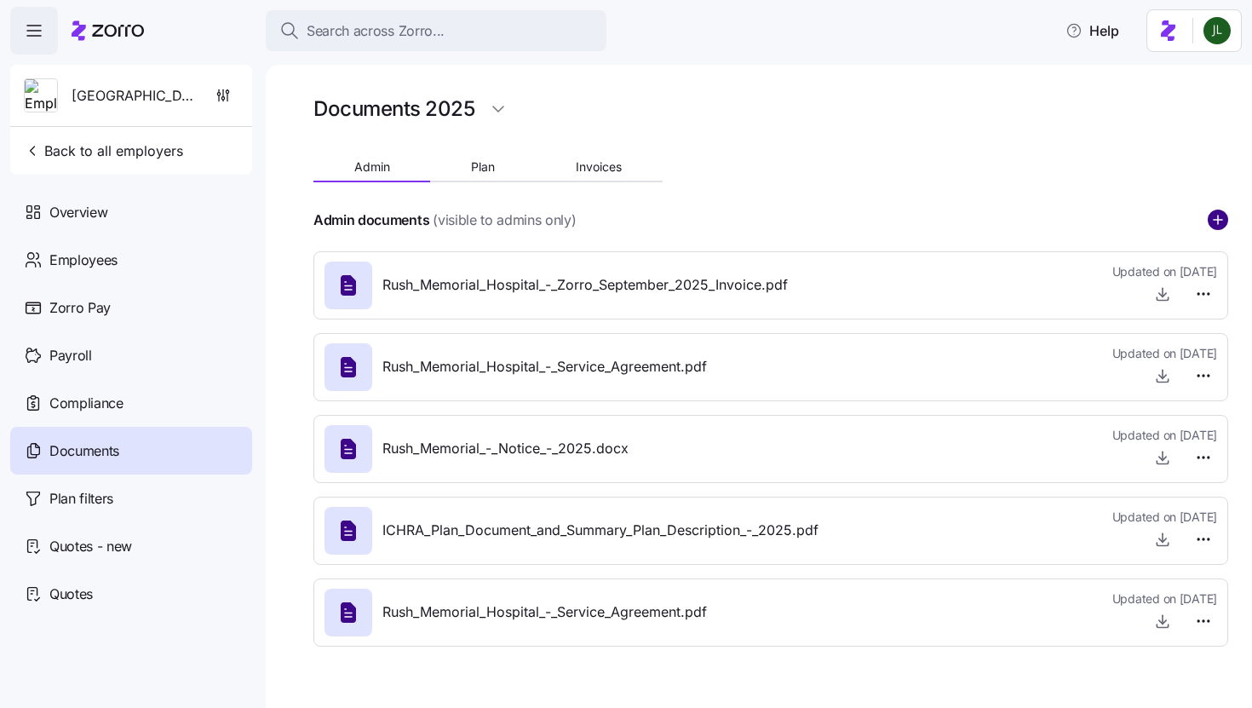
click at [1213, 229] on icon "add icon" at bounding box center [1218, 219] width 20 height 20
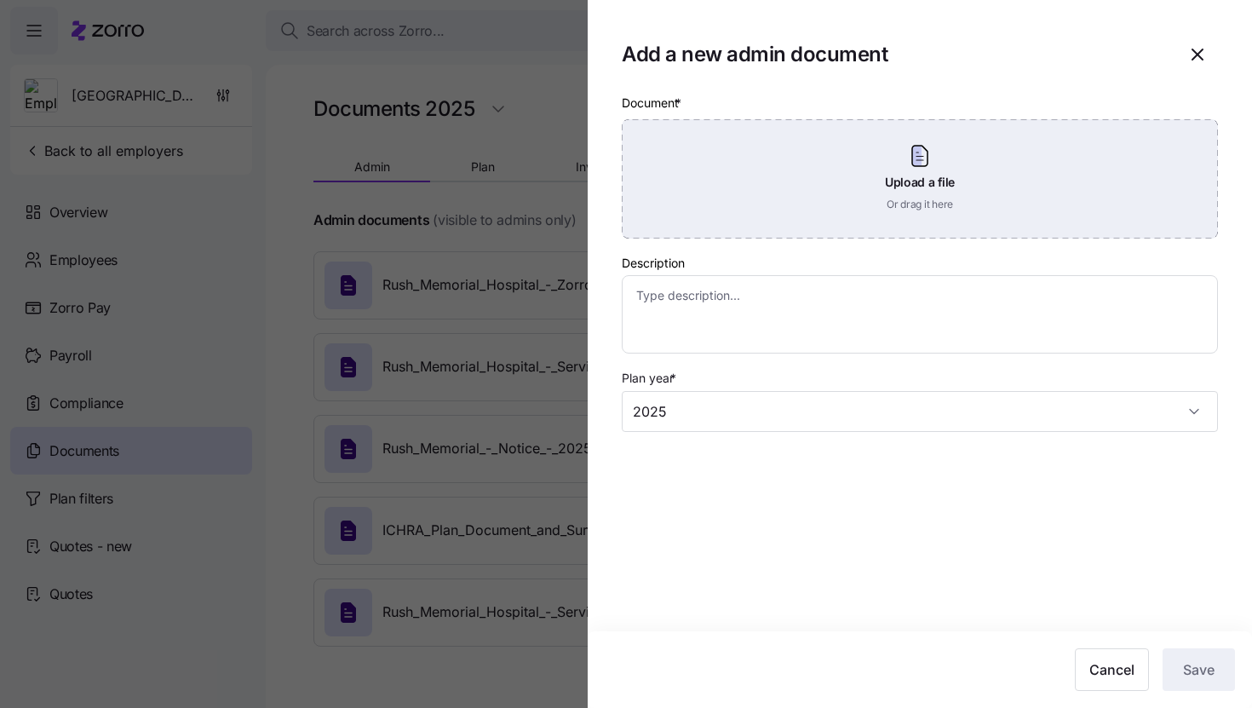
click at [901, 171] on div "Upload a file Or drag it here" at bounding box center [920, 178] width 596 height 119
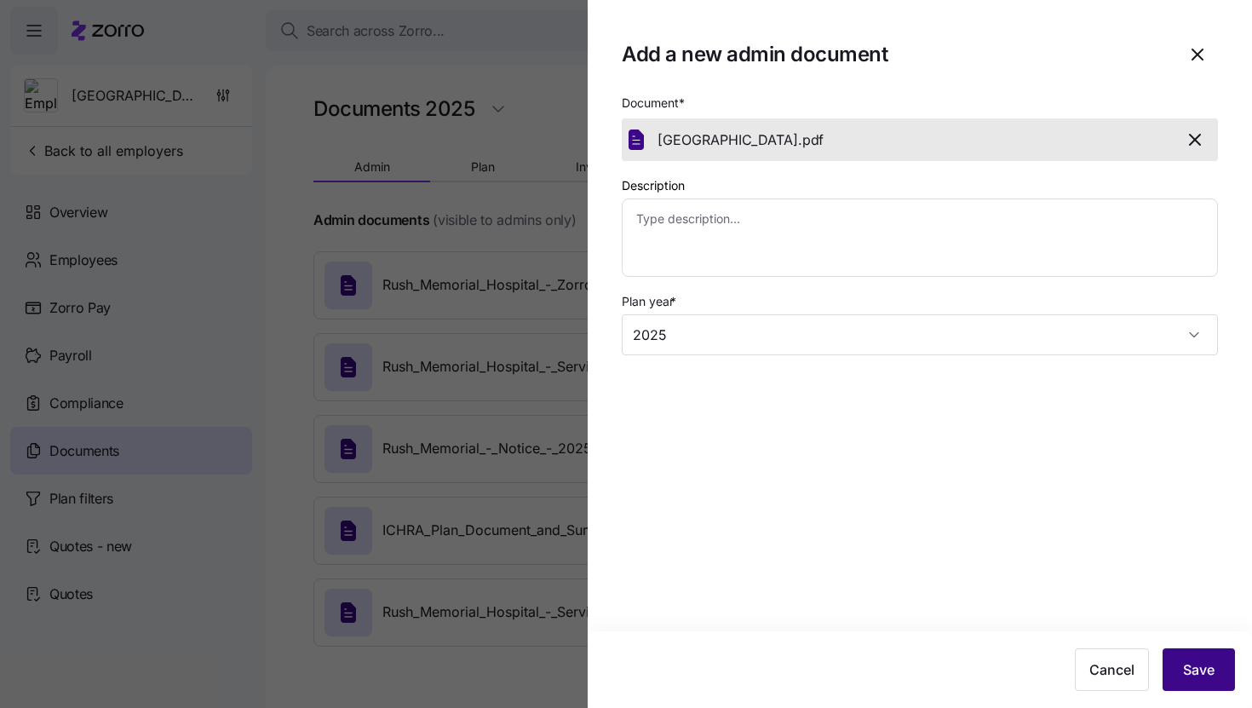
click at [1196, 649] on button "Save" at bounding box center [1198, 669] width 72 height 43
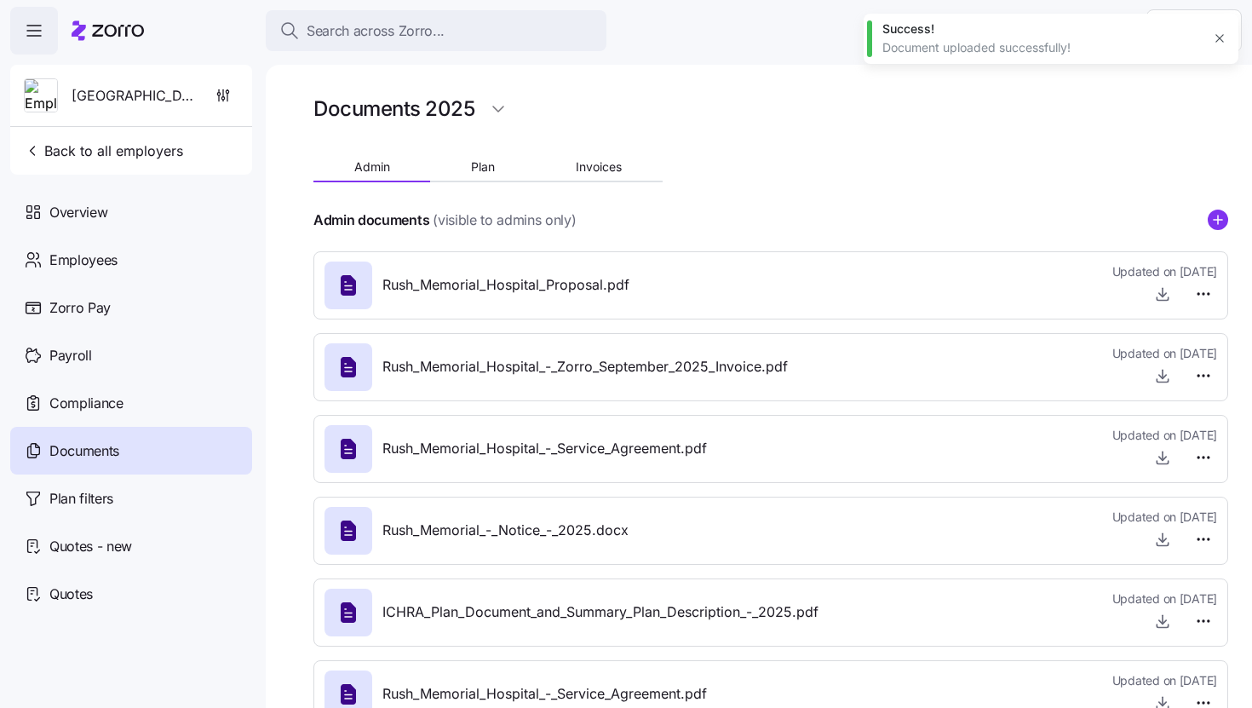
type textarea "x"
click at [77, 143] on span "Back to all employers" at bounding box center [103, 151] width 159 height 20
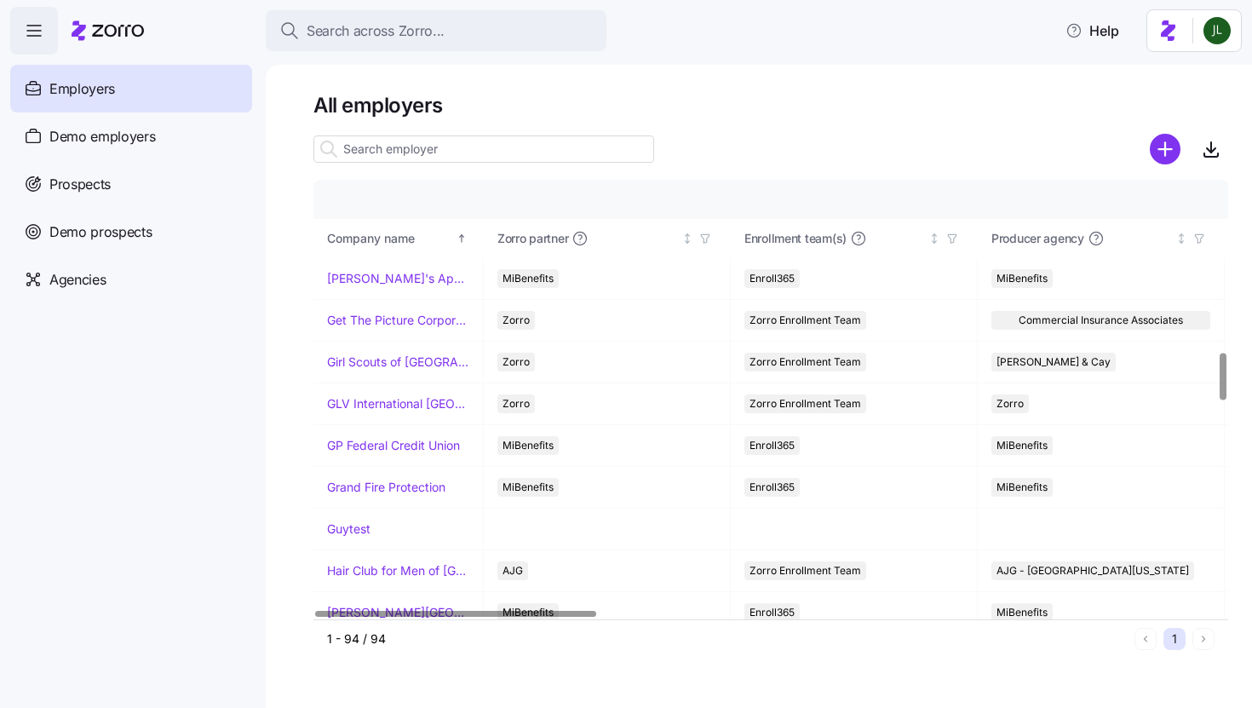
scroll to position [1604, 0]
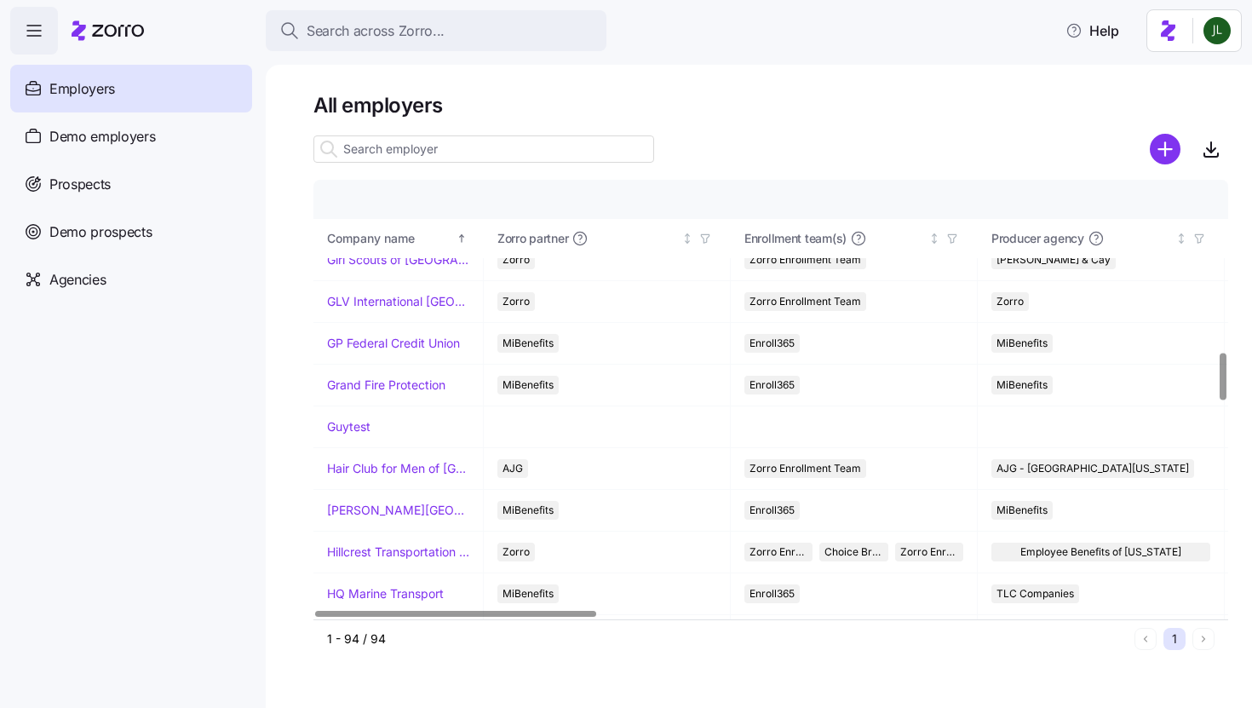
click at [424, 151] on input at bounding box center [483, 148] width 341 height 27
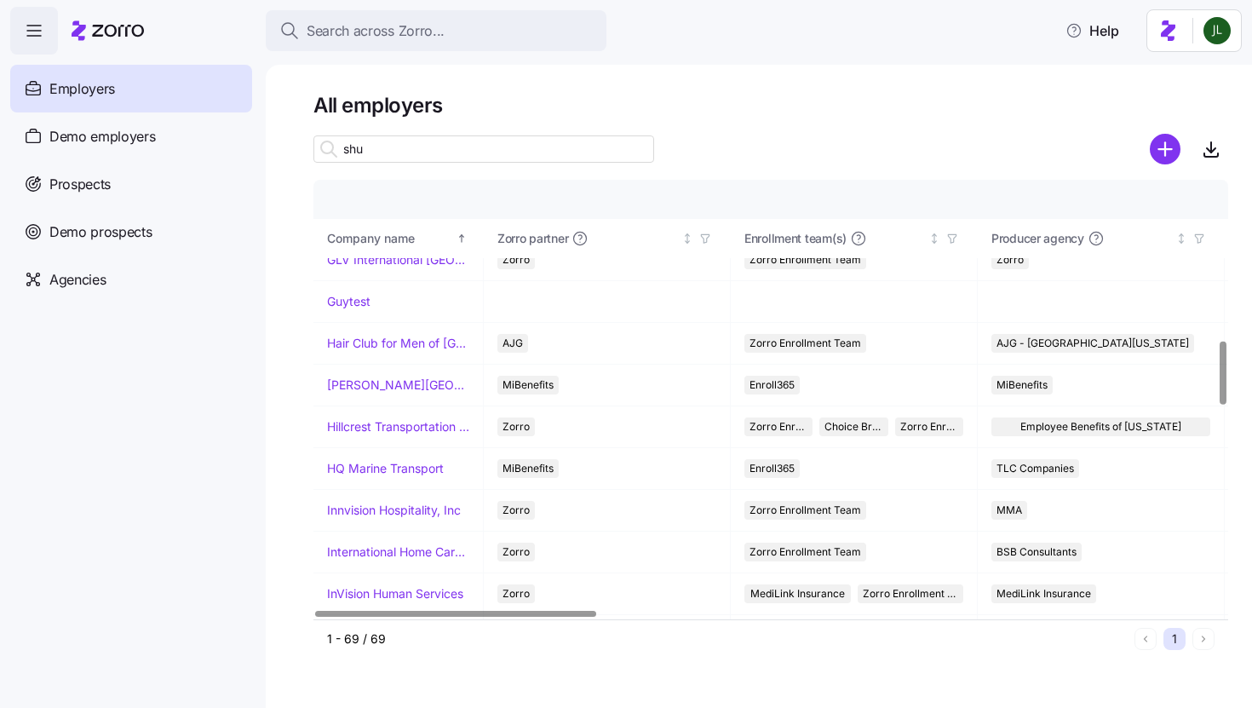
scroll to position [0, 0]
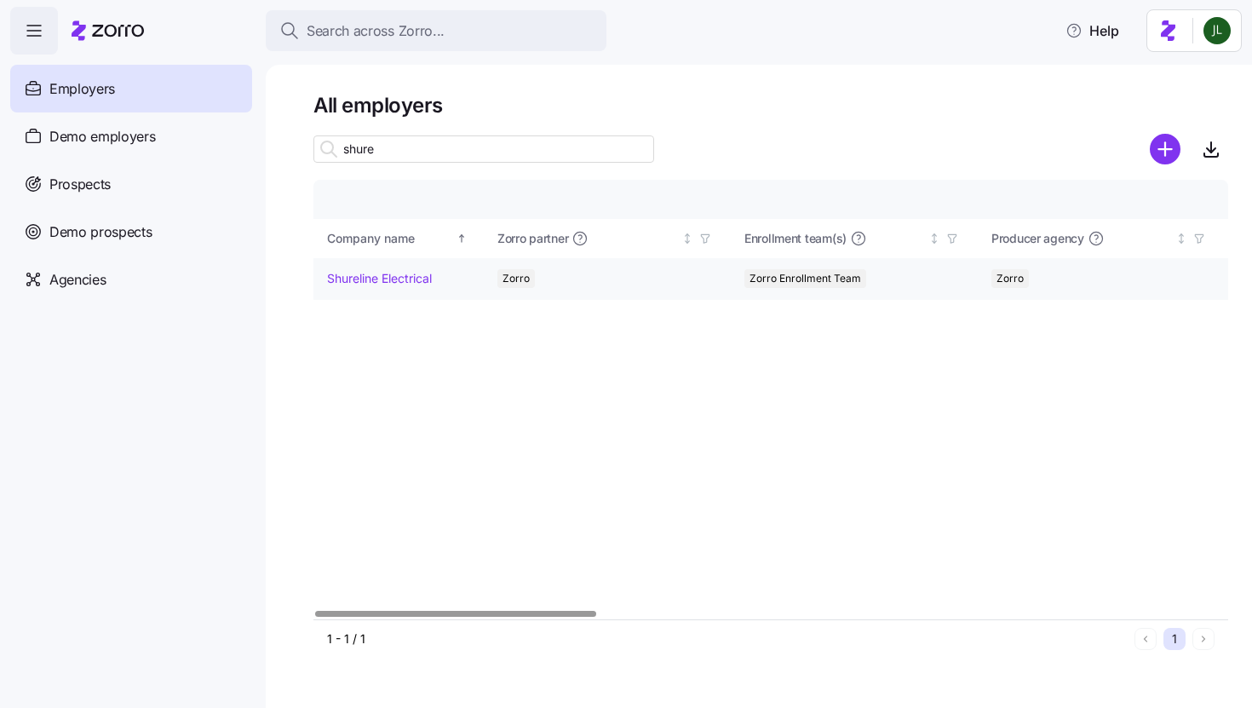
type input "shure"
click at [419, 267] on td "Shureline Electrical" at bounding box center [398, 279] width 170 height 42
click at [413, 284] on link "Shureline Electrical" at bounding box center [379, 278] width 105 height 17
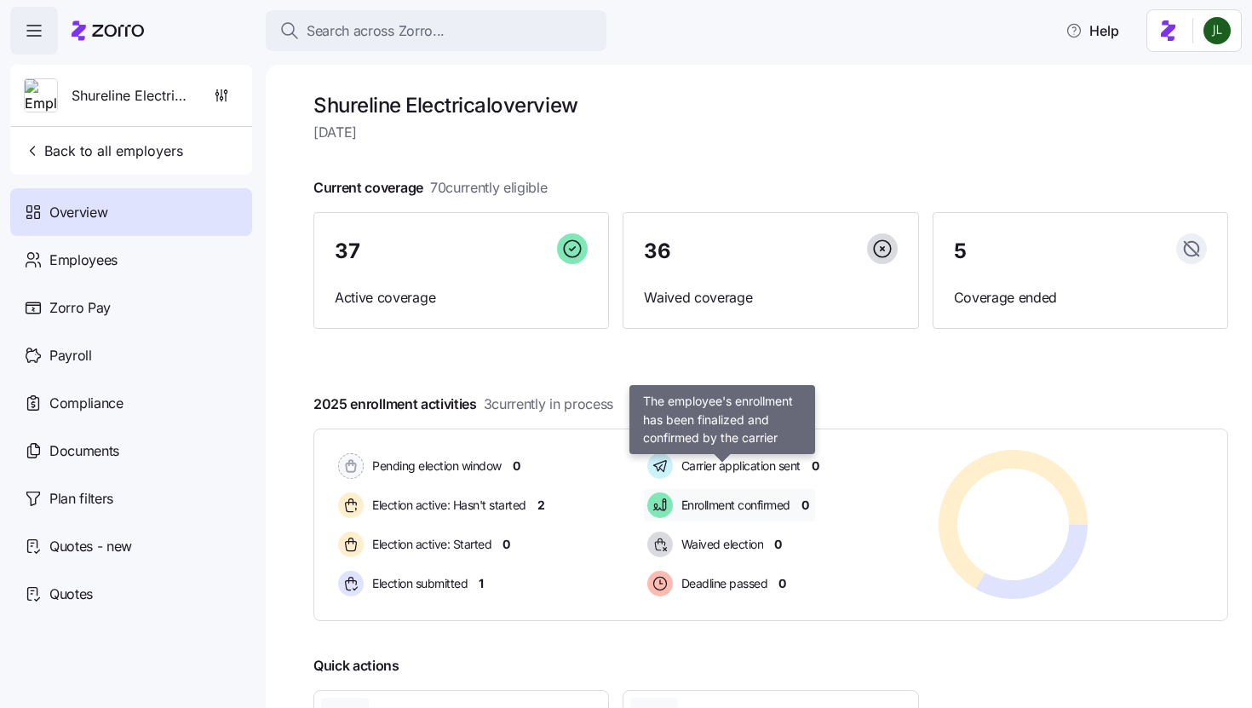
scroll to position [152, 0]
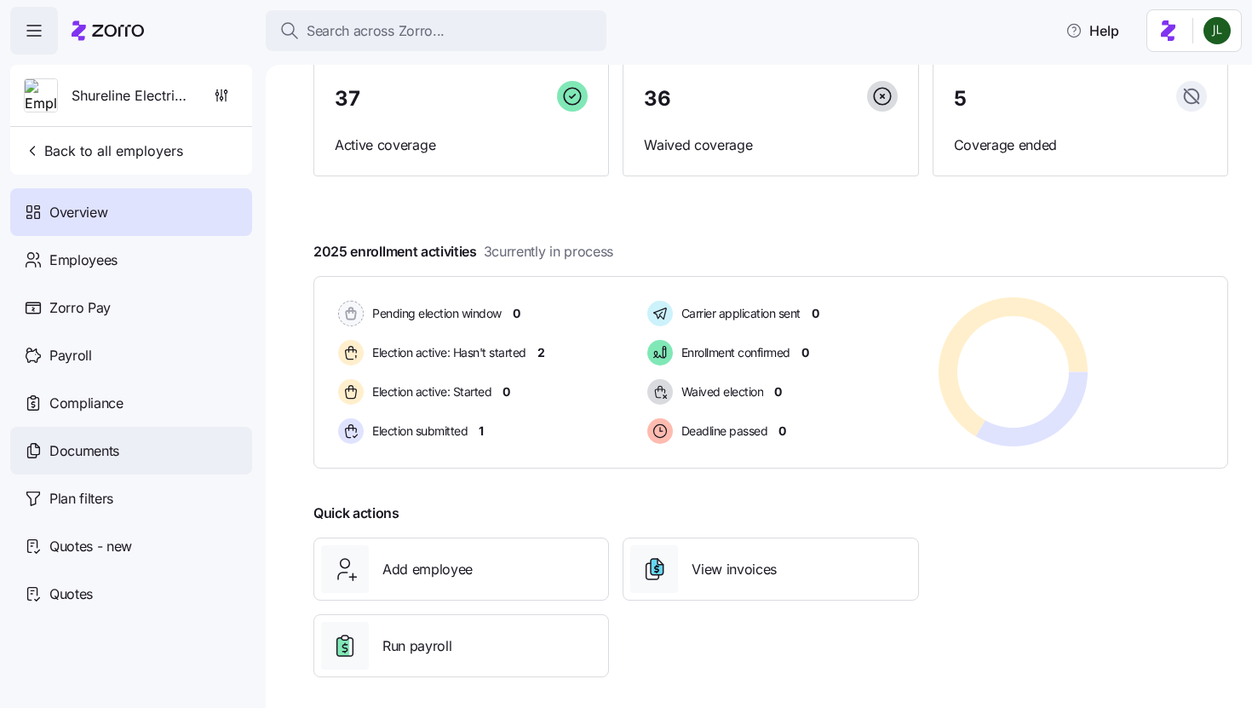
click at [42, 439] on div "Documents" at bounding box center [131, 451] width 242 height 48
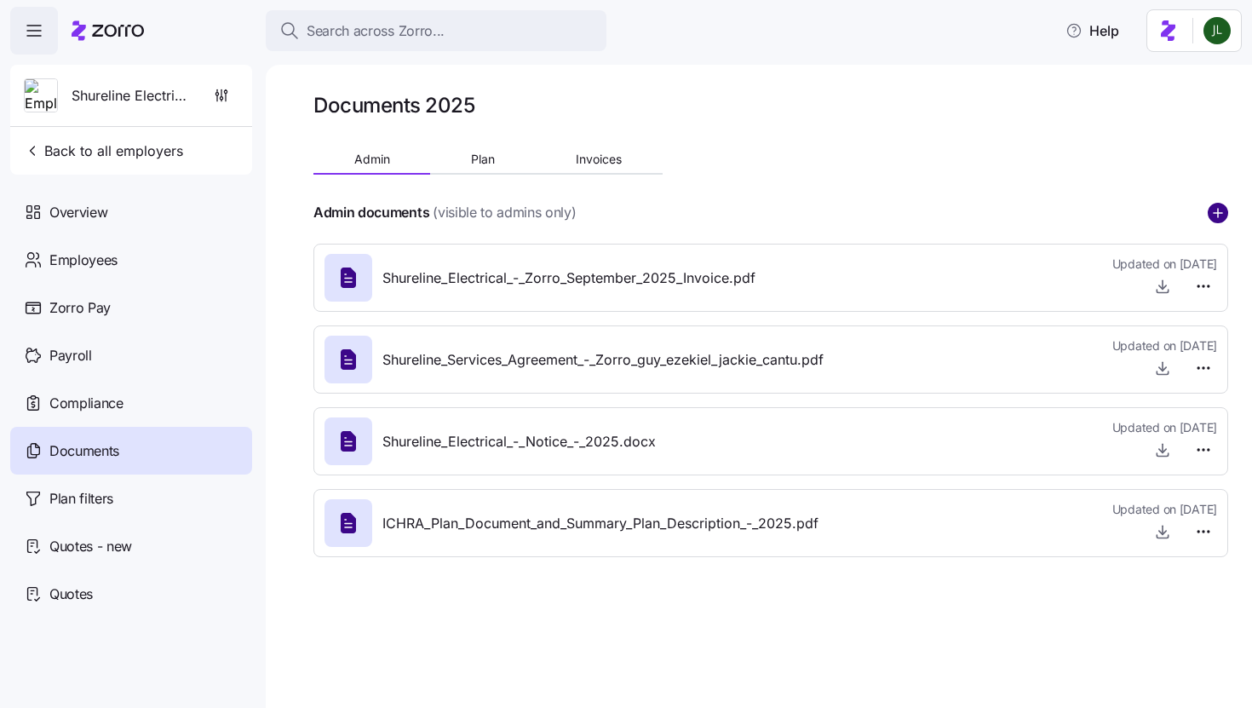
click at [1210, 215] on circle "add icon" at bounding box center [1217, 213] width 19 height 19
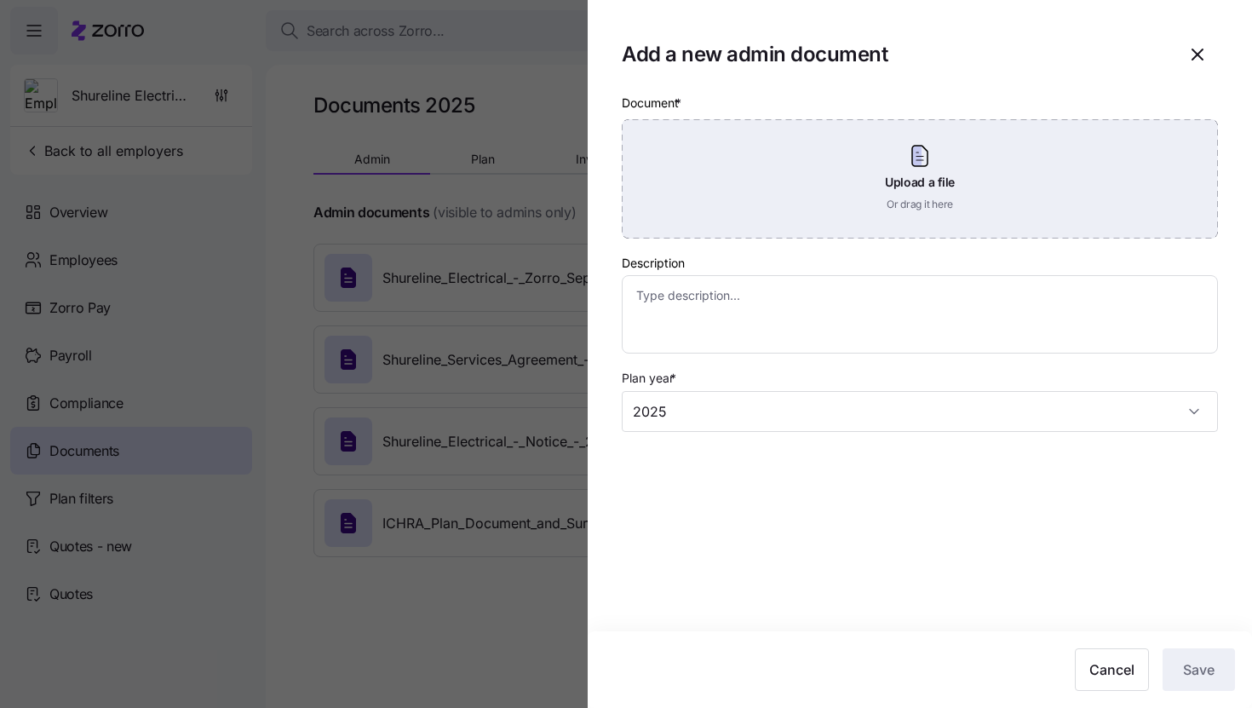
click at [834, 198] on div "Upload a file Or drag it here" at bounding box center [920, 178] width 596 height 119
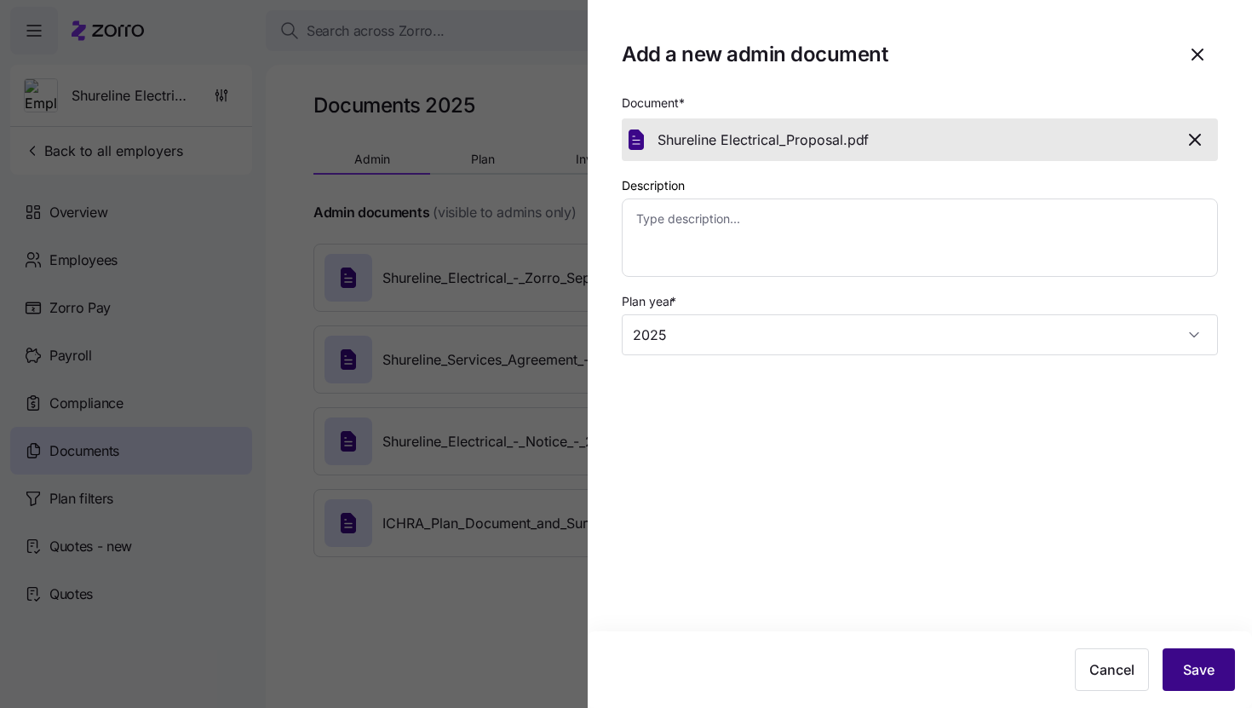
click at [1191, 657] on button "Save" at bounding box center [1198, 669] width 72 height 43
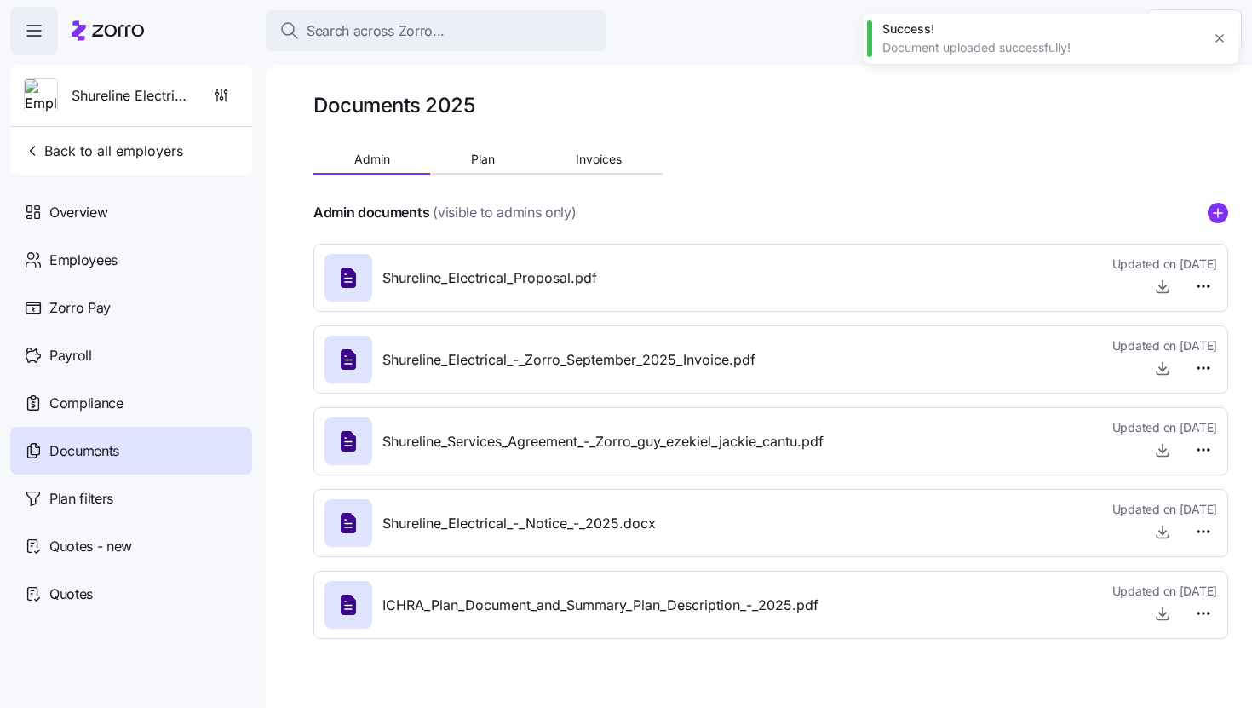
type textarea "x"
click at [91, 145] on span "Back to all employers" at bounding box center [103, 151] width 159 height 20
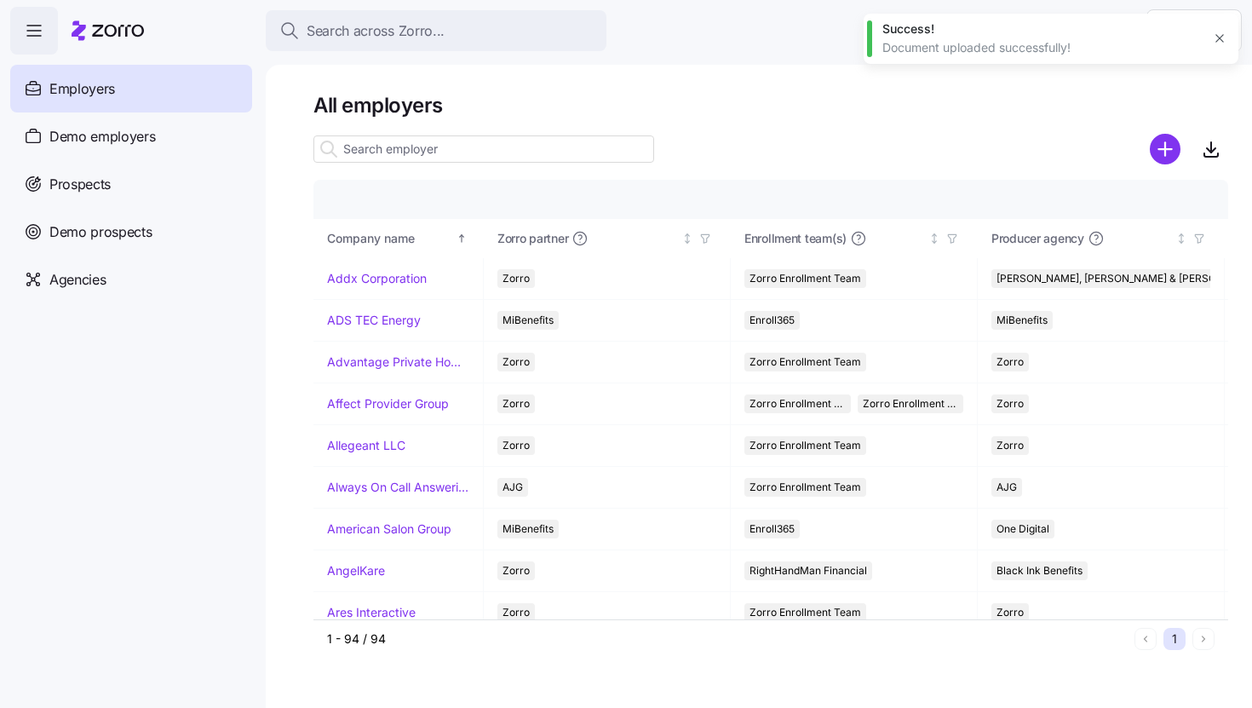
click at [437, 153] on input at bounding box center [483, 148] width 341 height 27
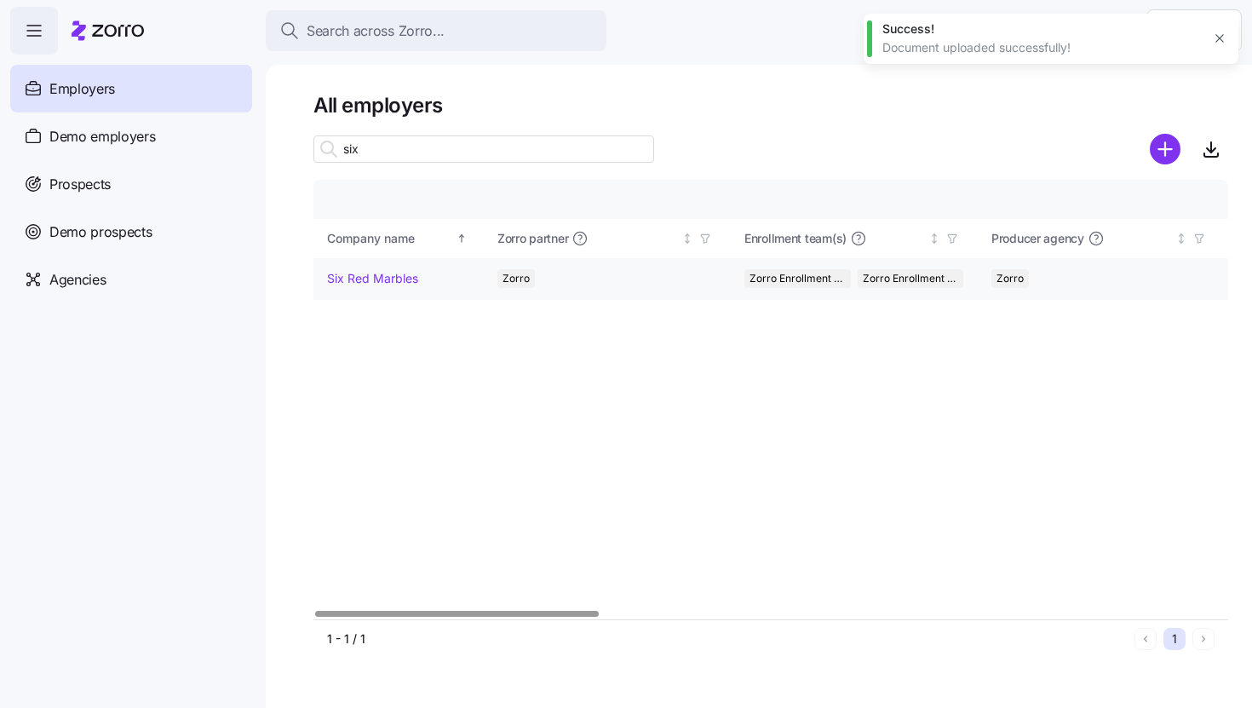
type input "six"
click at [387, 284] on link "Six Red Marbles" at bounding box center [372, 278] width 91 height 17
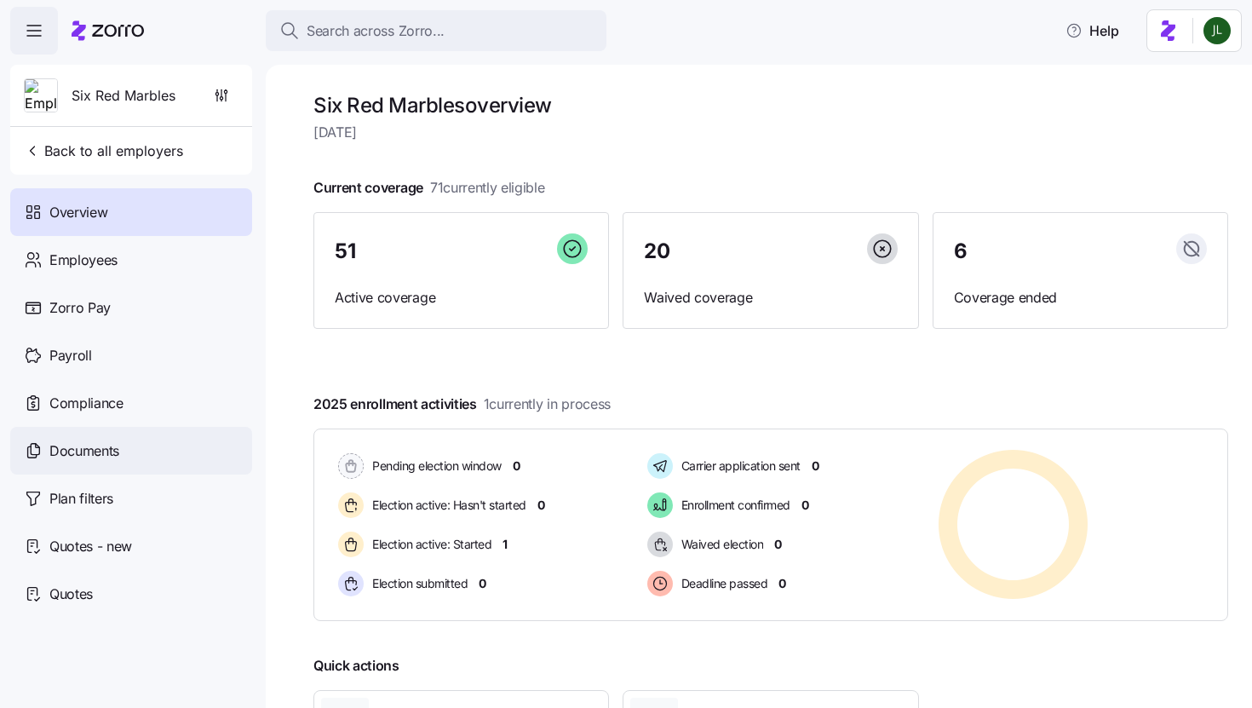
click at [141, 452] on div "Documents" at bounding box center [131, 451] width 242 height 48
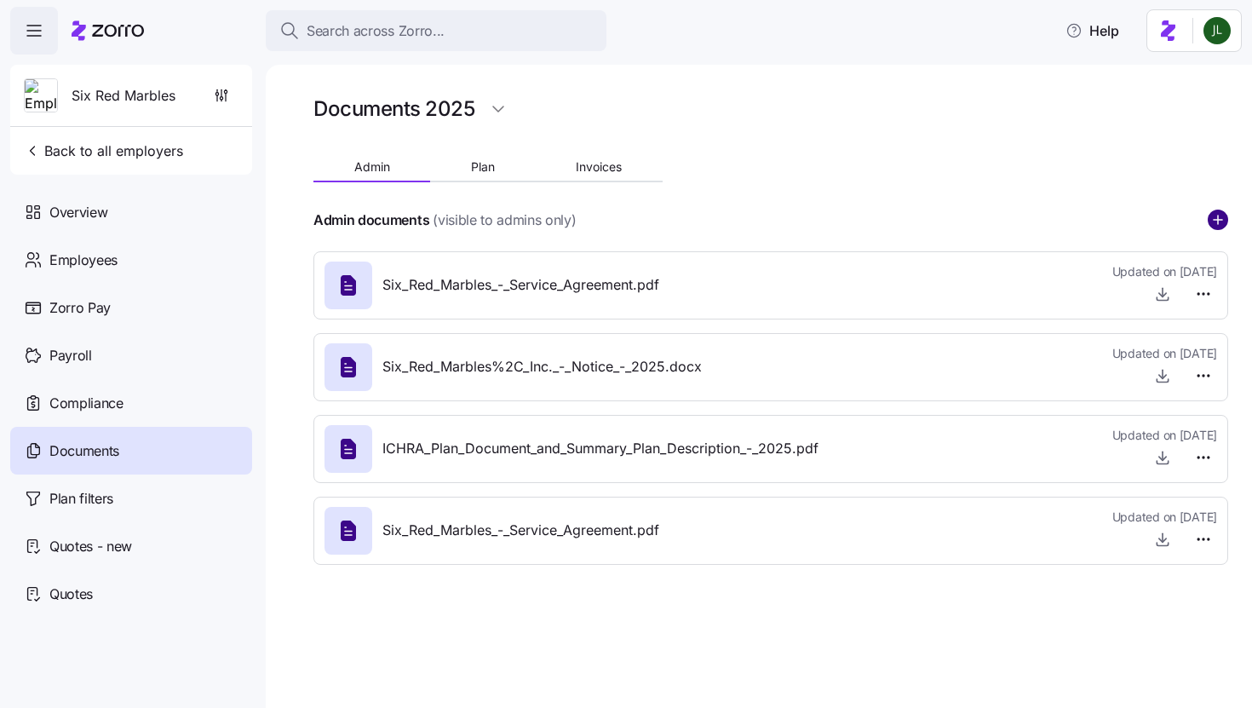
click at [1219, 220] on icon "add icon" at bounding box center [1218, 219] width 20 height 20
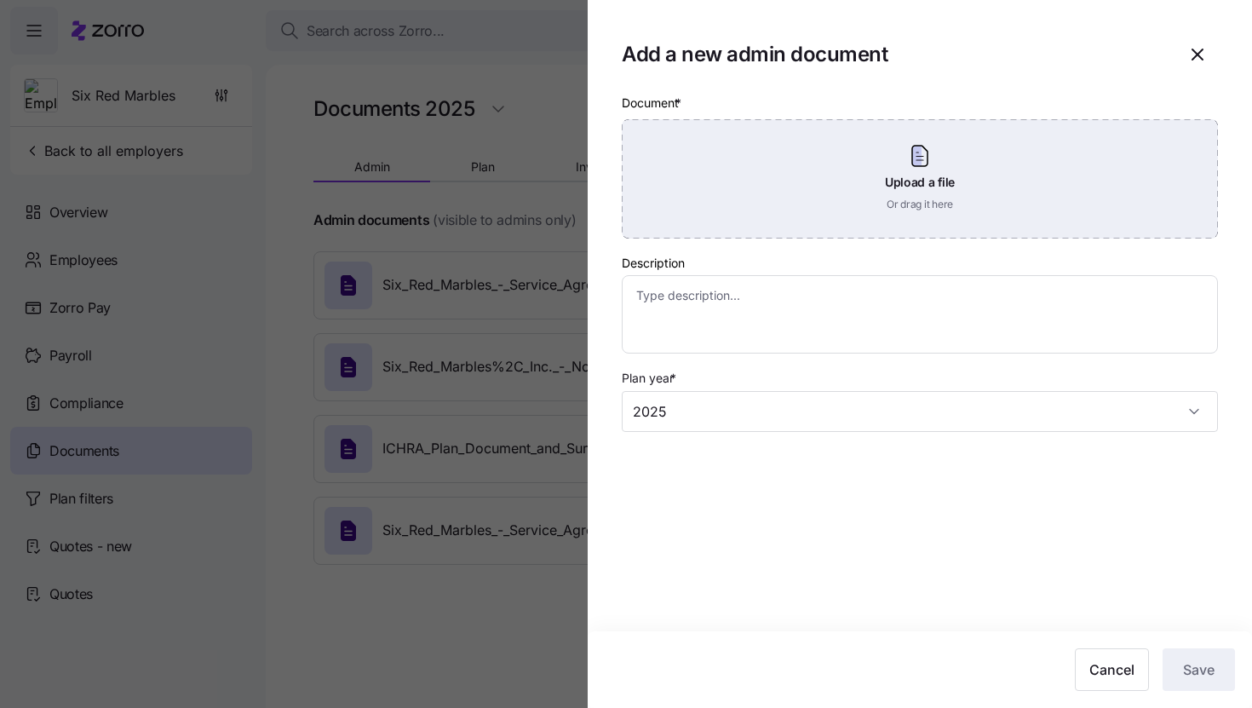
click at [886, 214] on div "Upload a file Or drag it here" at bounding box center [920, 178] width 596 height 119
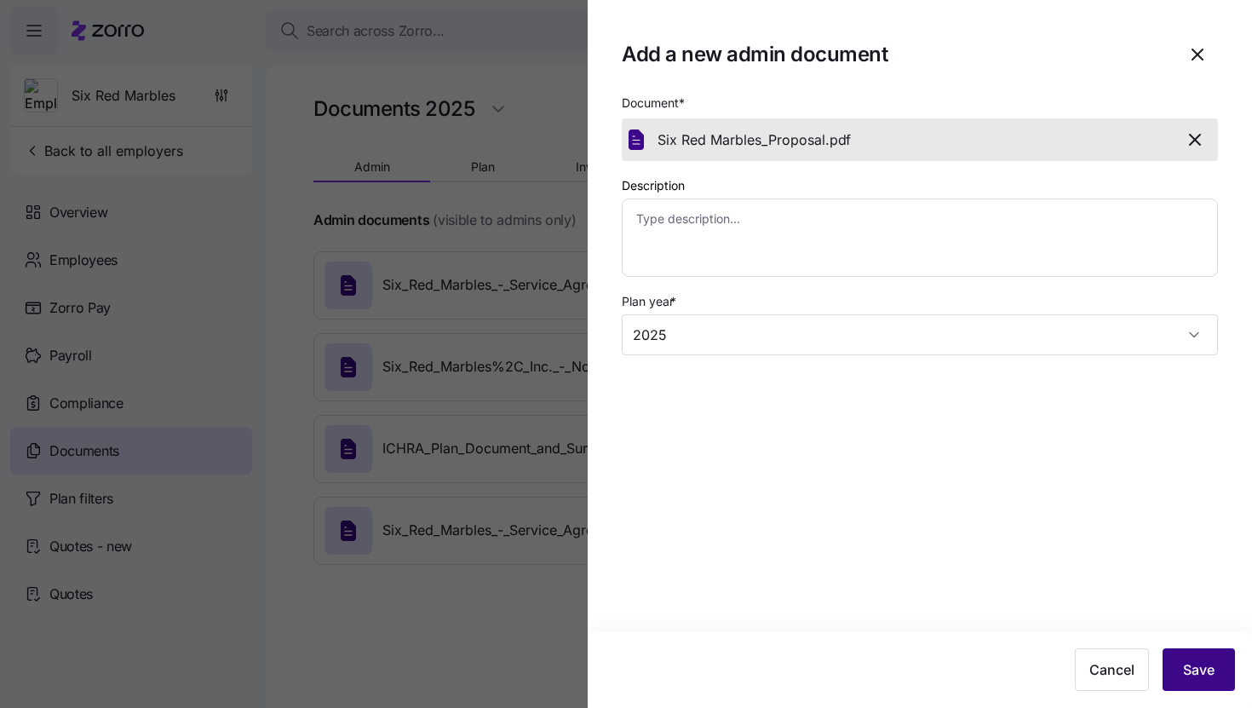
click at [1192, 649] on button "Save" at bounding box center [1198, 669] width 72 height 43
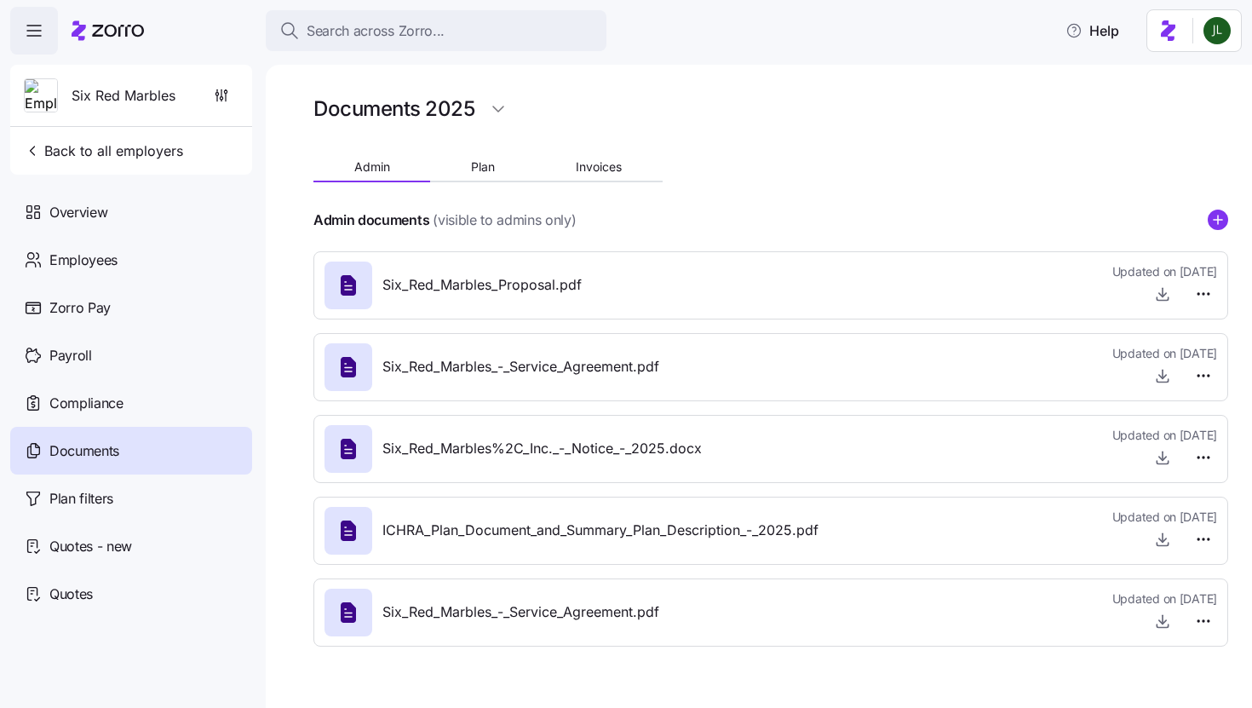
click at [500, 303] on div "Six_Red_Marbles_Proposal.pdf" at bounding box center [452, 285] width 257 height 48
click at [1167, 297] on icon "button" at bounding box center [1162, 293] width 17 height 17
click at [1195, 301] on html "Search across Zorro... Help Six Red Marbles Back to all employers Overview Empl…" at bounding box center [626, 348] width 1252 height 697
click at [1168, 359] on span "Delete" at bounding box center [1162, 359] width 34 height 17
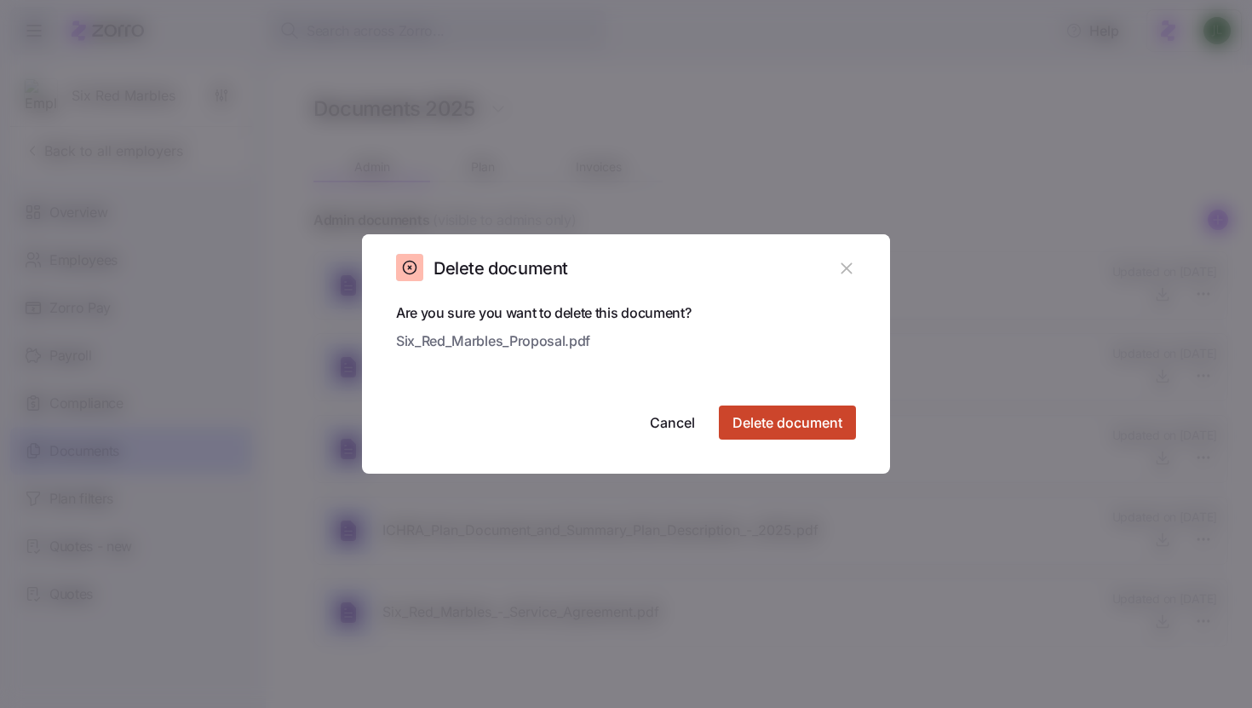
click at [767, 427] on span "Delete document" at bounding box center [787, 422] width 110 height 20
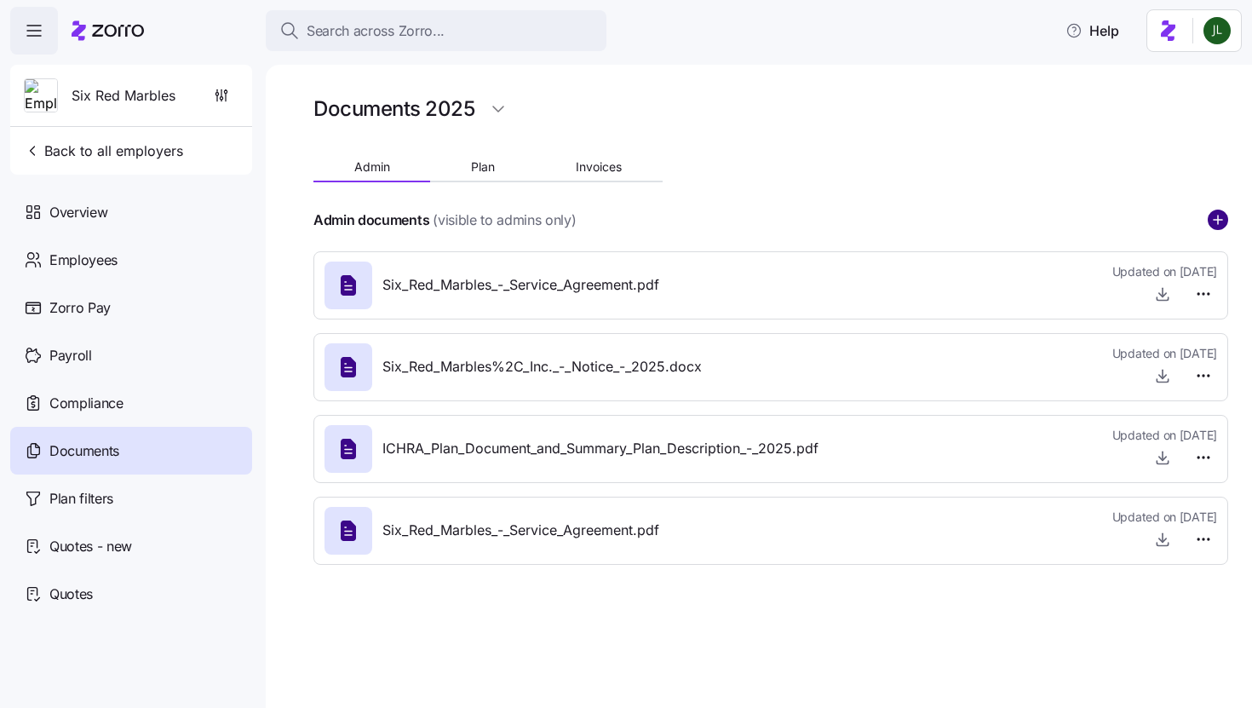
click at [1223, 215] on circle "add icon" at bounding box center [1217, 219] width 19 height 19
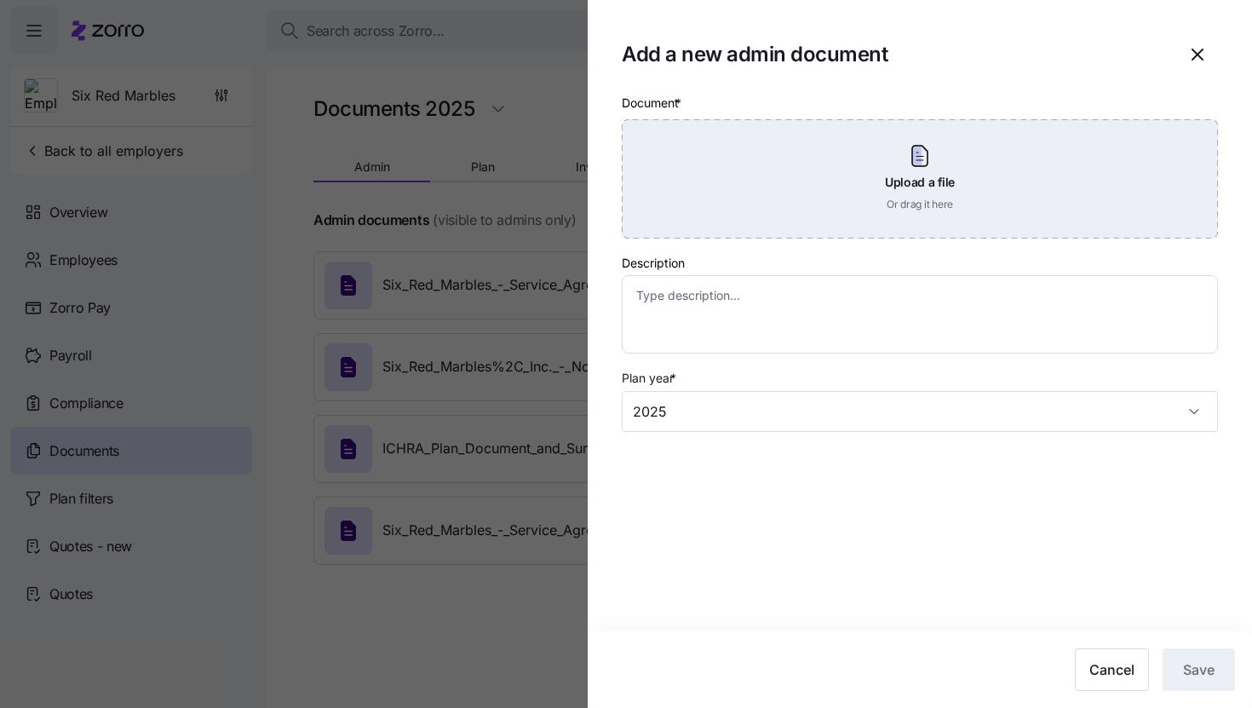
click at [914, 159] on div "Upload a file Or drag it here" at bounding box center [920, 178] width 596 height 119
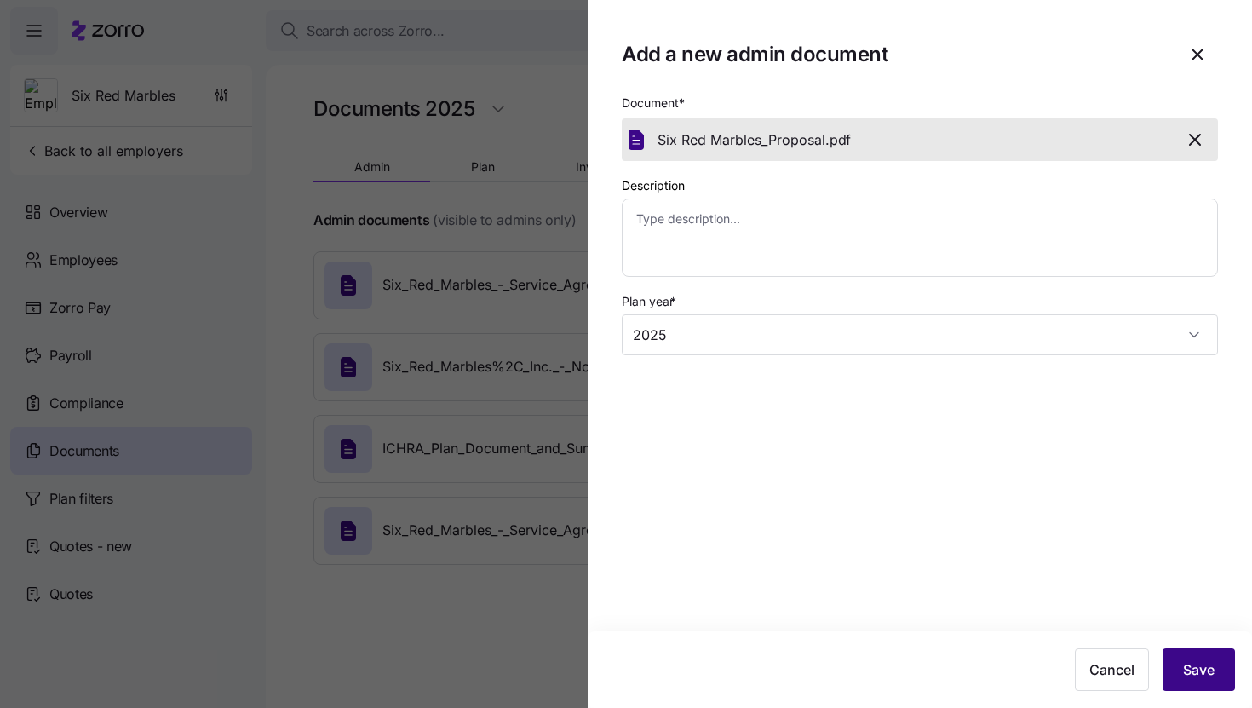
click at [1173, 658] on button "Save" at bounding box center [1198, 669] width 72 height 43
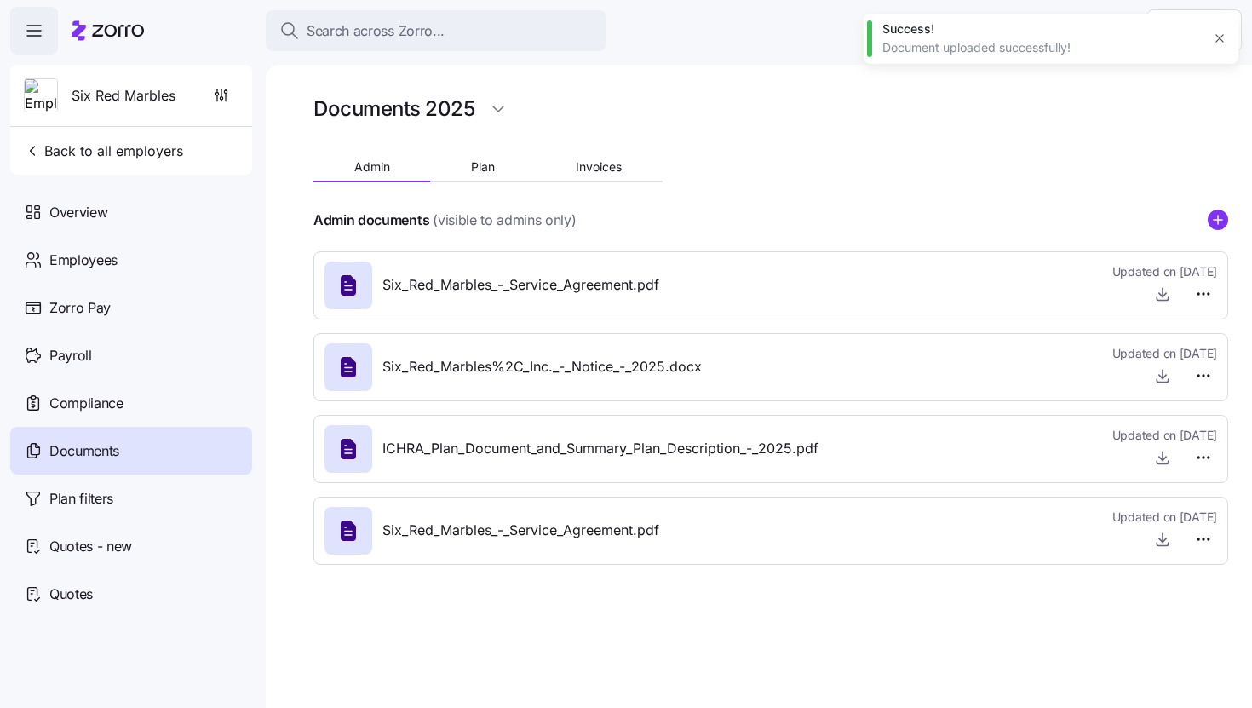
type textarea "x"
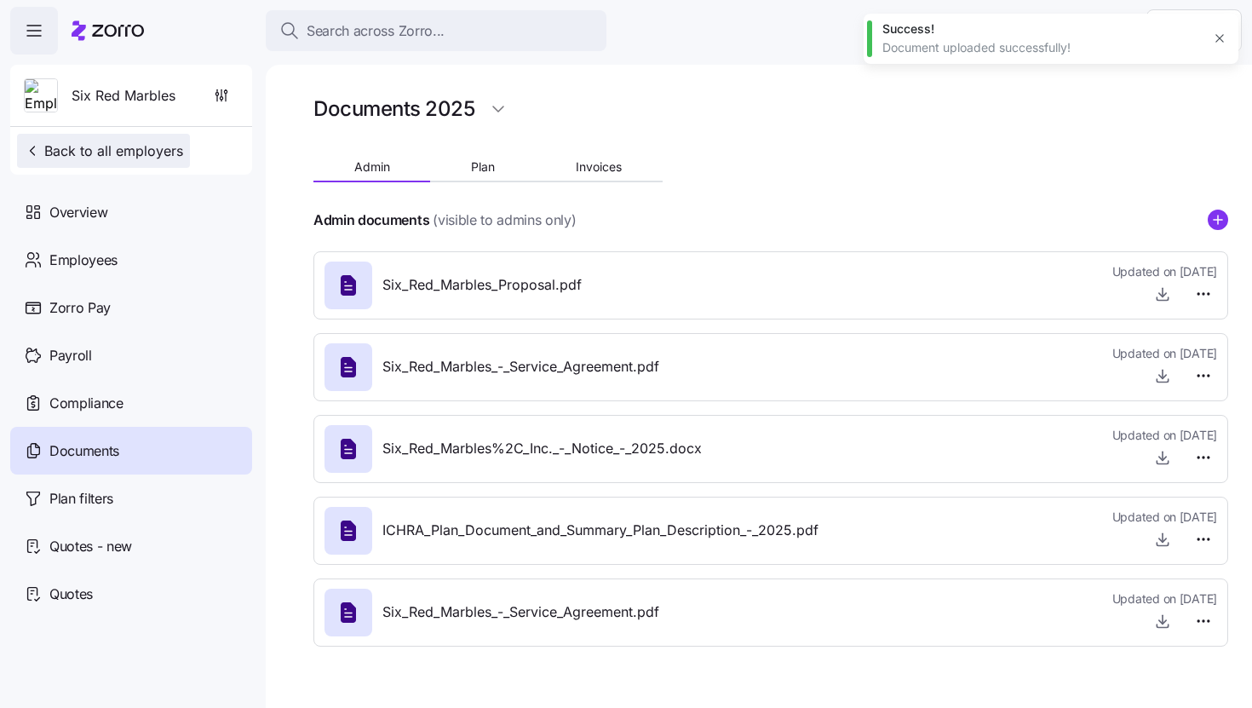
click at [150, 162] on button "Back to all employers" at bounding box center [103, 151] width 173 height 34
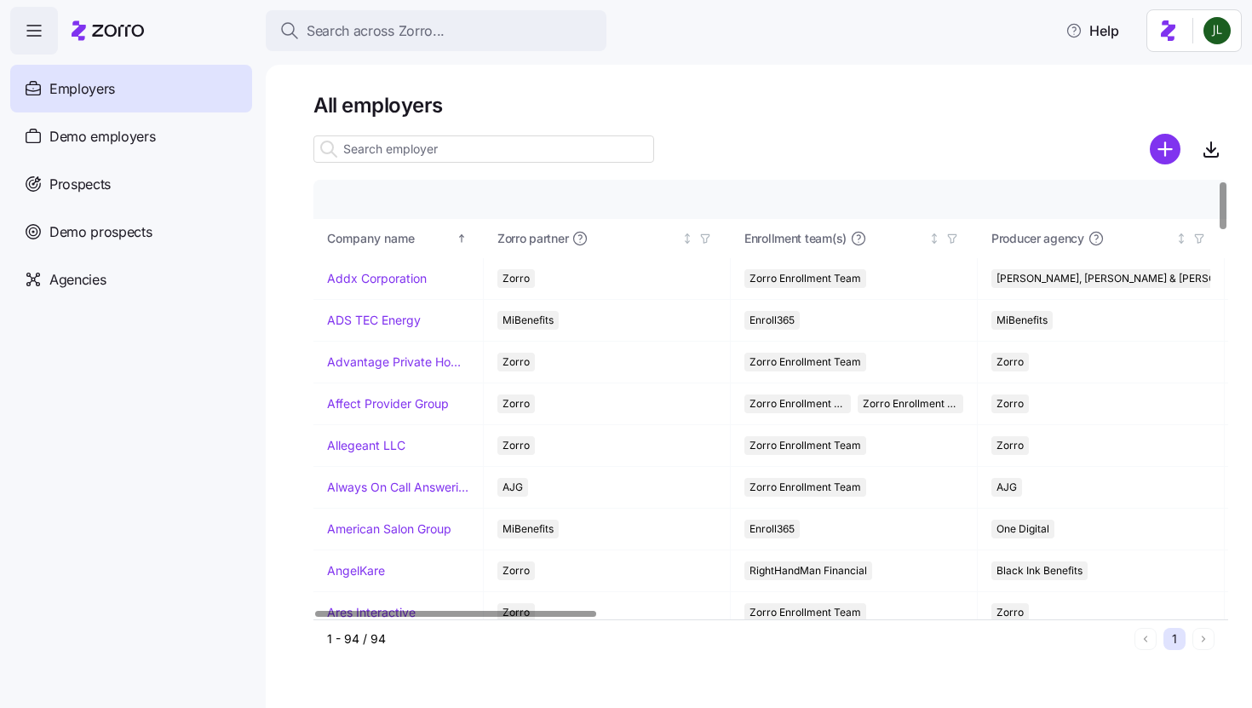
click at [397, 157] on input at bounding box center [483, 148] width 341 height 27
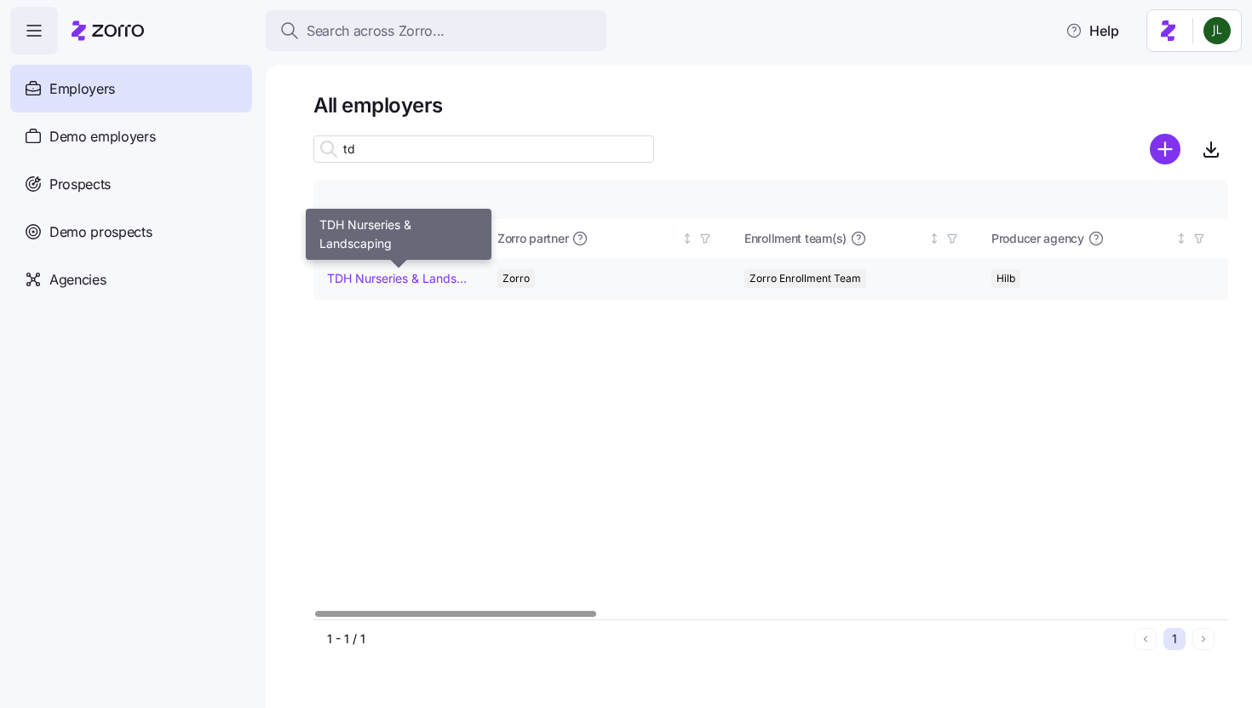
type input "td"
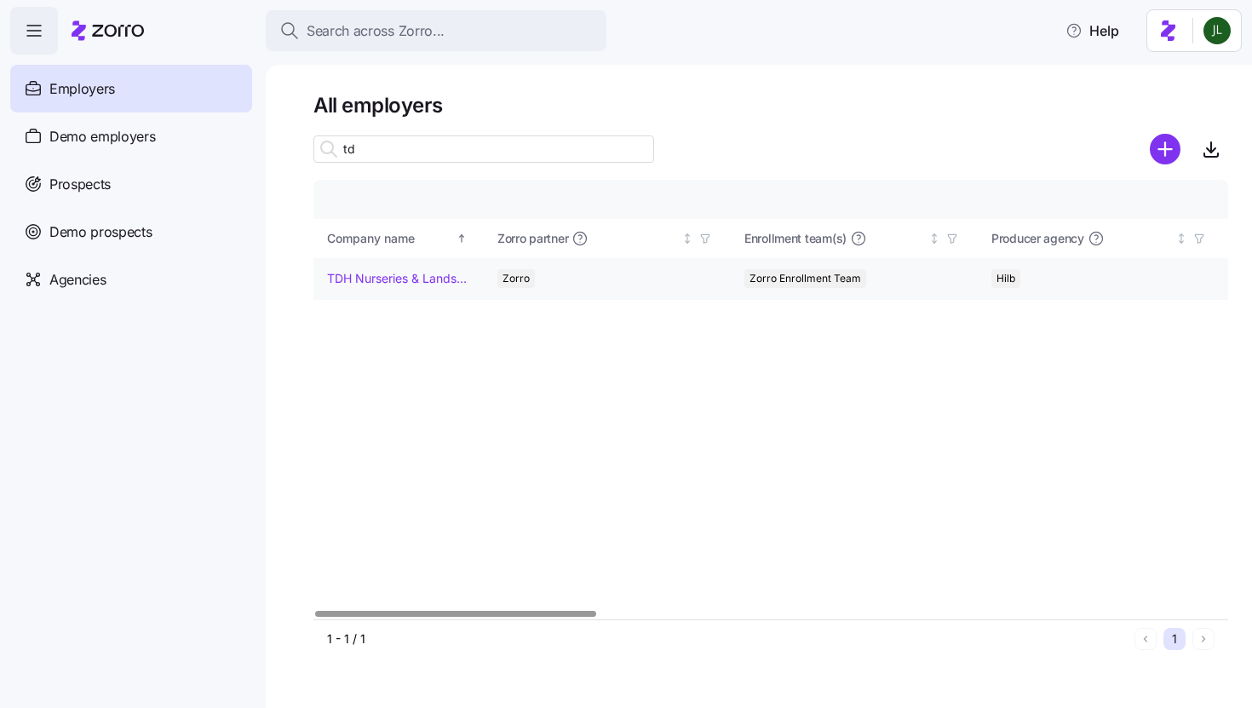
click at [402, 290] on td "TDH Nurseries & Landscaping" at bounding box center [398, 279] width 170 height 42
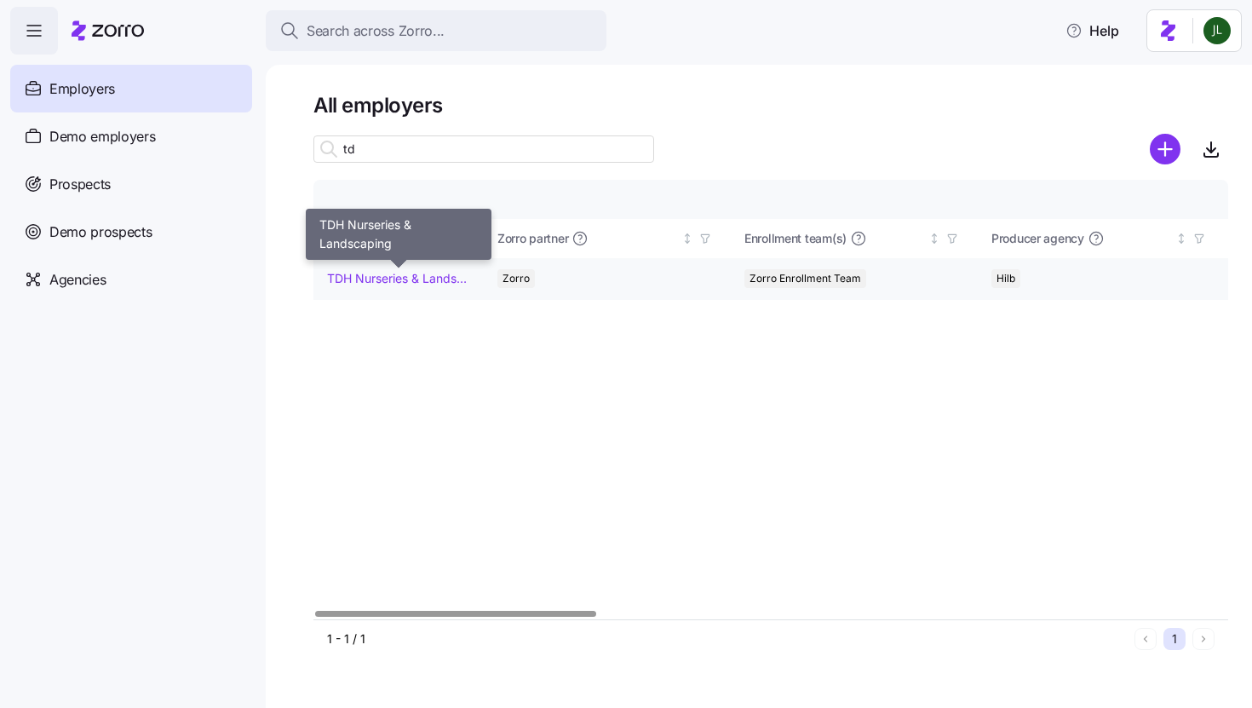
click at [384, 281] on link "TDH Nurseries & Landscaping" at bounding box center [398, 278] width 142 height 17
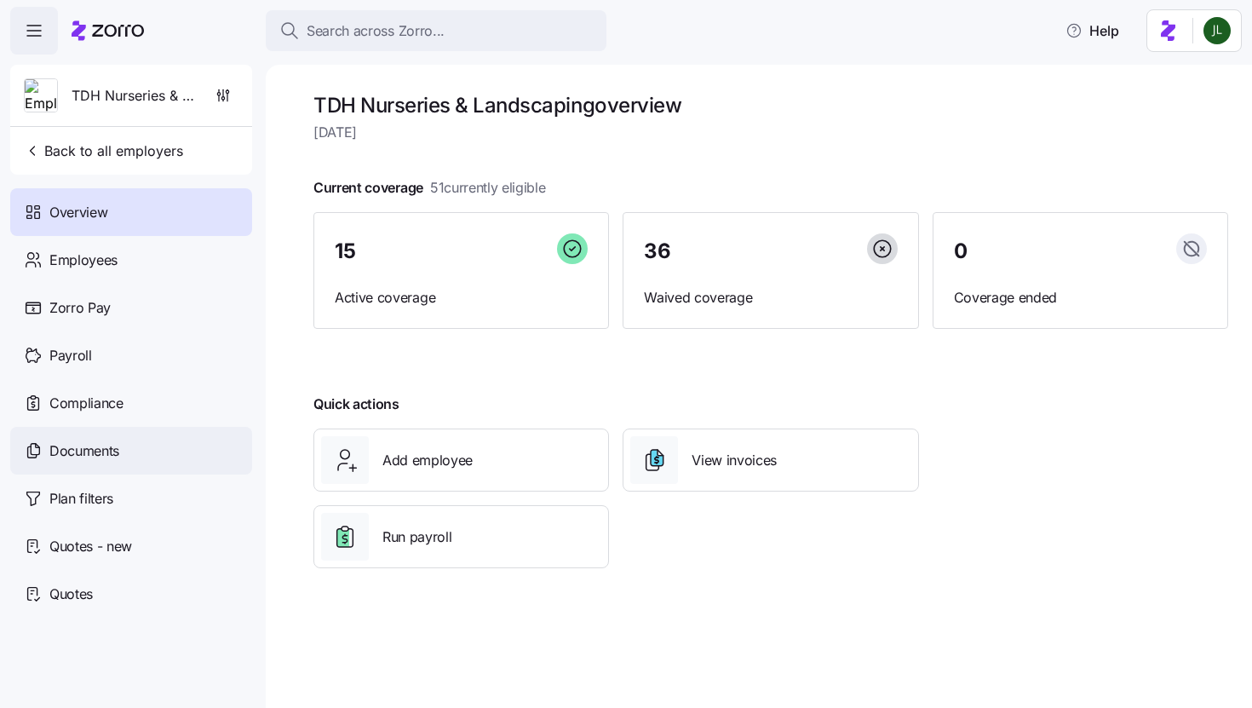
click at [106, 463] on div "Documents" at bounding box center [131, 451] width 242 height 48
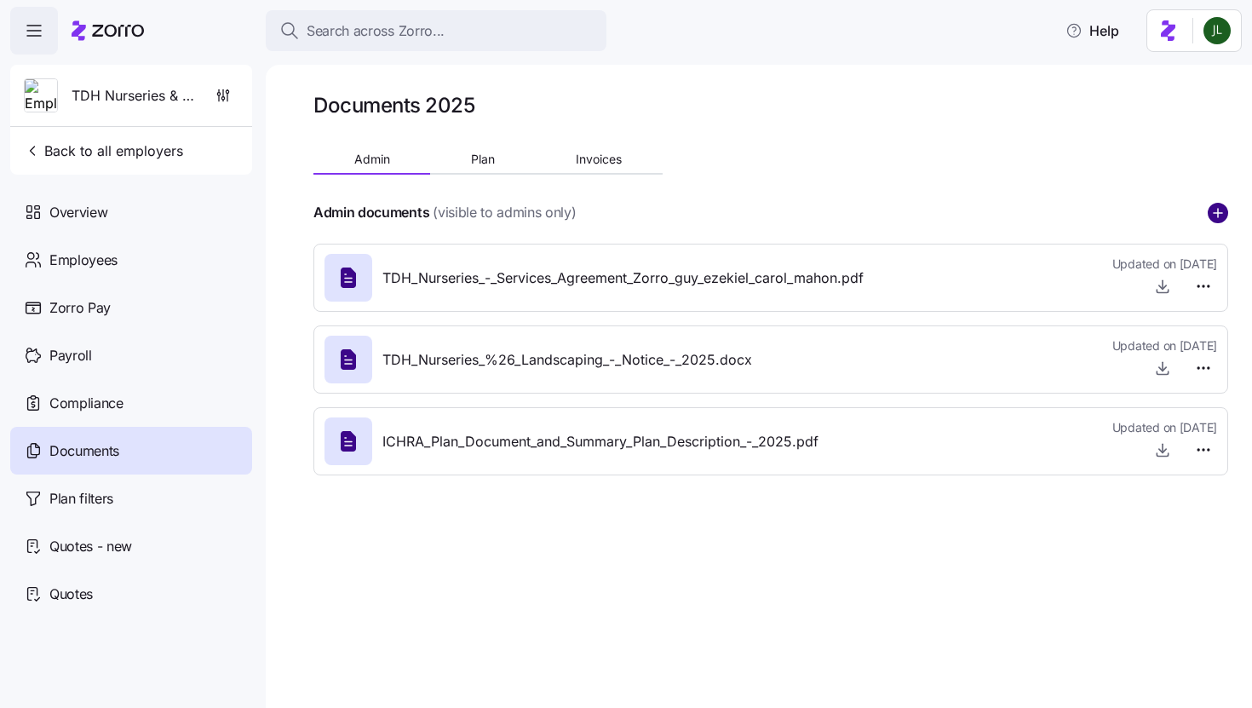
click at [1225, 209] on circle "add icon" at bounding box center [1217, 213] width 19 height 19
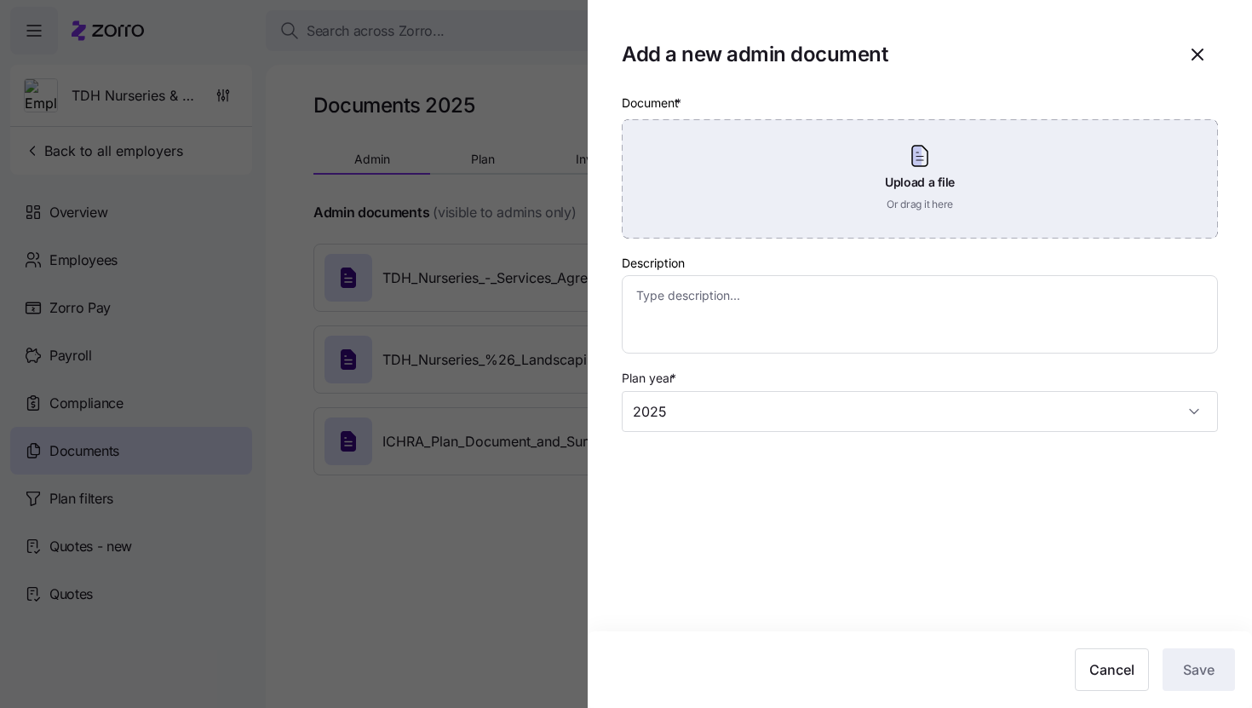
click at [881, 181] on div "Upload a file Or drag it here" at bounding box center [920, 178] width 596 height 119
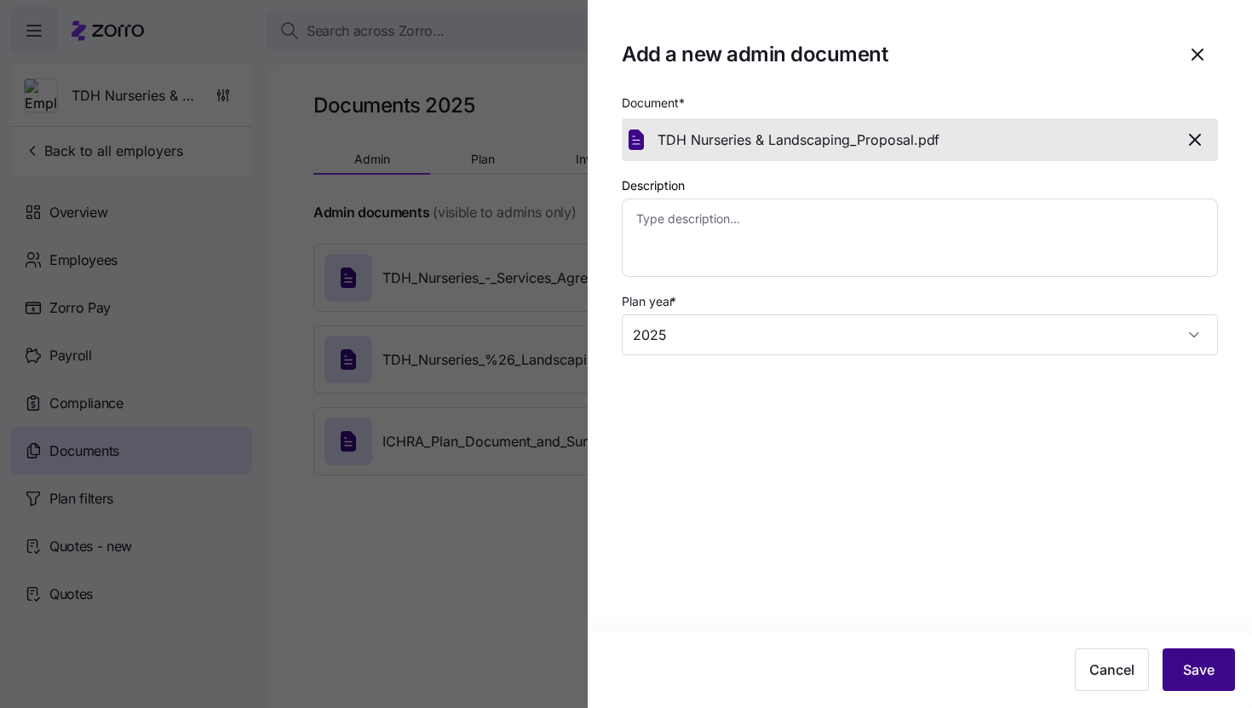
click at [1196, 655] on button "Save" at bounding box center [1198, 669] width 72 height 43
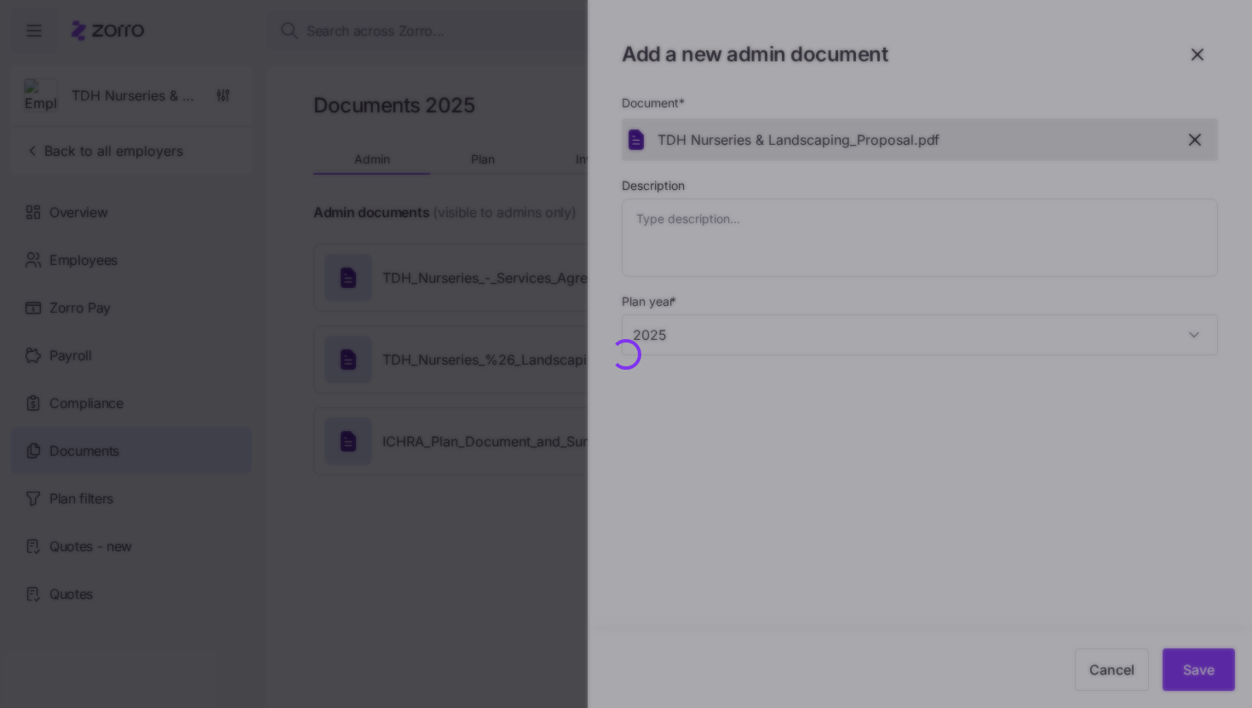
type textarea "x"
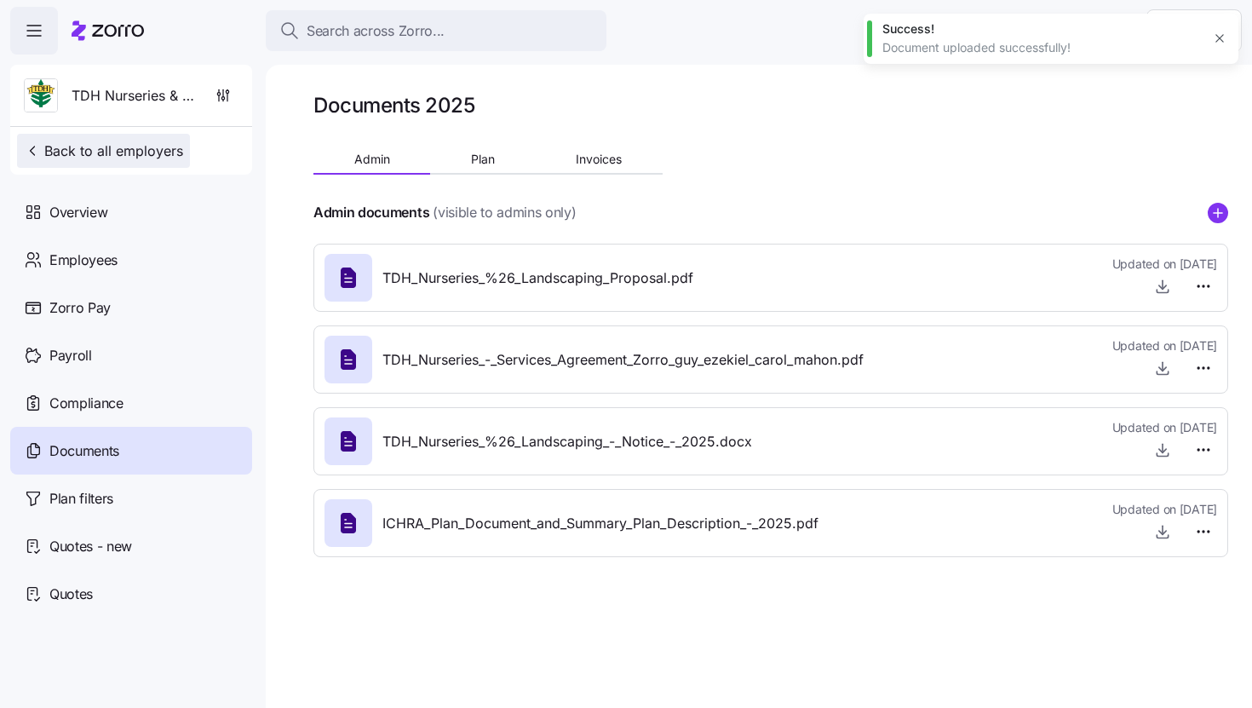
click at [161, 148] on span "Back to all employers" at bounding box center [103, 151] width 159 height 20
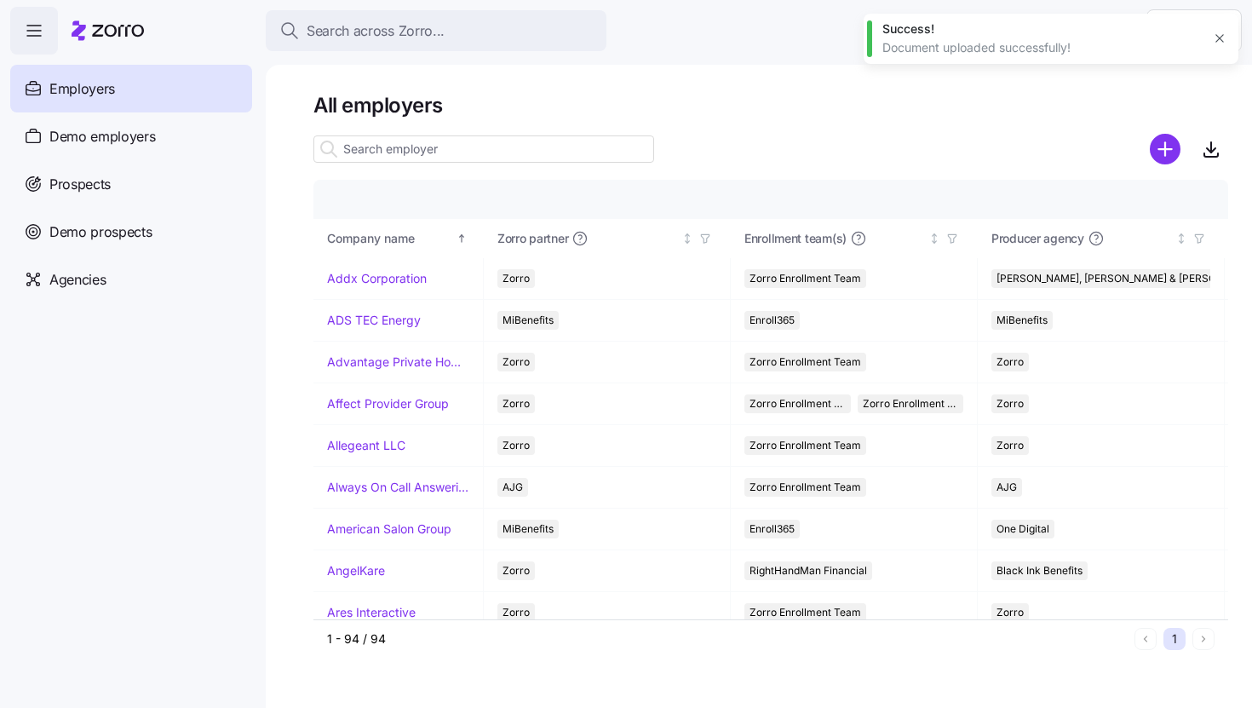
click at [372, 140] on input at bounding box center [483, 148] width 341 height 27
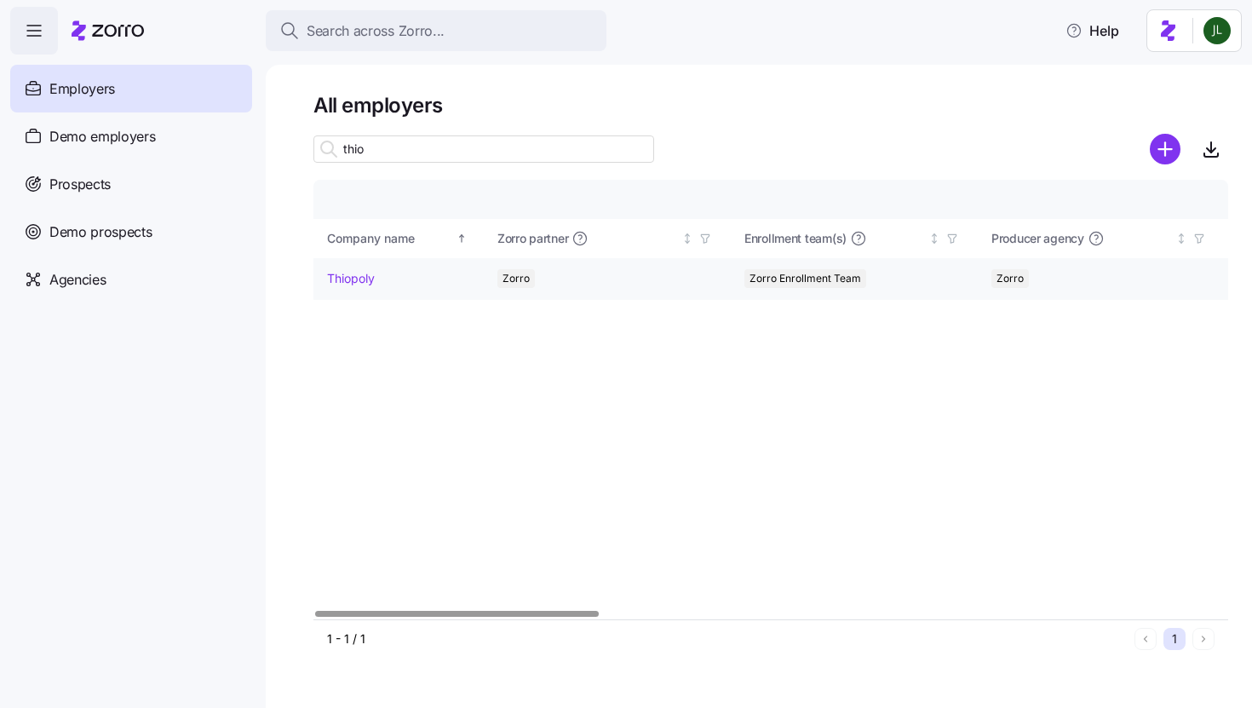
type input "thio"
click at [370, 284] on link "Thiopoly" at bounding box center [351, 278] width 48 height 17
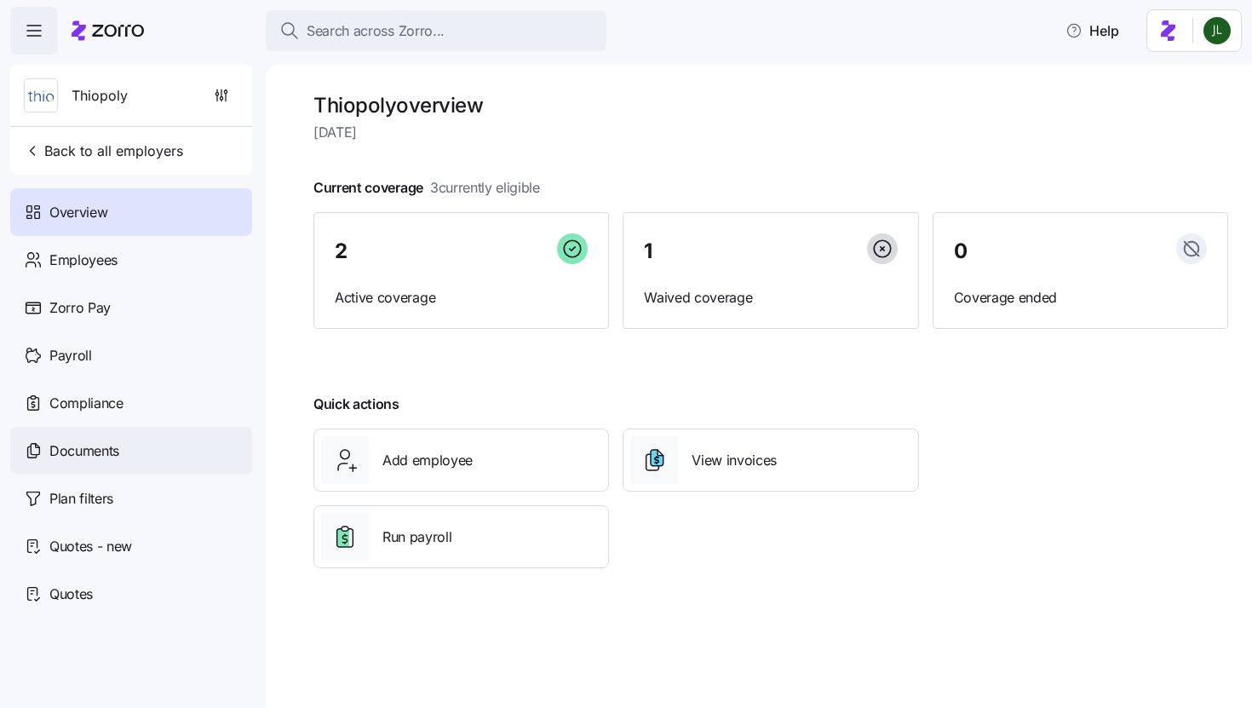
click at [57, 429] on div "Documents" at bounding box center [131, 451] width 242 height 48
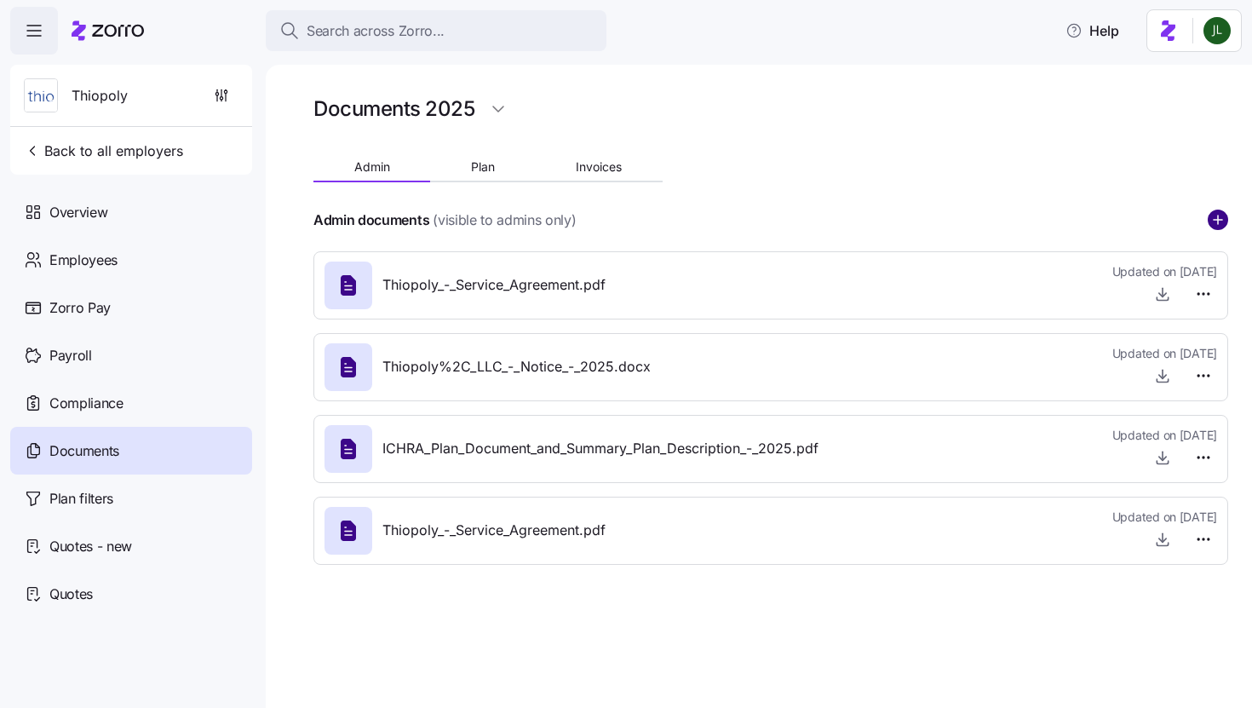
click at [1225, 221] on circle "add icon" at bounding box center [1217, 219] width 19 height 19
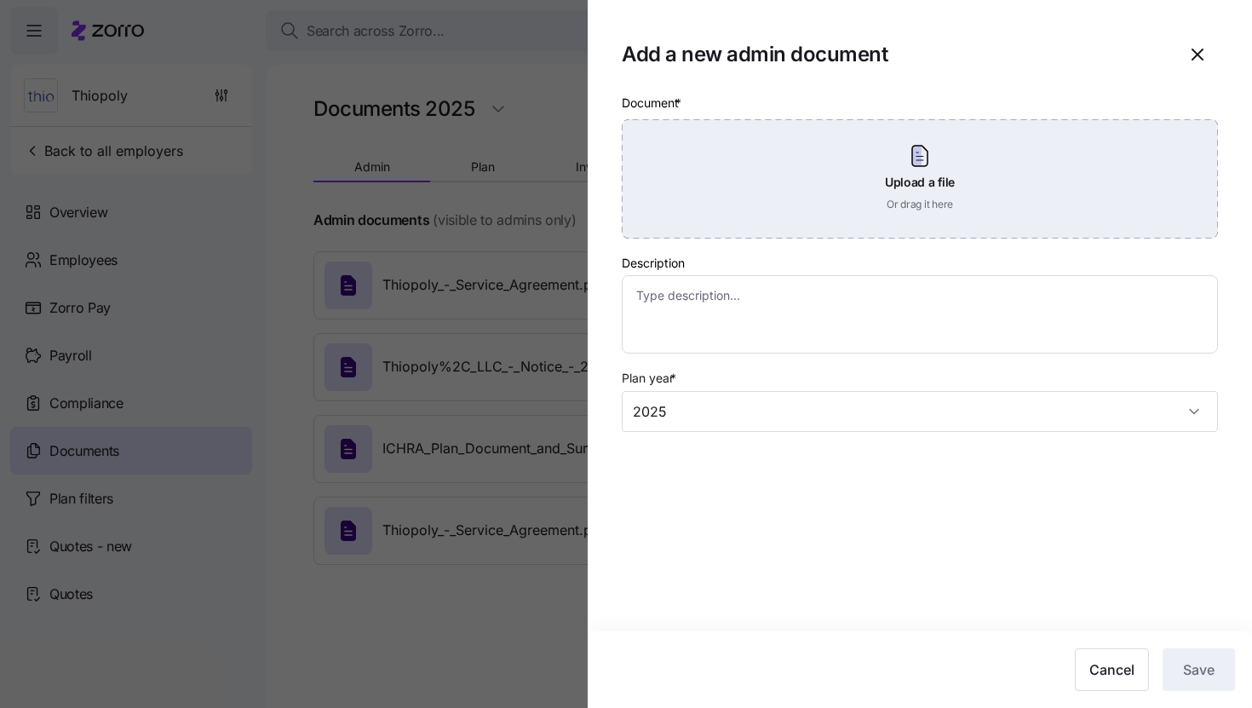
click at [772, 163] on div "Upload a file Or drag it here" at bounding box center [920, 178] width 596 height 119
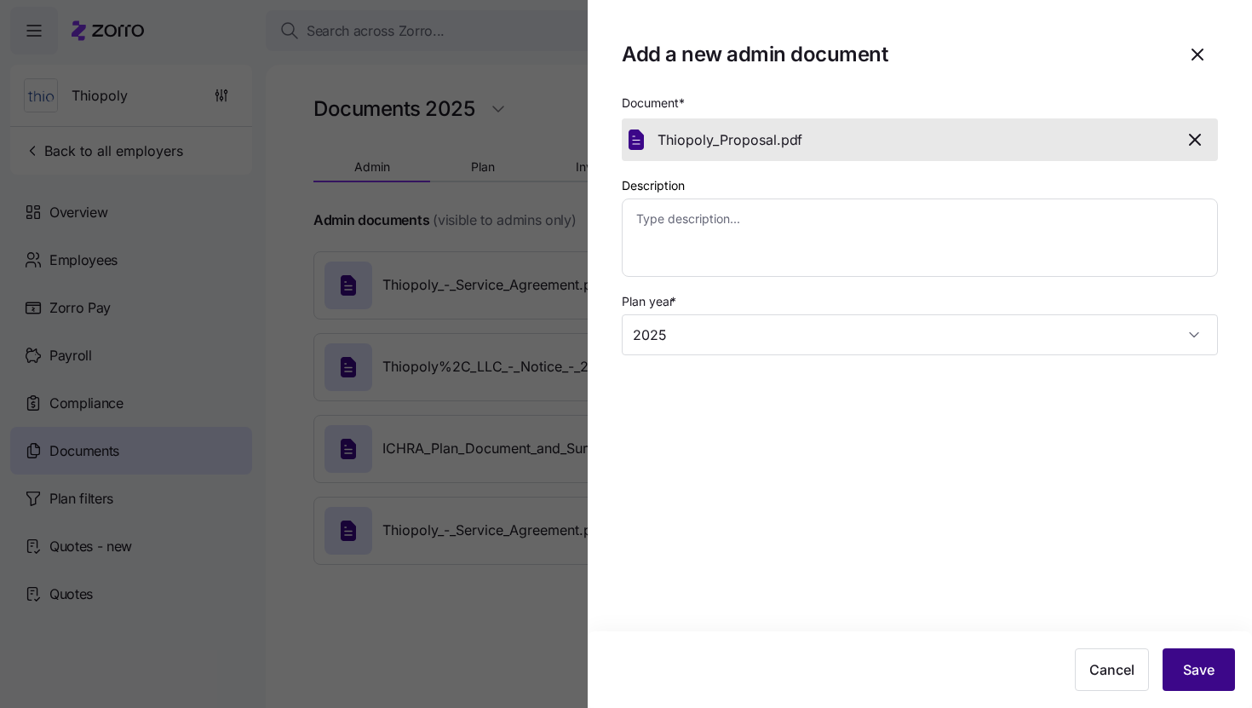
click at [1225, 665] on button "Save" at bounding box center [1198, 669] width 72 height 43
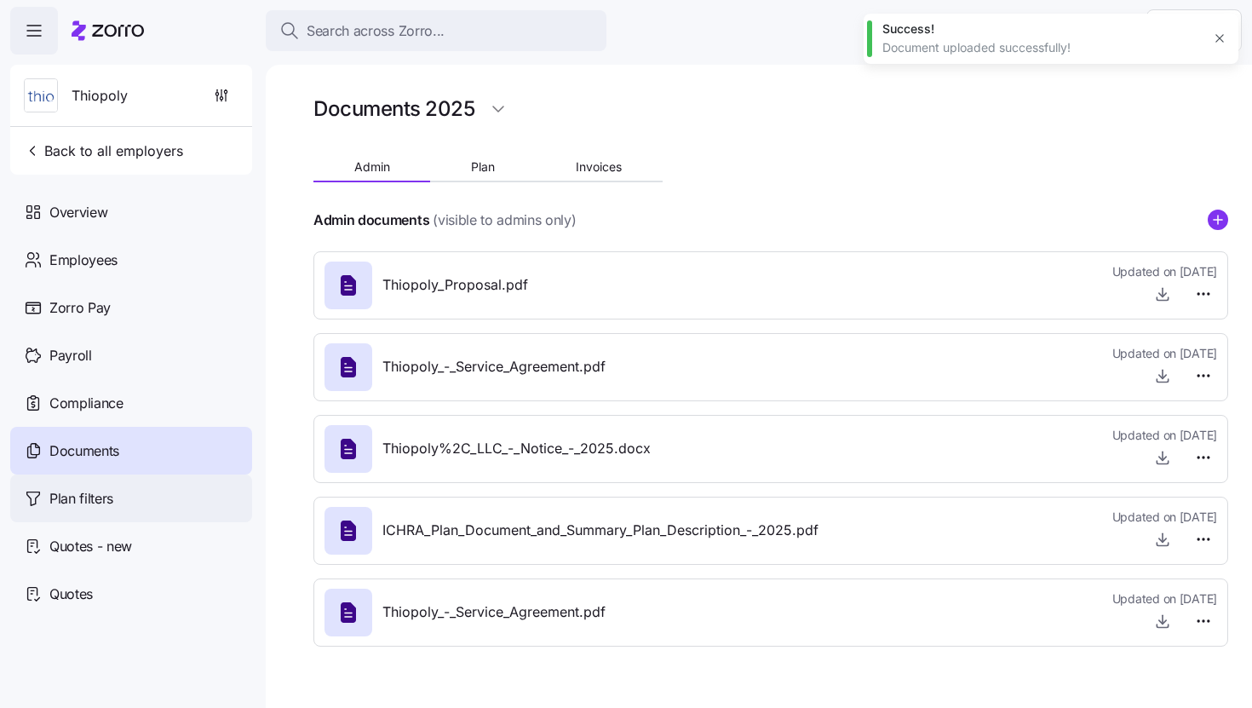
type textarea "x"
click at [159, 156] on span "Back to all employers" at bounding box center [103, 151] width 159 height 20
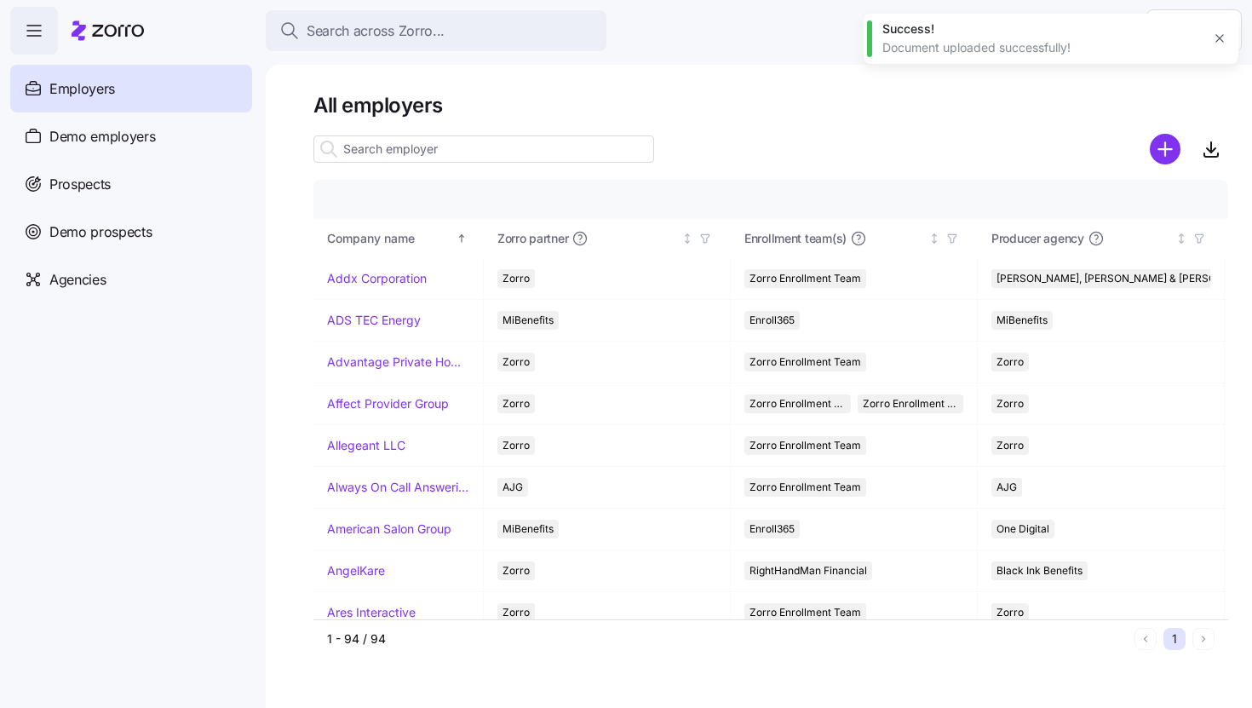
click at [455, 161] on input at bounding box center [483, 148] width 341 height 27
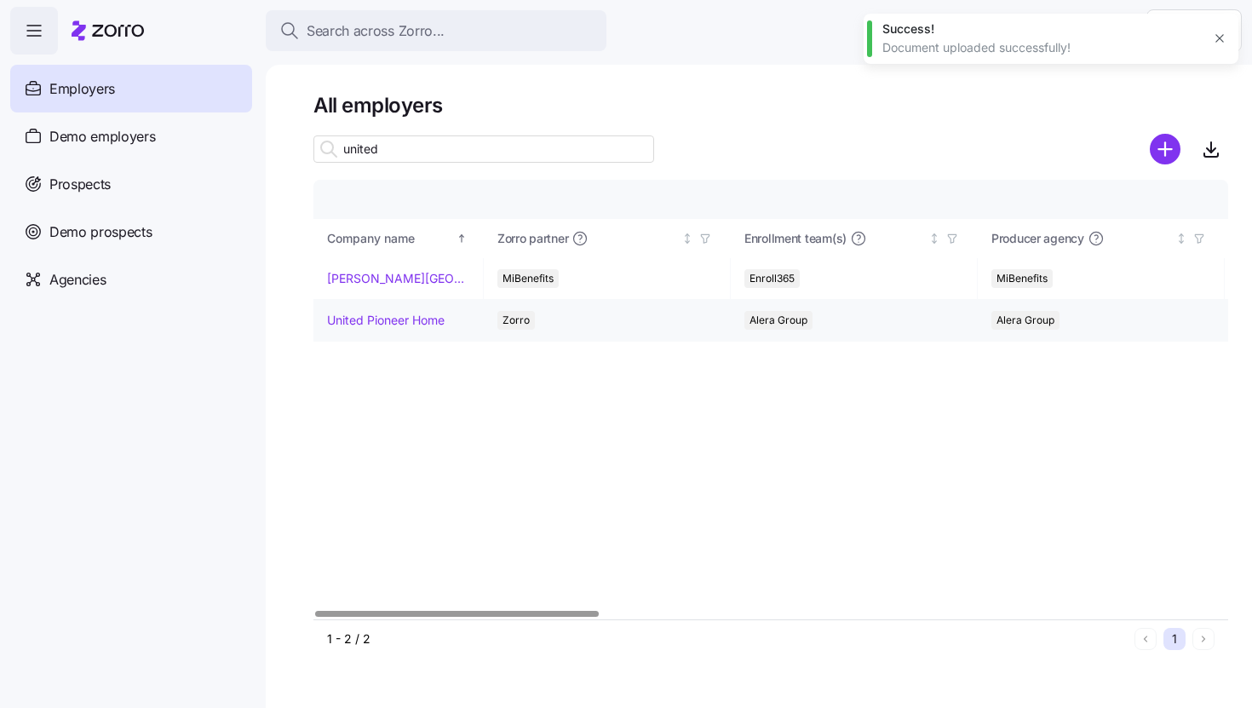
type input "united"
click at [433, 318] on link "United Pioneer Home" at bounding box center [386, 320] width 118 height 17
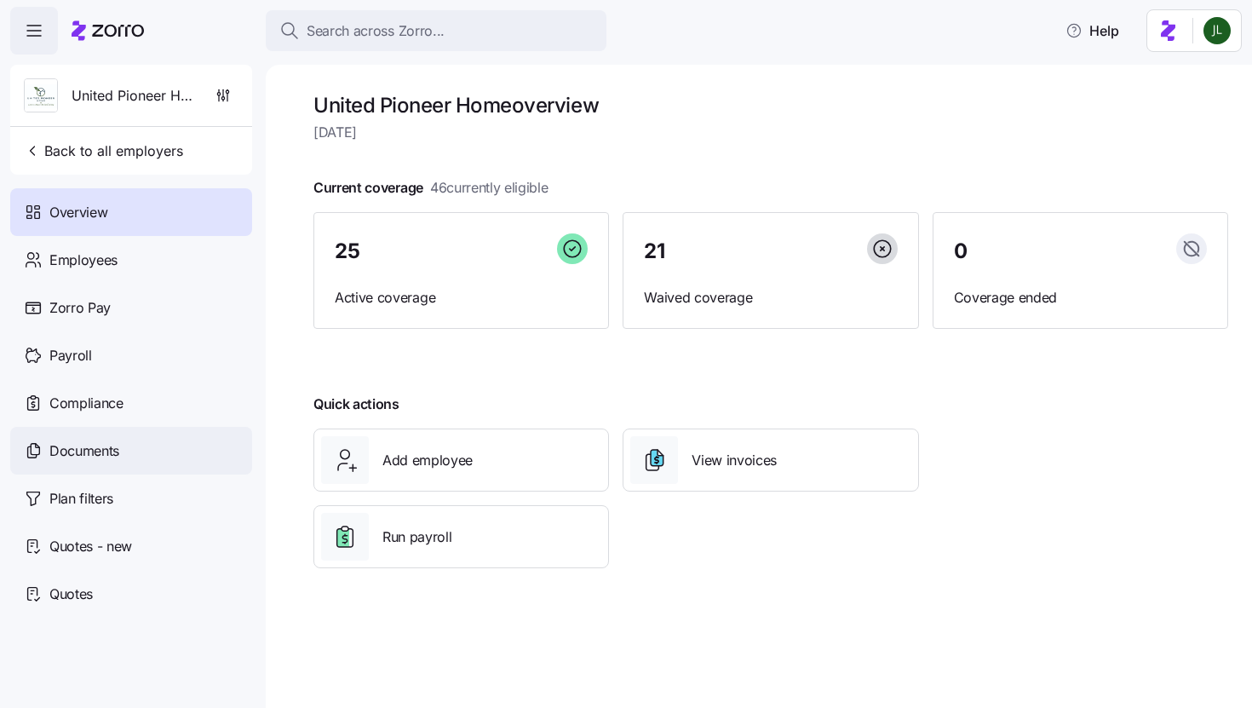
click at [79, 465] on div "Documents" at bounding box center [131, 451] width 242 height 48
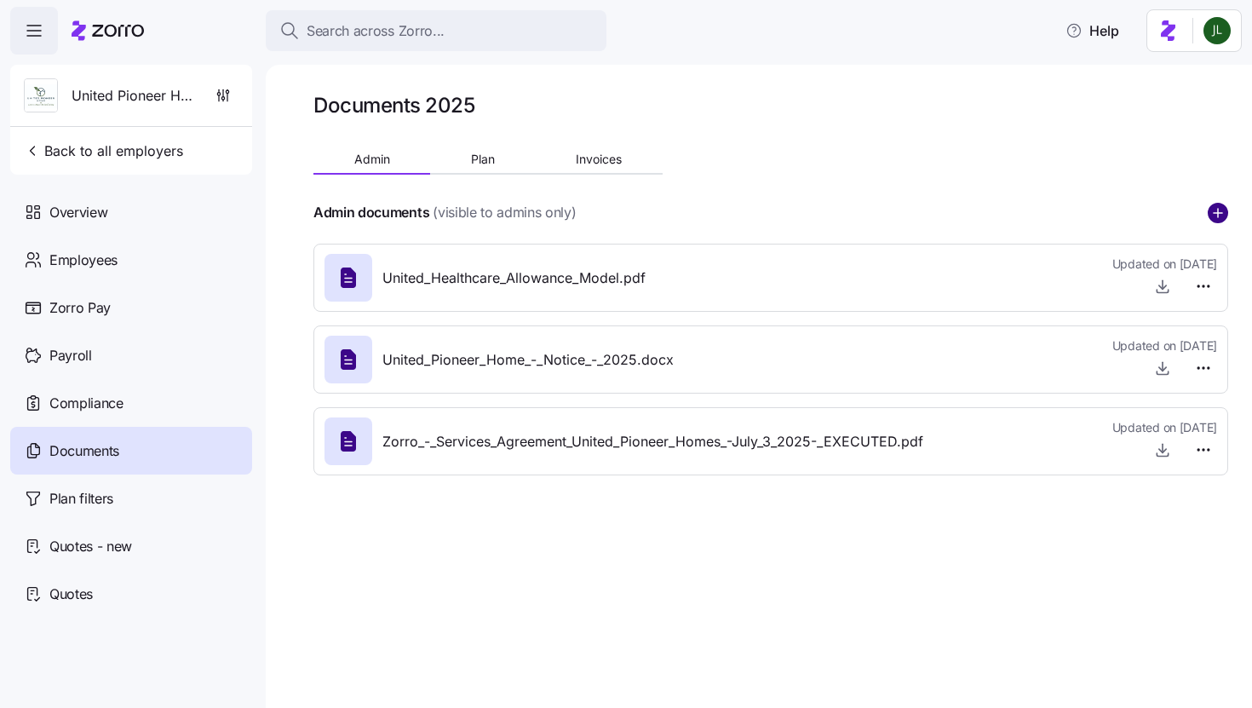
click at [1225, 209] on circle "add icon" at bounding box center [1217, 213] width 19 height 19
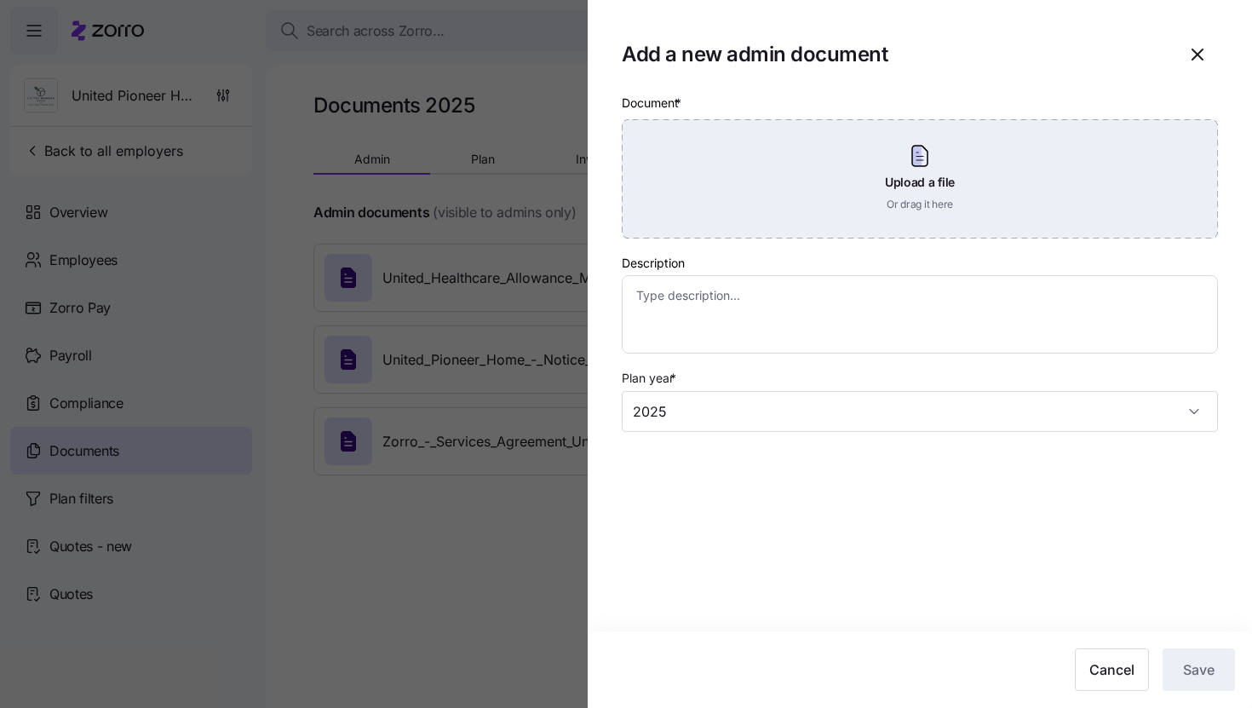
click at [901, 204] on div "Upload a file Or drag it here" at bounding box center [920, 178] width 596 height 119
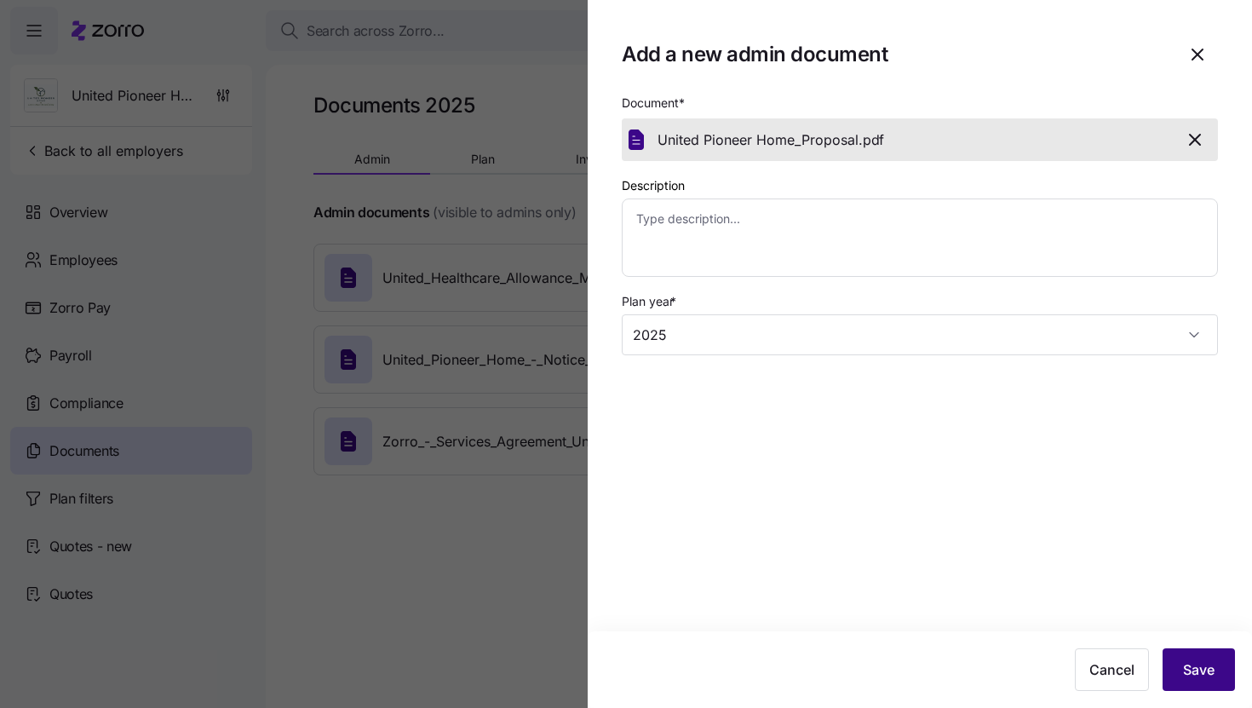
click at [1205, 659] on button "Save" at bounding box center [1198, 669] width 72 height 43
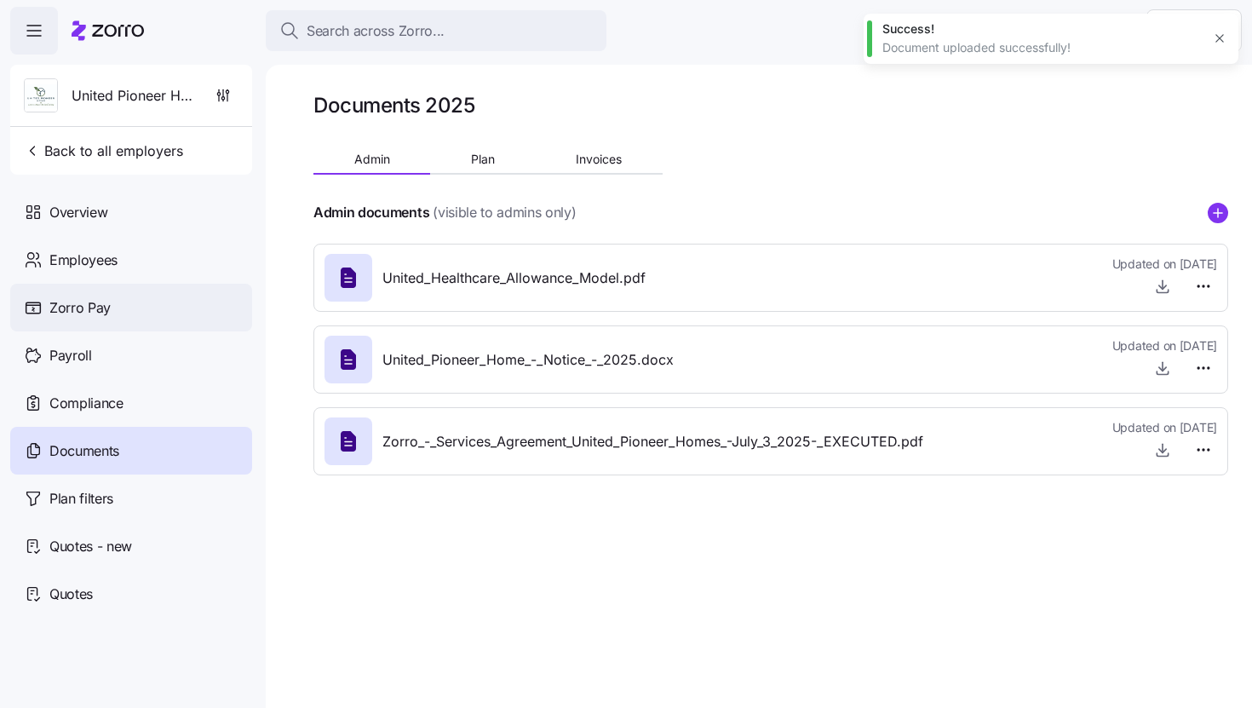
type textarea "x"
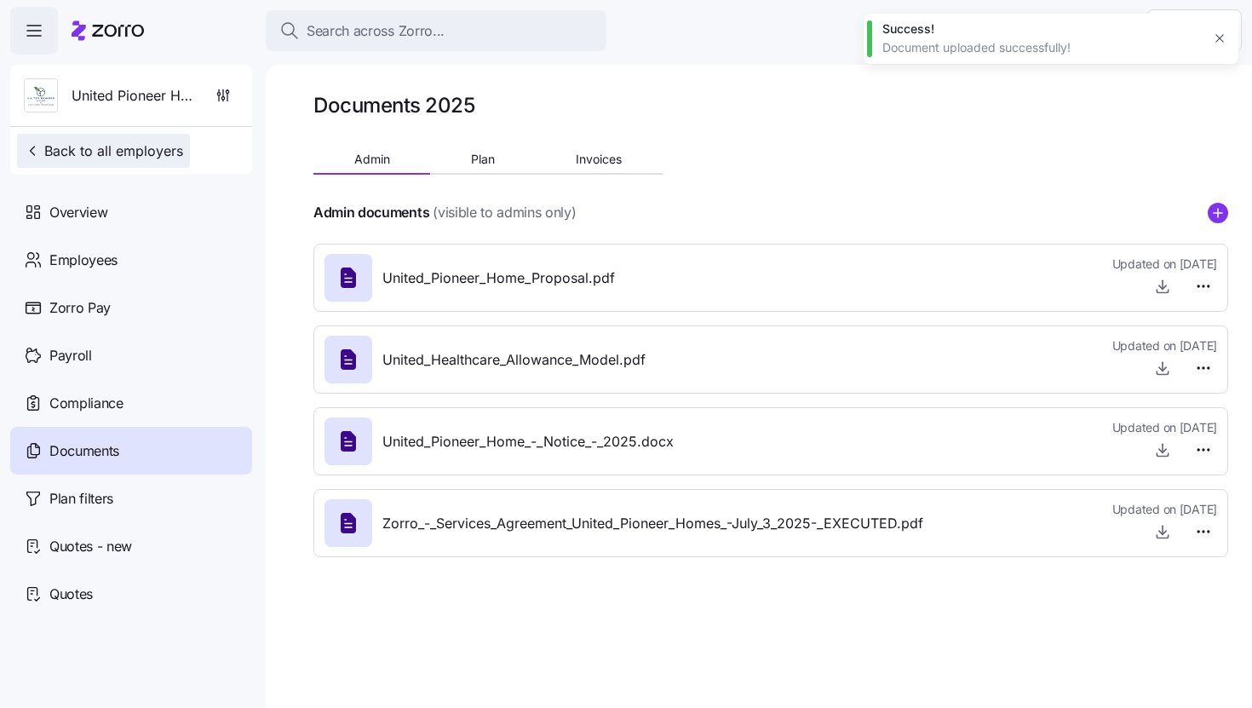
click at [75, 146] on span "Back to all employers" at bounding box center [103, 151] width 159 height 20
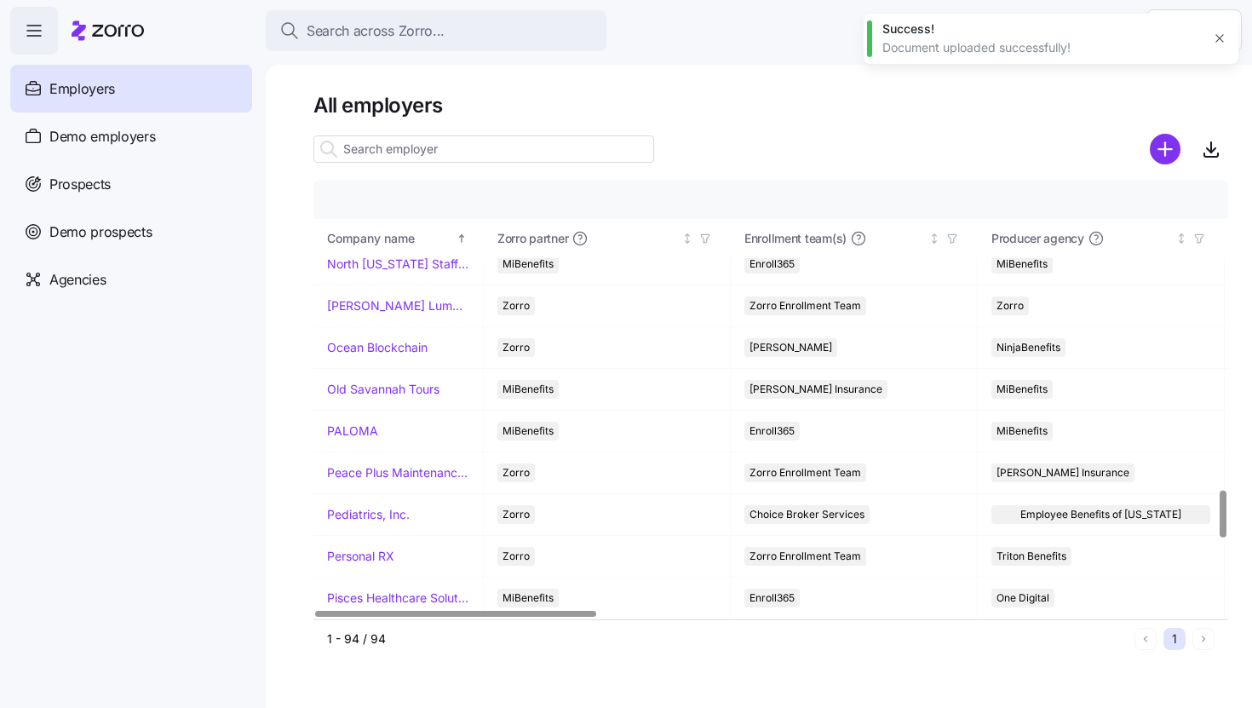
click at [421, 141] on input at bounding box center [483, 148] width 341 height 27
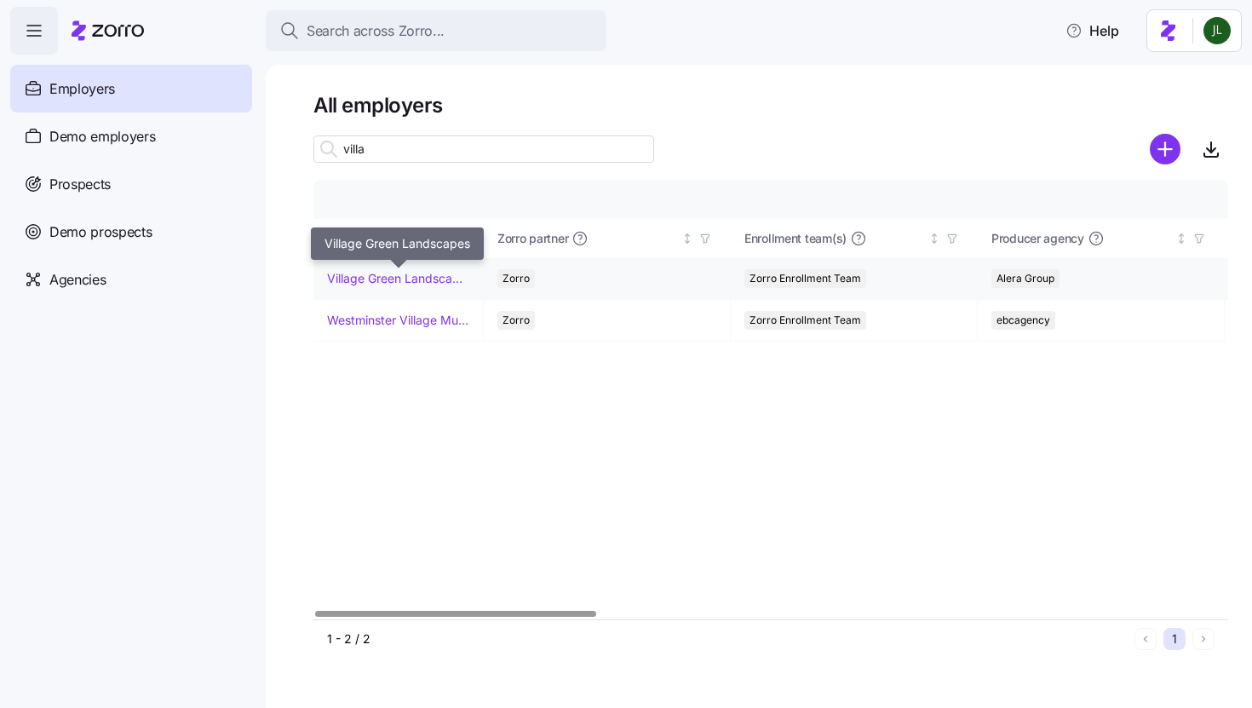
type input "villa"
click at [405, 281] on link "Village Green Landscapes" at bounding box center [398, 278] width 142 height 17
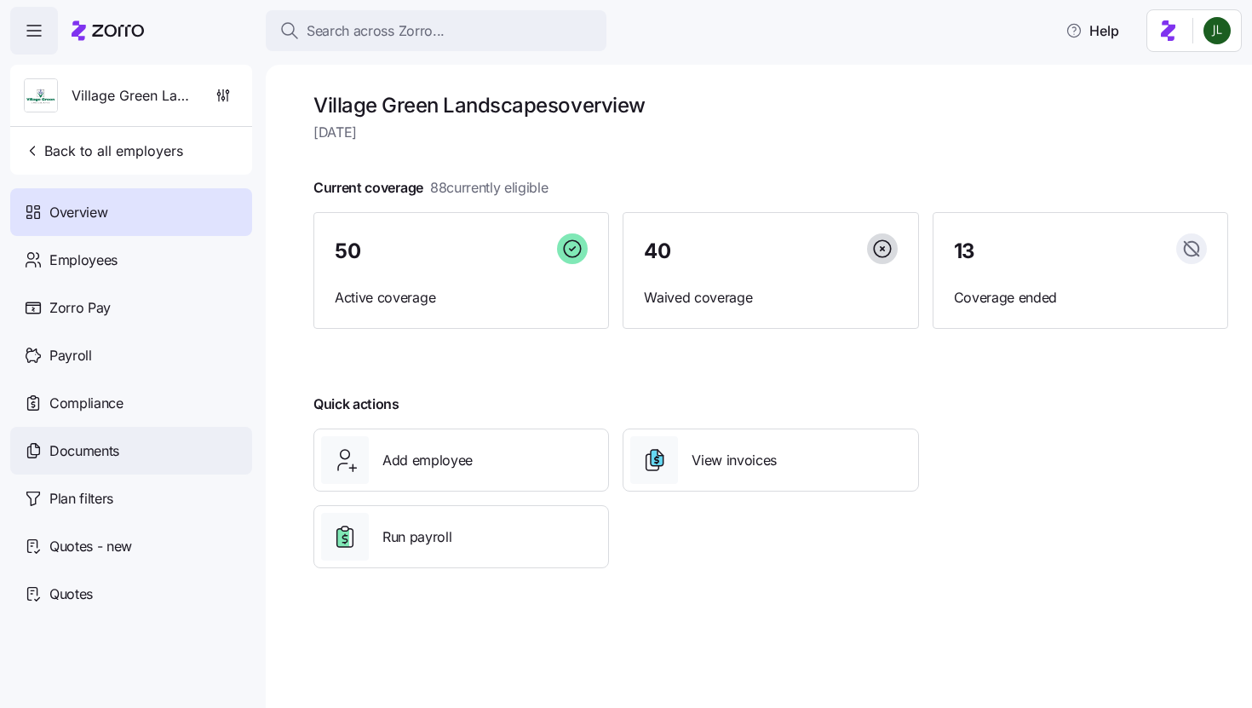
click at [83, 444] on span "Documents" at bounding box center [84, 450] width 70 height 21
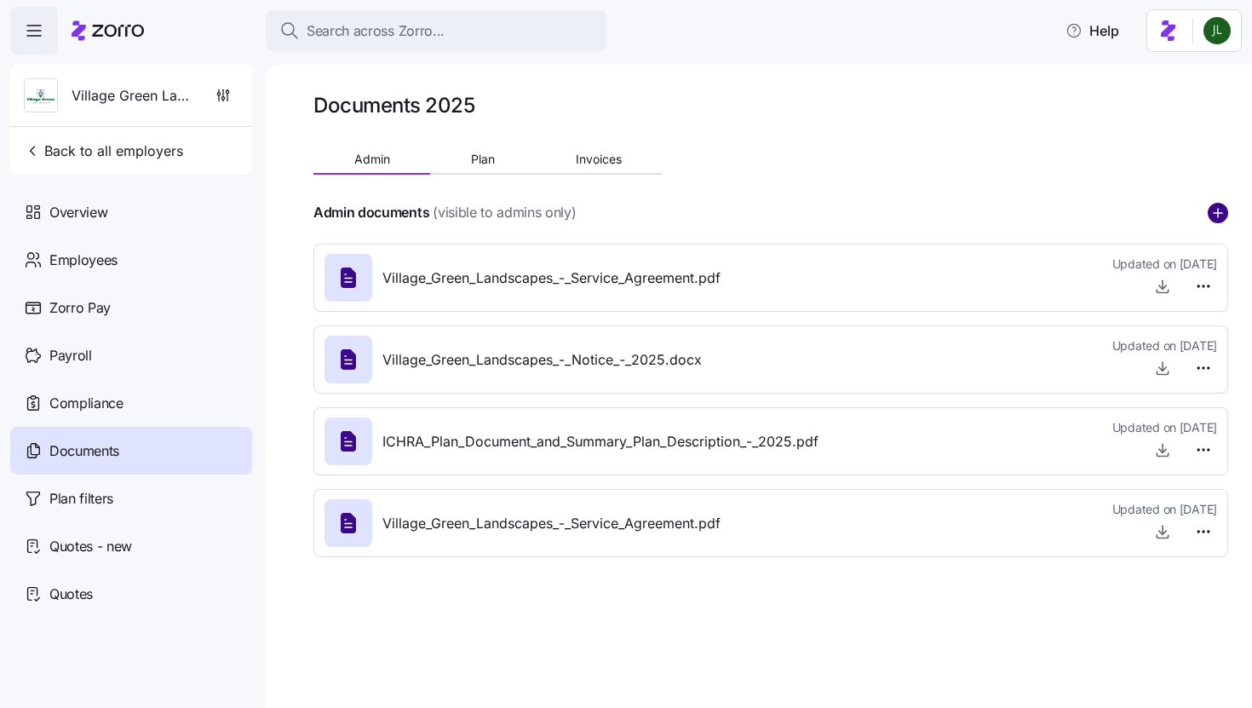
click at [1221, 216] on circle "add icon" at bounding box center [1217, 213] width 19 height 19
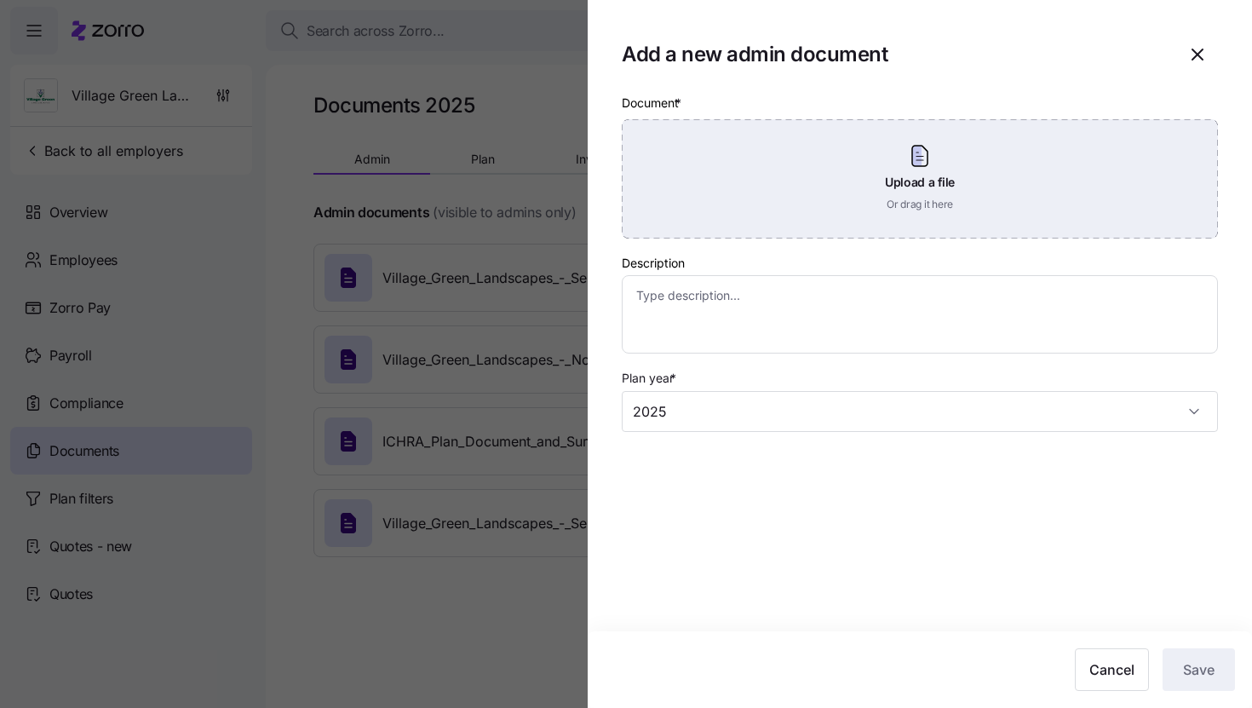
click at [842, 165] on div "Upload a file Or drag it here" at bounding box center [920, 178] width 596 height 119
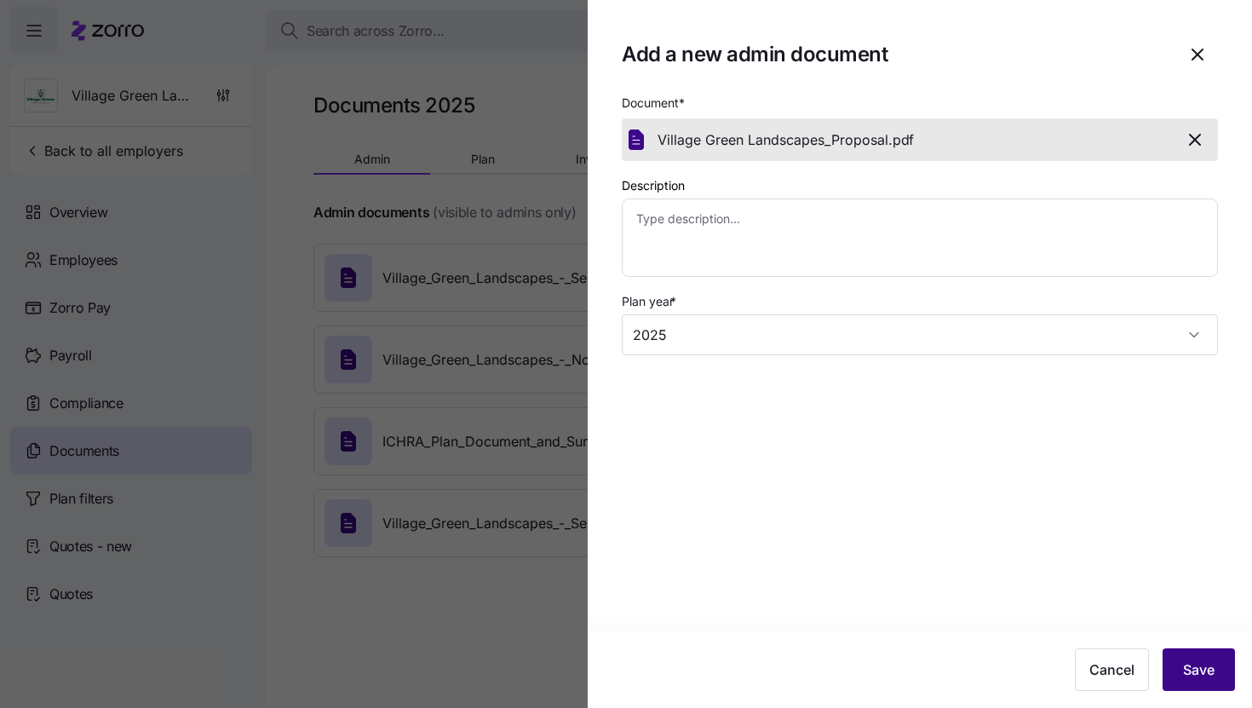
click at [1190, 657] on button "Save" at bounding box center [1198, 669] width 72 height 43
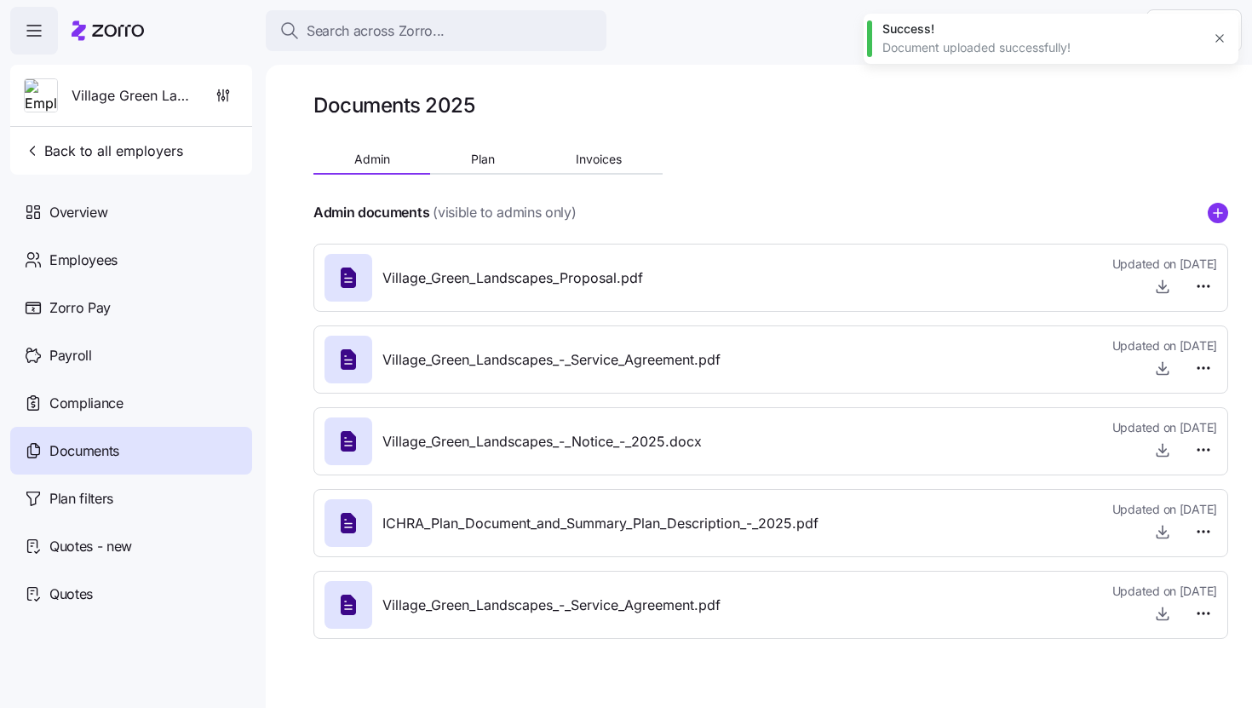
type textarea "x"
